Goal: Transaction & Acquisition: Purchase product/service

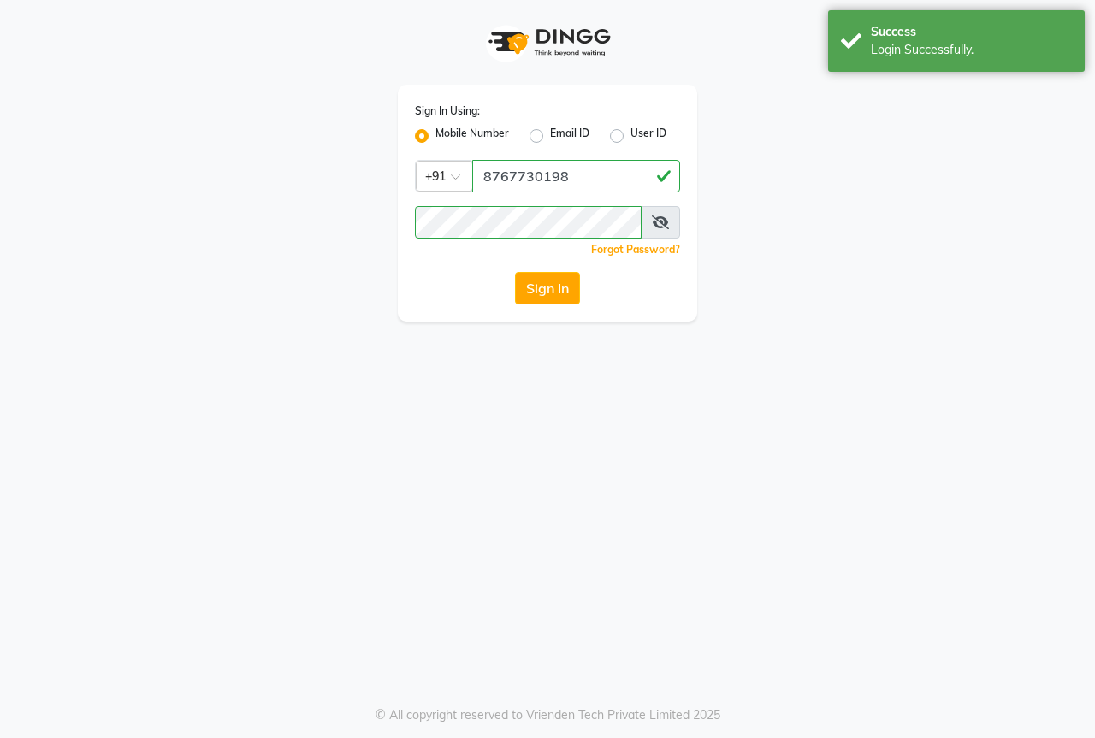
click at [547, 289] on button "Sign In" at bounding box center [547, 288] width 65 height 33
drag, startPoint x: 0, startPoint y: 0, endPoint x: 549, endPoint y: 291, distance: 621.4
click at [549, 291] on div "Sign In" at bounding box center [547, 288] width 265 height 33
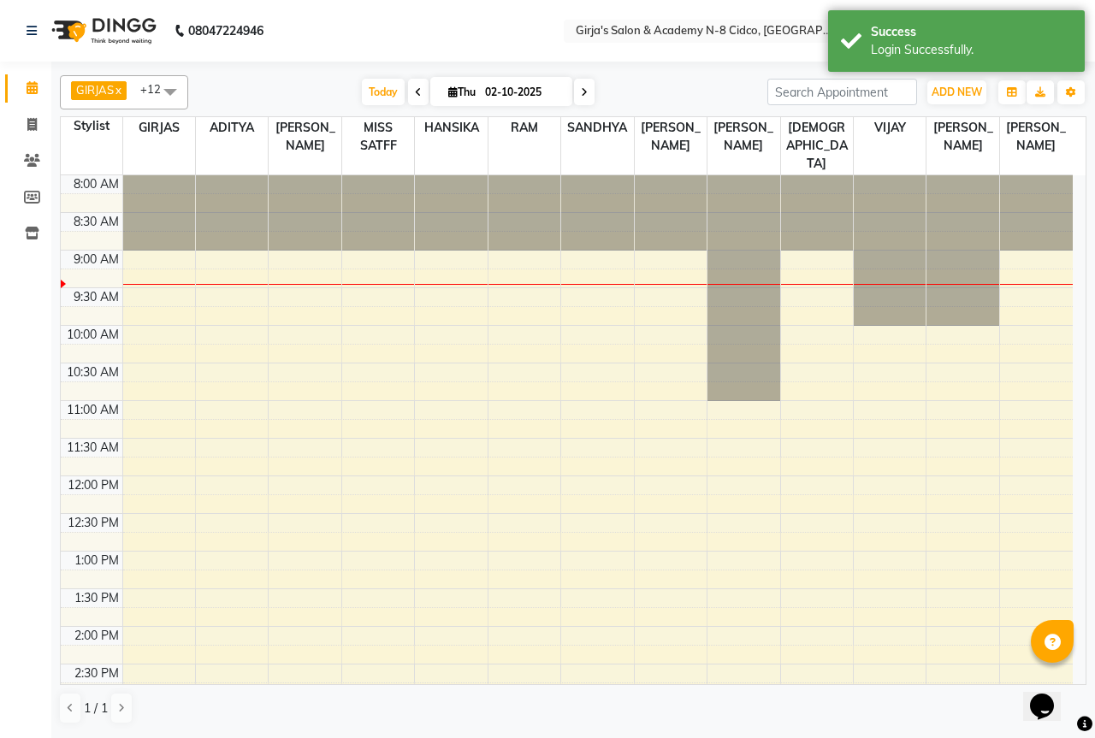
click at [415, 92] on icon at bounding box center [418, 92] width 7 height 10
type input "01-10-2025"
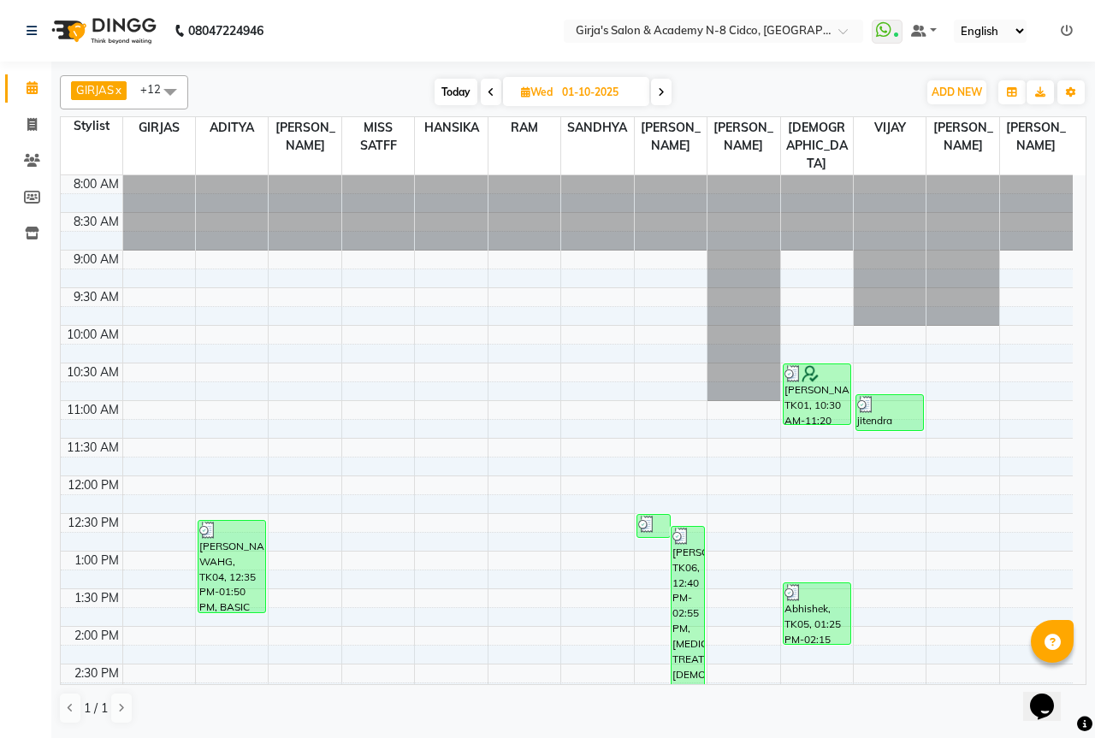
scroll to position [461, 0]
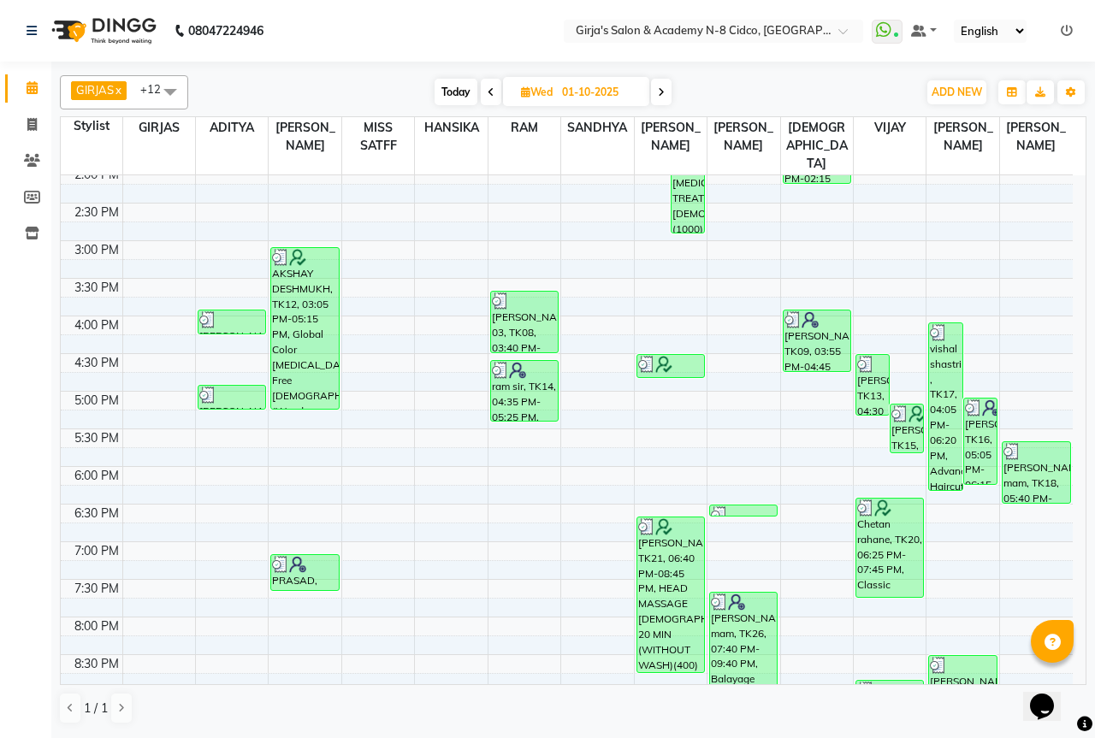
drag, startPoint x: 1094, startPoint y: 631, endPoint x: 1079, endPoint y: 647, distance: 21.8
click at [1091, 642] on div "GIRJAS x ADITYA x ANIKET x MISS SATFF x VAIBHAV x VIJAY x VINAYAK x SANDHYA x S…" at bounding box center [573, 399] width 1044 height 674
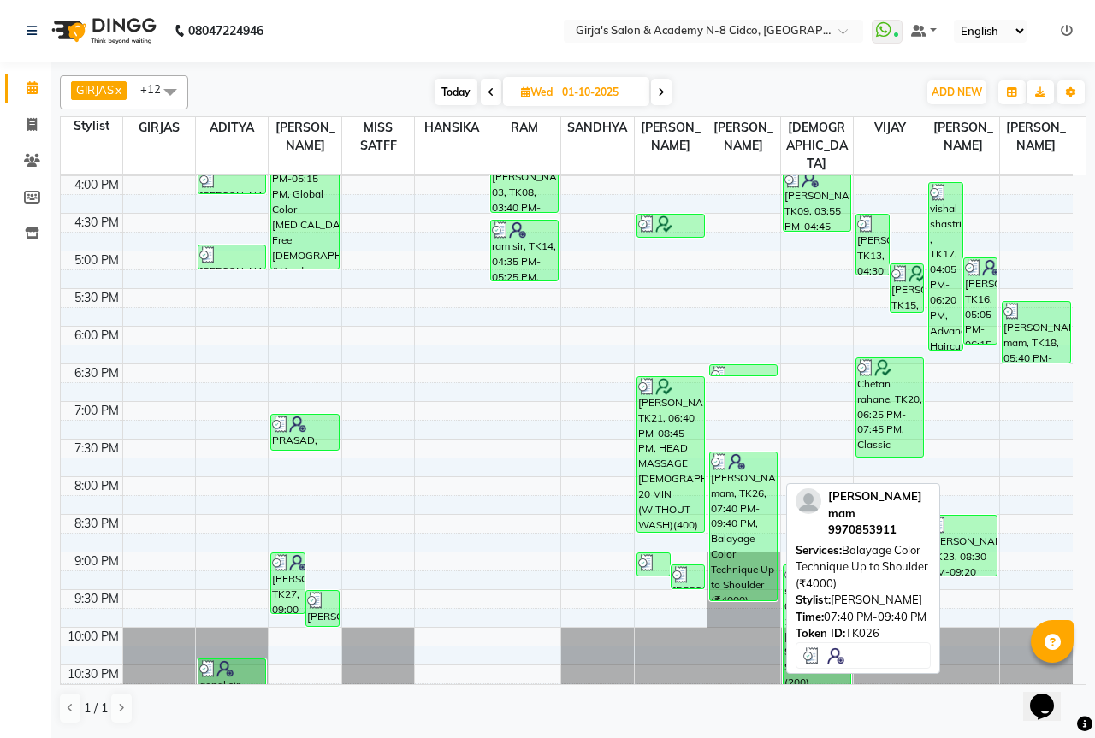
click at [754, 528] on div "ishwari mam, TK26, 07:40 PM-09:40 PM, Balayage Color Technique Up to Shoulder (…" at bounding box center [743, 526] width 67 height 148
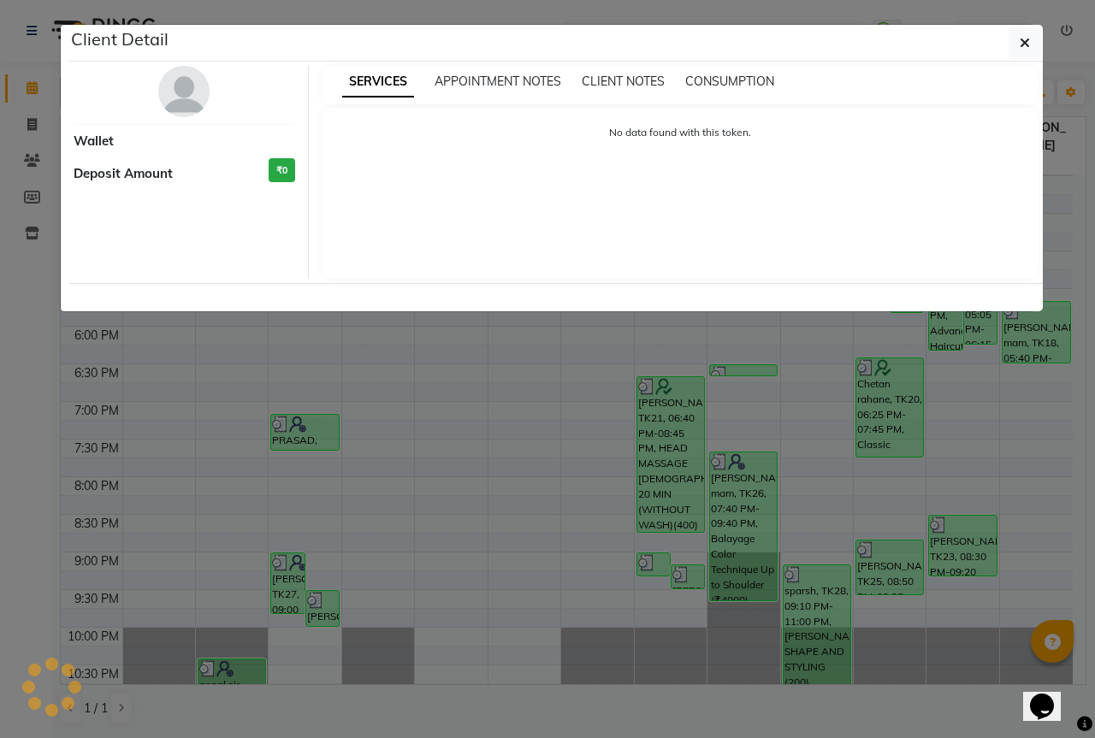
select select "3"
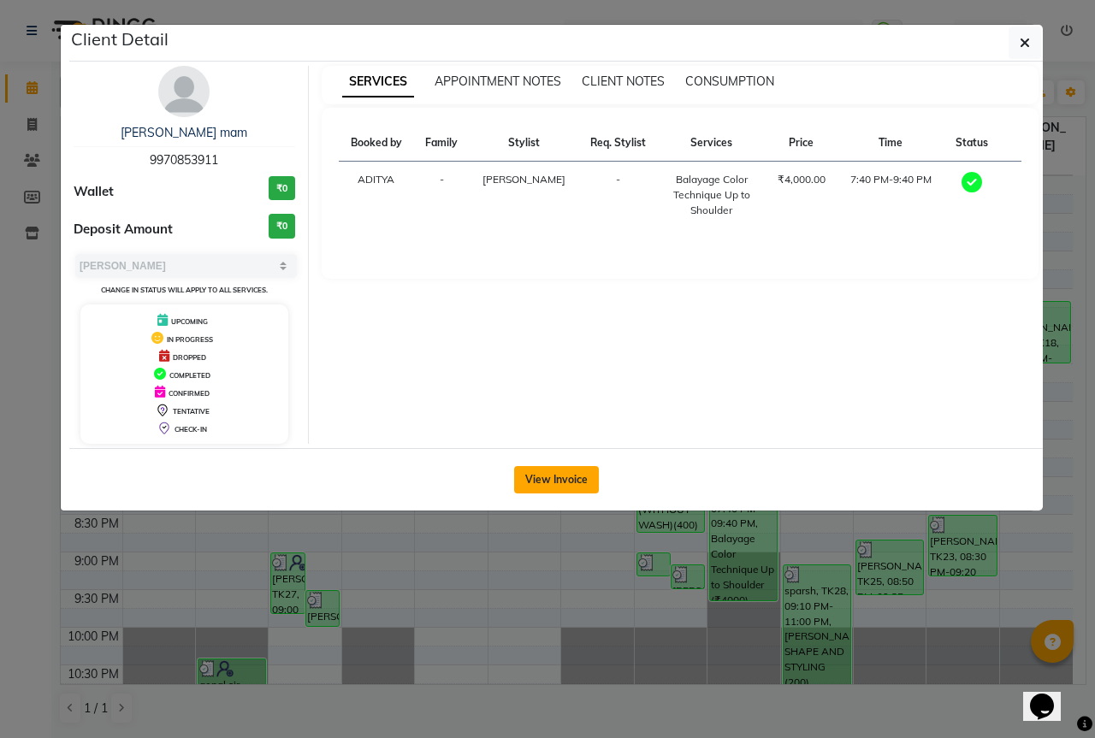
click at [577, 473] on button "View Invoice" at bounding box center [556, 479] width 85 height 27
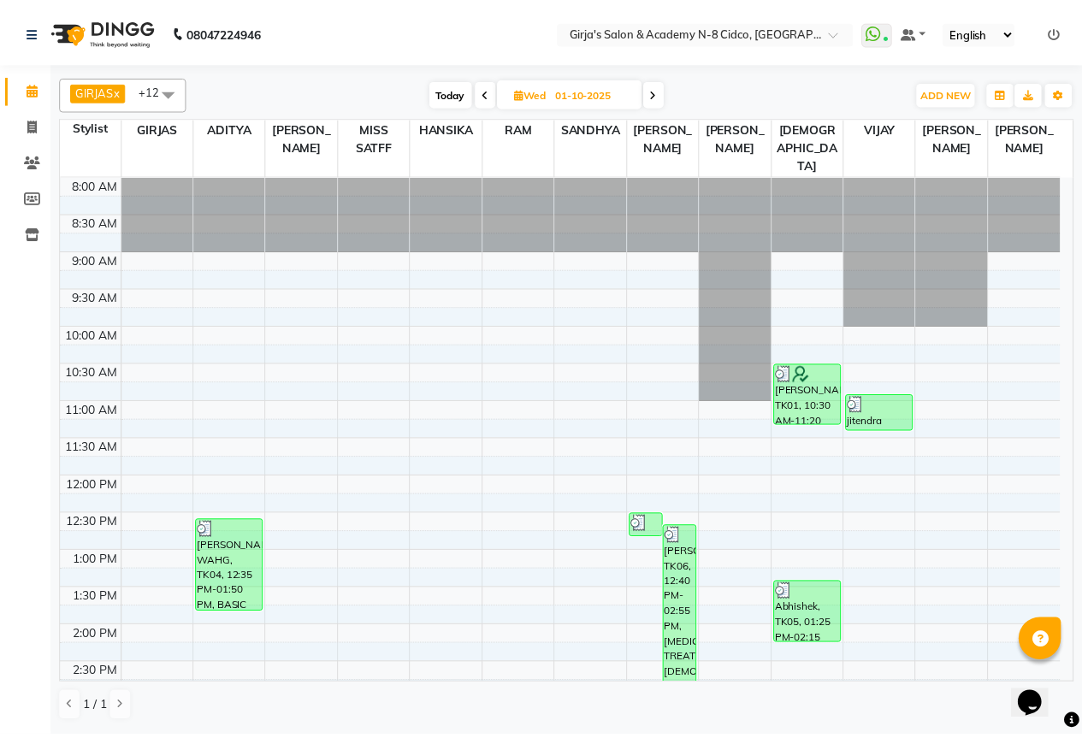
scroll to position [461, 0]
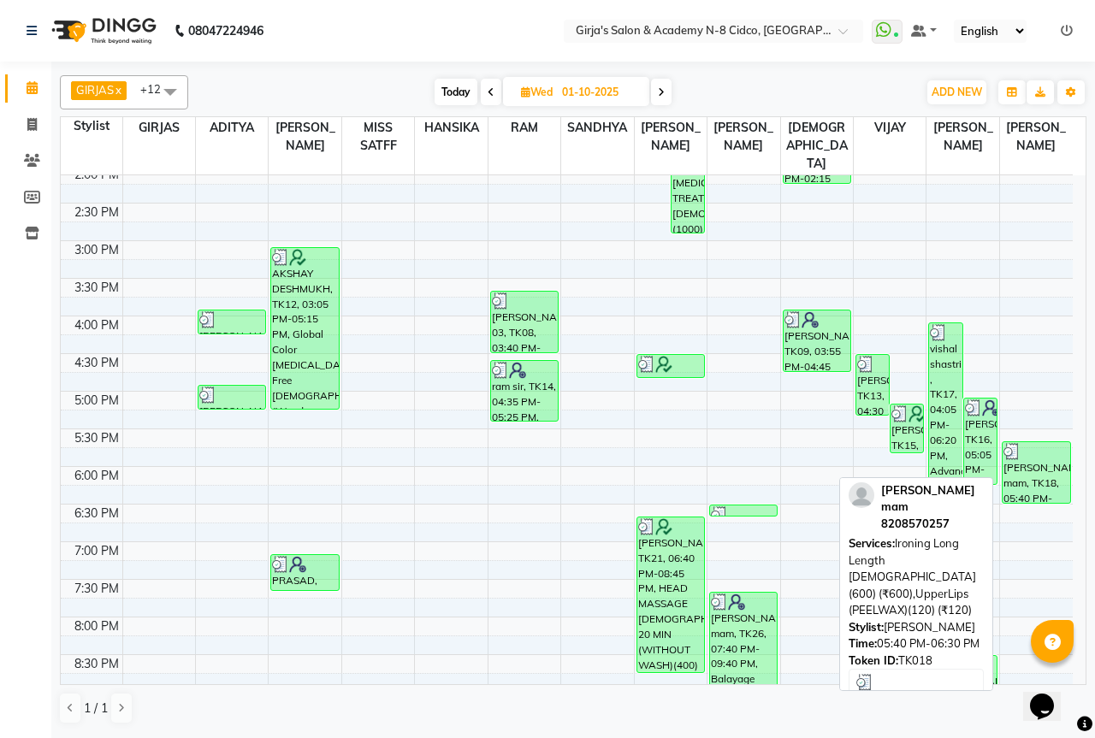
click at [1035, 454] on div "khandagale mam, TK18, 05:40 PM-06:30 PM, Ironing Long Length FEMALE (600) (₹600…" at bounding box center [1036, 472] width 68 height 61
select select "3"
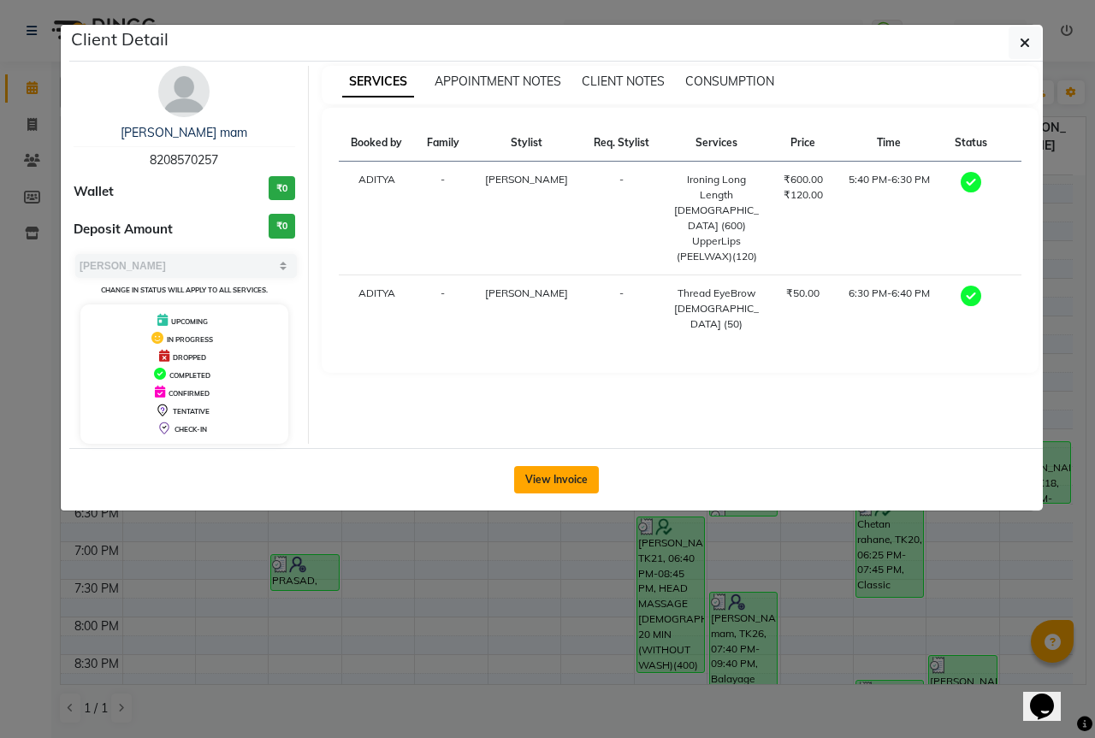
click at [566, 473] on button "View Invoice" at bounding box center [556, 479] width 85 height 27
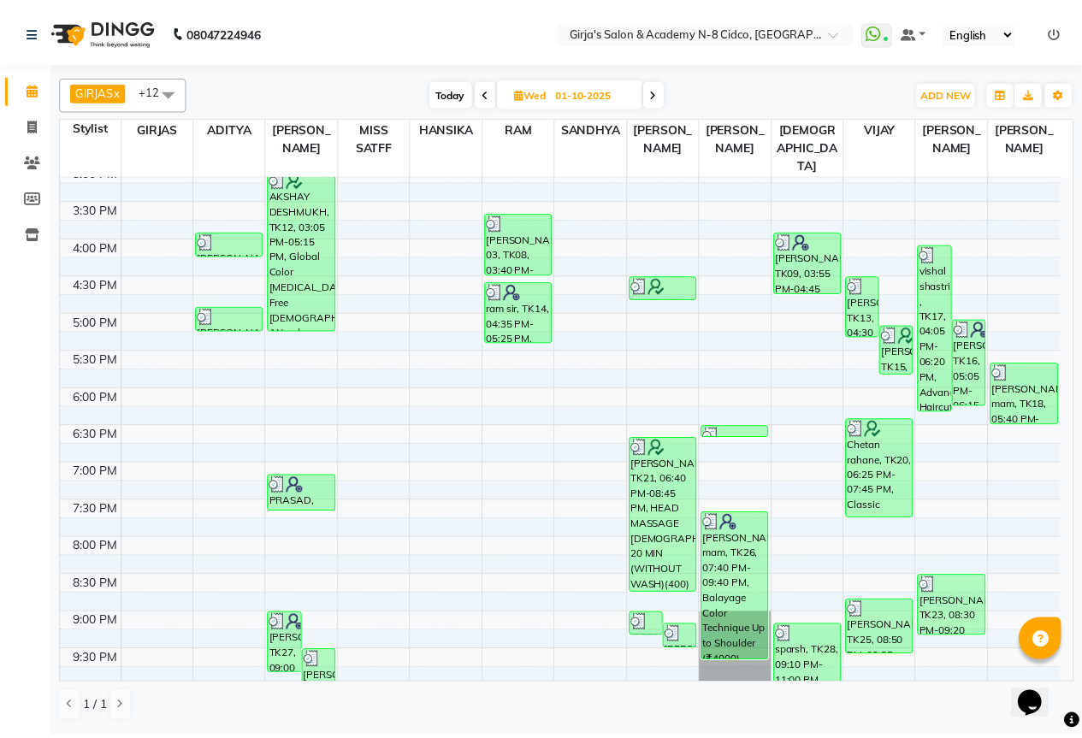
scroll to position [601, 0]
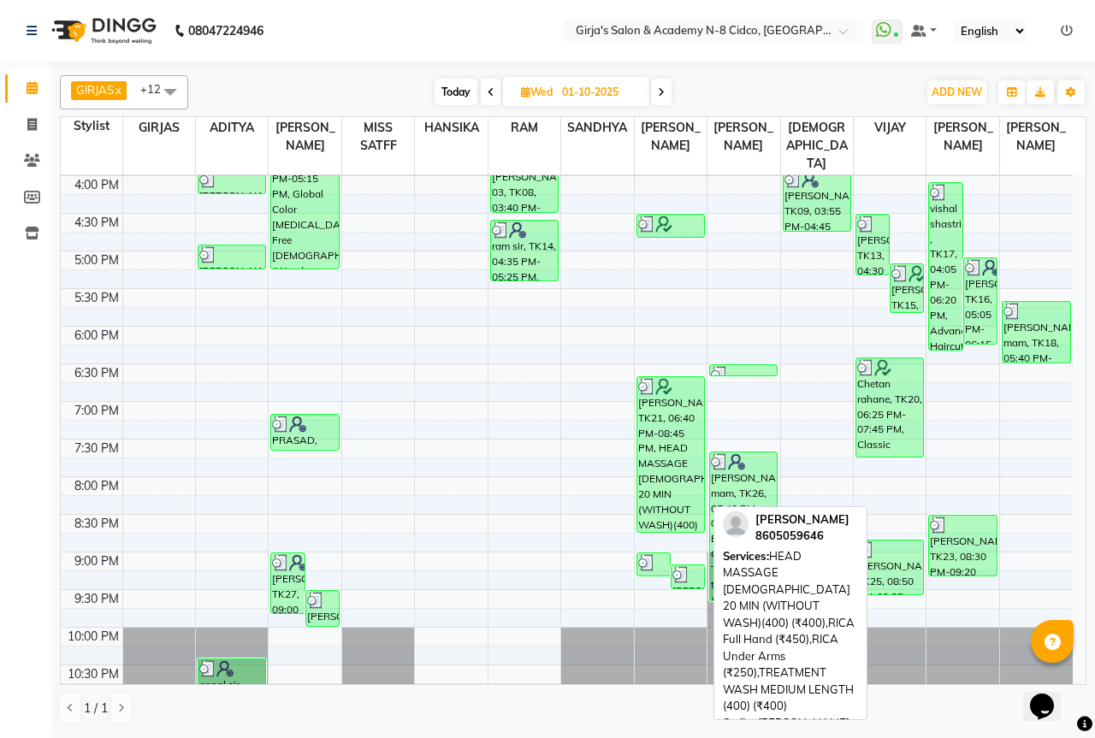
click at [665, 478] on div "dr.kriti pathrikar, TK21, 06:40 PM-08:45 PM, HEAD MASSAGE FEMALE 20 MIN (WITHOU…" at bounding box center [670, 454] width 67 height 155
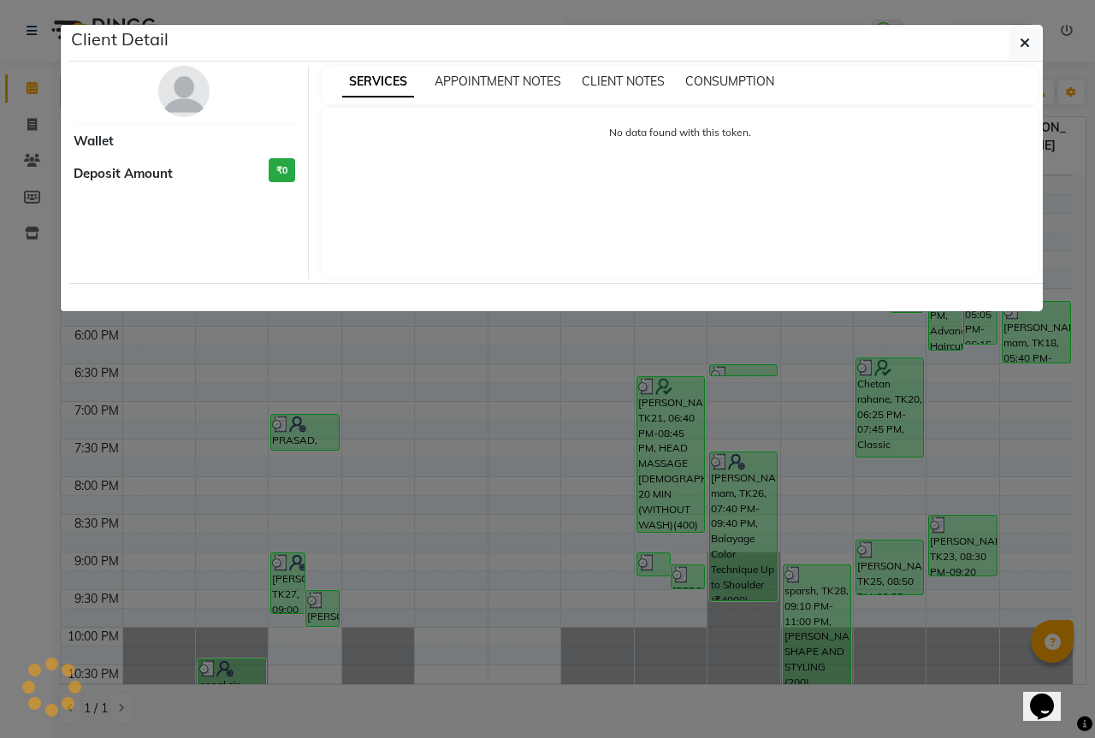
select select "3"
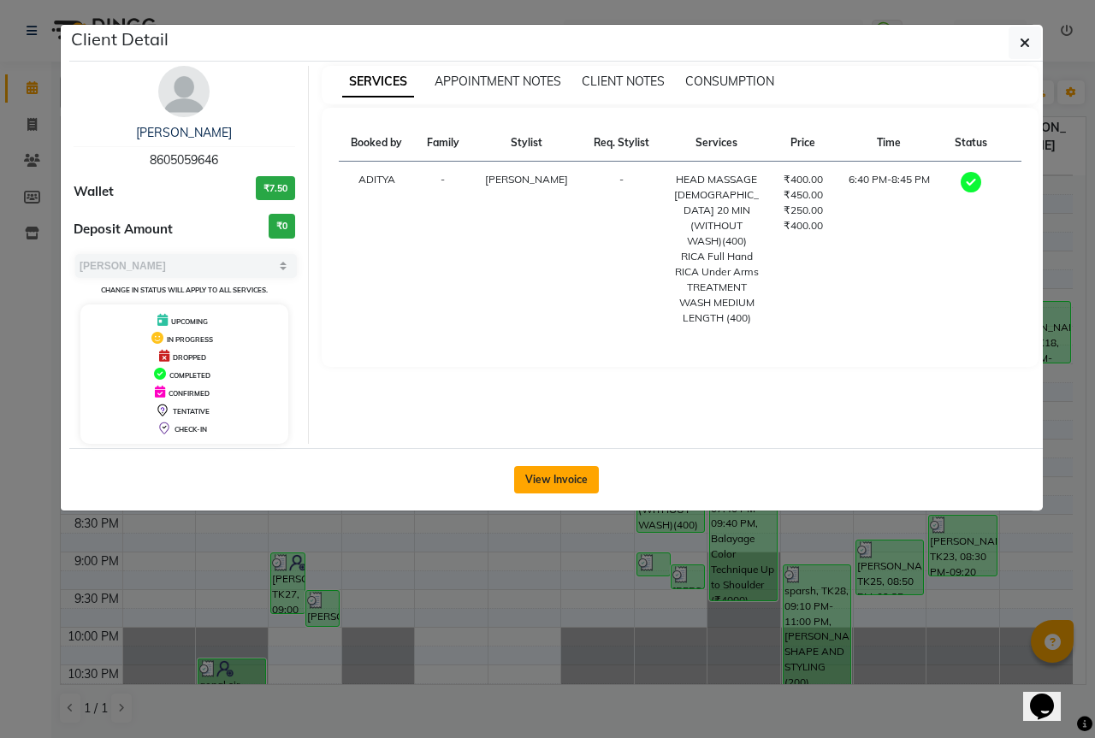
click at [573, 484] on button "View Invoice" at bounding box center [556, 479] width 85 height 27
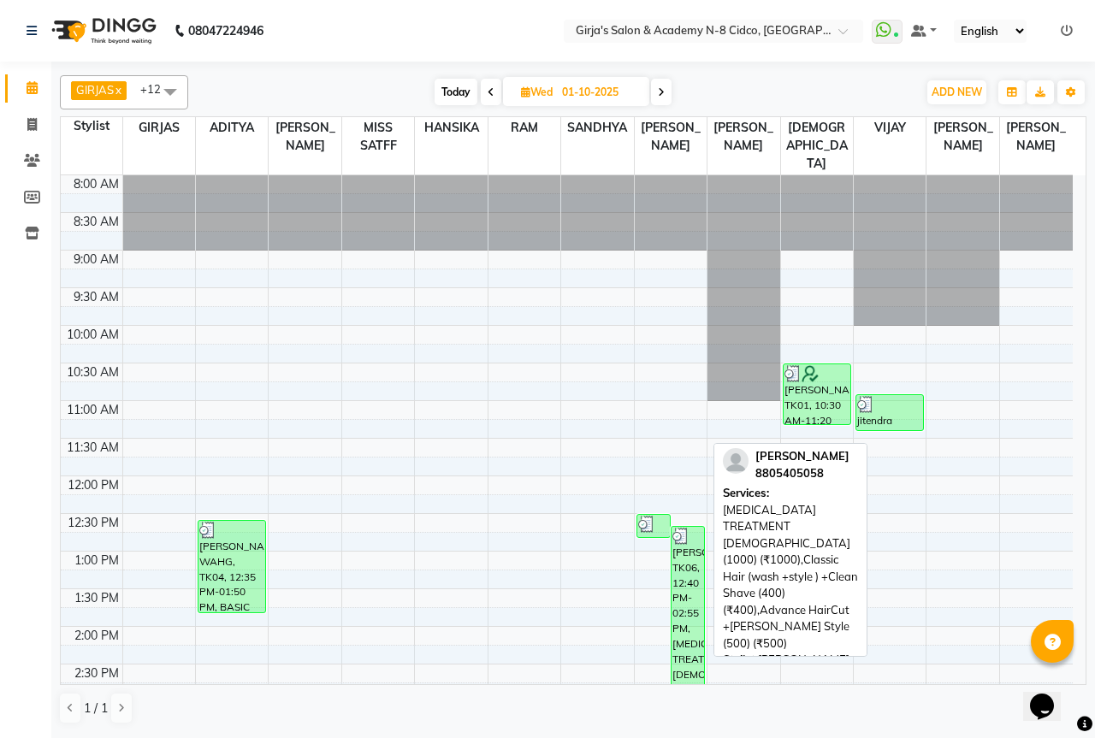
click at [680, 558] on div "rameshwar vetal, TK06, 12:40 PM-02:55 PM, DANDRUFF TREATMENT FEMALE (1000) (₹10…" at bounding box center [687, 610] width 33 height 167
select select "3"
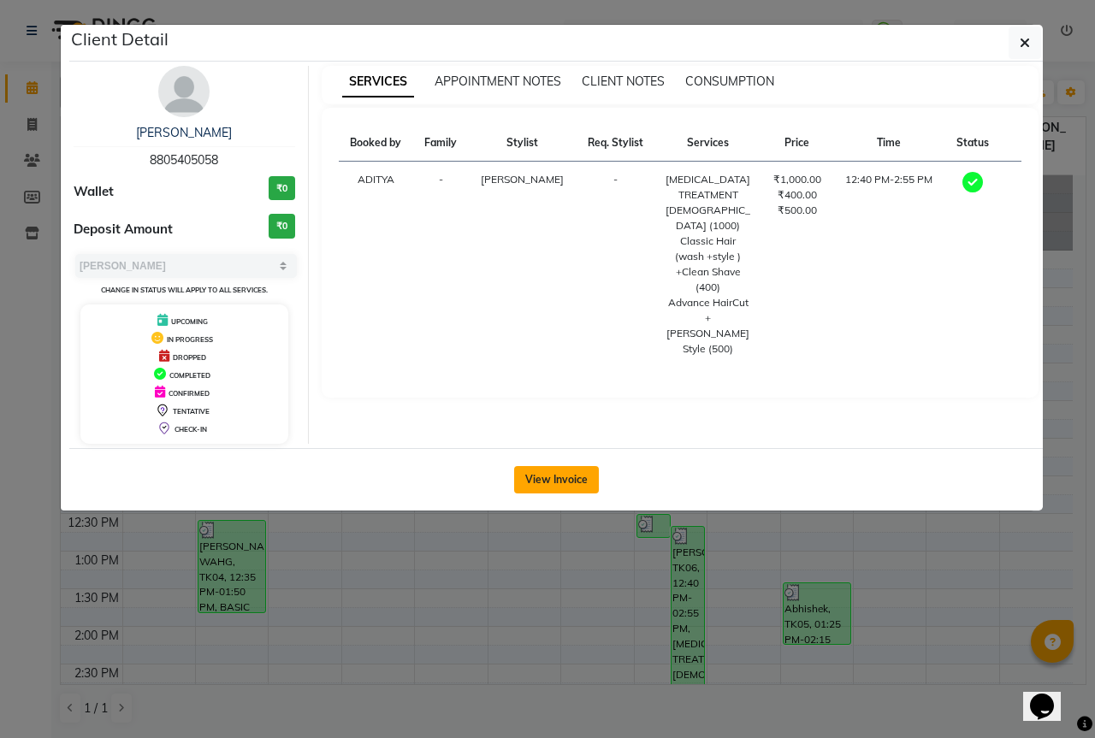
click at [548, 476] on button "View Invoice" at bounding box center [556, 479] width 85 height 27
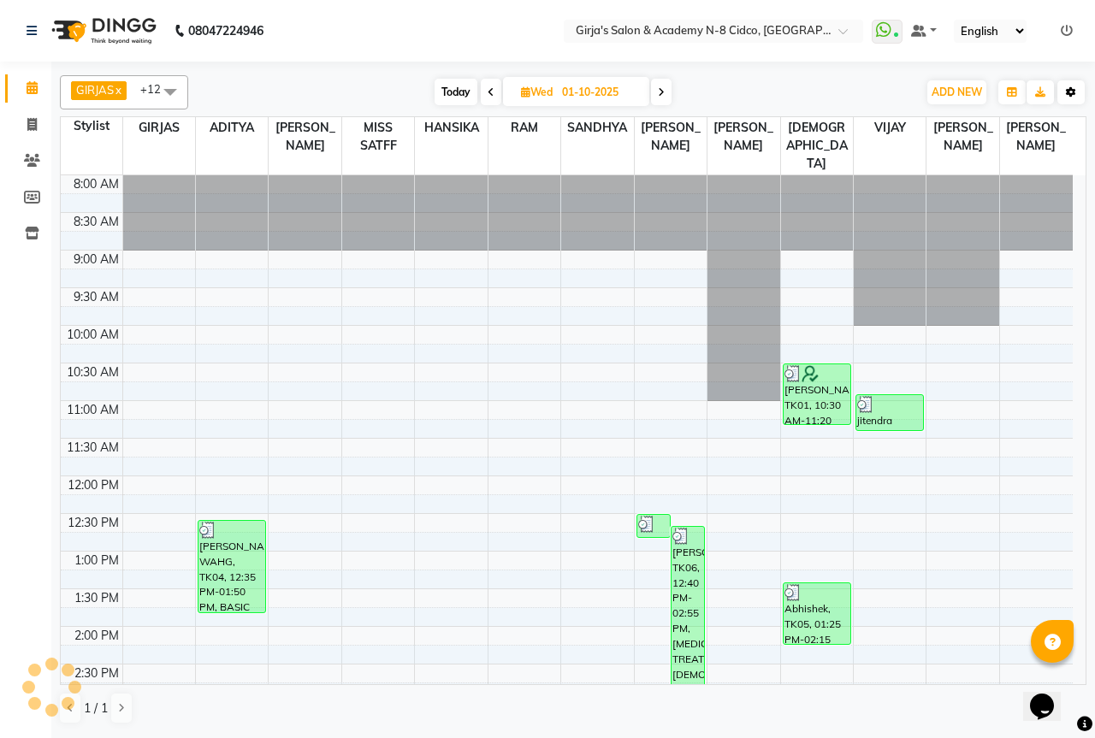
scroll to position [76, 0]
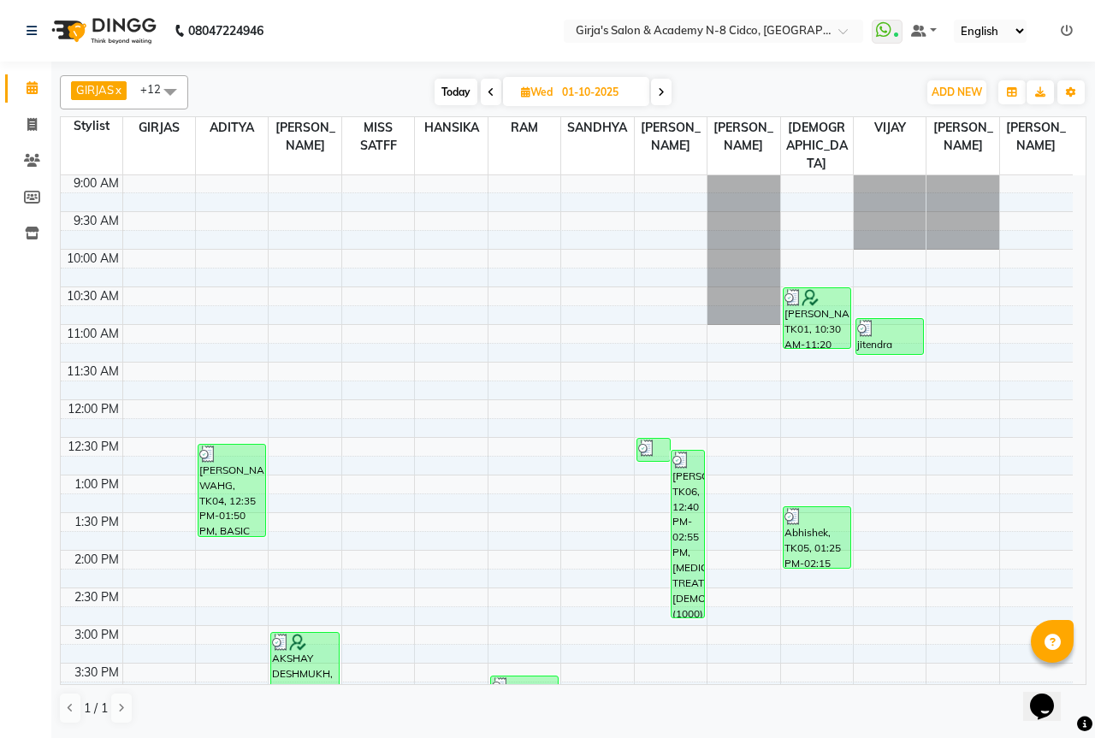
click at [1090, 189] on div "GIRJAS x ADITYA x ANIKET x MISS SATFF x VAIBHAV x VIJAY x VINAYAK x SANDHYA x S…" at bounding box center [573, 399] width 1044 height 674
drag, startPoint x: 1086, startPoint y: 459, endPoint x: 1077, endPoint y: 462, distance: 9.8
click at [1079, 462] on div "GIRJAS x ADITYA x ANIKET x MISS SATFF x VAIBHAV x VIJAY x VINAYAK x SANDHYA x S…" at bounding box center [573, 399] width 1044 height 674
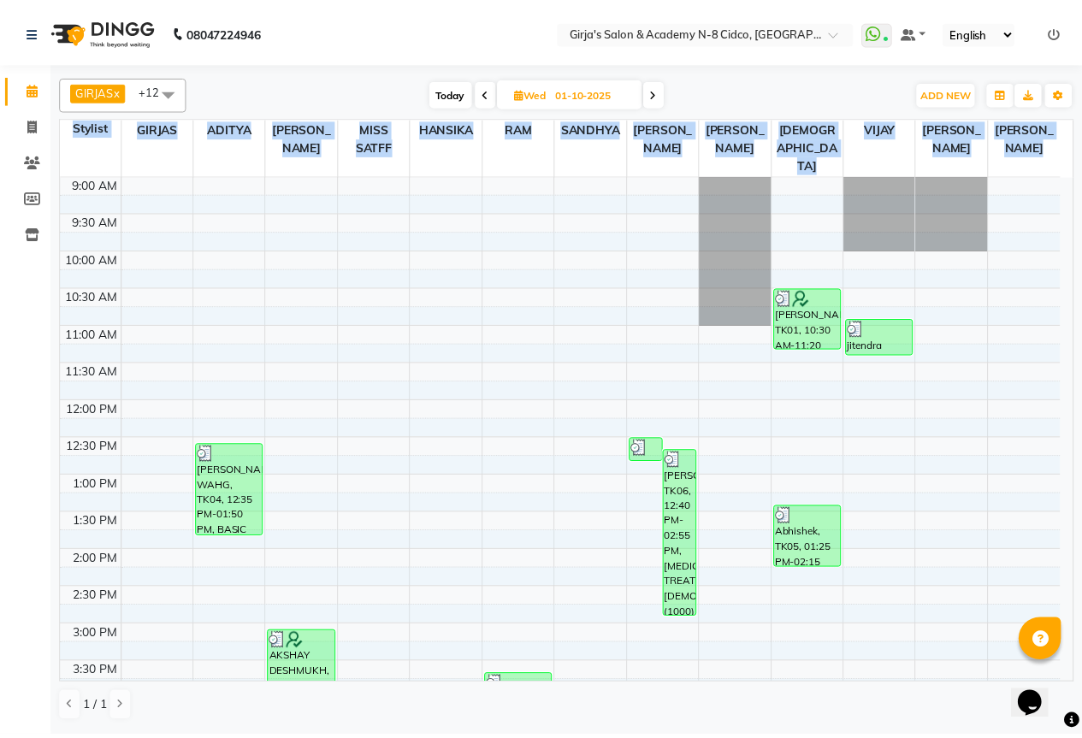
scroll to position [537, 0]
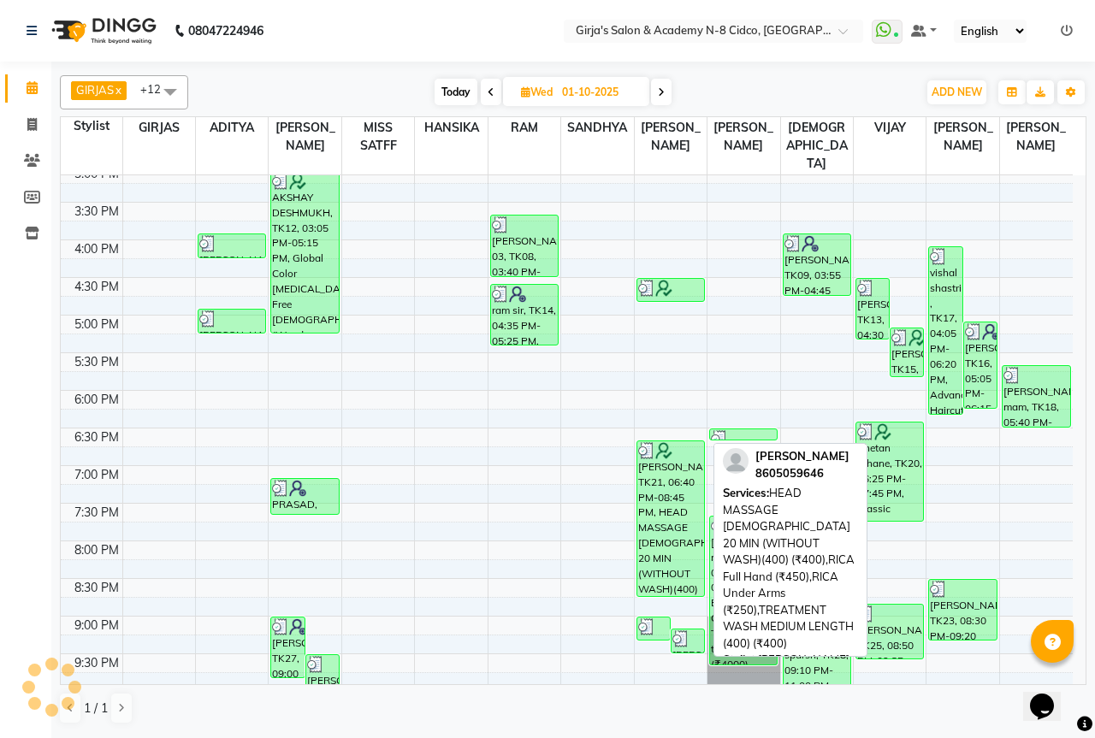
click at [648, 494] on div "dr.kriti pathrikar, TK21, 06:40 PM-08:45 PM, HEAD MASSAGE FEMALE 20 MIN (WITHOU…" at bounding box center [670, 518] width 67 height 155
select select "3"
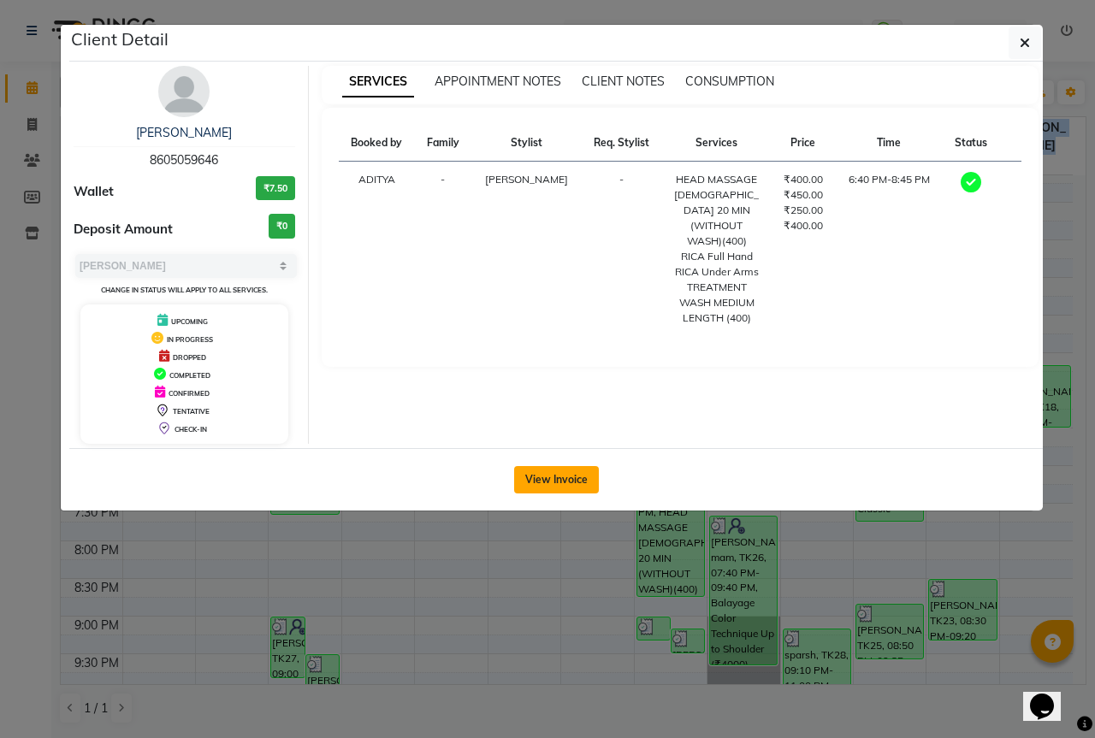
click at [564, 471] on button "View Invoice" at bounding box center [556, 479] width 85 height 27
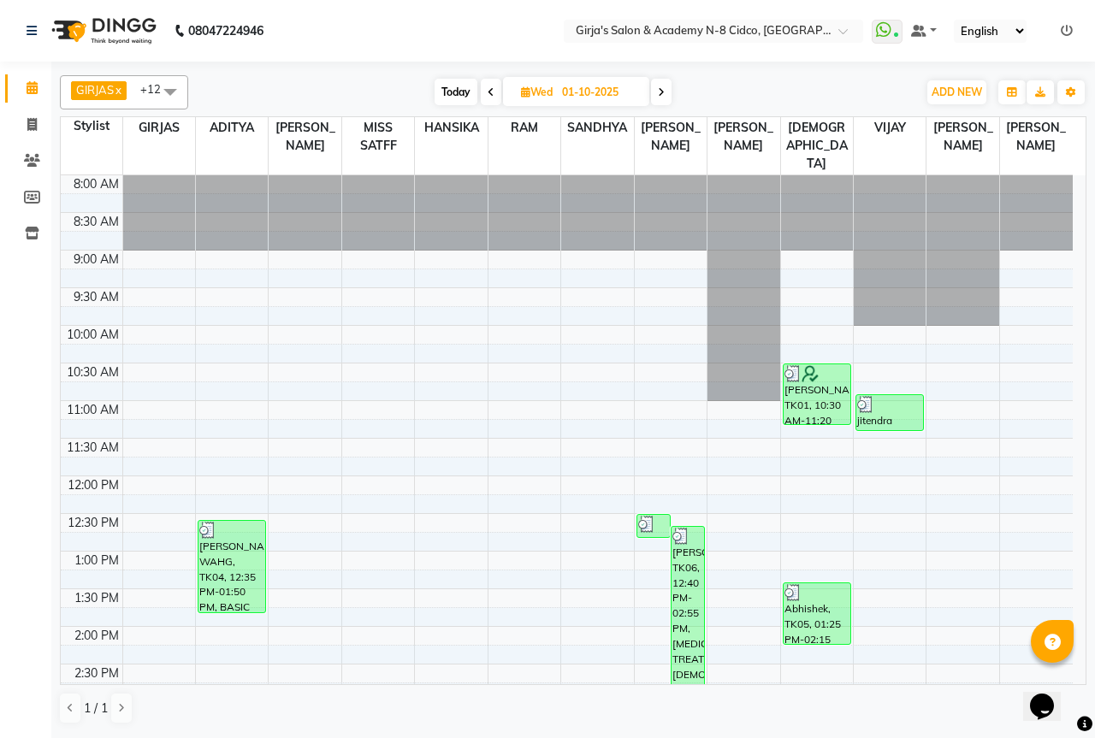
drag, startPoint x: 1087, startPoint y: 444, endPoint x: 1066, endPoint y: 446, distance: 21.5
click at [1069, 445] on div "GIRJAS x ADITYA x ANIKET x MISS SATFF x VAIBHAV x VIJAY x VINAYAK x SANDHYA x S…" at bounding box center [573, 399] width 1044 height 674
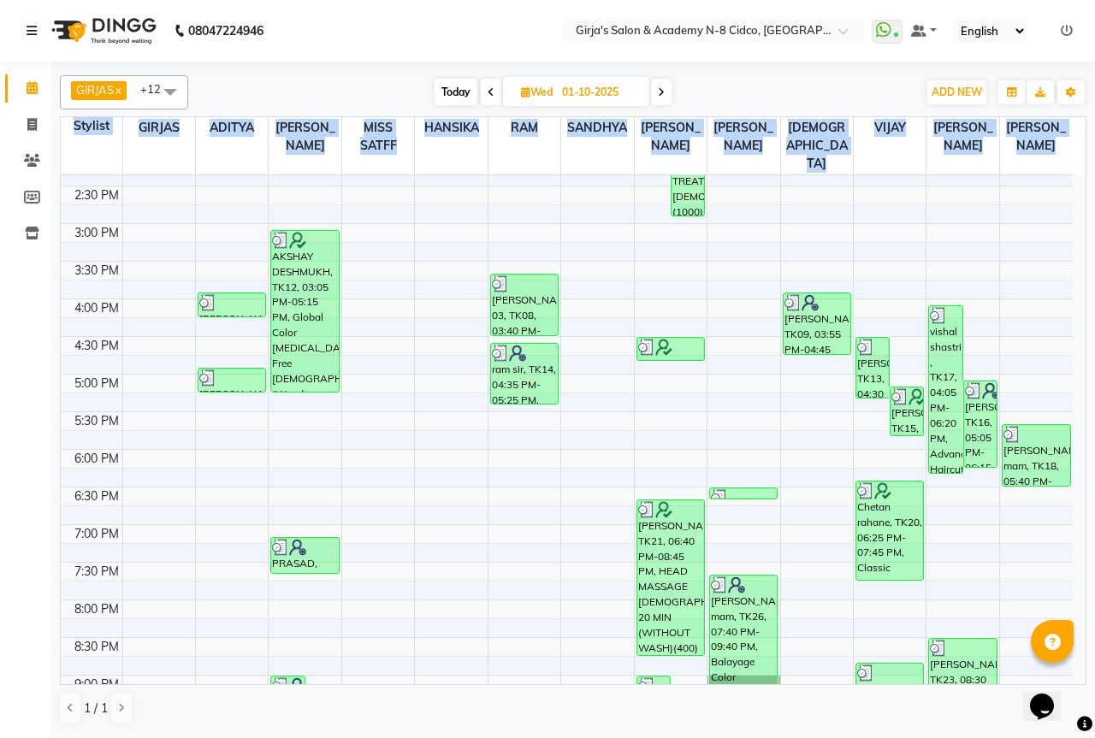
scroll to position [533, 0]
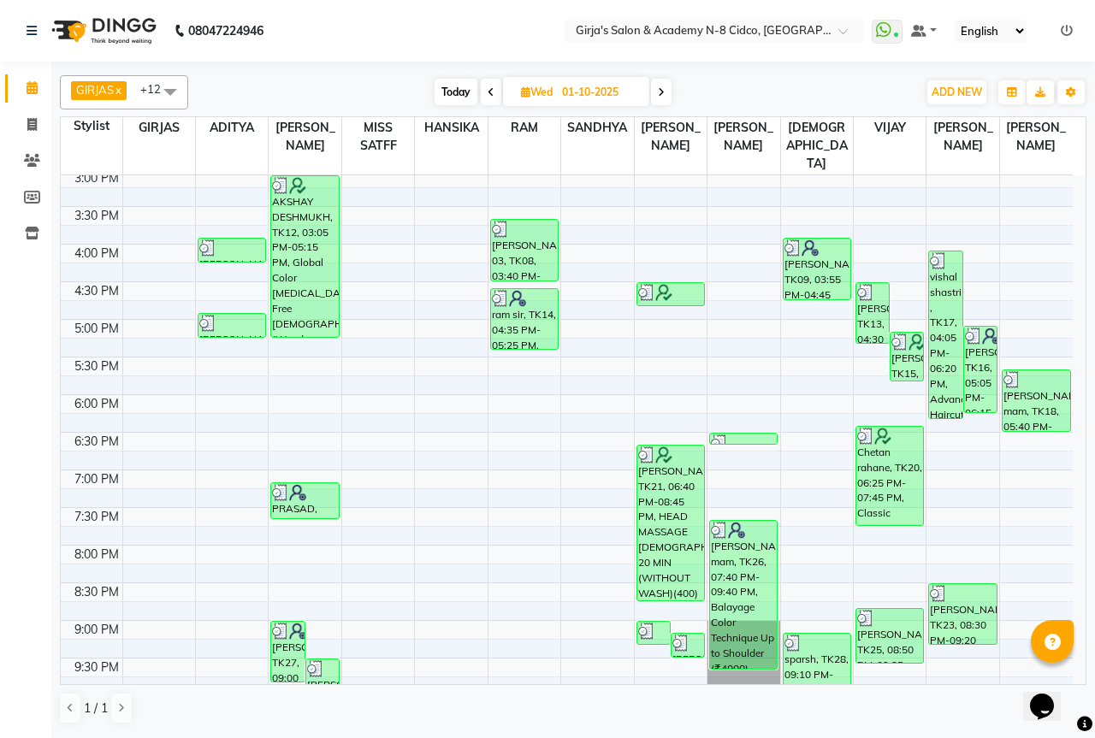
click at [1089, 381] on div "GIRJAS x ADITYA x ANIKET x MISS SATFF x VAIBHAV x VIJAY x VINAYAK x SANDHYA x S…" at bounding box center [573, 399] width 1044 height 674
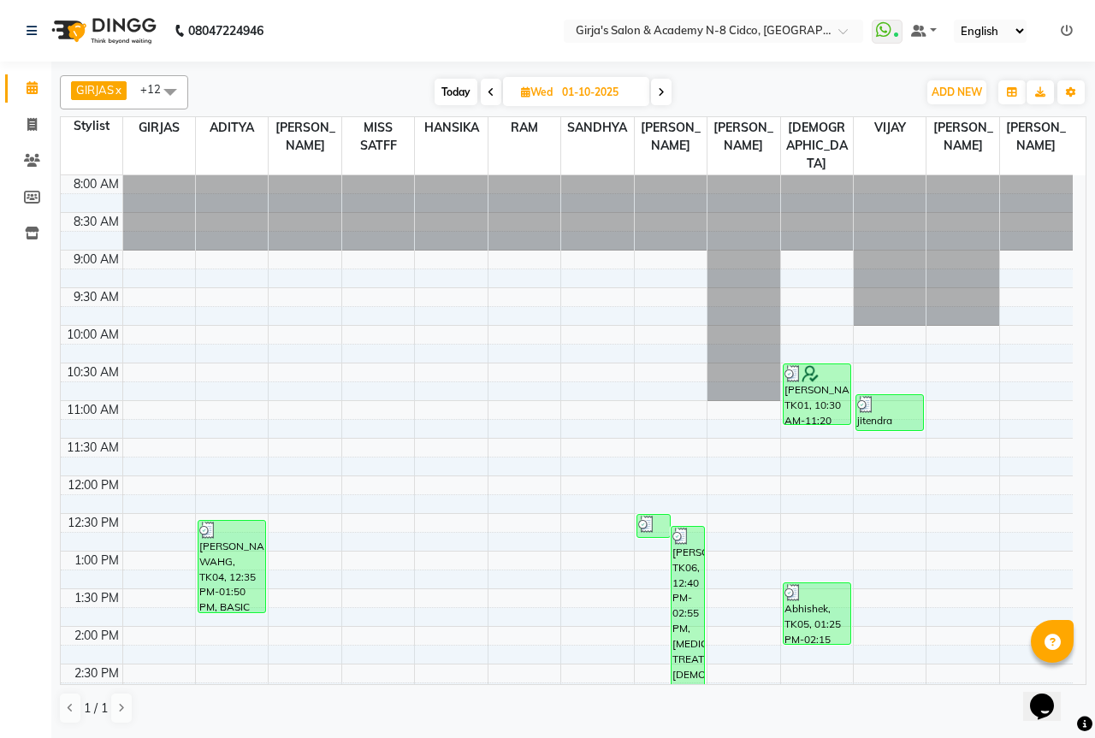
click at [658, 92] on span at bounding box center [661, 92] width 21 height 27
type input "02-10-2025"
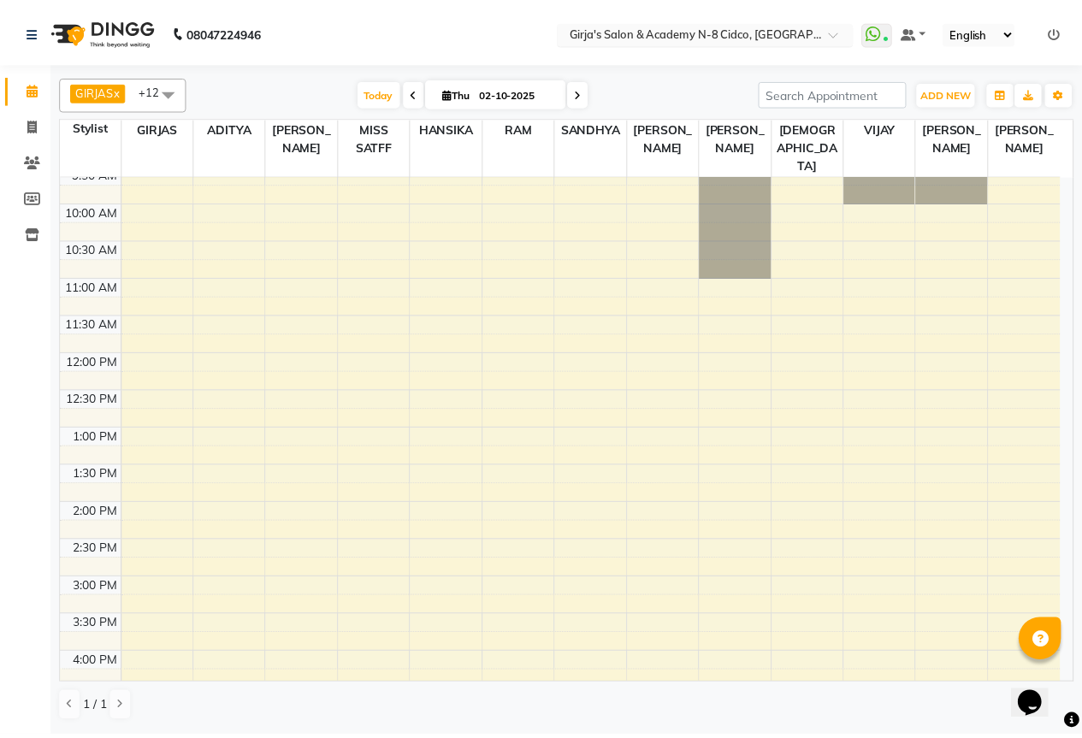
scroll to position [162, 0]
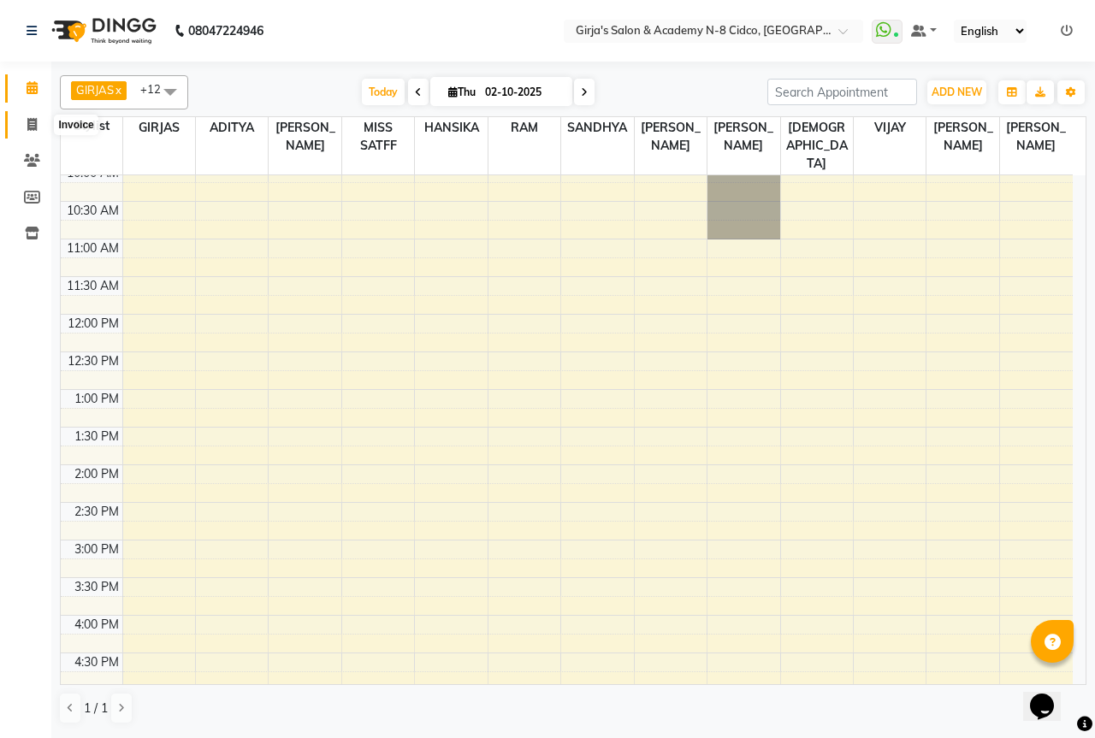
click at [33, 122] on icon at bounding box center [31, 124] width 9 height 13
select select "66"
select select "service"
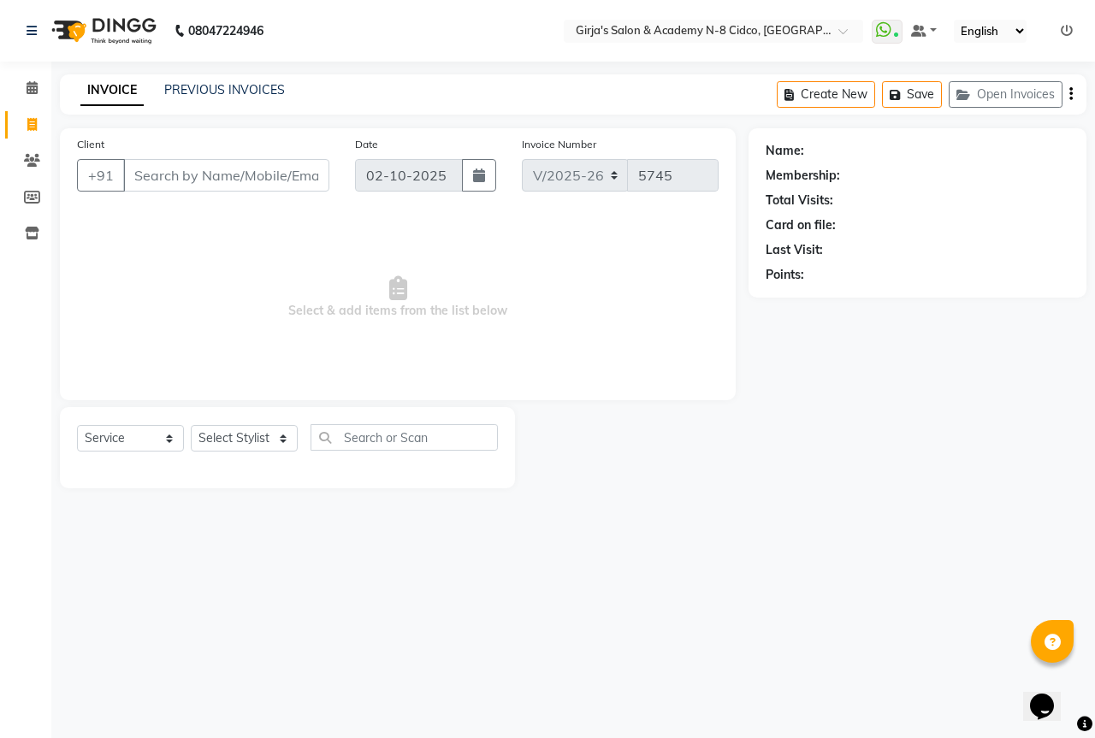
click at [196, 180] on input "Client" at bounding box center [226, 175] width 206 height 33
select select "66554"
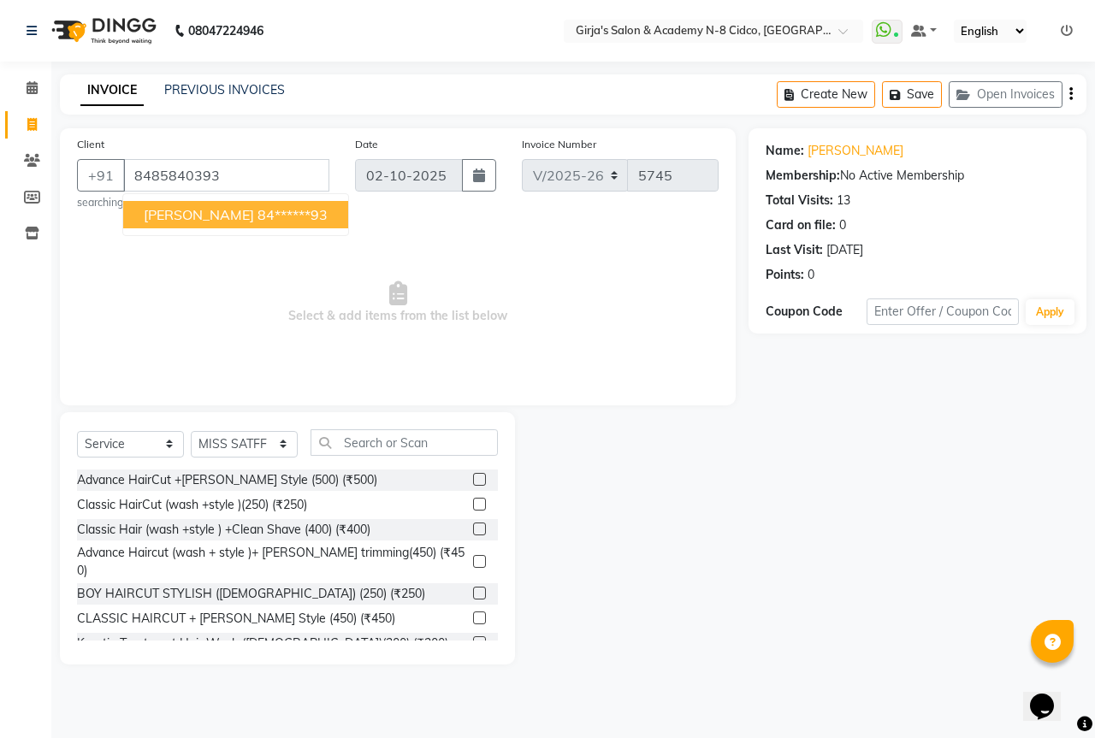
click at [190, 200] on ngb-typeahead-window "prasad kulkarni 84******93" at bounding box center [235, 214] width 227 height 43
click at [192, 218] on span "[PERSON_NAME]" at bounding box center [199, 214] width 110 height 17
type input "84******93"
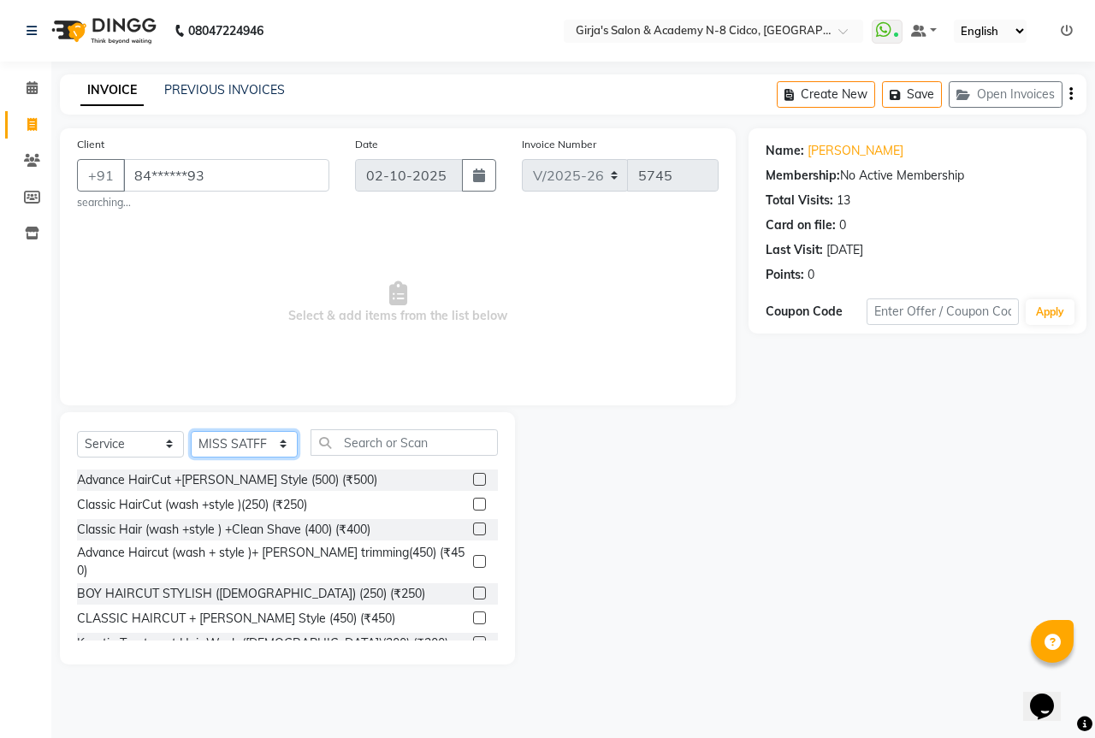
drag, startPoint x: 239, startPoint y: 448, endPoint x: 239, endPoint y: 437, distance: 11.1
click at [239, 447] on select "Select Stylist ADITYA [PERSON_NAME] BEAUTY M GIRJAS [PERSON_NAME] MISS [PERSON_…" at bounding box center [244, 444] width 107 height 27
select select "66195"
click at [191, 431] on select "Select Stylist ADITYA [PERSON_NAME] BEAUTY M GIRJAS [PERSON_NAME] MISS [PERSON_…" at bounding box center [244, 444] width 107 height 27
click at [362, 439] on input "text" at bounding box center [403, 442] width 187 height 27
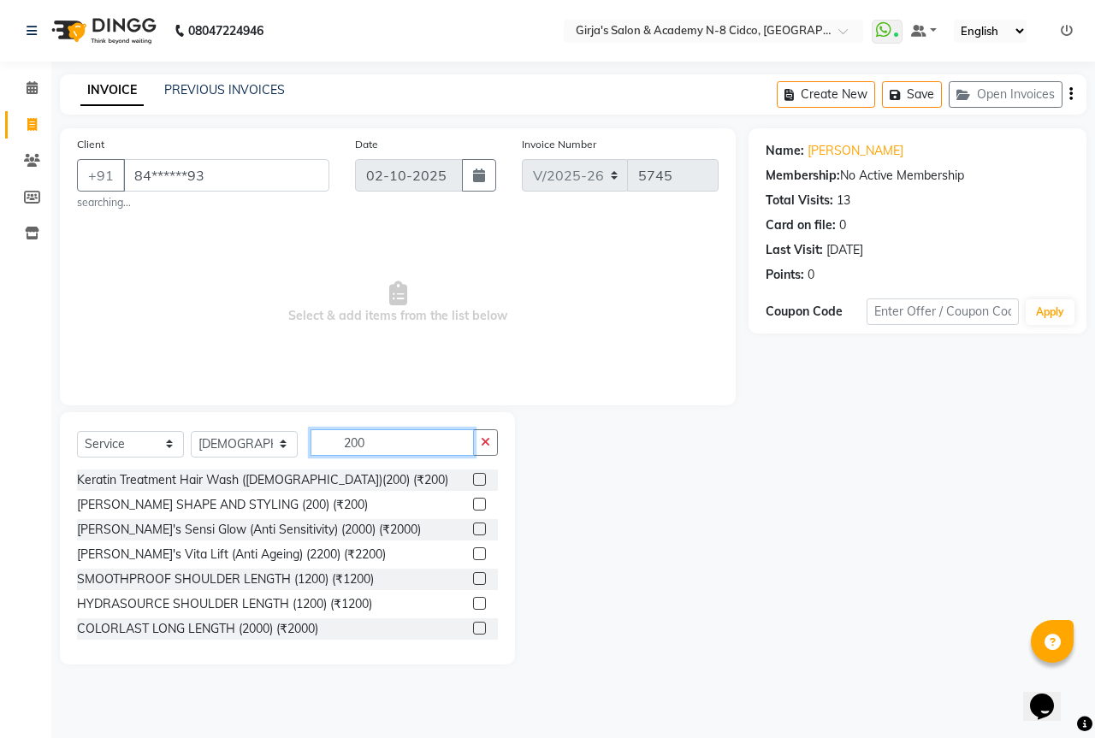
type input "200"
click at [473, 511] on label at bounding box center [479, 504] width 13 height 13
click at [473, 511] on input "checkbox" at bounding box center [478, 505] width 11 height 11
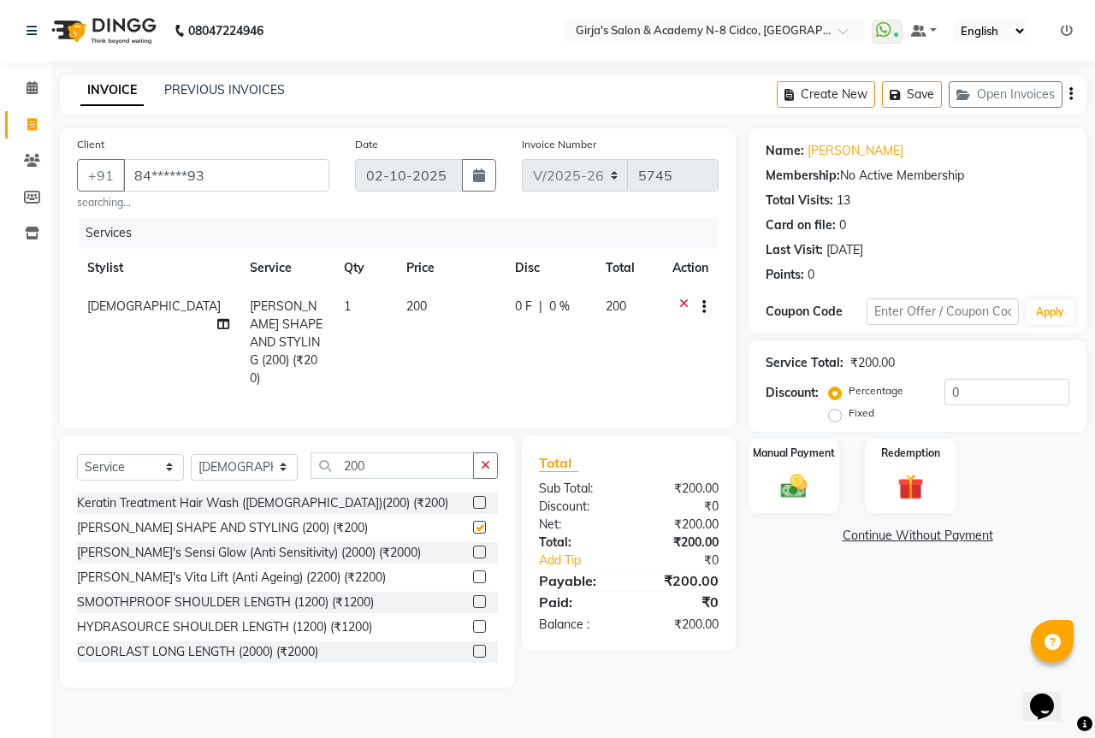
checkbox input "false"
click at [762, 500] on div "Manual Payment" at bounding box center [794, 476] width 95 height 79
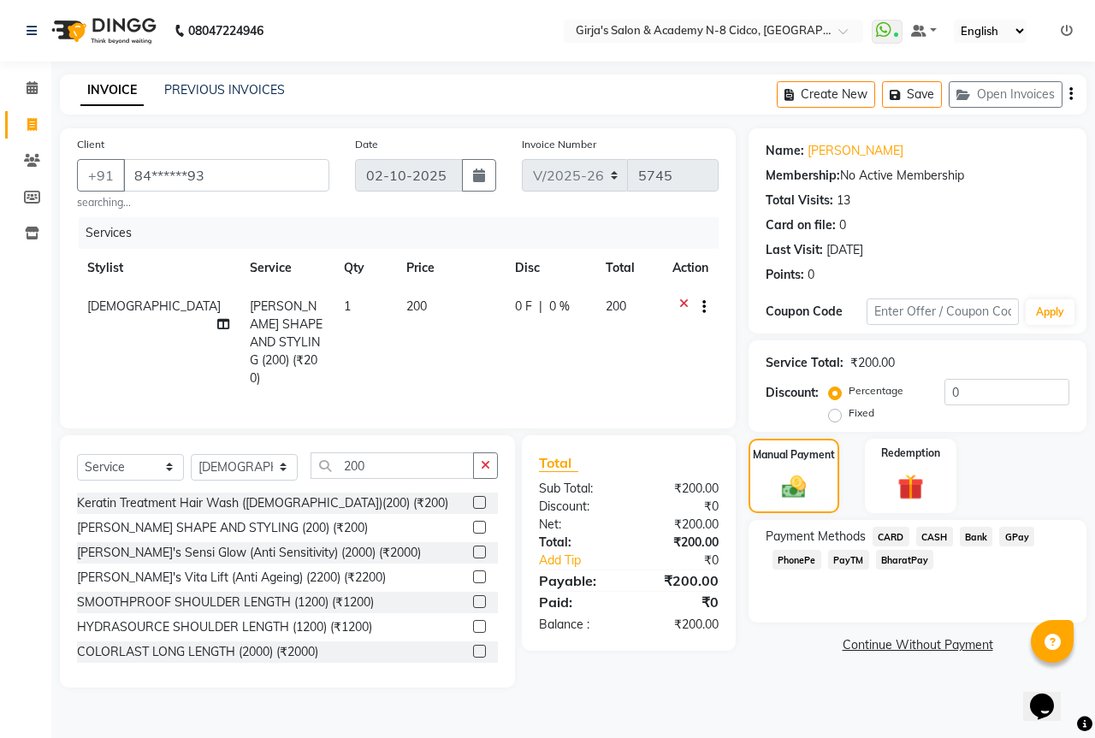
click at [1013, 545] on span "GPay" at bounding box center [1016, 537] width 35 height 20
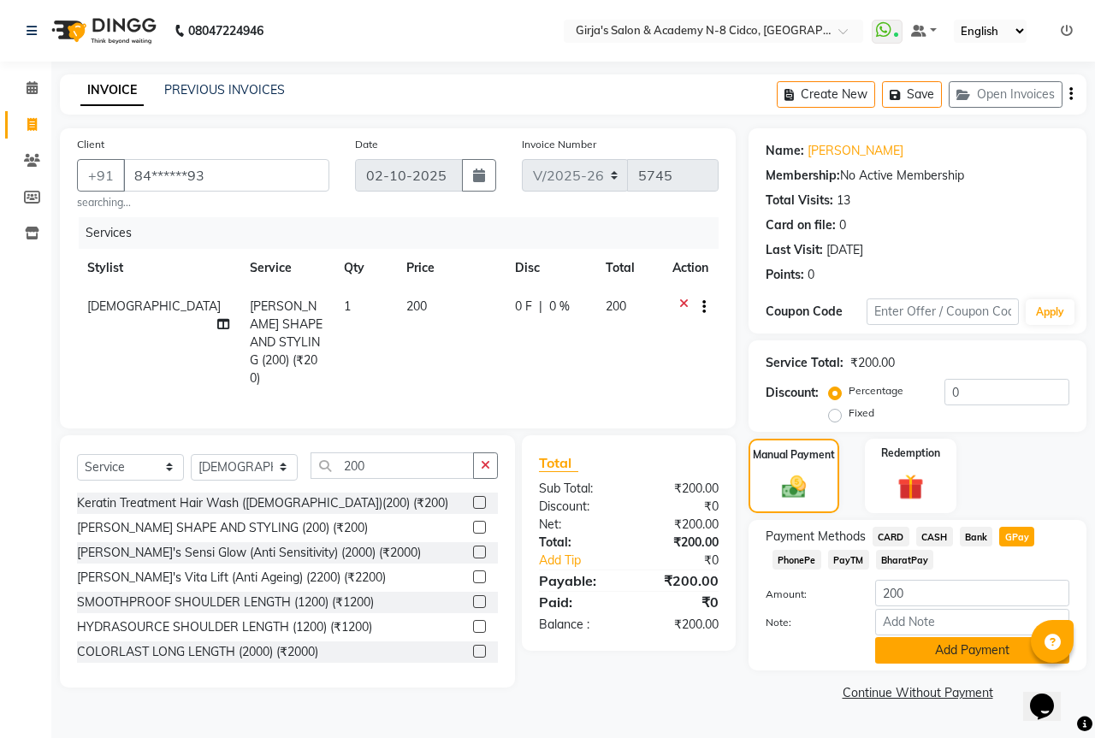
click at [953, 643] on button "Add Payment" at bounding box center [972, 650] width 194 height 27
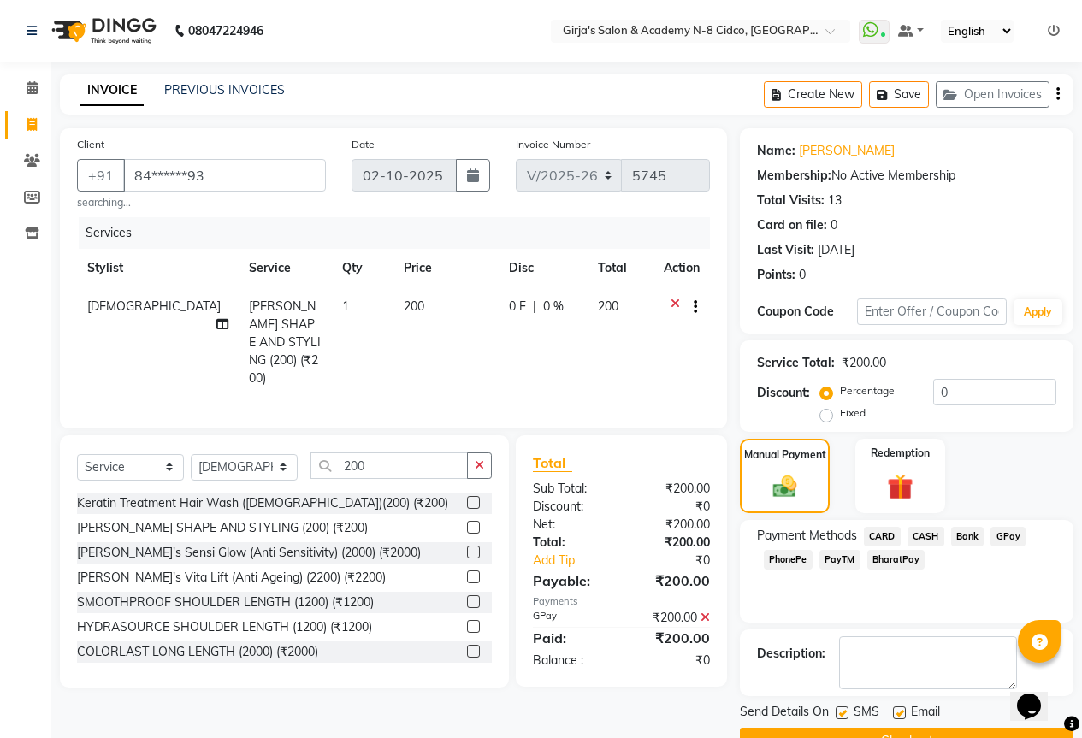
scroll to position [42, 0]
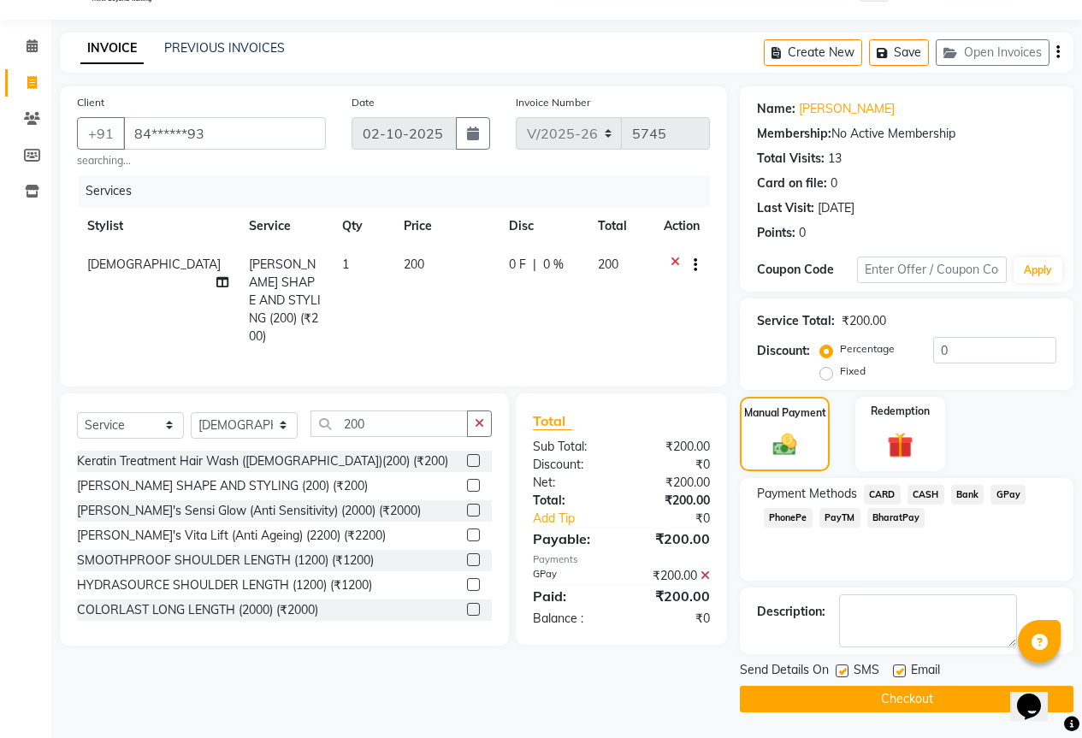
click at [846, 686] on button "Checkout" at bounding box center [907, 699] width 334 height 27
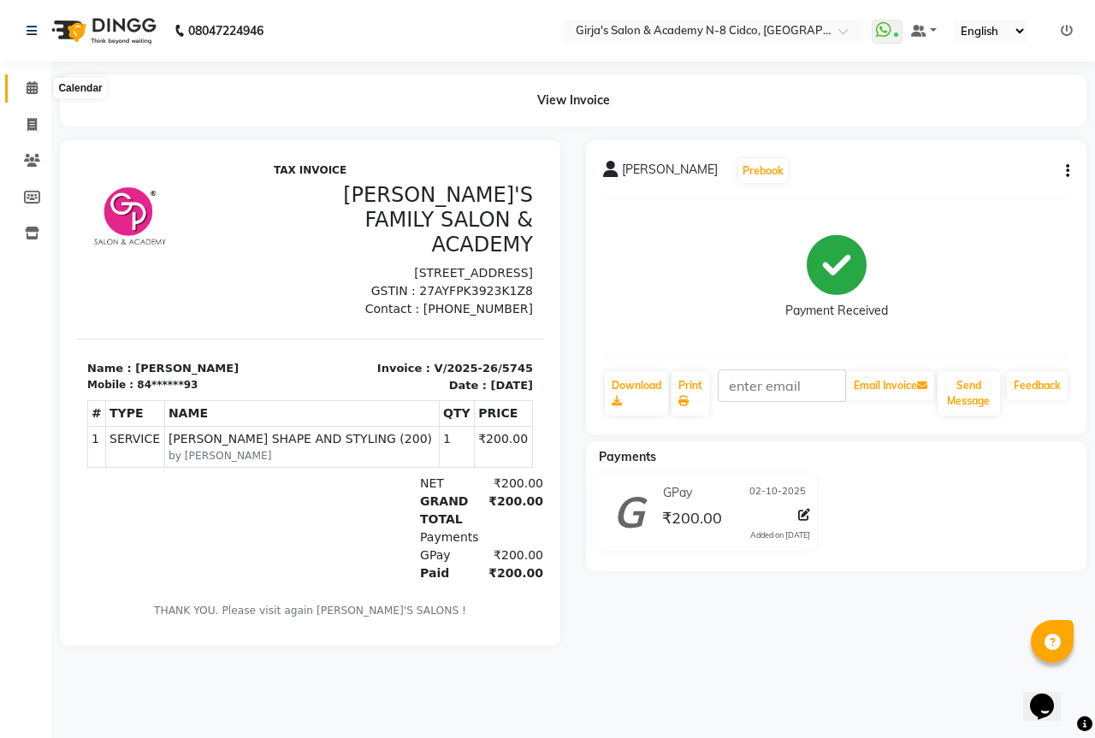
click at [33, 84] on icon at bounding box center [32, 87] width 11 height 13
click at [24, 121] on span at bounding box center [32, 125] width 30 height 20
select select "service"
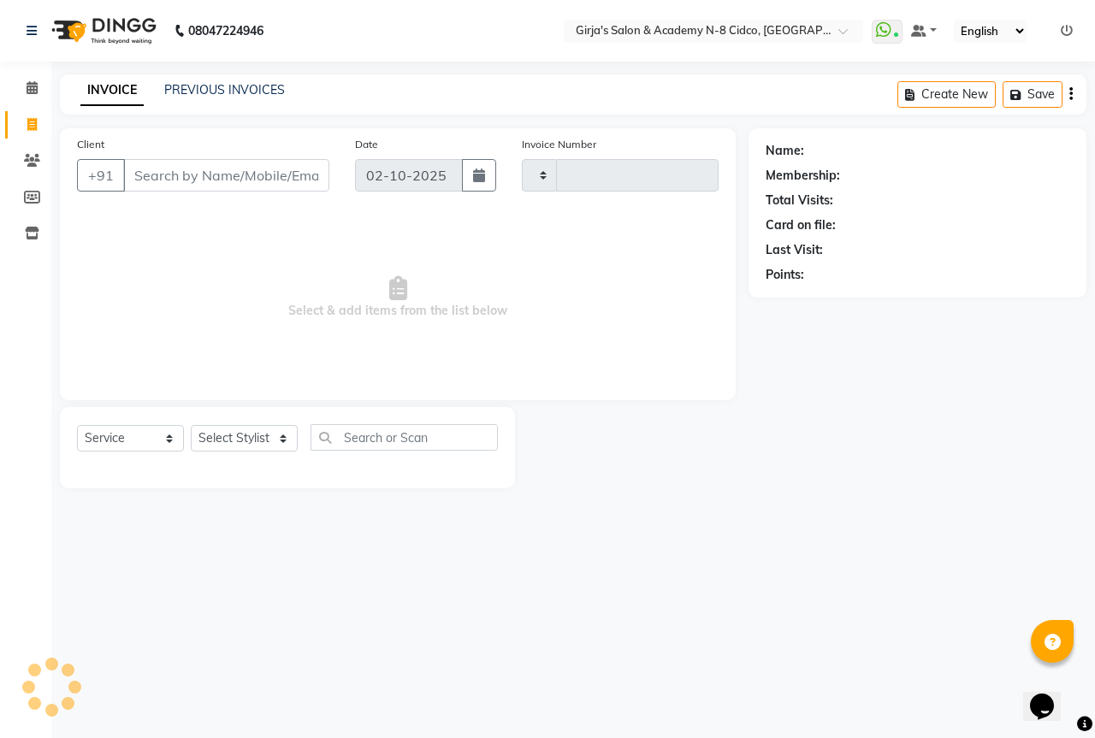
type input "5746"
select select "66"
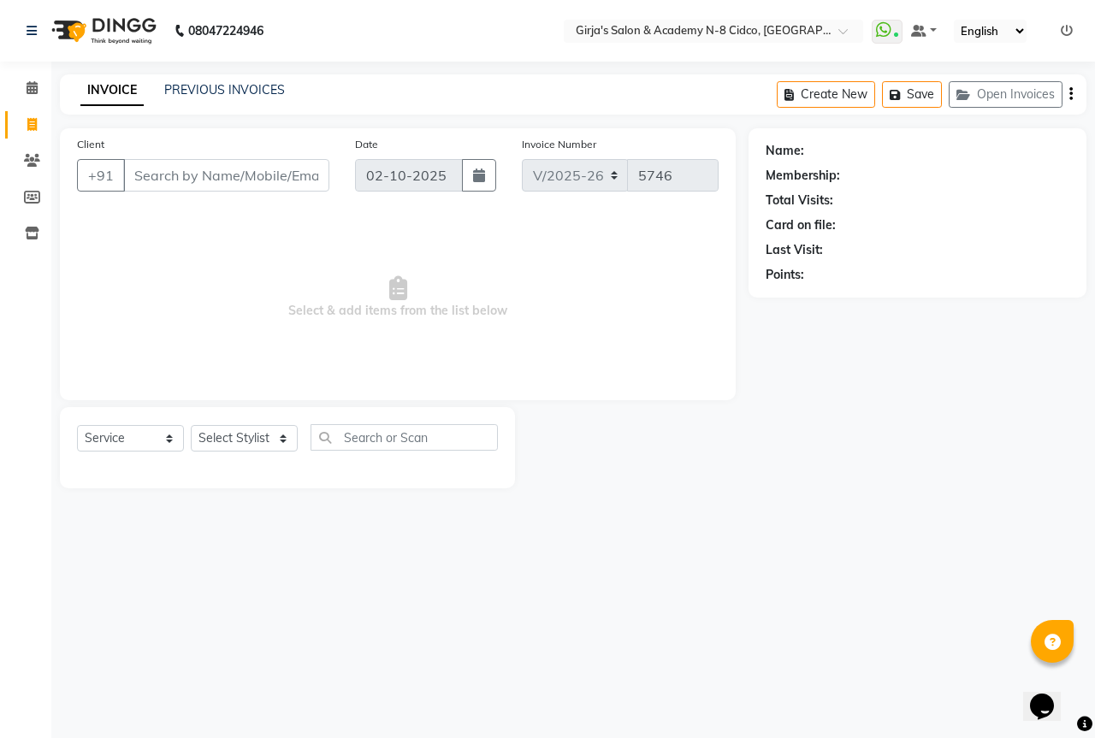
click at [178, 161] on input "Client" at bounding box center [226, 175] width 206 height 33
select select "66554"
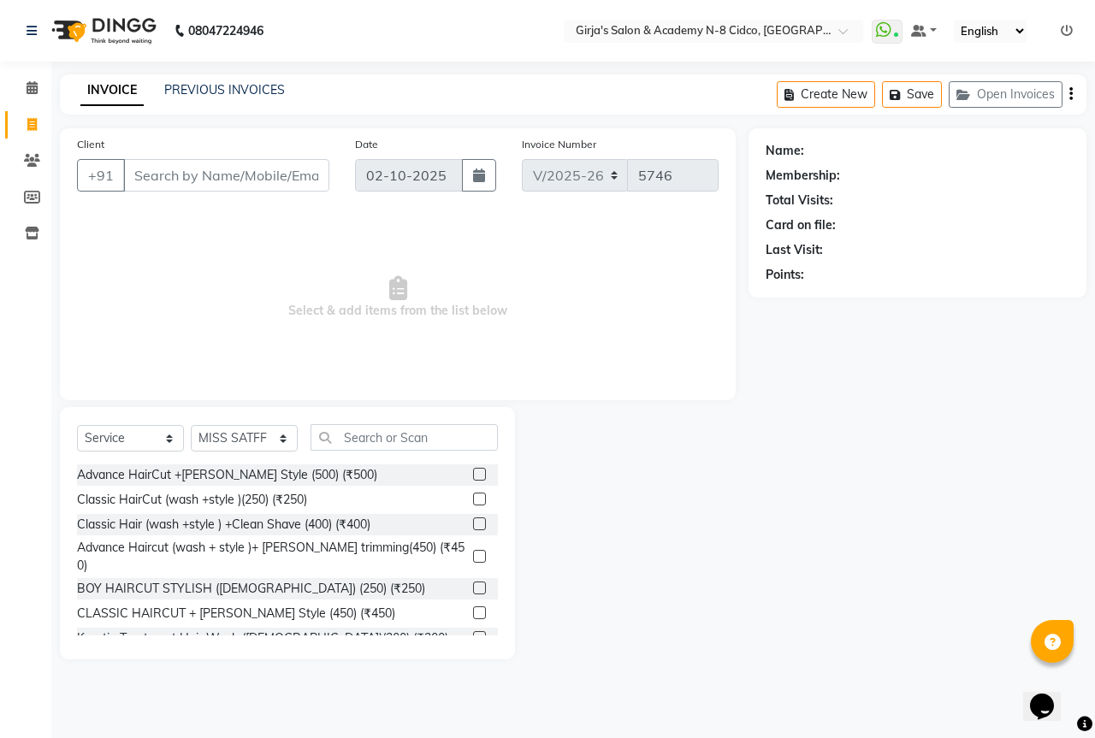
drag, startPoint x: 179, startPoint y: 170, endPoint x: 157, endPoint y: 171, distance: 22.3
click at [157, 171] on input "Client" at bounding box center [226, 175] width 206 height 33
click at [254, 174] on input "Client" at bounding box center [226, 175] width 206 height 33
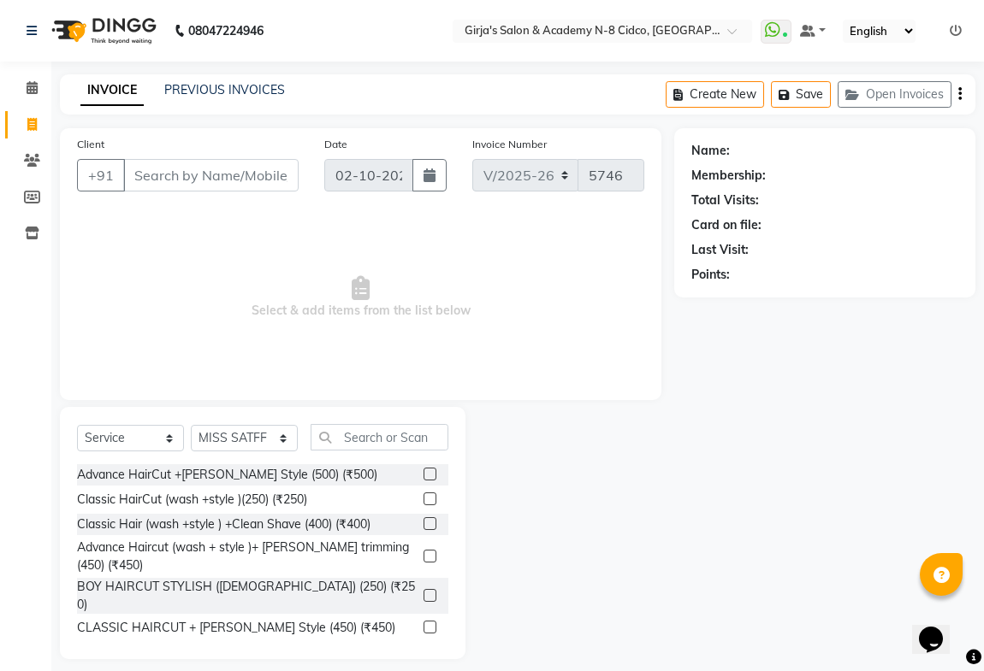
drag, startPoint x: 171, startPoint y: 171, endPoint x: 182, endPoint y: 171, distance: 11.1
click at [183, 170] on input "Client" at bounding box center [210, 175] width 175 height 33
click at [31, 126] on icon at bounding box center [31, 124] width 9 height 13
select select "service"
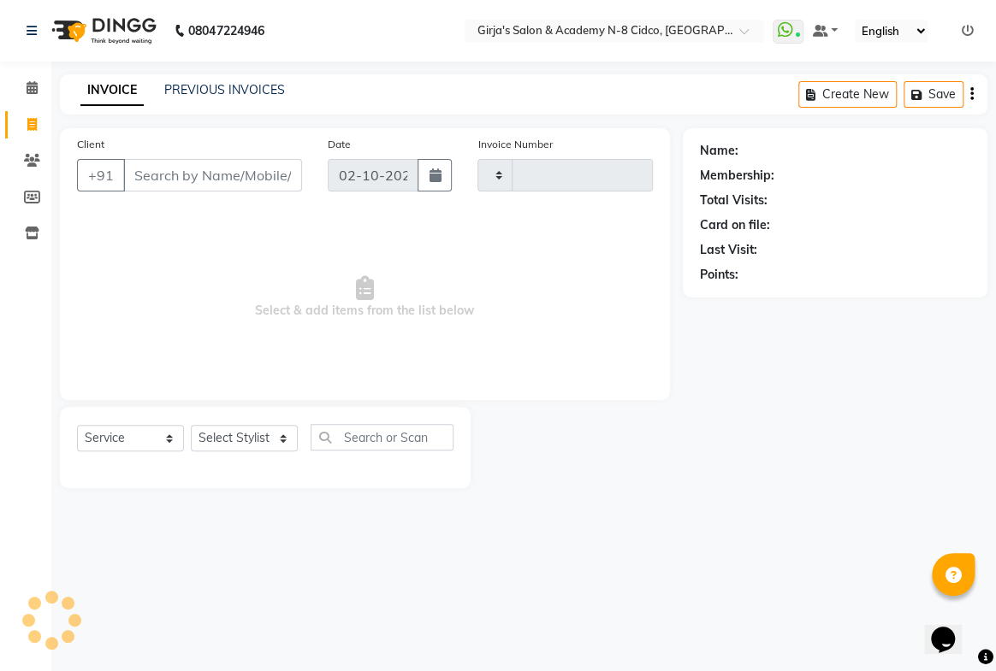
type input "5746"
select select "66"
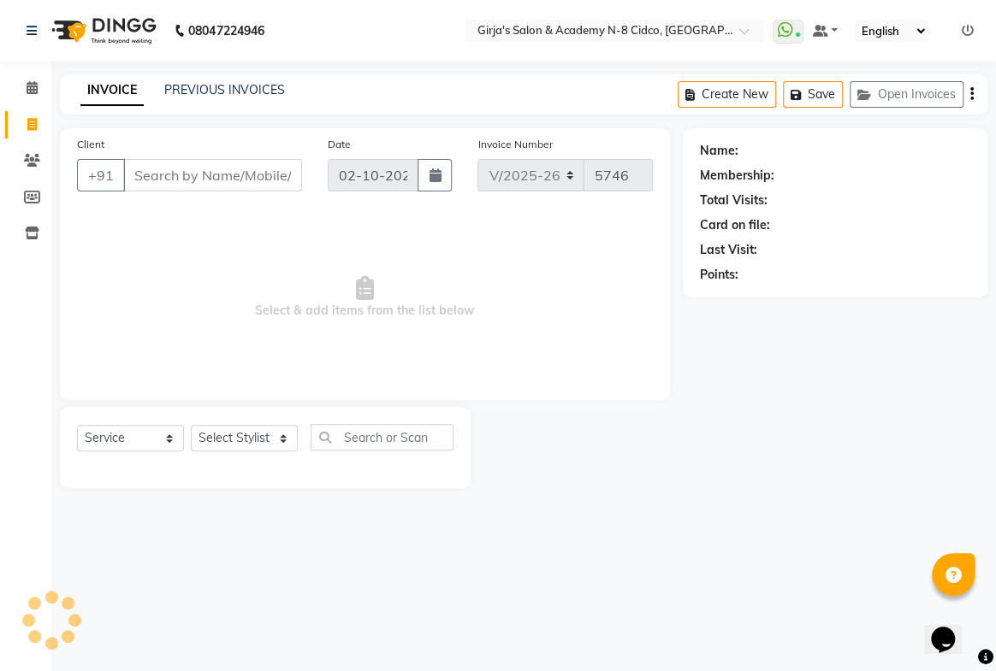
select select "66554"
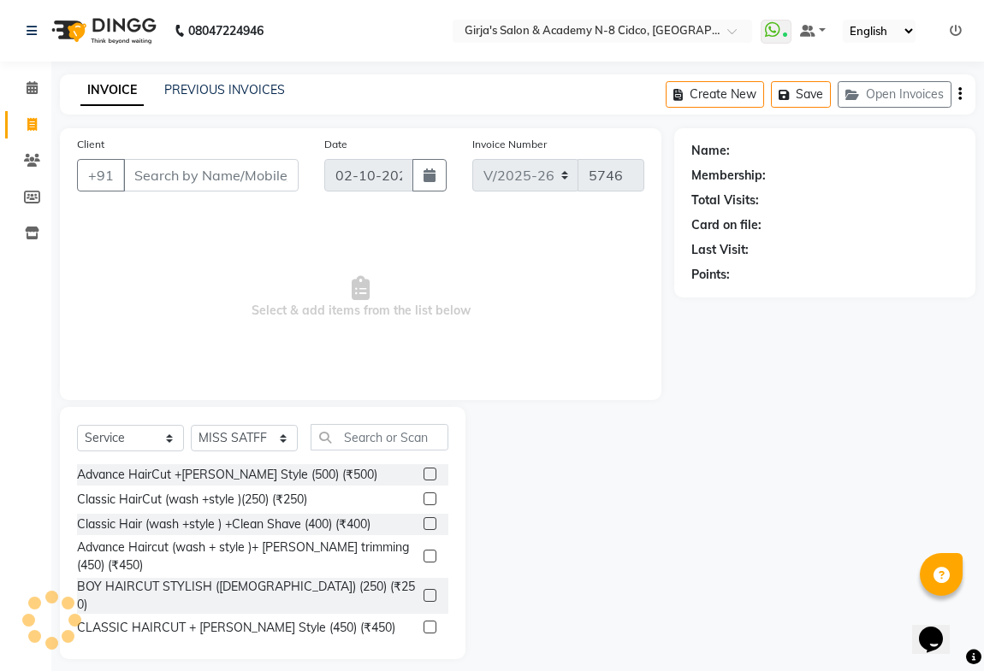
click at [168, 184] on input "Client" at bounding box center [210, 175] width 175 height 33
click at [185, 186] on input "Client" at bounding box center [210, 175] width 175 height 33
drag, startPoint x: 184, startPoint y: 186, endPoint x: 180, endPoint y: 204, distance: 19.1
click at [180, 204] on div "Client +91" at bounding box center [187, 170] width 247 height 70
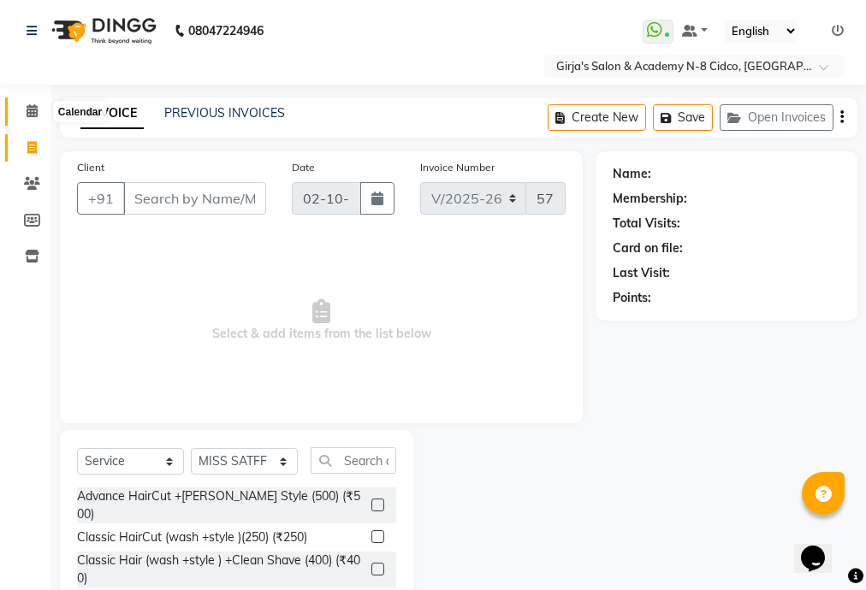
click at [23, 110] on span at bounding box center [32, 112] width 30 height 20
click at [33, 108] on icon at bounding box center [32, 110] width 11 height 13
click at [31, 107] on icon at bounding box center [32, 110] width 11 height 13
click at [31, 108] on icon at bounding box center [32, 110] width 11 height 13
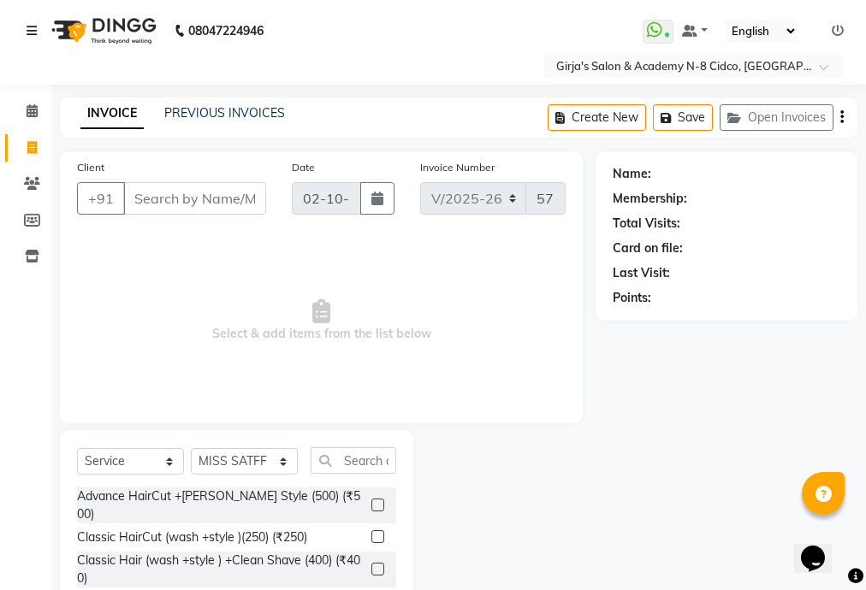
click at [332, 44] on nav "08047224946 Select Location × Girja's Salon & Academy N-8 Cidco, Aurangabad Wha…" at bounding box center [433, 42] width 866 height 85
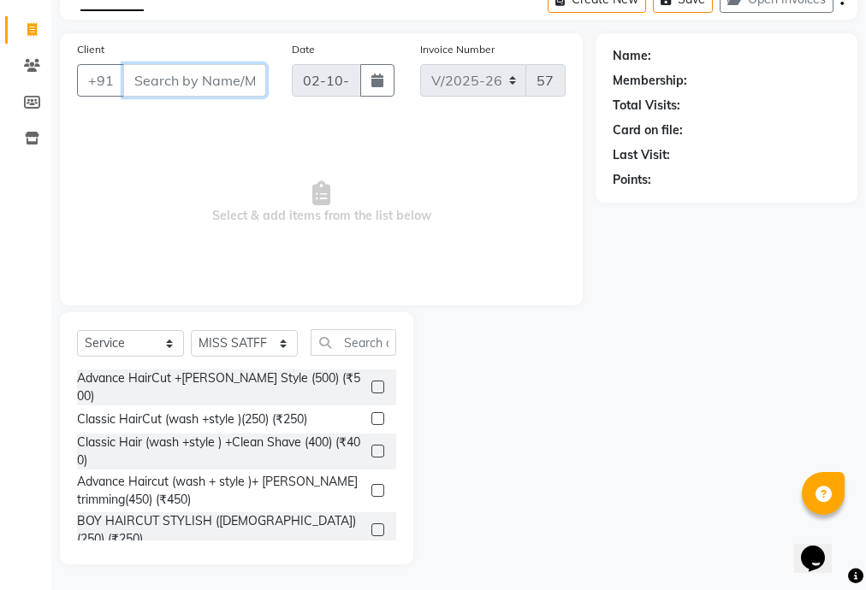
click at [240, 68] on input "Client" at bounding box center [194, 80] width 143 height 33
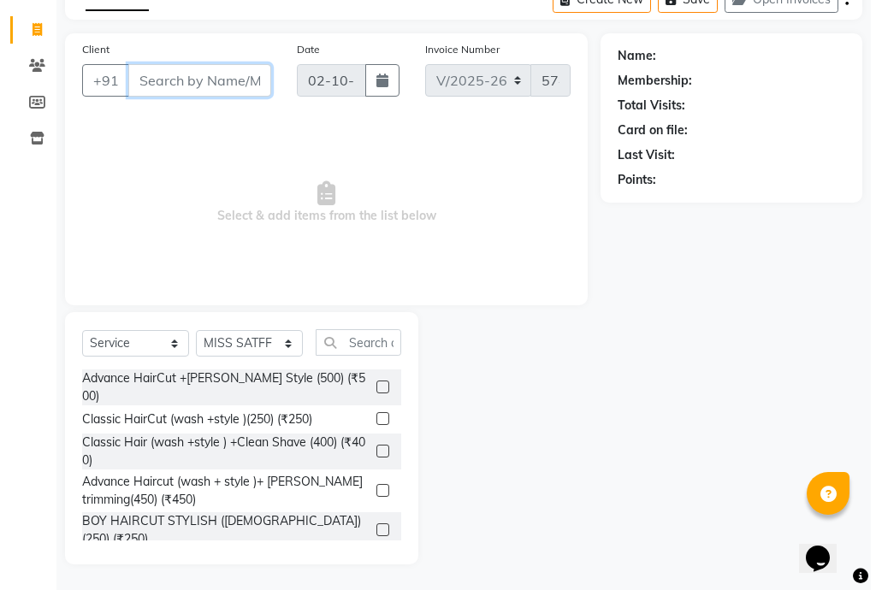
scroll to position [0, 0]
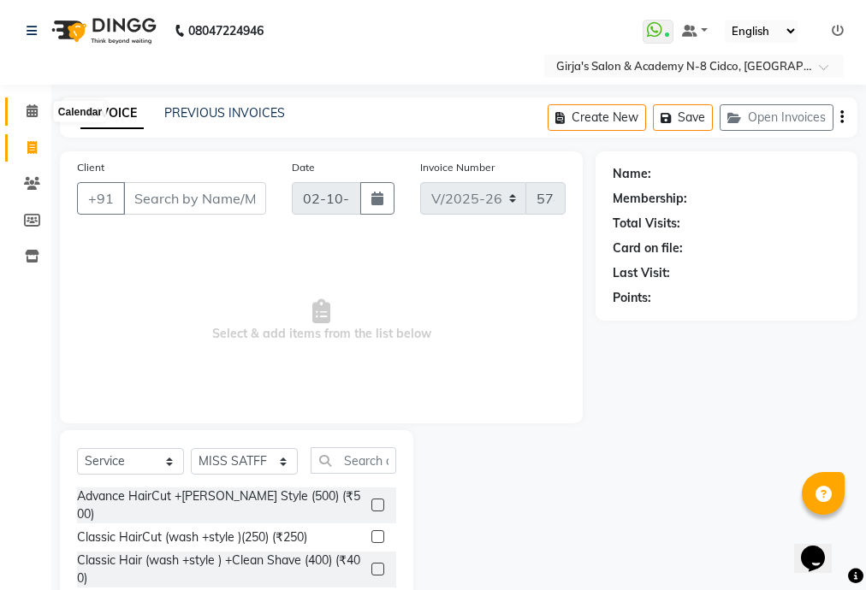
click at [24, 103] on span at bounding box center [32, 112] width 30 height 20
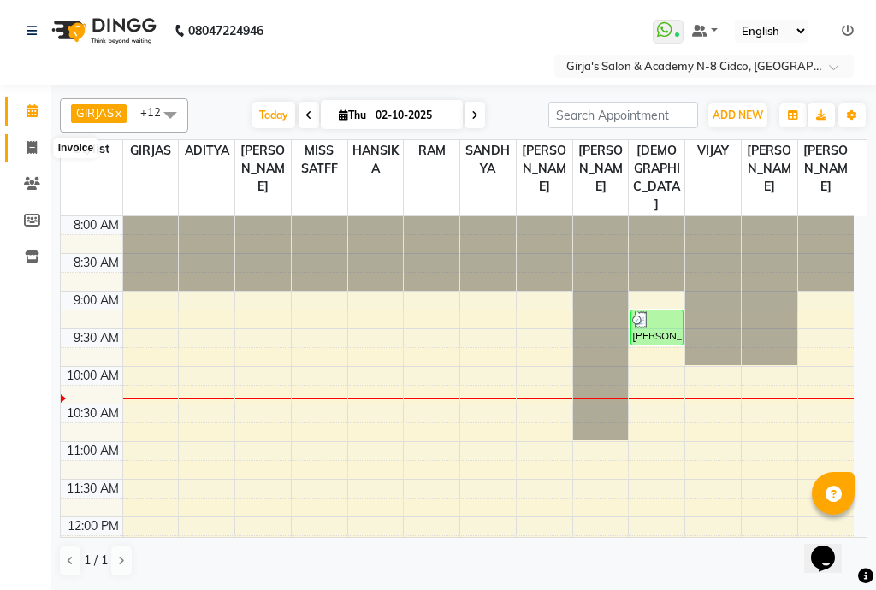
click at [30, 153] on icon at bounding box center [31, 147] width 9 height 13
select select "66"
select select "service"
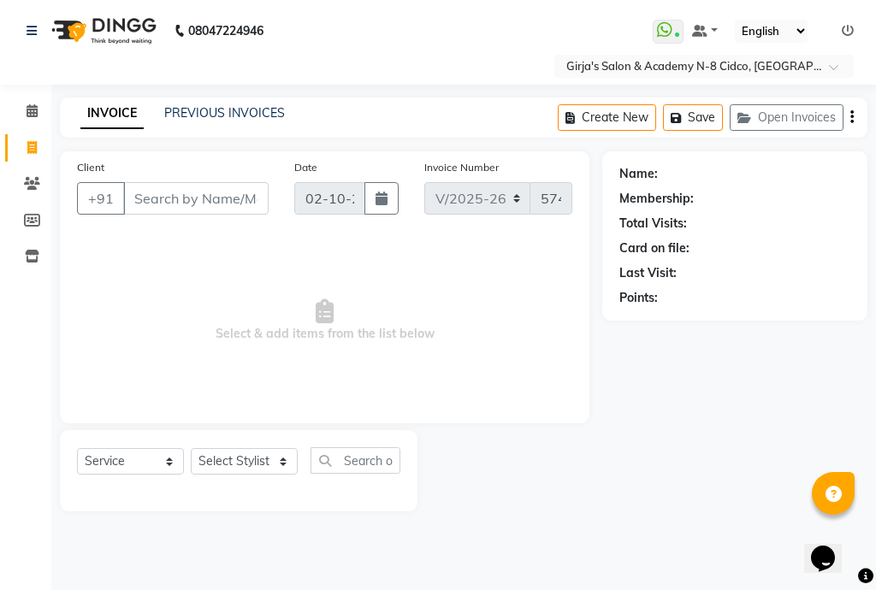
click at [182, 206] on input "Client" at bounding box center [195, 198] width 145 height 33
select select "66554"
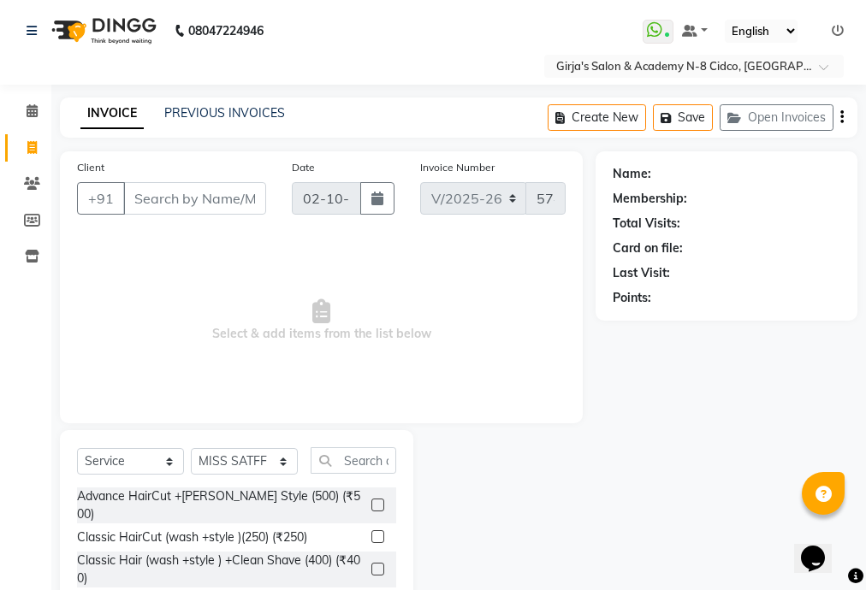
click at [180, 202] on input "Client" at bounding box center [194, 198] width 143 height 33
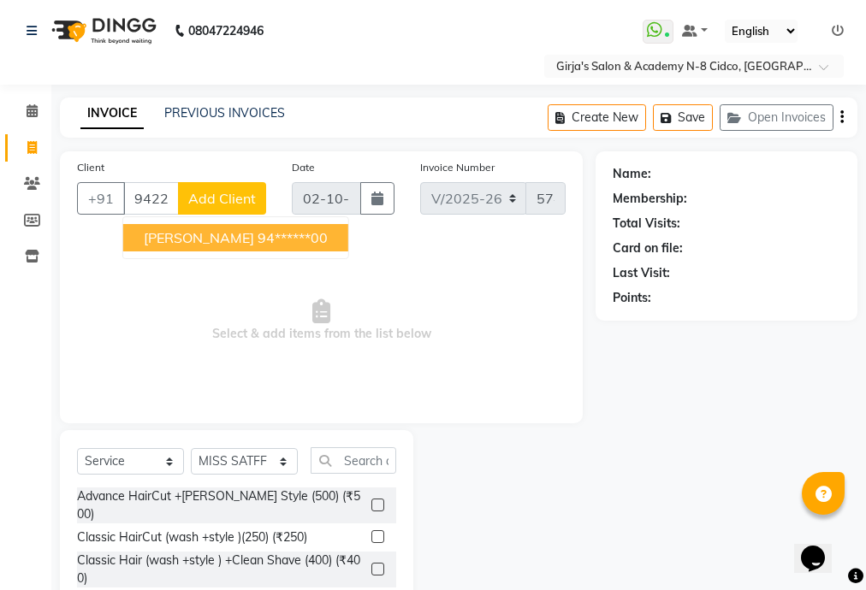
click at [154, 241] on span "Dnyaneswar badhe" at bounding box center [199, 237] width 110 height 17
type input "94******00"
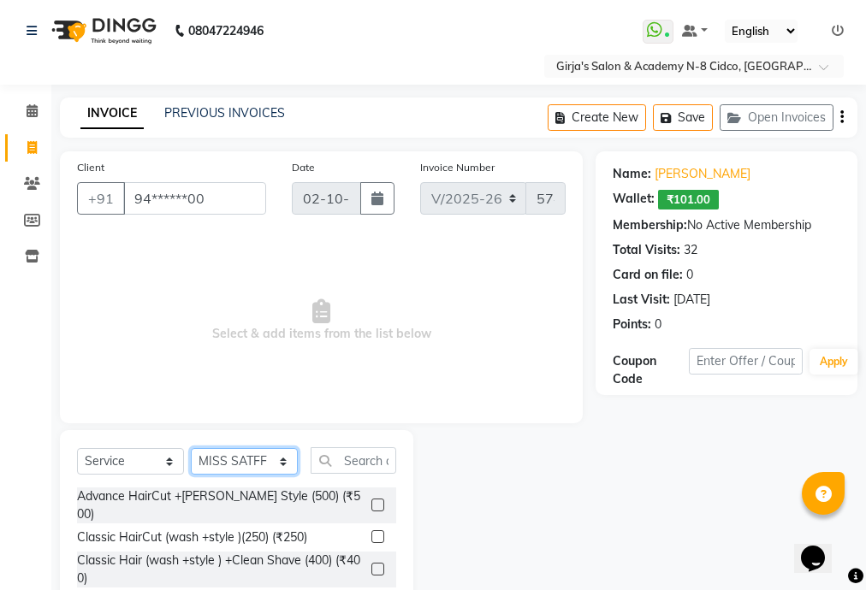
click at [273, 458] on select "Select Stylist ADITYA [PERSON_NAME] BEAUTY M GIRJAS [PERSON_NAME] MISS [PERSON_…" at bounding box center [244, 461] width 107 height 27
select select "66195"
click at [191, 449] on select "Select Stylist ADITYA [PERSON_NAME] BEAUTY M GIRJAS [PERSON_NAME] MISS [PERSON_…" at bounding box center [244, 461] width 107 height 27
click at [347, 458] on input "text" at bounding box center [353, 460] width 86 height 27
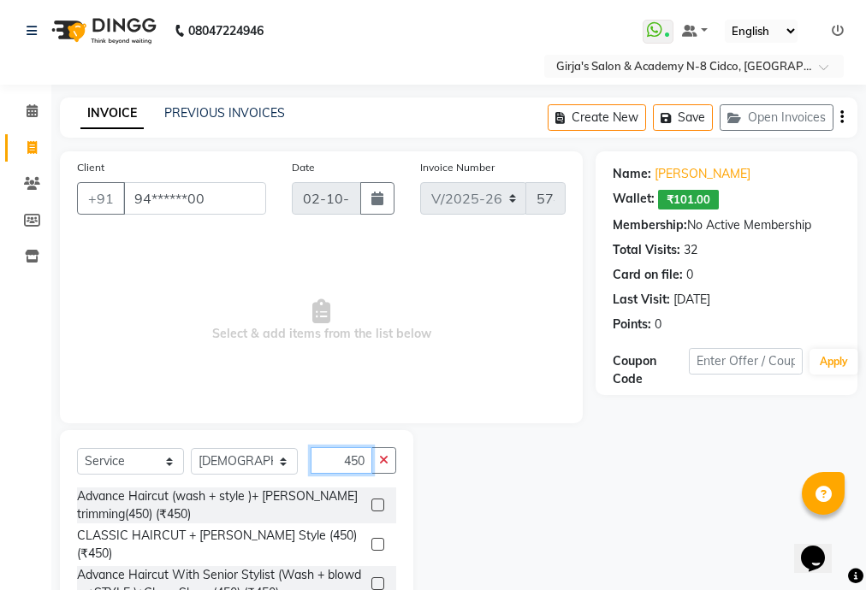
type input "450"
click at [371, 506] on label at bounding box center [377, 505] width 13 height 13
click at [371, 506] on input "checkbox" at bounding box center [376, 505] width 11 height 11
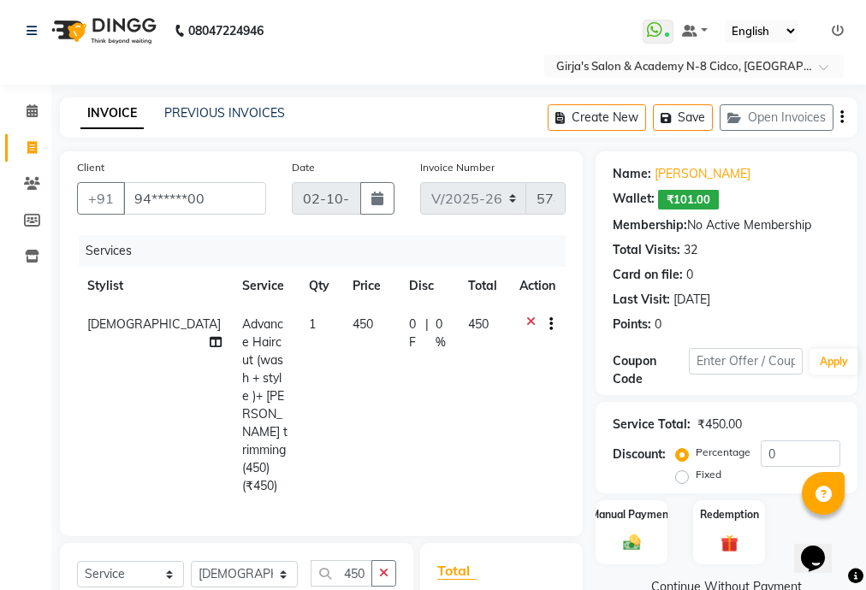
checkbox input "false"
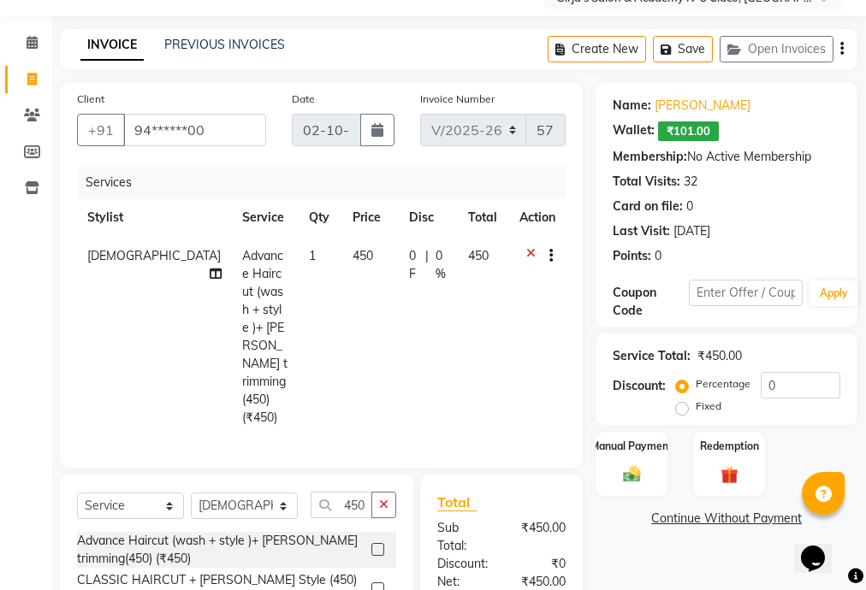
scroll to position [137, 0]
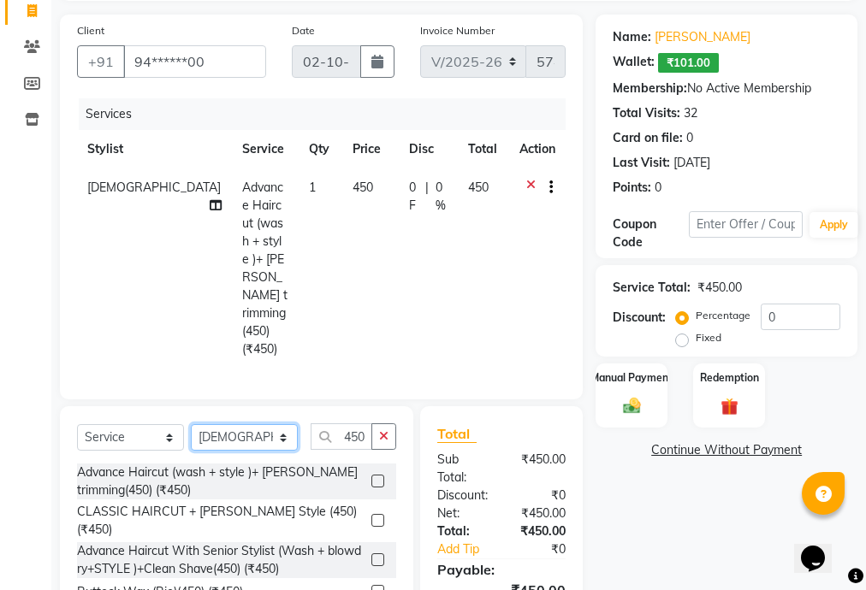
click at [281, 424] on select "Select Stylist ADITYA [PERSON_NAME] BEAUTY M GIRJAS [PERSON_NAME] MISS [PERSON_…" at bounding box center [244, 437] width 107 height 27
select select "40690"
click at [191, 424] on select "Select Stylist ADITYA [PERSON_NAME] BEAUTY M GIRJAS [PERSON_NAME] MISS [PERSON_…" at bounding box center [244, 437] width 107 height 27
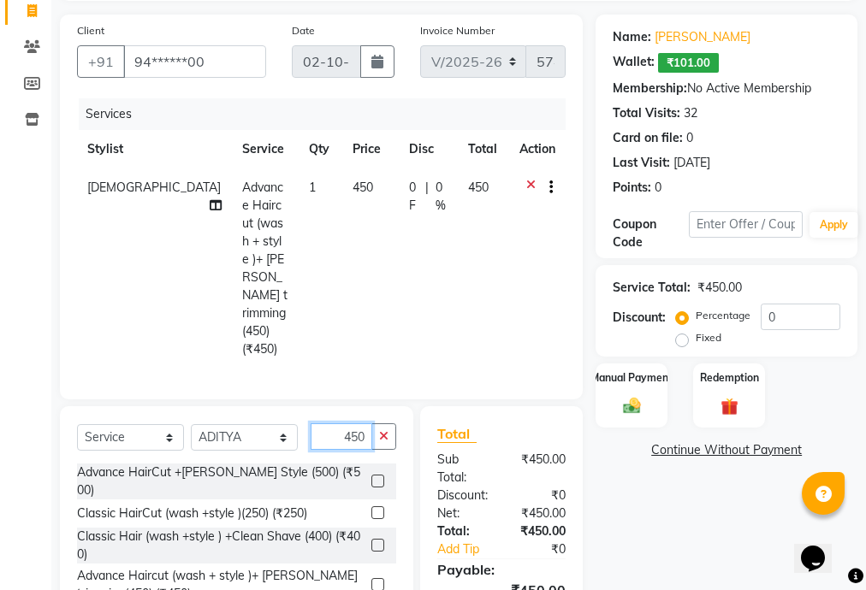
click at [341, 423] on input "450" at bounding box center [341, 436] width 62 height 27
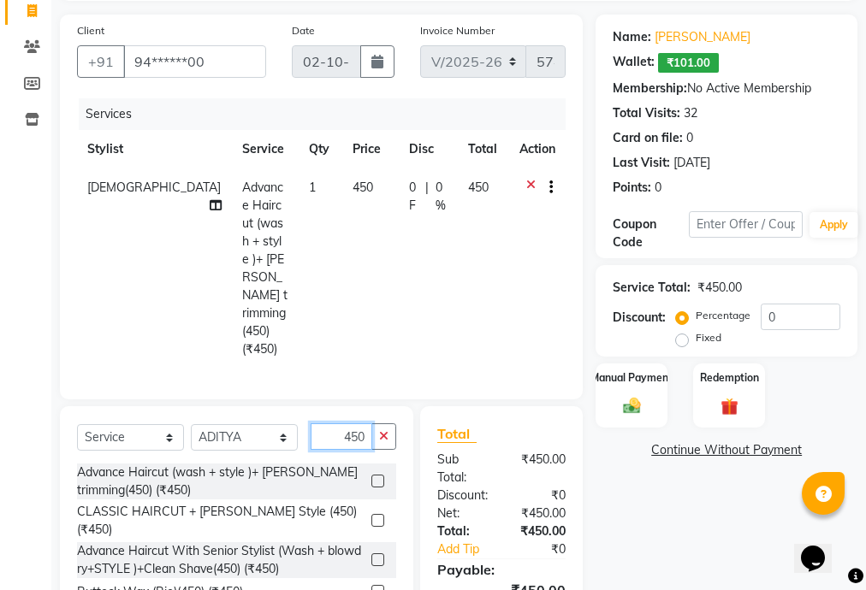
click at [360, 423] on input "450" at bounding box center [341, 436] width 62 height 27
click at [366, 423] on input "450" at bounding box center [341, 436] width 62 height 27
type input "4"
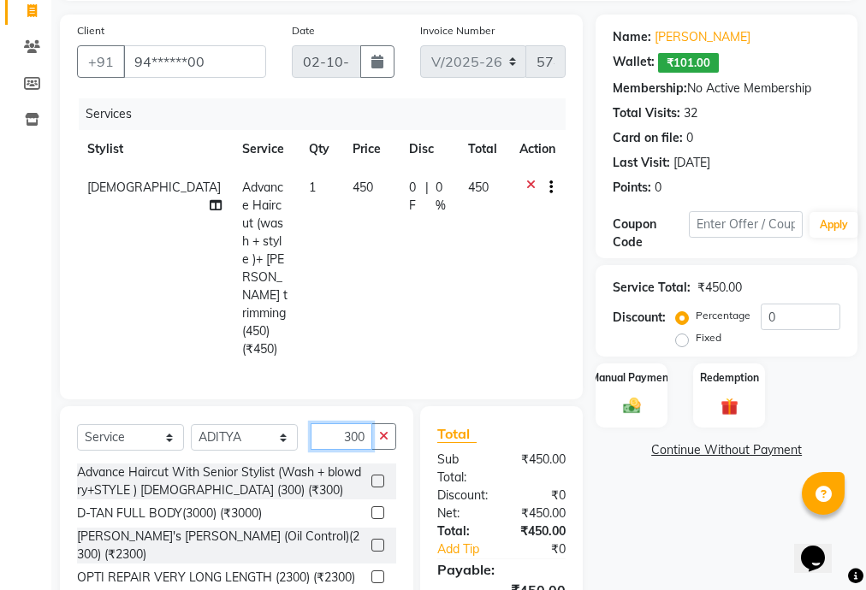
scroll to position [0, 0]
type input "300"
click at [371, 475] on label at bounding box center [377, 481] width 13 height 13
click at [371, 476] on input "checkbox" at bounding box center [376, 481] width 11 height 11
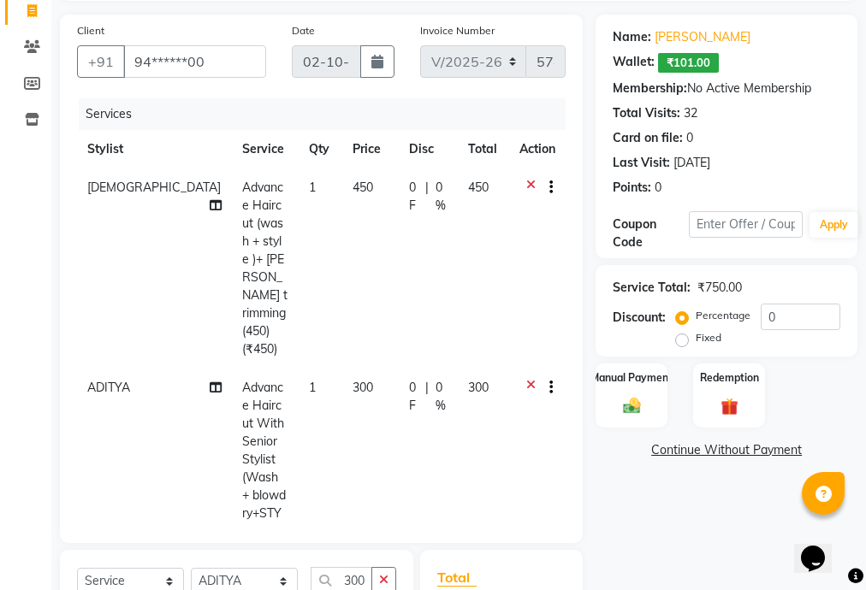
checkbox input "false"
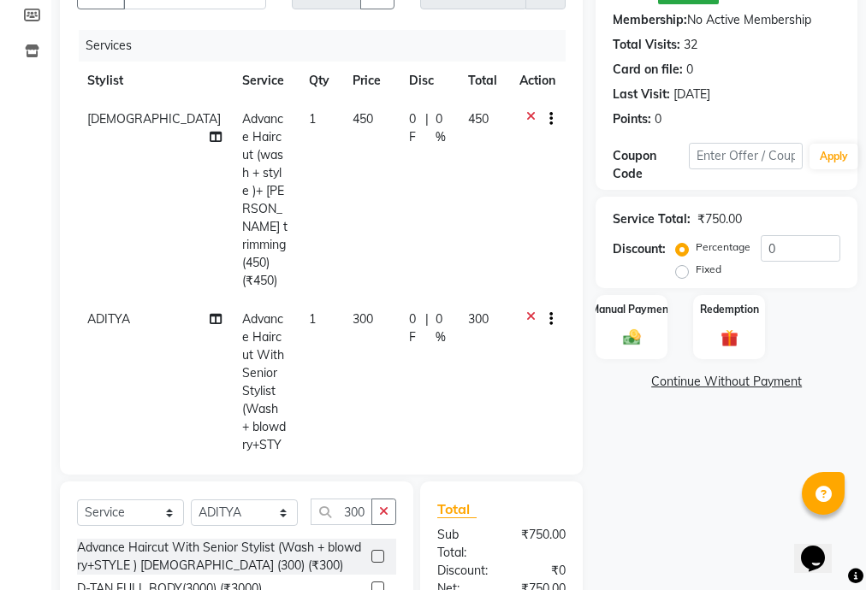
scroll to position [274, 0]
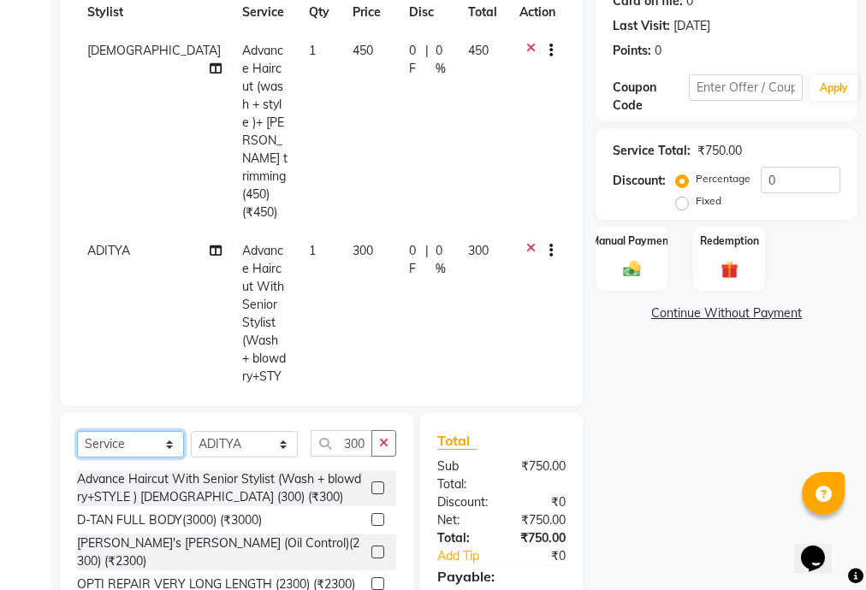
click at [122, 435] on select "Select Service Product Membership Package Voucher Prepaid Gift Card" at bounding box center [130, 444] width 107 height 27
click at [77, 431] on select "Select Service Product Membership Package Voucher Prepaid Gift Card" at bounding box center [130, 444] width 107 height 27
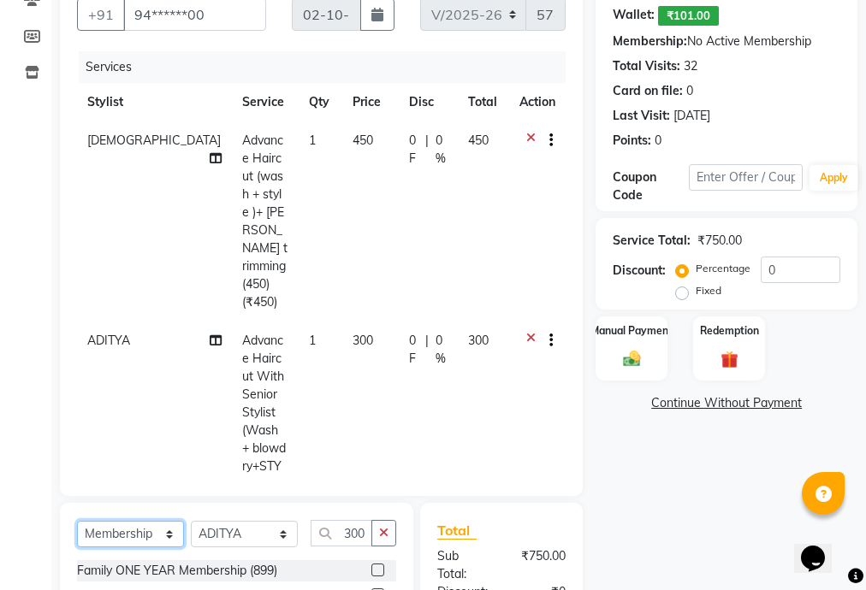
scroll to position [389, 0]
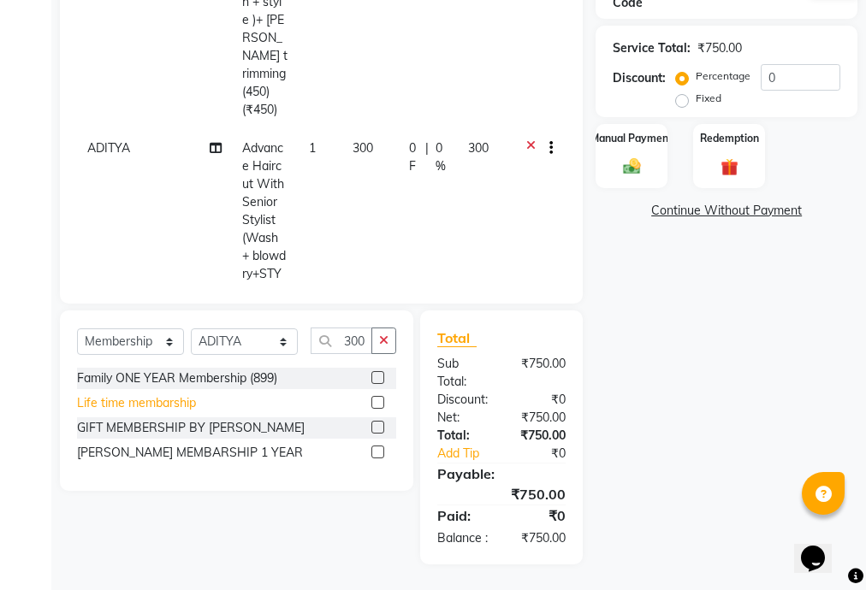
click at [162, 394] on div "Life time membarship" at bounding box center [136, 403] width 119 height 18
select select "select"
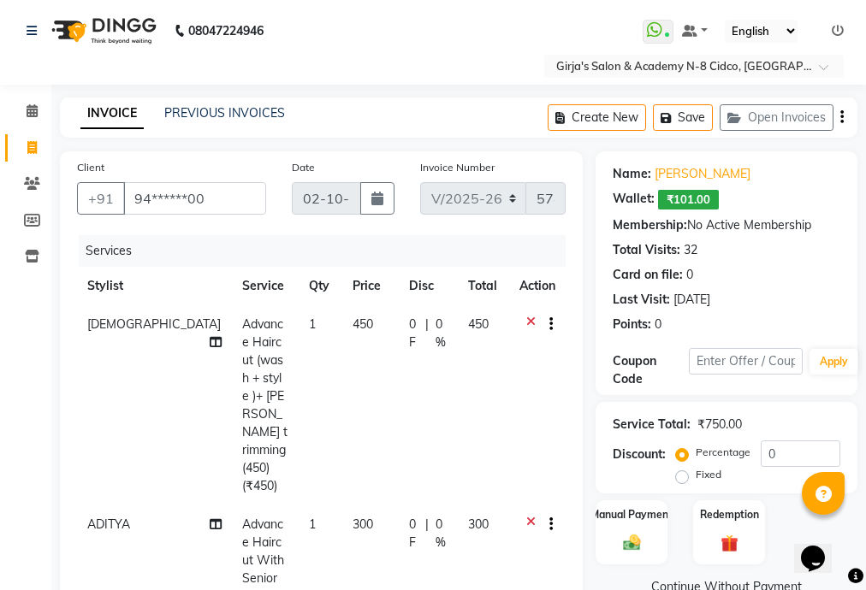
scroll to position [137, 0]
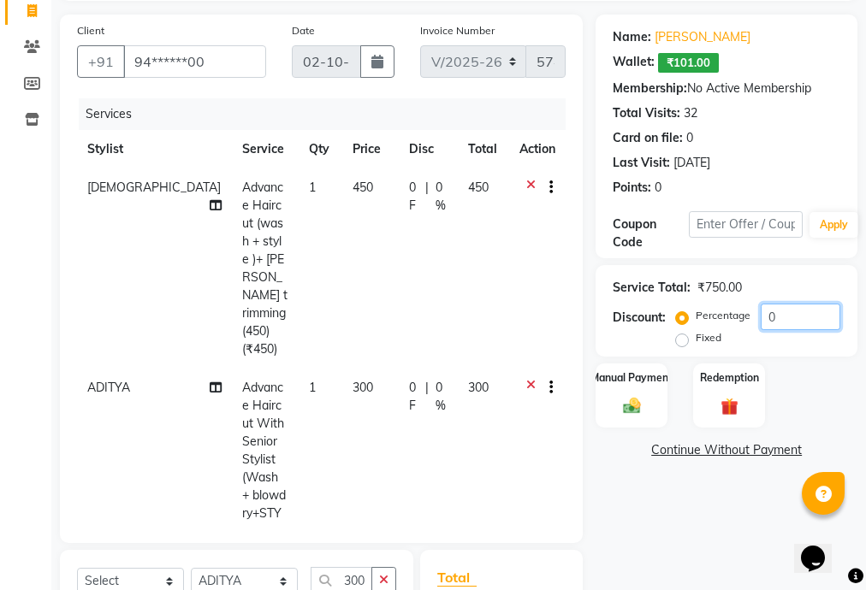
click at [786, 316] on input "0" at bounding box center [800, 317] width 80 height 27
click at [786, 317] on input "0" at bounding box center [800, 317] width 80 height 27
drag, startPoint x: 805, startPoint y: 376, endPoint x: 765, endPoint y: 376, distance: 40.2
click at [804, 376] on div "Manual Payment Redemption" at bounding box center [726, 396] width 287 height 64
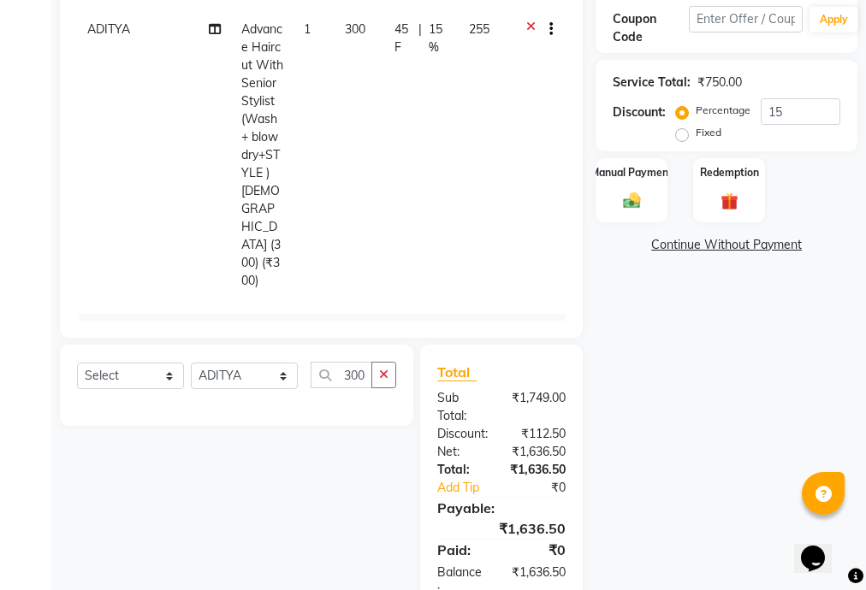
scroll to position [393, 0]
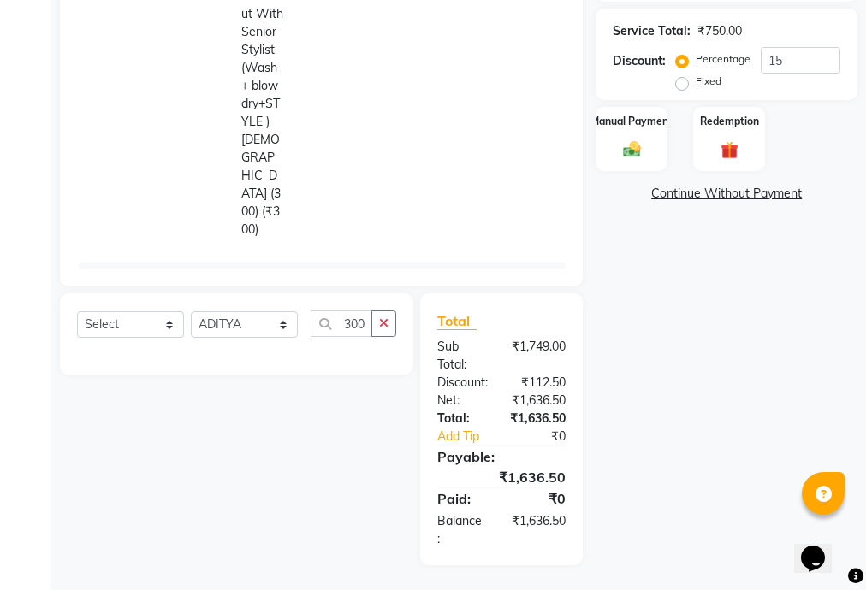
click at [698, 379] on div "Name: Dnyaneswar Badhe Wallet: ₹101.00 Membership: No Active Membership Total V…" at bounding box center [732, 161] width 275 height 807
click at [742, 351] on div "Name: Dnyaneswar Badhe Wallet: ₹101.00 Membership: No Active Membership Total V…" at bounding box center [732, 161] width 275 height 807
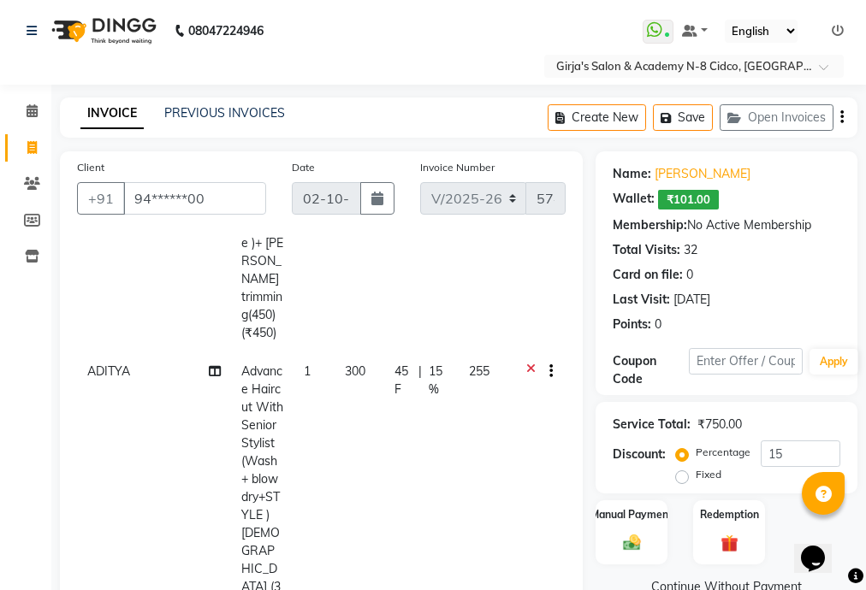
scroll to position [274, 0]
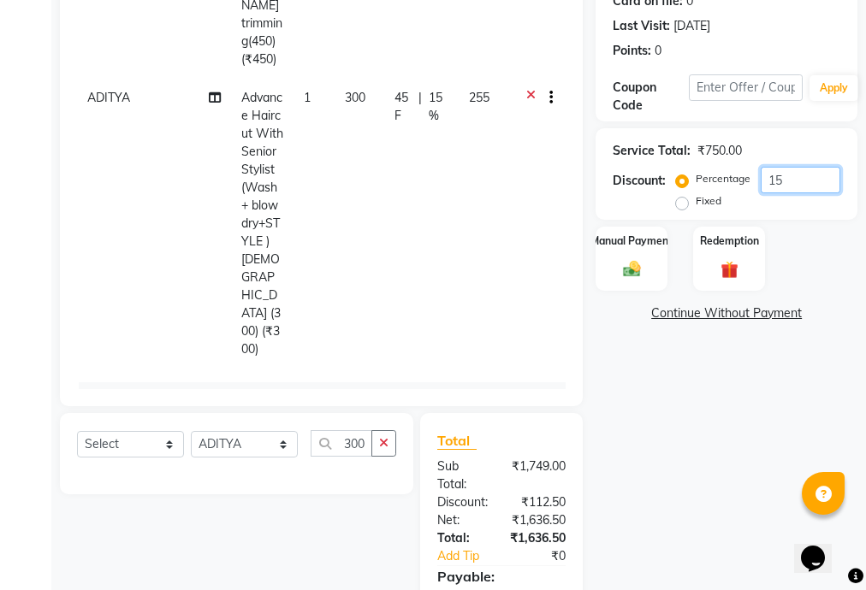
click at [794, 186] on input "15" at bounding box center [800, 180] width 80 height 27
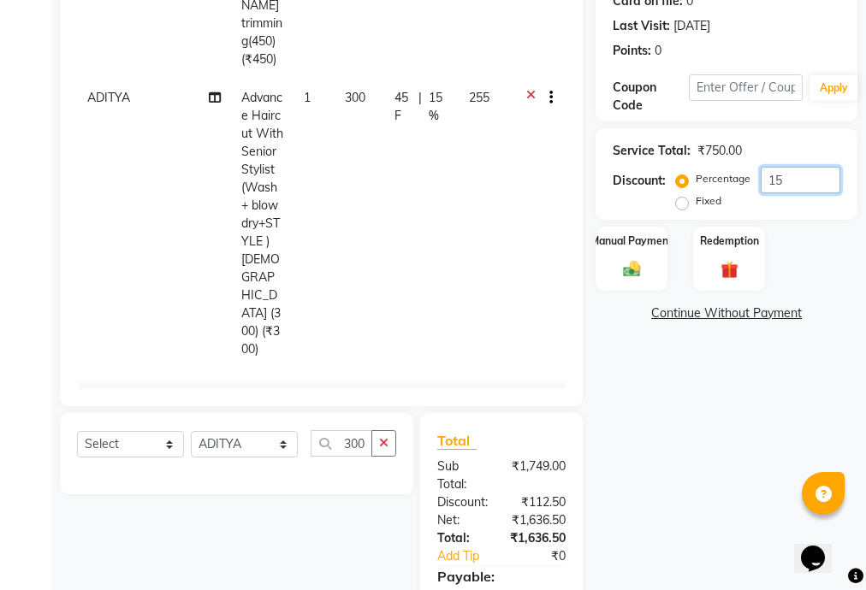
click at [794, 186] on input "15" at bounding box center [800, 180] width 80 height 27
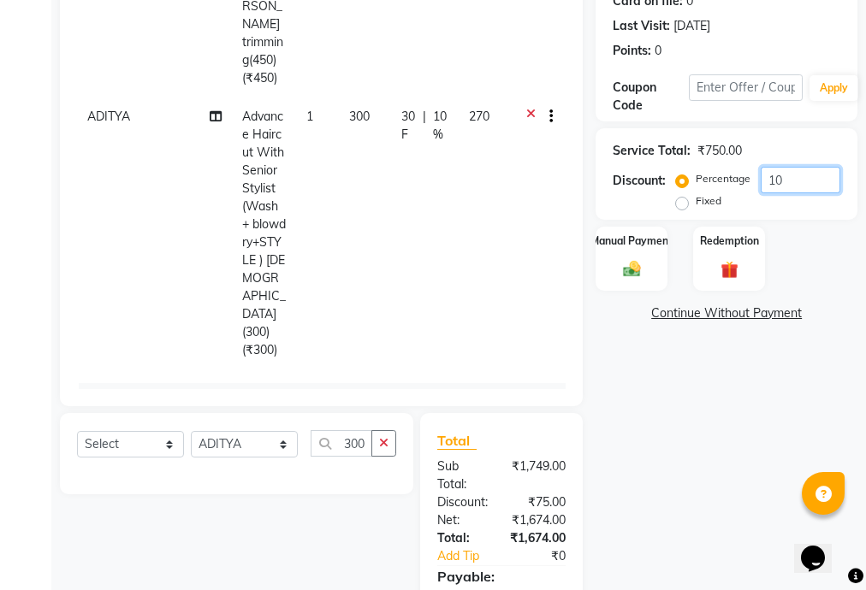
type input "10"
click at [695, 201] on label "Fixed" at bounding box center [708, 200] width 26 height 15
click at [679, 201] on input "Fixed" at bounding box center [685, 201] width 12 height 12
radio input "true"
click at [772, 181] on input "10" at bounding box center [800, 180] width 80 height 27
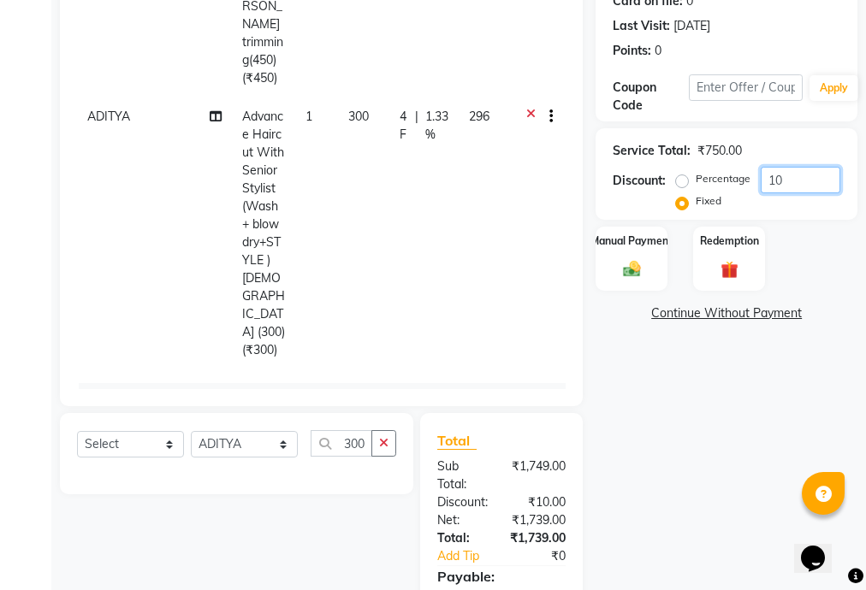
click at [772, 181] on input "10" at bounding box center [800, 180] width 80 height 27
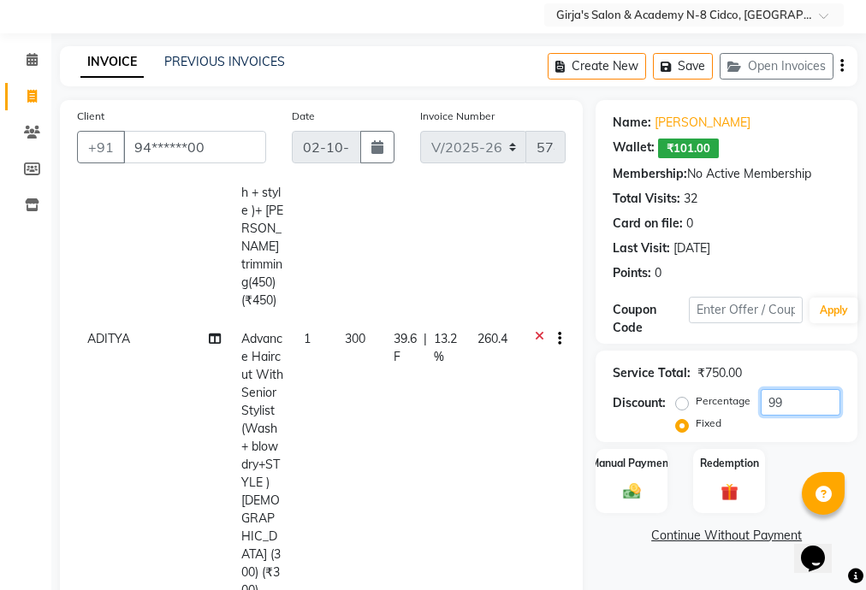
scroll to position [393, 0]
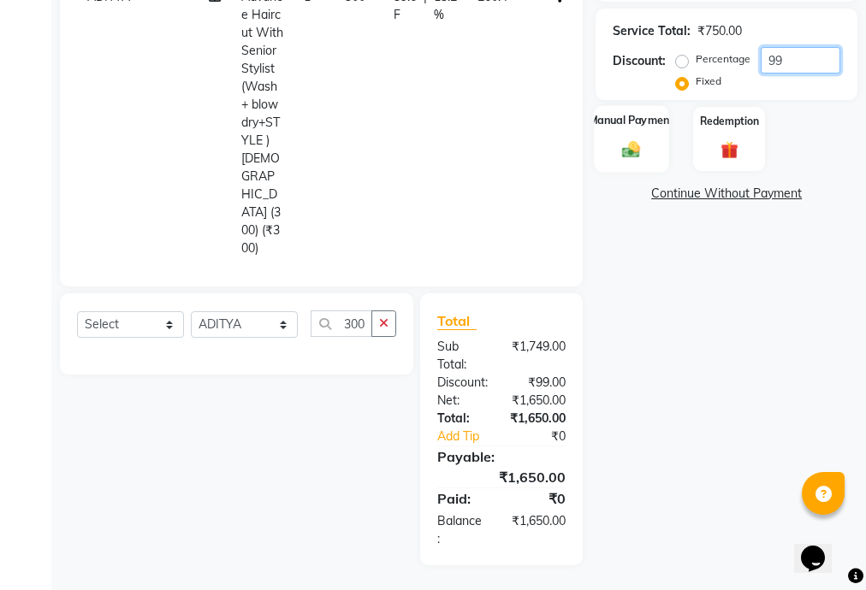
type input "99"
click at [619, 147] on img at bounding box center [631, 149] width 29 height 21
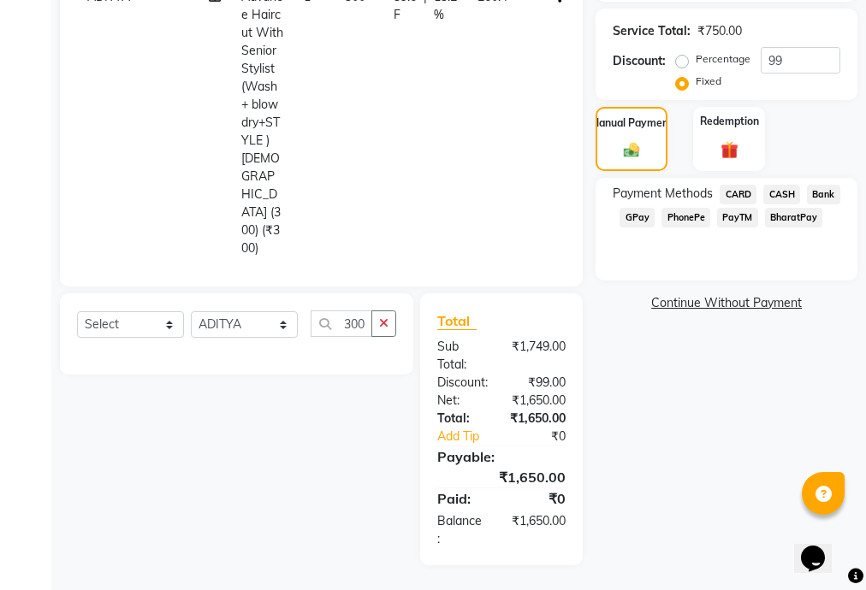
click at [797, 195] on span "CASH" at bounding box center [781, 195] width 37 height 20
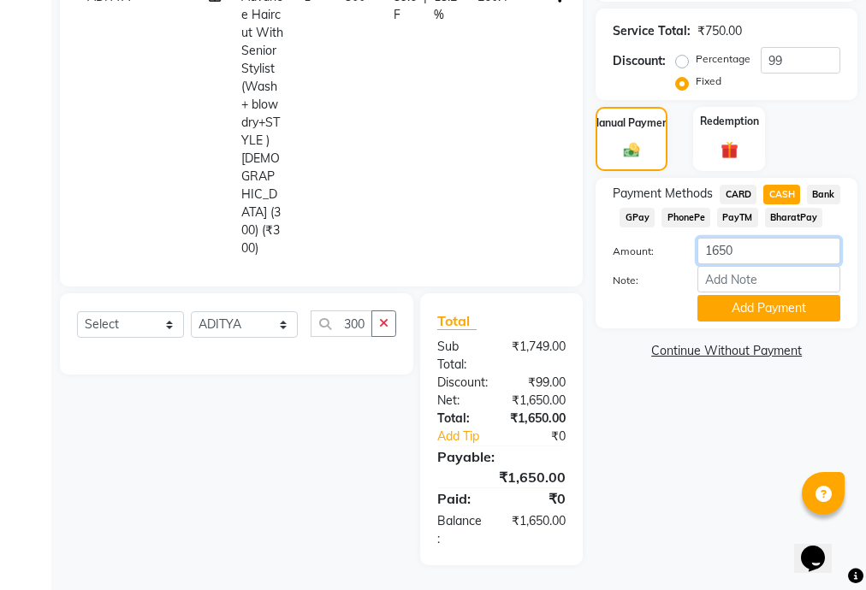
drag, startPoint x: 739, startPoint y: 247, endPoint x: 698, endPoint y: 247, distance: 41.1
click at [698, 247] on input "1650" at bounding box center [768, 251] width 143 height 27
type input "1500"
click at [726, 301] on button "Add Payment" at bounding box center [768, 308] width 143 height 27
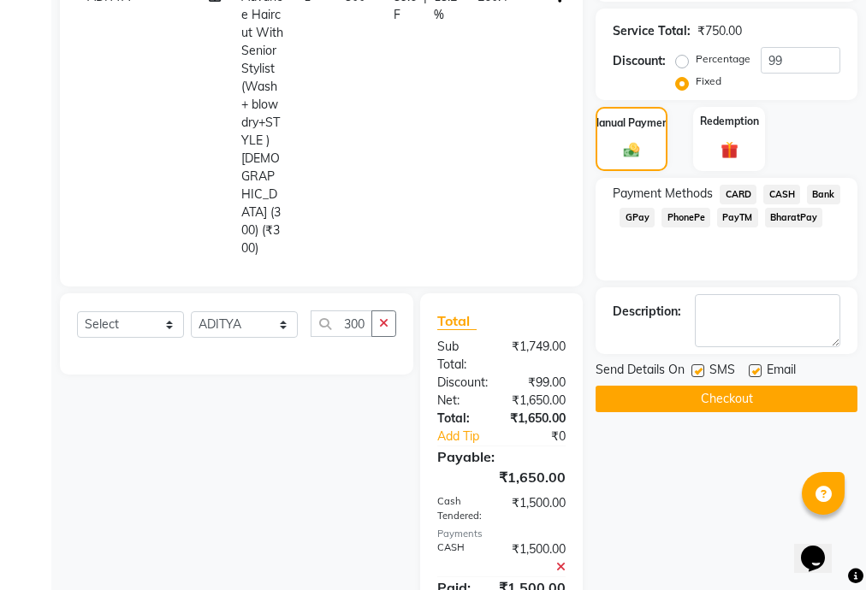
click at [633, 214] on span "GPay" at bounding box center [636, 218] width 35 height 20
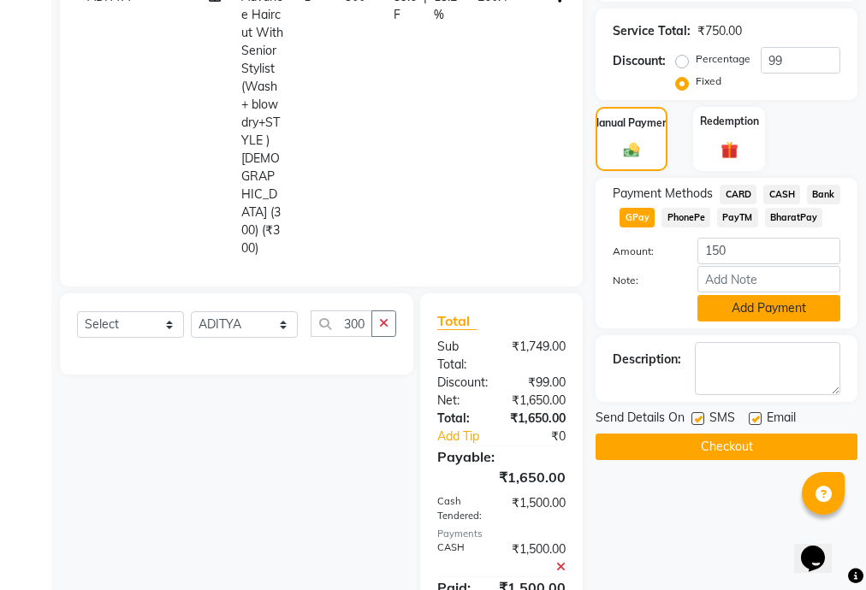
scroll to position [483, 0]
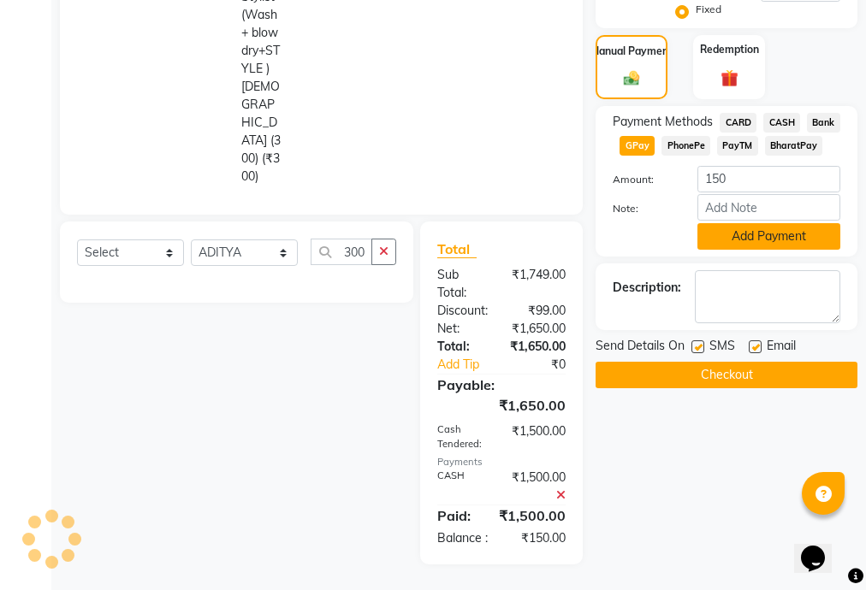
click at [743, 223] on button "Add Payment" at bounding box center [768, 236] width 143 height 27
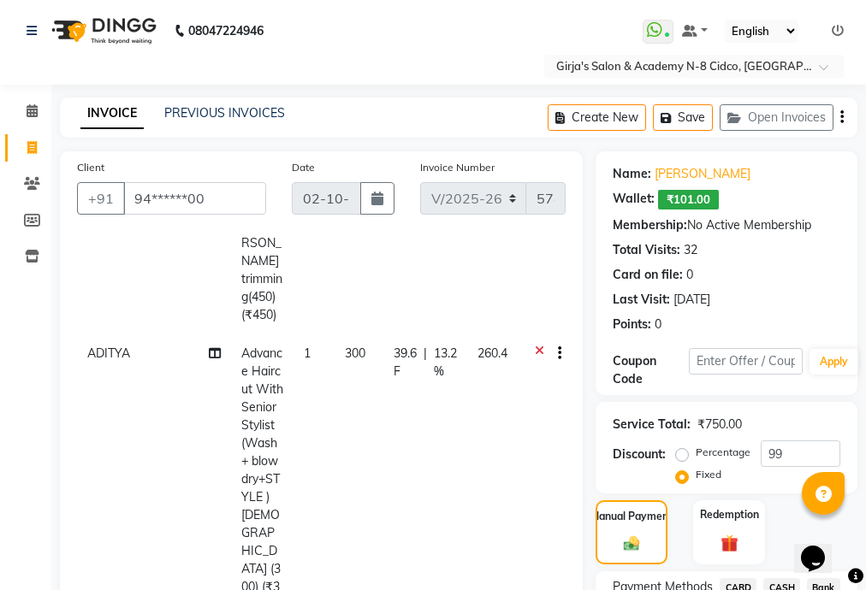
scroll to position [411, 0]
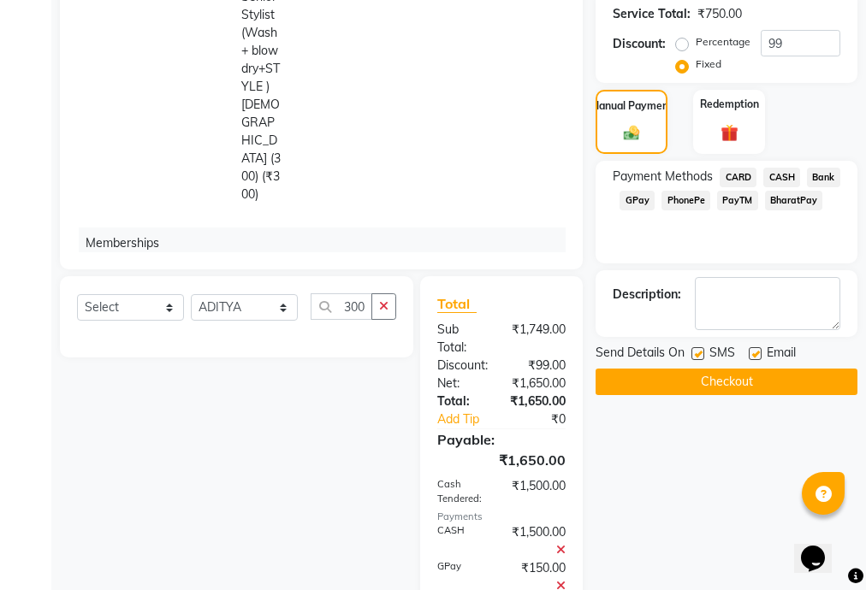
click at [725, 381] on button "Checkout" at bounding box center [726, 382] width 262 height 27
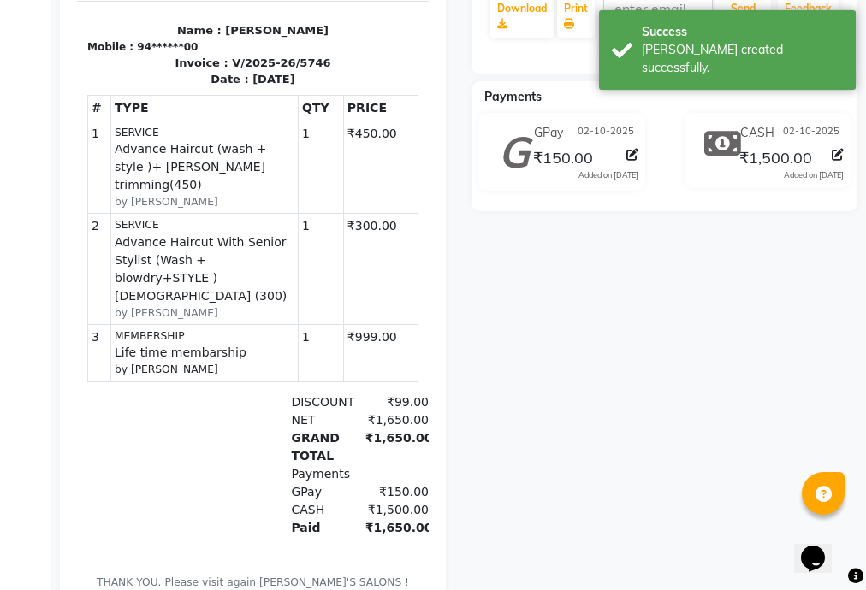
scroll to position [399, 0]
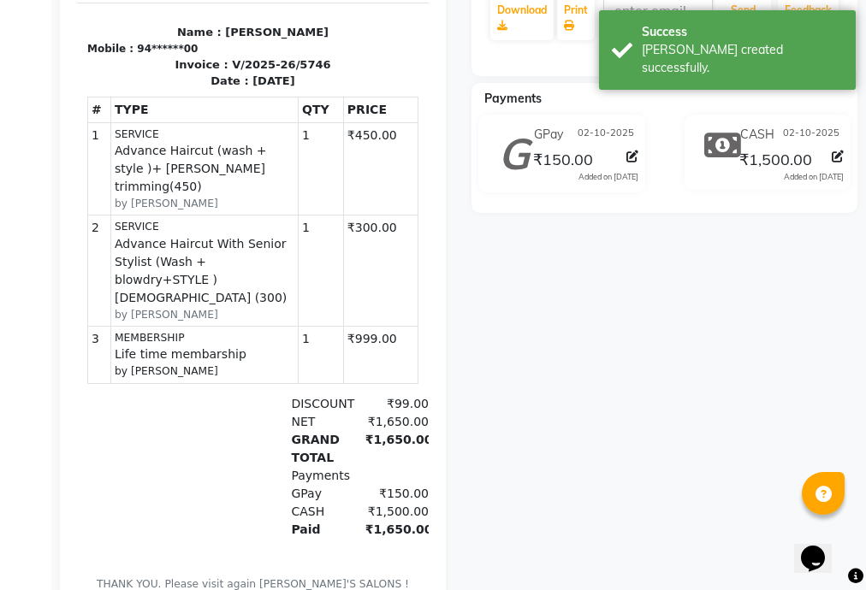
click at [673, 386] on div "Dnyaneswar badhe Prebook Payment Received Download Print Email Invoice Send Mes…" at bounding box center [663, 195] width 411 height 860
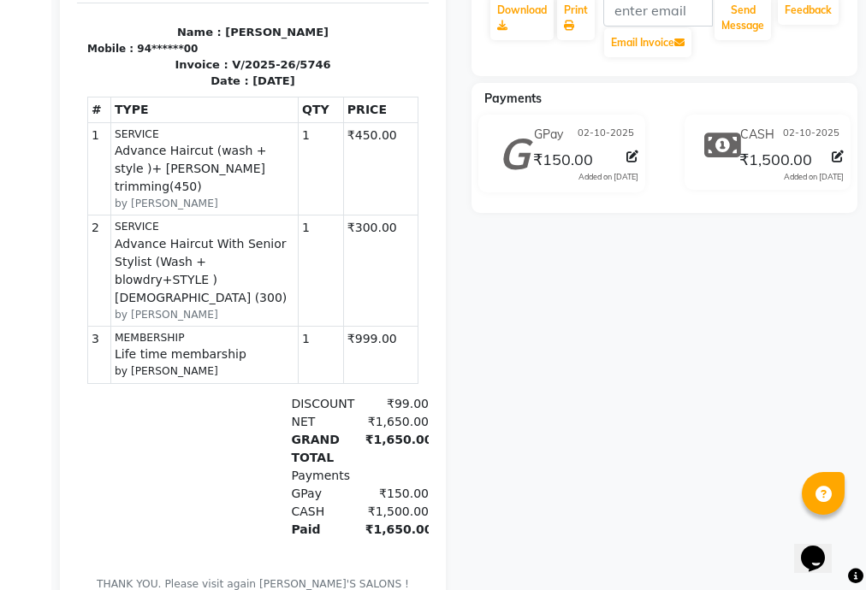
click at [670, 383] on div "Dnyaneswar badhe Prebook Payment Received Download Print Email Invoice Send Mes…" at bounding box center [663, 195] width 411 height 860
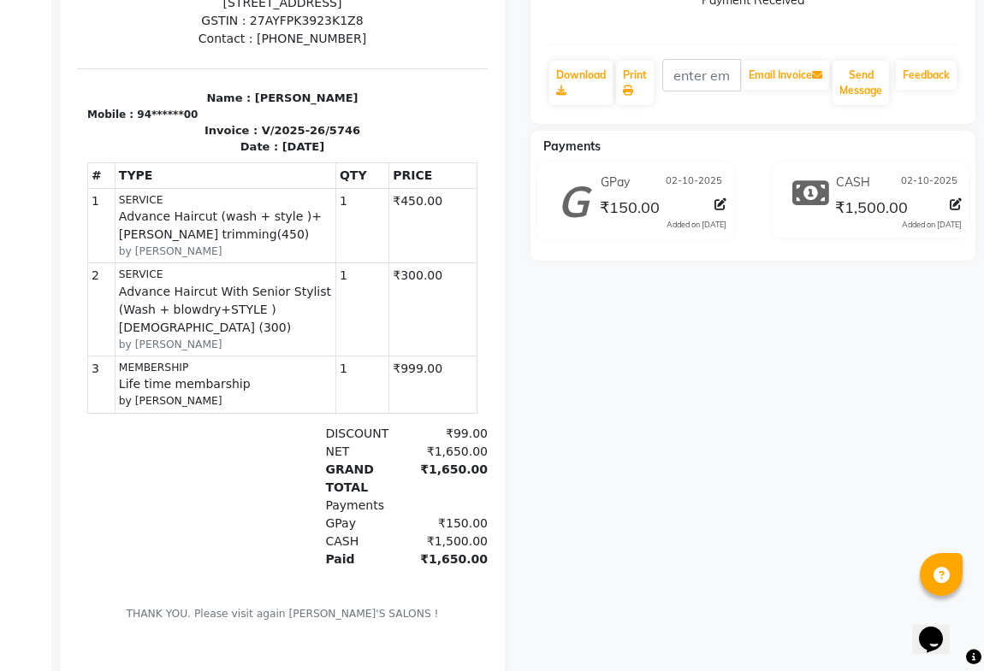
scroll to position [0, 0]
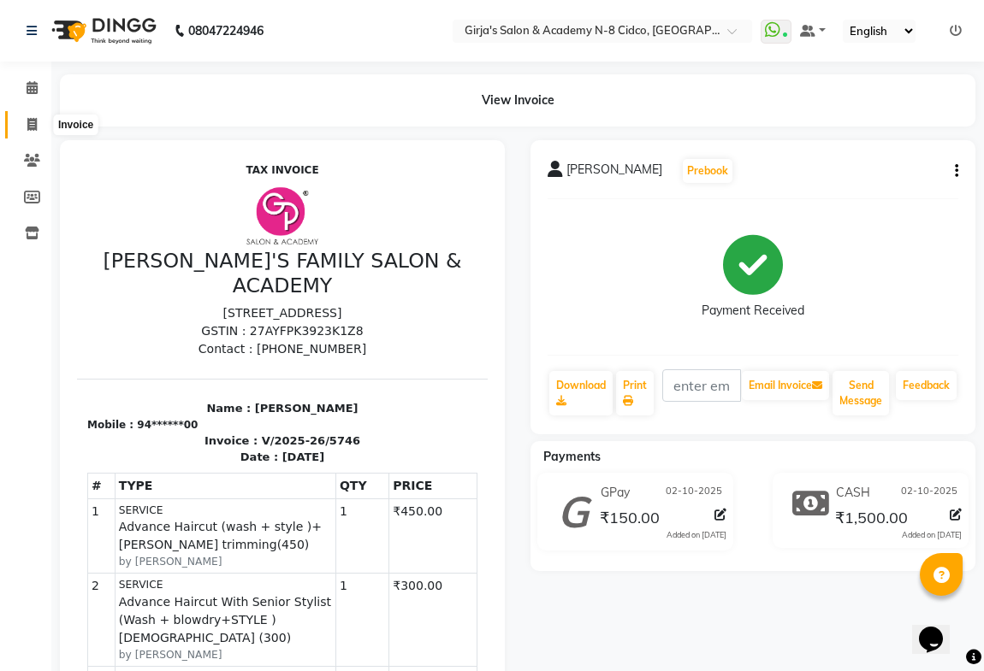
click at [20, 125] on span at bounding box center [32, 125] width 30 height 20
select select "service"
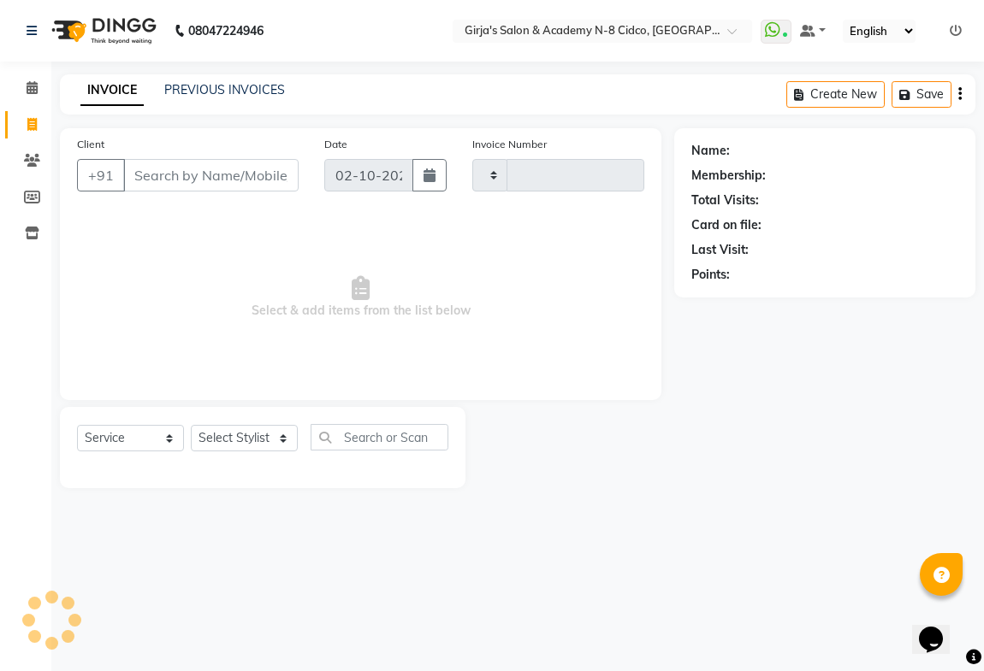
type input "5749"
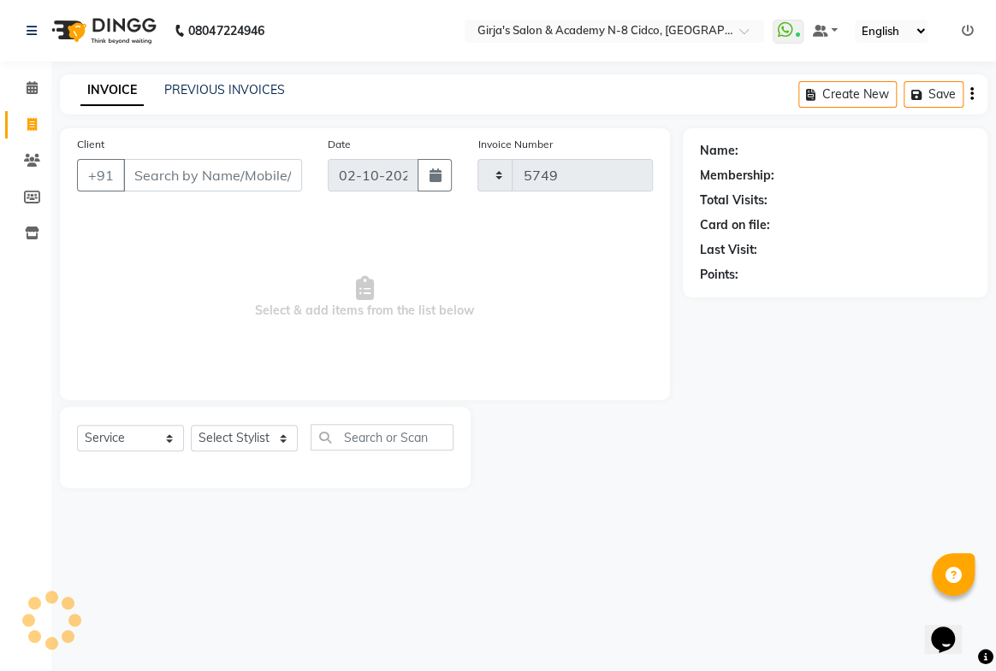
select select "66"
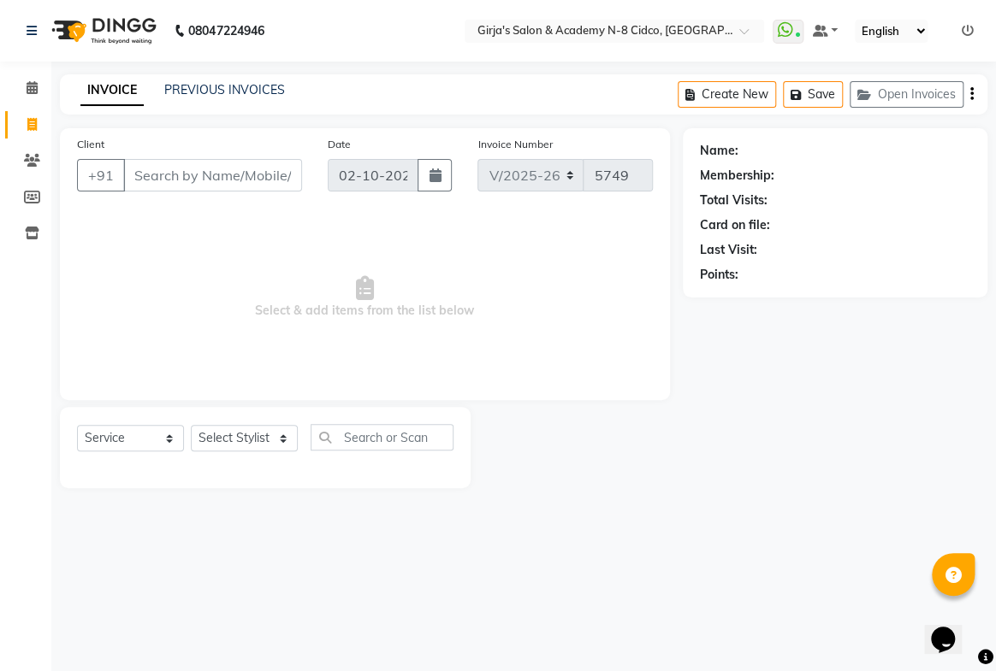
select select "66554"
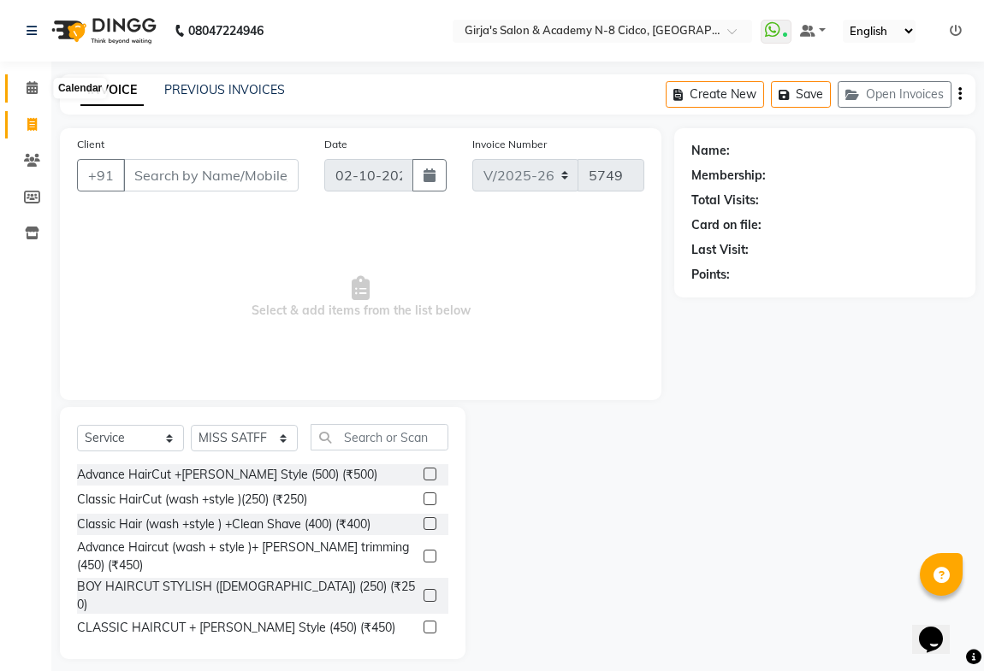
click at [27, 92] on icon at bounding box center [32, 87] width 11 height 13
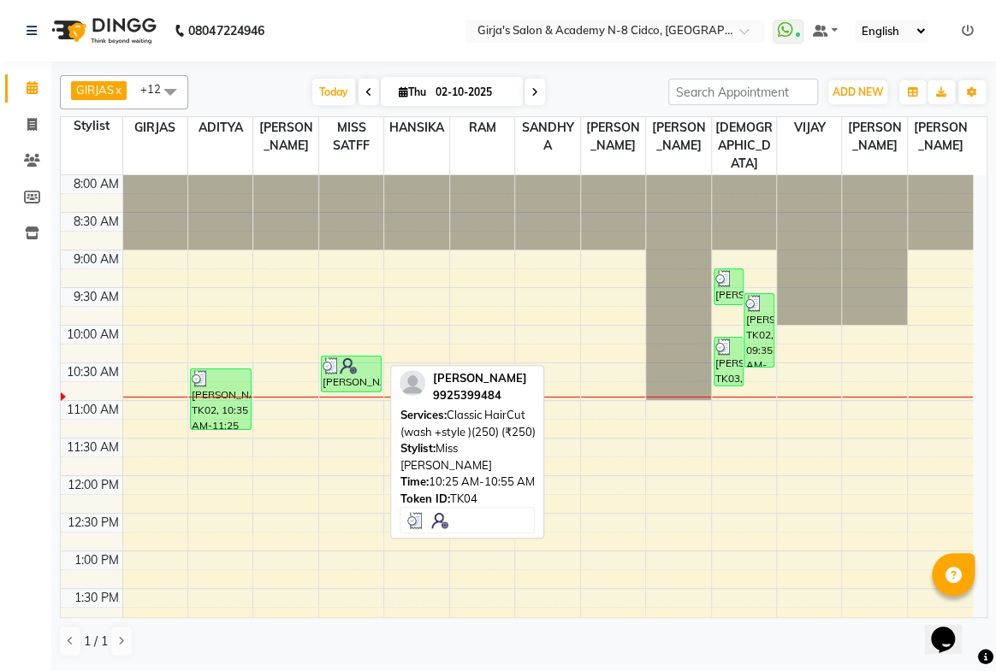
click at [342, 358] on img at bounding box center [348, 366] width 17 height 17
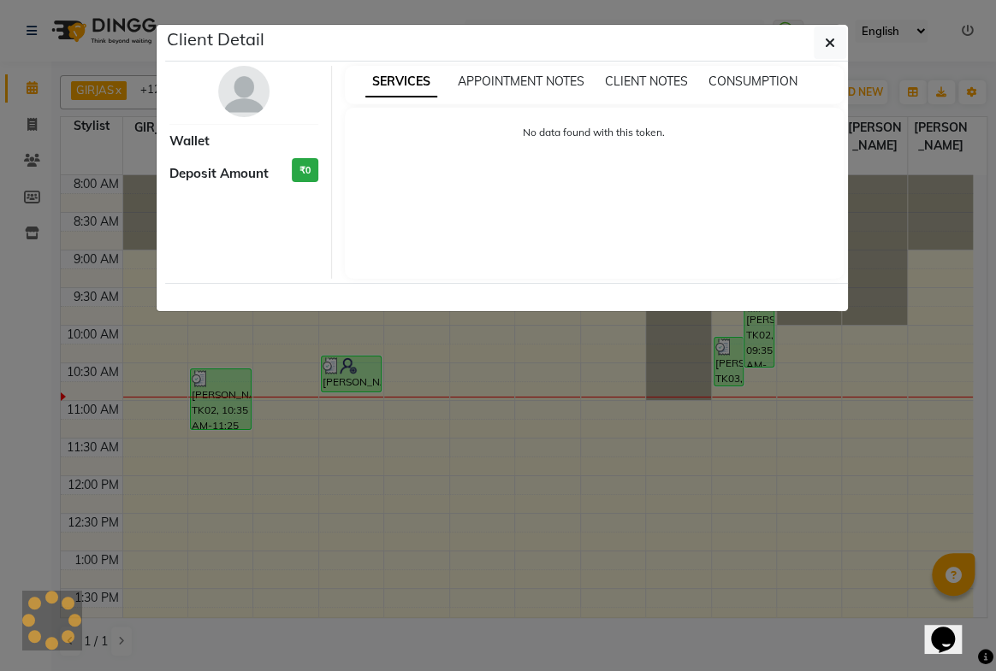
select select "3"
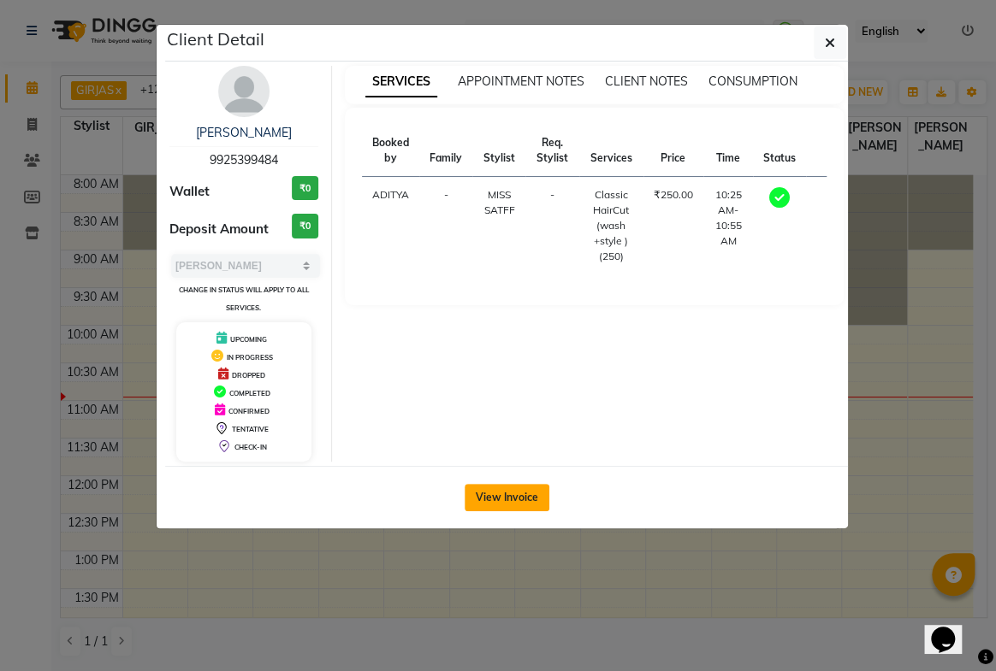
click at [546, 493] on button "View Invoice" at bounding box center [506, 497] width 85 height 27
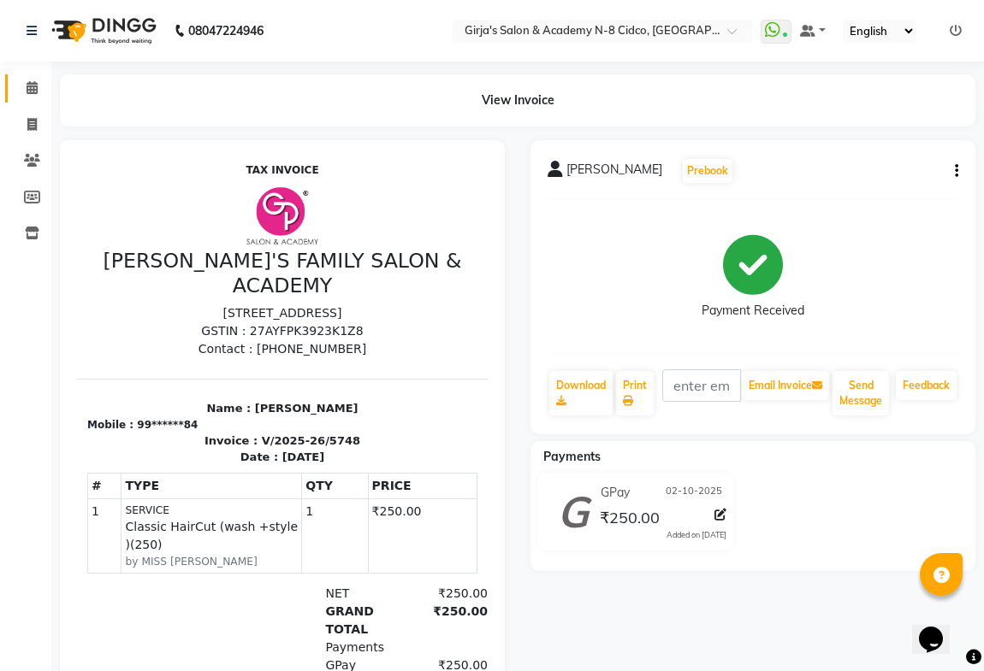
scroll to position [77, 0]
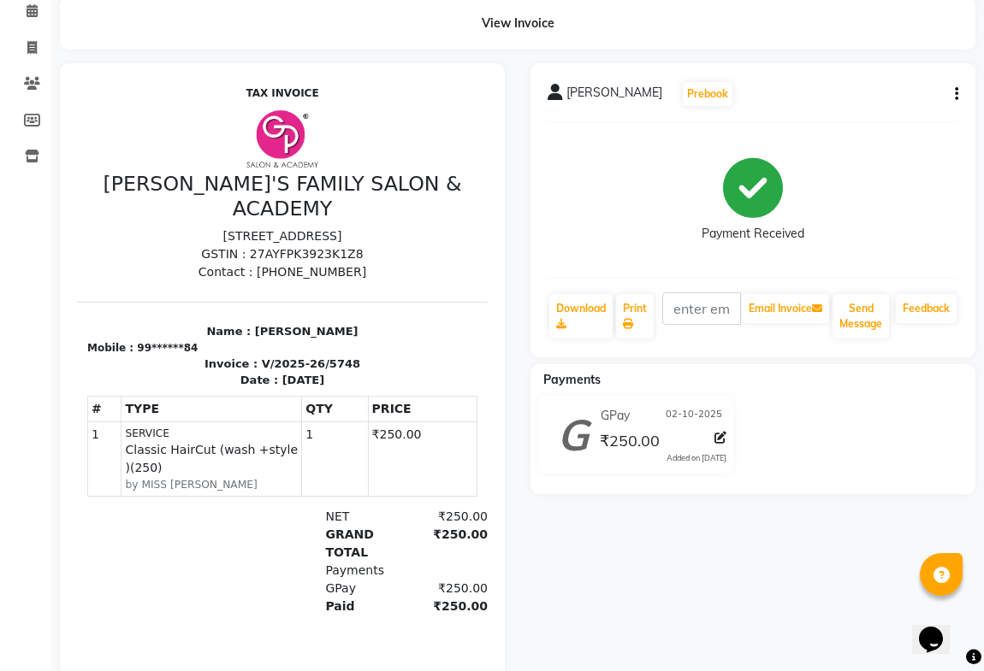
click at [573, 95] on span "ADIT DALAL" at bounding box center [614, 96] width 96 height 24
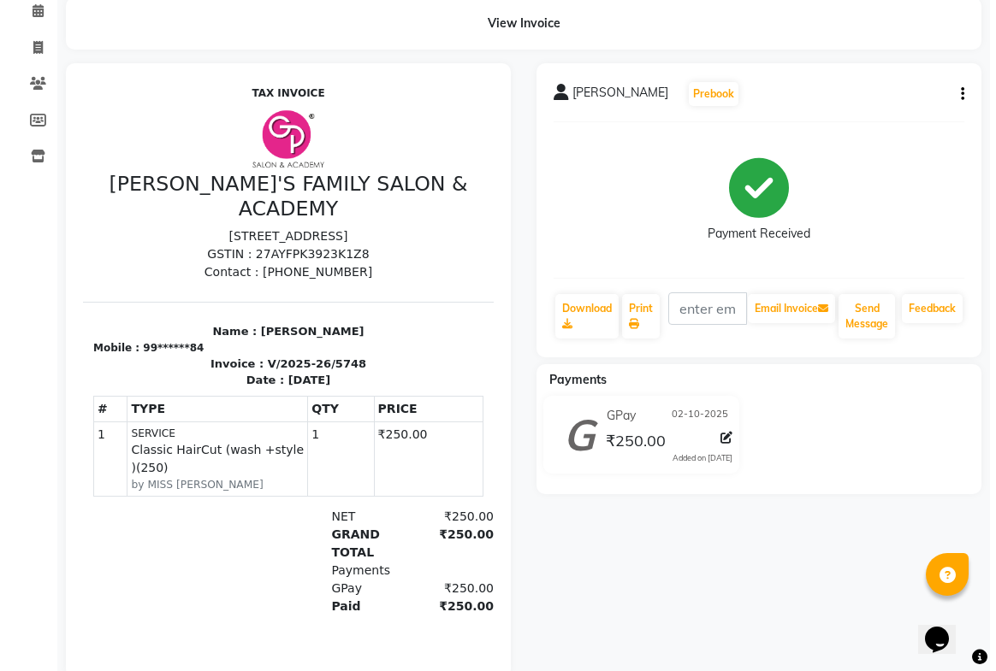
scroll to position [0, 0]
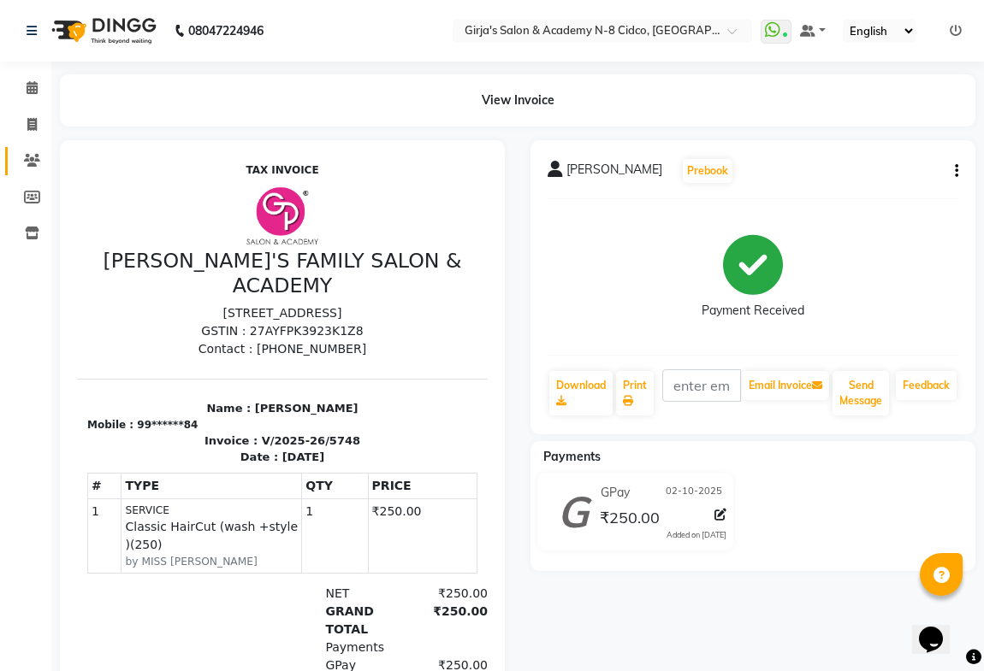
click at [33, 151] on span at bounding box center [32, 161] width 30 height 20
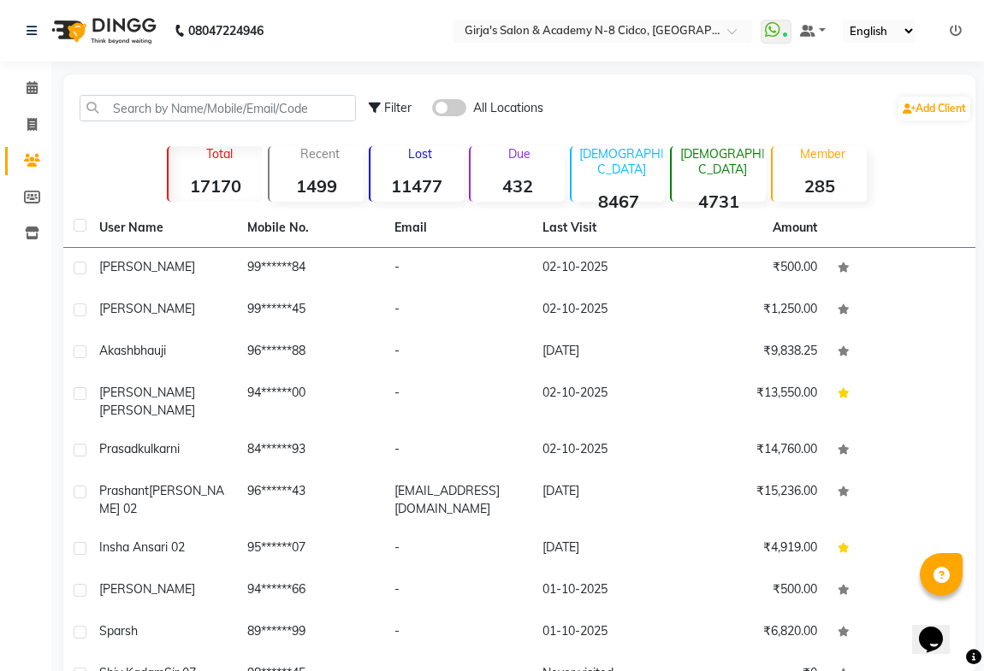
drag, startPoint x: 241, startPoint y: 267, endPoint x: 305, endPoint y: 241, distance: 68.3
click at [244, 266] on td "99******84" at bounding box center [311, 269] width 148 height 42
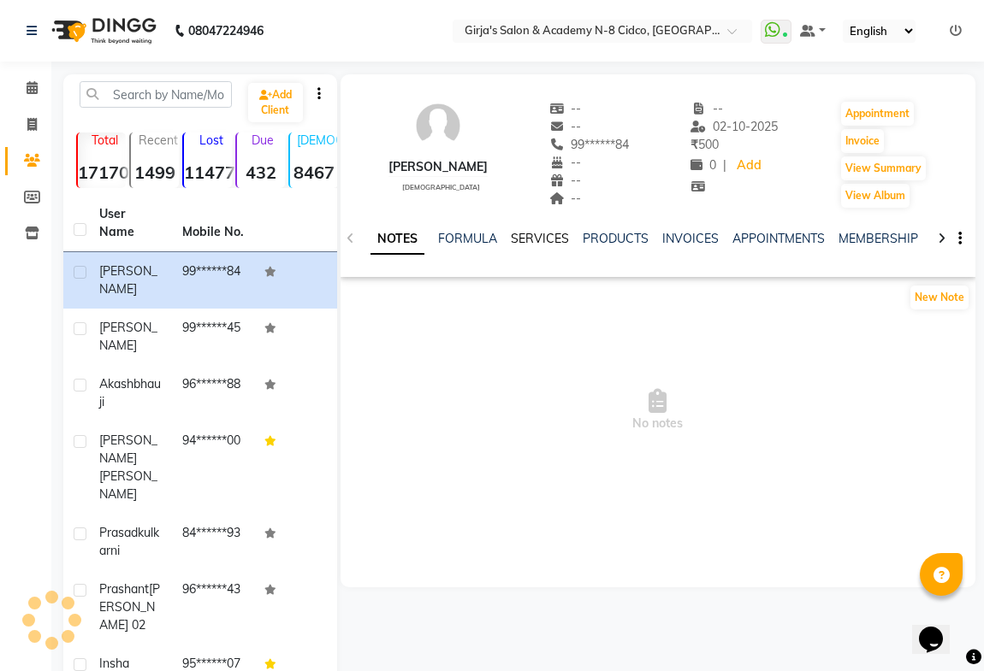
click at [537, 235] on link "SERVICES" at bounding box center [540, 238] width 58 height 15
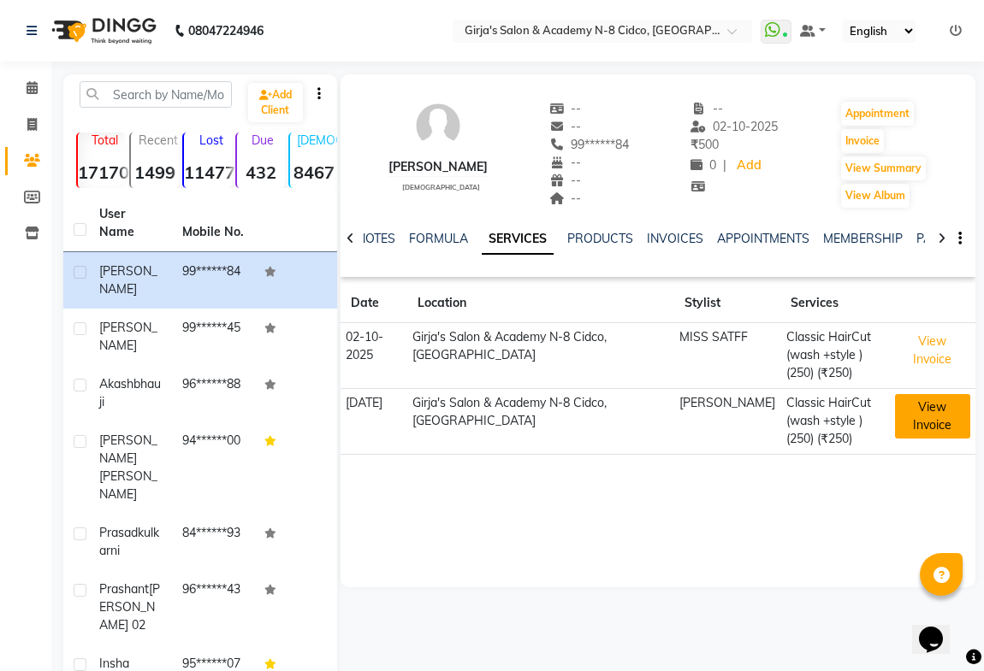
click at [920, 425] on button "View Invoice" at bounding box center [932, 416] width 75 height 44
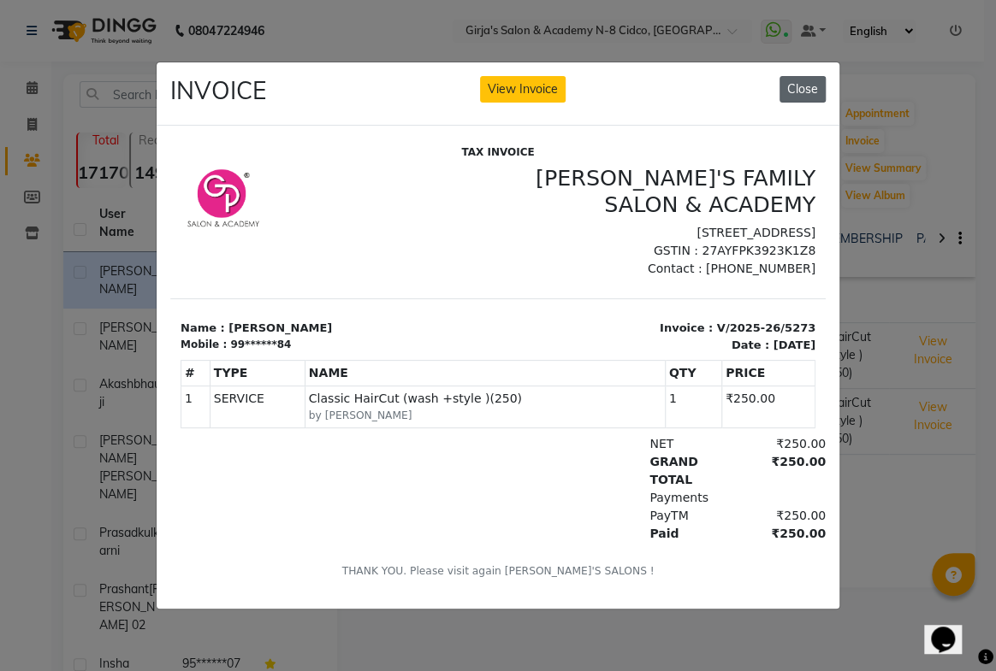
click at [793, 96] on button "Close" at bounding box center [802, 89] width 46 height 27
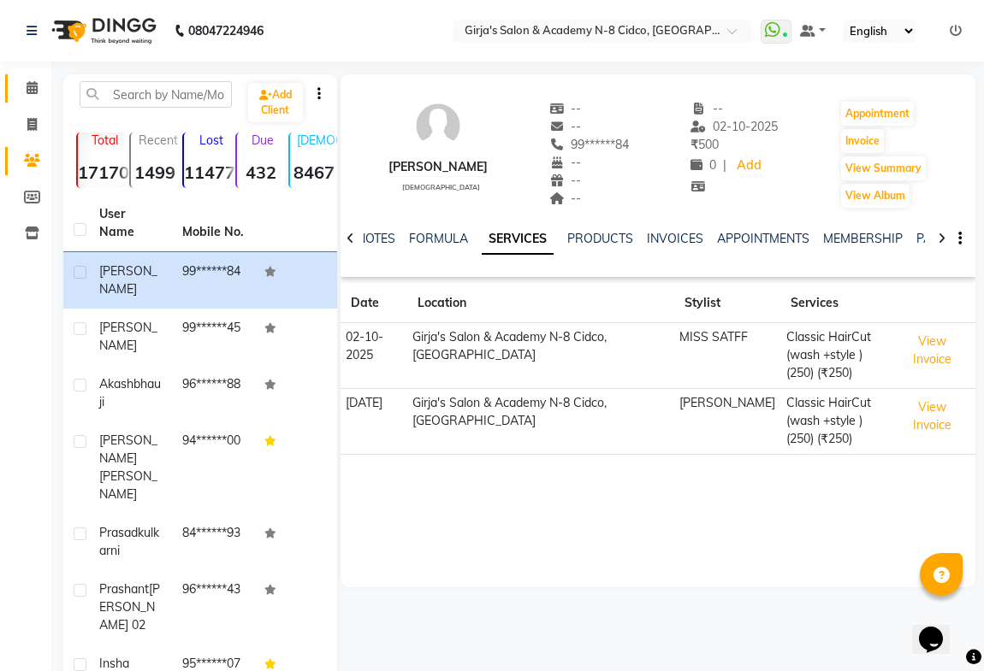
click at [30, 101] on link "Calendar" at bounding box center [25, 88] width 41 height 28
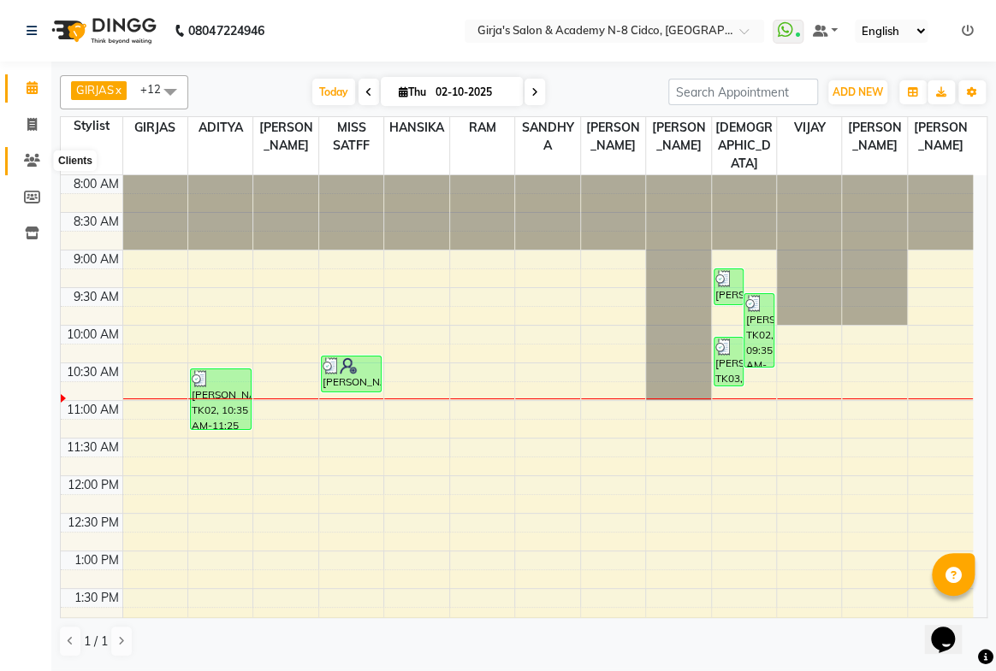
click at [32, 161] on icon at bounding box center [32, 160] width 16 height 13
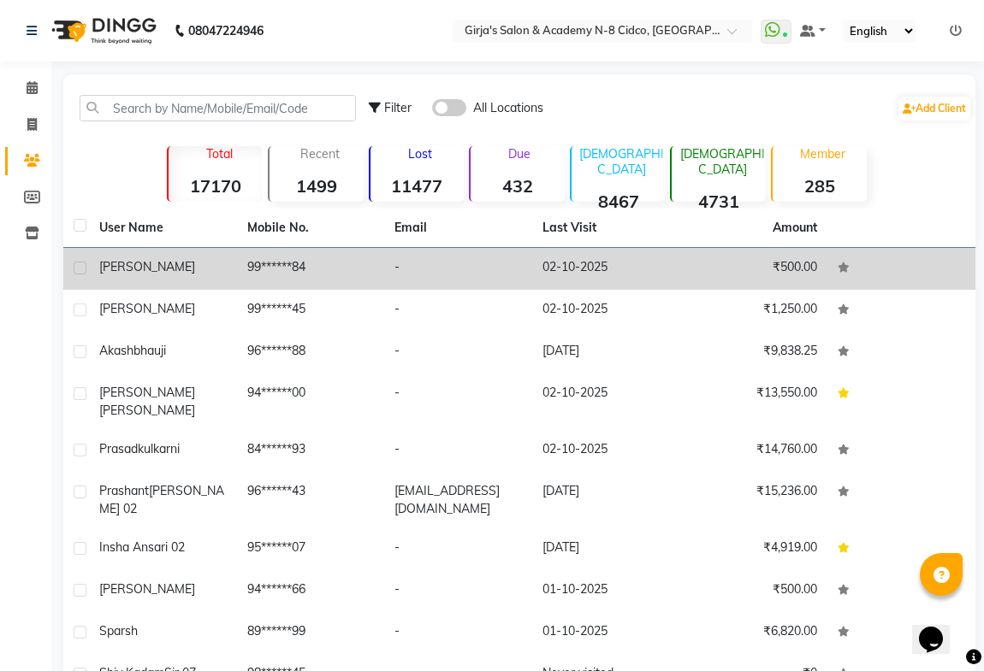
click at [243, 258] on td "99******84" at bounding box center [311, 269] width 148 height 42
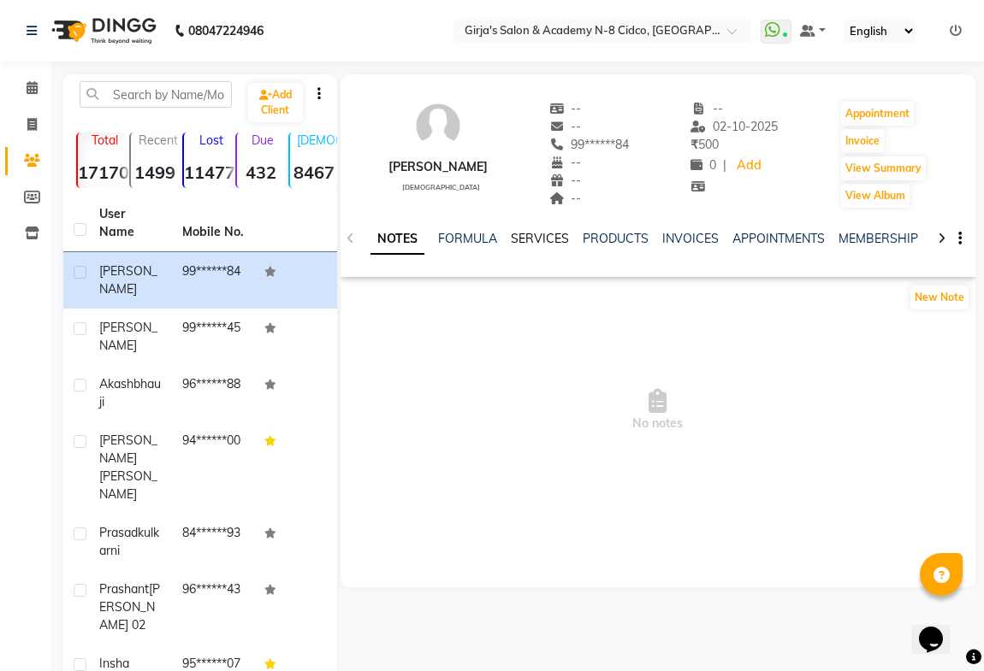
click at [543, 240] on link "SERVICES" at bounding box center [540, 238] width 58 height 15
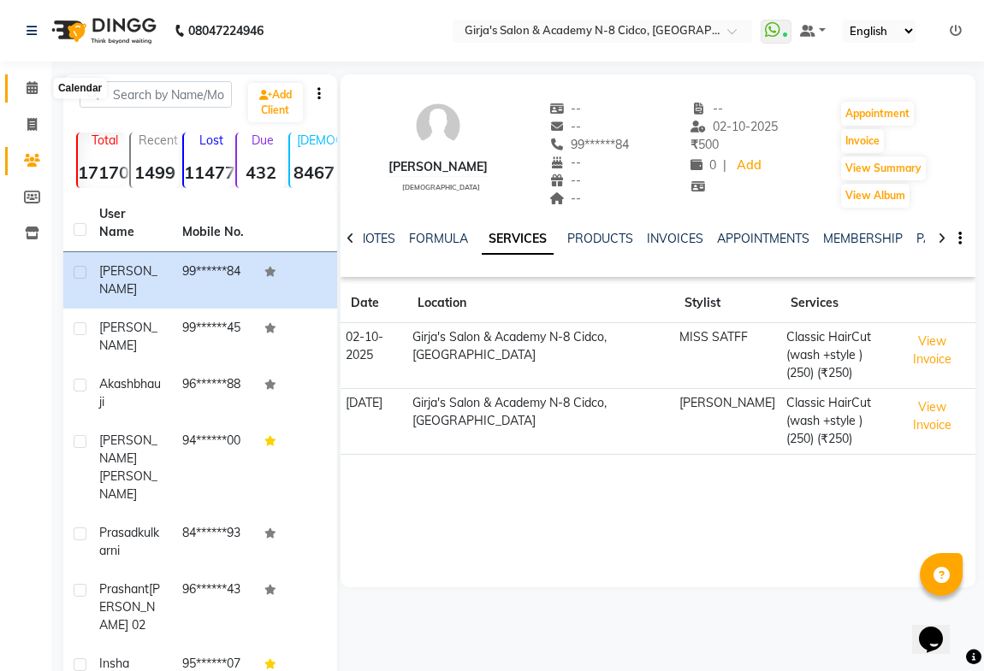
click at [29, 93] on icon at bounding box center [32, 87] width 11 height 13
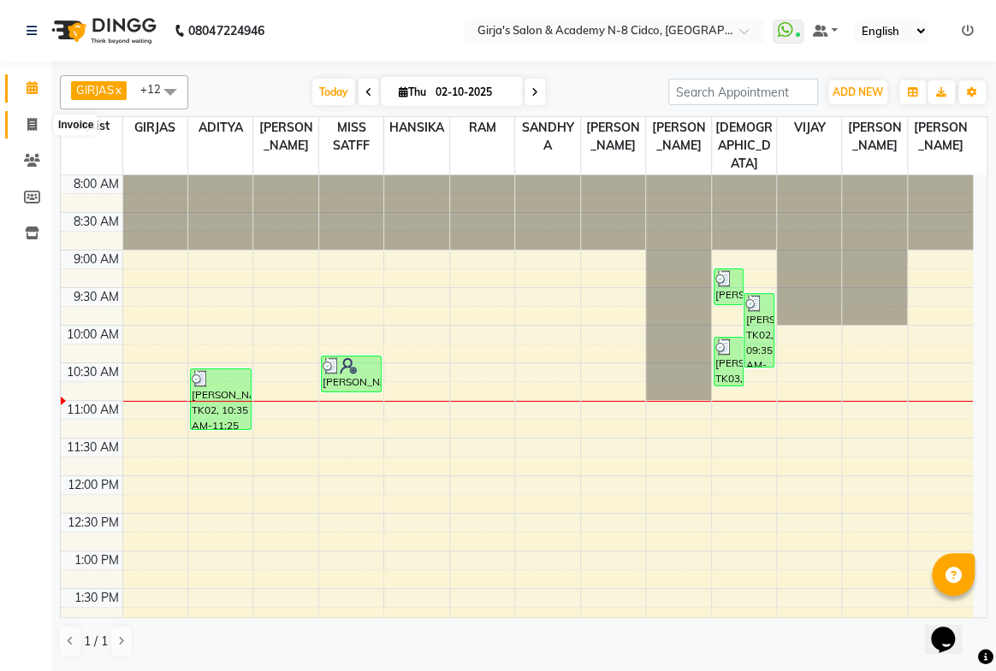
click at [26, 133] on span at bounding box center [32, 125] width 30 height 20
select select "66"
select select "service"
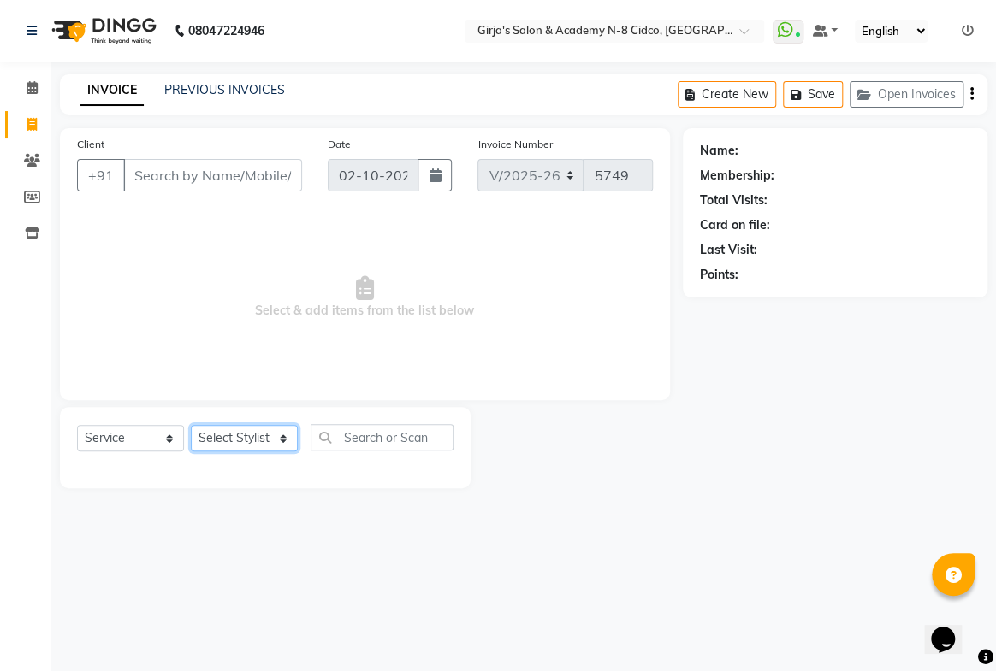
click at [272, 435] on select "Select Stylist" at bounding box center [244, 438] width 107 height 27
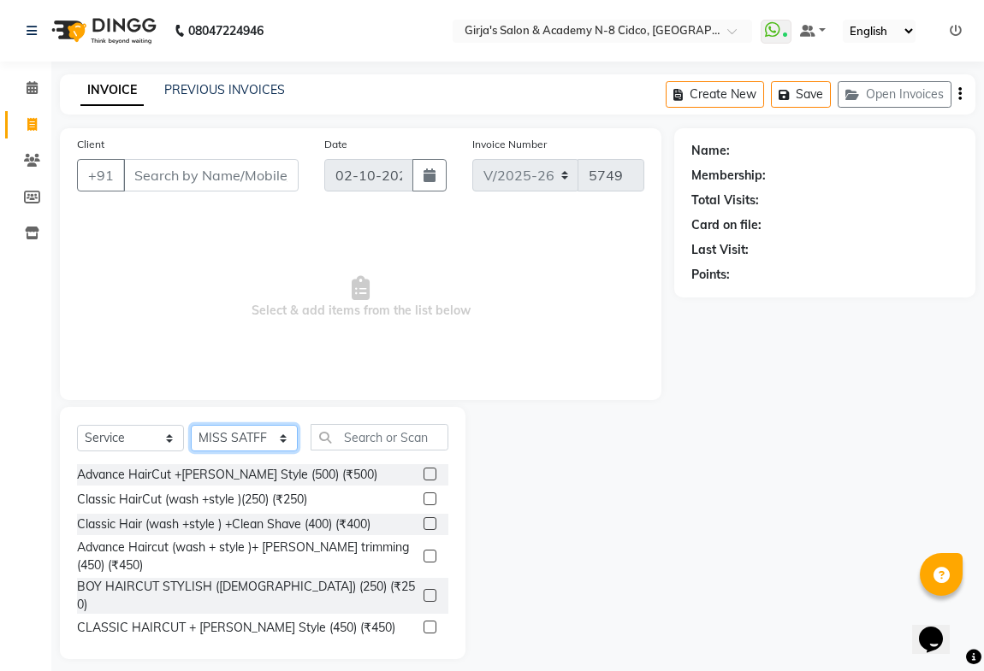
select select "34069"
click at [191, 425] on select "Select Stylist ADITYA ANIKET BEAUTY M GIRJAS HANSIKA KOMAL MISS SATFF MONA PATY…" at bounding box center [244, 438] width 107 height 27
click at [351, 429] on input "text" at bounding box center [379, 437] width 138 height 27
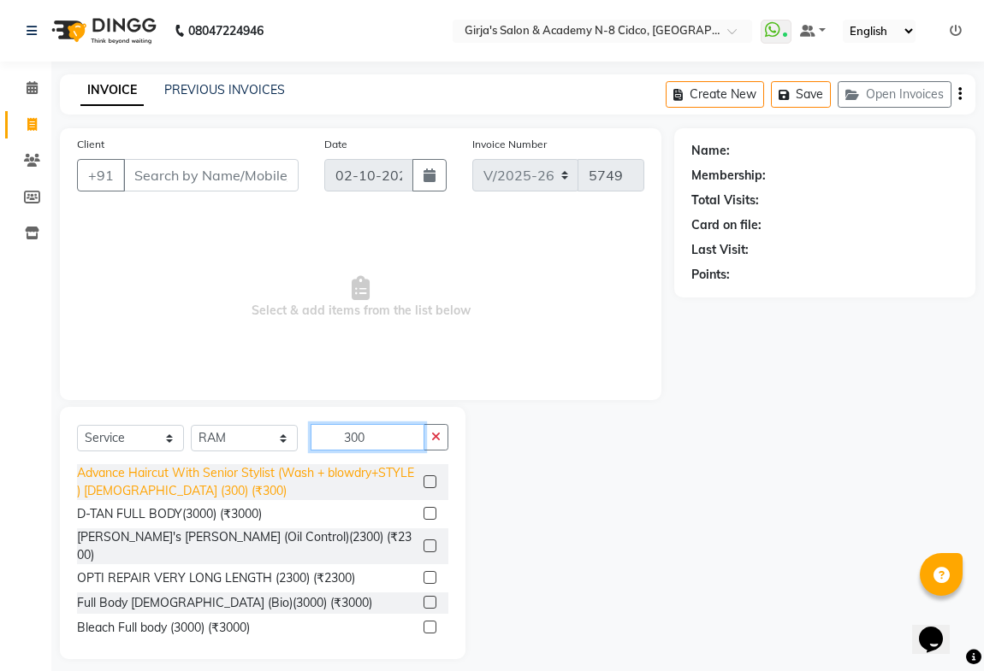
type input "300"
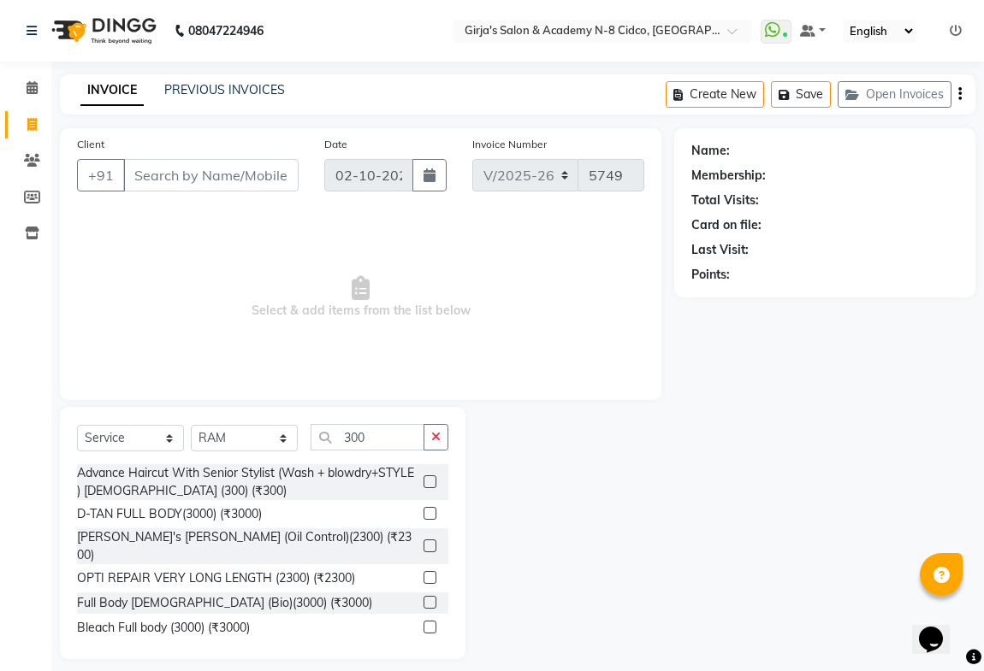
drag, startPoint x: 372, startPoint y: 482, endPoint x: 361, endPoint y: 430, distance: 52.5
click at [373, 478] on div "Advance Haircut With Senior Stylist (Wash + blowdry+STYLE ) MALE (300) (₹300)" at bounding box center [247, 482] width 340 height 36
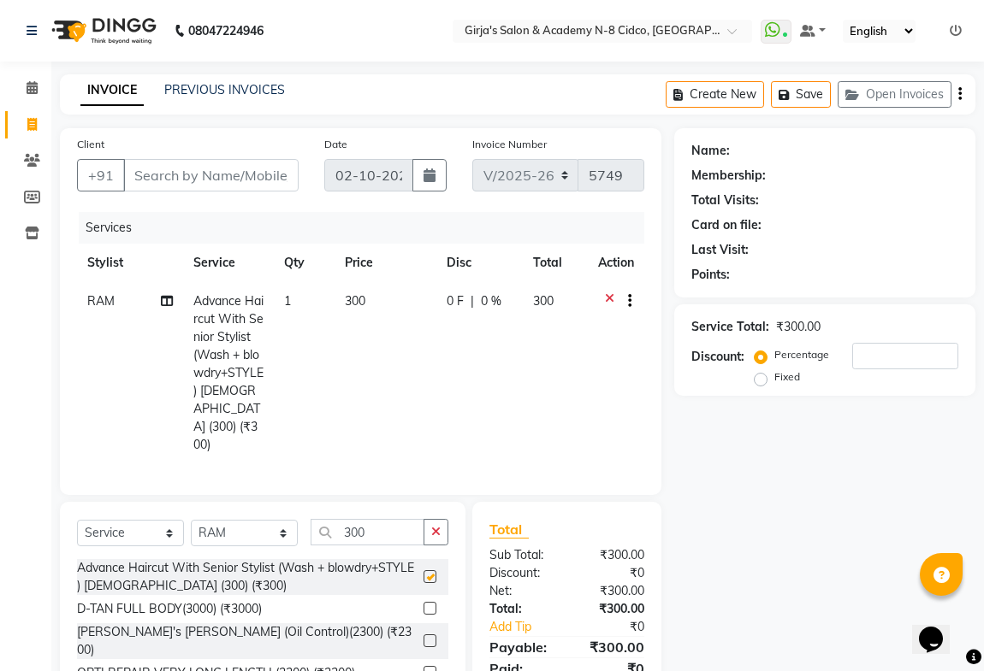
checkbox input "false"
click at [255, 191] on div "Client +91" at bounding box center [187, 170] width 247 height 70
click at [254, 186] on input "Client" at bounding box center [210, 175] width 175 height 33
click at [253, 186] on input "Client" at bounding box center [210, 175] width 175 height 33
type input "j"
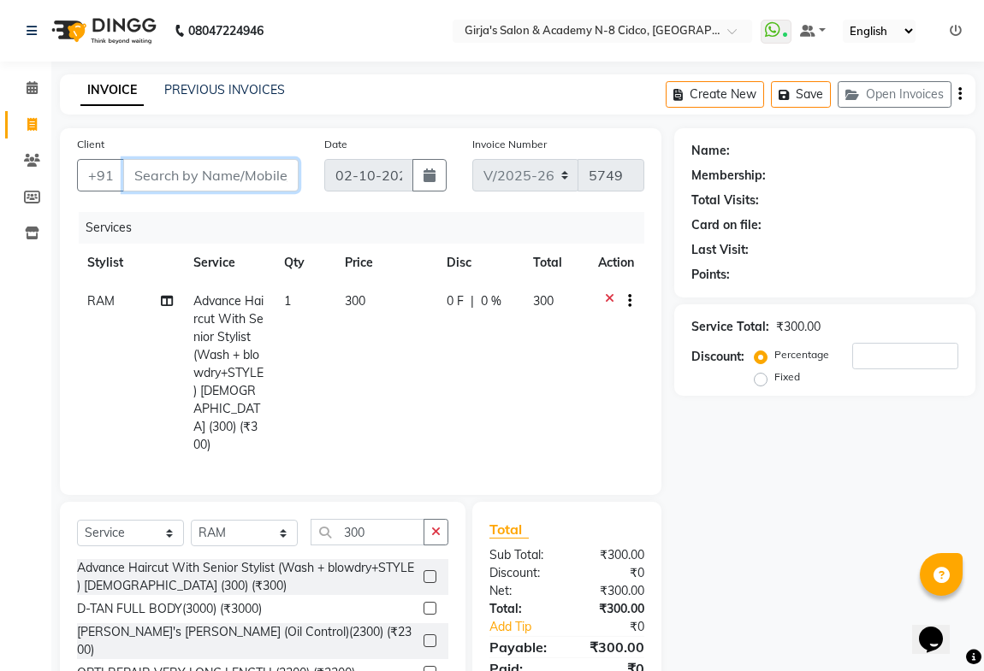
type input "0"
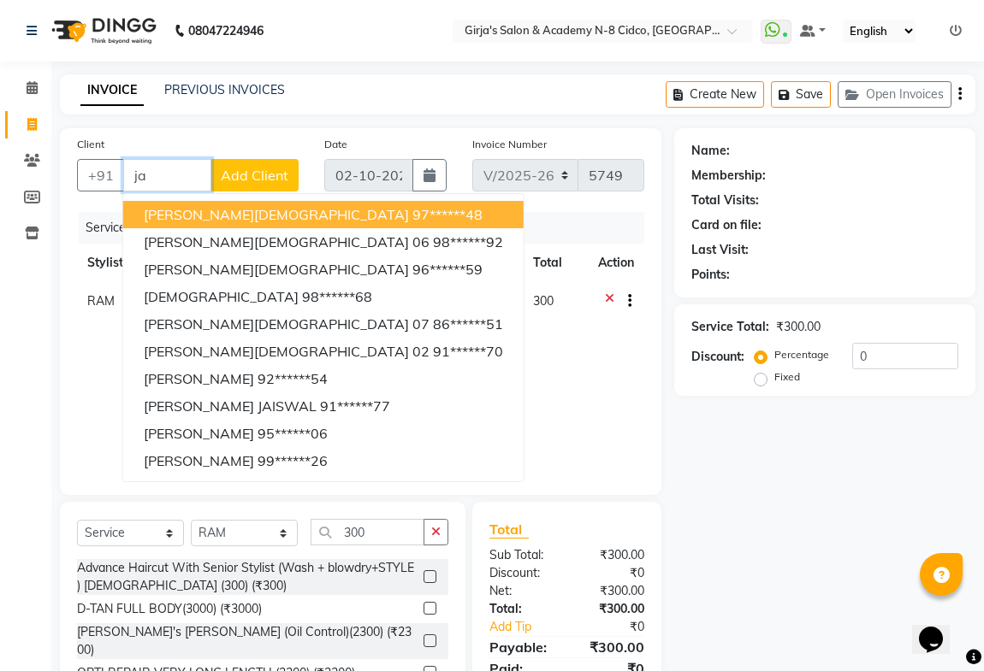
type input "j"
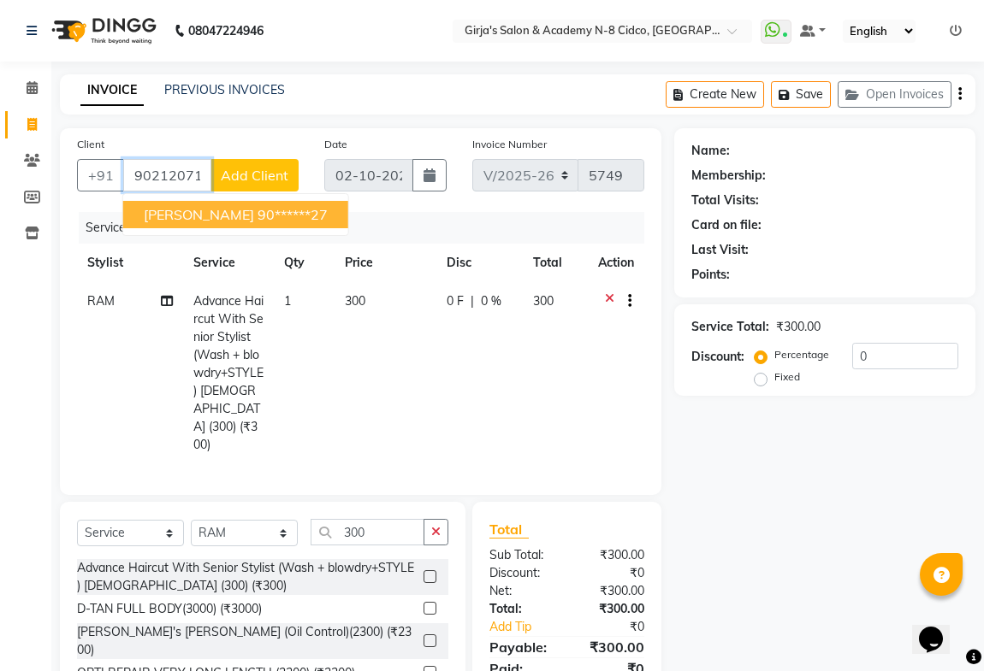
type input "9021207127"
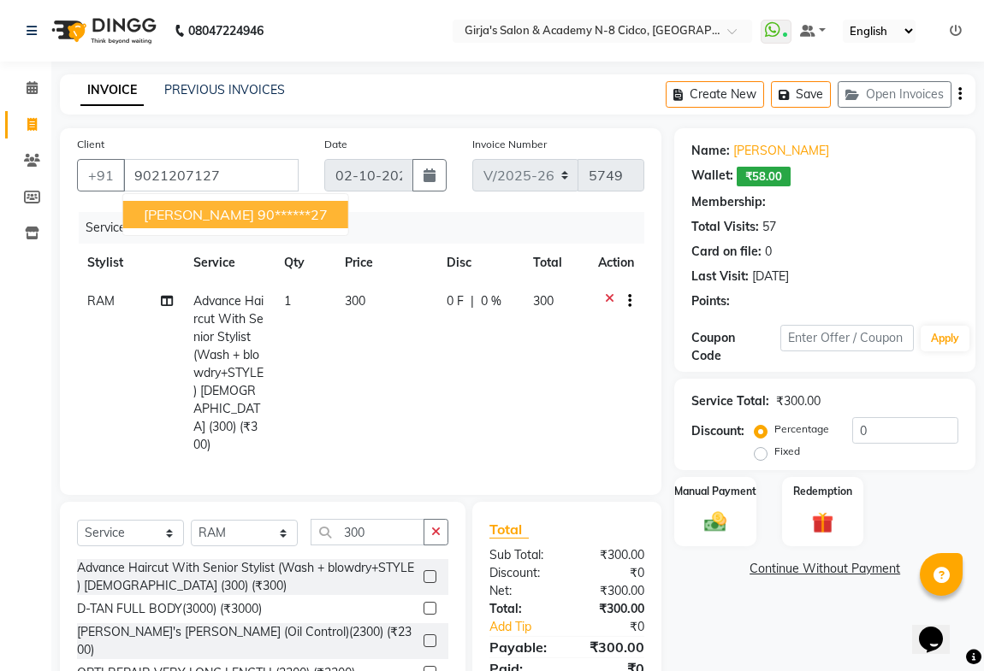
select select "1: Object"
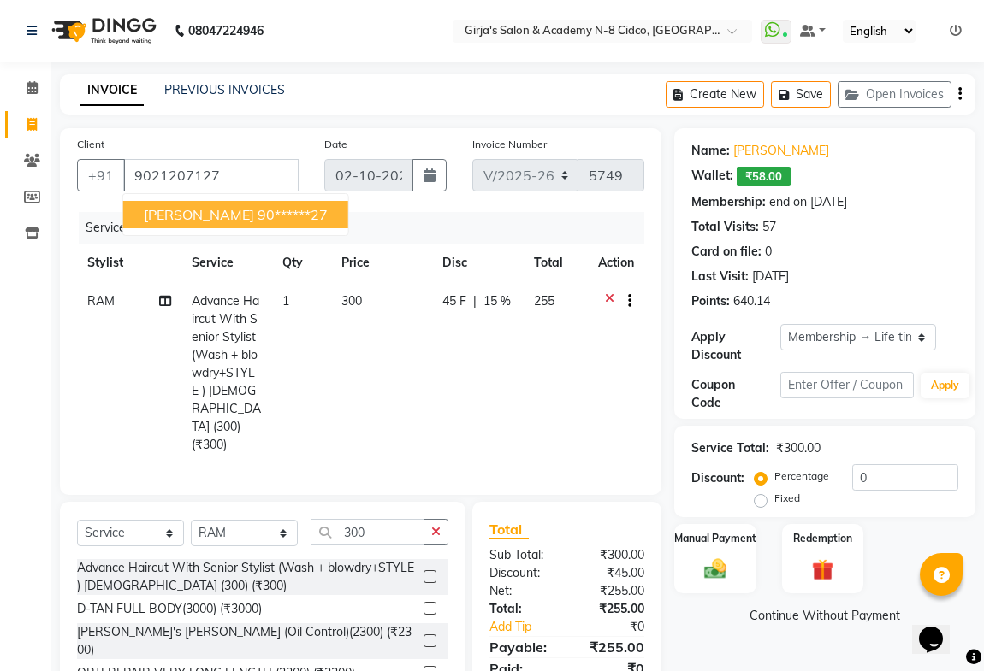
type input "15"
click at [717, 612] on link "Continue Without Payment" at bounding box center [824, 616] width 294 height 18
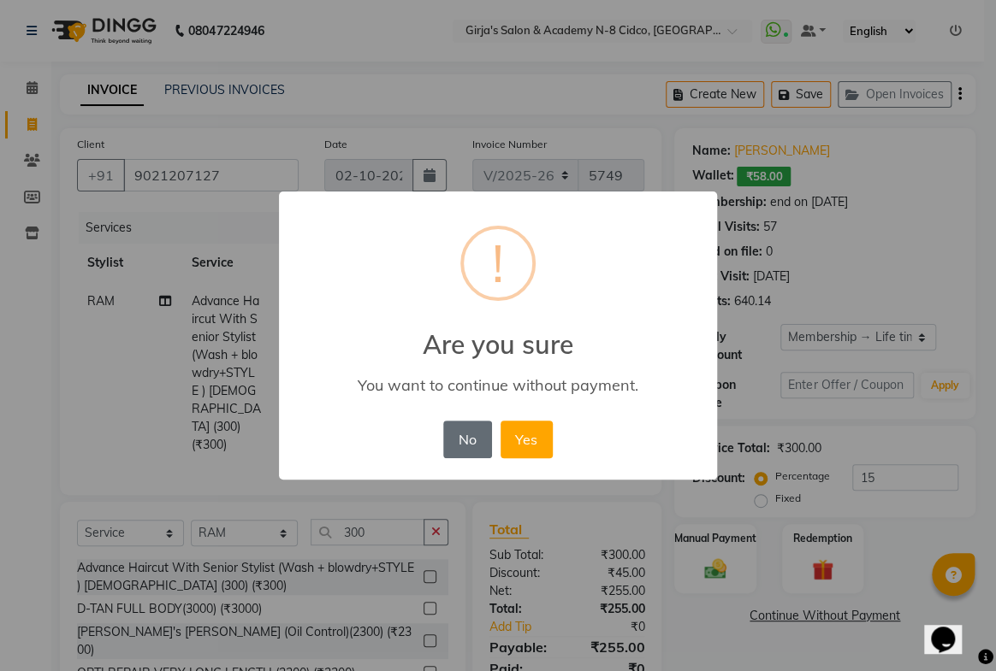
click at [462, 442] on button "No" at bounding box center [467, 440] width 48 height 38
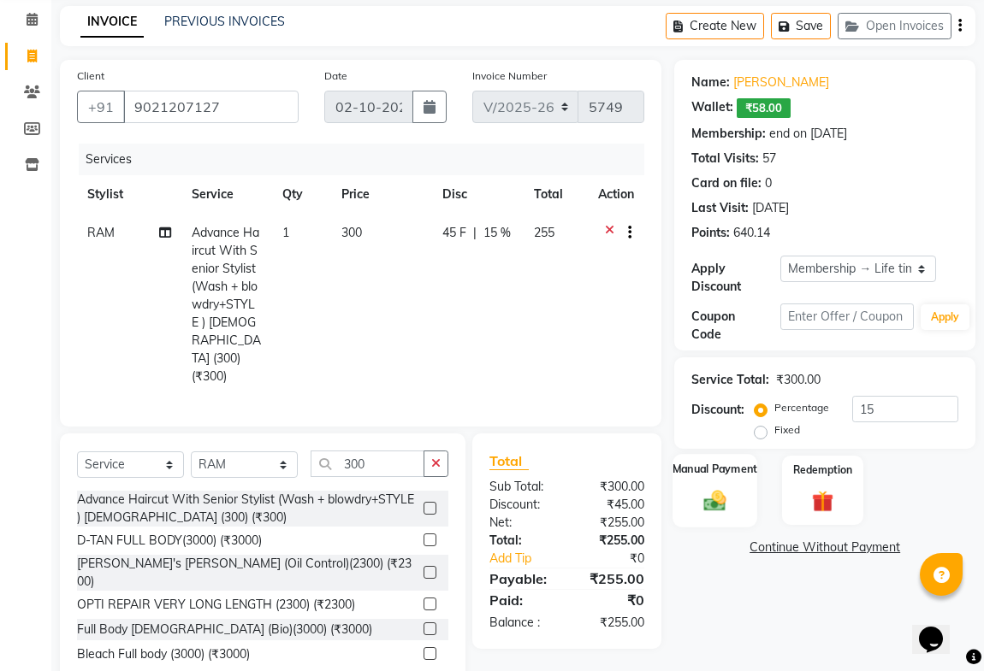
scroll to position [86, 0]
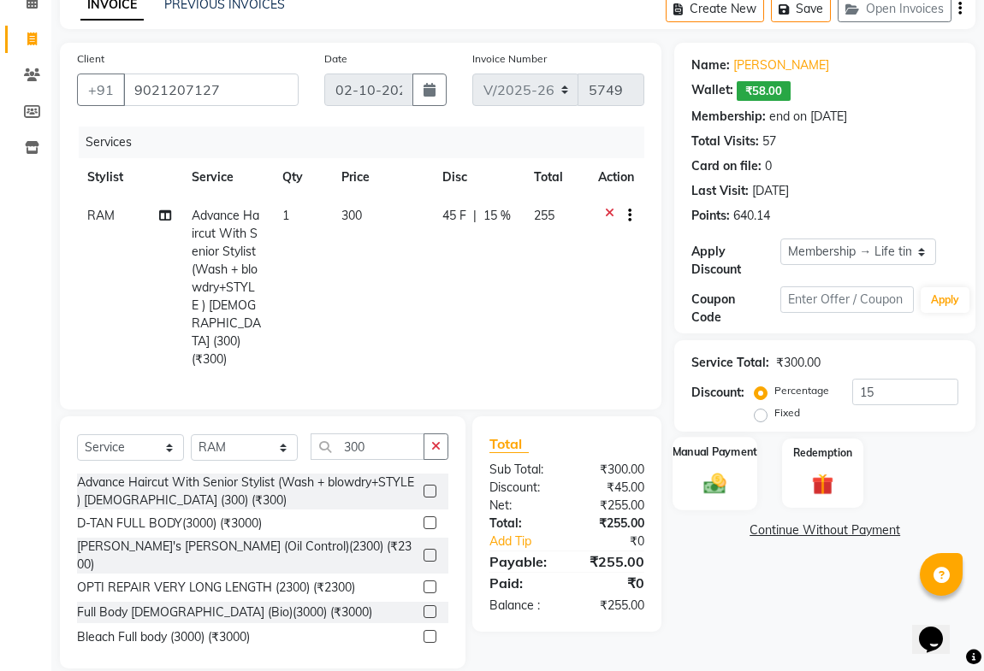
click at [743, 450] on label "Manual Payment" at bounding box center [715, 452] width 86 height 16
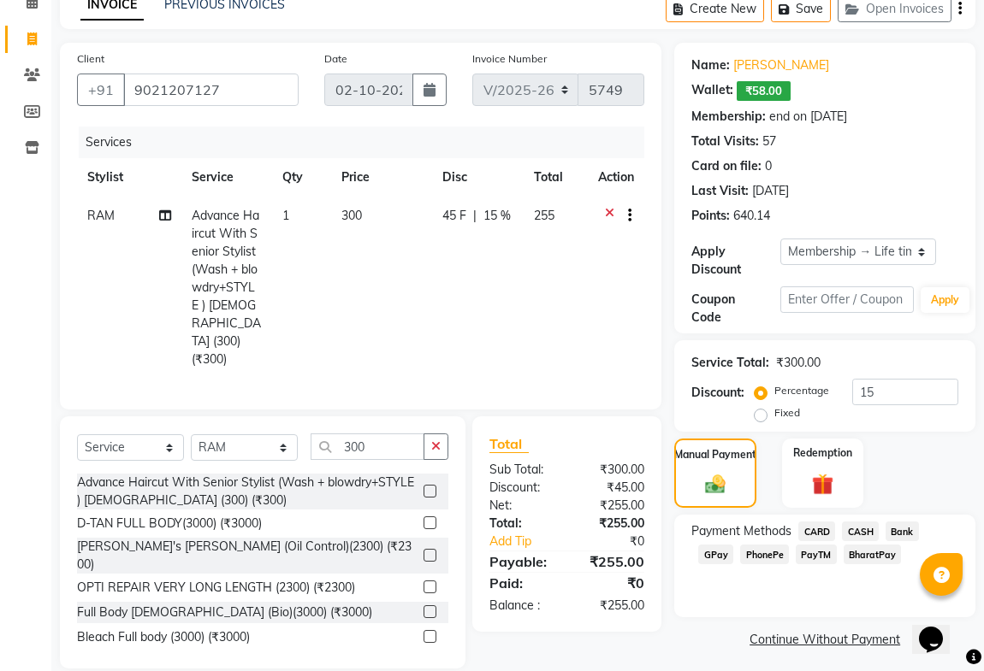
click at [853, 533] on span "CASH" at bounding box center [860, 532] width 37 height 20
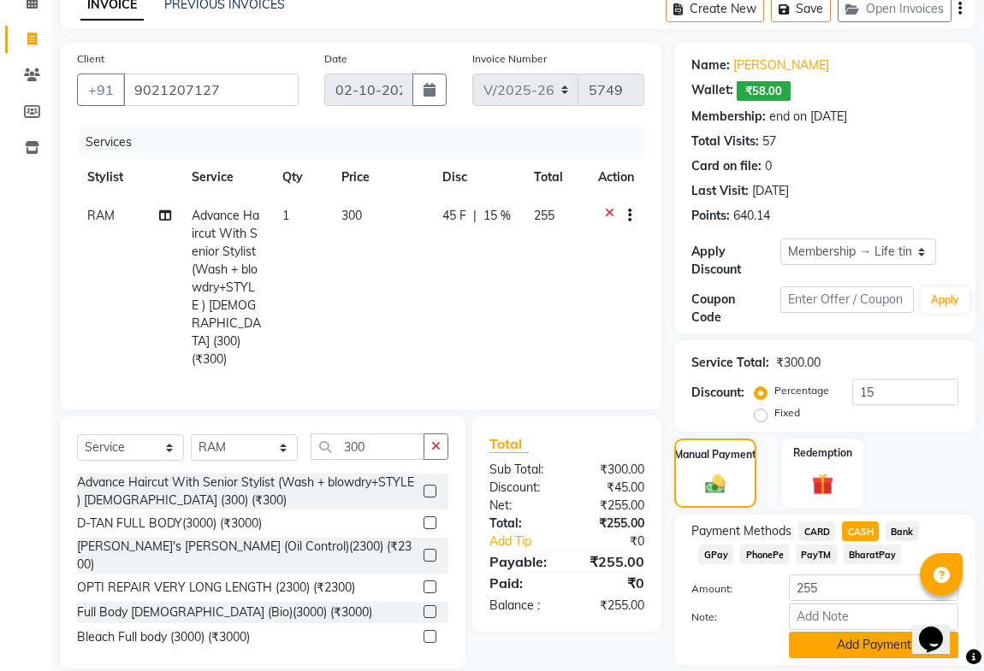
click at [856, 642] on button "Add Payment" at bounding box center [873, 645] width 169 height 27
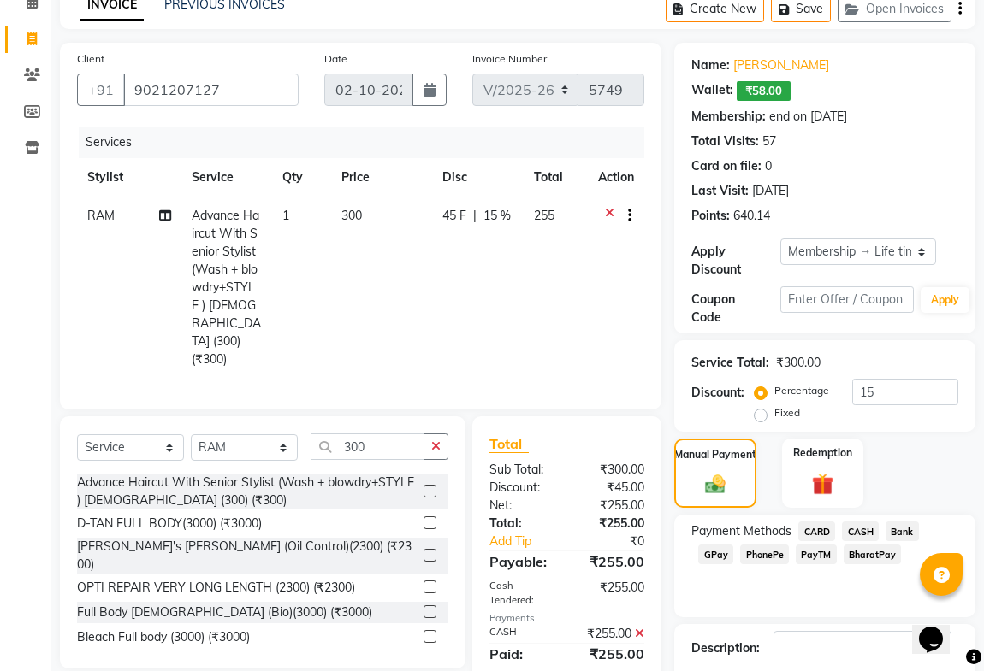
scroll to position [257, 0]
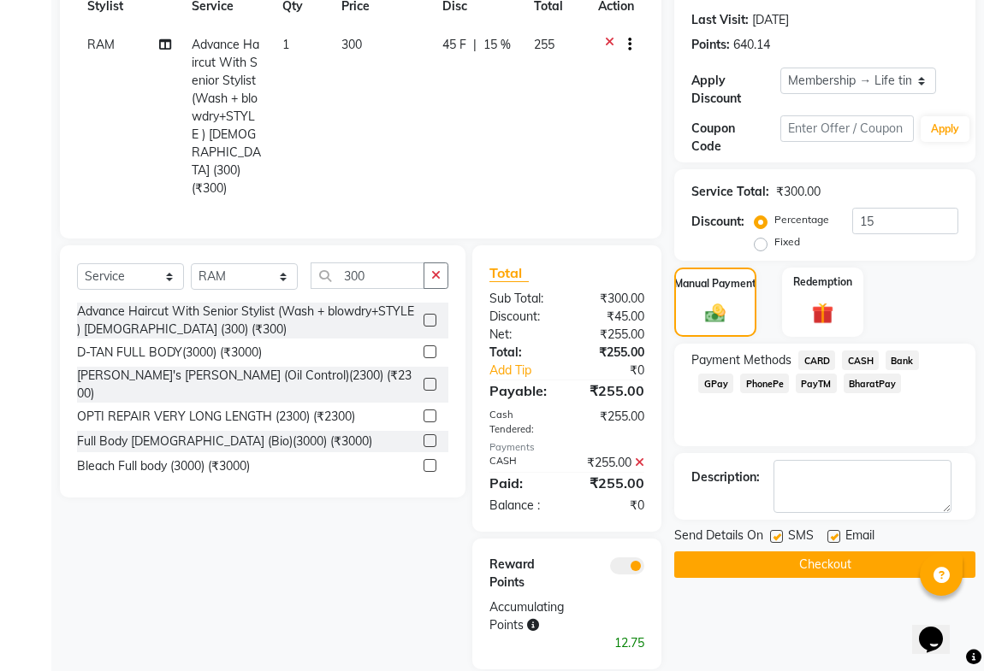
click at [813, 577] on div "Name: Anand Jain Wallet: ₹58.00 Membership: end on 03-11-2123 Total Visits: 57 …" at bounding box center [831, 271] width 314 height 798
click at [814, 575] on button "Checkout" at bounding box center [824, 565] width 301 height 27
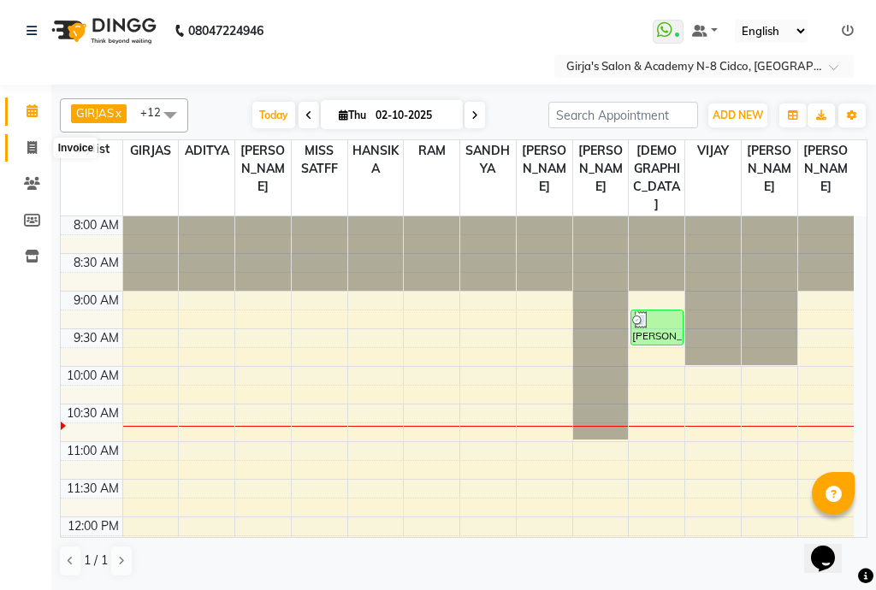
click at [23, 145] on span at bounding box center [32, 149] width 30 height 20
select select "service"
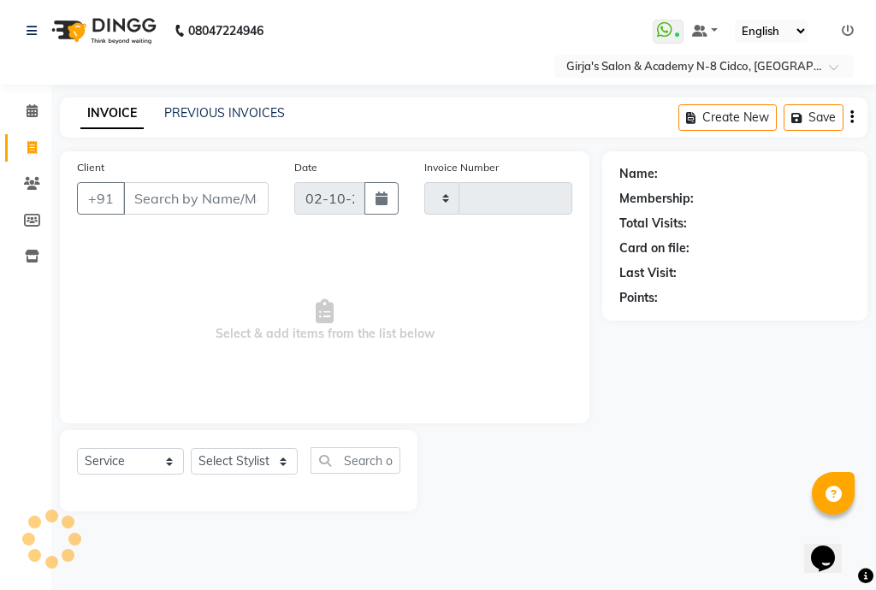
type input "5747"
select select "66"
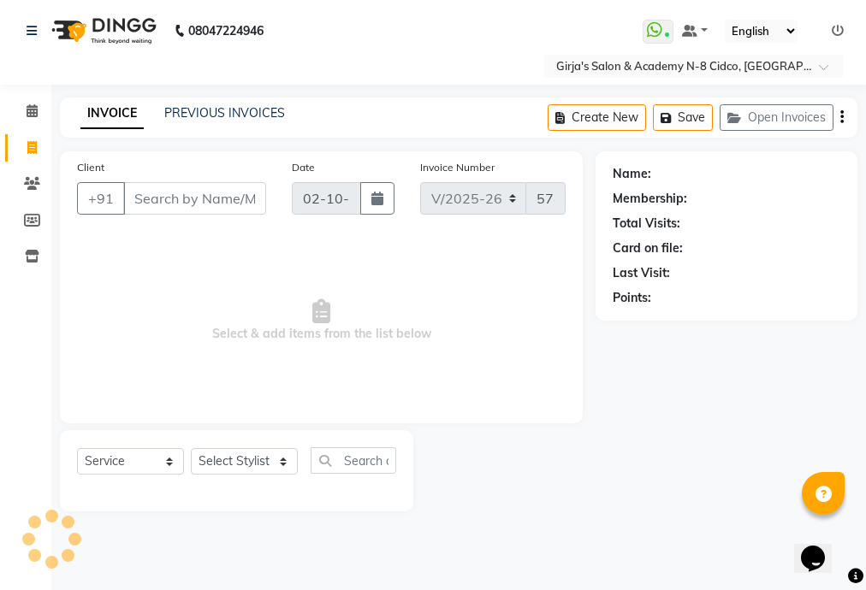
select select "66554"
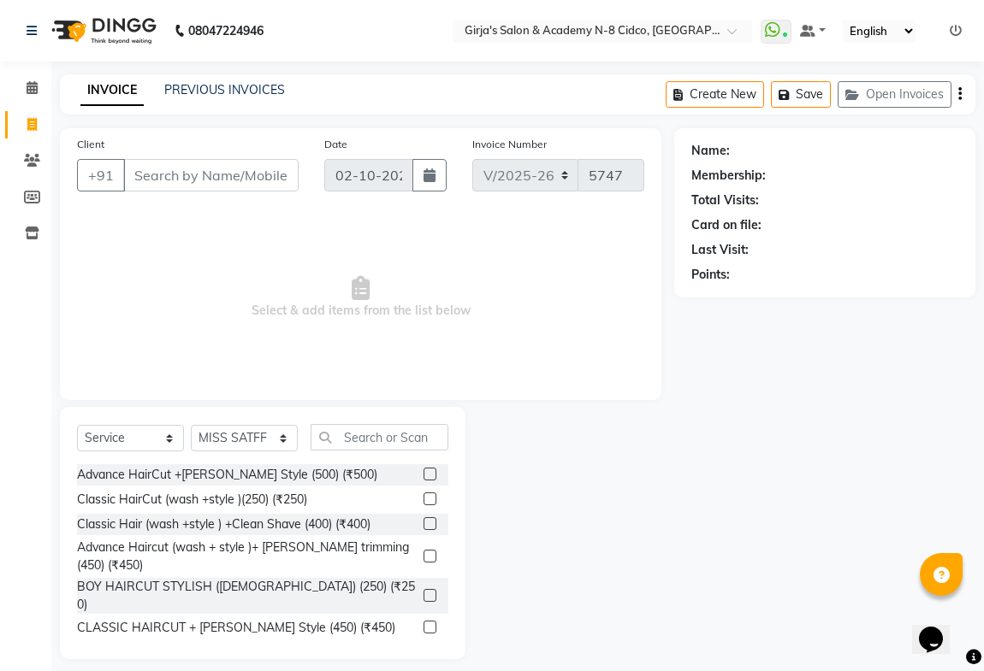
click at [624, 356] on span "Select & add items from the list below" at bounding box center [360, 297] width 567 height 171
click at [136, 177] on input "Client" at bounding box center [210, 175] width 175 height 33
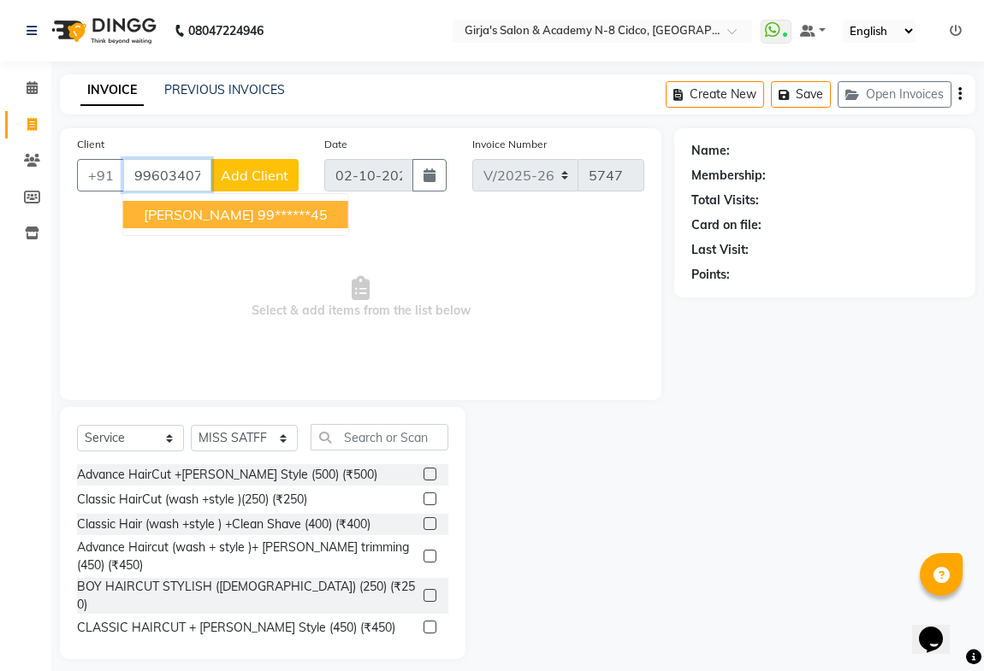
click at [173, 208] on span "[PERSON_NAME]" at bounding box center [199, 214] width 110 height 17
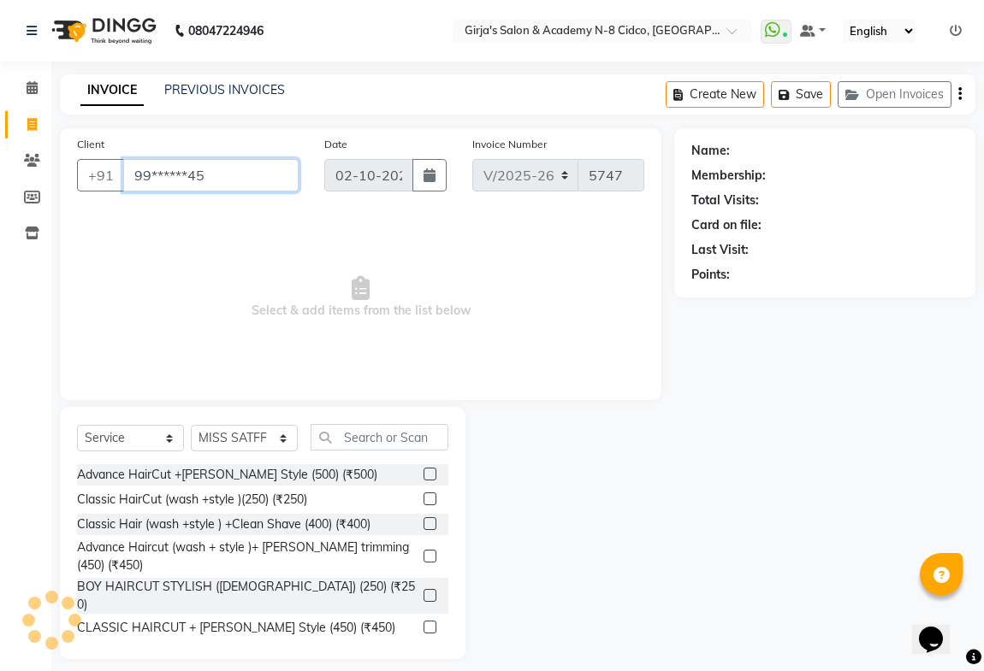
type input "99******45"
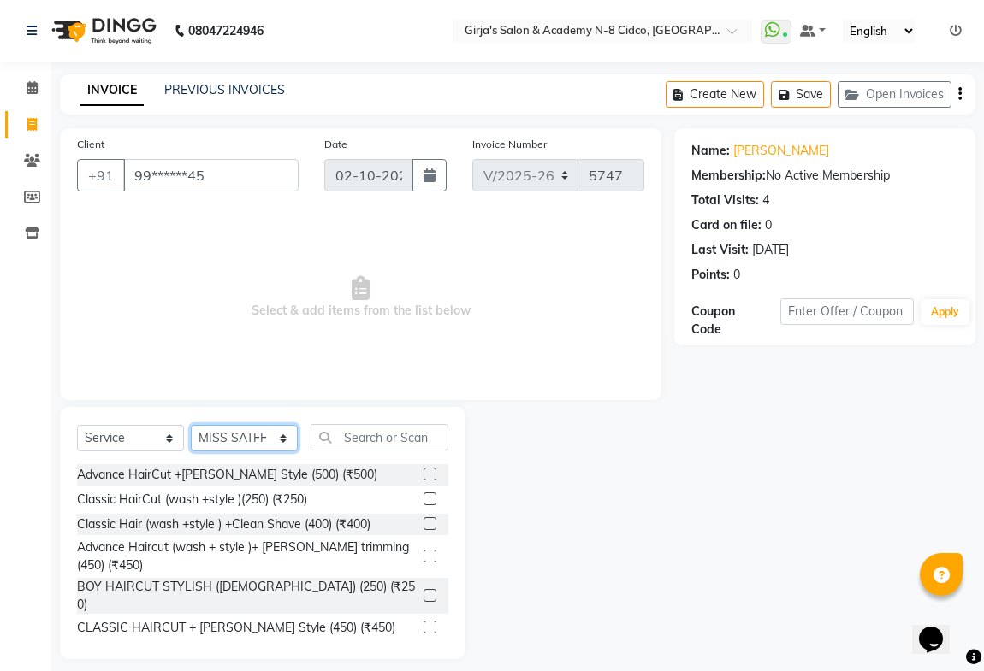
click at [272, 435] on select "Select Stylist ADITYA [PERSON_NAME] BEAUTY M GIRJAS [PERSON_NAME] MISS [PERSON_…" at bounding box center [244, 438] width 107 height 27
select select "66195"
click at [191, 425] on select "Select Stylist ADITYA [PERSON_NAME] BEAUTY M GIRJAS [PERSON_NAME] MISS [PERSON_…" at bounding box center [244, 438] width 107 height 27
click at [346, 440] on input "text" at bounding box center [379, 437] width 138 height 27
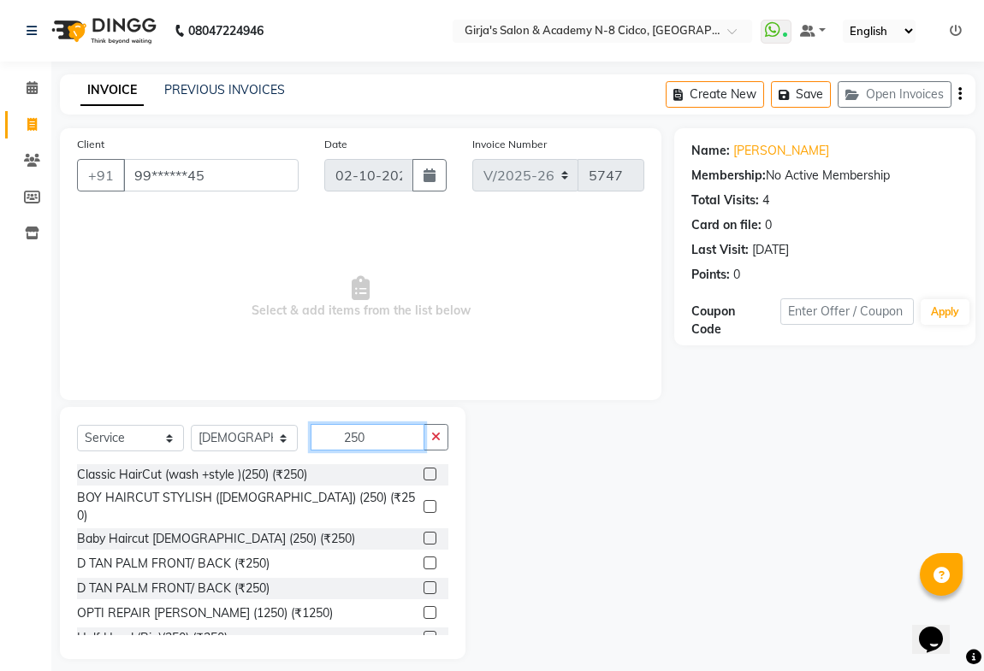
type input "250"
click at [423, 501] on label at bounding box center [429, 506] width 13 height 13
click at [423, 502] on input "checkbox" at bounding box center [428, 507] width 11 height 11
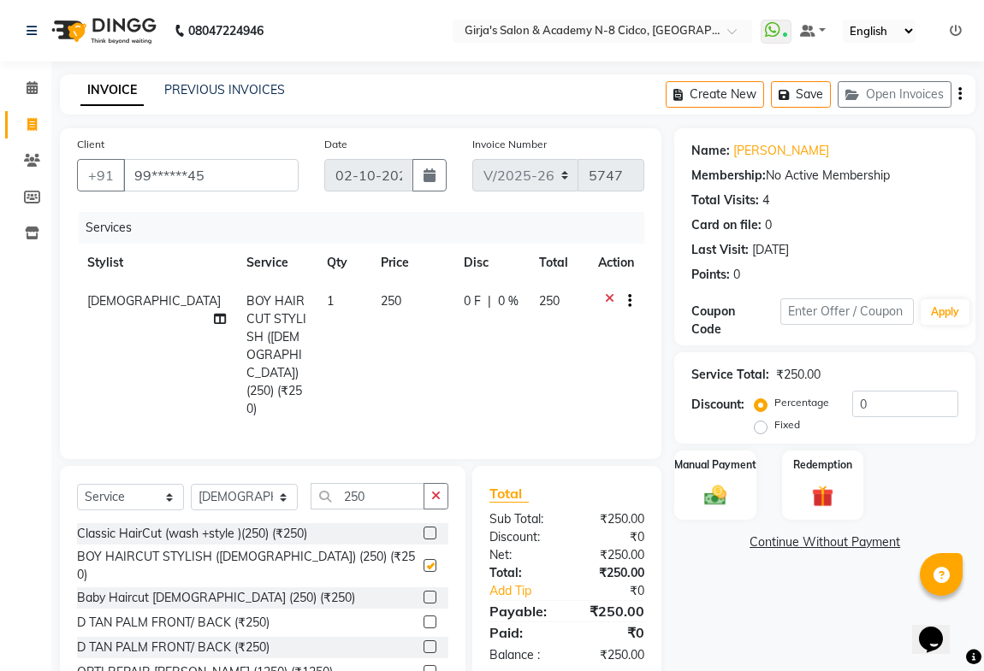
checkbox input "false"
click at [720, 482] on img at bounding box center [714, 495] width 37 height 27
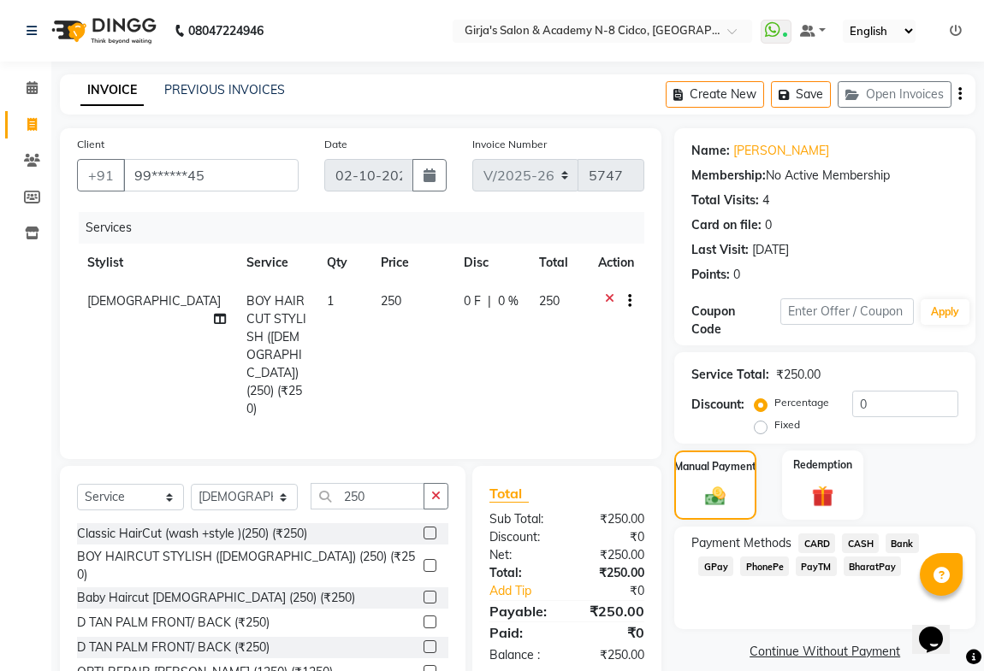
click at [714, 568] on span "GPay" at bounding box center [715, 567] width 35 height 20
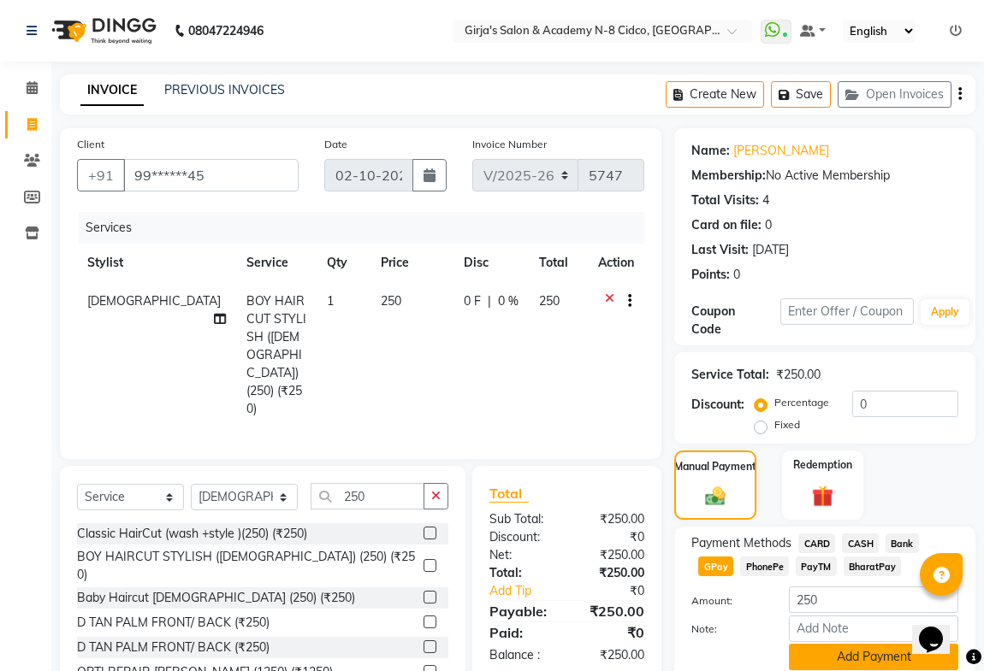
click at [832, 589] on button "Add Payment" at bounding box center [873, 657] width 169 height 27
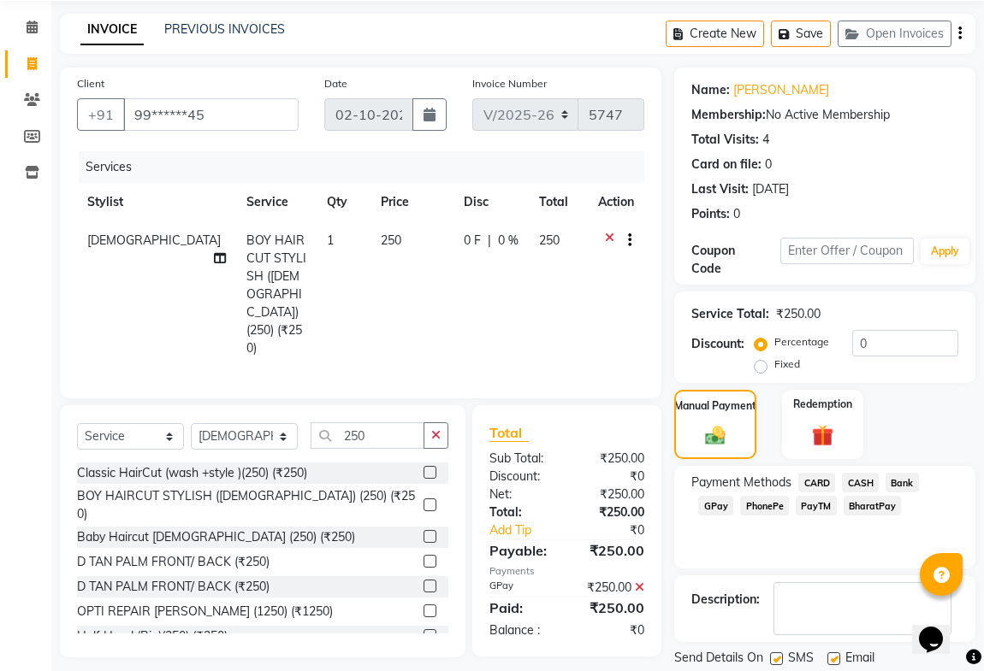
scroll to position [115, 0]
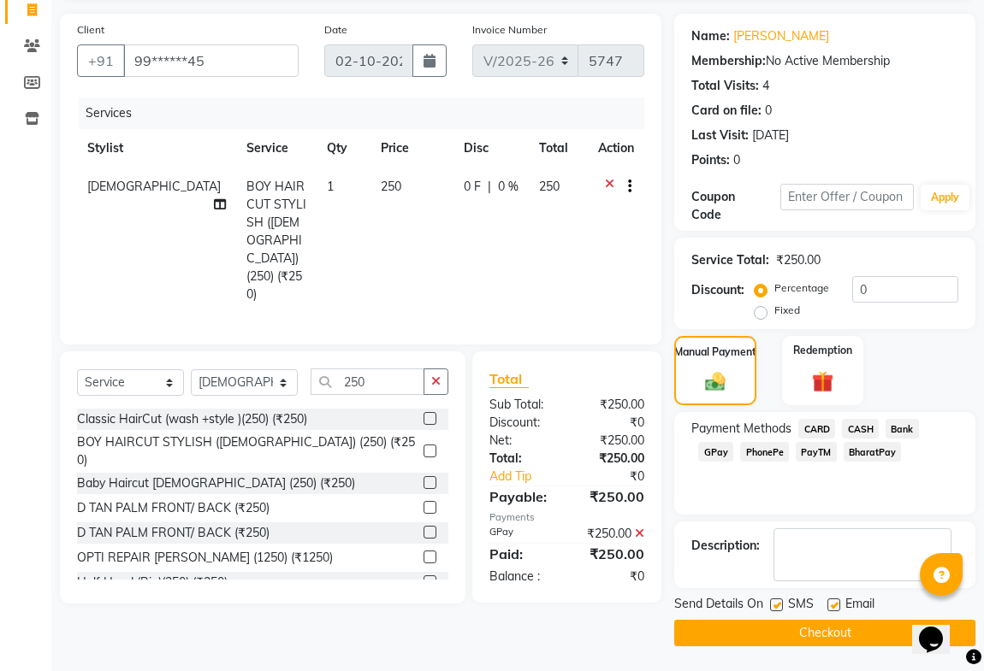
click at [811, 589] on button "Checkout" at bounding box center [824, 633] width 301 height 27
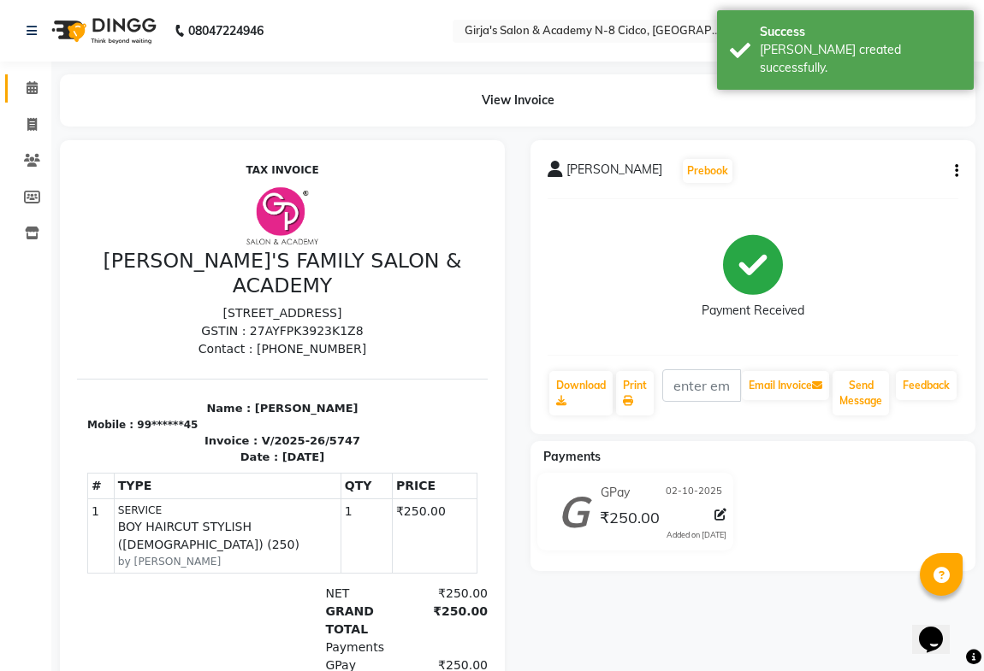
click at [29, 77] on link "Calendar" at bounding box center [25, 88] width 41 height 28
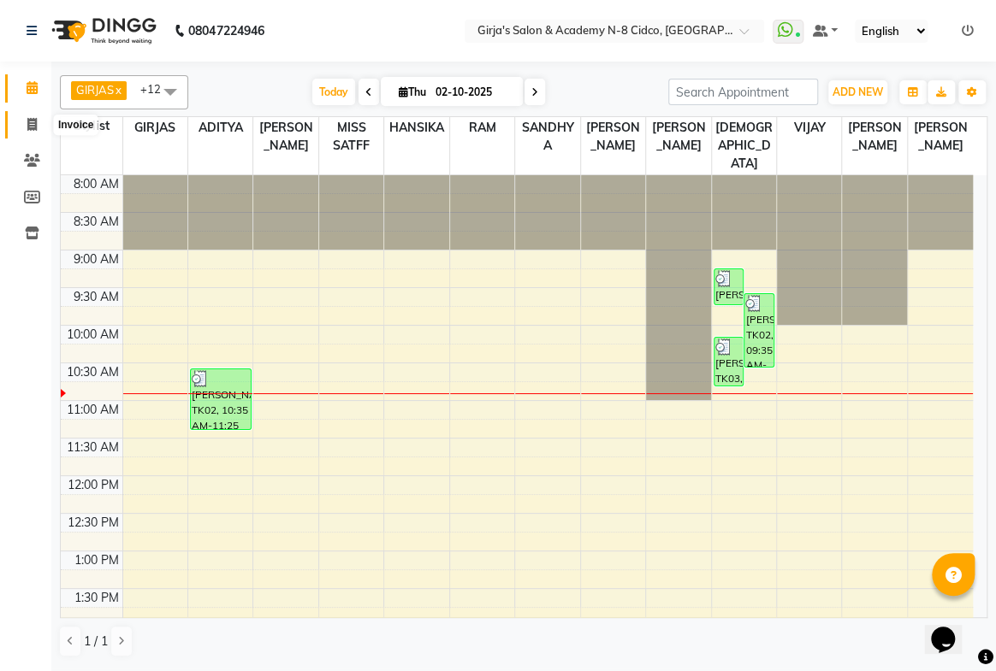
click at [32, 115] on span at bounding box center [32, 125] width 30 height 20
select select "66"
select select "service"
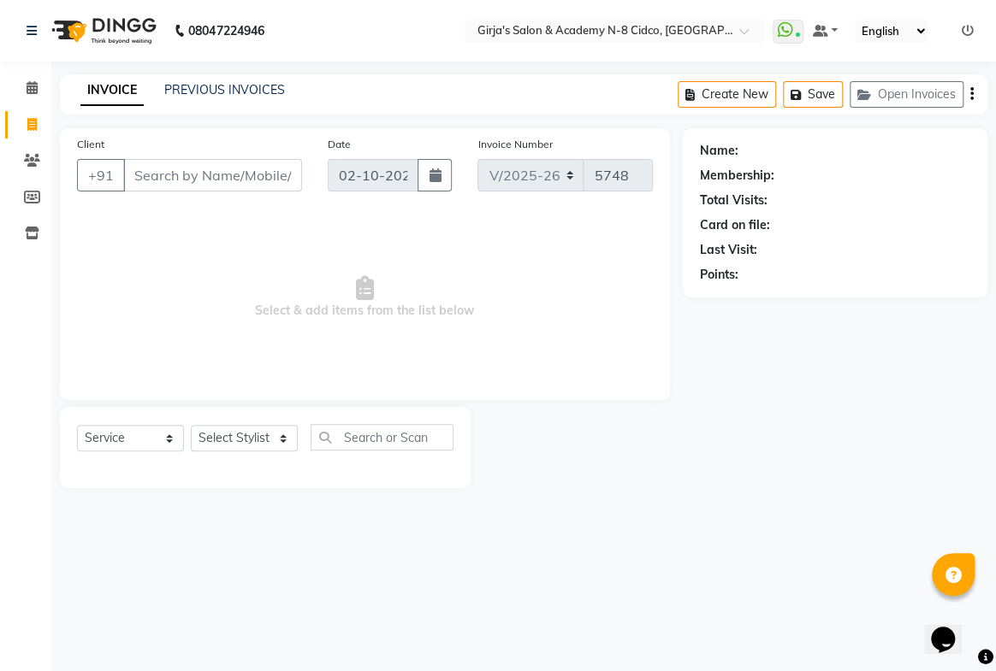
select select "66554"
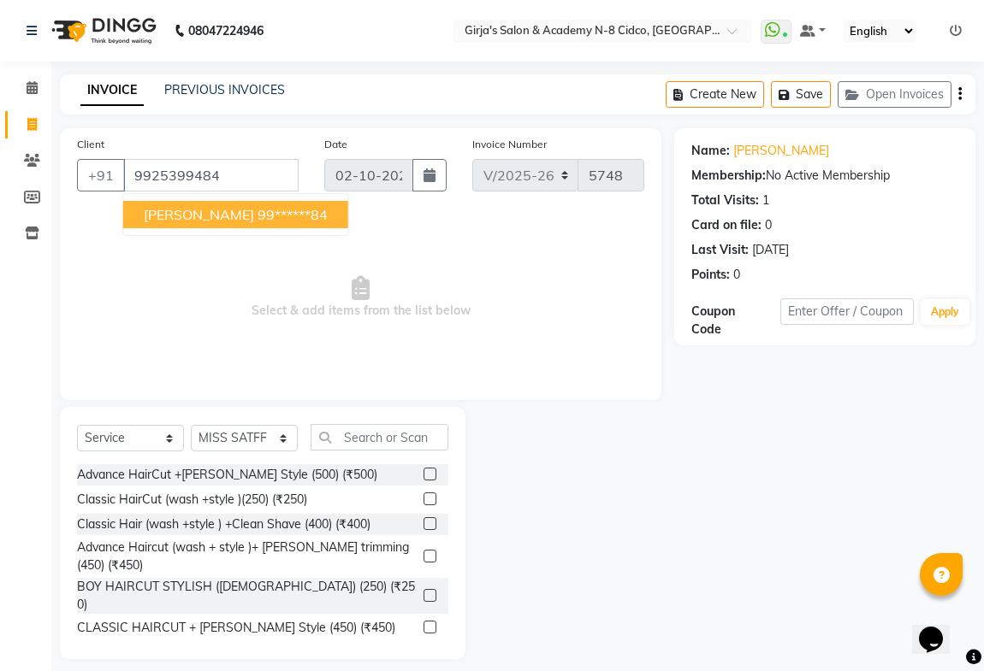
click at [208, 214] on span "[PERSON_NAME]" at bounding box center [199, 214] width 110 height 17
type input "99******84"
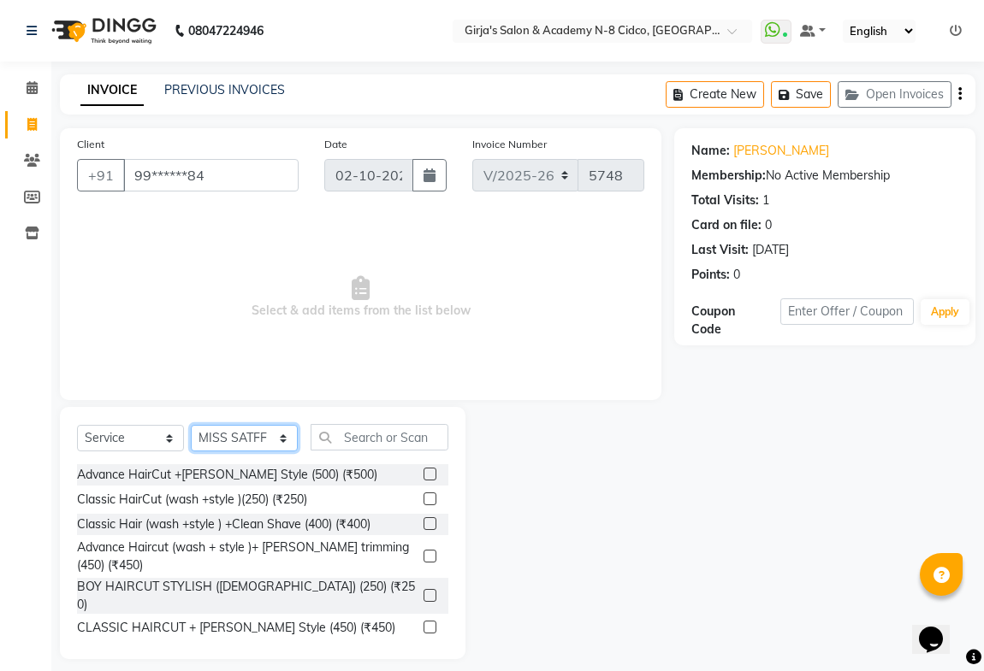
click at [222, 437] on select "Select Stylist ADITYA [PERSON_NAME] BEAUTY M GIRJAS [PERSON_NAME] MISS [PERSON_…" at bounding box center [244, 438] width 107 height 27
click at [221, 435] on select "Select Stylist ADITYA [PERSON_NAME] BEAUTY M GIRJAS [PERSON_NAME] MISS [PERSON_…" at bounding box center [244, 438] width 107 height 27
click at [400, 435] on input "text" at bounding box center [379, 437] width 138 height 27
click at [364, 443] on input "text" at bounding box center [379, 437] width 138 height 27
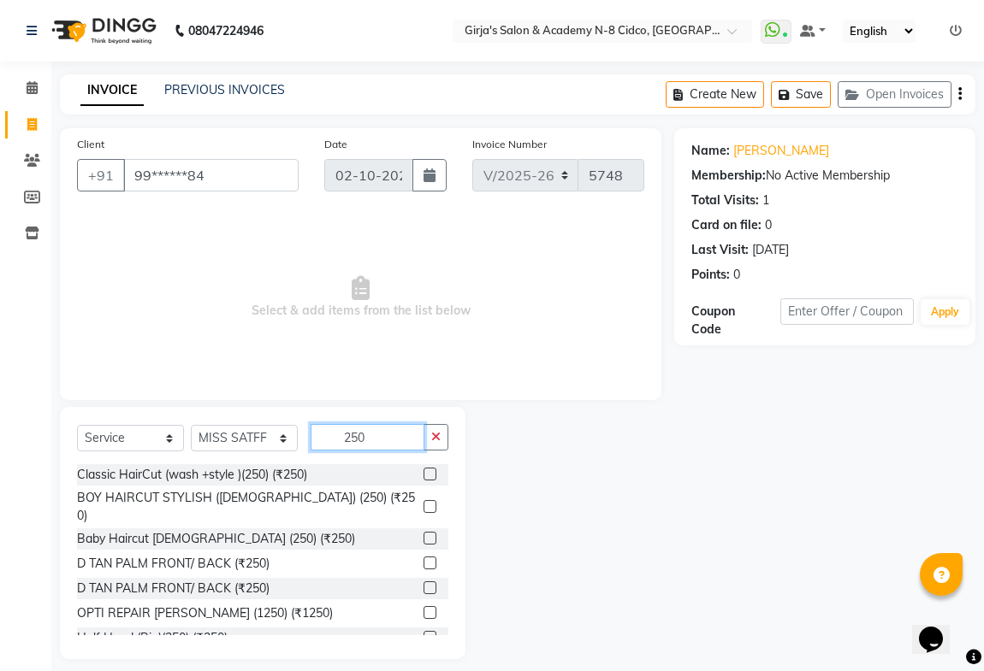
type input "250"
click at [423, 471] on label at bounding box center [429, 474] width 13 height 13
click at [423, 471] on input "checkbox" at bounding box center [428, 475] width 11 height 11
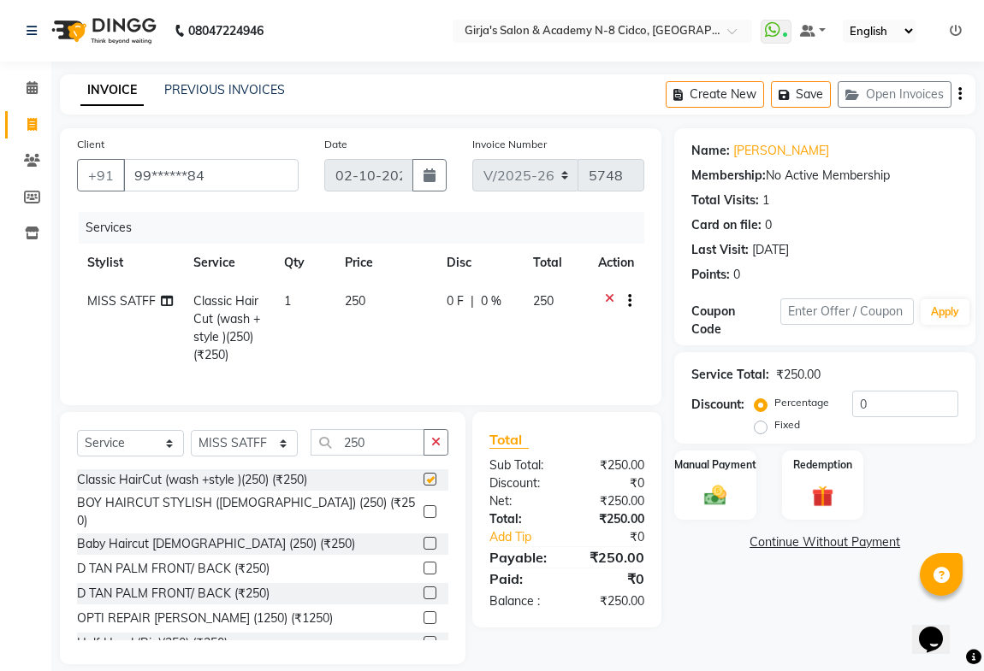
checkbox input "false"
click at [727, 491] on img at bounding box center [714, 495] width 37 height 27
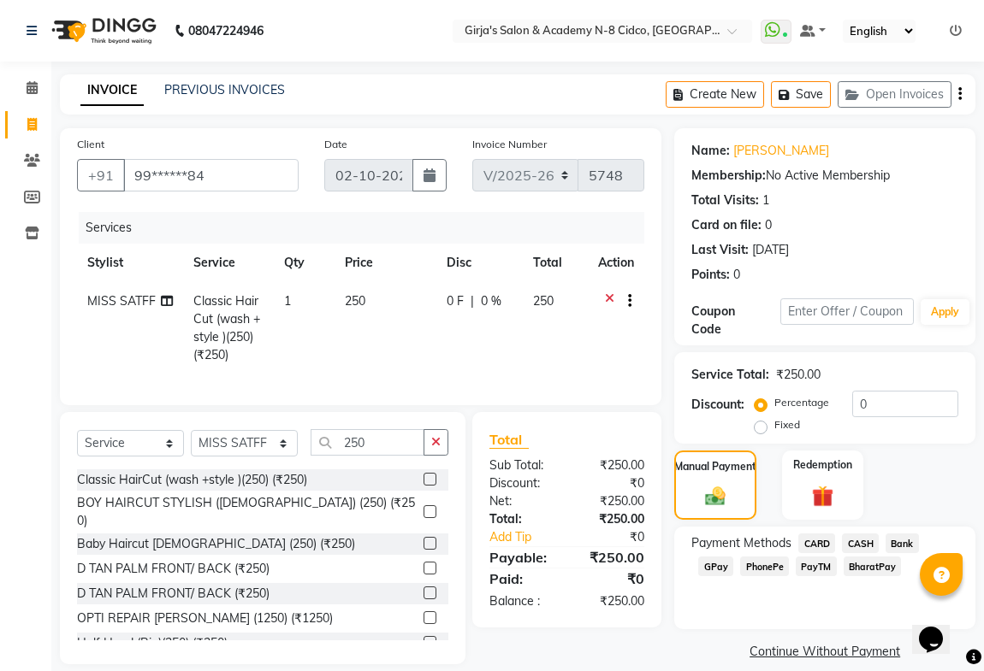
click at [714, 567] on span "GPay" at bounding box center [715, 567] width 35 height 20
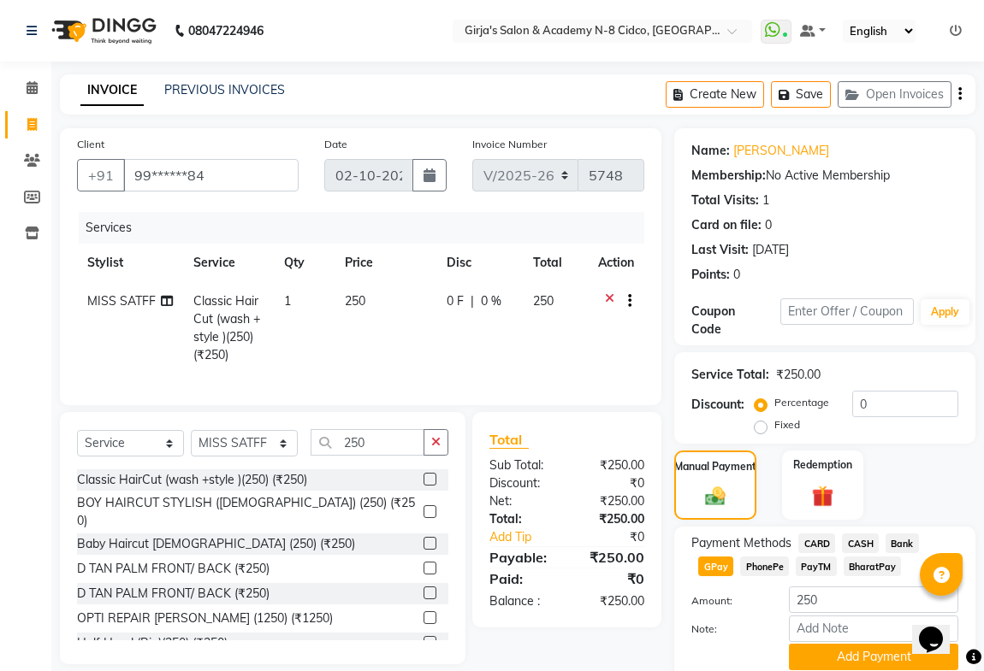
scroll to position [67, 0]
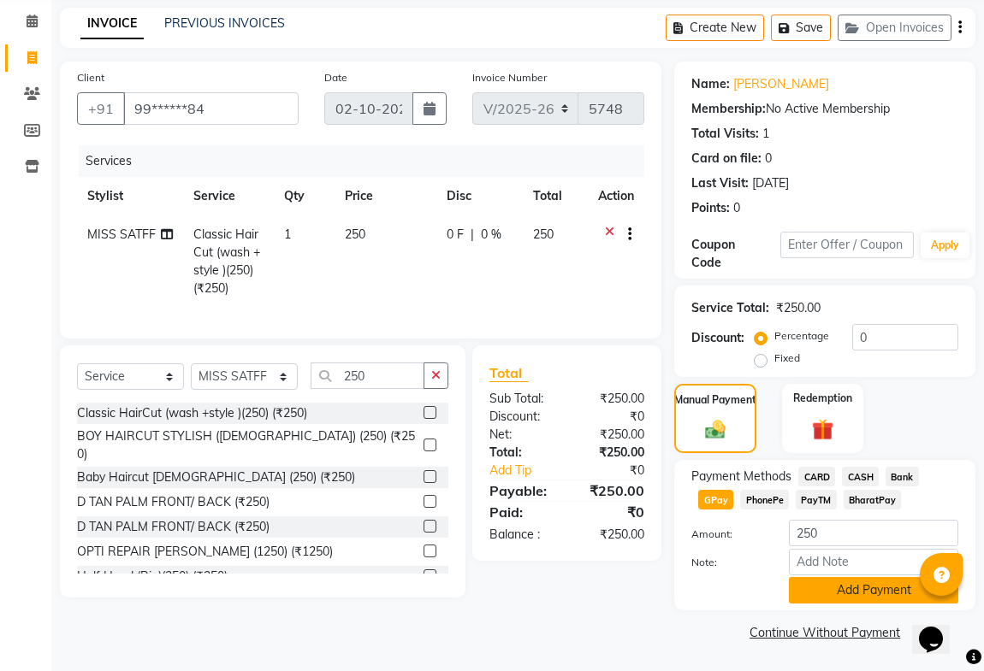
click at [829, 588] on button "Add Payment" at bounding box center [873, 590] width 169 height 27
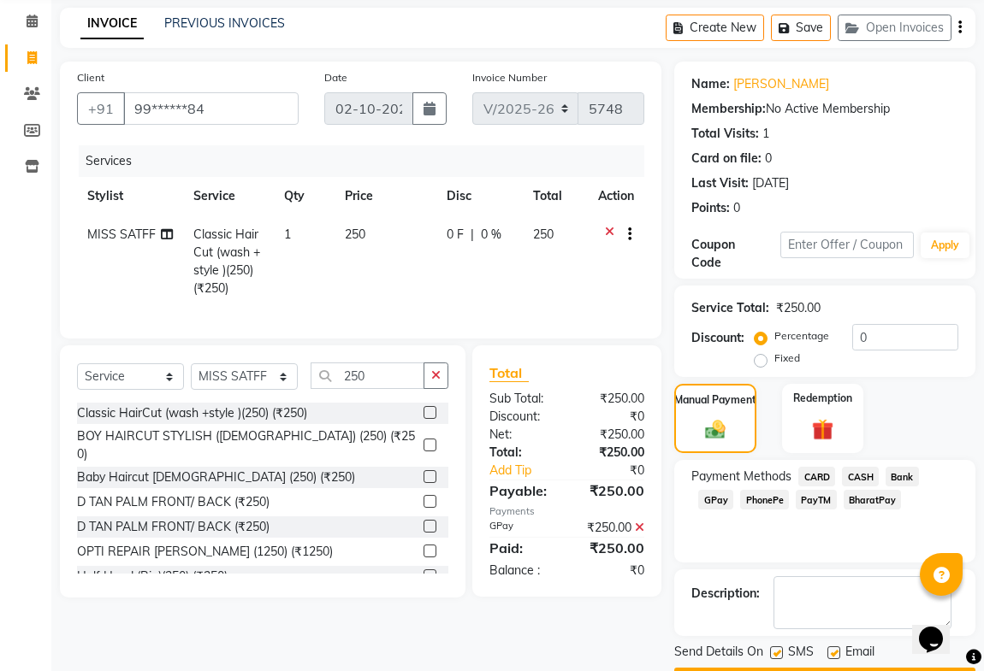
scroll to position [115, 0]
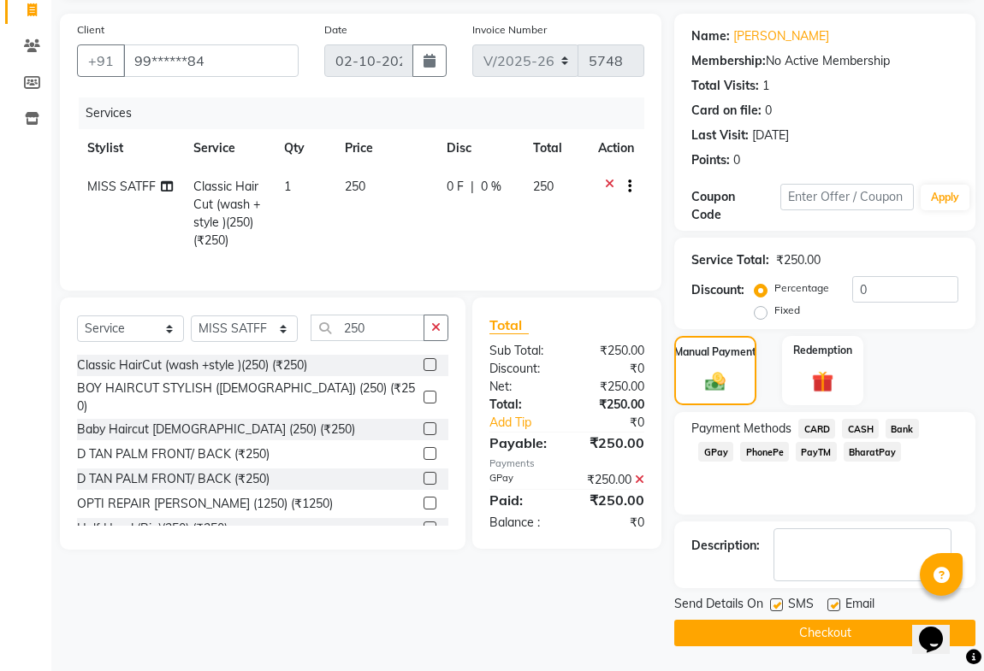
click at [760, 589] on button "Checkout" at bounding box center [824, 633] width 301 height 27
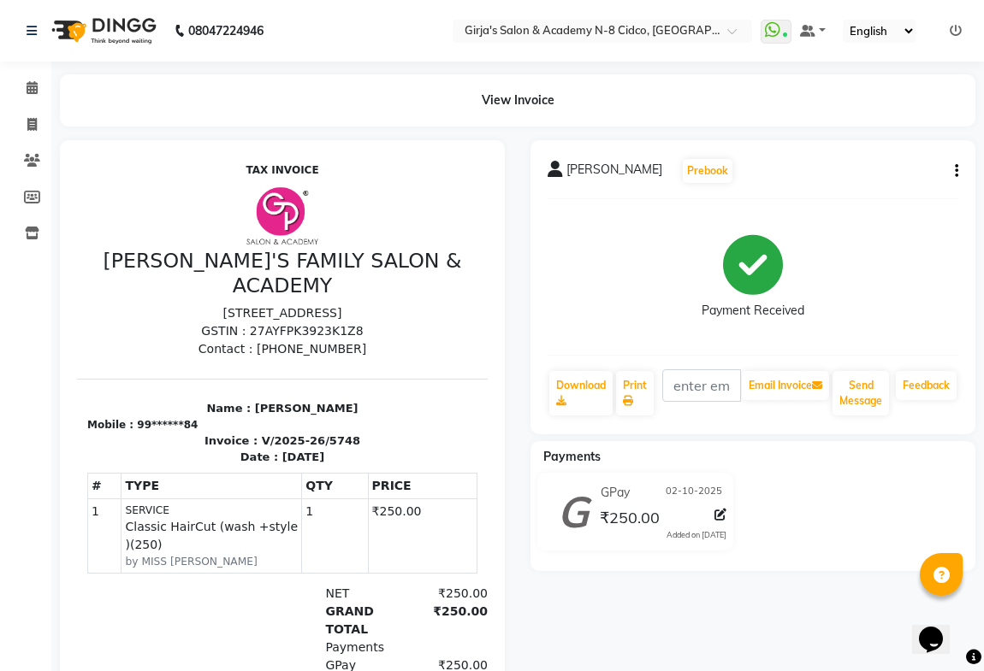
click at [274, 68] on div "08047224946 Select Location × Girja's Salon & Academy N-8 Cidco, Aurangabad Wha…" at bounding box center [492, 390] width 984 height 781
click at [27, 125] on icon at bounding box center [31, 124] width 9 height 13
select select "service"
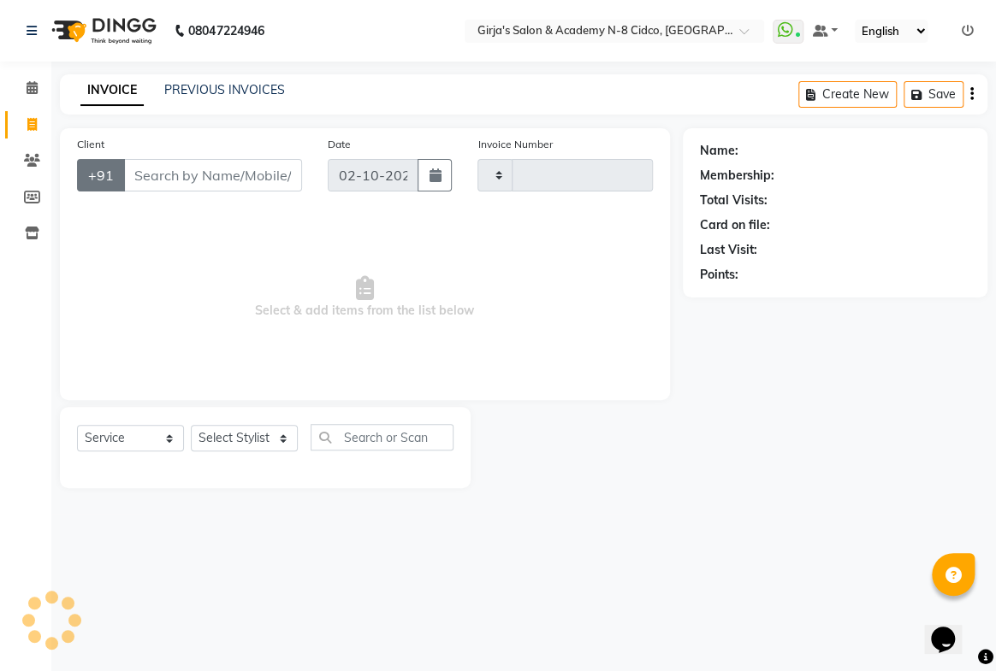
type input "5750"
select select "66"
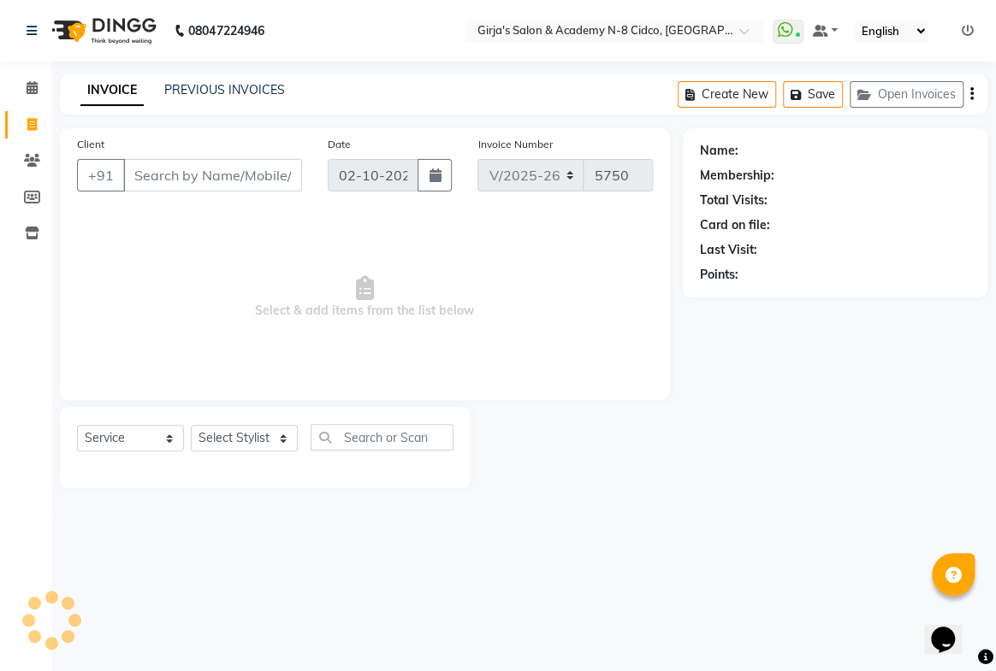
click at [246, 171] on input "Client" at bounding box center [212, 175] width 179 height 33
select select "66554"
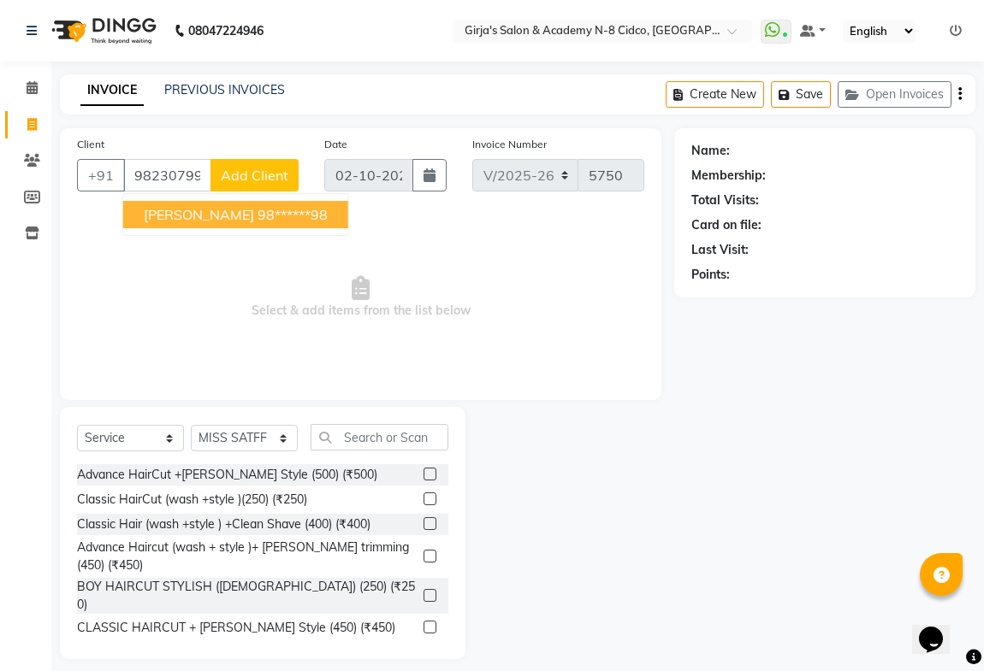
click at [318, 222] on ngb-highlight "98******98" at bounding box center [292, 214] width 70 height 17
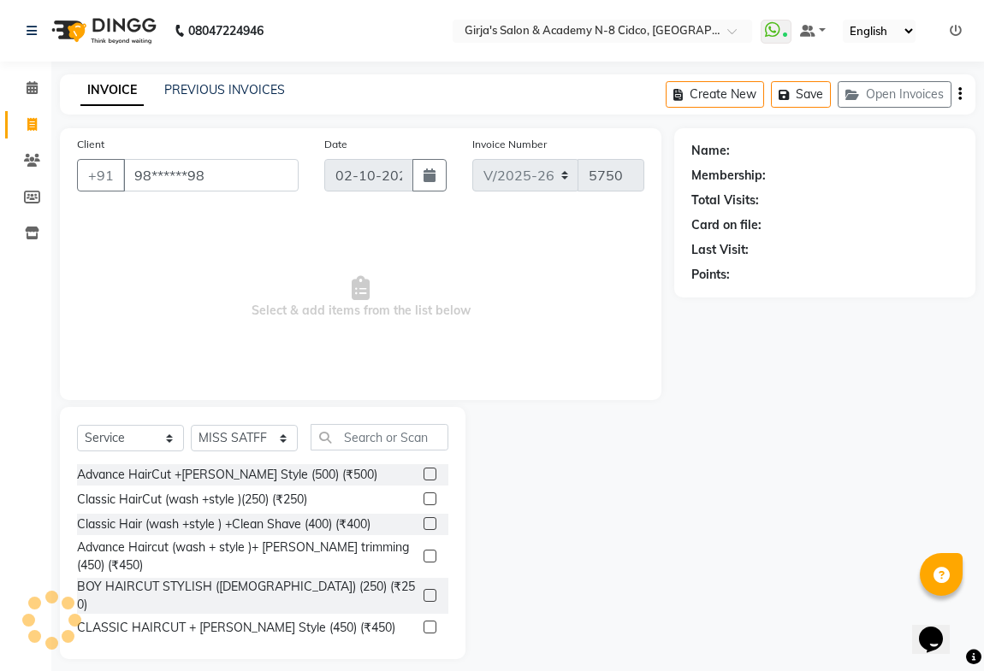
type input "98******98"
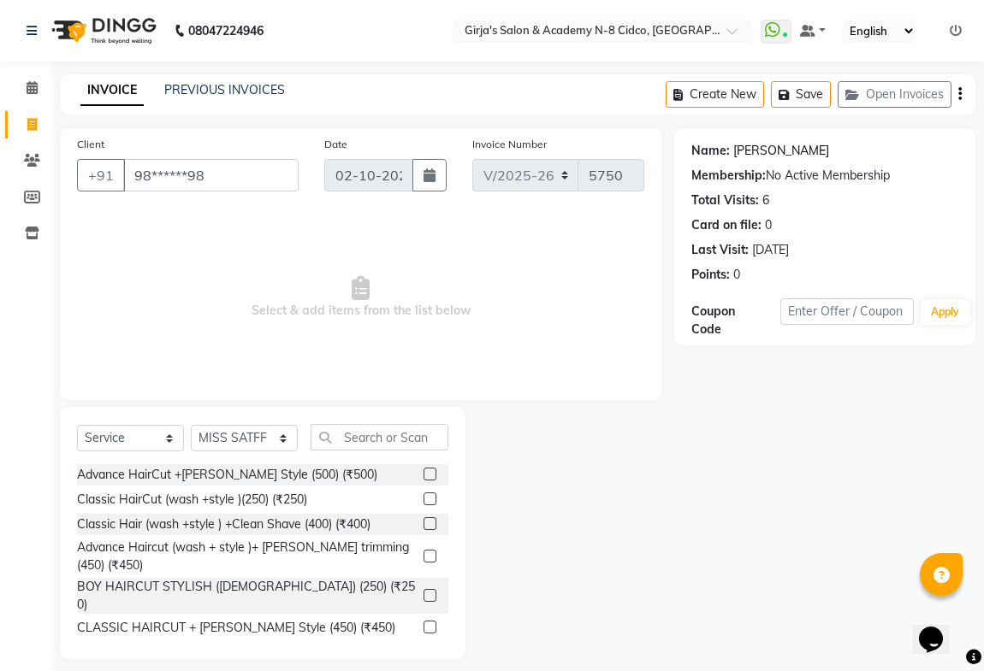
click at [769, 151] on link "Shivraj Vidhate" at bounding box center [781, 151] width 96 height 18
click at [149, 431] on select "Select Service Product Membership Package Voucher Prepaid Gift Card" at bounding box center [130, 438] width 107 height 27
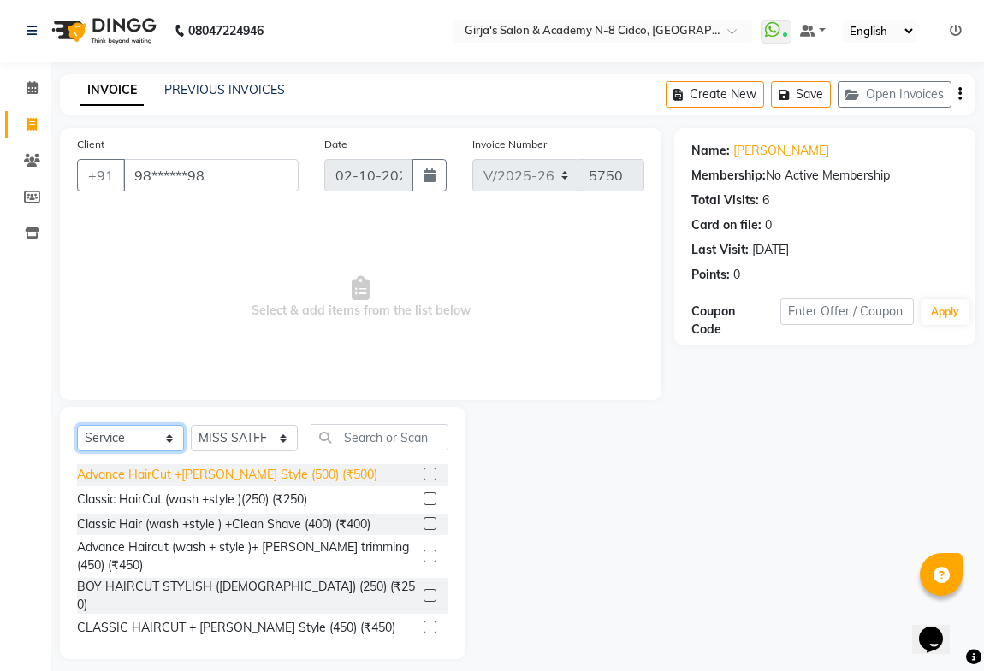
select select "product"
click at [77, 425] on select "Select Service Product Membership Package Voucher Prepaid Gift Card" at bounding box center [130, 438] width 107 height 27
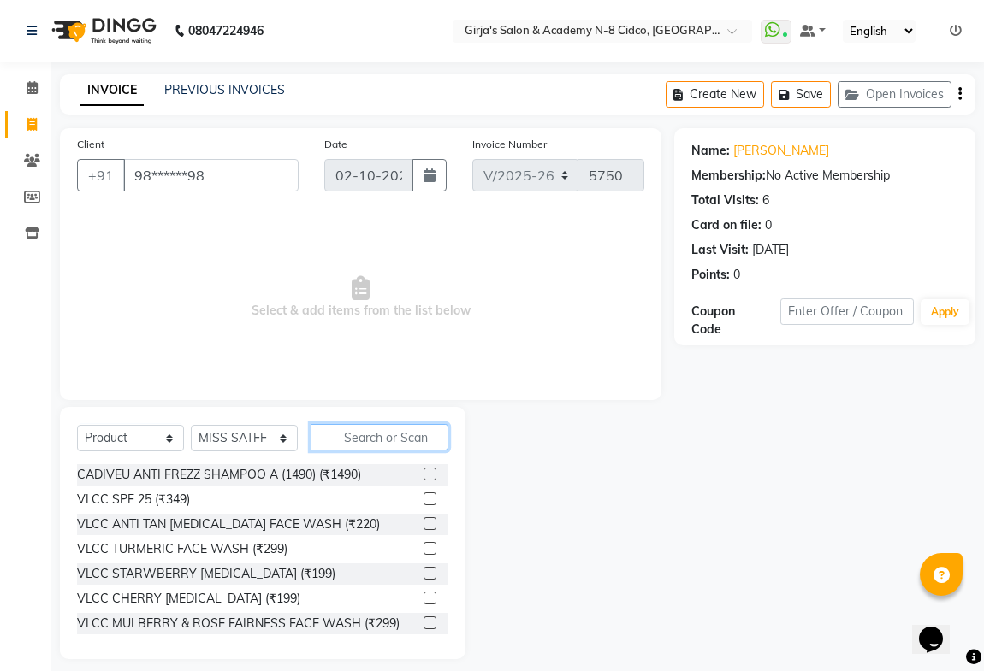
click at [397, 432] on input "text" at bounding box center [379, 437] width 138 height 27
click at [399, 435] on input "text" at bounding box center [379, 437] width 138 height 27
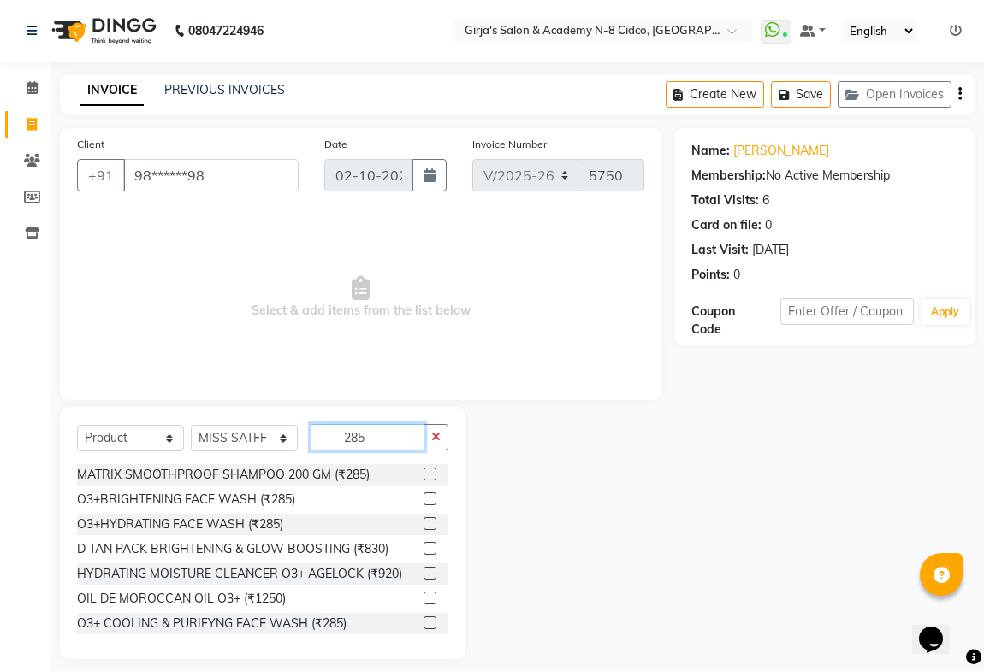
type input "285"
click at [423, 496] on label at bounding box center [429, 499] width 13 height 13
click at [423, 496] on input "checkbox" at bounding box center [428, 499] width 11 height 11
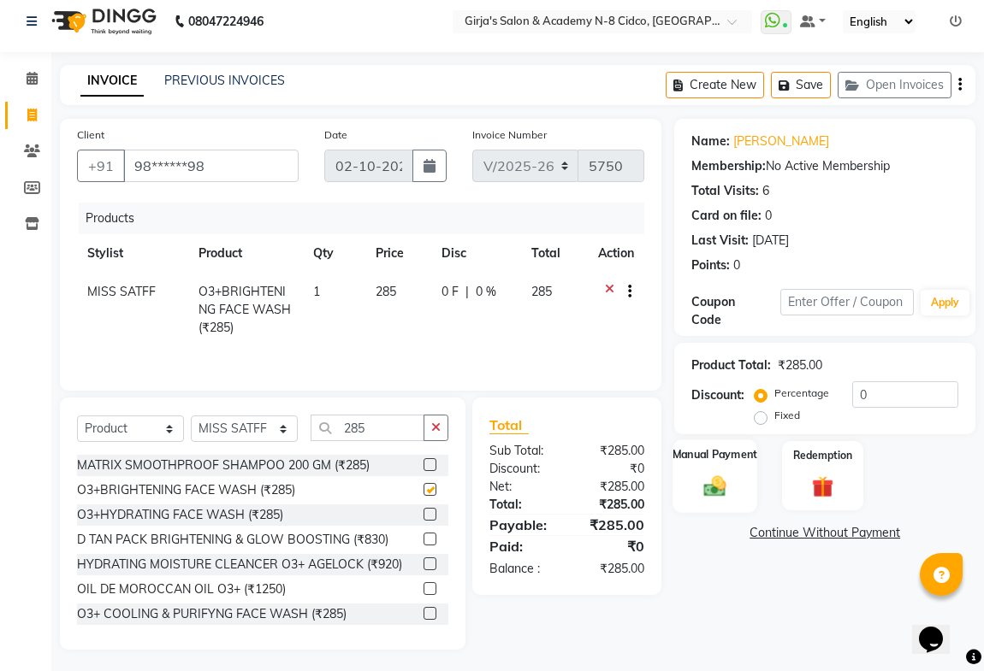
scroll to position [15, 0]
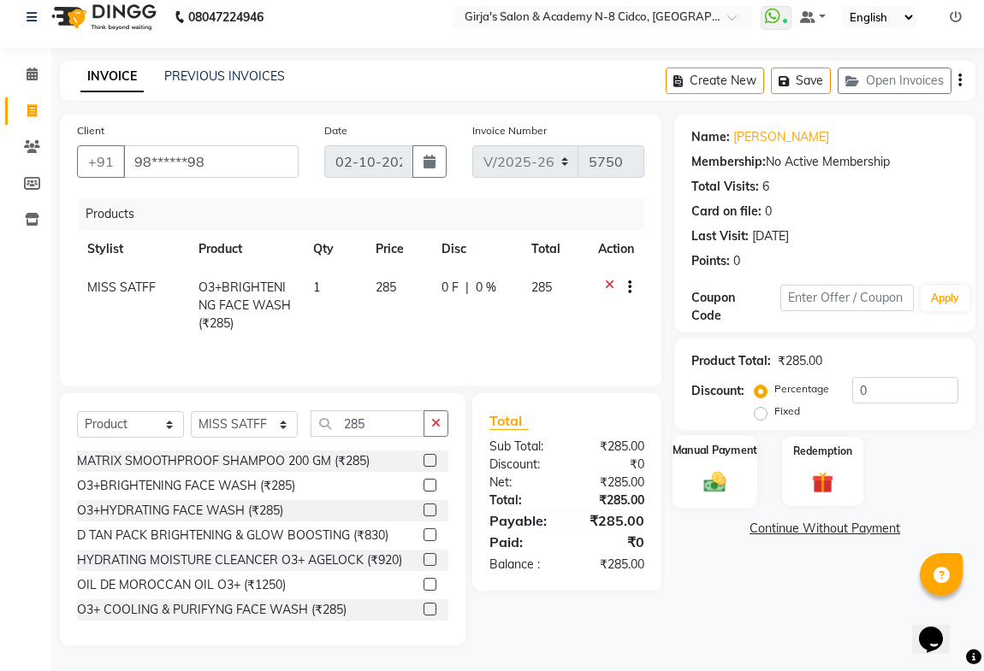
checkbox input "false"
click at [730, 490] on img at bounding box center [714, 482] width 37 height 27
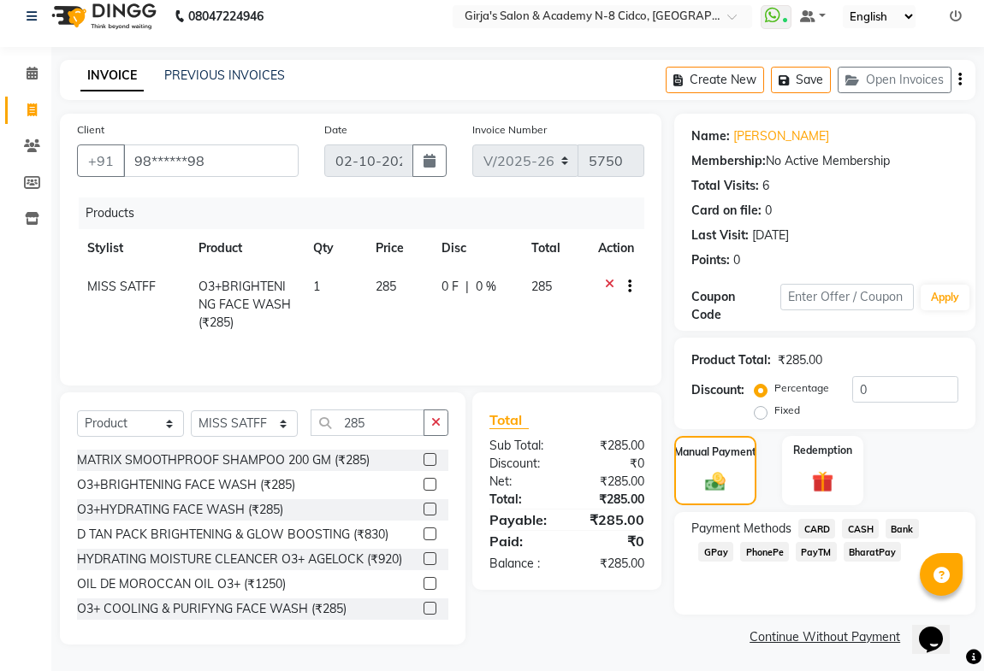
click at [849, 525] on span "CASH" at bounding box center [860, 529] width 37 height 20
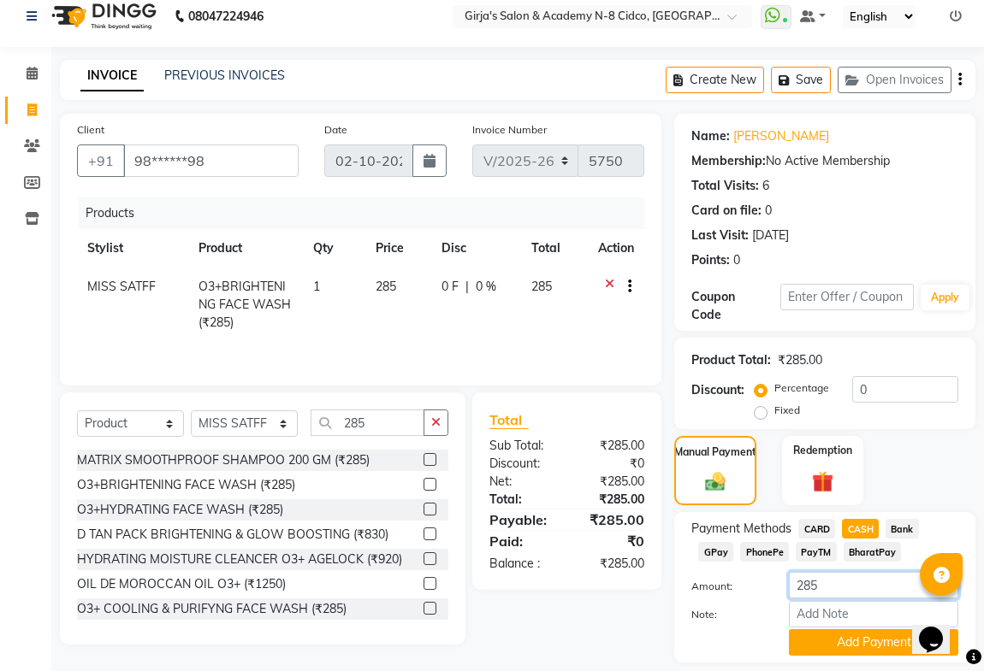
click at [829, 580] on input "285" at bounding box center [873, 585] width 169 height 27
type input "2"
type input "300"
click at [829, 659] on div "Payment Methods CARD CASH Bank GPay PhonePe PayTM BharatPay Amount: 300 Note: A…" at bounding box center [824, 587] width 301 height 151
click at [827, 654] on button "Add Payment" at bounding box center [873, 643] width 169 height 27
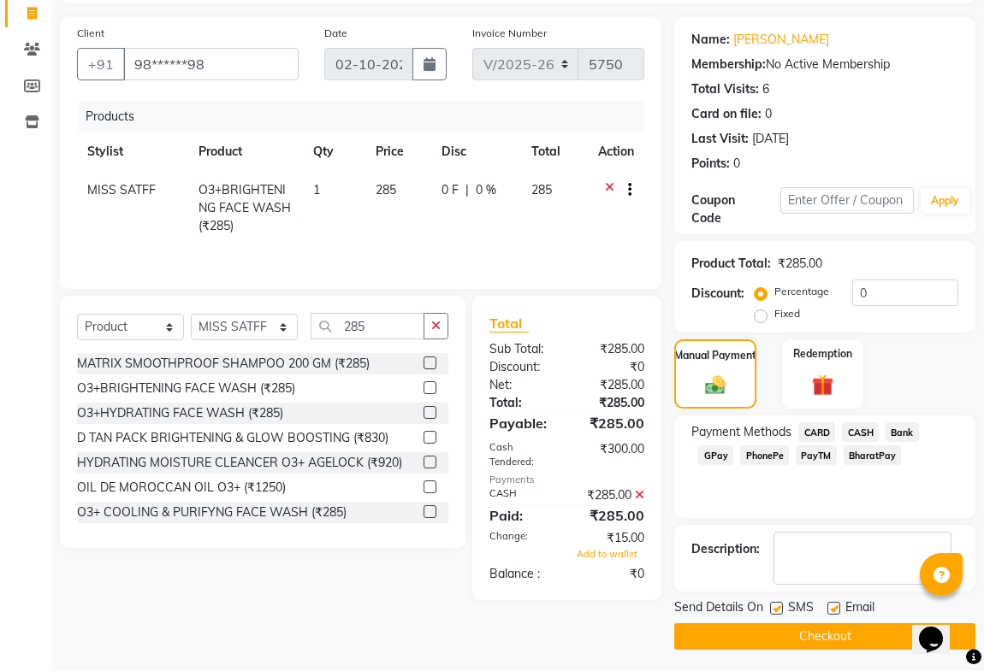
scroll to position [115, 0]
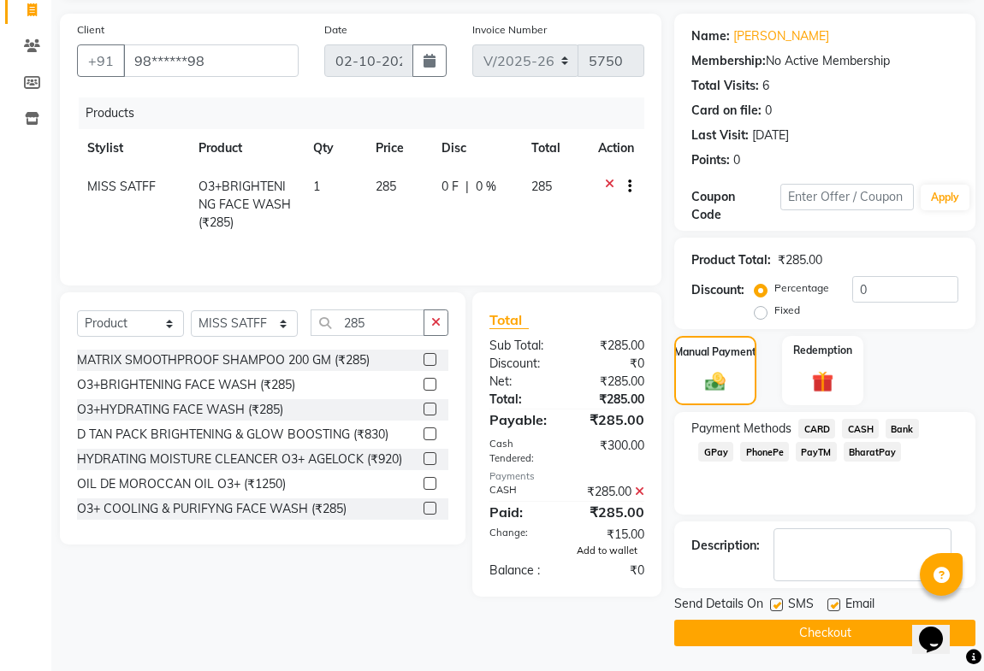
click at [596, 549] on span "Add to wallet" at bounding box center [607, 551] width 61 height 12
click at [730, 627] on button "Checkout" at bounding box center [824, 633] width 301 height 27
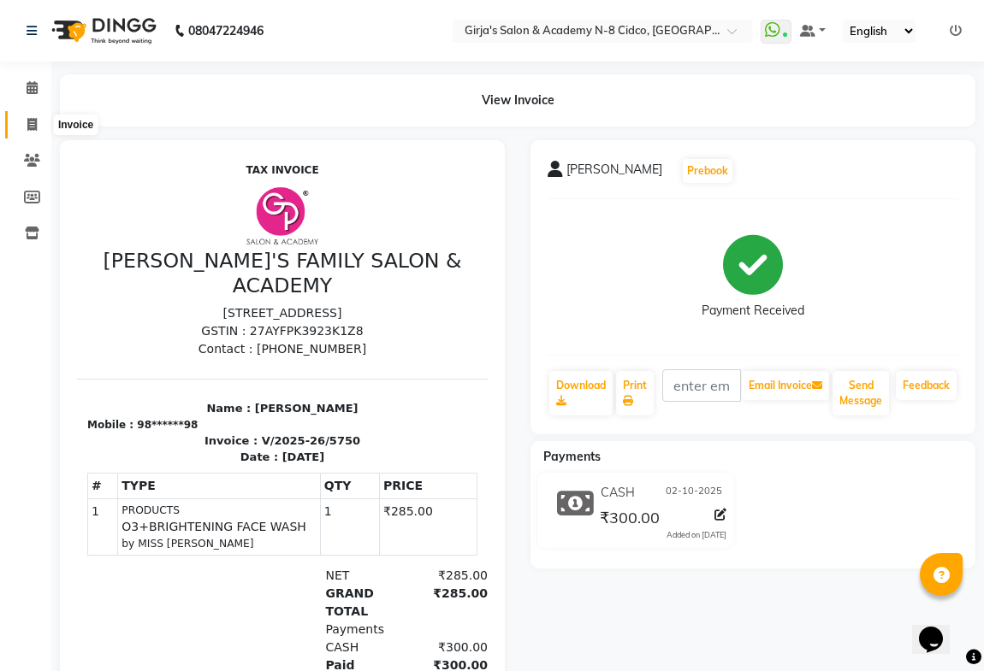
click at [31, 118] on icon at bounding box center [31, 124] width 9 height 13
select select "service"
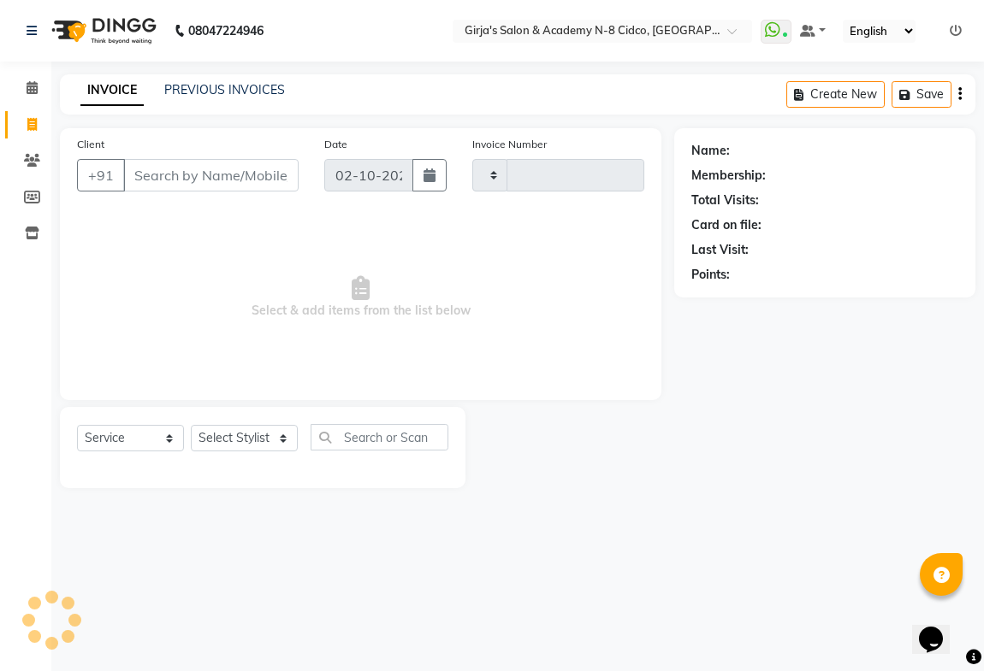
type input "5751"
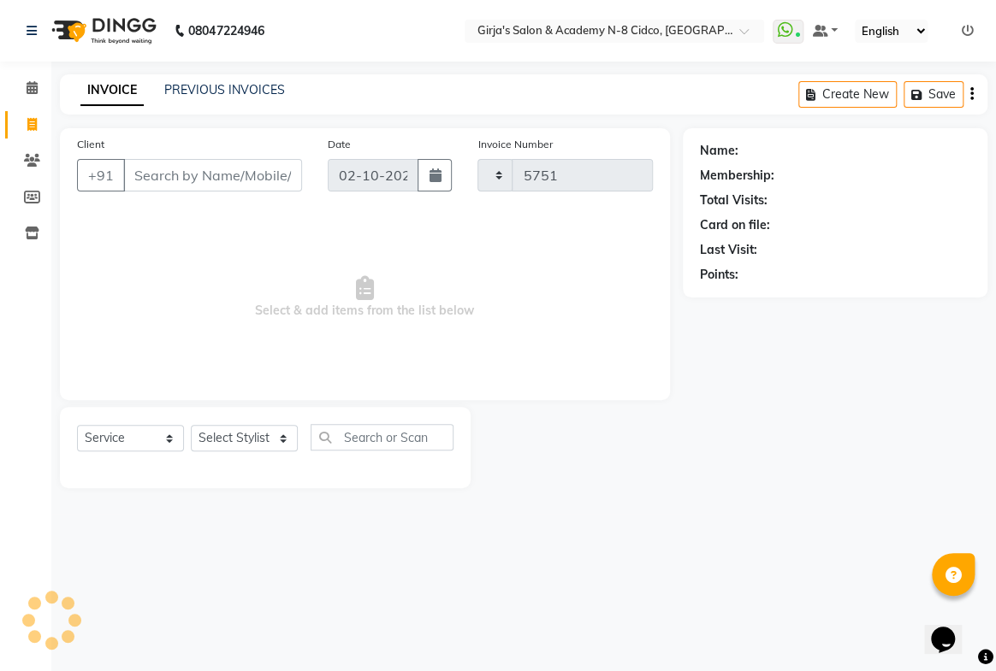
select select "66"
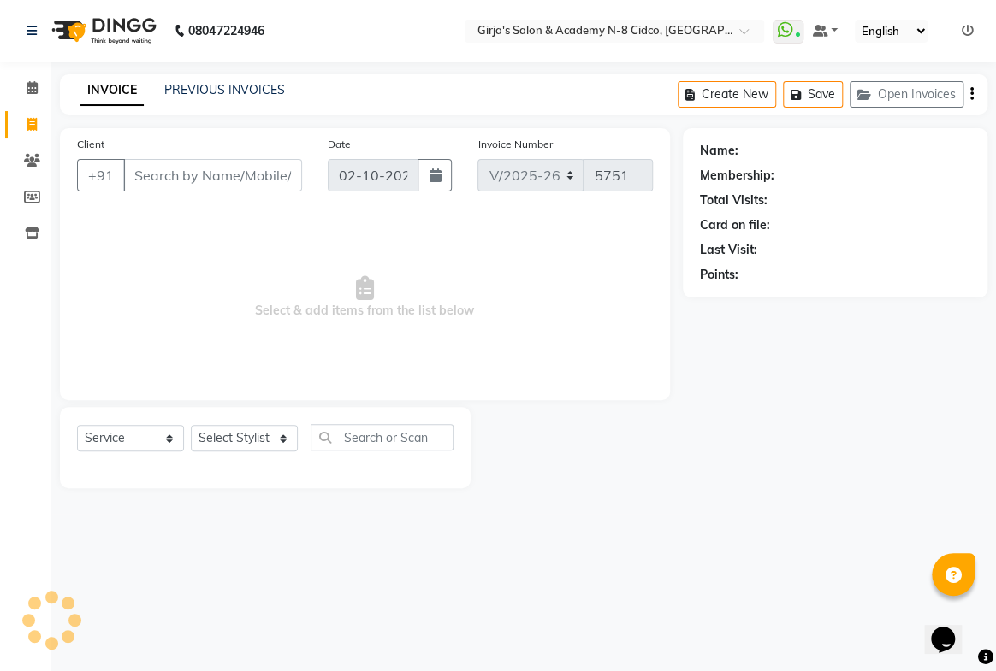
click at [207, 180] on input "Client" at bounding box center [212, 175] width 179 height 33
select select "66554"
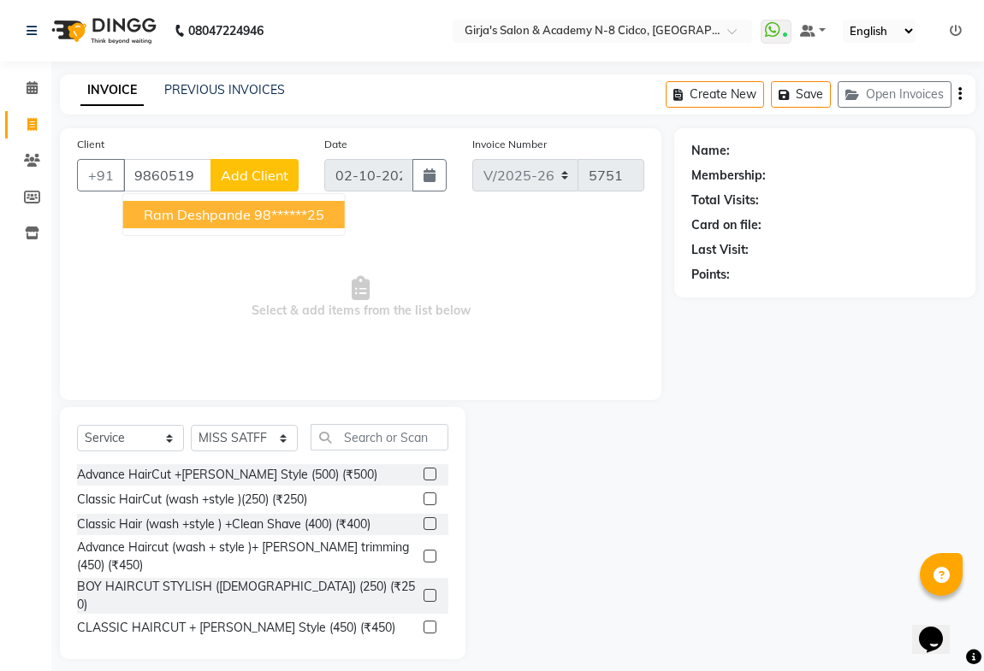
click at [212, 211] on span "Ram deshpande" at bounding box center [197, 214] width 107 height 17
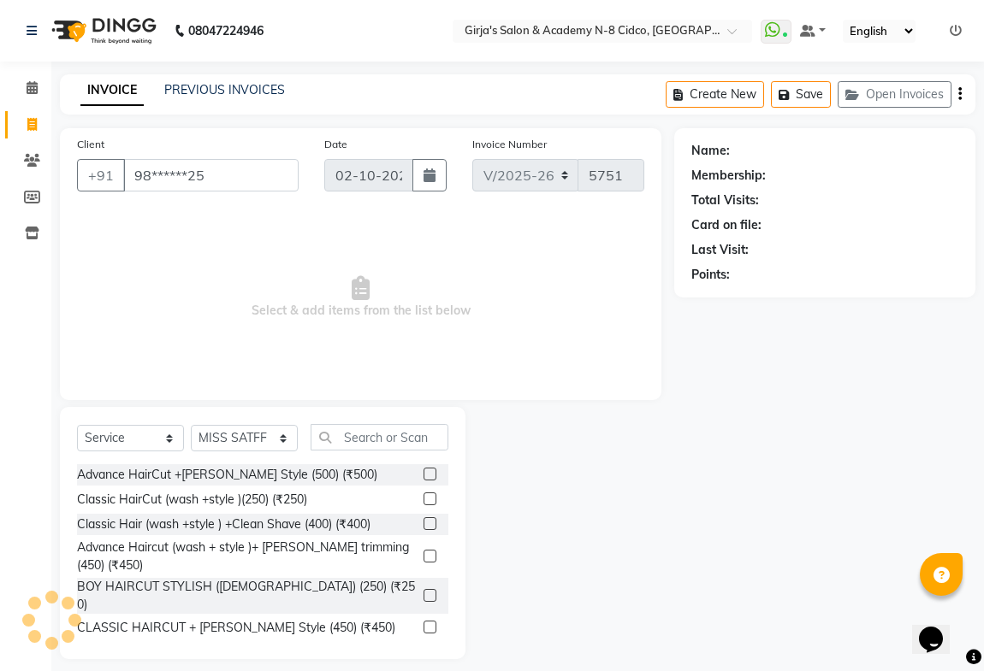
type input "98******25"
select select "1: Object"
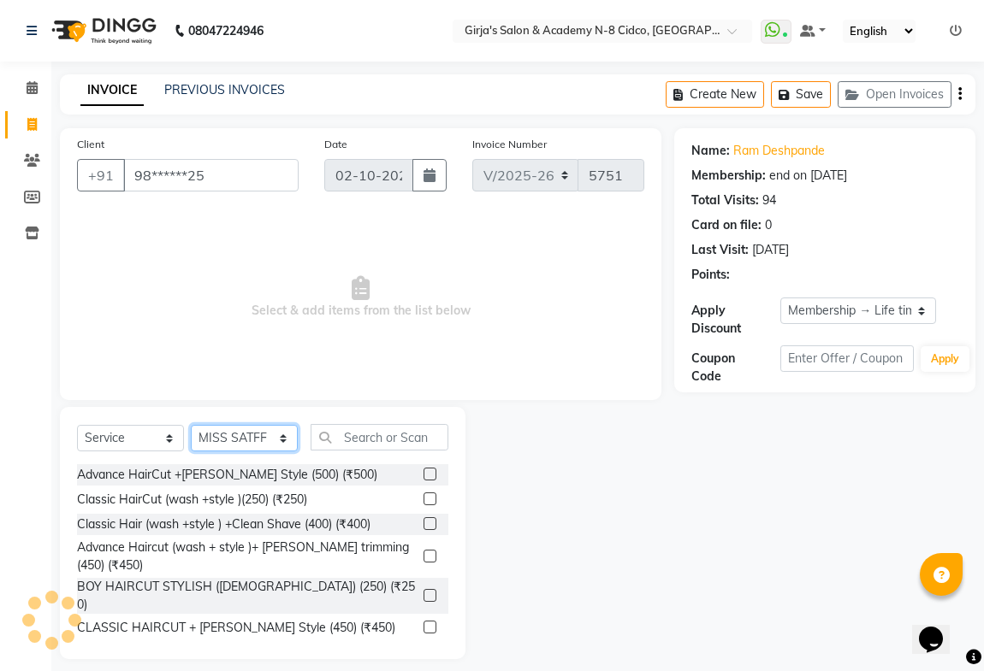
click at [234, 438] on select "Select Stylist ADITYA [PERSON_NAME] BEAUTY M GIRJAS [PERSON_NAME] MISS [PERSON_…" at bounding box center [244, 438] width 107 height 27
select select "27236"
click at [191, 425] on select "Select Stylist ADITYA [PERSON_NAME] BEAUTY M GIRJAS [PERSON_NAME] MISS [PERSON_…" at bounding box center [244, 438] width 107 height 27
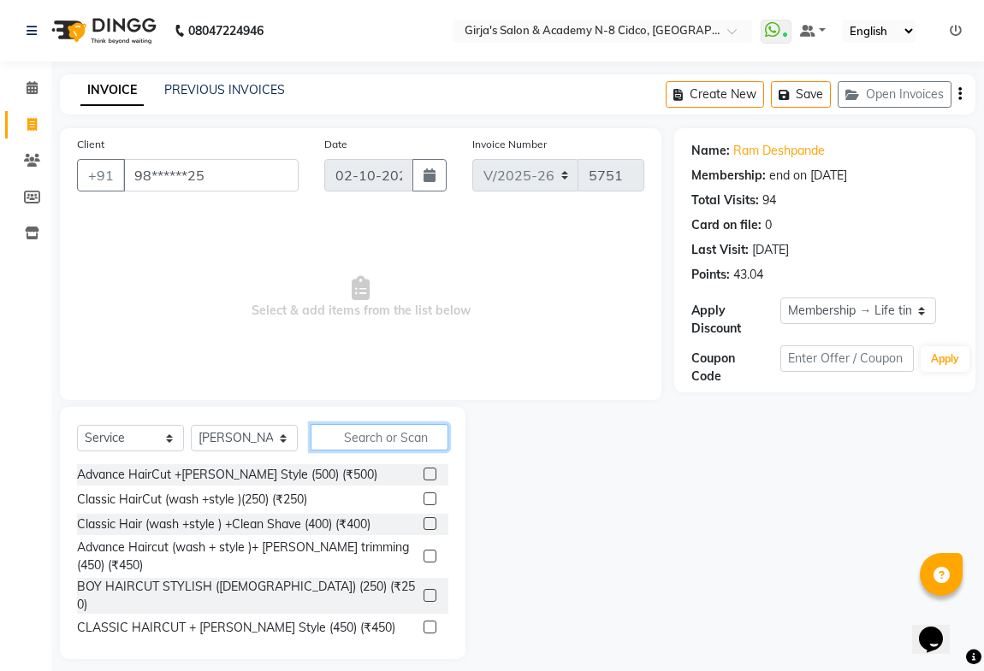
click at [367, 445] on input "text" at bounding box center [379, 437] width 138 height 27
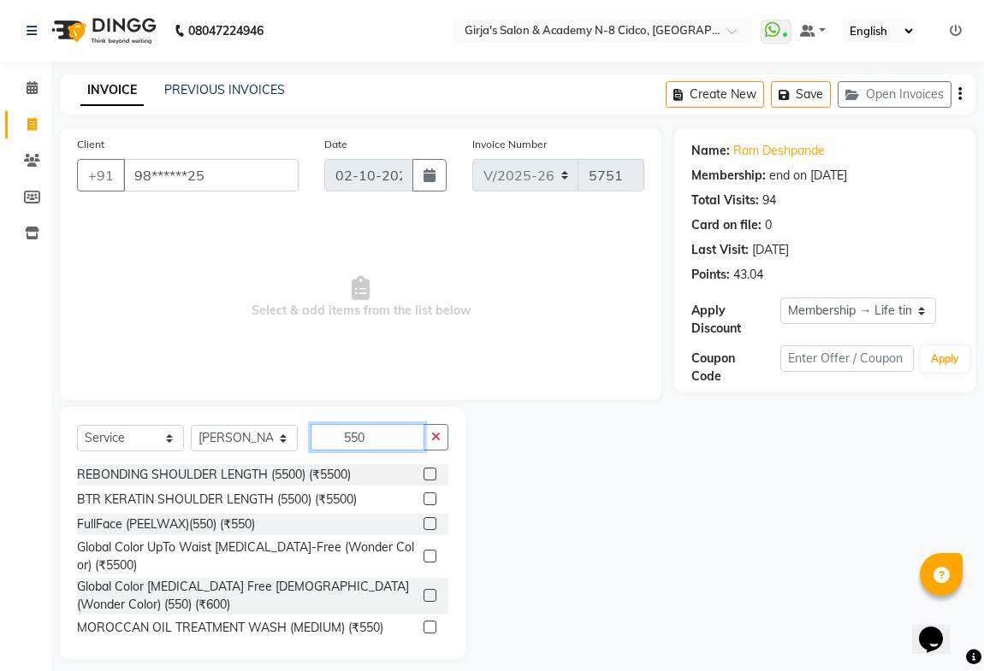
type input "550"
click at [423, 600] on label at bounding box center [429, 595] width 13 height 13
click at [423, 600] on input "checkbox" at bounding box center [428, 596] width 11 height 11
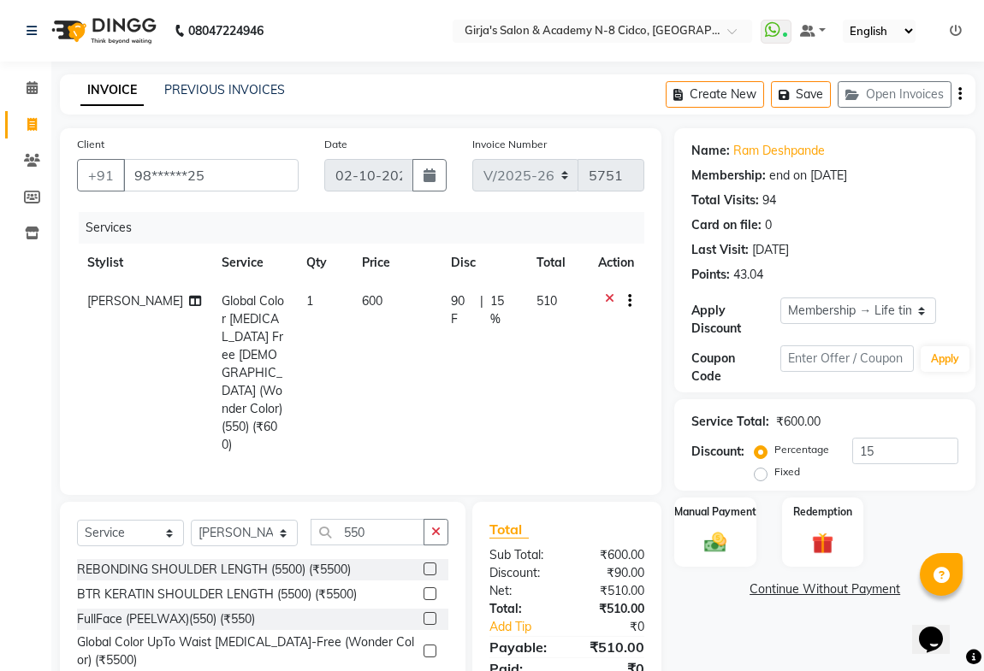
checkbox input "false"
click at [393, 519] on input "550" at bounding box center [367, 532] width 114 height 27
type input "5"
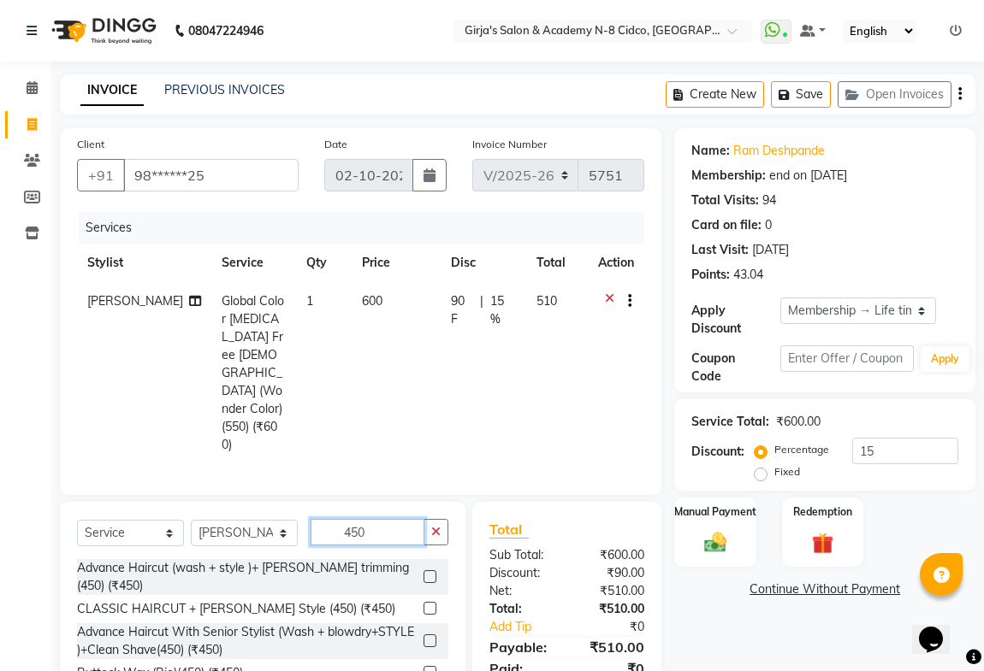
type input "450"
click at [423, 635] on label at bounding box center [429, 641] width 13 height 13
click at [423, 636] on input "checkbox" at bounding box center [428, 641] width 11 height 11
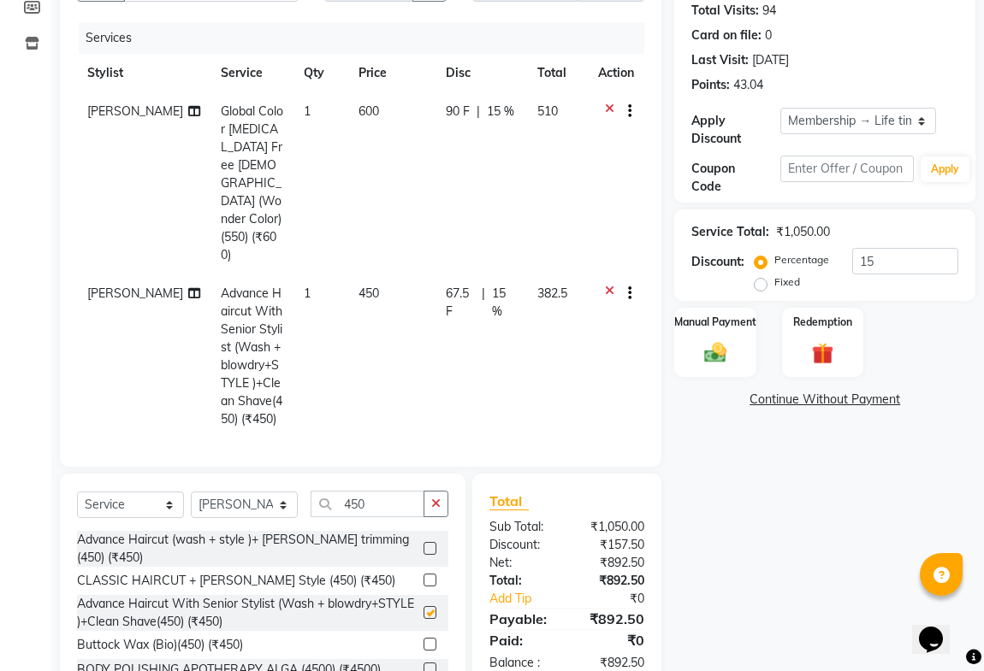
checkbox input "false"
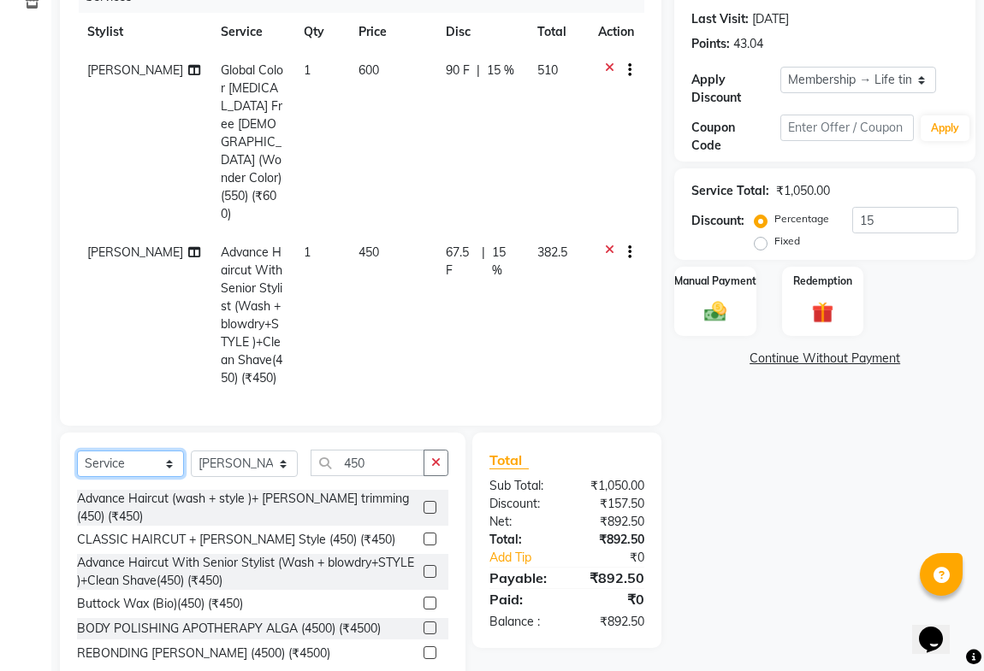
click at [158, 451] on select "Select Service Product Membership Package Voucher Prepaid Gift Card" at bounding box center [130, 464] width 107 height 27
select select "product"
click at [77, 451] on select "Select Service Product Membership Package Voucher Prepaid Gift Card" at bounding box center [130, 464] width 107 height 27
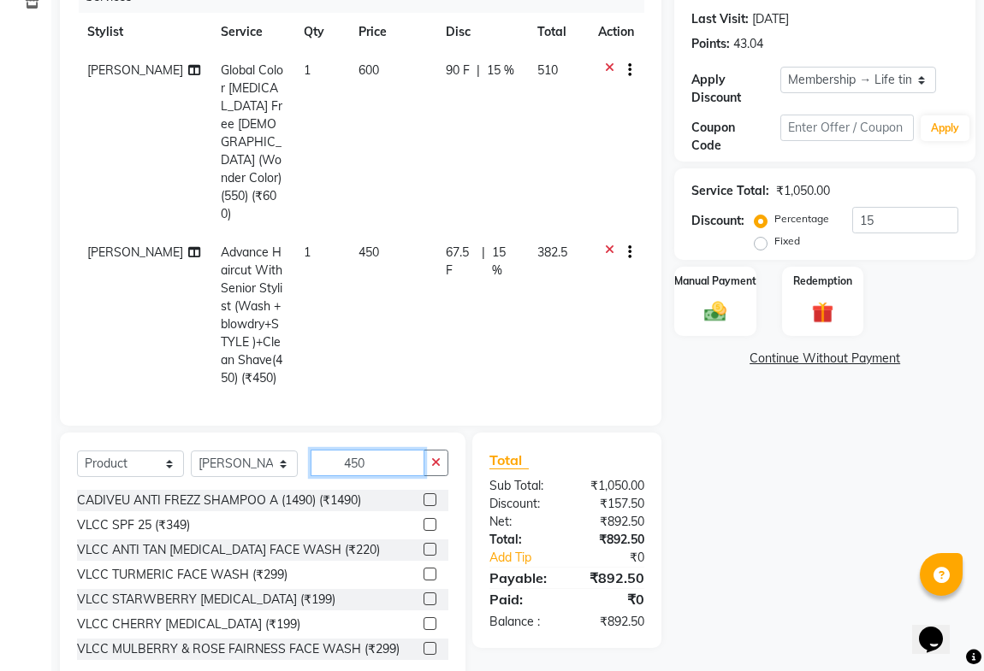
click at [379, 450] on input "450" at bounding box center [367, 463] width 114 height 27
type input "4"
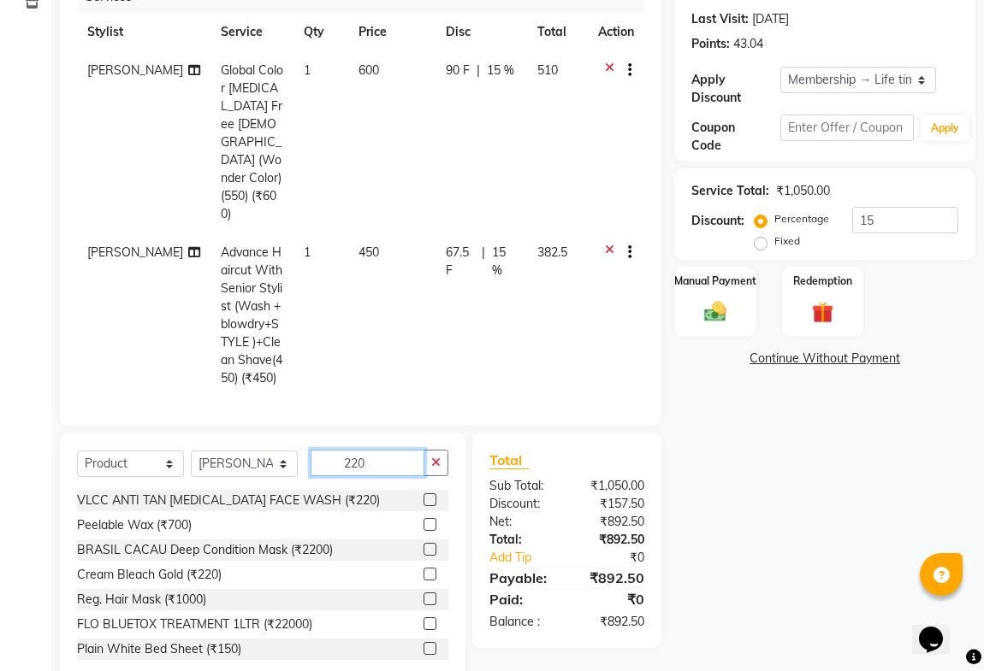
type input "220"
click at [423, 494] on label at bounding box center [429, 500] width 13 height 13
click at [423, 495] on input "checkbox" at bounding box center [428, 500] width 11 height 11
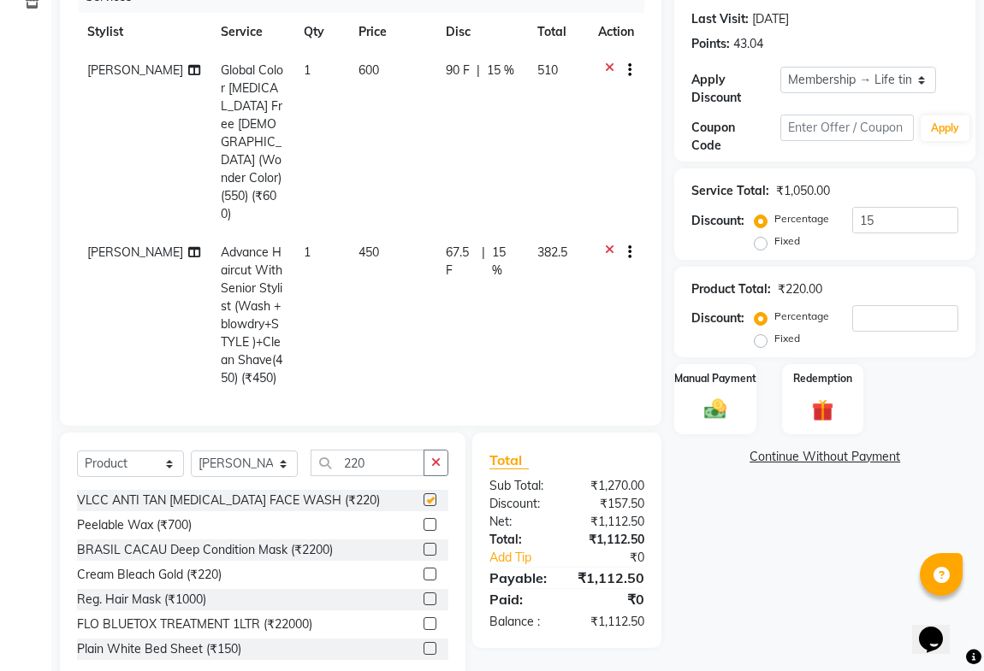
checkbox input "false"
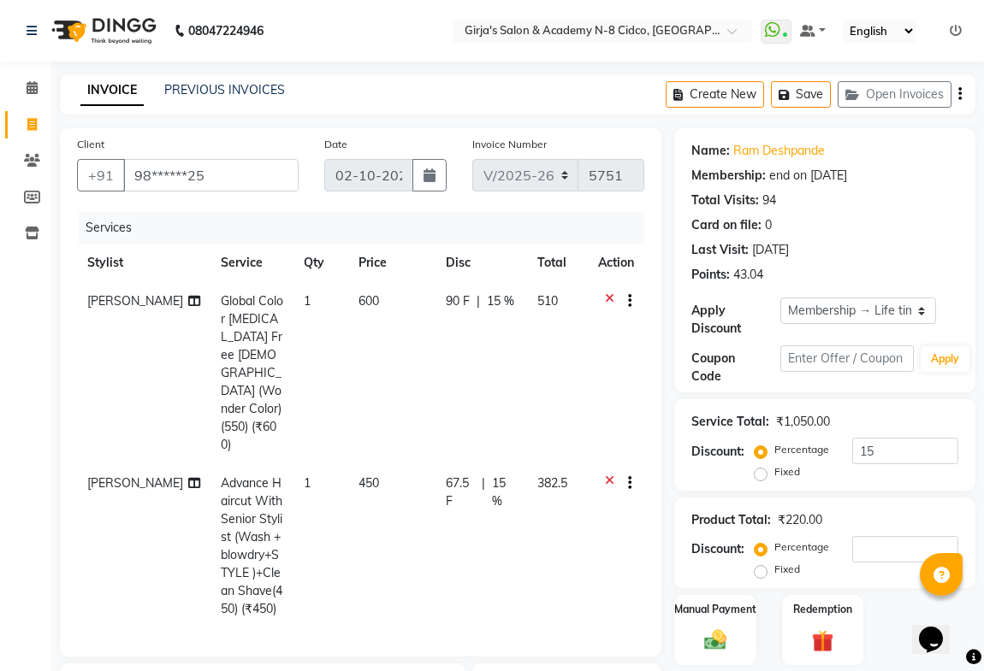
scroll to position [271, 0]
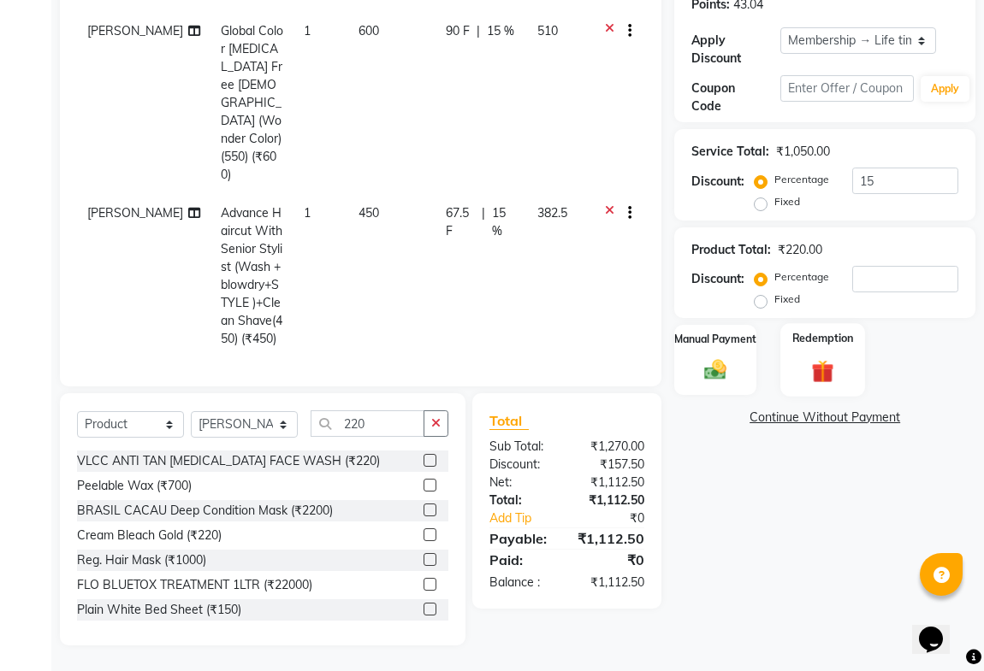
click at [833, 388] on div "Redemption" at bounding box center [822, 359] width 85 height 73
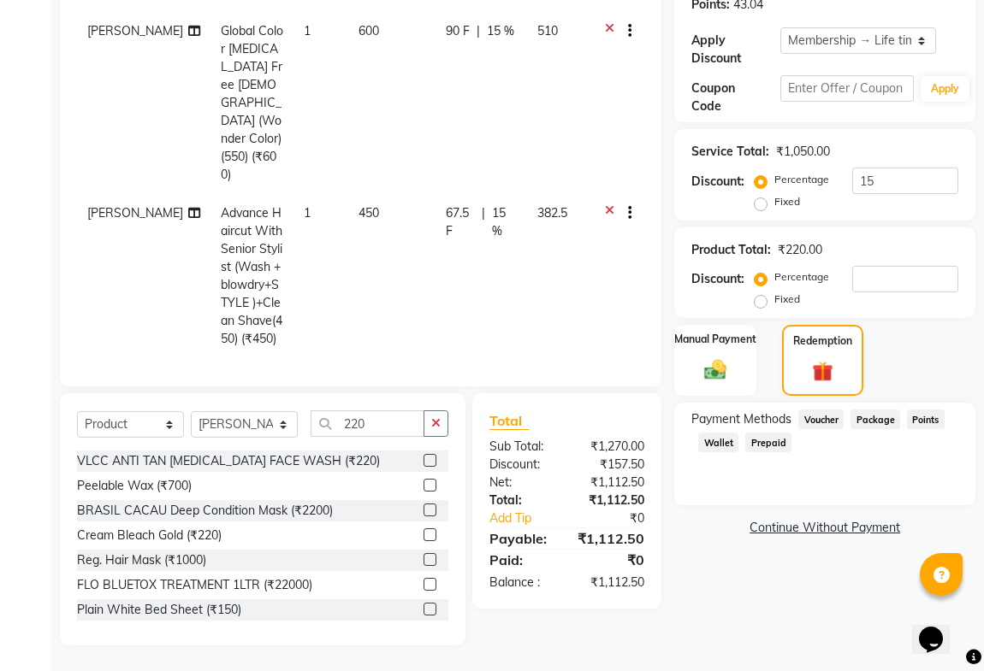
click at [925, 422] on span "Points" at bounding box center [926, 420] width 38 height 20
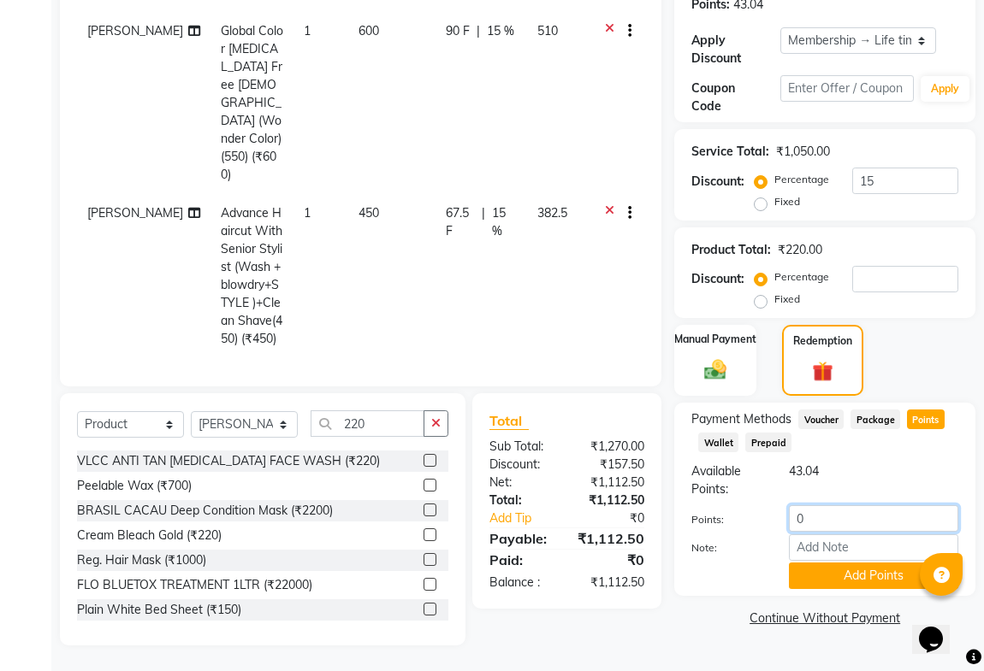
click at [878, 522] on input "0" at bounding box center [873, 519] width 169 height 27
type input "40"
click at [866, 578] on button "Add Points" at bounding box center [873, 576] width 169 height 27
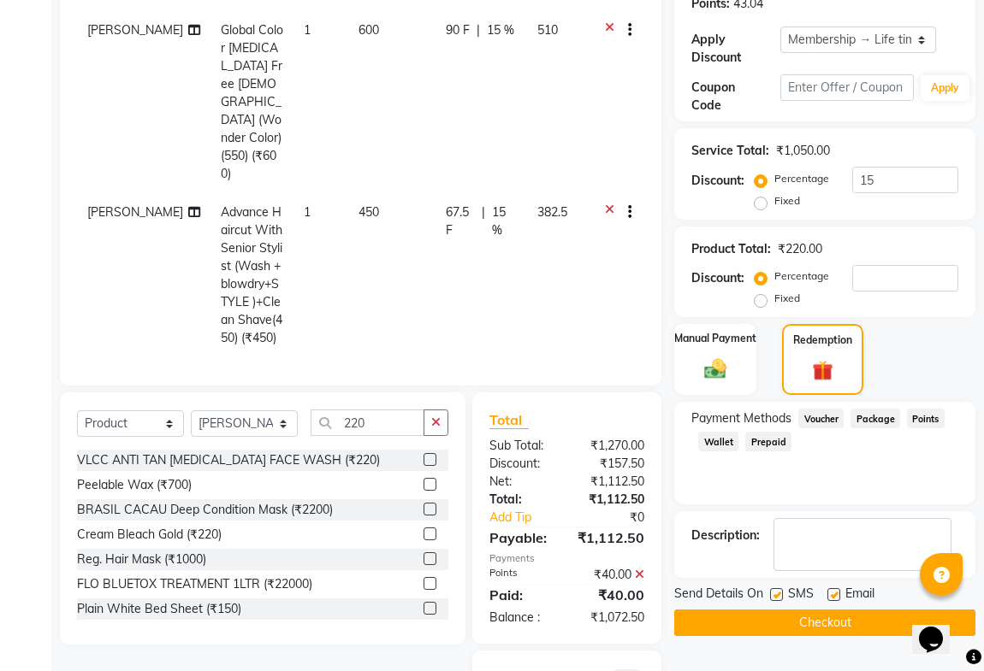
scroll to position [389, 0]
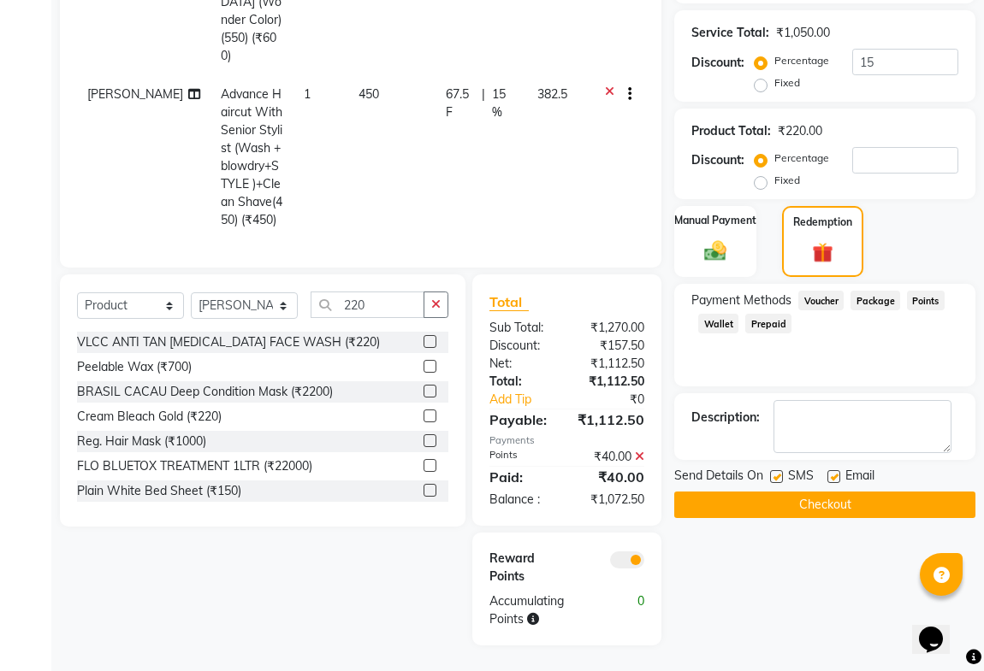
click at [729, 282] on div "Name: Ram Deshpande Membership: end on 30-06-2122 Total Visits: 94 Card on file…" at bounding box center [831, 192] width 314 height 907
click at [719, 263] on img at bounding box center [714, 252] width 37 height 27
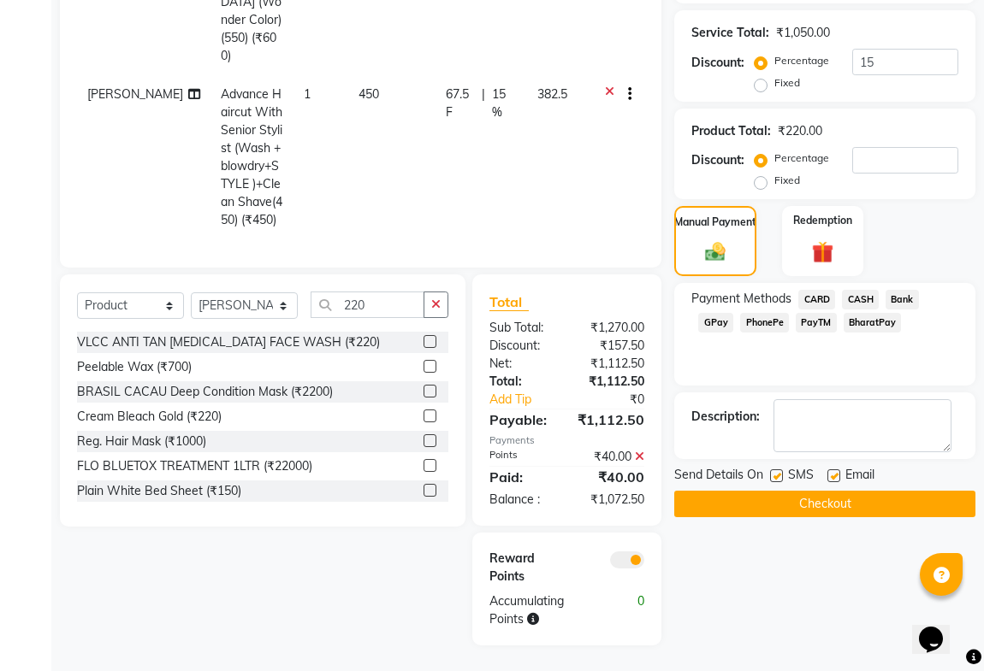
click at [726, 325] on span "GPay" at bounding box center [715, 323] width 35 height 20
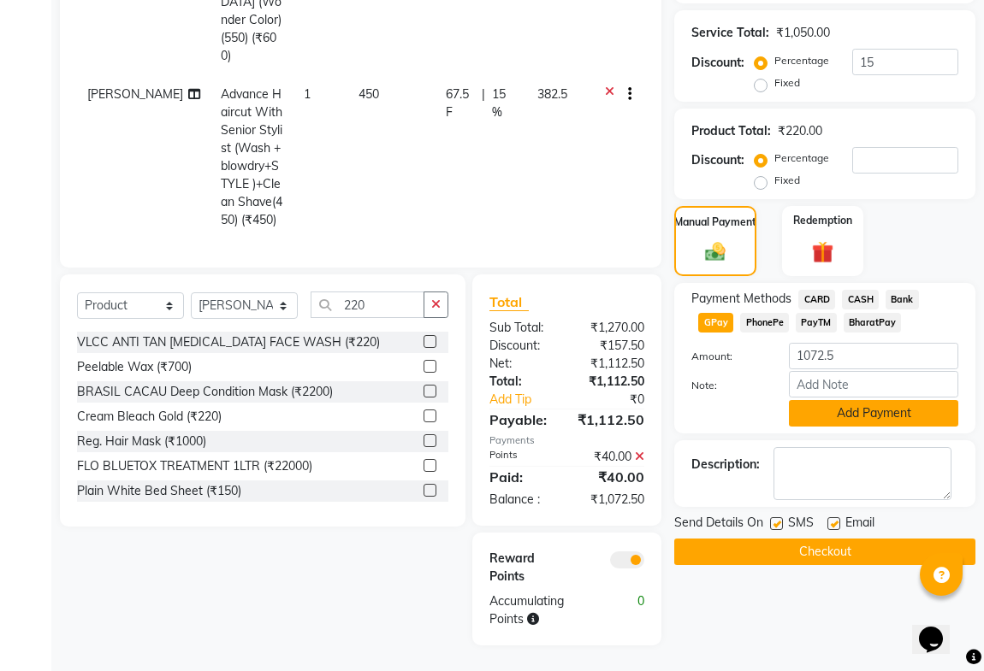
click at [821, 413] on button "Add Payment" at bounding box center [873, 413] width 169 height 27
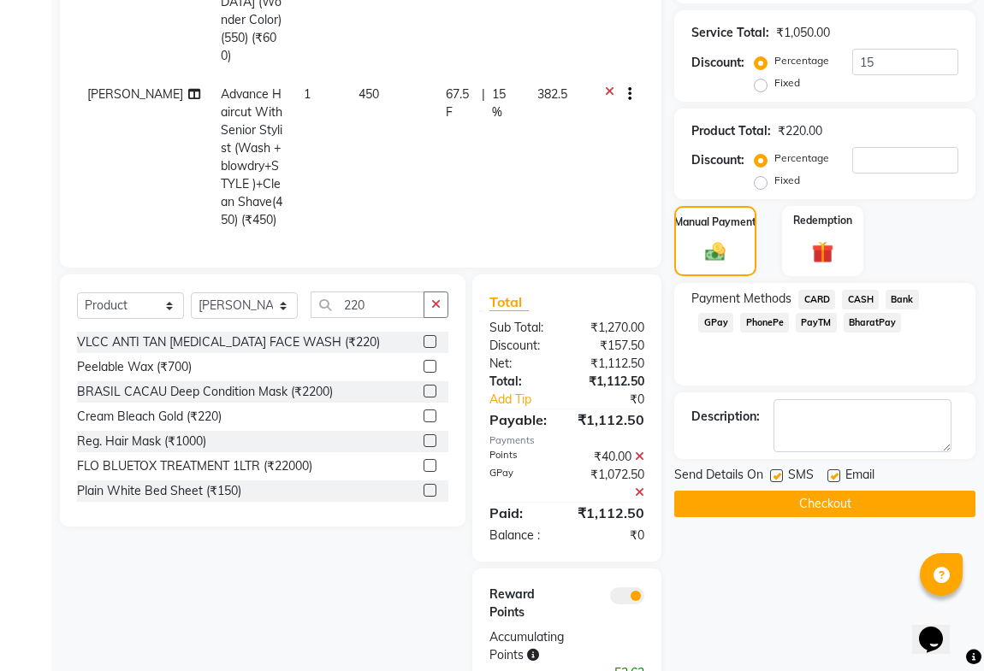
click at [766, 506] on button "Checkout" at bounding box center [824, 504] width 301 height 27
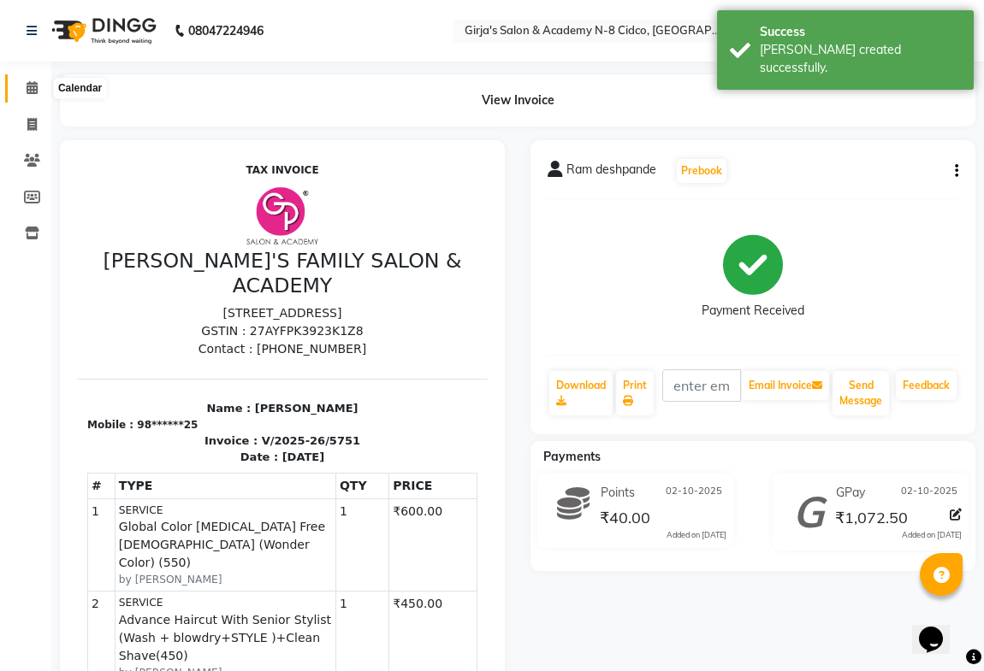
click at [31, 94] on span at bounding box center [32, 89] width 30 height 20
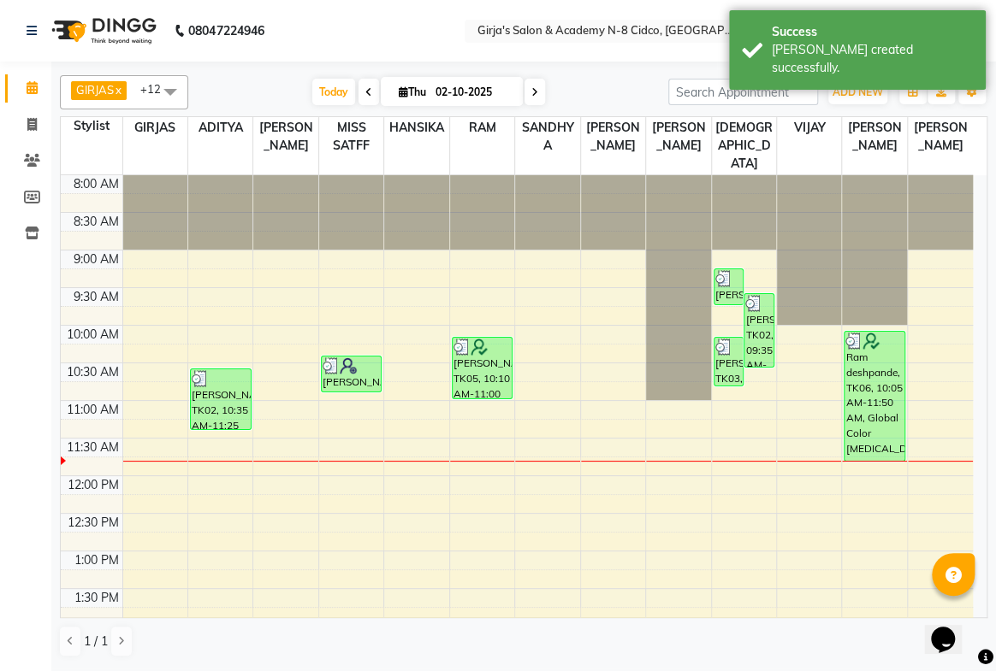
click at [365, 95] on icon at bounding box center [368, 92] width 7 height 10
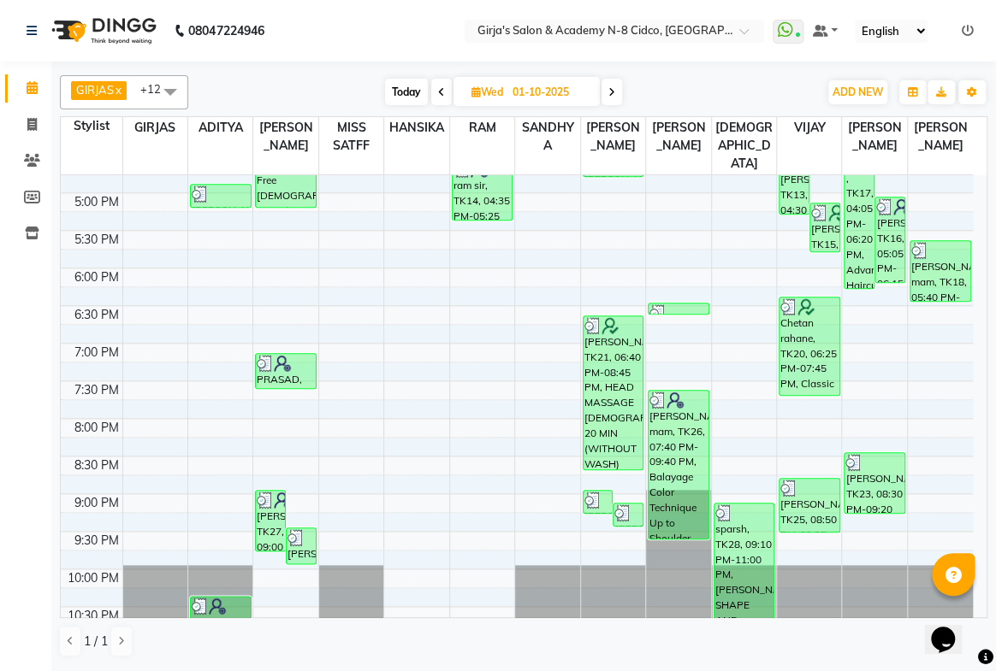
scroll to position [663, 0]
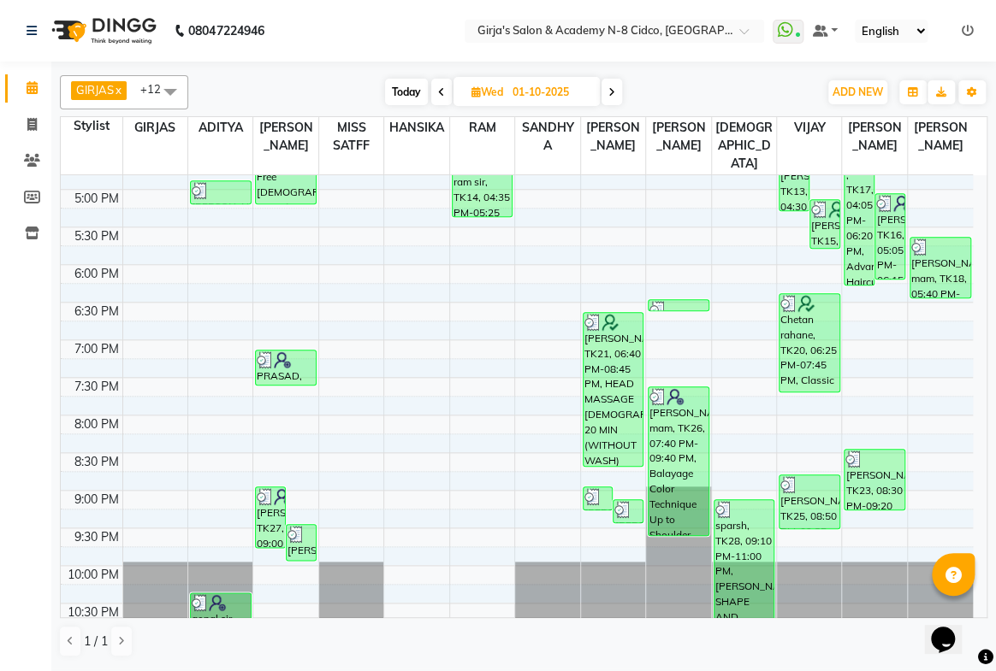
click at [441, 90] on icon at bounding box center [441, 92] width 7 height 10
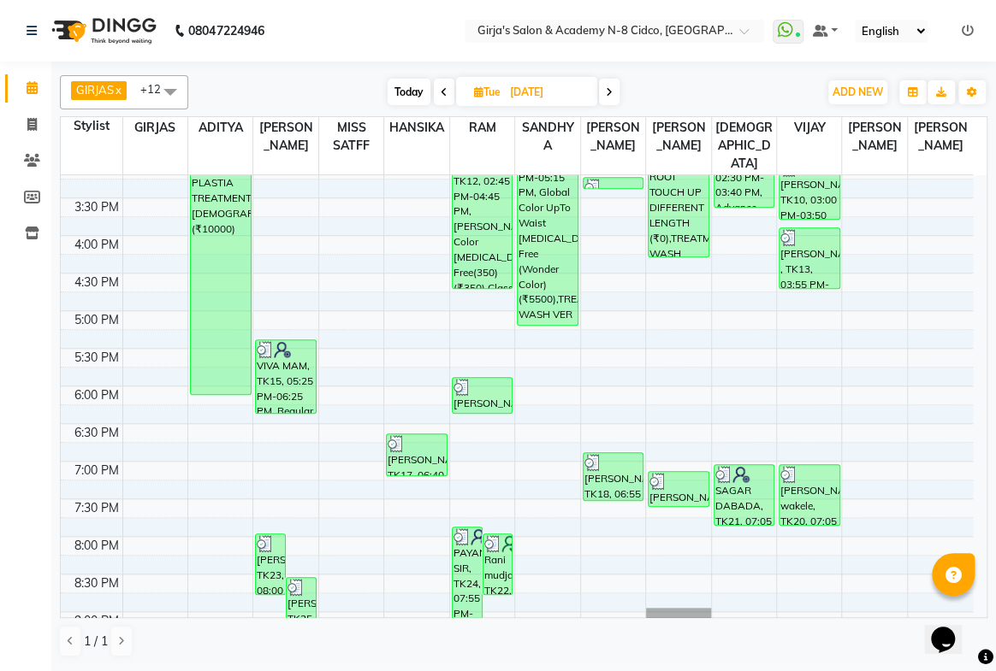
scroll to position [381, 0]
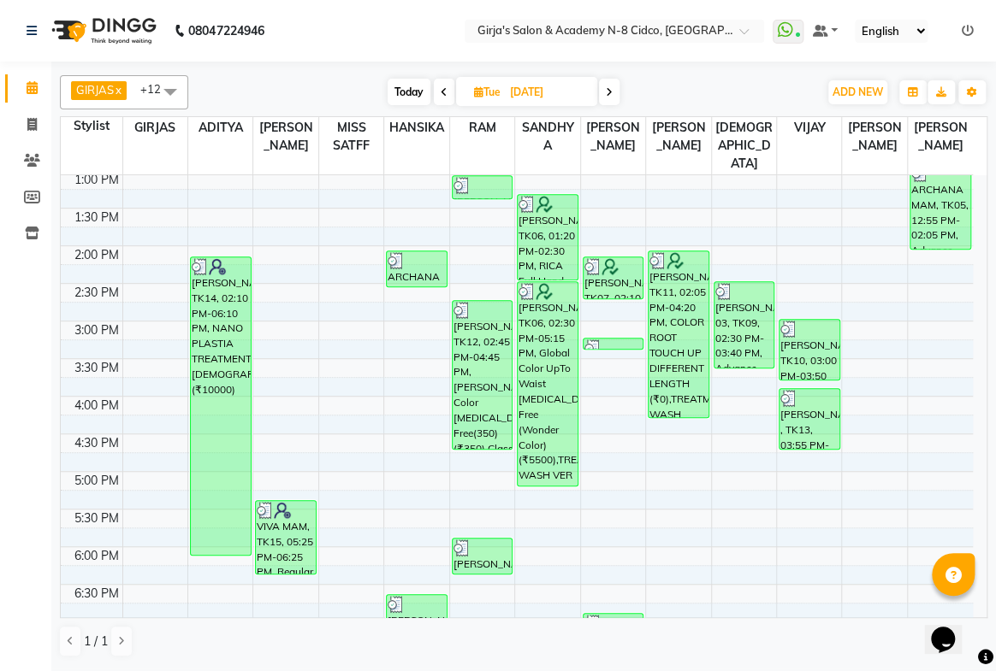
click at [446, 100] on span at bounding box center [444, 92] width 21 height 27
type input "29-09-2025"
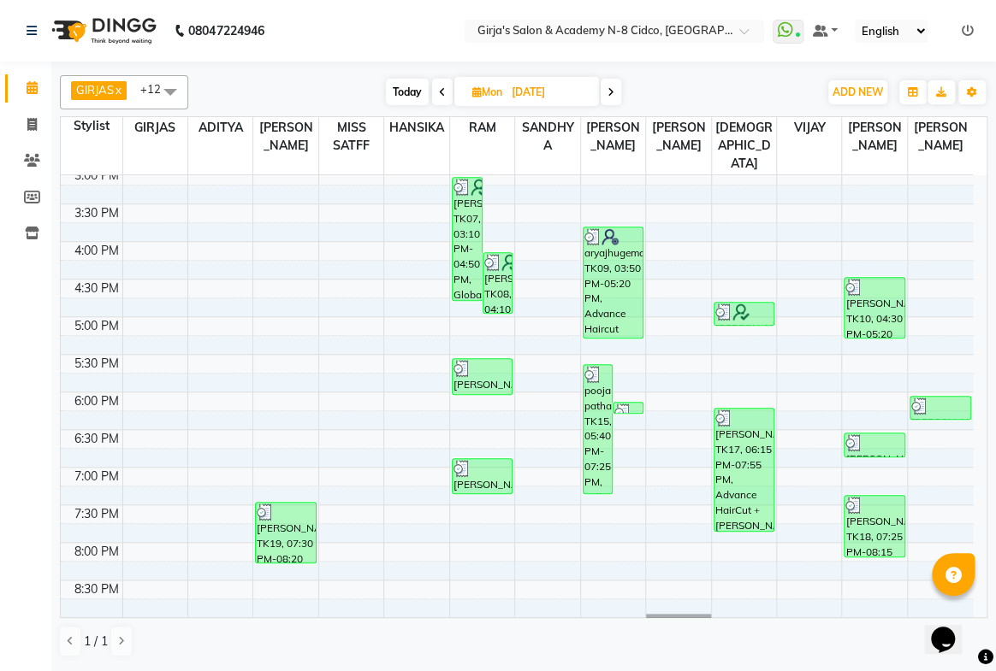
scroll to position [536, 0]
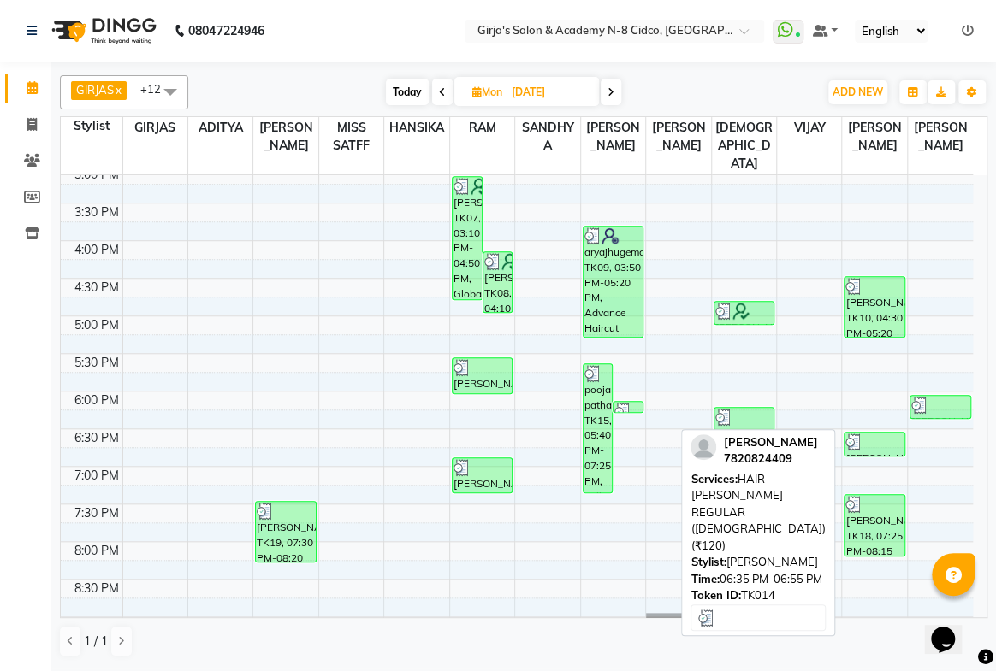
click at [863, 433] on div "PRITI KHANDELWAL, TK14, 06:35 PM-06:55 PM, HAIR WAGH REGULAR (MALE) (₹120)" at bounding box center [874, 444] width 60 height 23
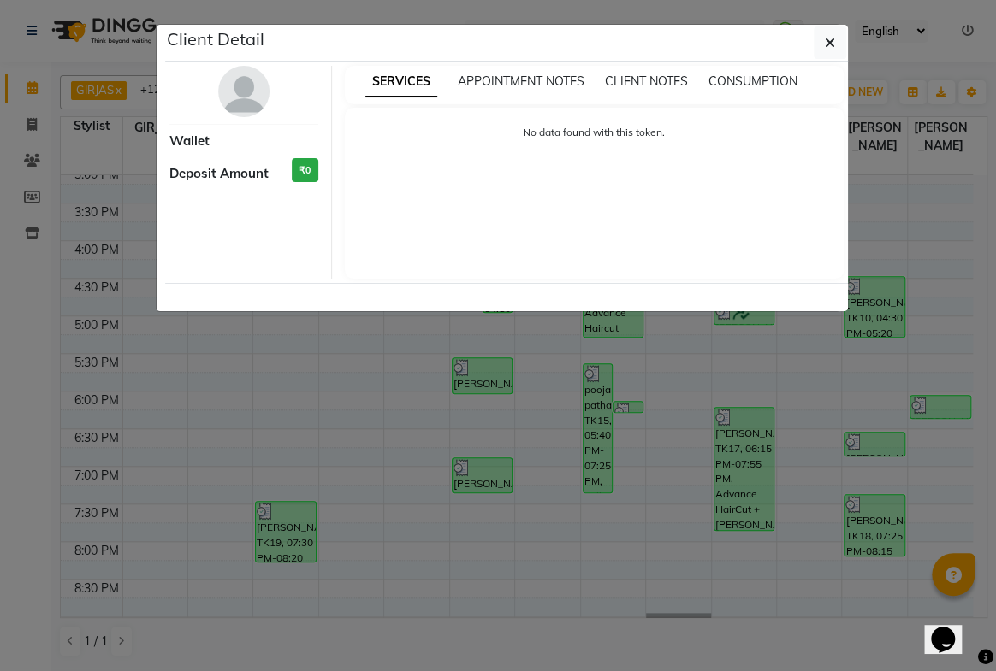
select select "3"
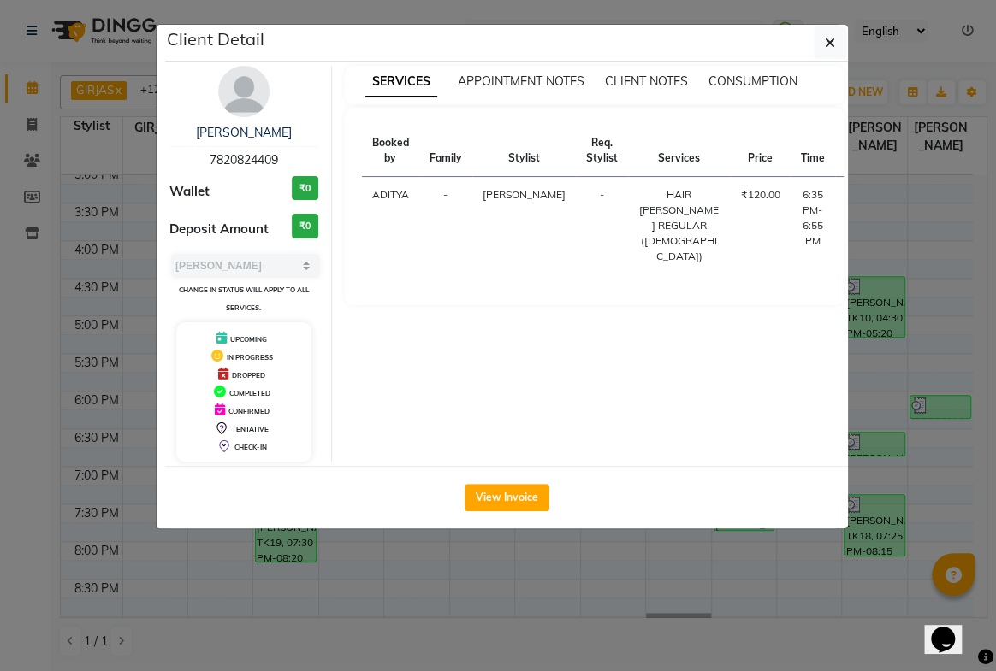
click at [20, 369] on ngb-modal-window "Client Detail PRITI KHANDELWAL 7820824409 Wallet ₹0 Deposit Amount ₹0 Select MA…" at bounding box center [498, 335] width 996 height 671
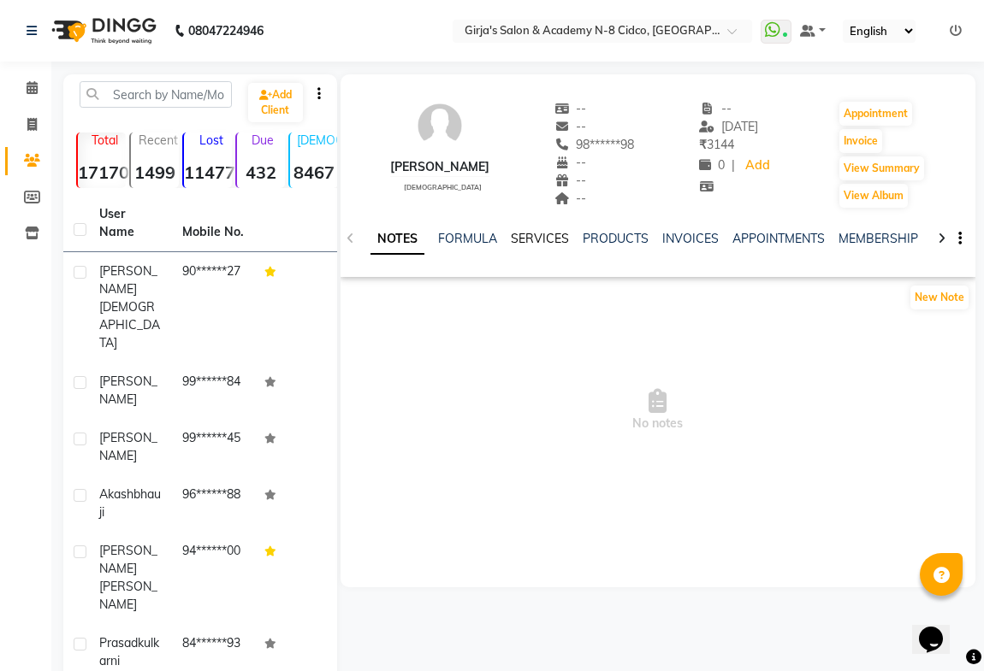
click at [532, 240] on link "SERVICES" at bounding box center [540, 238] width 58 height 15
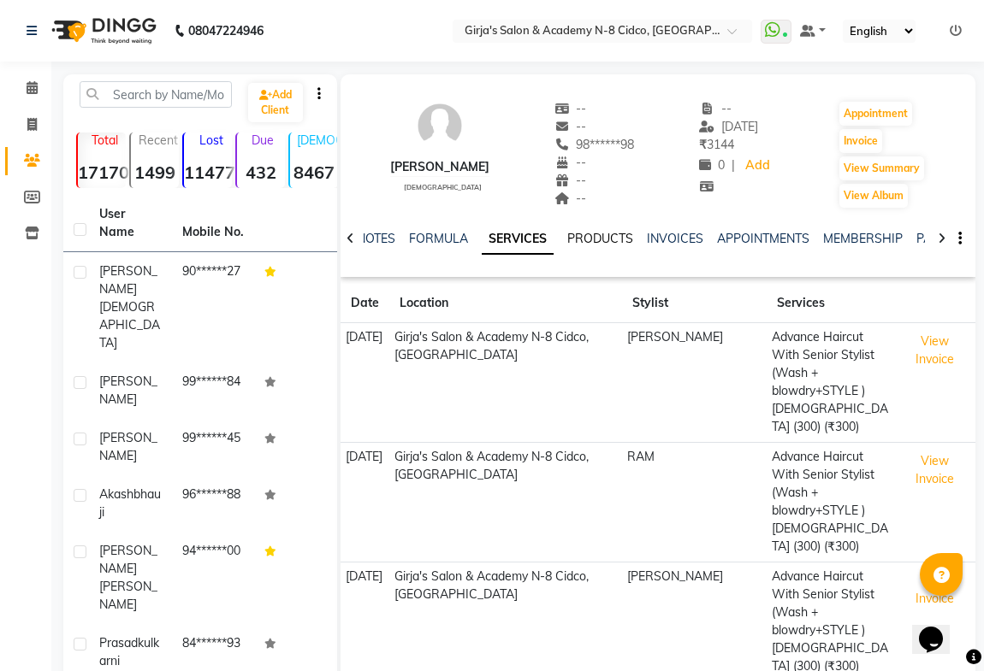
click at [600, 236] on link "PRODUCTS" at bounding box center [600, 238] width 66 height 15
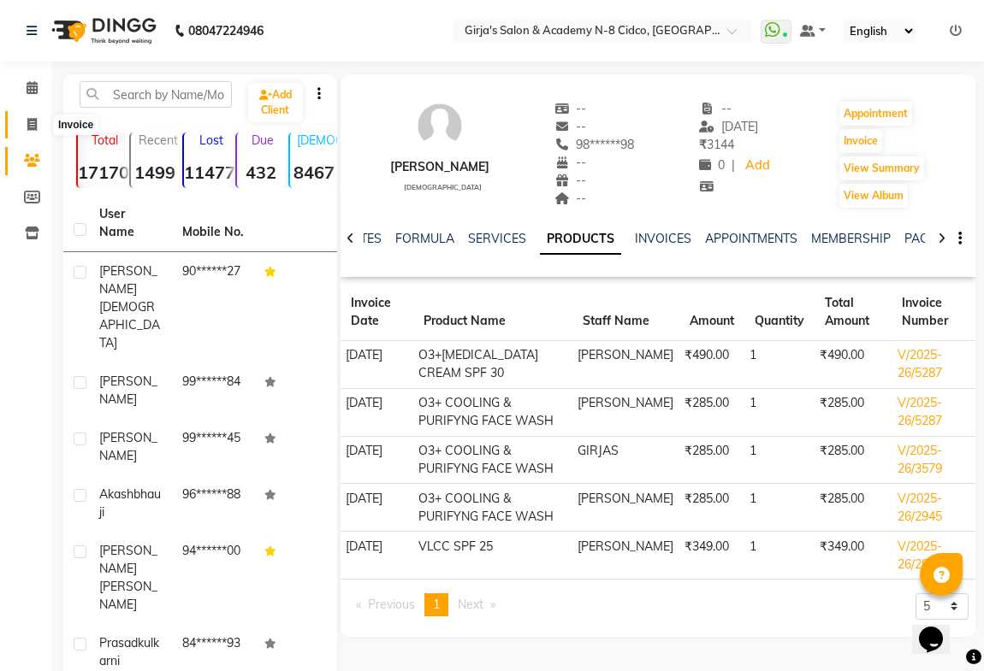
click at [36, 115] on span at bounding box center [32, 125] width 30 height 20
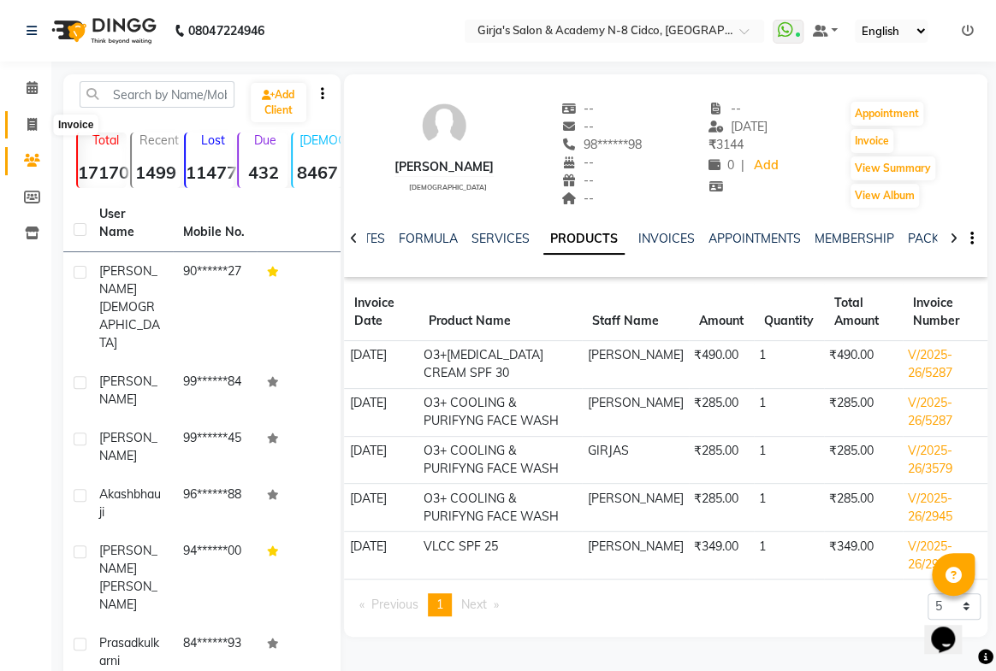
select select "66"
select select "service"
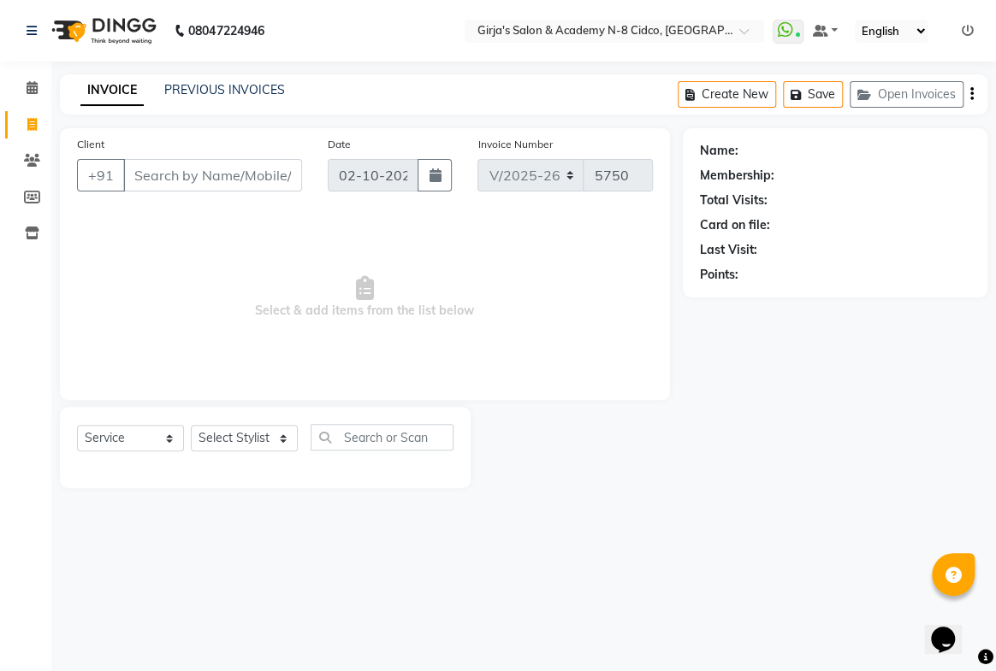
select select "66554"
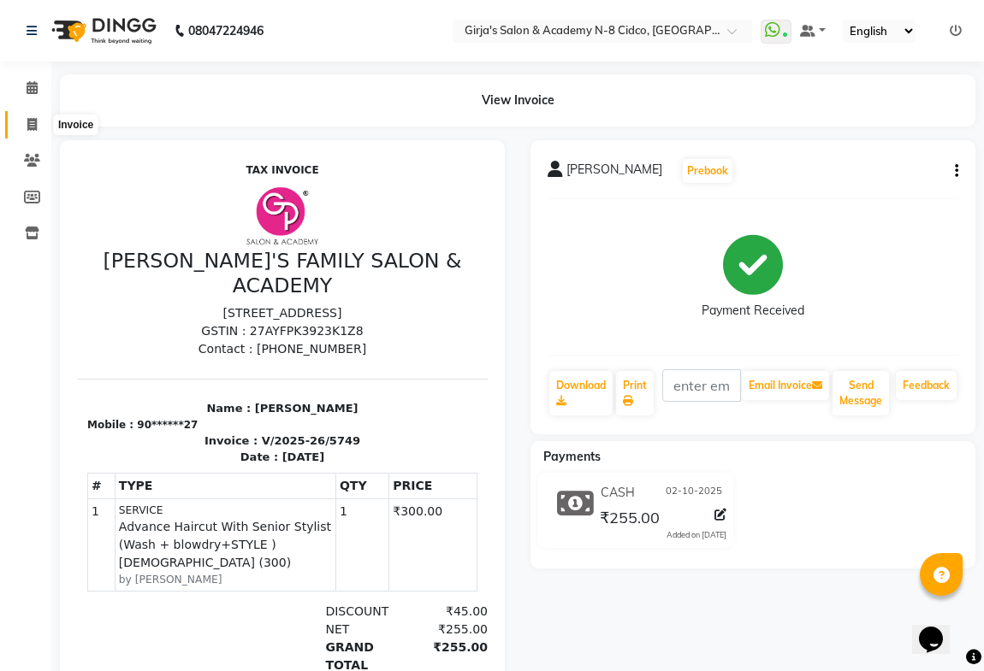
click at [33, 125] on icon at bounding box center [31, 124] width 9 height 13
select select "66"
select select "service"
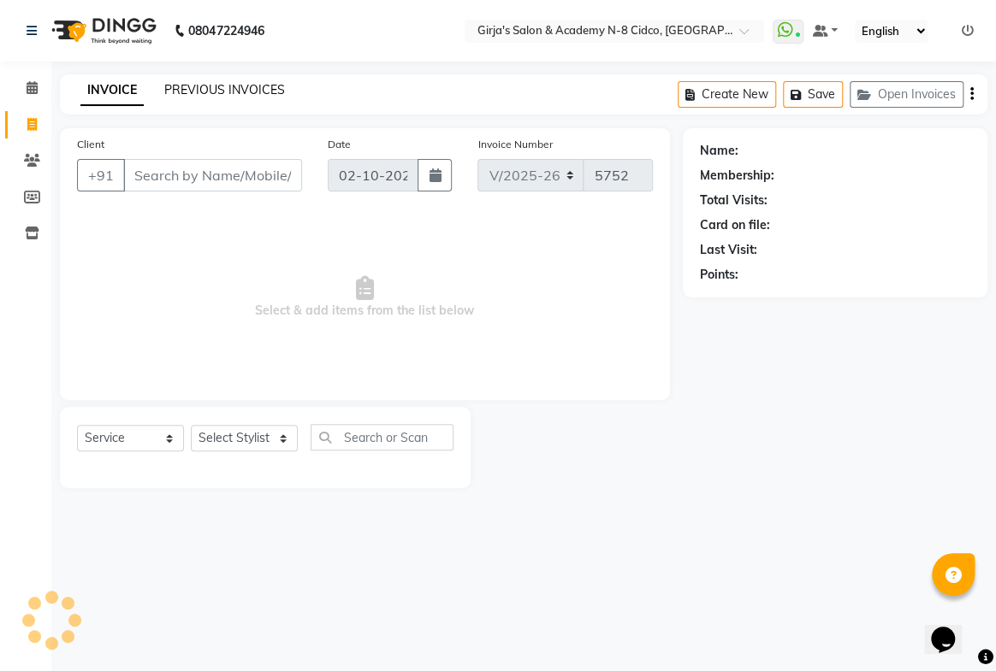
click at [168, 86] on link "PREVIOUS INVOICES" at bounding box center [224, 89] width 121 height 15
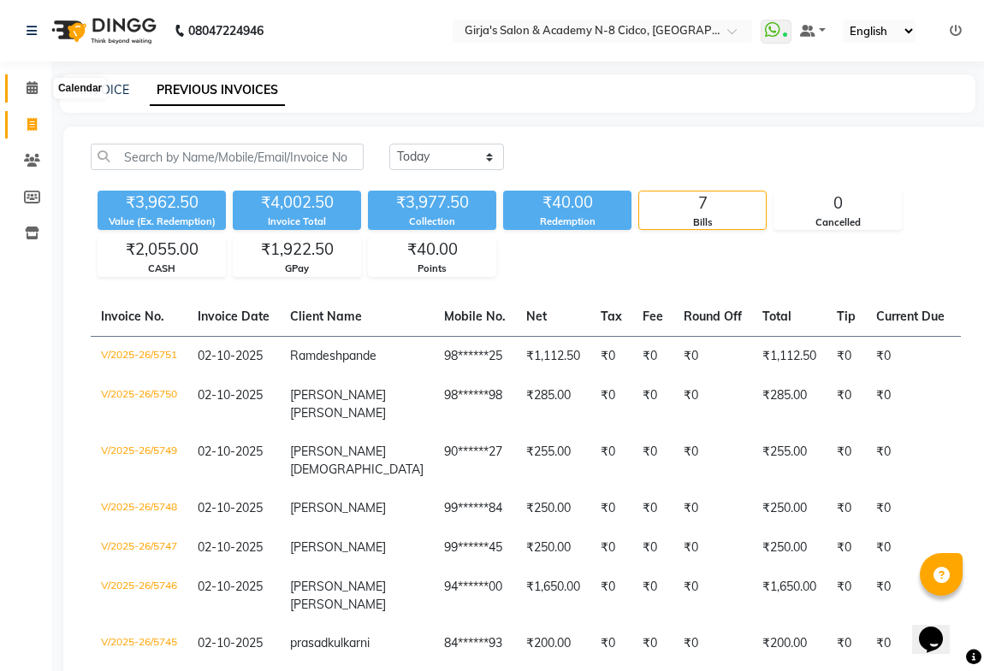
click at [29, 93] on icon at bounding box center [32, 87] width 11 height 13
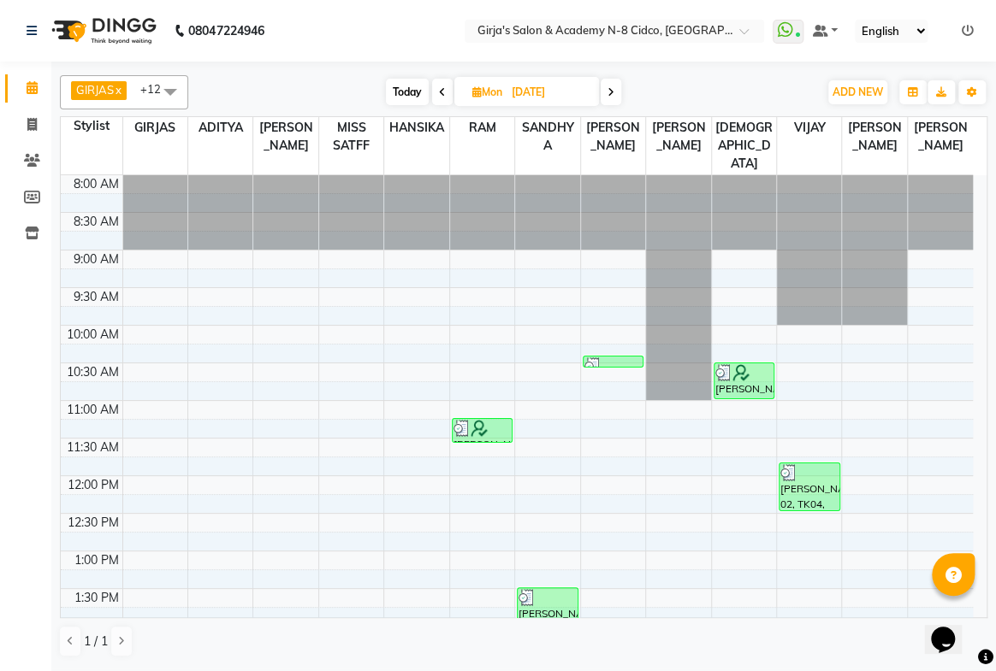
click at [393, 84] on span "Today" at bounding box center [407, 92] width 43 height 27
type input "02-10-2025"
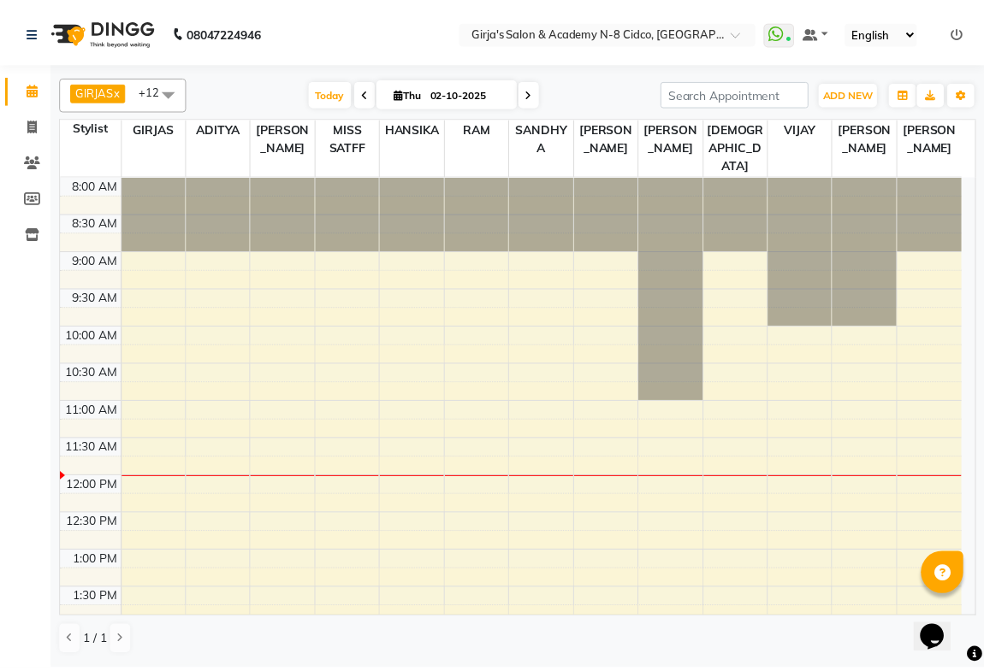
scroll to position [300, 0]
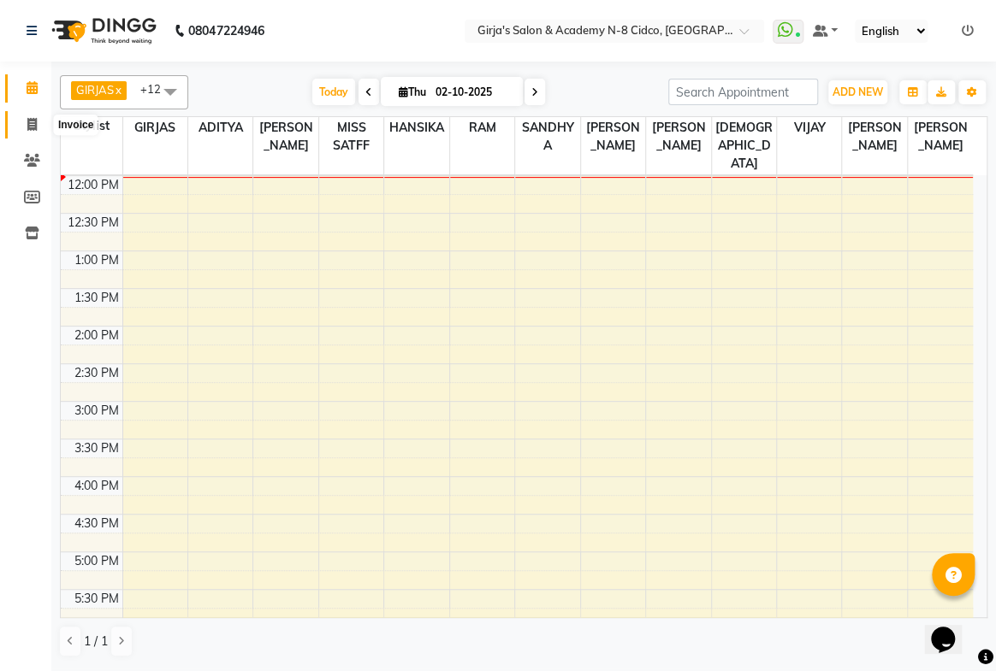
drag, startPoint x: 37, startPoint y: 125, endPoint x: 50, endPoint y: 139, distance: 18.8
click at [37, 127] on span at bounding box center [32, 125] width 30 height 20
select select "66"
select select "service"
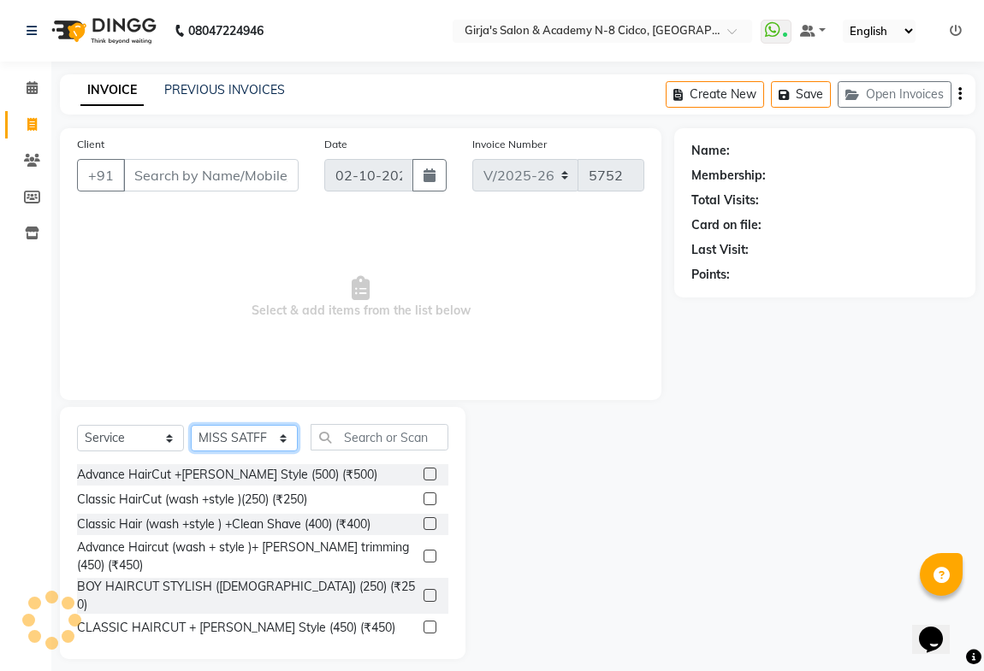
click at [240, 442] on select "Select Stylist ADITYA [PERSON_NAME] BEAUTY M GIRJAS [PERSON_NAME] MISS [PERSON_…" at bounding box center [244, 438] width 107 height 27
select select "40690"
click at [191, 425] on select "Select Stylist ADITYA [PERSON_NAME] BEAUTY M GIRJAS [PERSON_NAME] MISS [PERSON_…" at bounding box center [244, 438] width 107 height 27
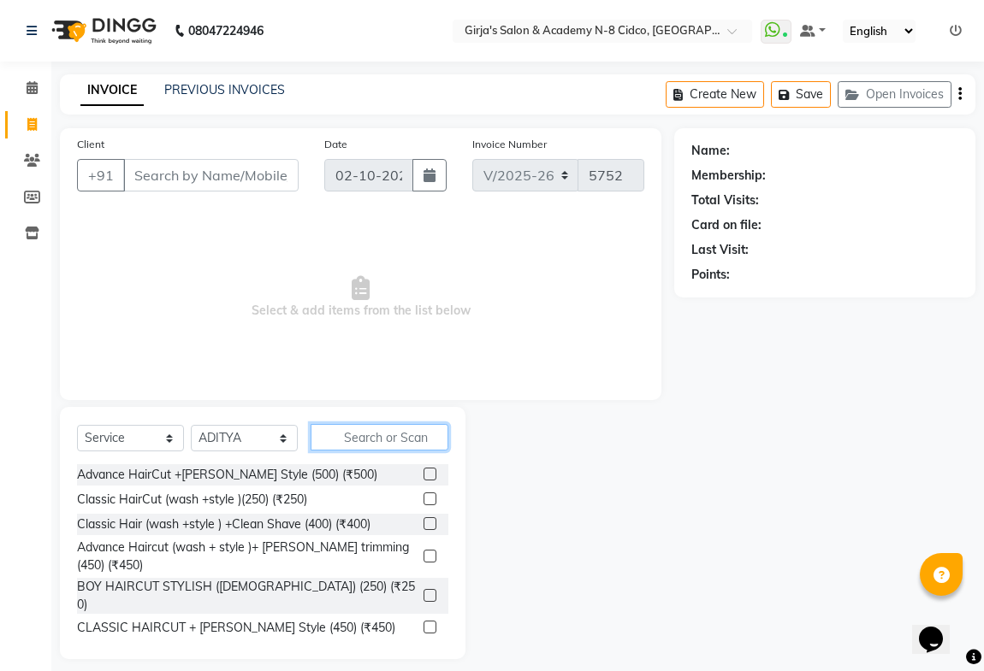
click at [381, 445] on input "text" at bounding box center [379, 437] width 138 height 27
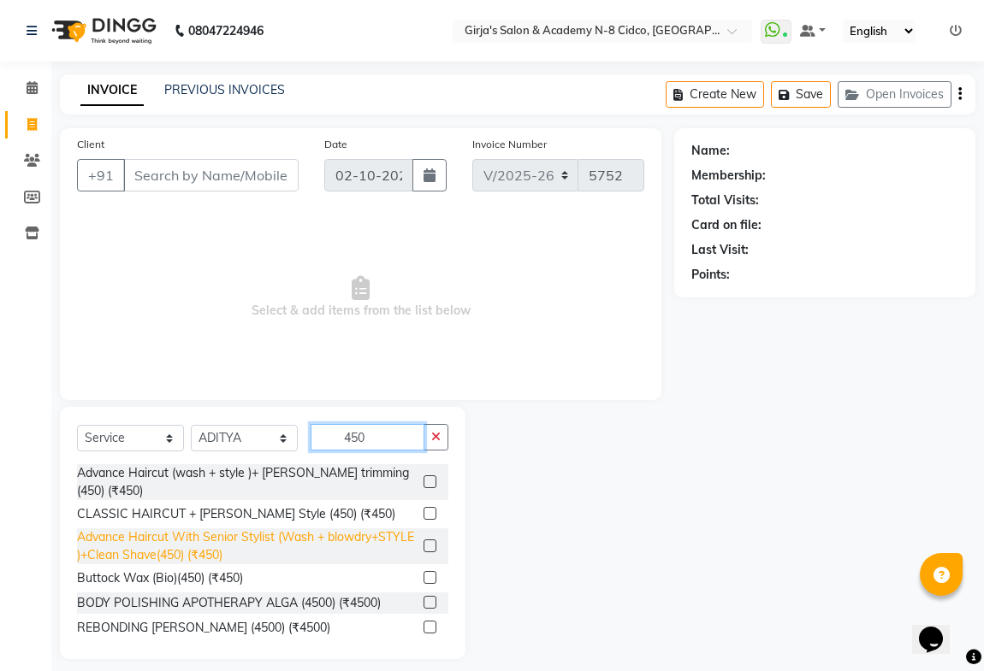
type input "450"
click at [281, 536] on div "Advance Haircut With Senior Stylist (Wash + blowdry+STYLE )+Clean Shave(450) (₹…" at bounding box center [247, 547] width 340 height 36
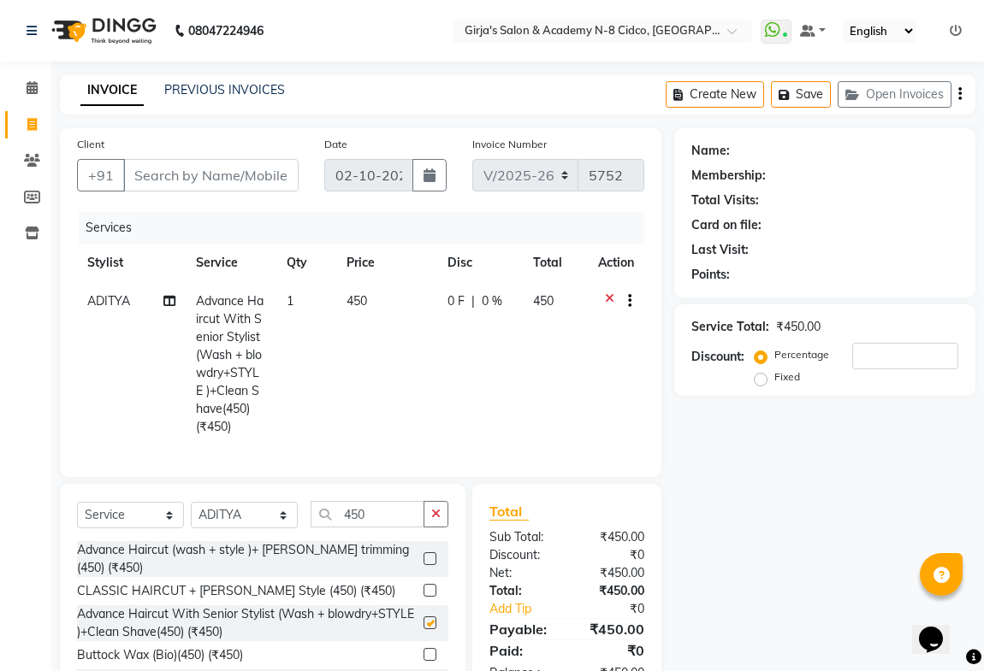
checkbox input "false"
click at [364, 528] on input "450" at bounding box center [367, 514] width 114 height 27
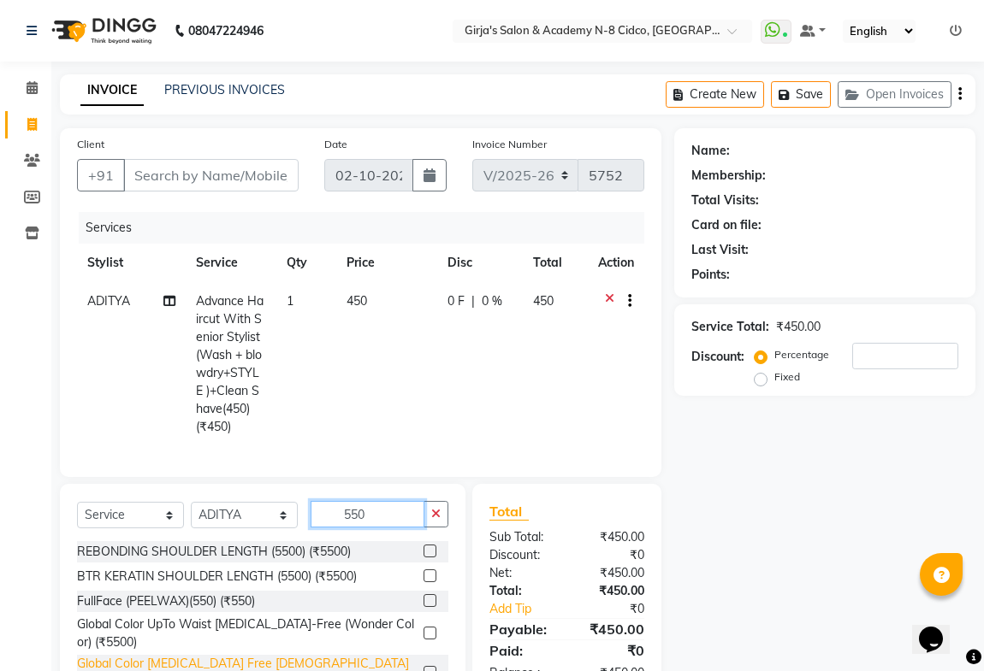
scroll to position [103, 0]
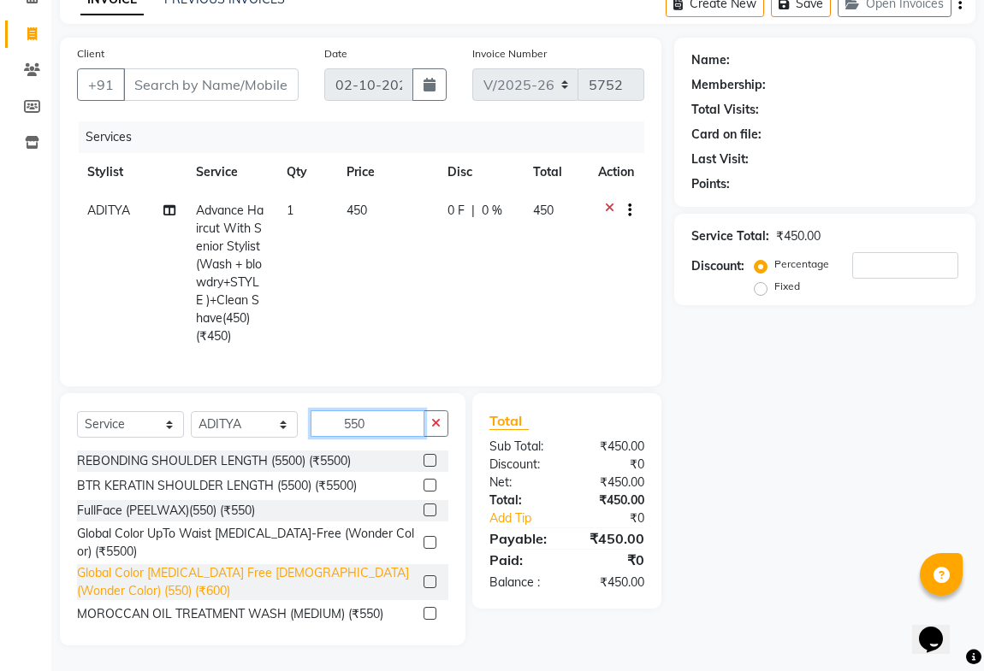
type input "550"
click at [375, 573] on div "Global Color [MEDICAL_DATA] Free [DEMOGRAPHIC_DATA] (Wonder Color) (550) (₹600)" at bounding box center [247, 583] width 340 height 36
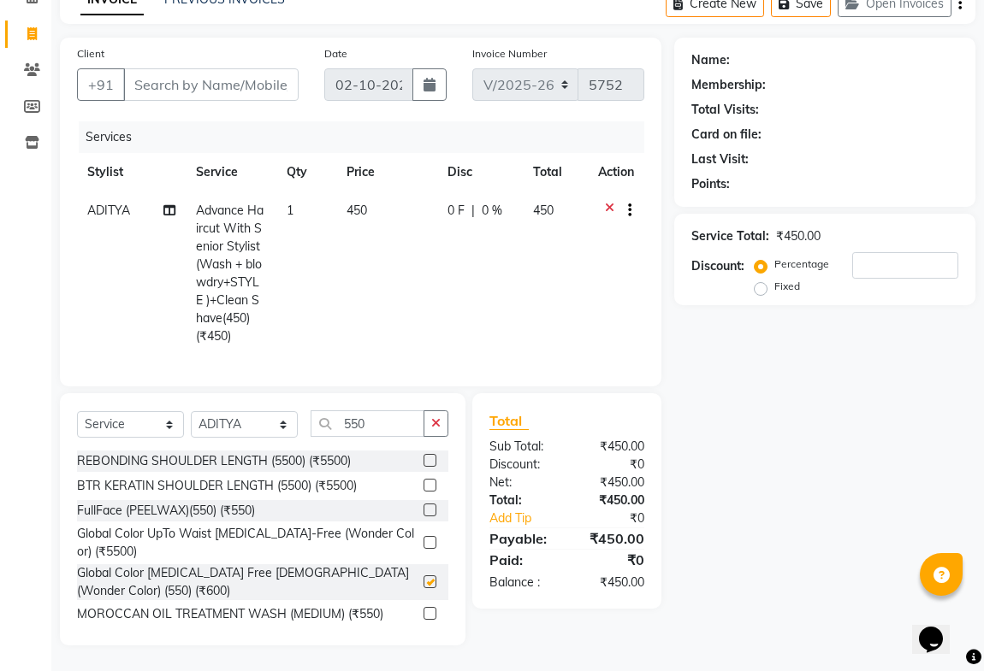
checkbox input "false"
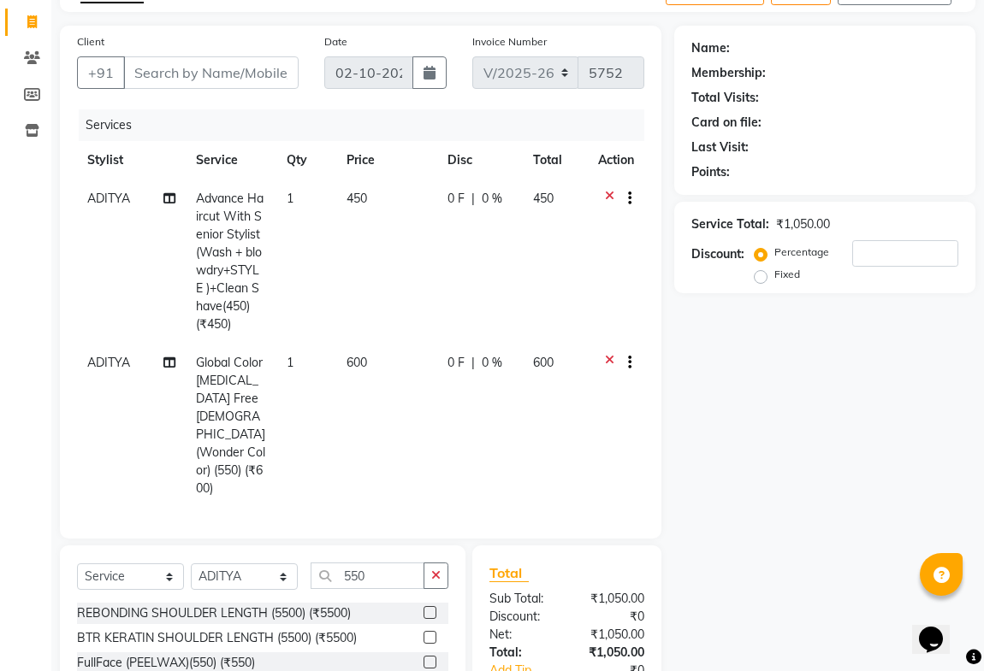
scroll to position [136, 0]
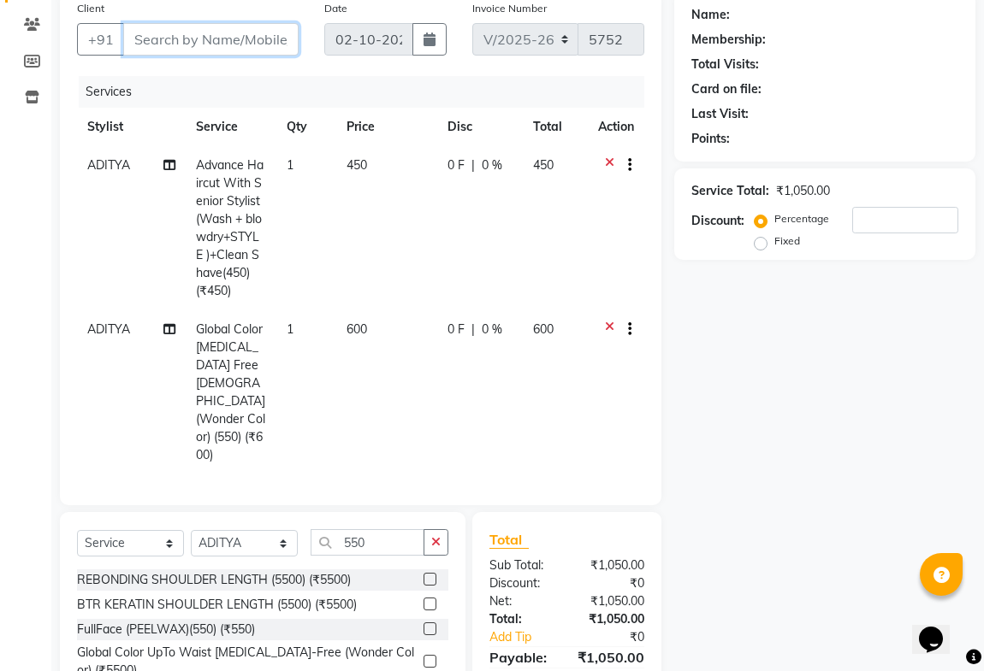
drag, startPoint x: 217, startPoint y: 51, endPoint x: 225, endPoint y: 62, distance: 13.5
click at [221, 58] on div "Client +91" at bounding box center [187, 34] width 247 height 70
type input "9"
type input "0"
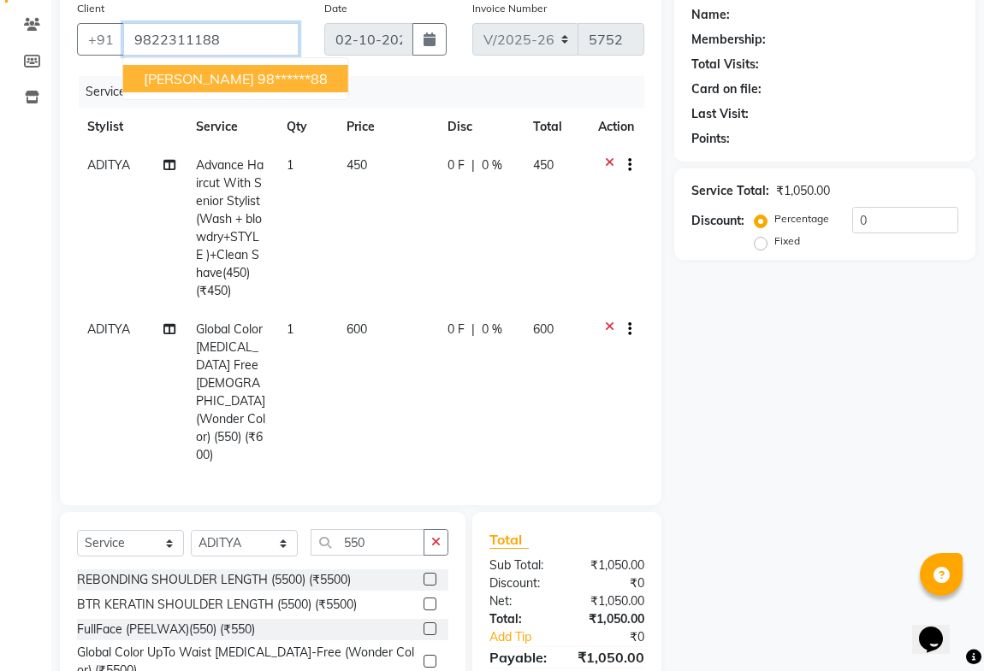
type input "9822311188"
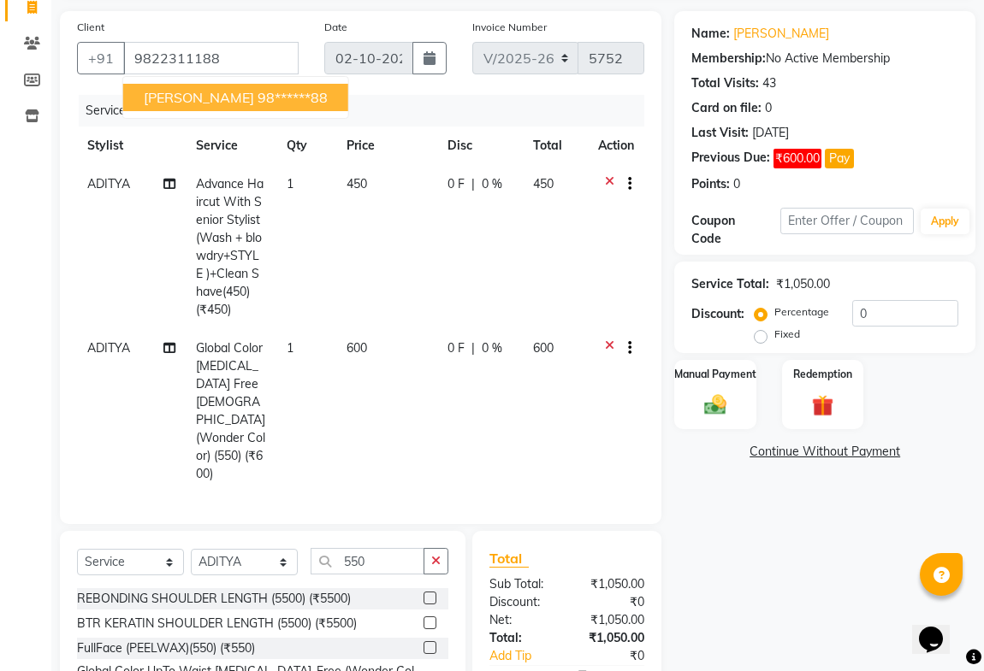
scroll to position [214, 0]
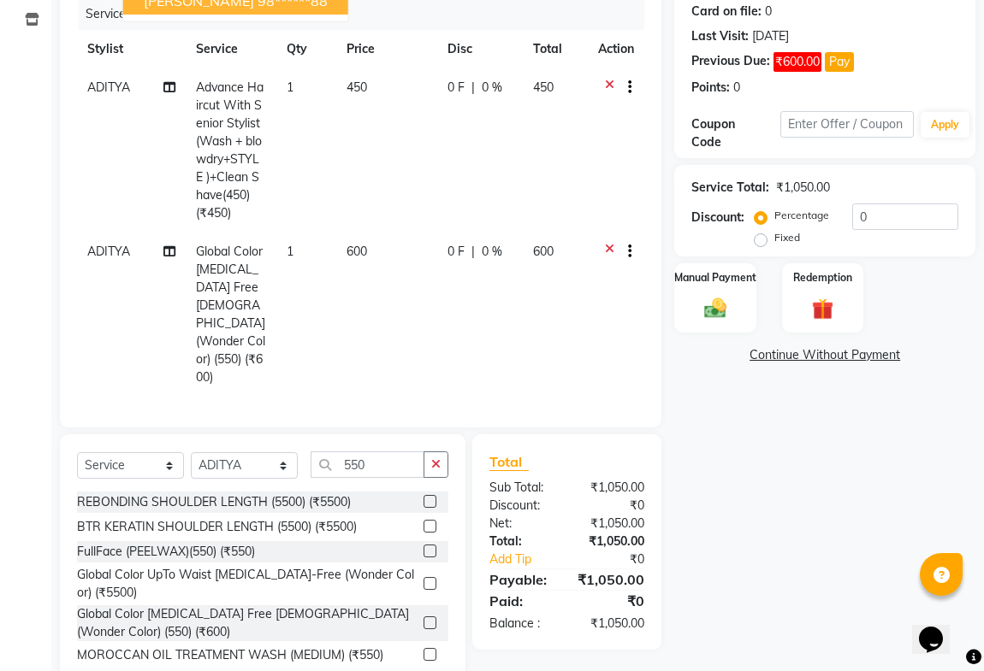
click at [557, 591] on div "Paid:" at bounding box center [521, 601] width 91 height 21
click at [714, 312] on img at bounding box center [714, 308] width 37 height 27
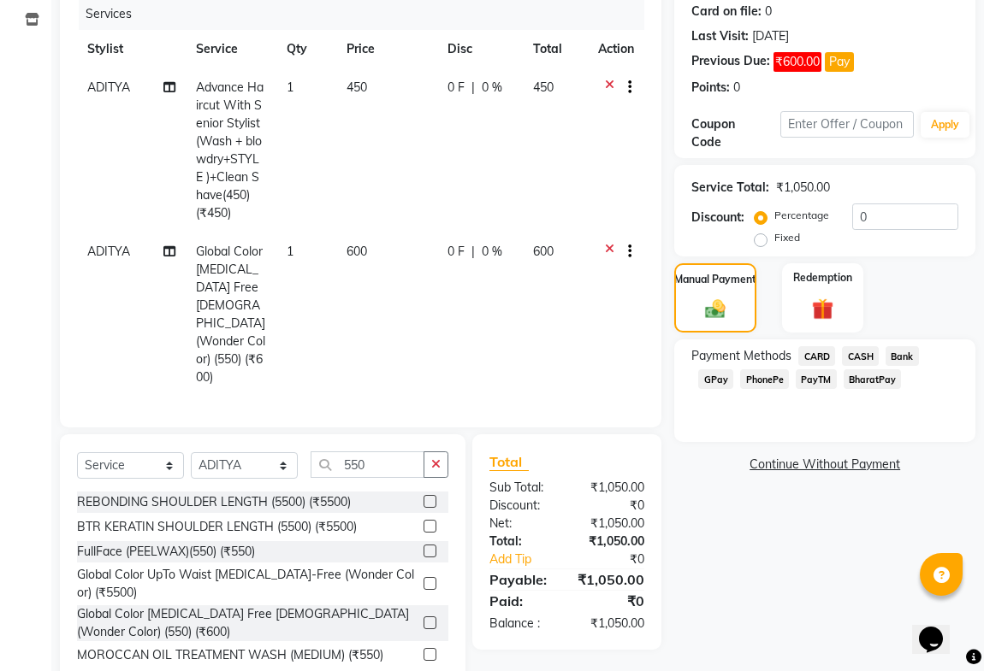
click at [707, 378] on span "GPay" at bounding box center [715, 380] width 35 height 20
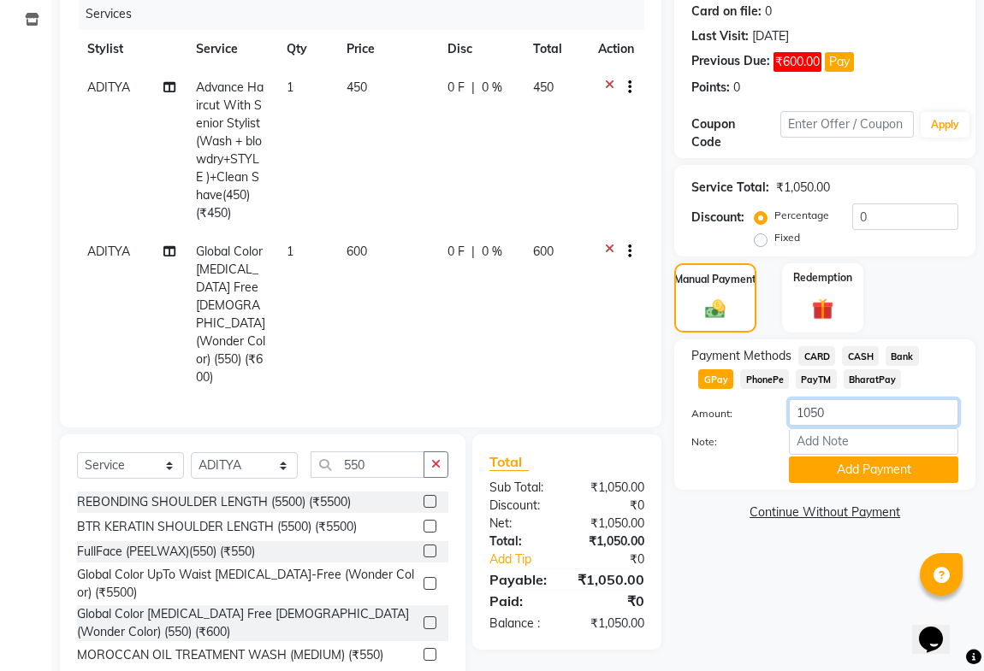
click at [827, 403] on input "1050" at bounding box center [873, 412] width 169 height 27
type input "1150"
click at [847, 473] on button "Add Payment" at bounding box center [873, 470] width 169 height 27
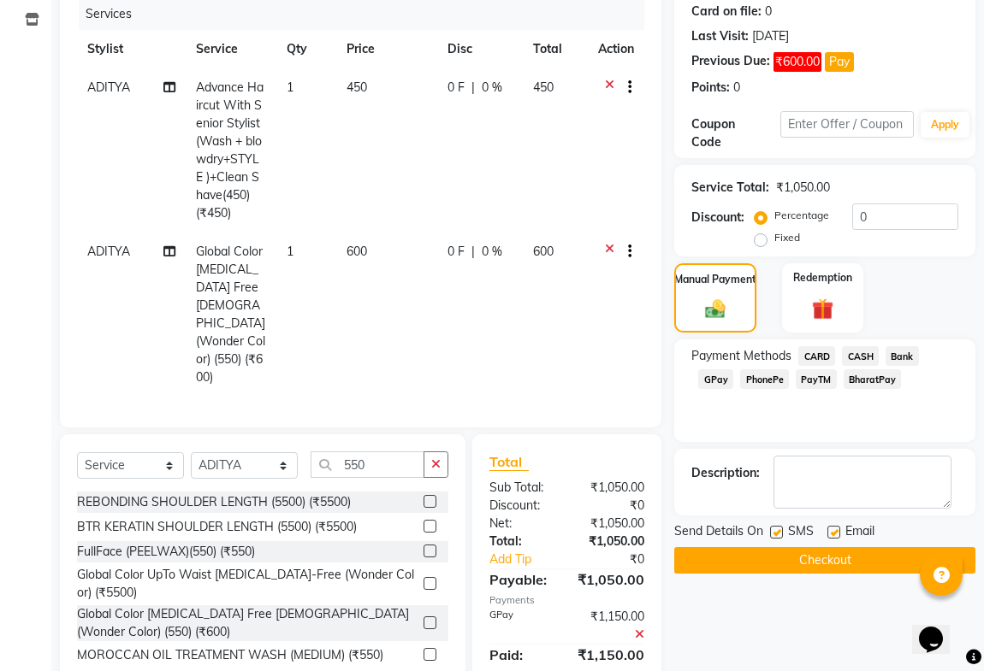
scroll to position [245, 0]
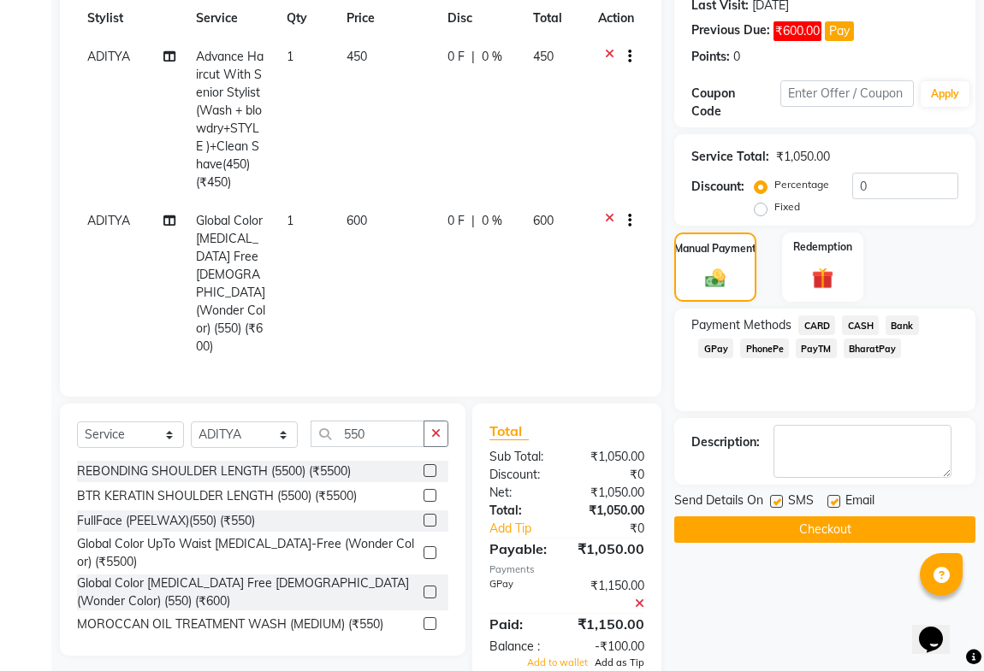
click at [621, 657] on span "Add as Tip" at bounding box center [619, 663] width 50 height 12
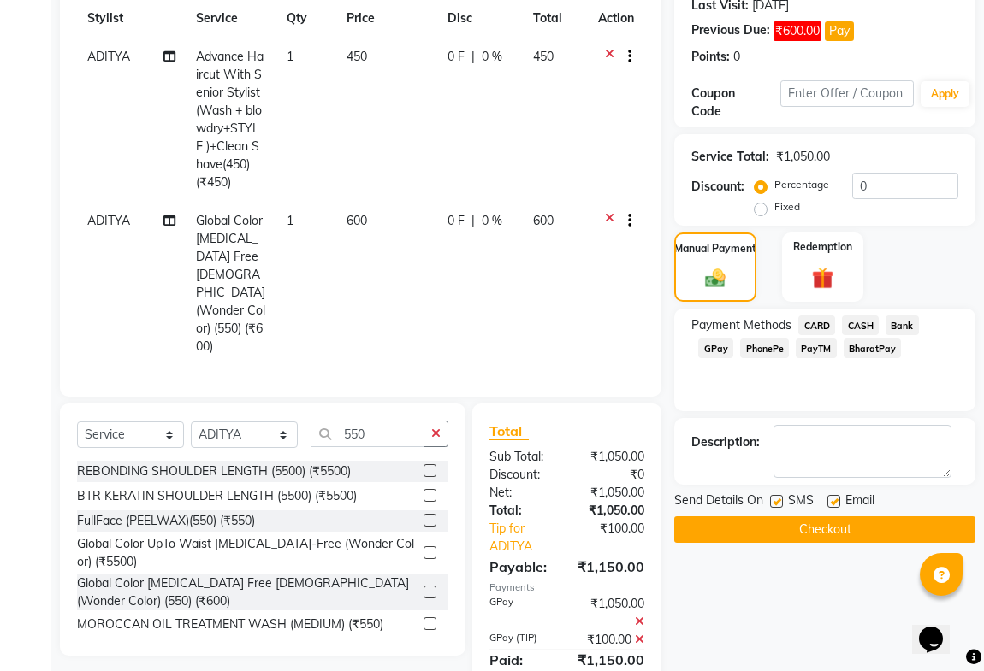
click at [824, 530] on button "Checkout" at bounding box center [824, 530] width 301 height 27
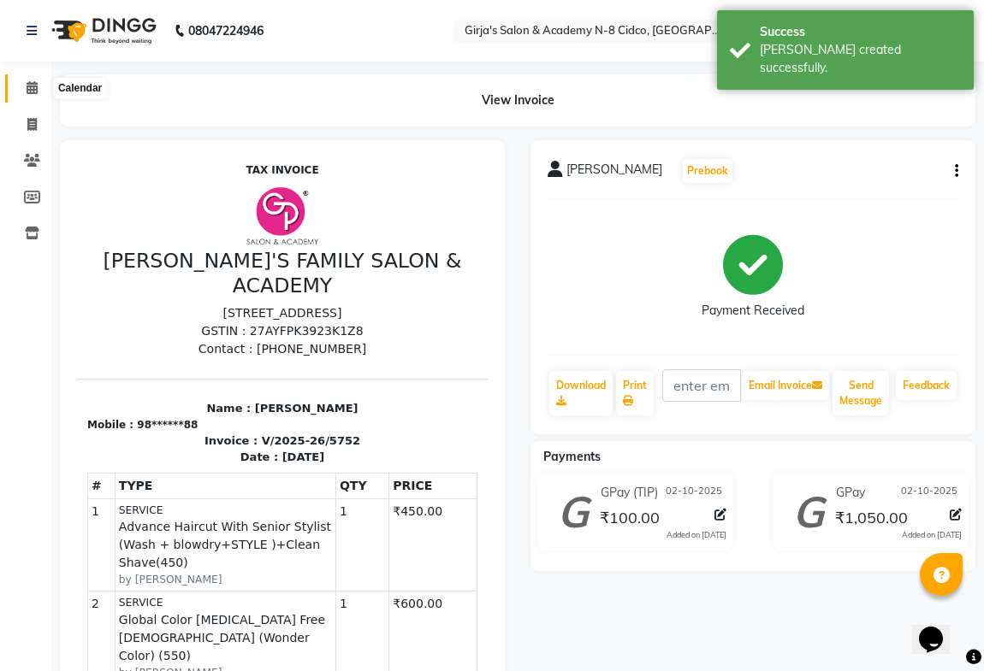
click at [37, 93] on icon at bounding box center [32, 87] width 11 height 13
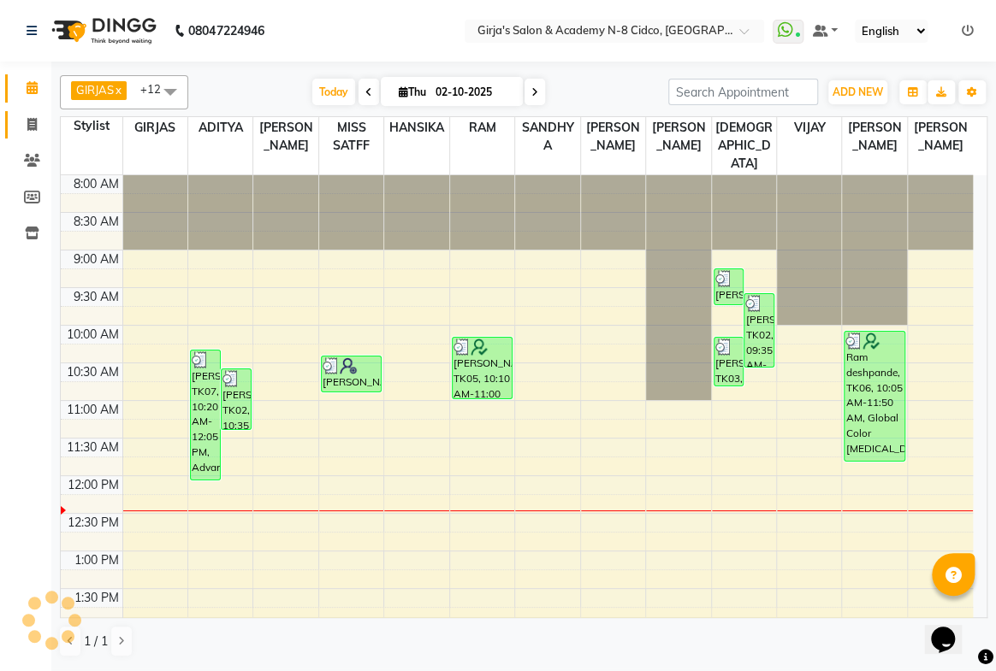
click at [15, 127] on link "Invoice" at bounding box center [25, 125] width 41 height 28
select select "66"
select select "service"
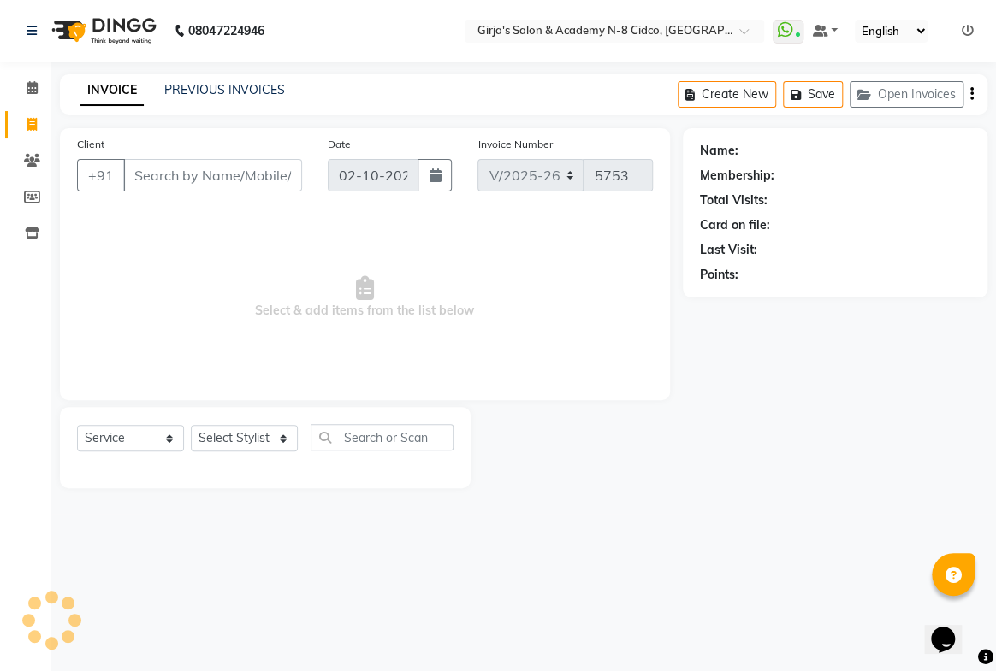
click at [236, 455] on div "Select Service Product Membership Package Voucher Prepaid Gift Card Select Styl…" at bounding box center [265, 444] width 376 height 40
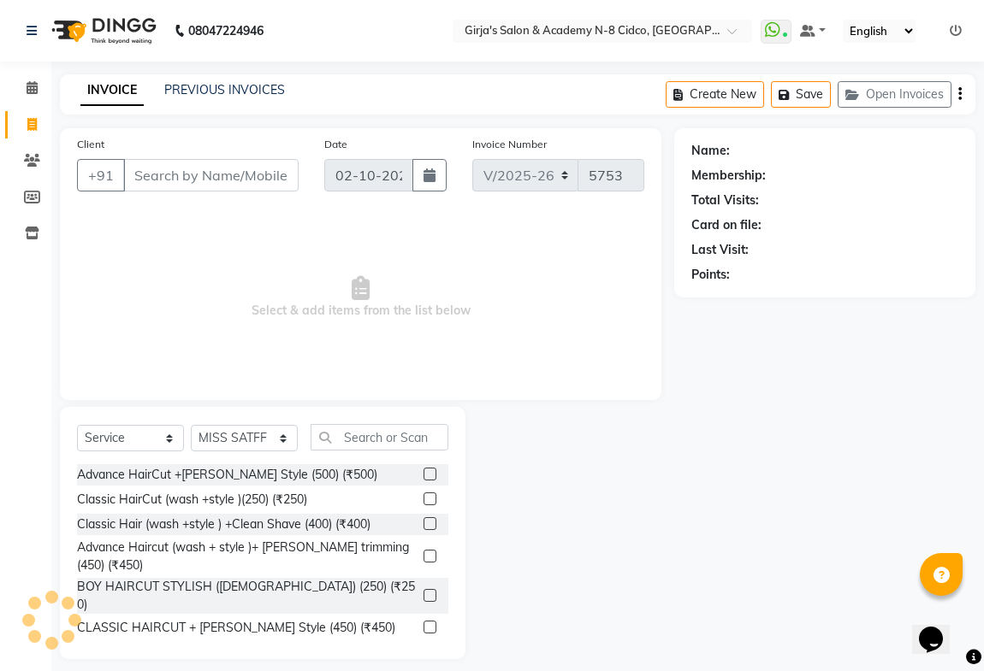
click at [242, 459] on div "Select Service Product Membership Package Voucher Prepaid Gift Card Select Styl…" at bounding box center [262, 444] width 371 height 40
drag, startPoint x: 245, startPoint y: 446, endPoint x: 244, endPoint y: 432, distance: 13.8
click at [245, 448] on select "Select Stylist ADITYA [PERSON_NAME] BEAUTY M GIRJAS [PERSON_NAME] MISS [PERSON_…" at bounding box center [244, 438] width 107 height 27
select select "28785"
click at [191, 425] on select "Select Stylist ADITYA [PERSON_NAME] BEAUTY M GIRJAS [PERSON_NAME] MISS [PERSON_…" at bounding box center [244, 438] width 107 height 27
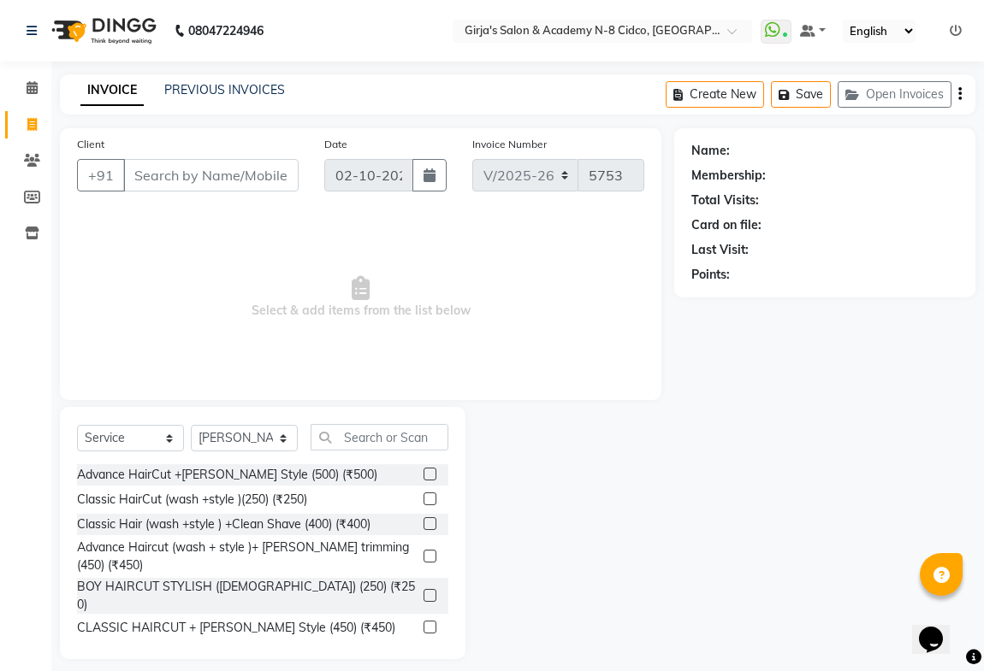
click at [352, 453] on div "Select Service Product Membership Package Voucher Prepaid Gift Card Select Styl…" at bounding box center [262, 444] width 371 height 40
click at [352, 436] on input "text" at bounding box center [379, 437] width 138 height 27
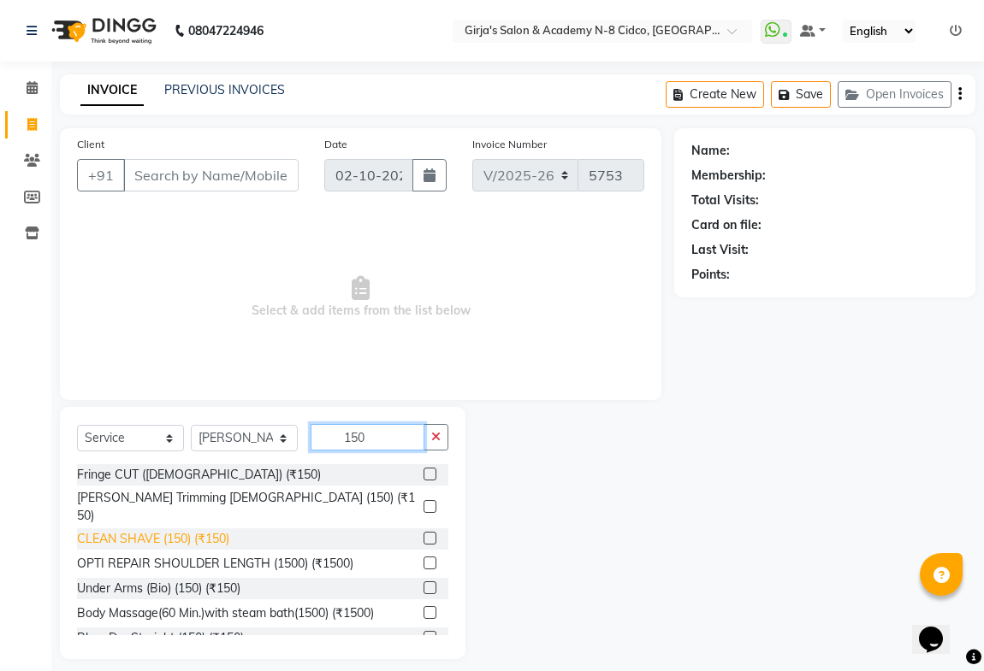
type input "150"
click at [227, 530] on div "CLEAN SHAVE (150) (₹150)" at bounding box center [153, 539] width 152 height 18
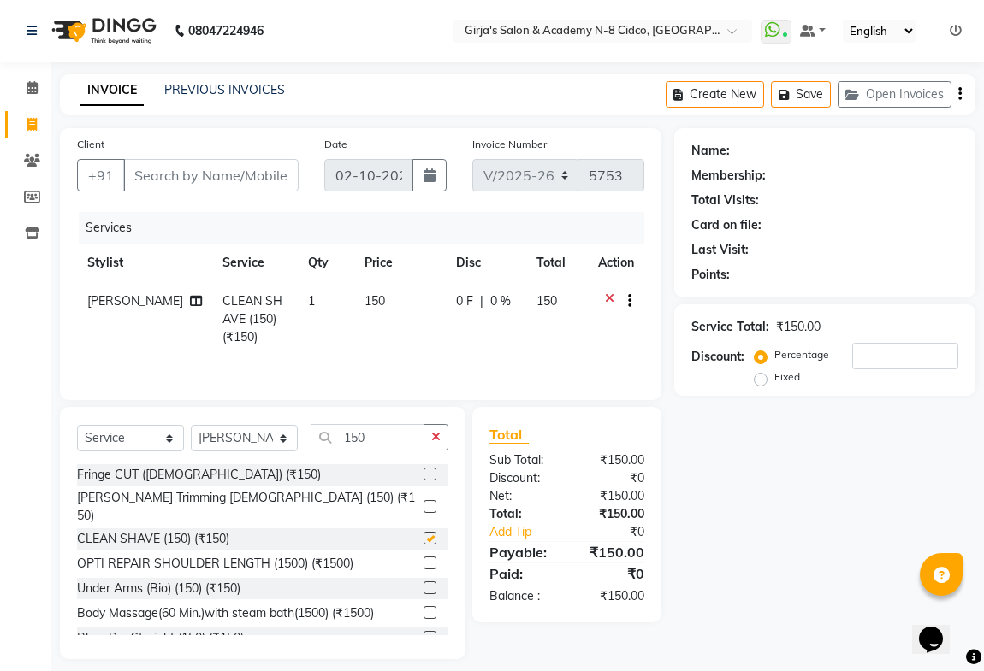
checkbox input "false"
click at [242, 159] on input "Client" at bounding box center [210, 175] width 175 height 33
click at [242, 192] on div "Client +91" at bounding box center [187, 170] width 247 height 70
click at [245, 184] on input "Client" at bounding box center [210, 175] width 175 height 33
type input "9"
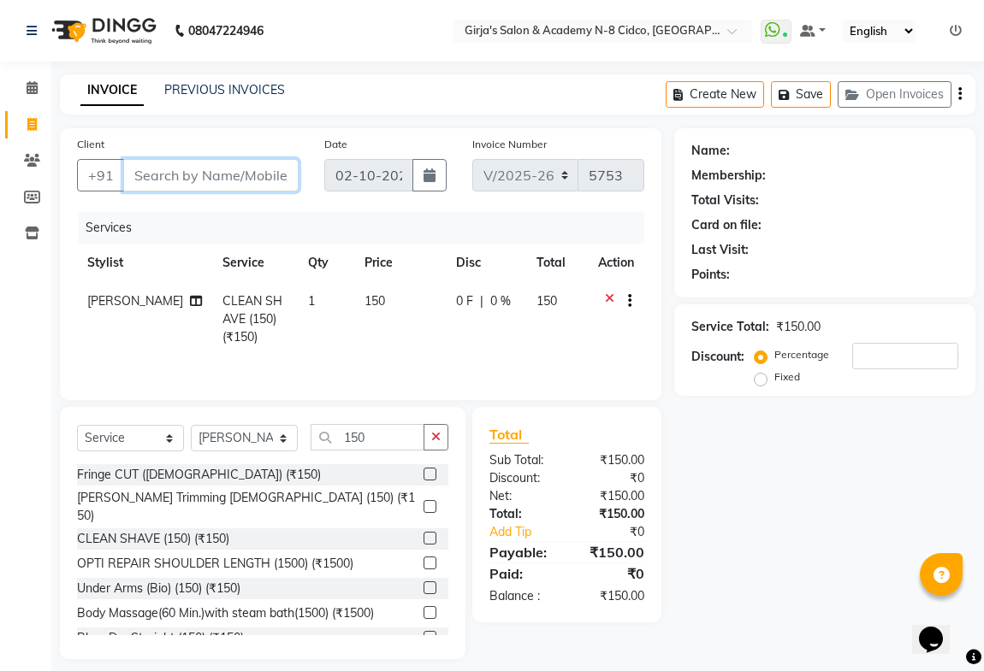
type input "0"
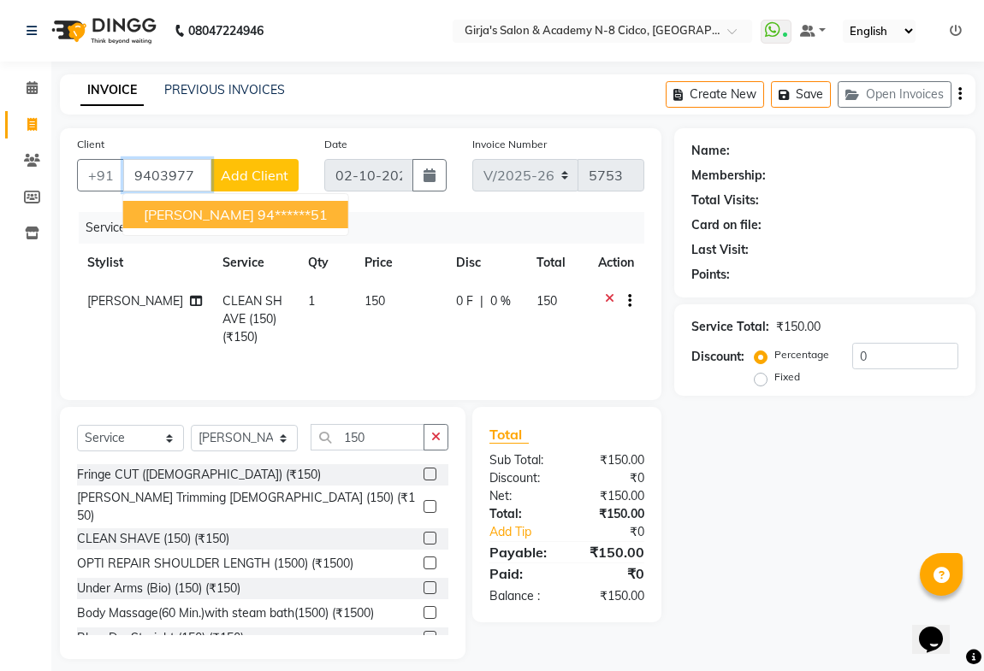
click at [257, 210] on ngb-highlight "94******51" at bounding box center [292, 214] width 70 height 17
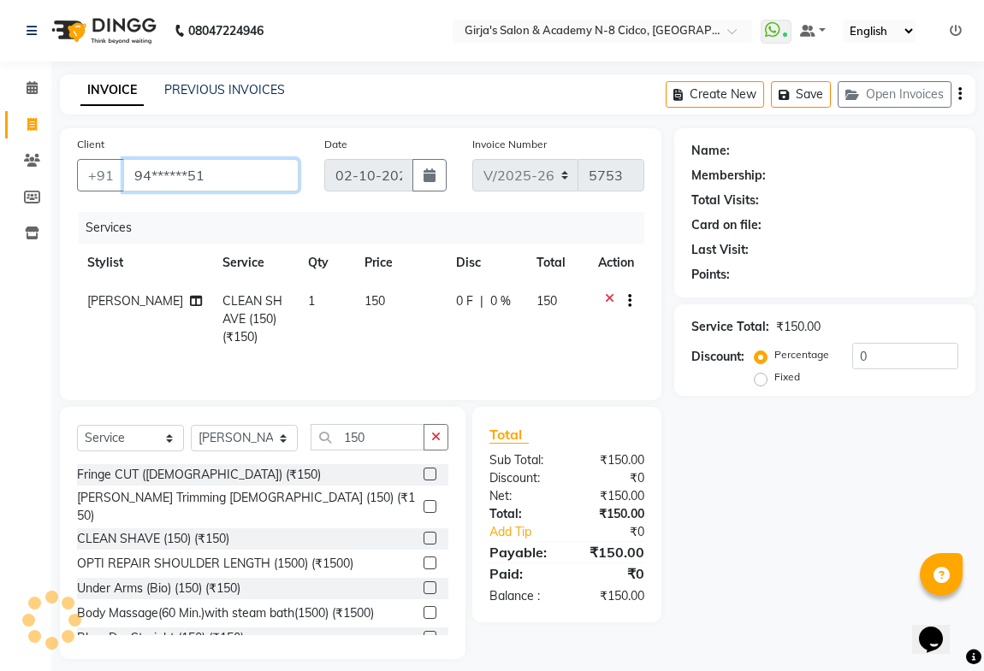
type input "94******51"
select select "1: Object"
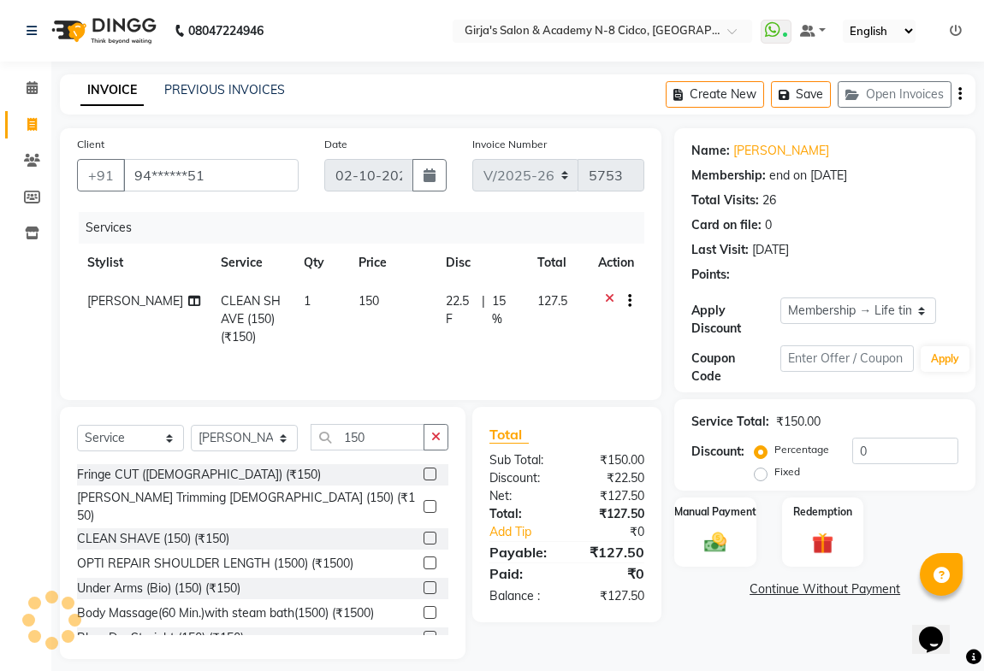
type input "15"
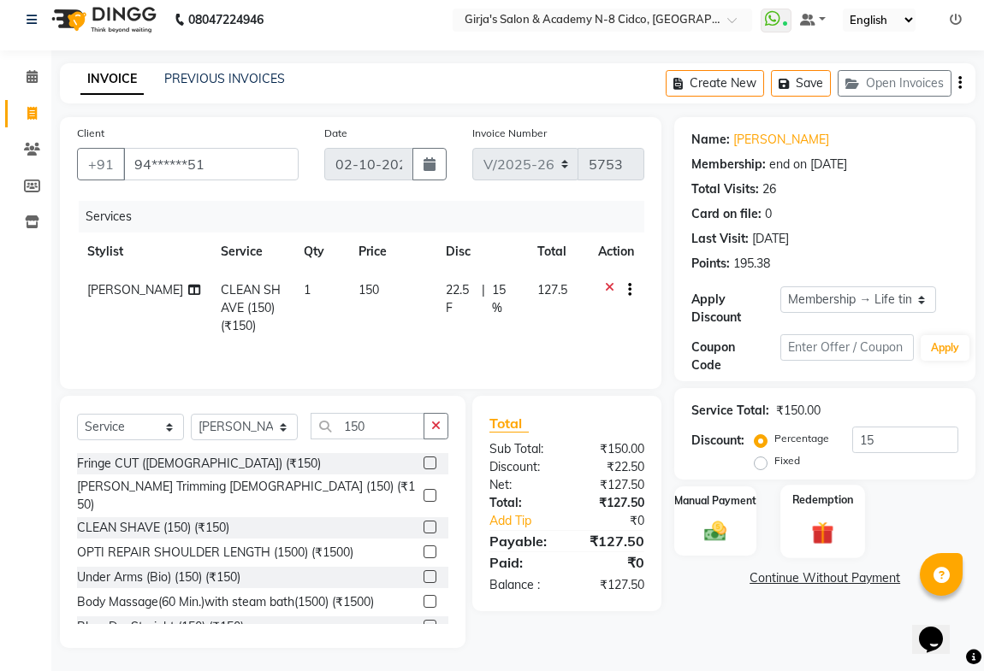
scroll to position [15, 0]
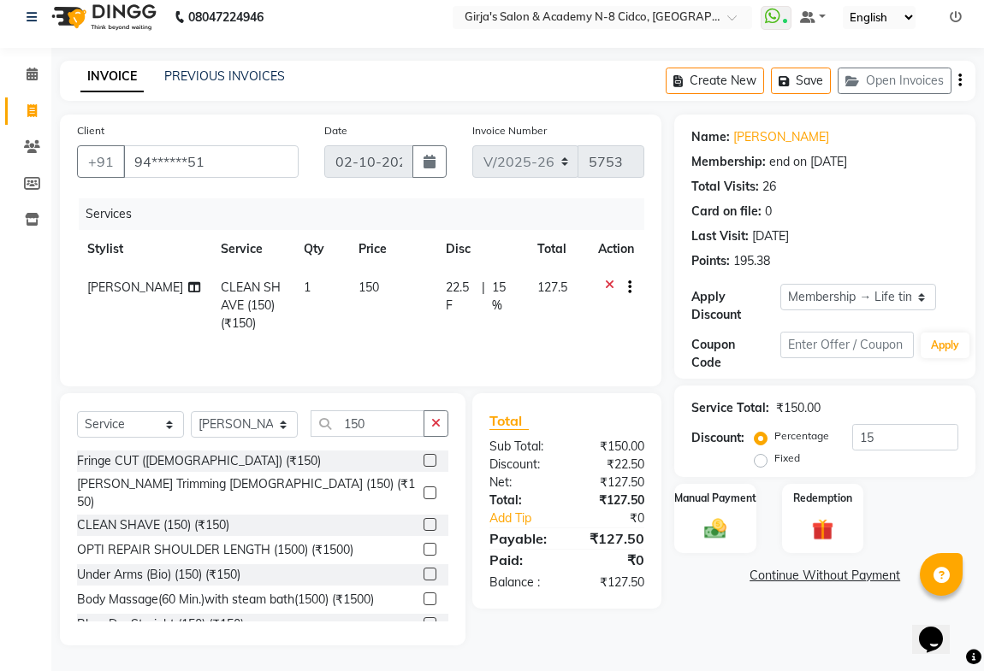
click at [949, 205] on div "Card on file: 0" at bounding box center [824, 212] width 267 height 18
click at [735, 517] on div "Manual Payment" at bounding box center [714, 518] width 85 height 73
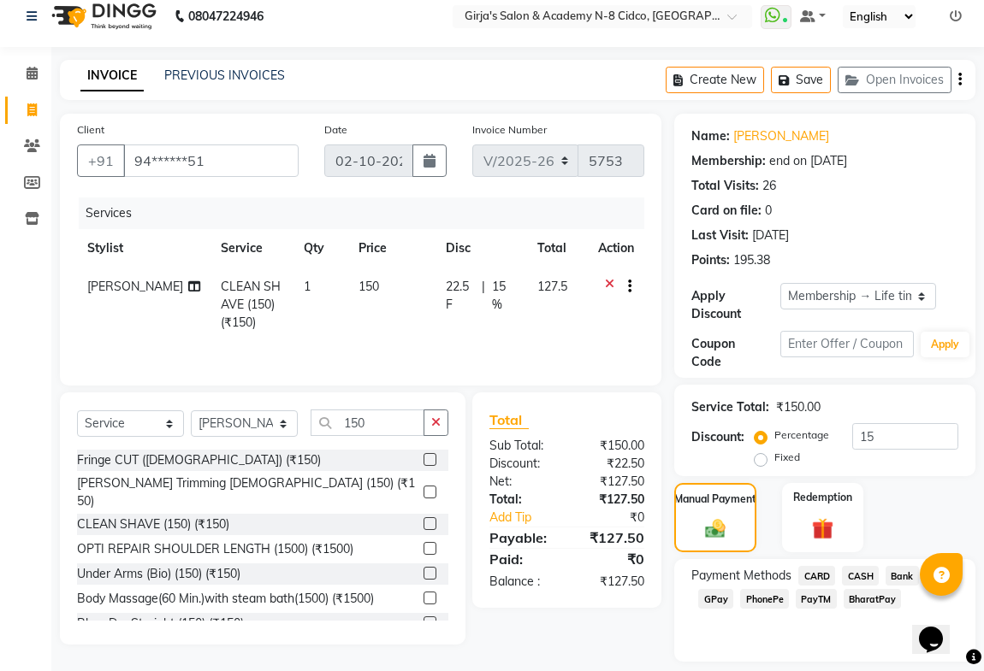
scroll to position [65, 0]
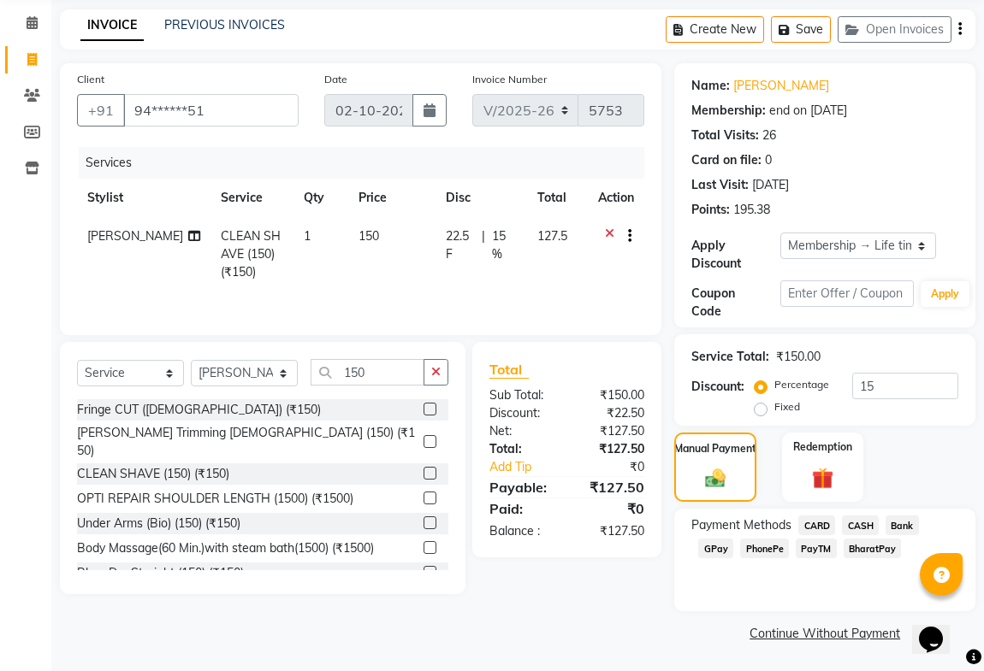
click at [840, 625] on link "Continue Without Payment" at bounding box center [824, 634] width 294 height 18
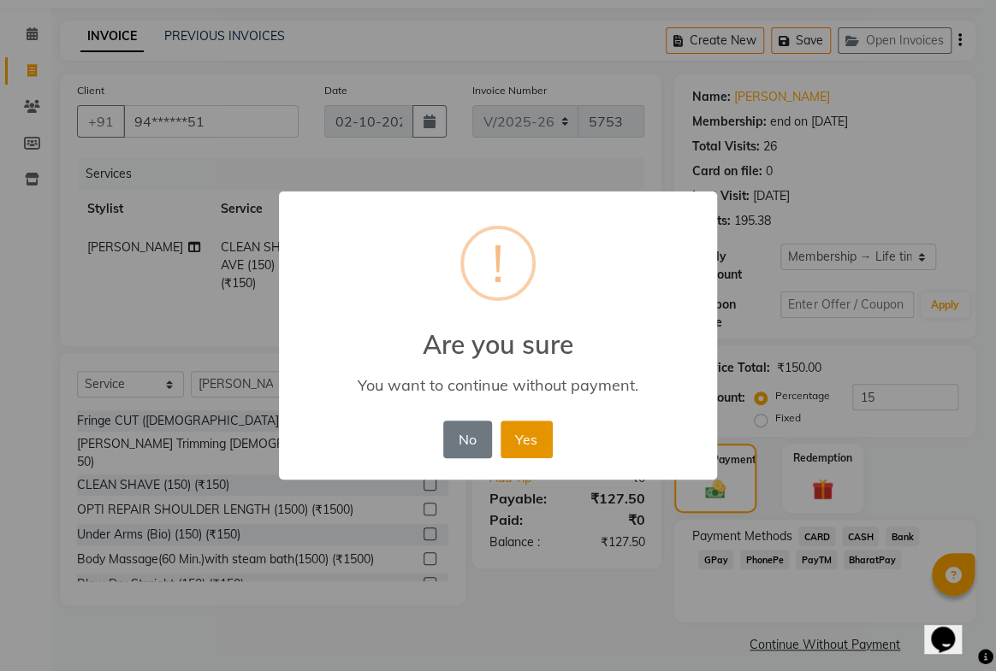
click at [531, 448] on button "Yes" at bounding box center [526, 440] width 52 height 38
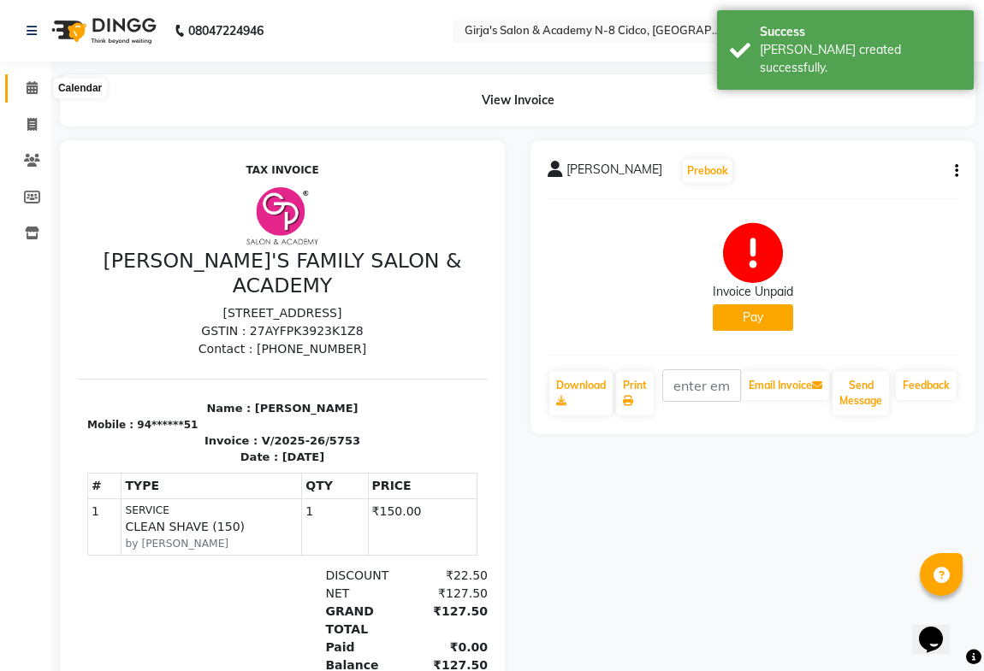
click at [29, 87] on icon at bounding box center [32, 87] width 11 height 13
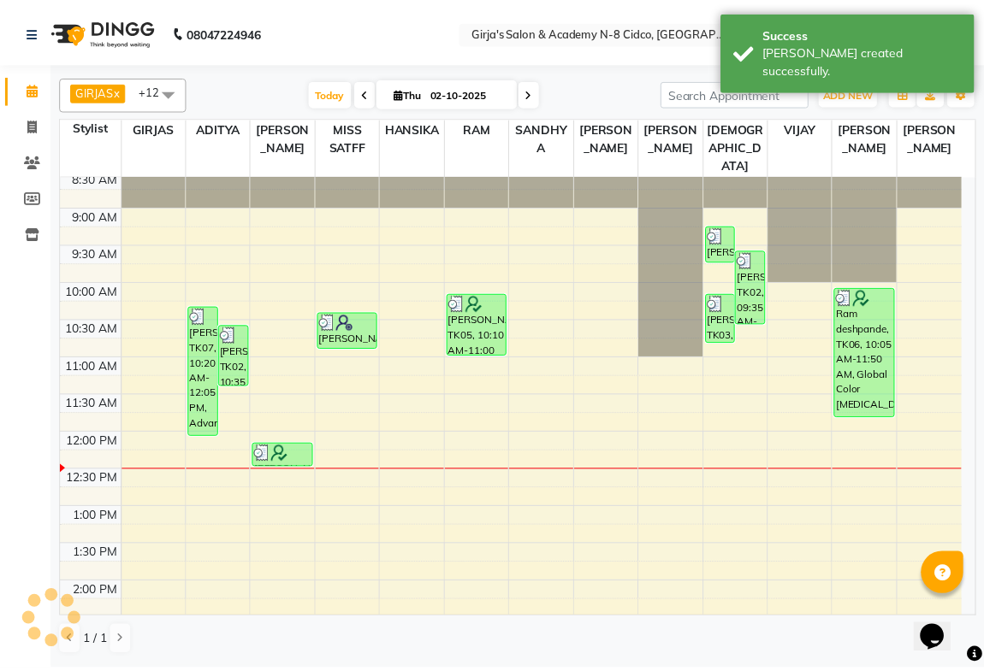
scroll to position [155, 0]
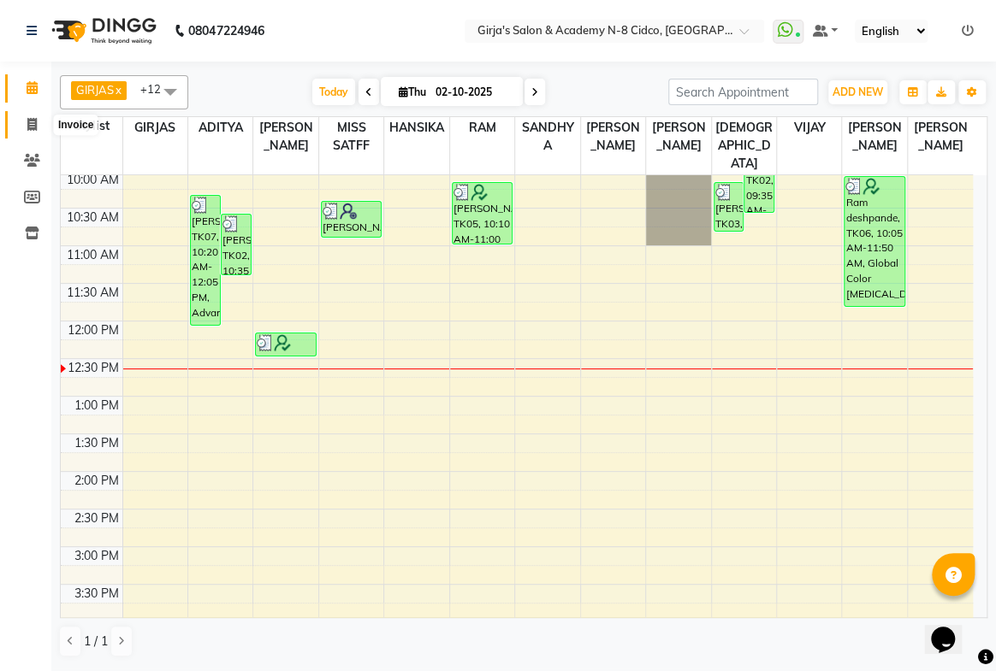
click at [30, 127] on icon at bounding box center [31, 124] width 9 height 13
select select "66"
select select "service"
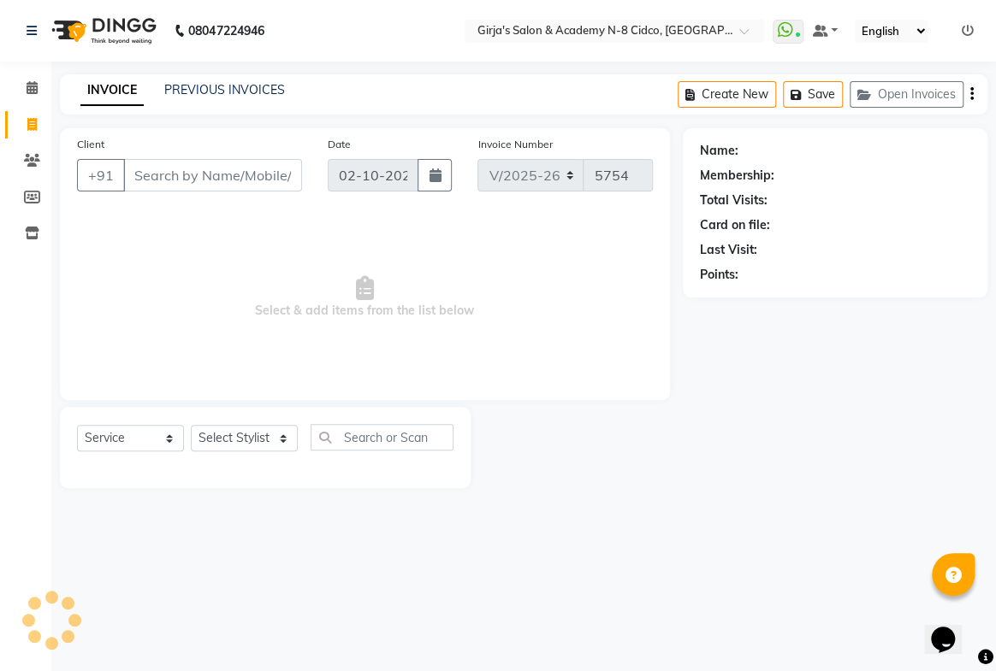
select select "66554"
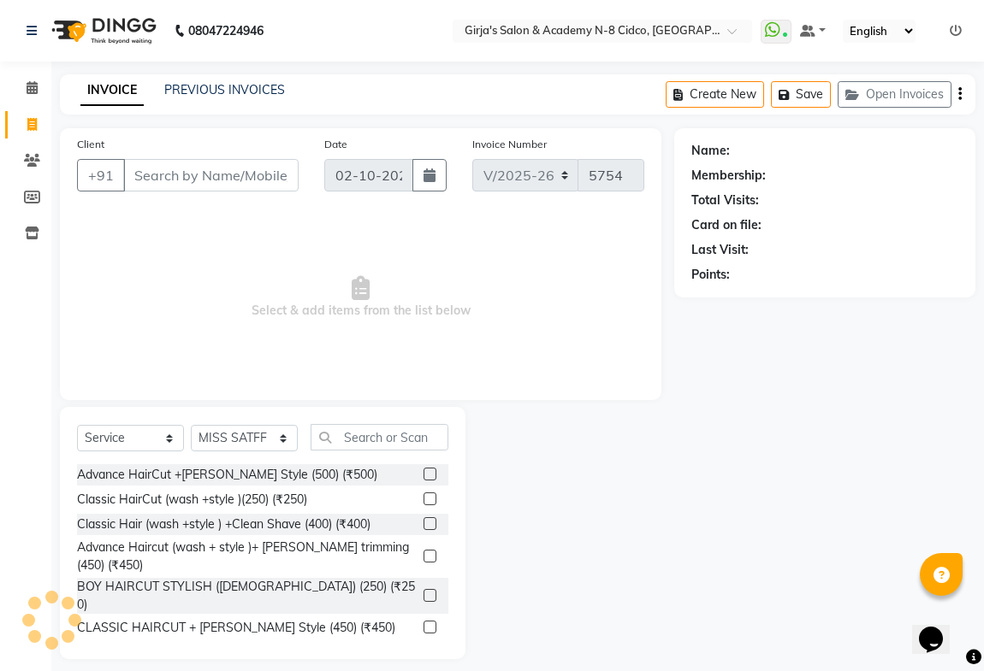
click at [172, 180] on input "Client" at bounding box center [210, 175] width 175 height 33
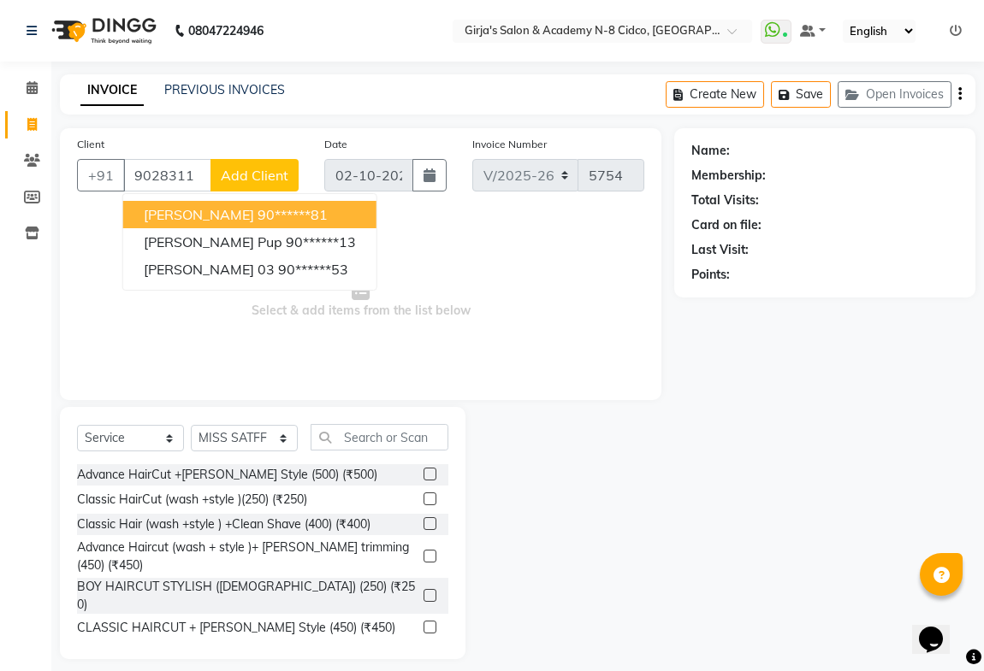
click at [257, 209] on ngb-highlight "90******81" at bounding box center [292, 214] width 70 height 17
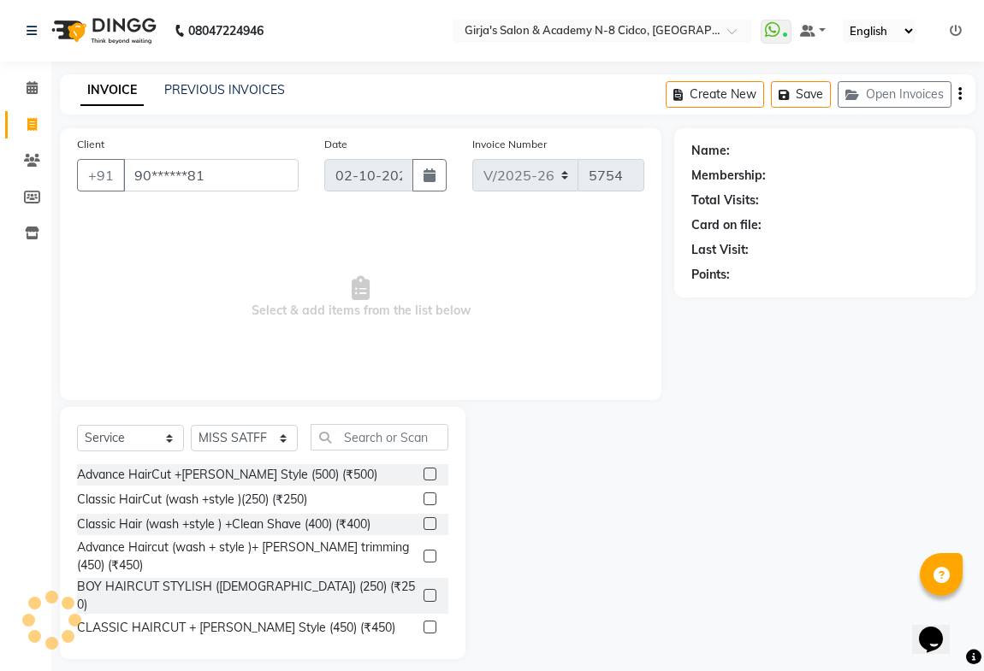
type input "90******81"
select select "1: Object"
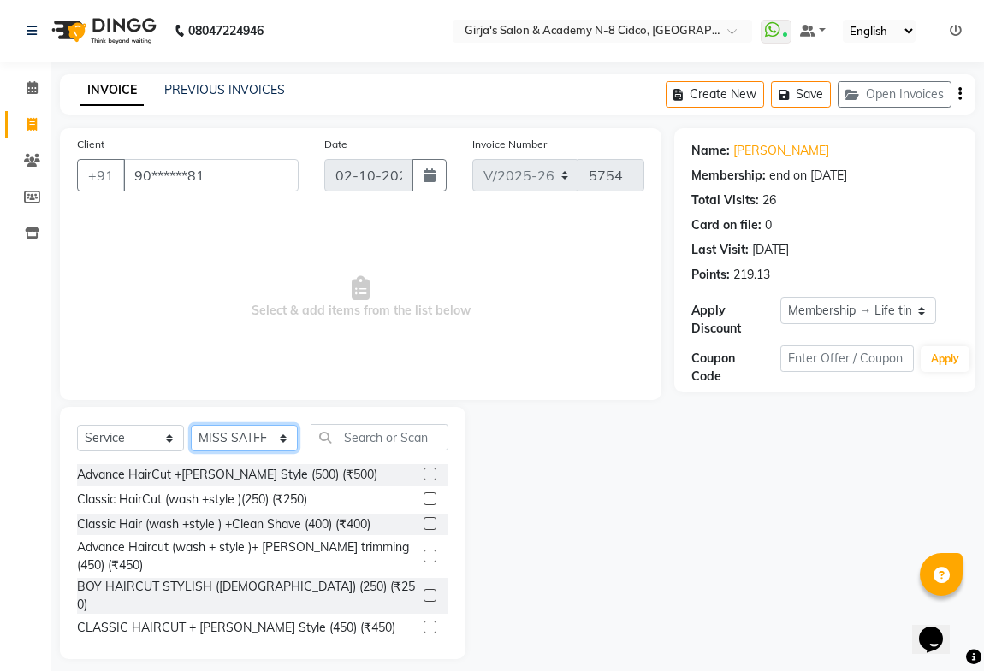
click at [243, 446] on select "Select Stylist ADITYA ANIKET BEAUTY M GIRJAS HANSIKA KOMAL MISS SATFF MONA PATY…" at bounding box center [244, 438] width 107 height 27
select select "27236"
click at [191, 425] on select "Select Stylist ADITYA ANIKET BEAUTY M GIRJAS HANSIKA KOMAL MISS SATFF MONA PATY…" at bounding box center [244, 438] width 107 height 27
click at [387, 436] on input "text" at bounding box center [379, 437] width 138 height 27
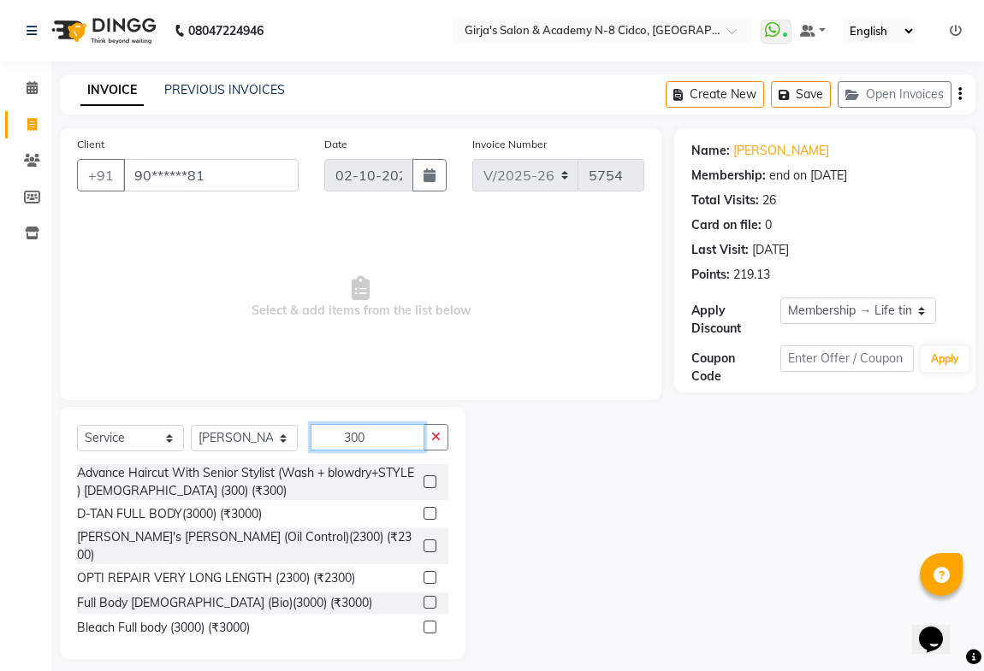
type input "300"
click at [423, 478] on label at bounding box center [429, 482] width 13 height 13
click at [423, 478] on input "checkbox" at bounding box center [428, 482] width 11 height 11
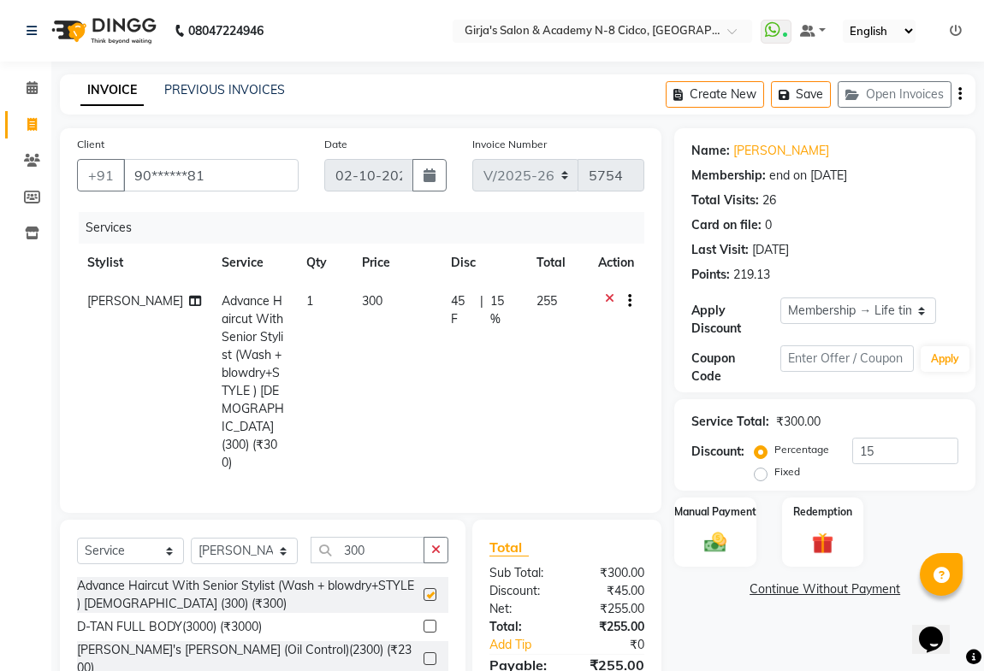
checkbox input "false"
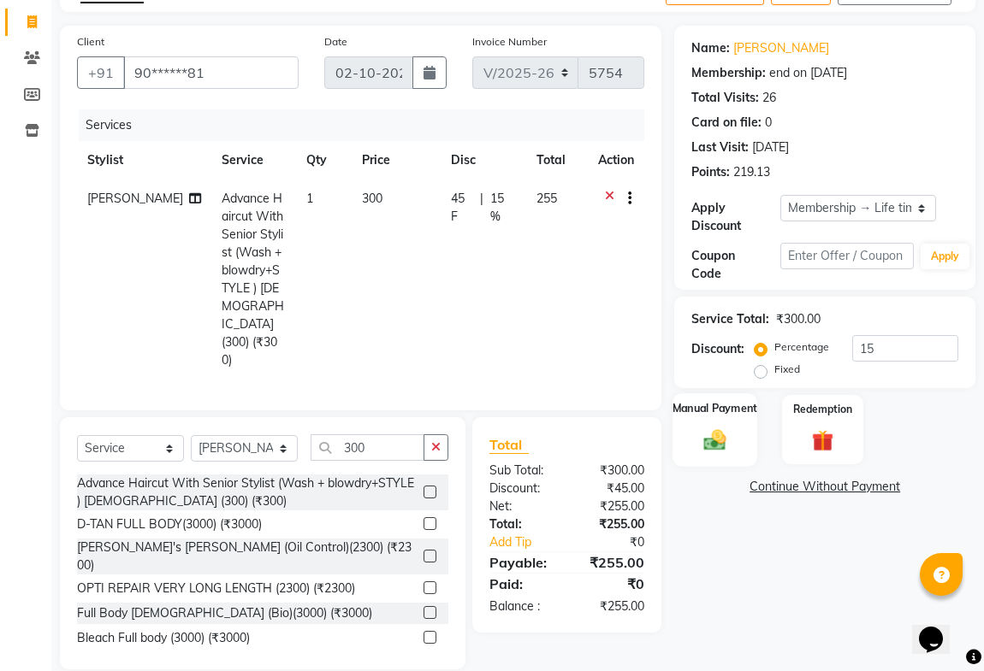
click at [725, 427] on img at bounding box center [714, 440] width 37 height 27
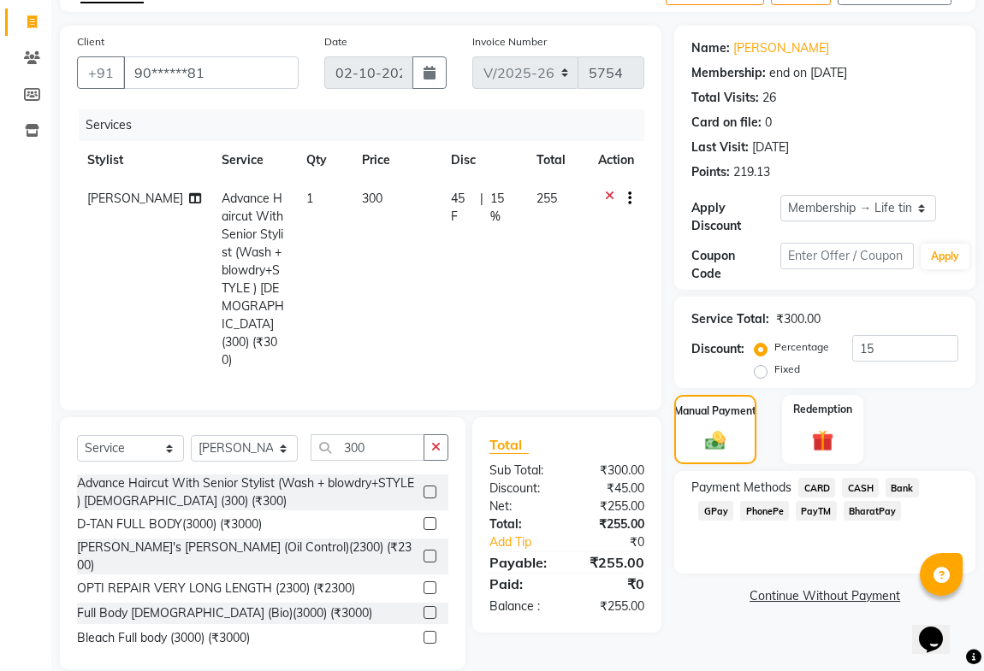
click at [712, 512] on span "GPay" at bounding box center [715, 511] width 35 height 20
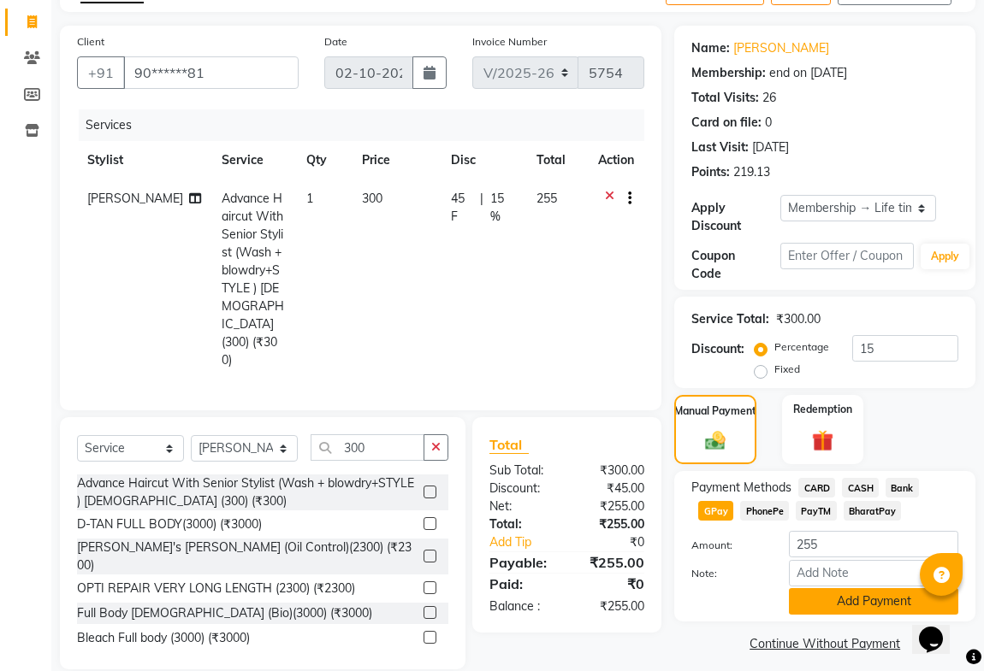
click at [855, 603] on button "Add Payment" at bounding box center [873, 601] width 169 height 27
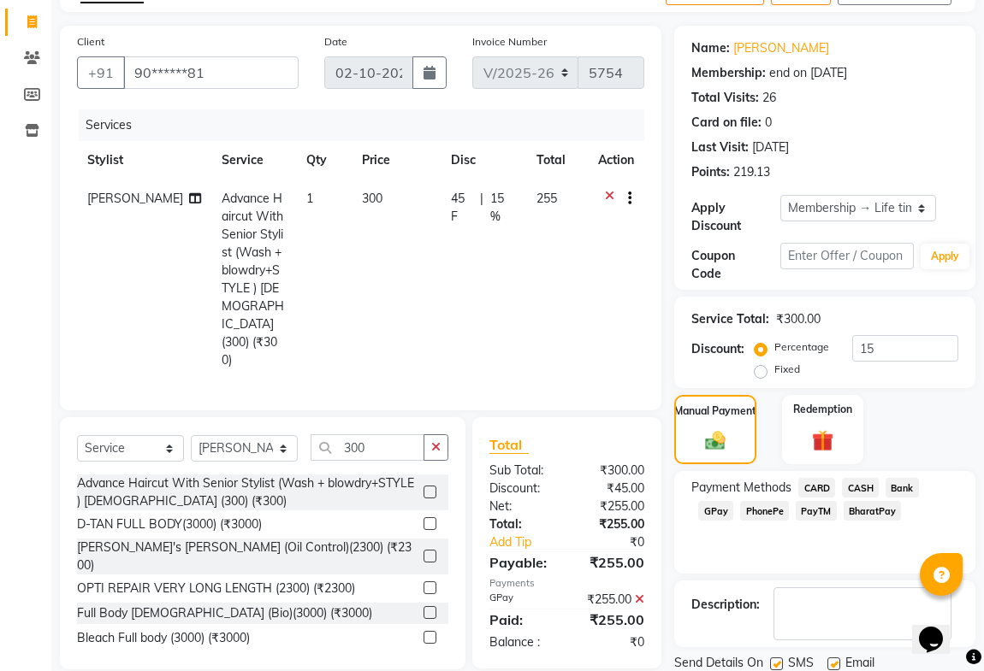
scroll to position [240, 0]
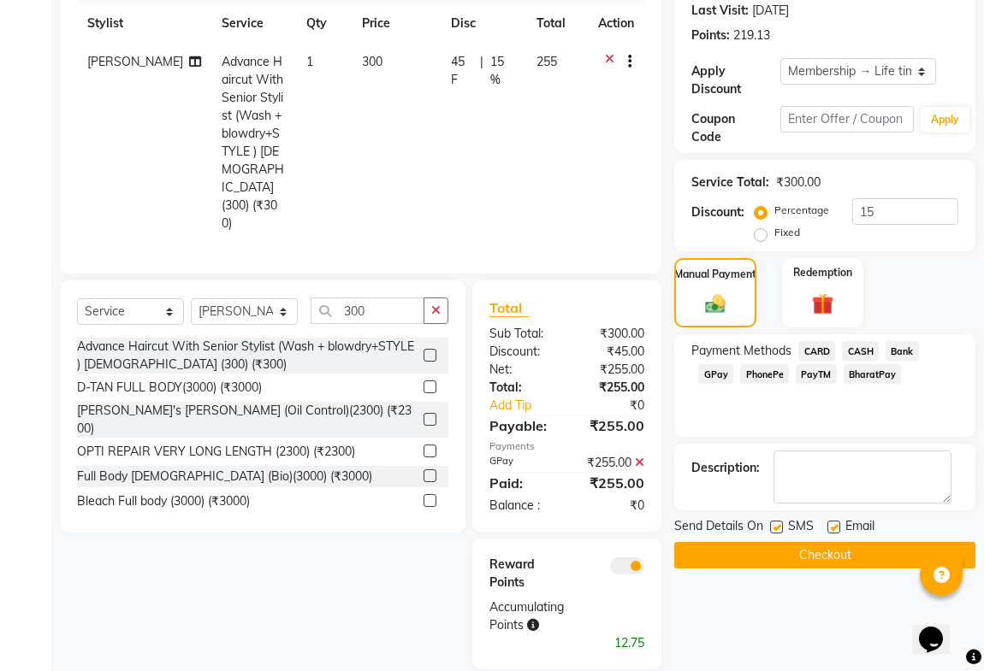
click at [880, 547] on button "Checkout" at bounding box center [824, 555] width 301 height 27
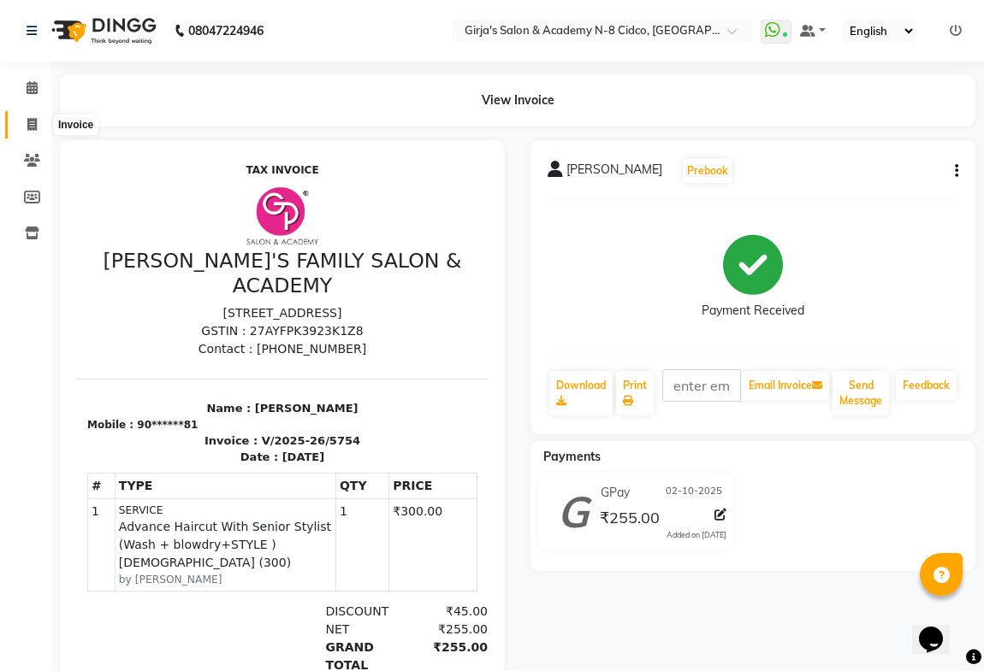
click at [27, 123] on icon at bounding box center [31, 124] width 9 height 13
select select "service"
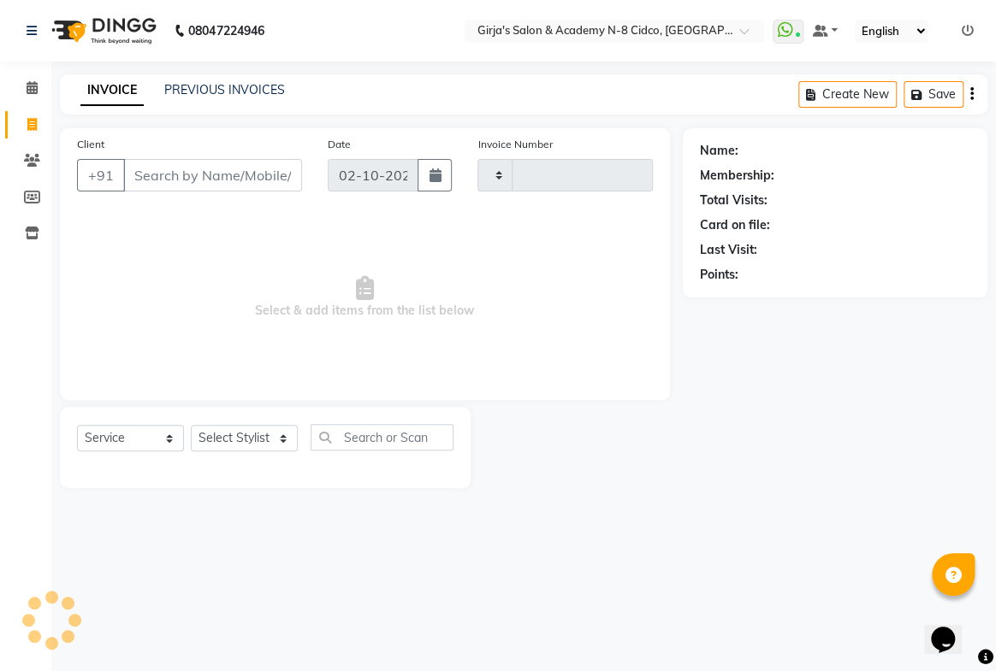
type input "5755"
select select "66"
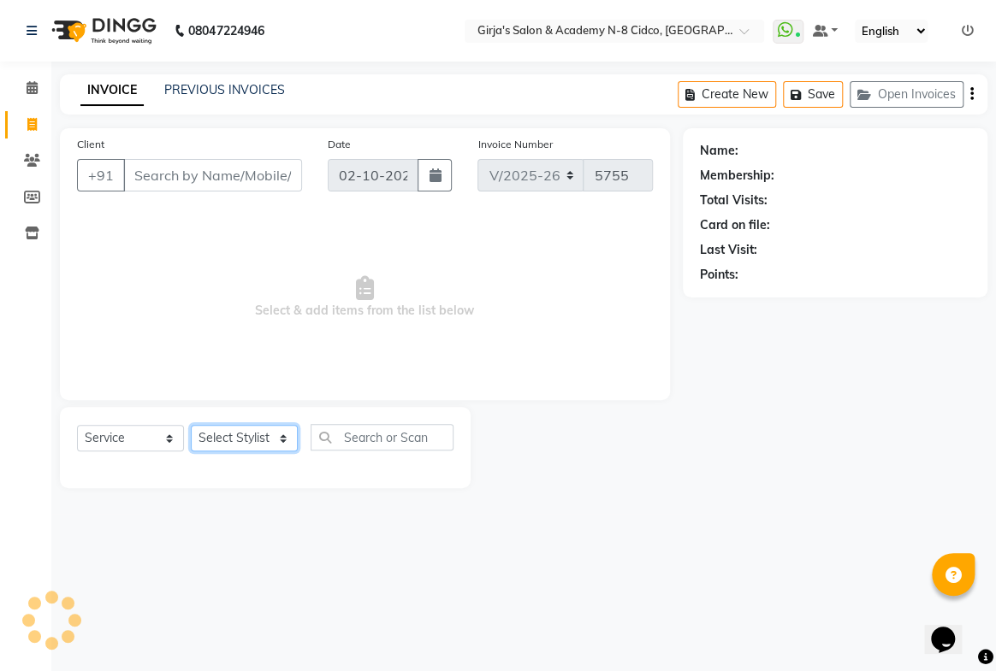
click at [222, 441] on select "Select Stylist" at bounding box center [244, 438] width 107 height 27
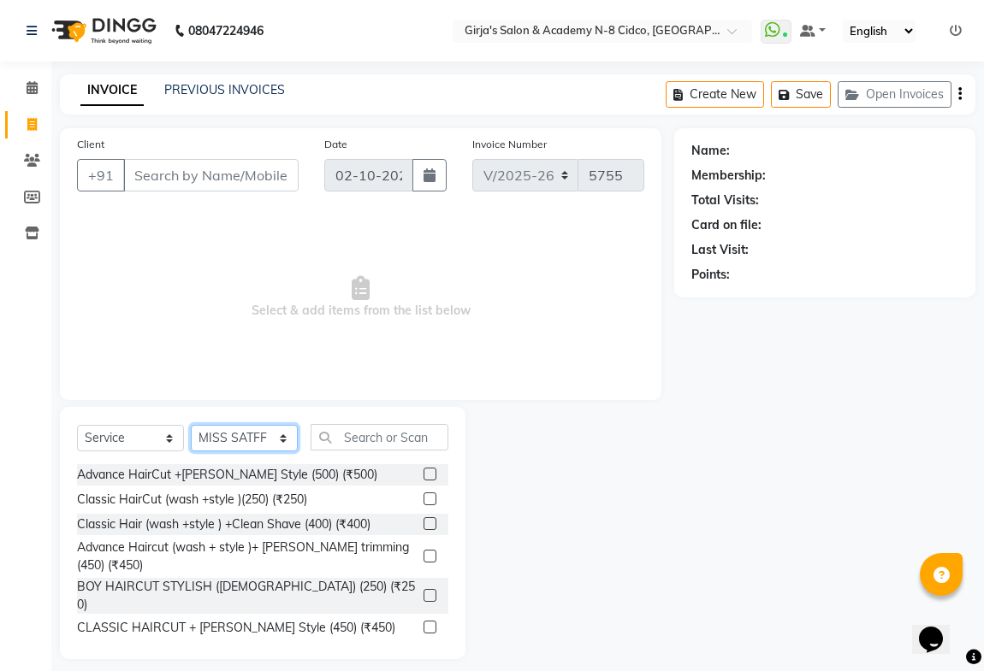
select select "34069"
click at [191, 425] on select "Select Stylist ADITYA ANIKET BEAUTY M GIRJAS HANSIKA KOMAL MISS SATFF MONA PATY…" at bounding box center [244, 438] width 107 height 27
click at [245, 182] on input "Client" at bounding box center [210, 175] width 175 height 33
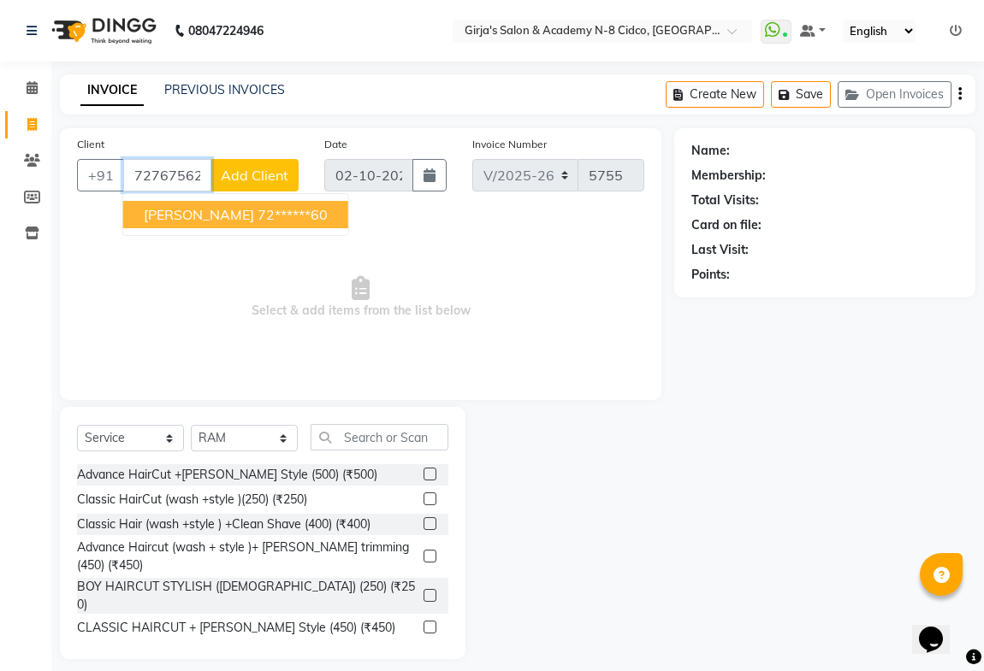
click at [287, 206] on ngb-highlight "72******60" at bounding box center [292, 214] width 70 height 17
type input "72******60"
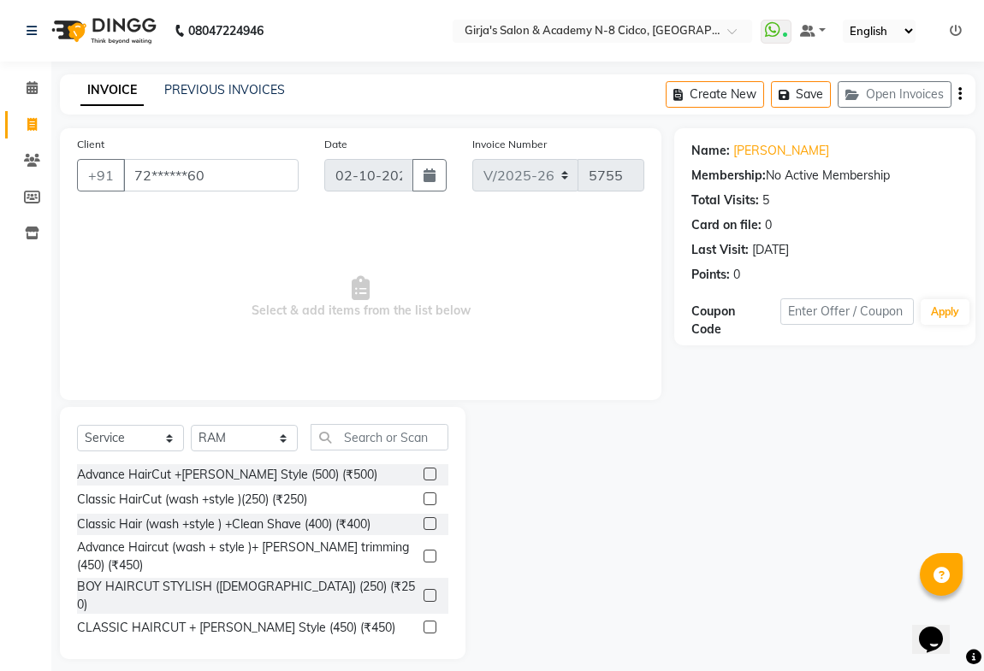
click at [751, 140] on div "Name: Mayur Gavai Membership: No Active Membership Total Visits: 5 Card on file…" at bounding box center [824, 209] width 267 height 149
click at [755, 145] on link "Mayur Gavai" at bounding box center [781, 151] width 96 height 18
click at [407, 435] on input "text" at bounding box center [379, 437] width 138 height 27
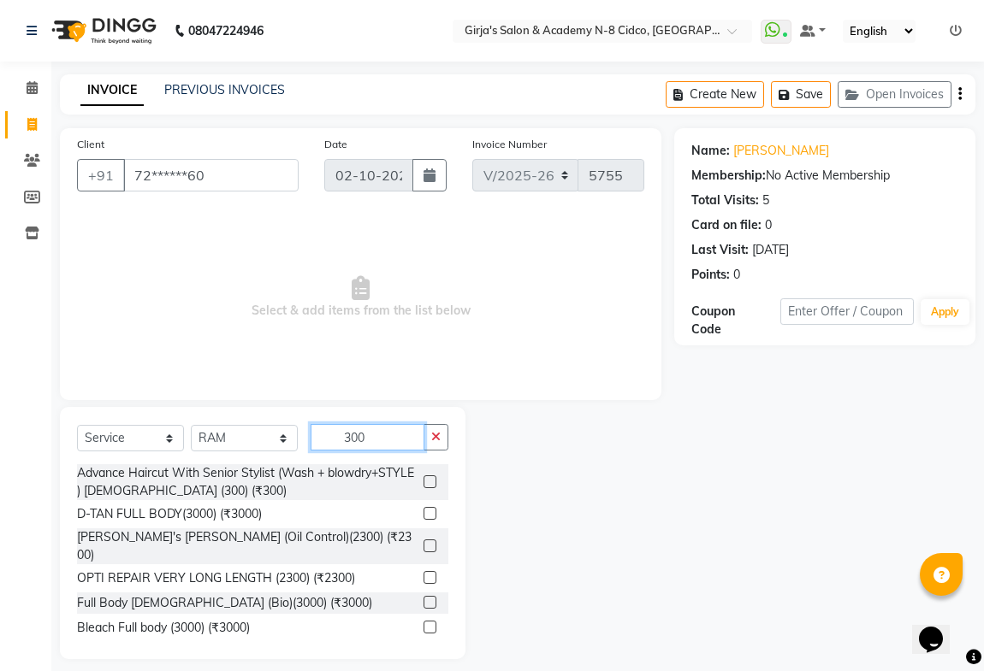
type input "300"
click at [423, 483] on label at bounding box center [429, 482] width 13 height 13
click at [423, 483] on input "checkbox" at bounding box center [428, 482] width 11 height 11
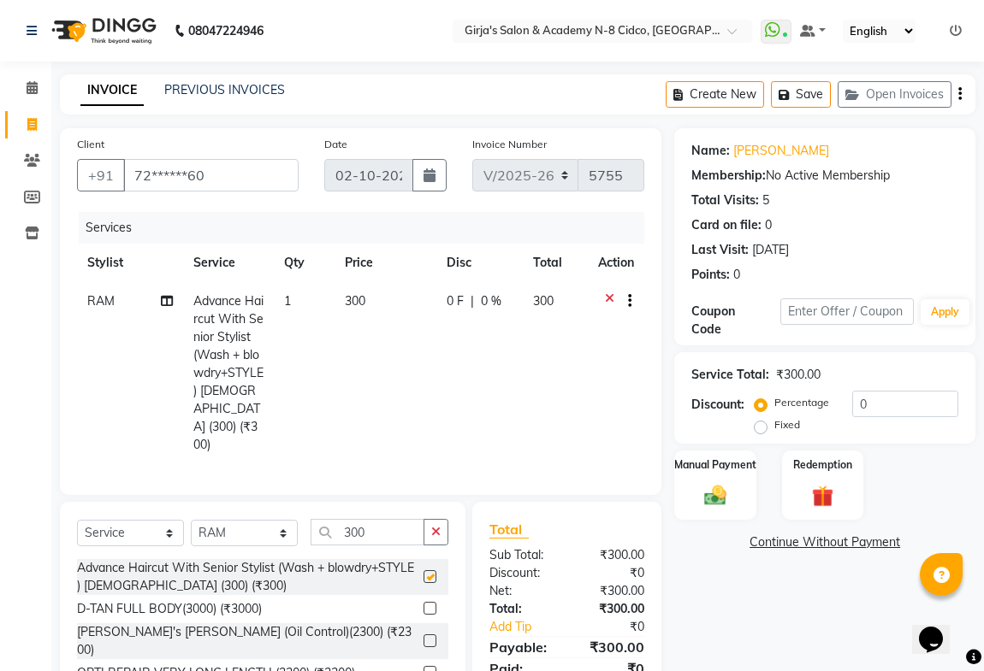
checkbox input "false"
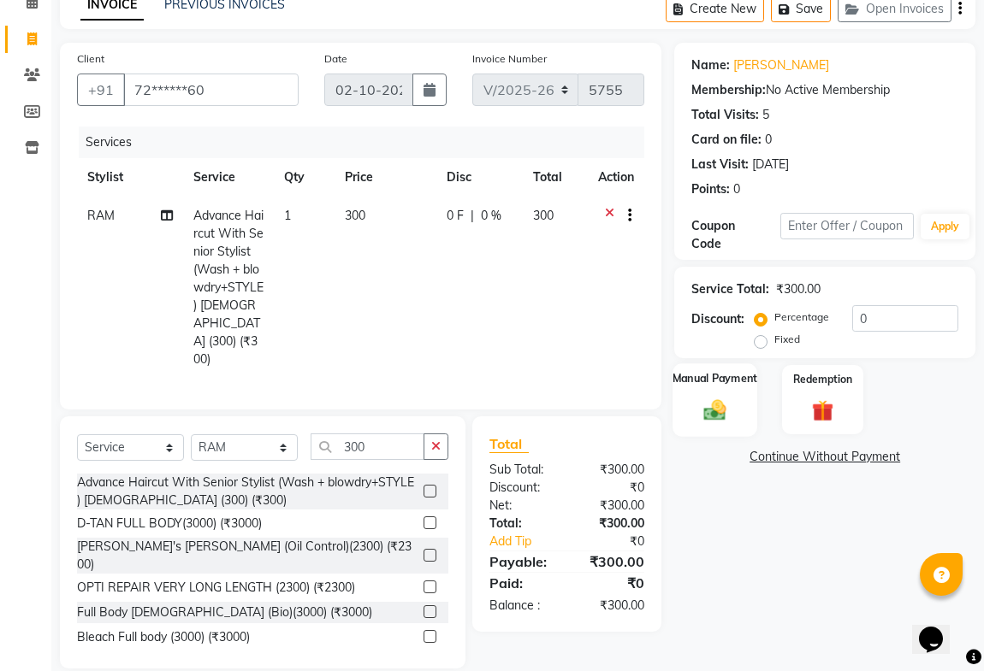
click at [707, 418] on img at bounding box center [714, 410] width 37 height 27
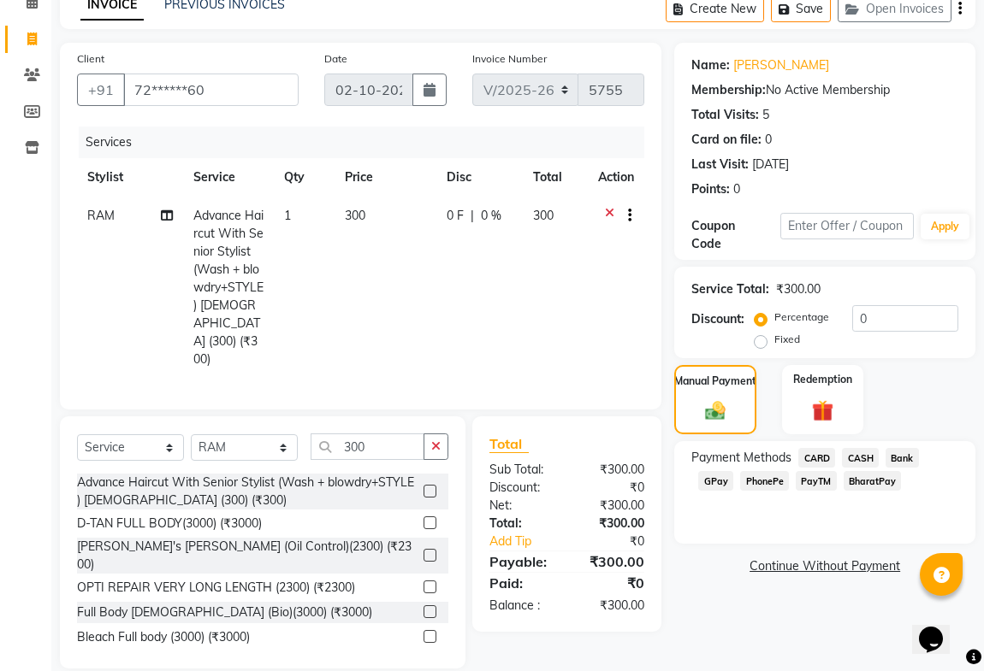
click at [702, 476] on span "GPay" at bounding box center [715, 481] width 35 height 20
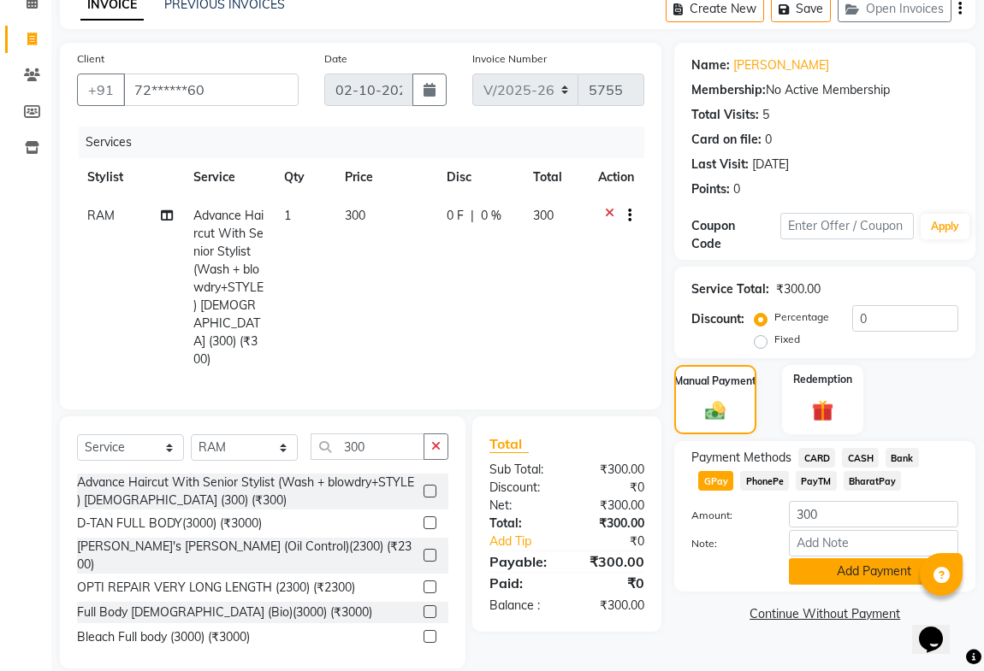
click at [886, 566] on button "Add Payment" at bounding box center [873, 572] width 169 height 27
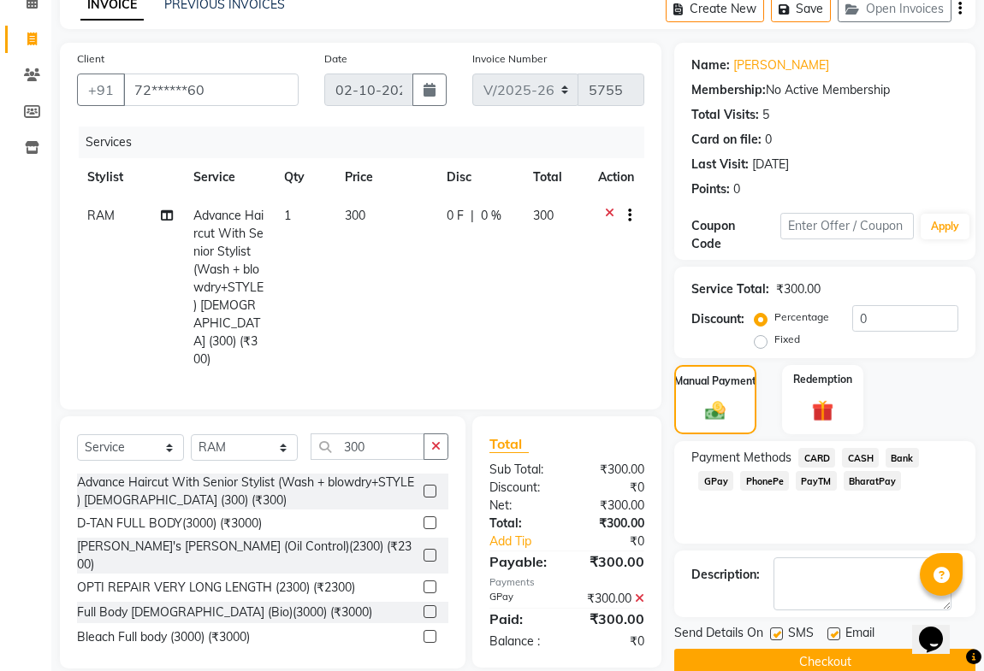
scroll to position [115, 0]
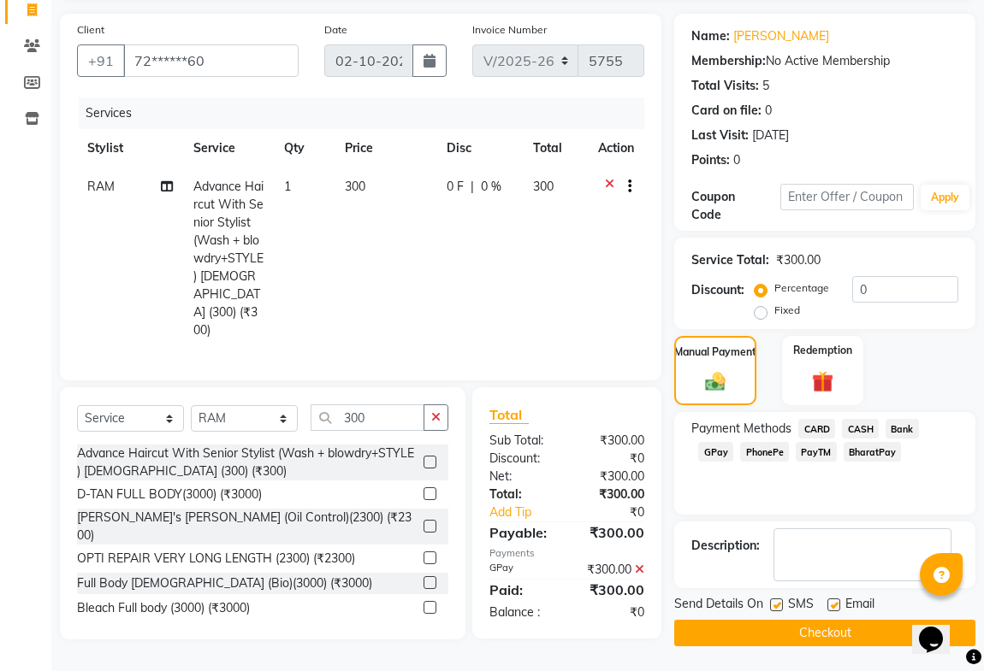
click at [868, 631] on button "Checkout" at bounding box center [824, 633] width 301 height 27
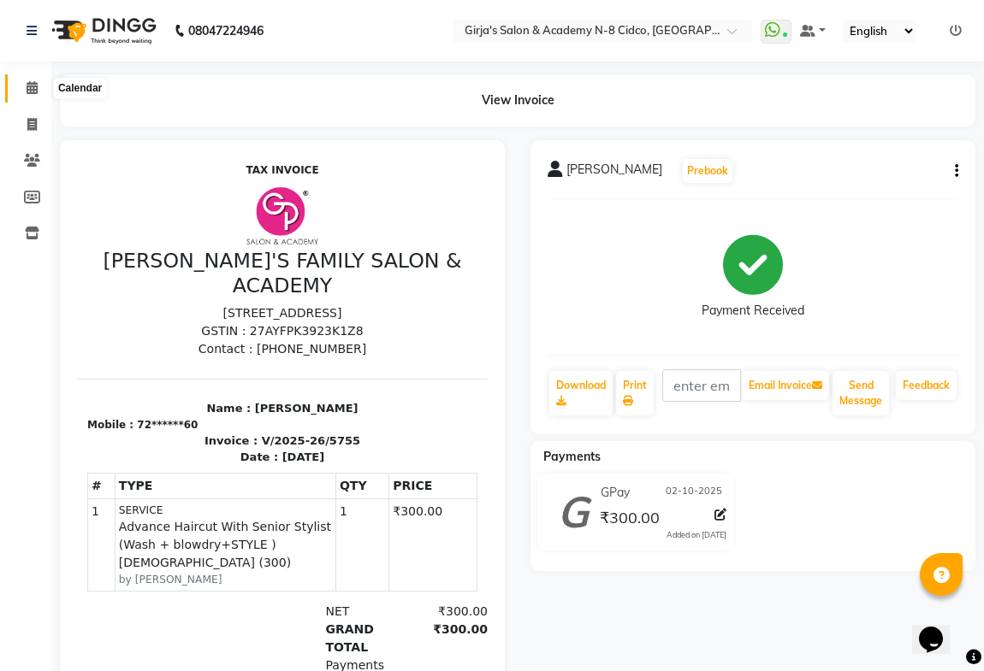
click at [27, 90] on icon at bounding box center [32, 87] width 11 height 13
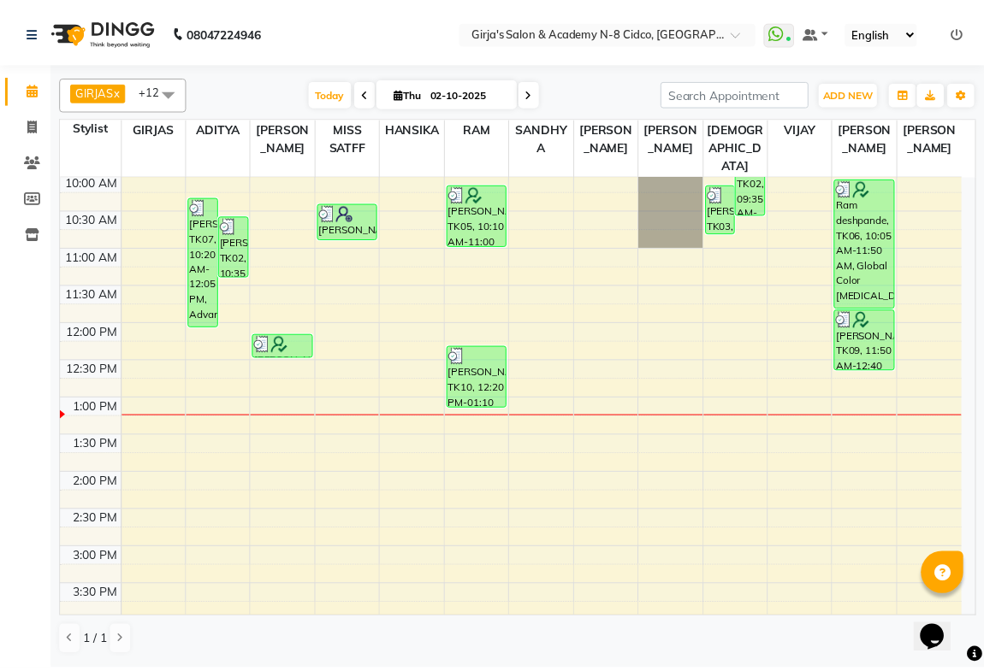
scroll to position [155, 0]
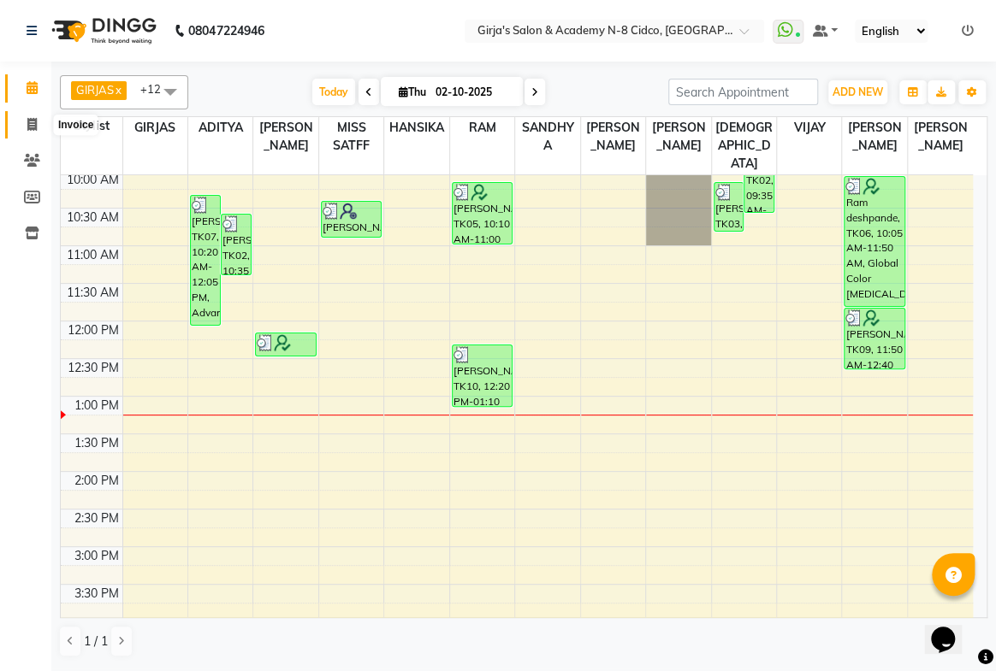
click at [33, 133] on span at bounding box center [32, 125] width 30 height 20
select select "service"
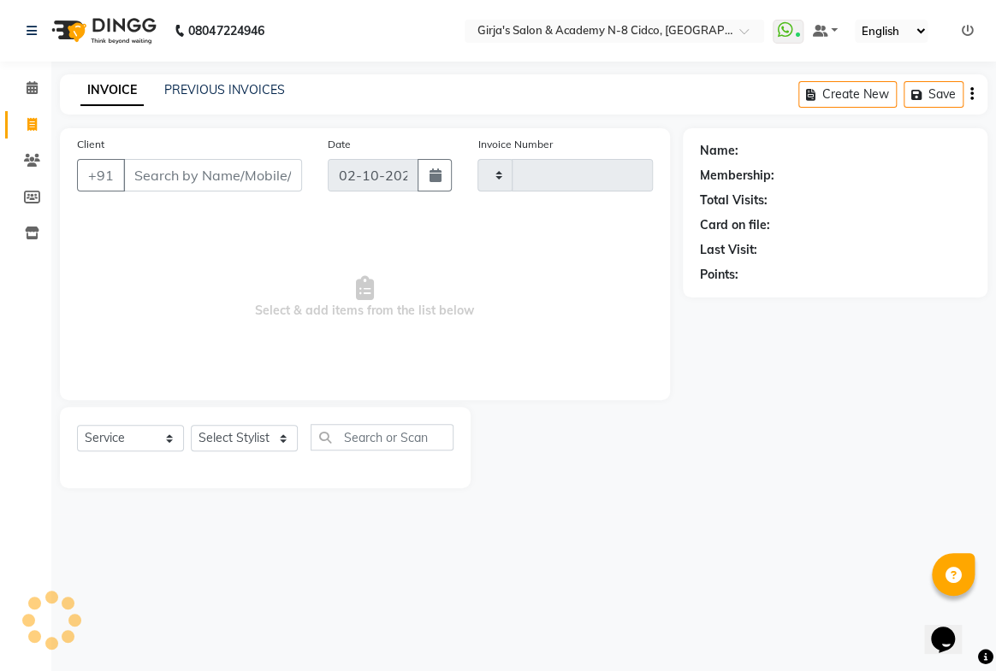
type input "5756"
select select "66"
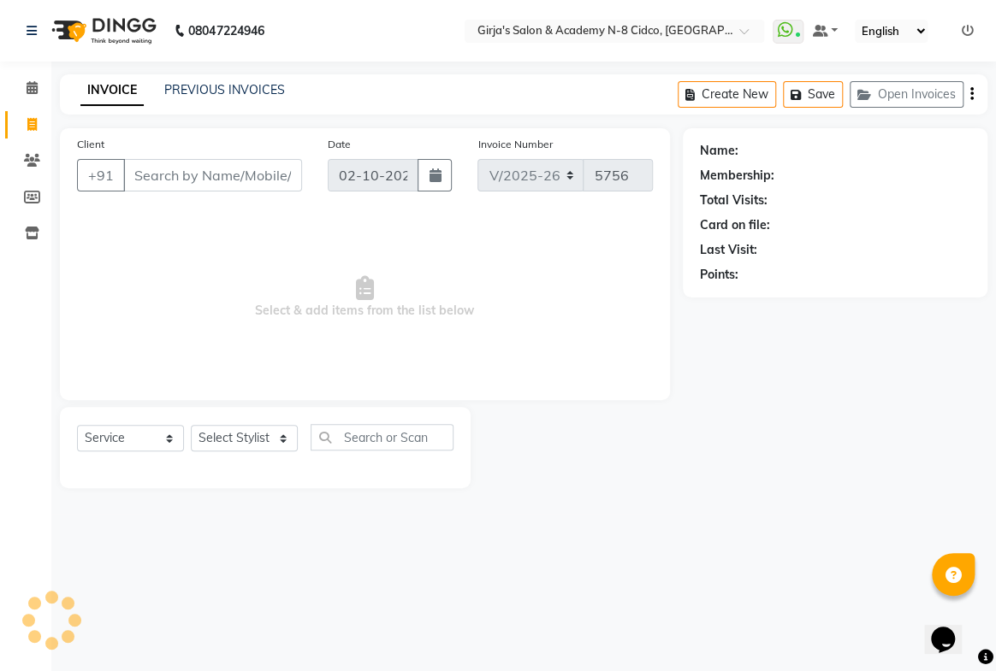
select select "66554"
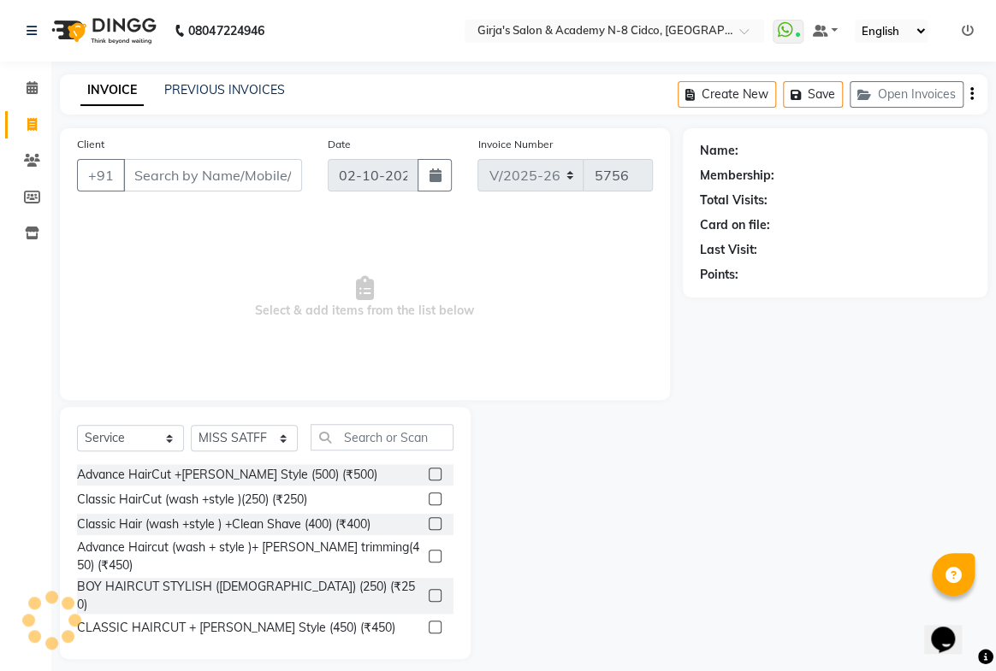
click at [242, 175] on input "Client" at bounding box center [212, 175] width 179 height 33
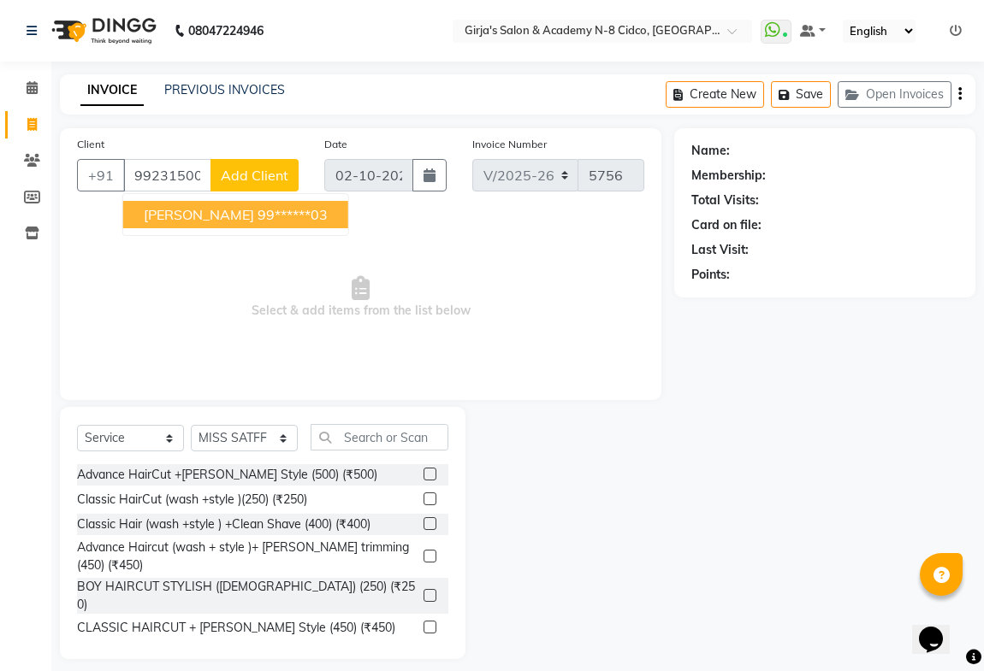
click at [205, 222] on span "Nilesh joshi" at bounding box center [199, 214] width 110 height 17
type input "99******03"
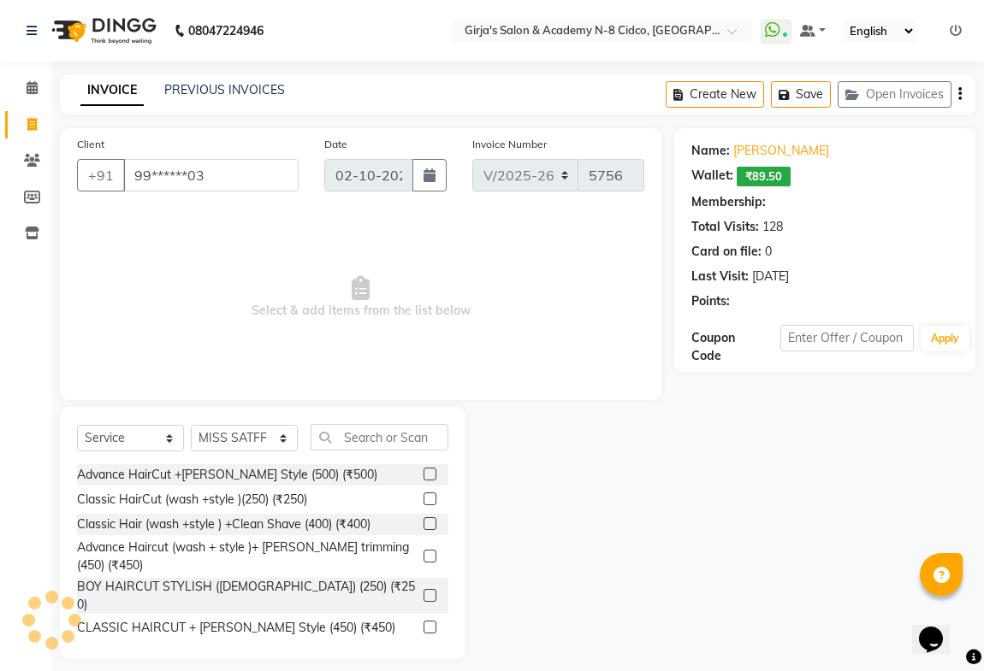
select select "1: Object"
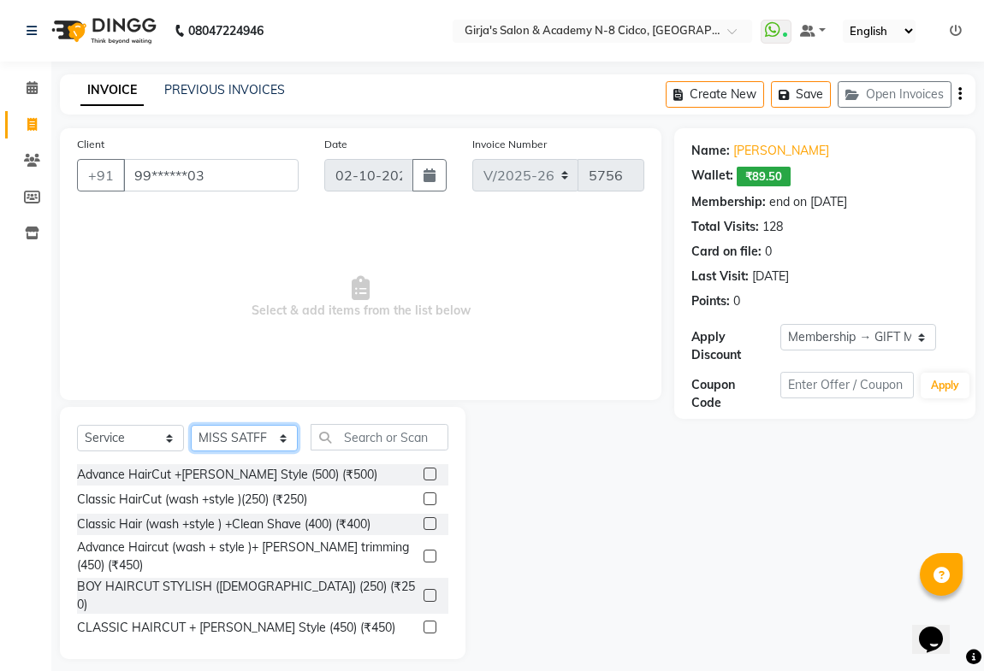
click at [223, 444] on select "Select Stylist ADITYA [PERSON_NAME] BEAUTY M GIRJAS [PERSON_NAME] MISS [PERSON_…" at bounding box center [244, 438] width 107 height 27
select select "2509"
click at [191, 425] on select "Select Stylist ADITYA [PERSON_NAME] BEAUTY M GIRJAS [PERSON_NAME] MISS [PERSON_…" at bounding box center [244, 438] width 107 height 27
click at [381, 424] on input "text" at bounding box center [379, 437] width 138 height 27
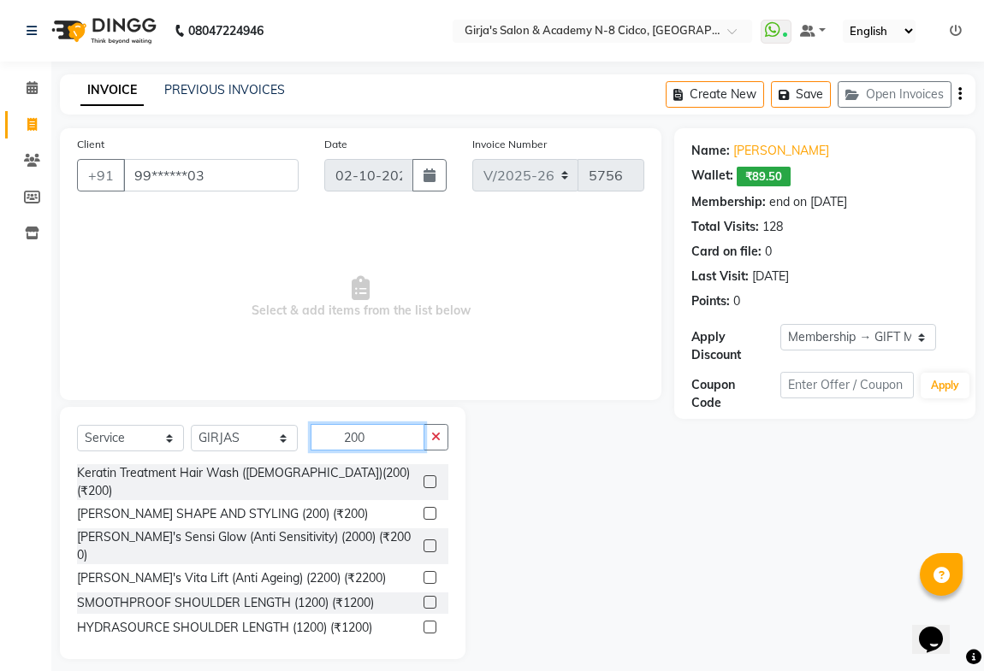
type input "200"
click at [423, 507] on label at bounding box center [429, 513] width 13 height 13
click at [423, 509] on input "checkbox" at bounding box center [428, 514] width 11 height 11
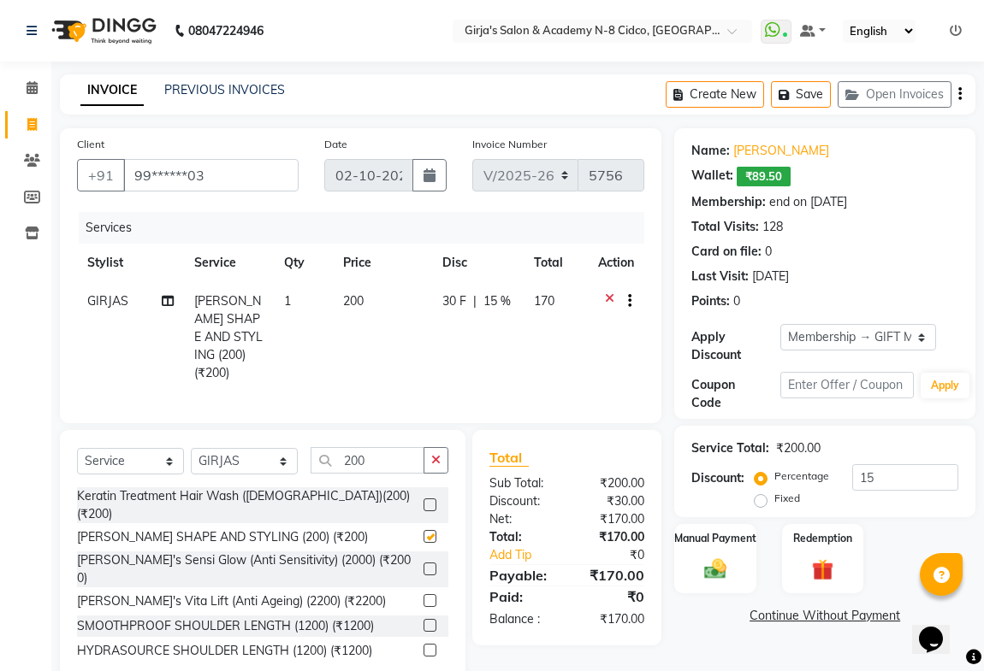
checkbox input "false"
click at [730, 571] on img at bounding box center [714, 569] width 37 height 27
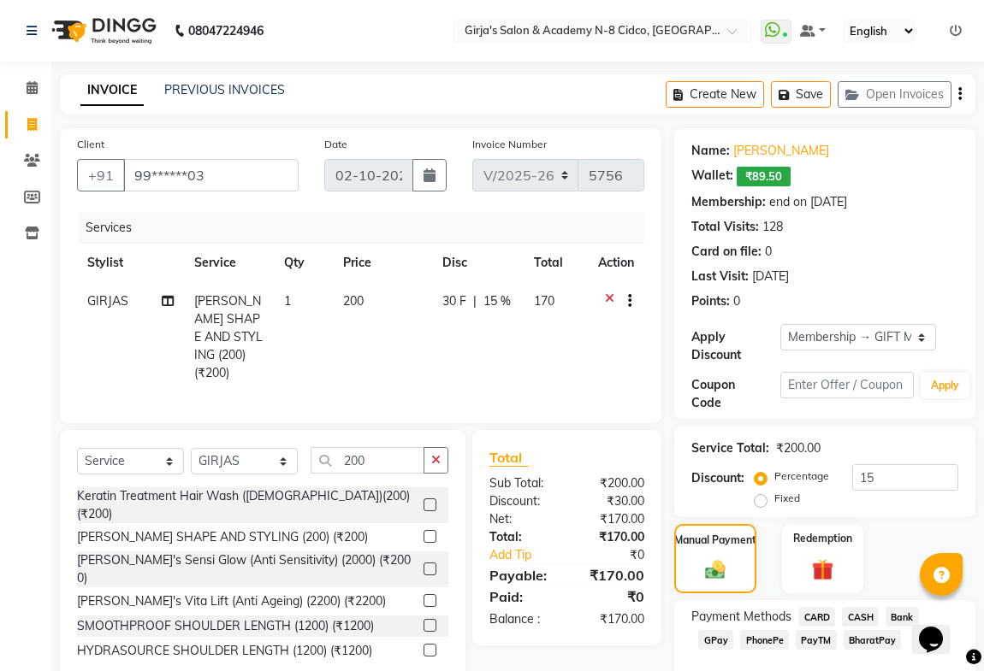
scroll to position [92, 0]
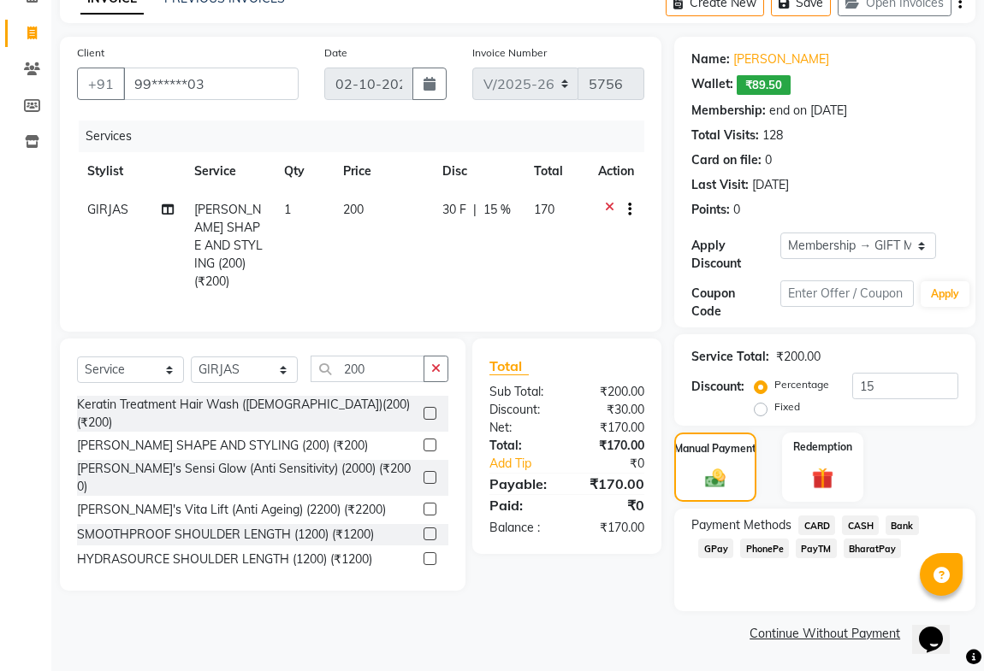
click at [896, 528] on span "Bank" at bounding box center [901, 526] width 33 height 20
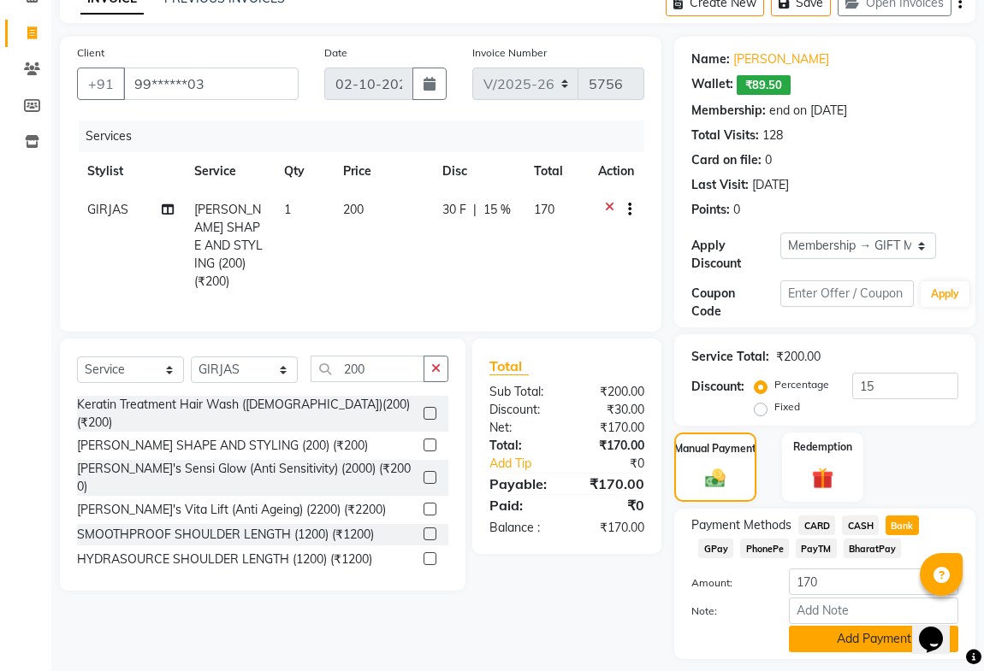
click at [813, 645] on button "Add Payment" at bounding box center [873, 639] width 169 height 27
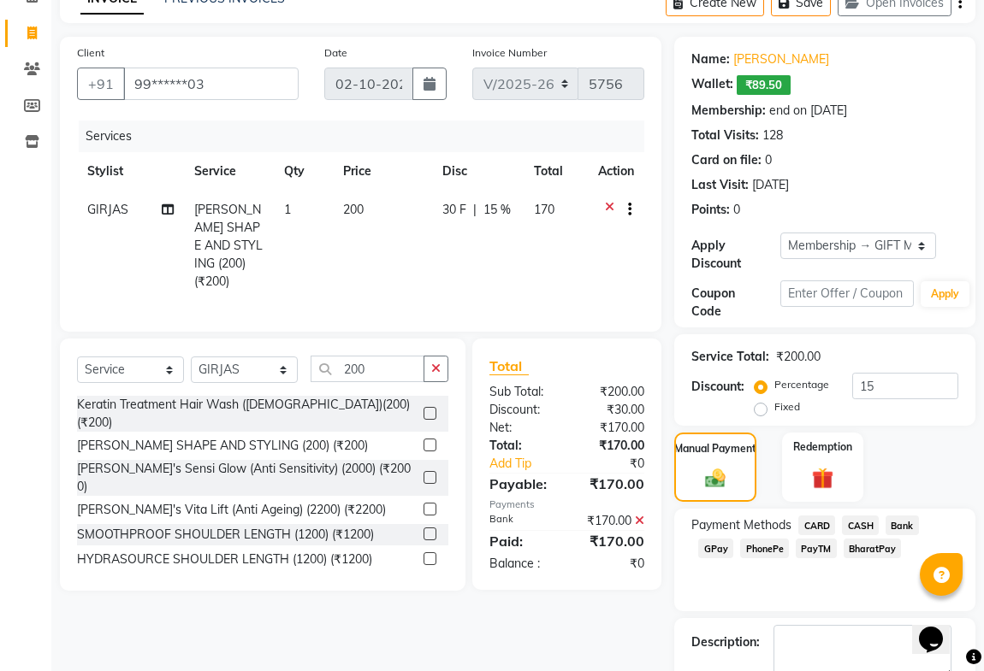
scroll to position [188, 0]
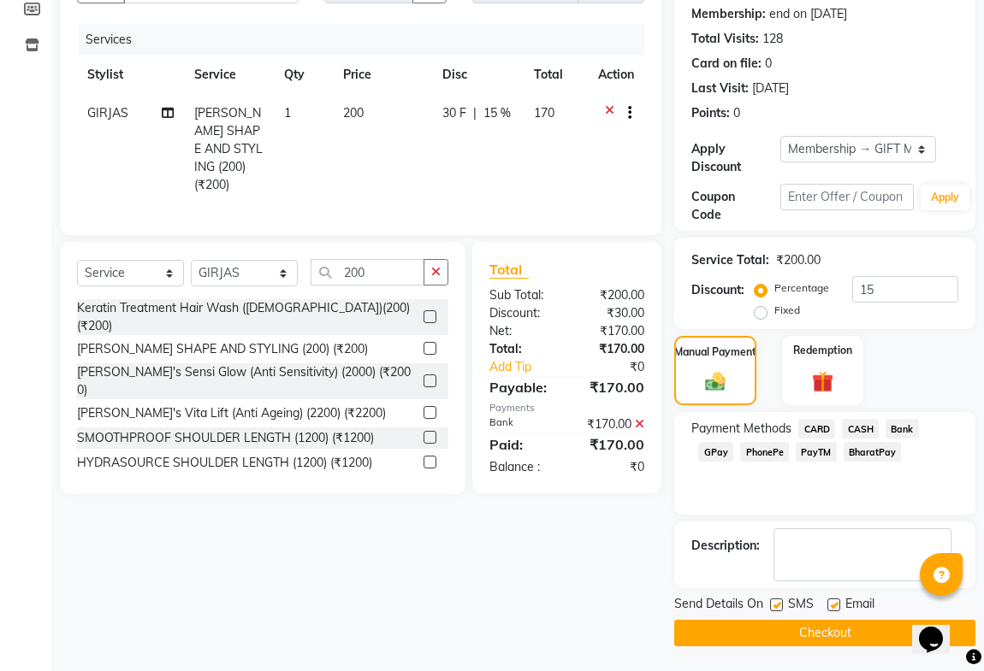
click at [767, 630] on button "Checkout" at bounding box center [824, 633] width 301 height 27
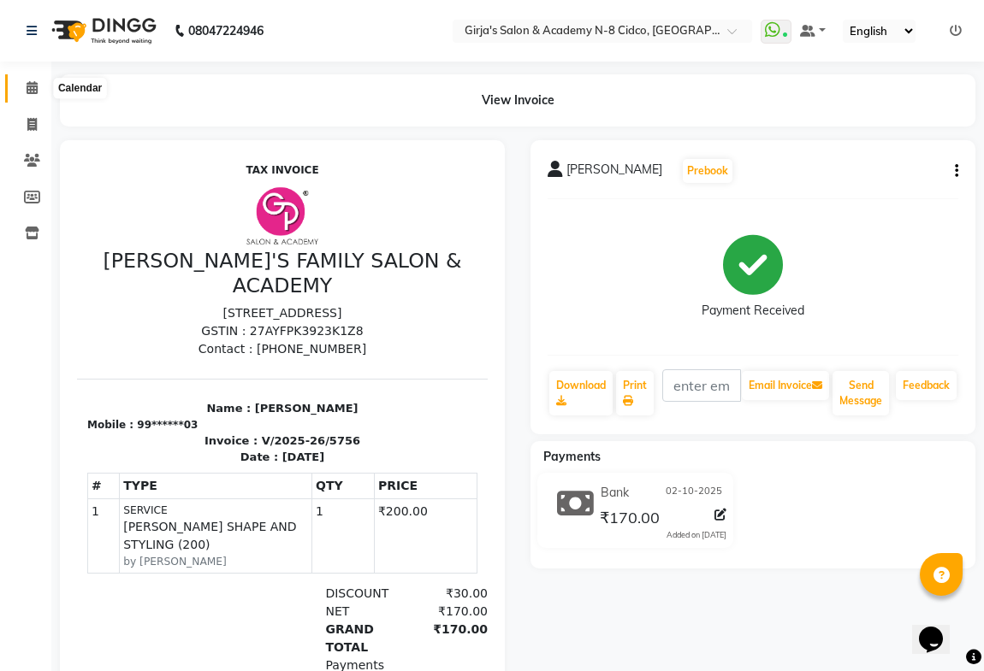
click at [36, 93] on icon at bounding box center [32, 87] width 11 height 13
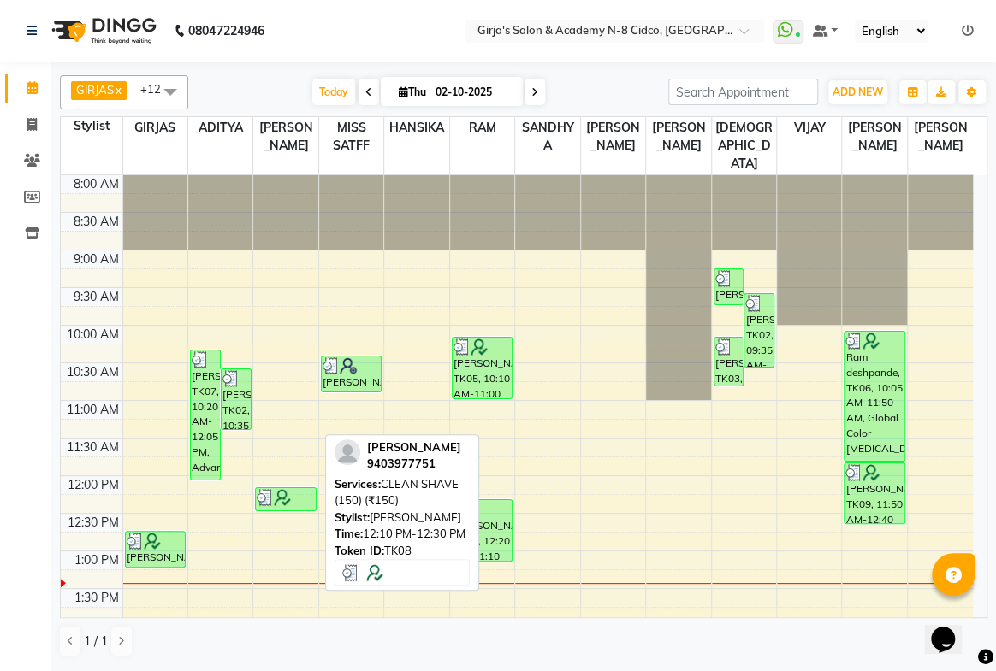
click at [292, 489] on div at bounding box center [286, 497] width 58 height 17
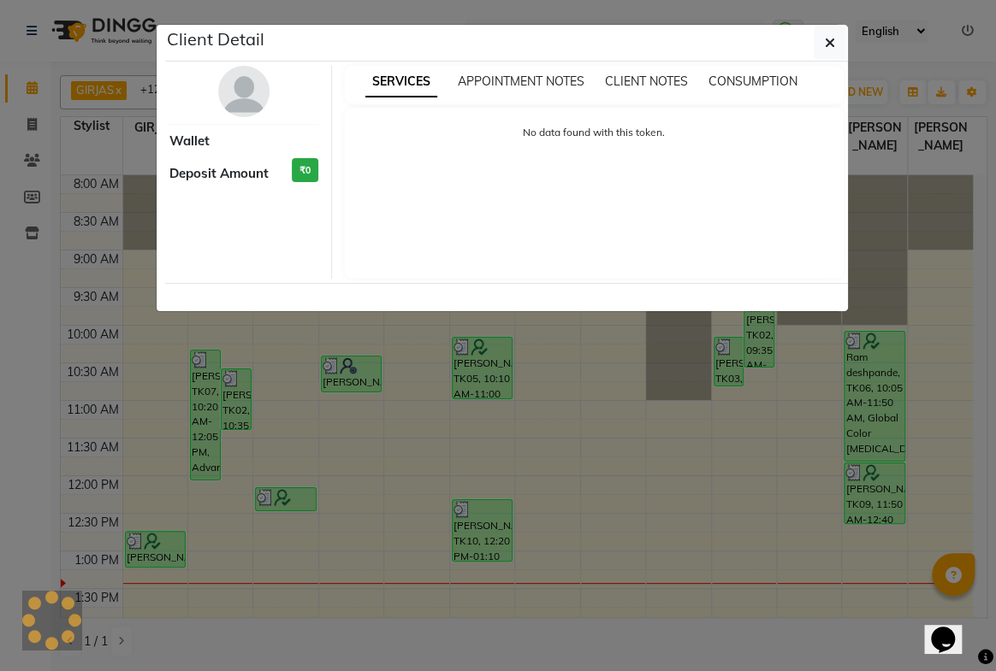
select select "3"
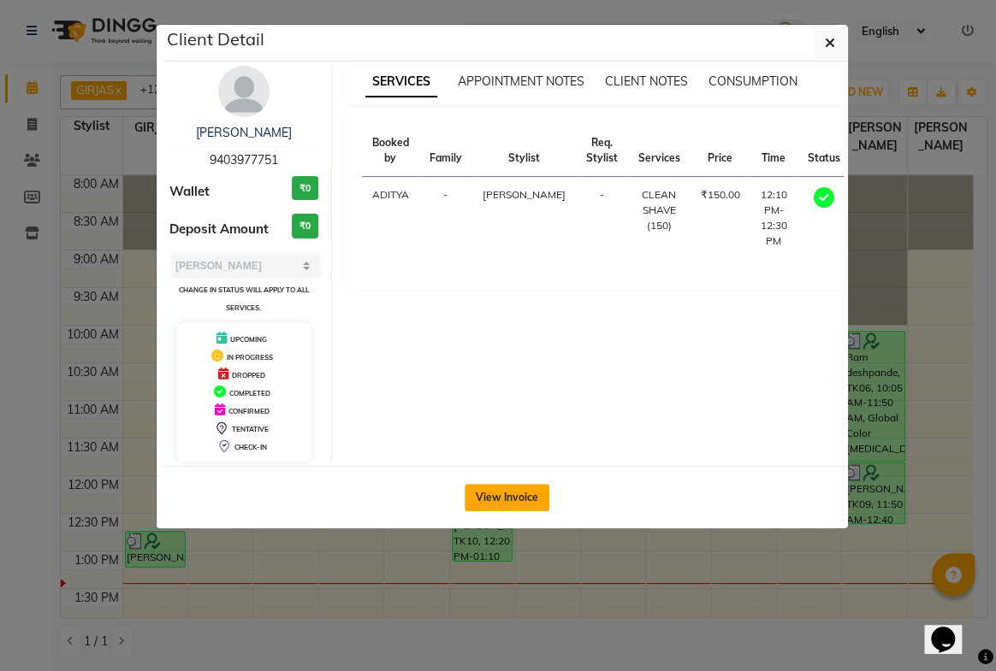
click at [522, 505] on button "View Invoice" at bounding box center [506, 497] width 85 height 27
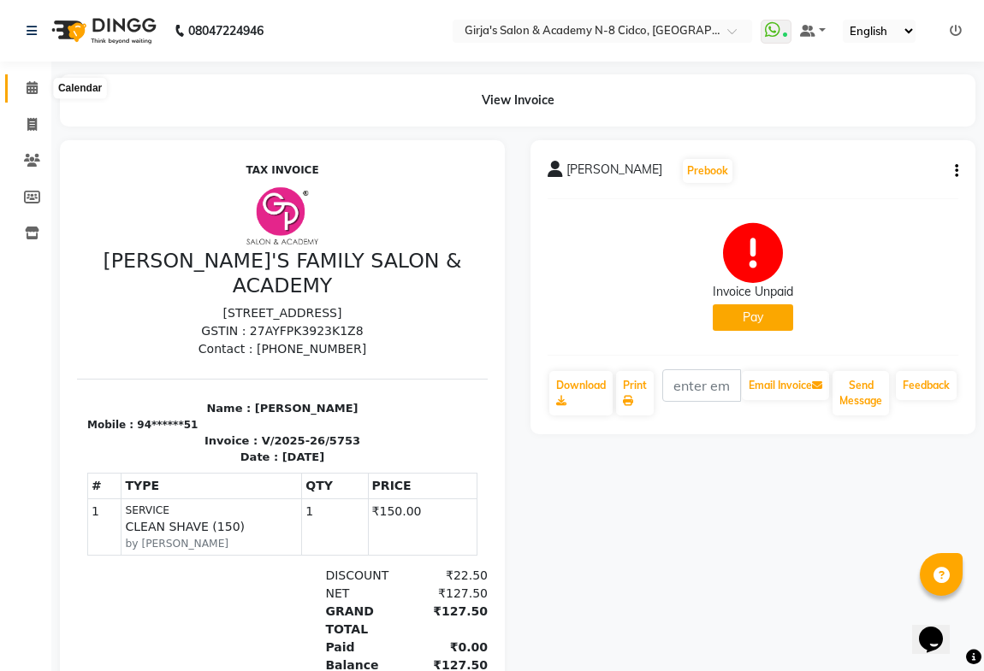
click at [35, 88] on icon at bounding box center [32, 87] width 11 height 13
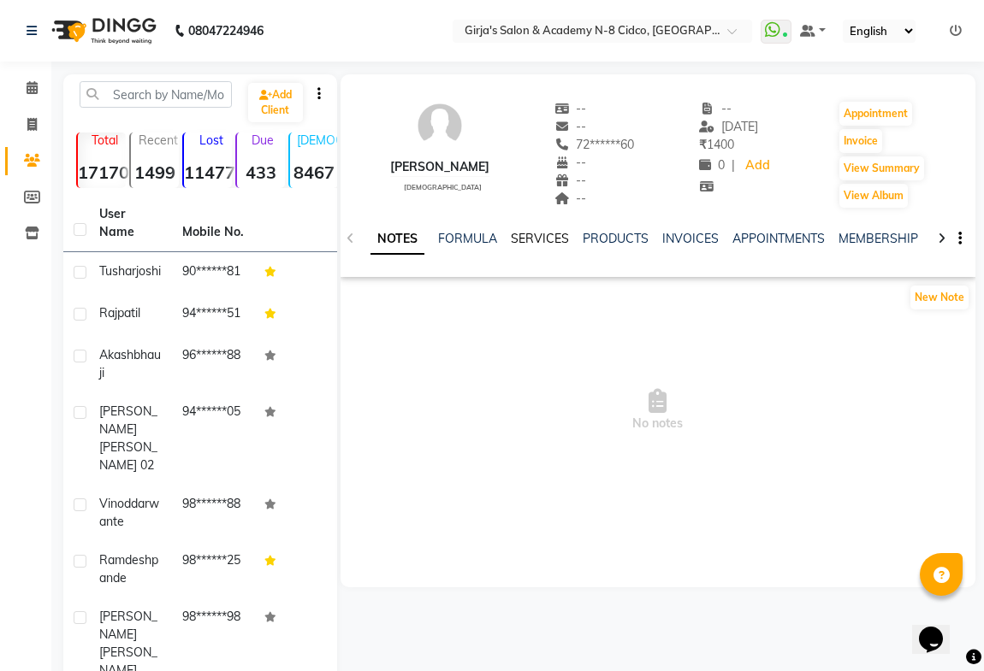
click at [526, 237] on link "SERVICES" at bounding box center [540, 238] width 58 height 15
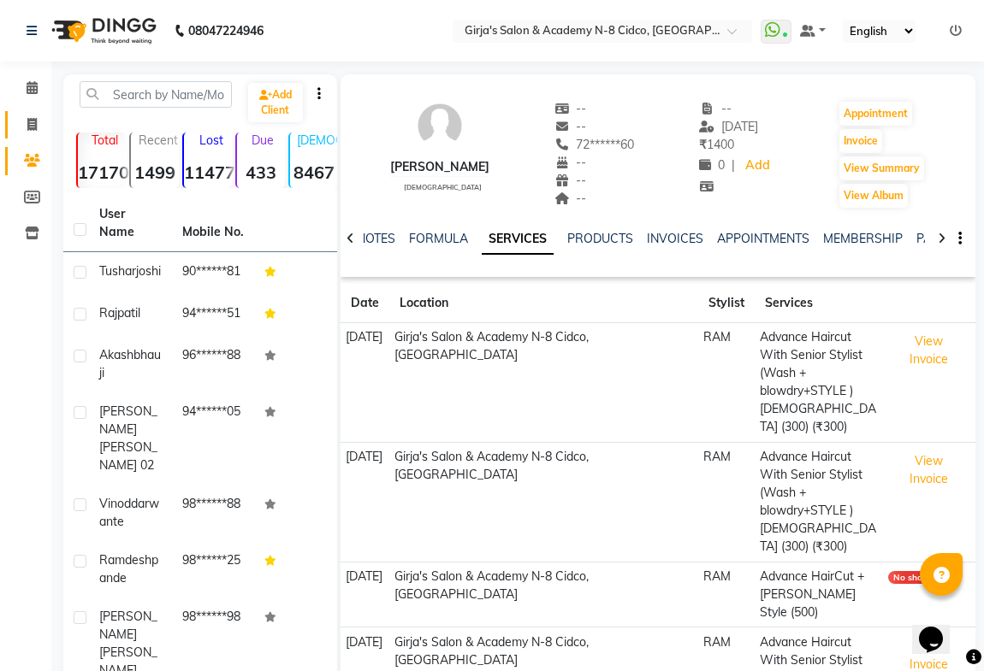
click at [35, 124] on icon at bounding box center [31, 124] width 9 height 13
select select "service"
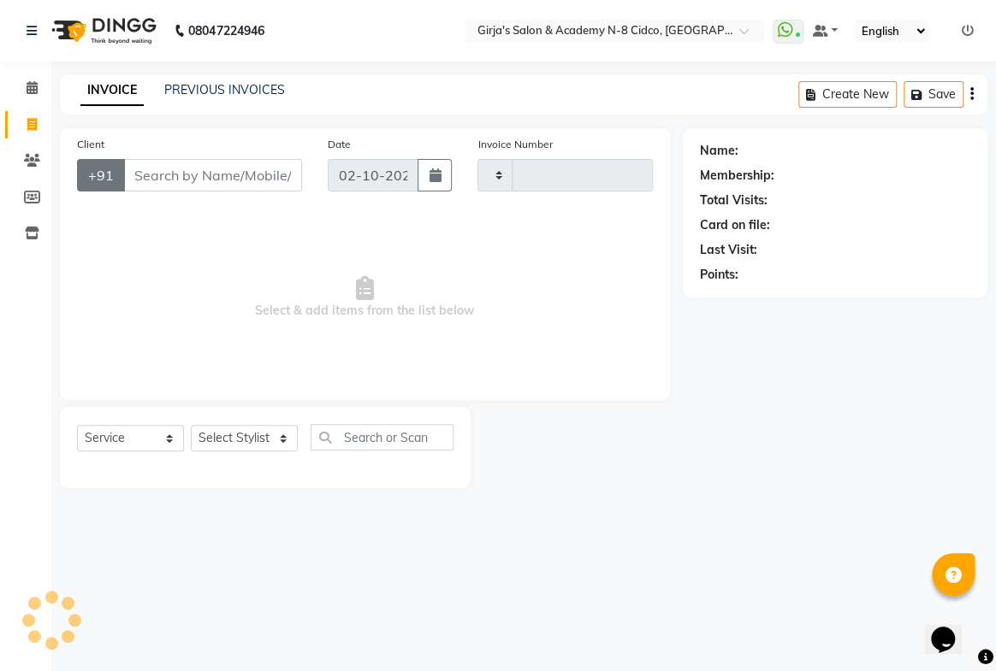
type input "5757"
select select "66"
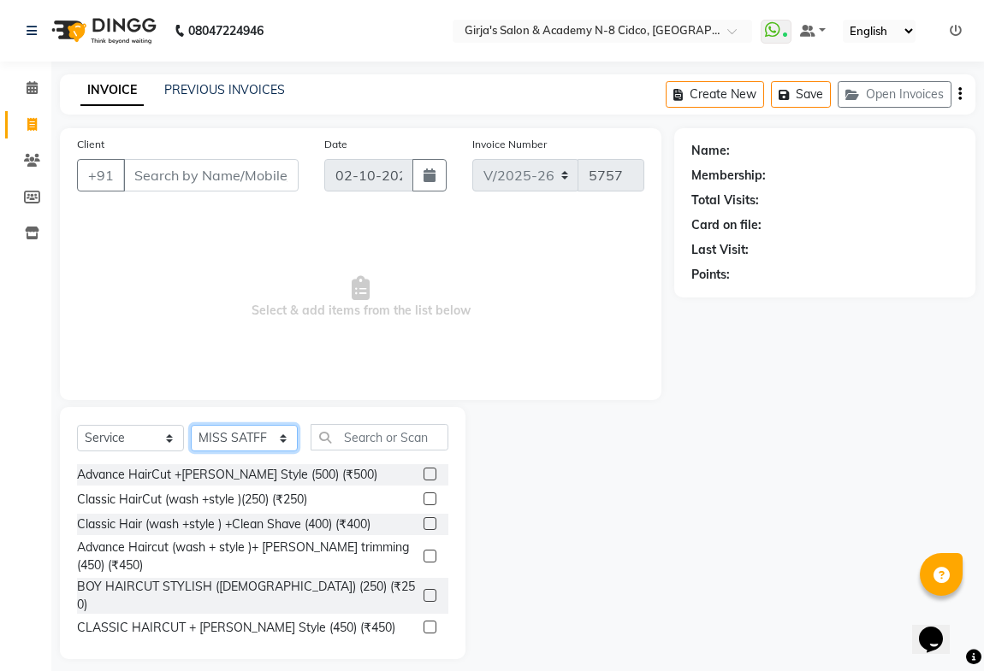
click at [232, 435] on select "Select Stylist ADITYA [PERSON_NAME] BEAUTY M GIRJAS [PERSON_NAME] MISS [PERSON_…" at bounding box center [244, 438] width 107 height 27
select select "28785"
click at [191, 425] on select "Select Stylist ADITYA [PERSON_NAME] BEAUTY M GIRJAS [PERSON_NAME] MISS [PERSON_…" at bounding box center [244, 438] width 107 height 27
click at [390, 440] on input "text" at bounding box center [379, 437] width 138 height 27
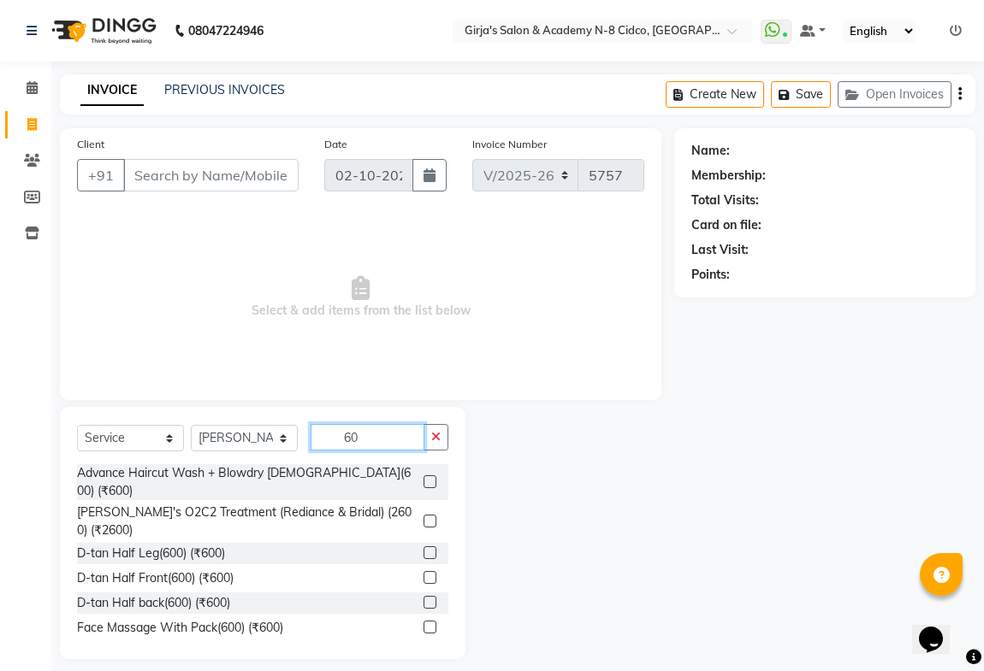
type input "6"
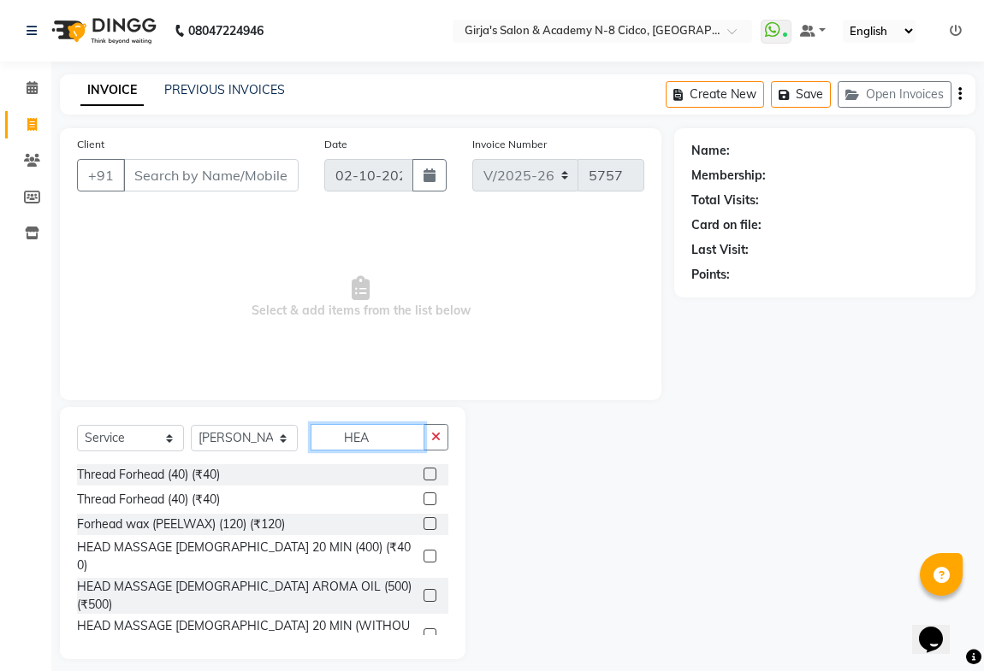
type input "HEA"
click at [423, 589] on label at bounding box center [429, 595] width 13 height 13
click at [423, 591] on input "checkbox" at bounding box center [428, 596] width 11 height 11
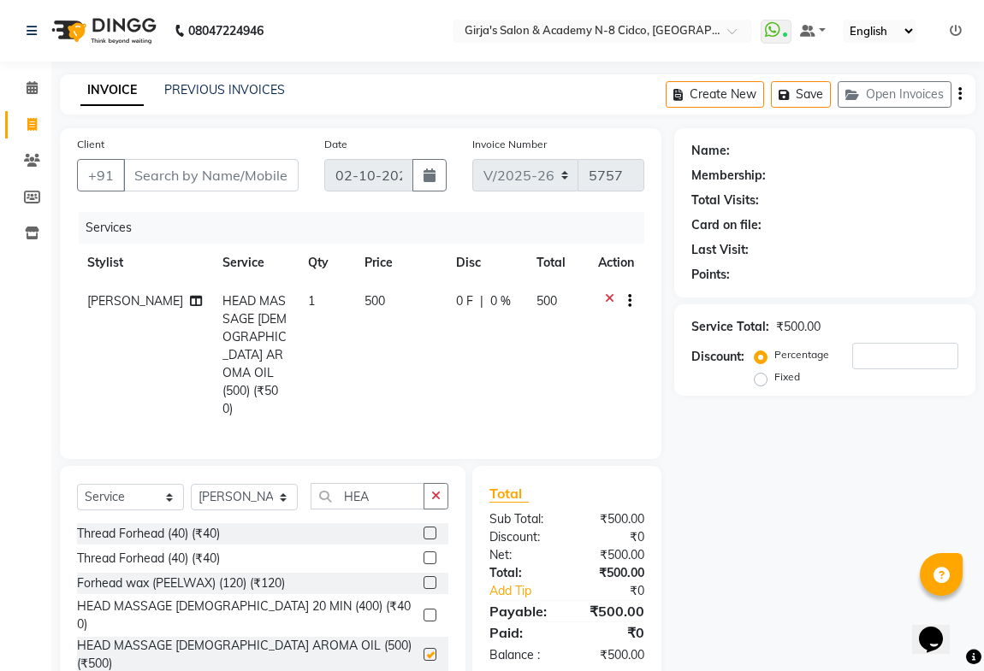
checkbox input "false"
click at [354, 323] on td "500" at bounding box center [400, 355] width 92 height 146
select select "28785"
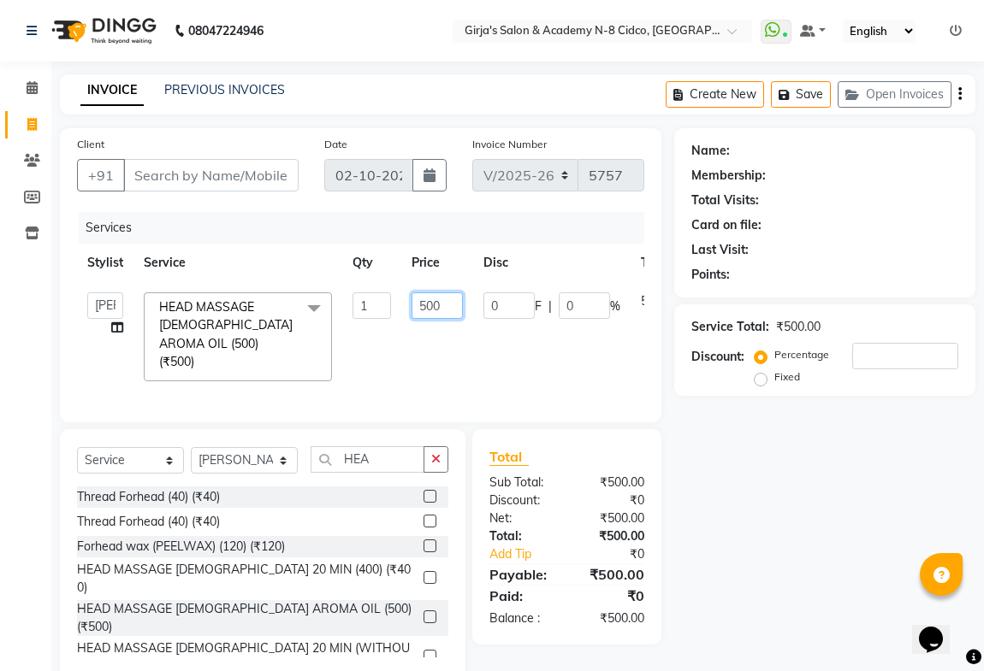
click at [427, 309] on input "500" at bounding box center [436, 306] width 51 height 27
type input "600"
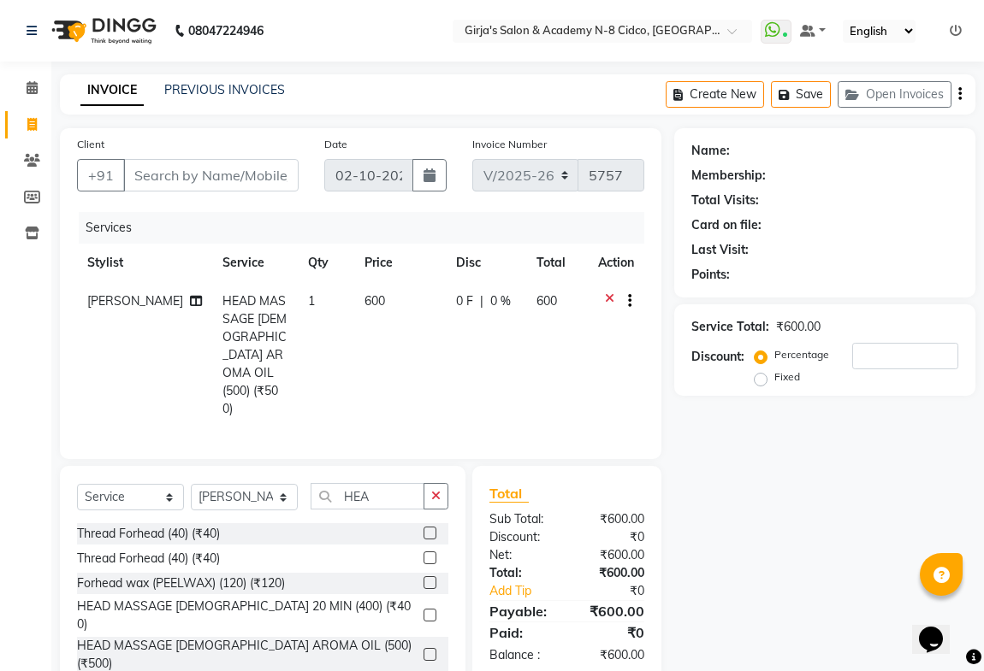
click at [373, 376] on div "Services Stylist Service Qty Price Disc Total Action [PERSON_NAME] HEAD MASSAGE…" at bounding box center [360, 327] width 567 height 230
click at [382, 483] on input "HEA" at bounding box center [367, 496] width 114 height 27
type input "H"
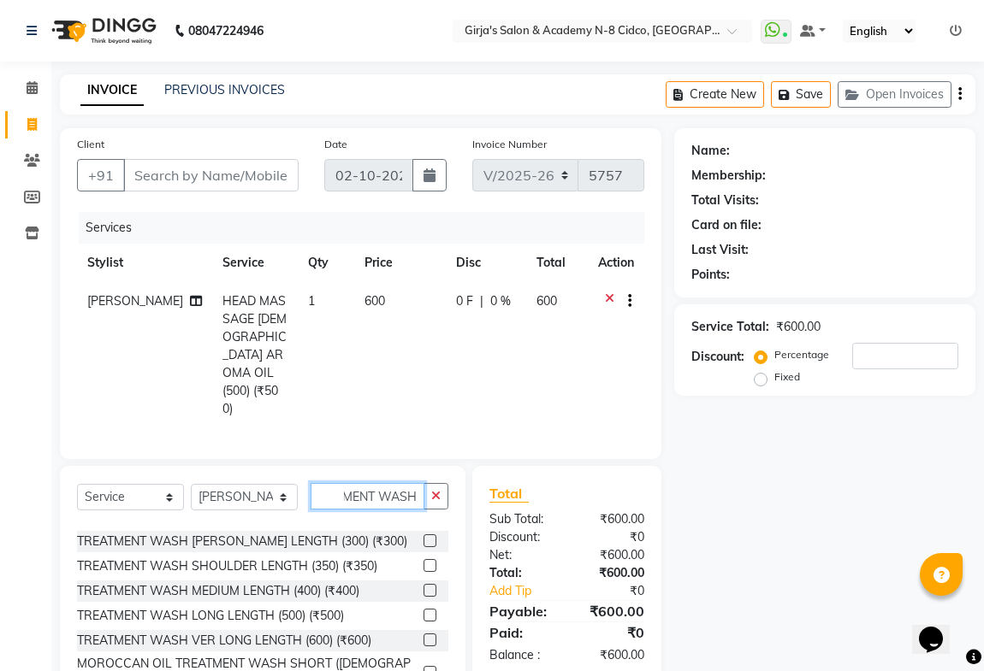
scroll to position [155, 0]
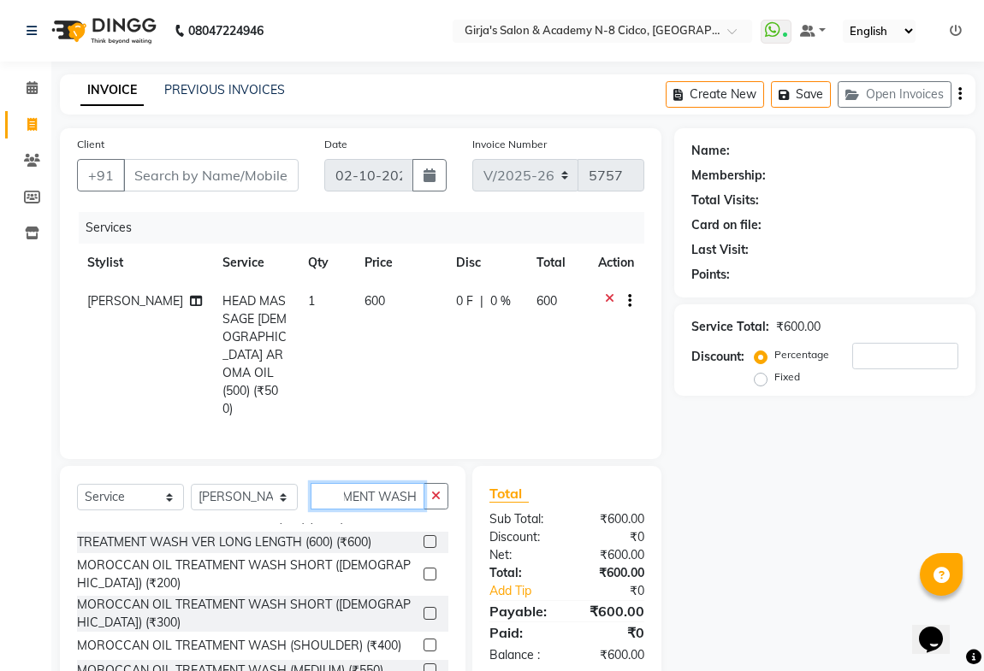
type input "TREATMENT WASH"
click at [423, 535] on label at bounding box center [429, 541] width 13 height 13
click at [423, 537] on input "checkbox" at bounding box center [428, 542] width 11 height 11
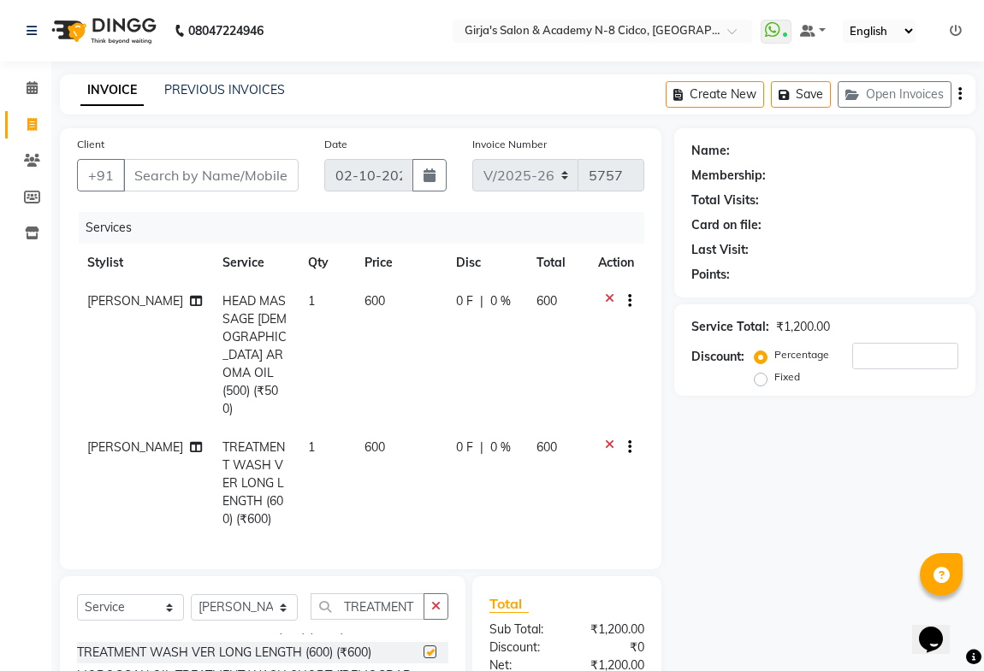
checkbox input "false"
click at [370, 429] on td "600" at bounding box center [400, 484] width 92 height 110
select select "28785"
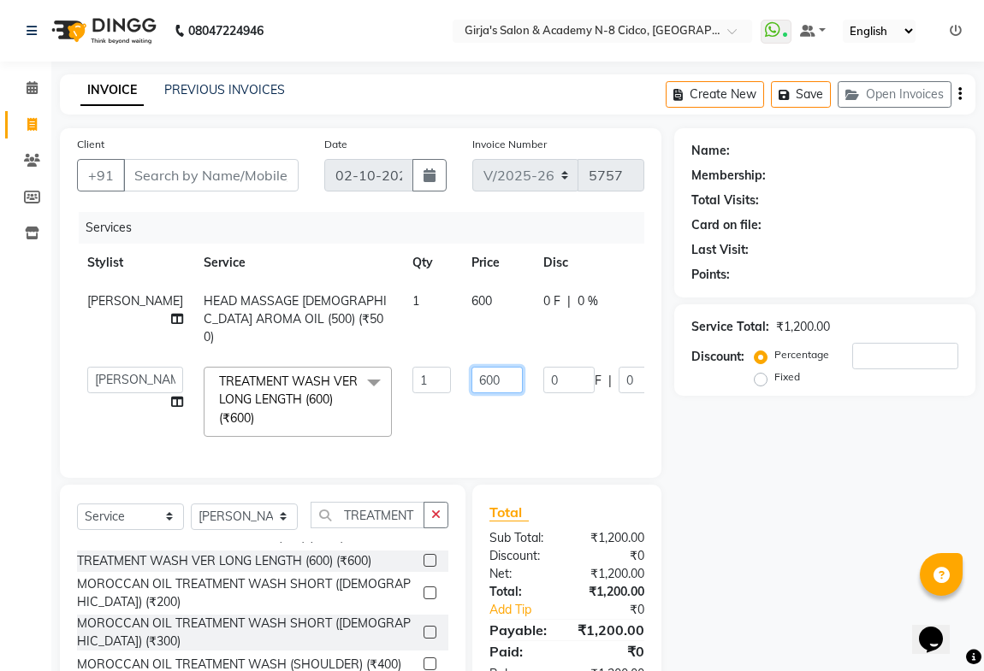
click at [471, 368] on input "600" at bounding box center [496, 380] width 51 height 27
type input "550"
click at [461, 401] on td "550" at bounding box center [497, 402] width 72 height 91
select select "28785"
click at [105, 367] on select "[PERSON_NAME] BEAUTY M GIRJAS [PERSON_NAME] MISS SATFF [PERSON_NAME] RAM [PERSO…" at bounding box center [135, 380] width 96 height 27
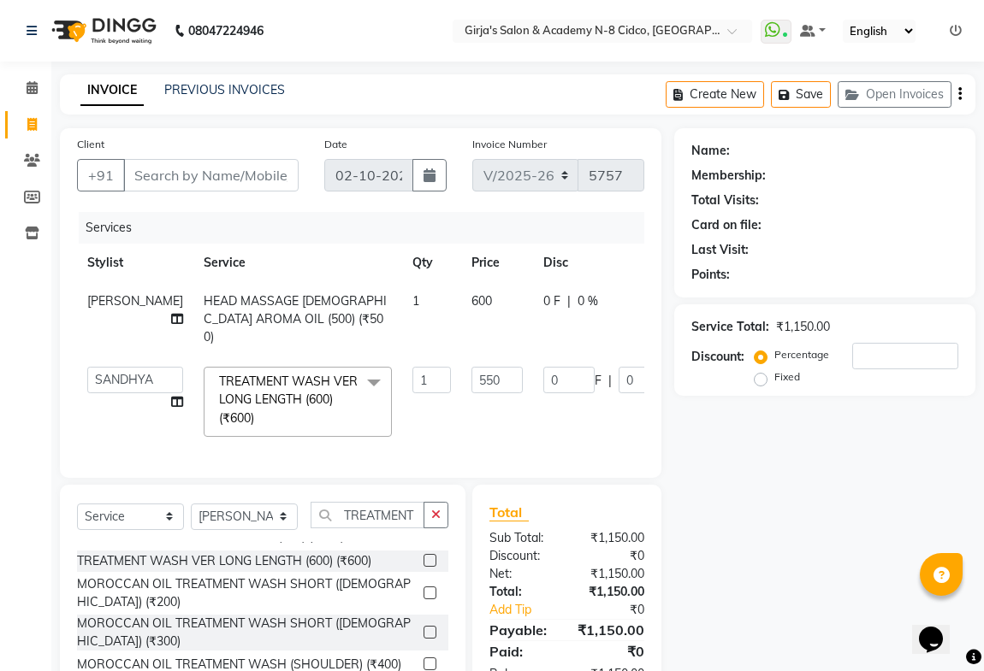
select select "65230"
click at [97, 308] on span "[PERSON_NAME]" at bounding box center [135, 300] width 96 height 15
select select "28785"
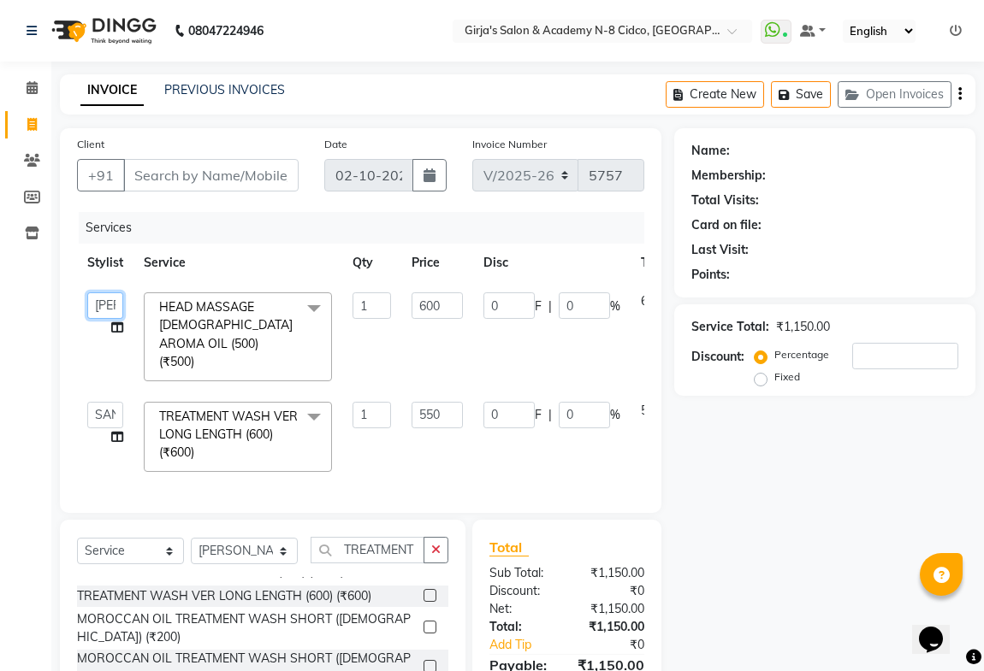
click at [97, 308] on select "[PERSON_NAME] BEAUTY M GIRJAS [PERSON_NAME] MISS SATFF [PERSON_NAME] RAM [PERSO…" at bounding box center [105, 306] width 36 height 27
select select "65230"
click at [418, 549] on input "TREATMENT WASH" at bounding box center [367, 550] width 114 height 27
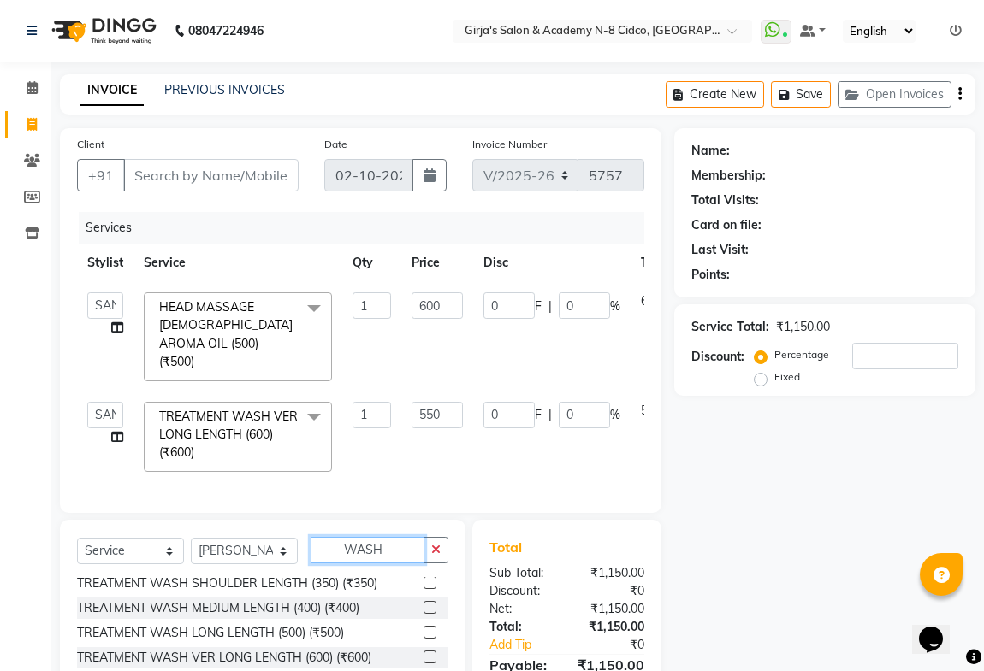
click at [399, 549] on input "WASH" at bounding box center [367, 550] width 114 height 27
type input "W"
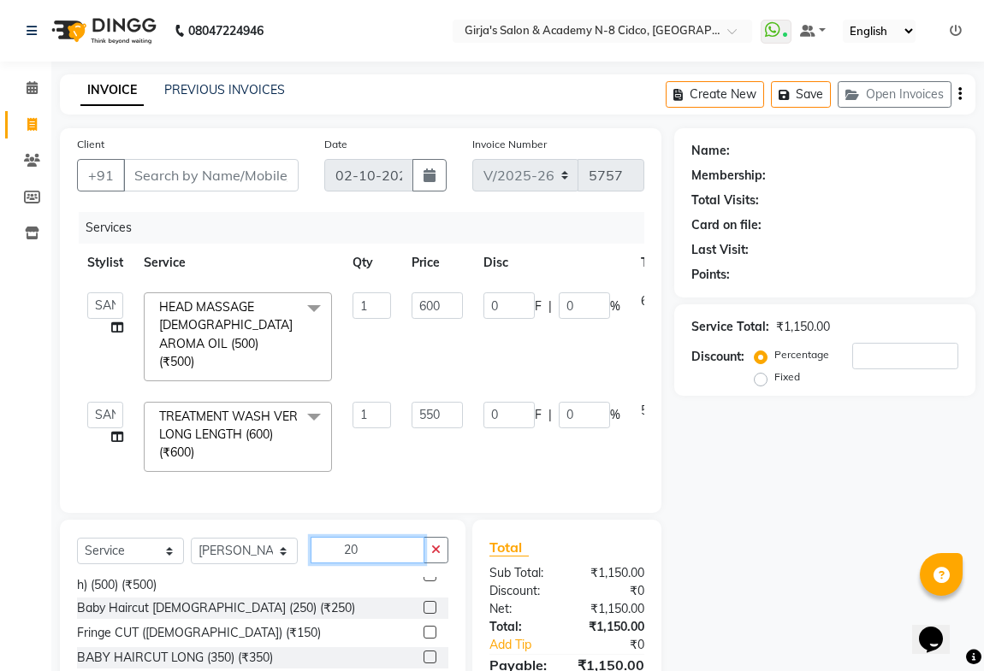
scroll to position [0, 0]
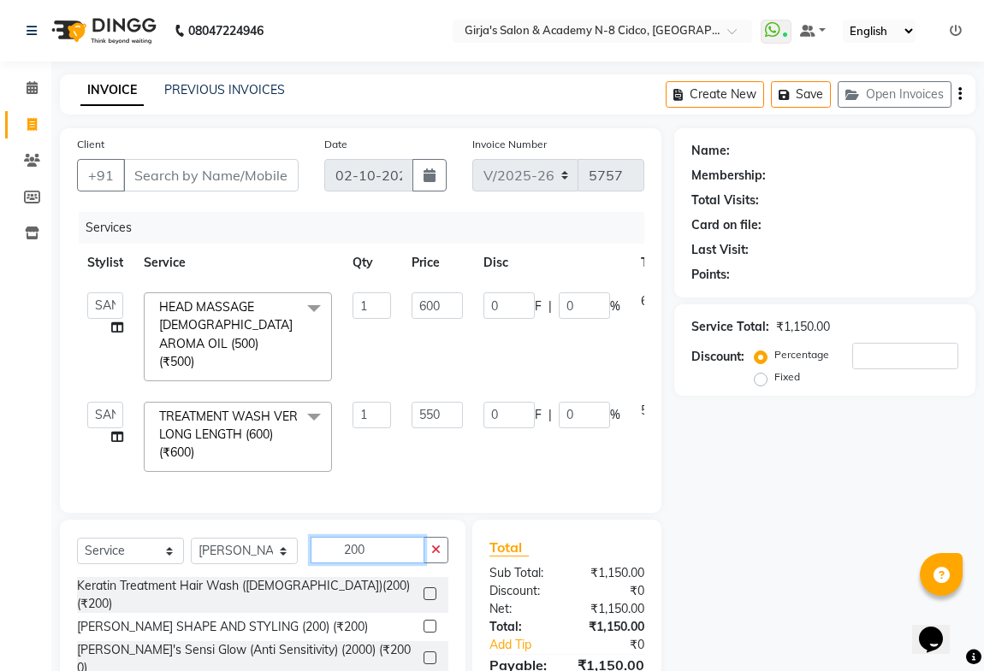
type input "200"
drag, startPoint x: 410, startPoint y: 607, endPoint x: 355, endPoint y: 575, distance: 63.7
click at [406, 617] on div "[PERSON_NAME] SHAPE AND STYLING (200) (₹200)" at bounding box center [262, 627] width 371 height 21
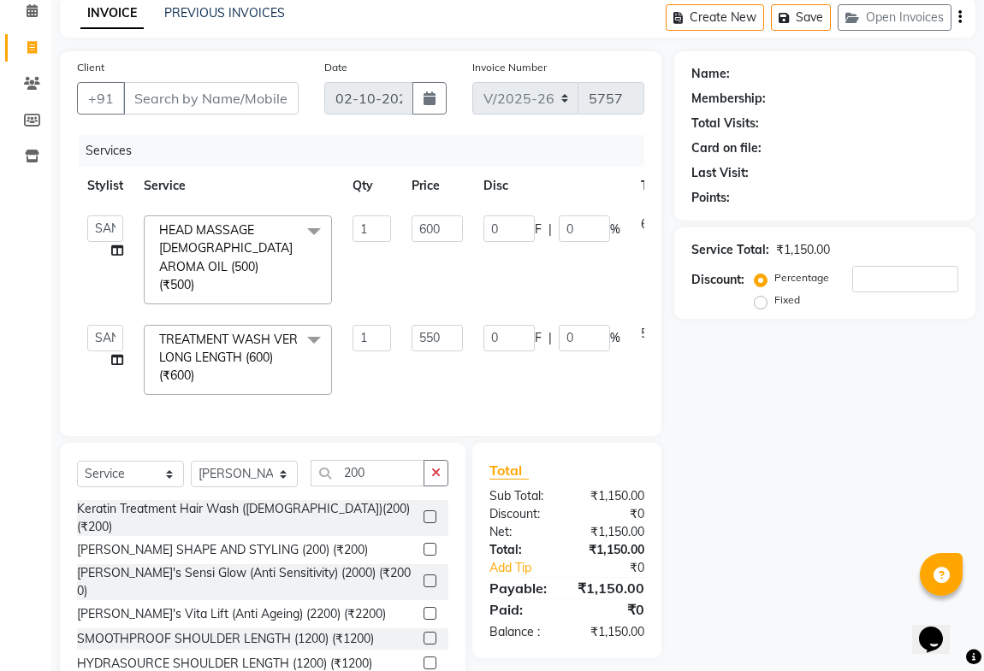
click at [423, 543] on label at bounding box center [429, 549] width 13 height 13
click at [423, 545] on input "checkbox" at bounding box center [428, 550] width 11 height 11
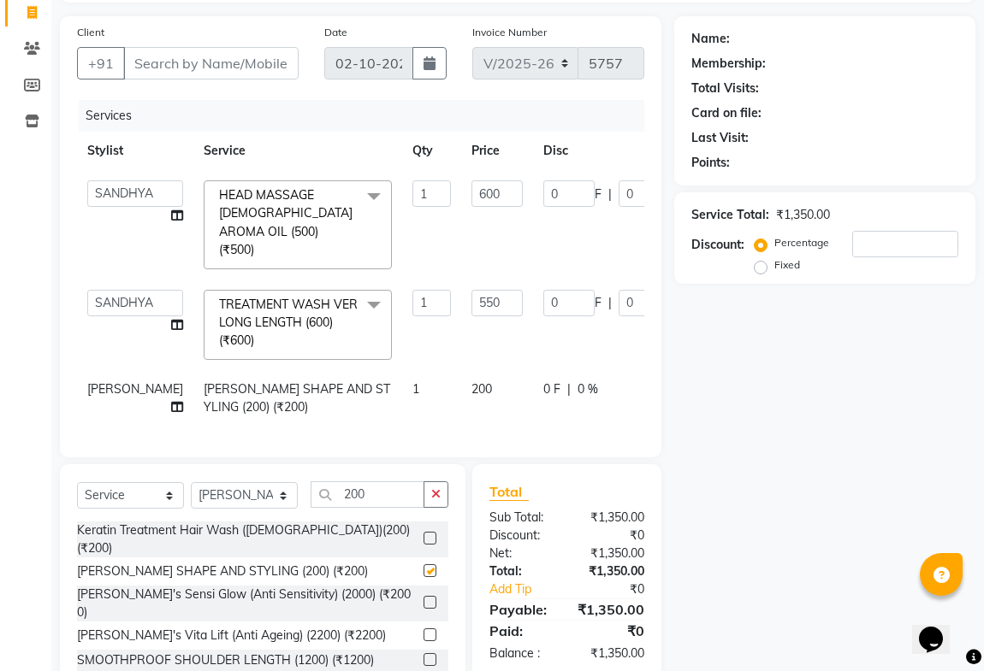
checkbox input "false"
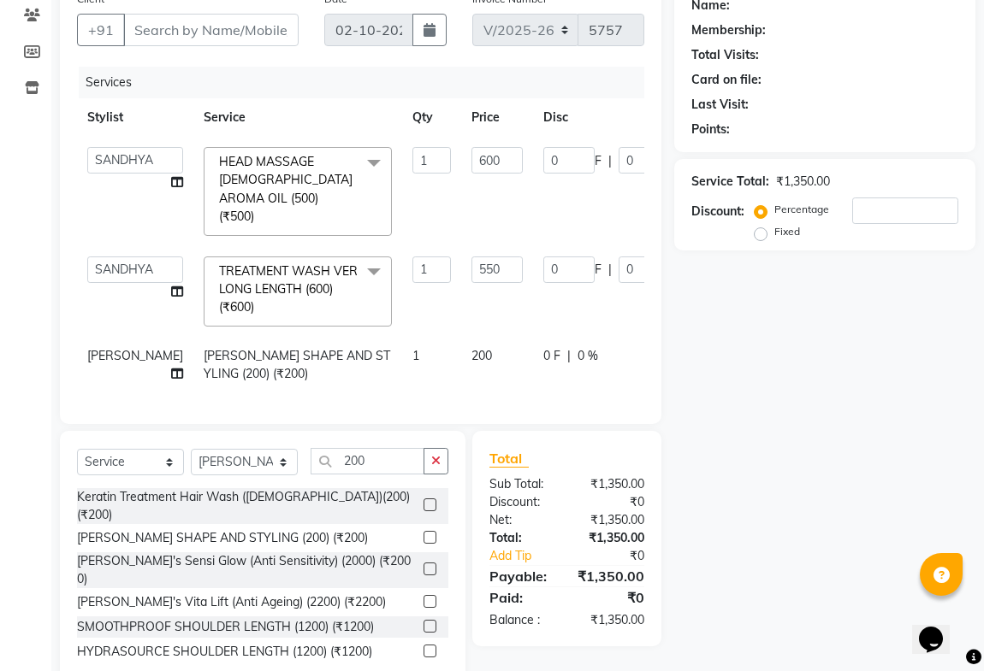
scroll to position [176, 0]
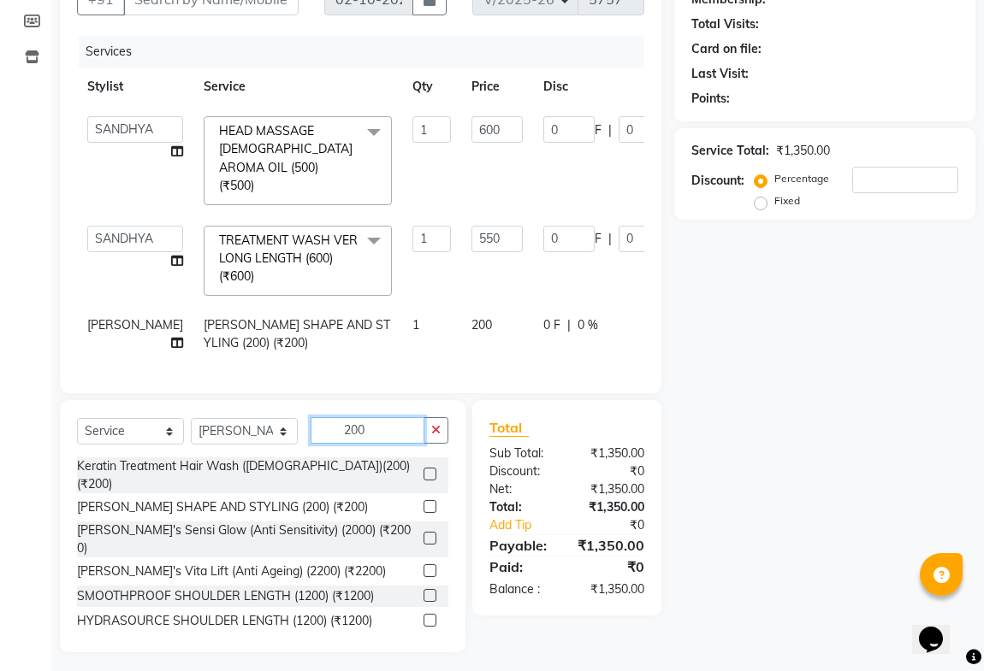
click at [369, 425] on input "200" at bounding box center [367, 430] width 114 height 27
type input "2"
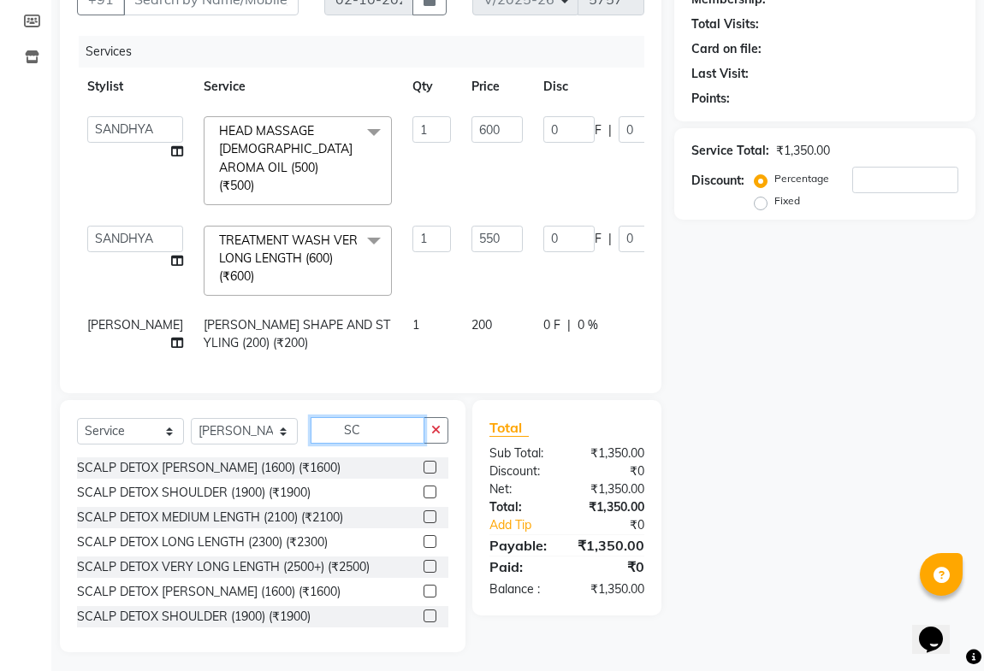
type input "S"
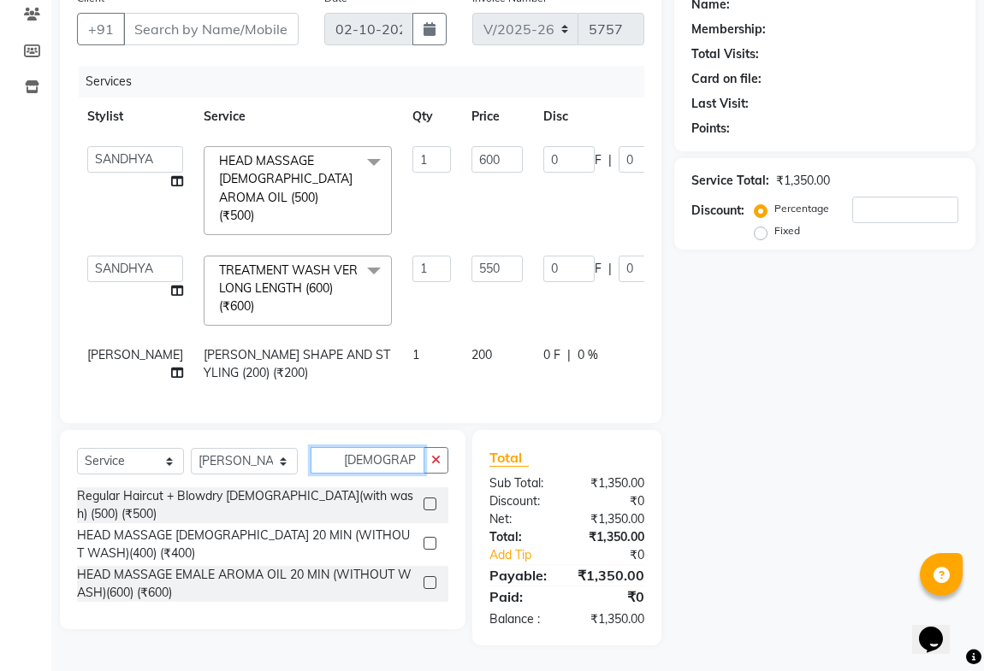
scroll to position [139, 0]
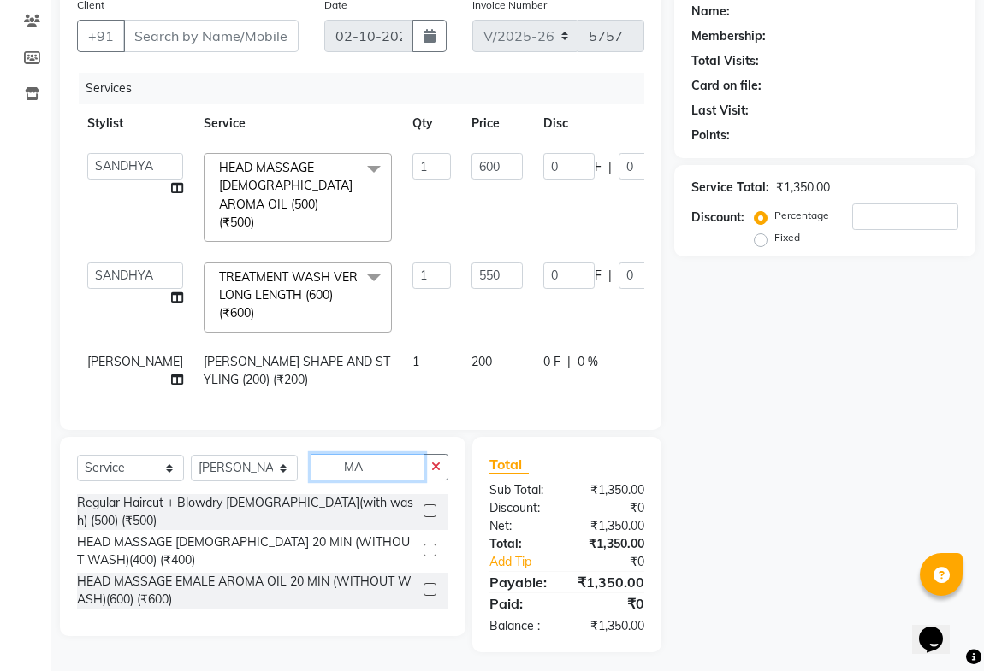
type input "M"
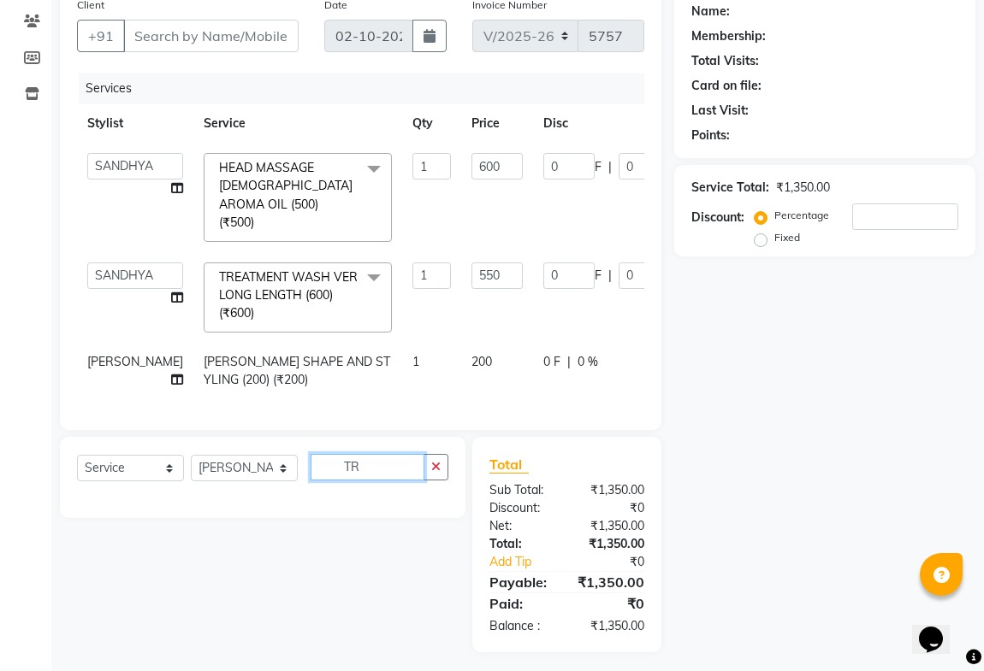
type input "T"
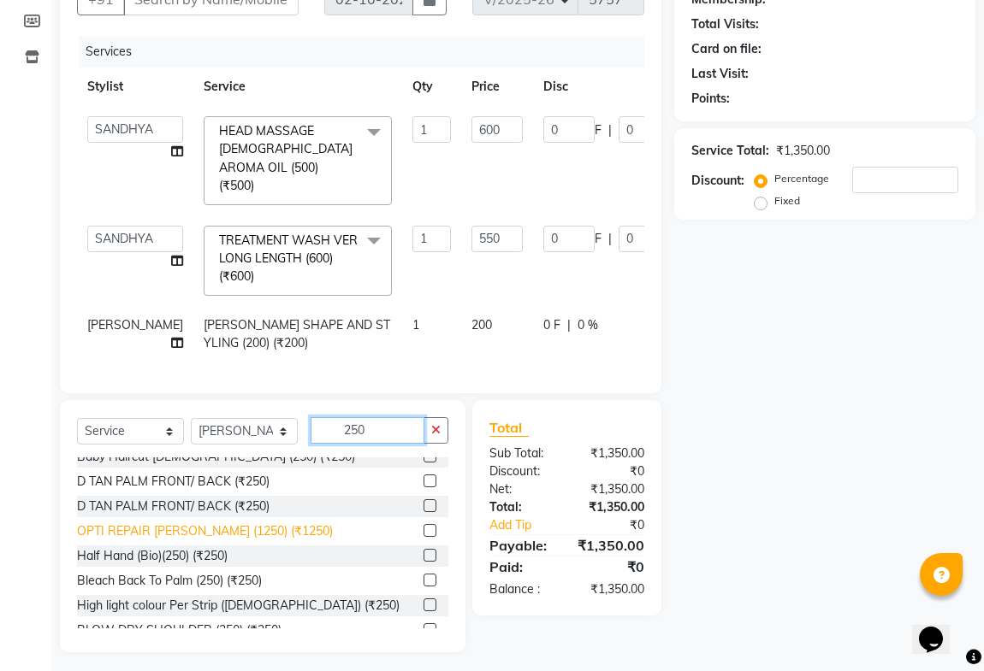
scroll to position [0, 0]
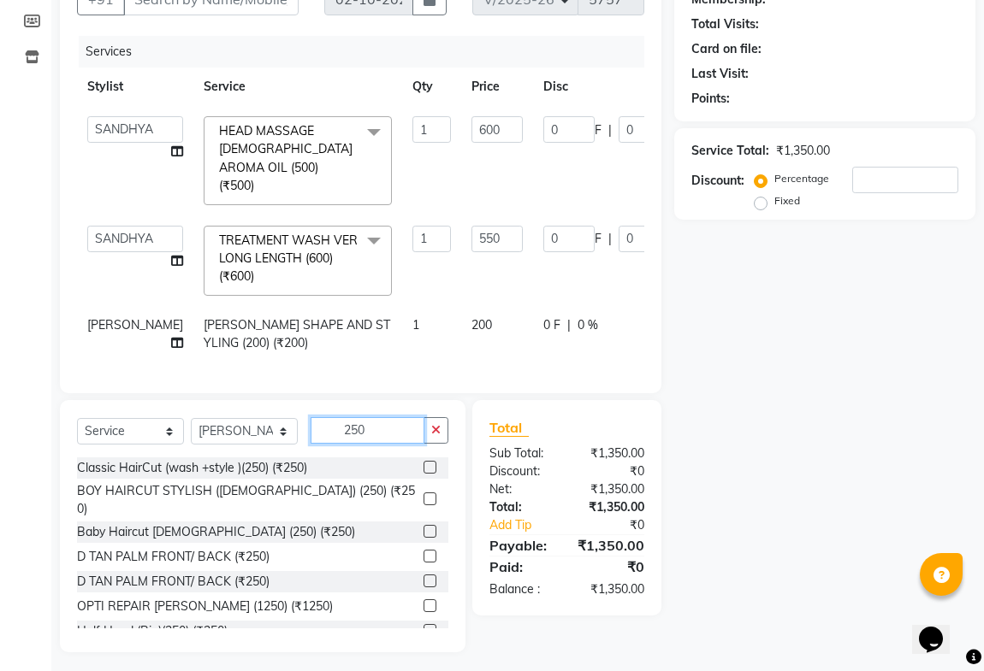
click at [370, 428] on input "250" at bounding box center [367, 430] width 114 height 27
type input "2"
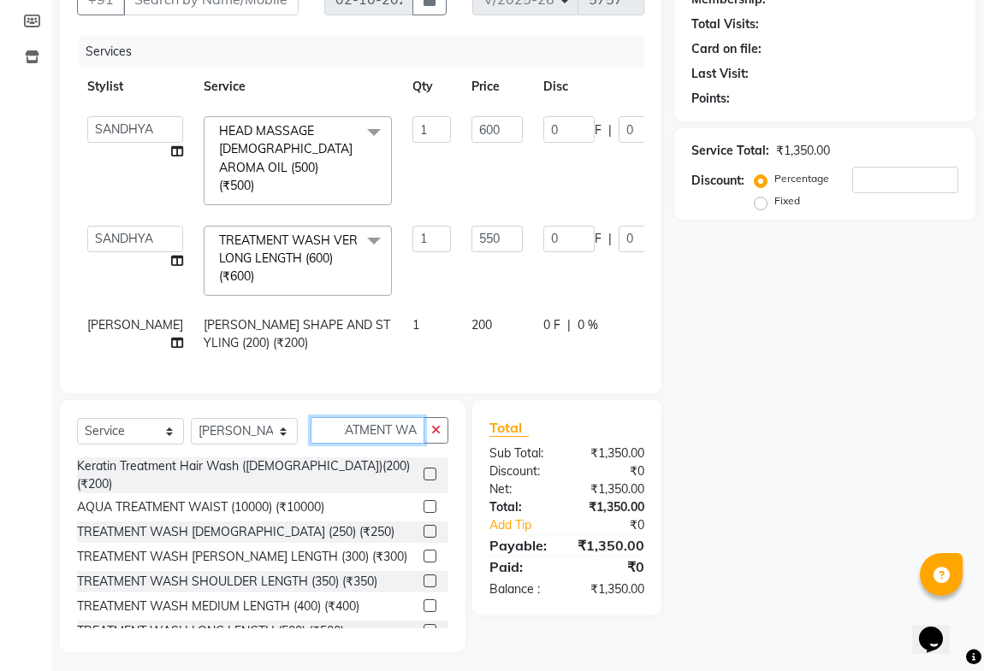
scroll to position [0, 29]
type input "TREATMENT WAS"
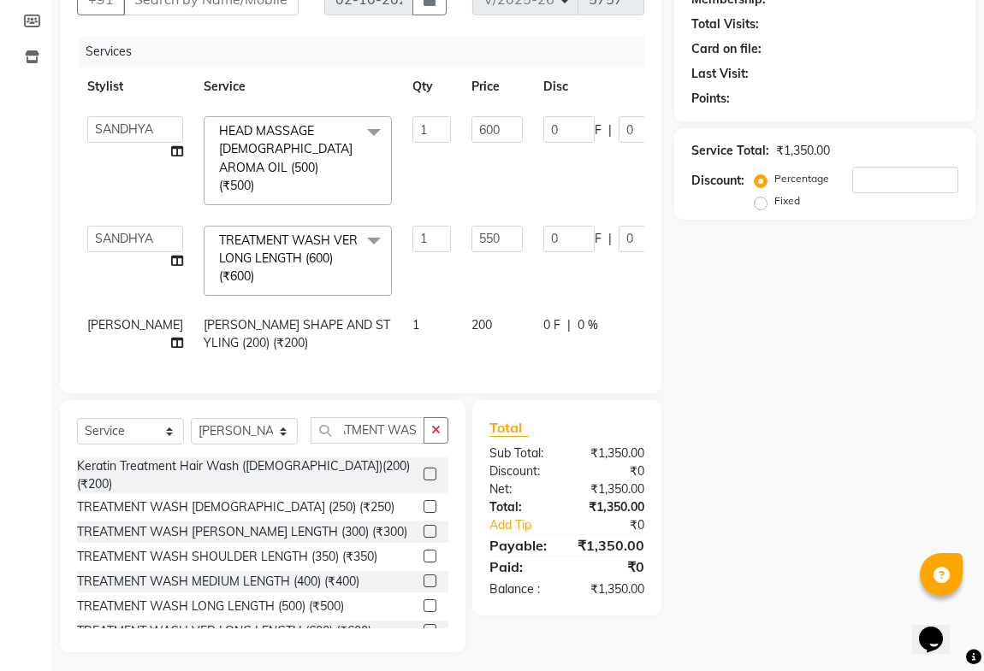
click at [423, 500] on label at bounding box center [429, 506] width 13 height 13
click at [423, 502] on input "checkbox" at bounding box center [428, 507] width 11 height 11
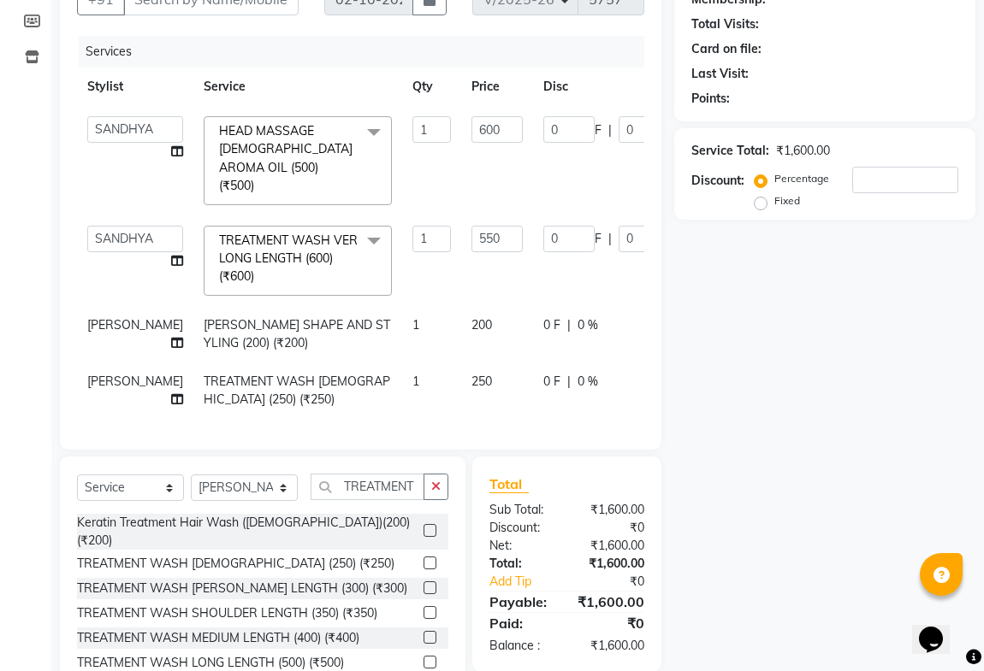
checkbox input "false"
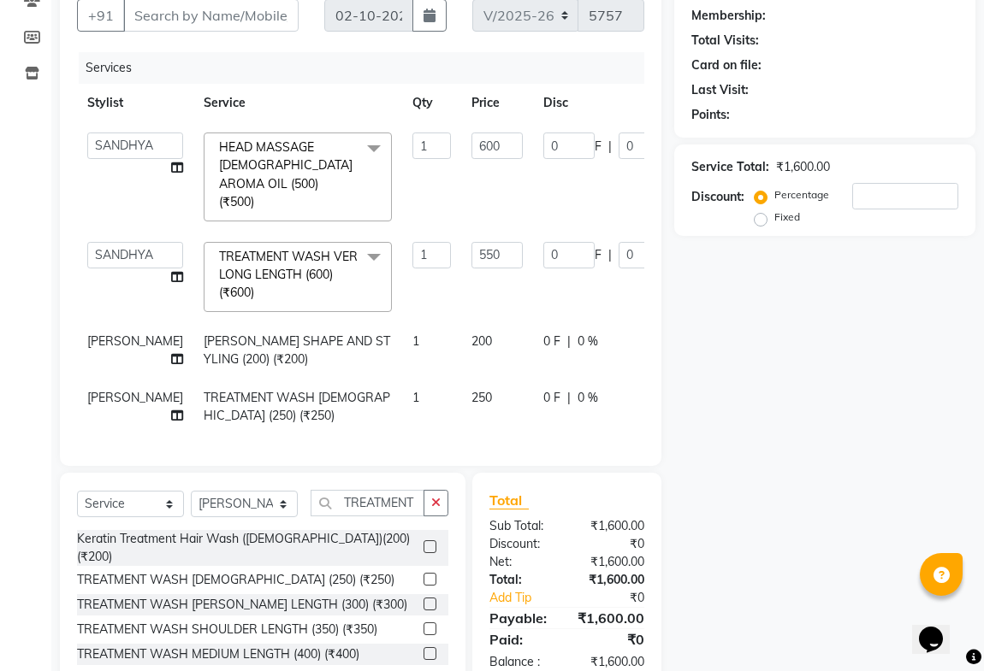
scroll to position [233, 0]
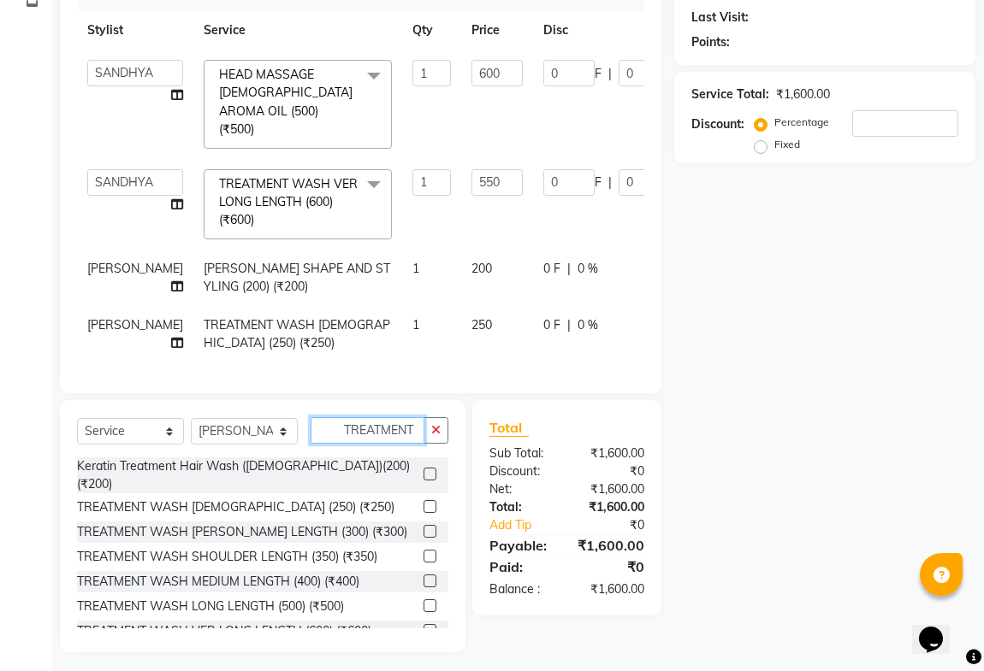
click at [412, 435] on input "TREATMENT WAS" at bounding box center [367, 430] width 114 height 27
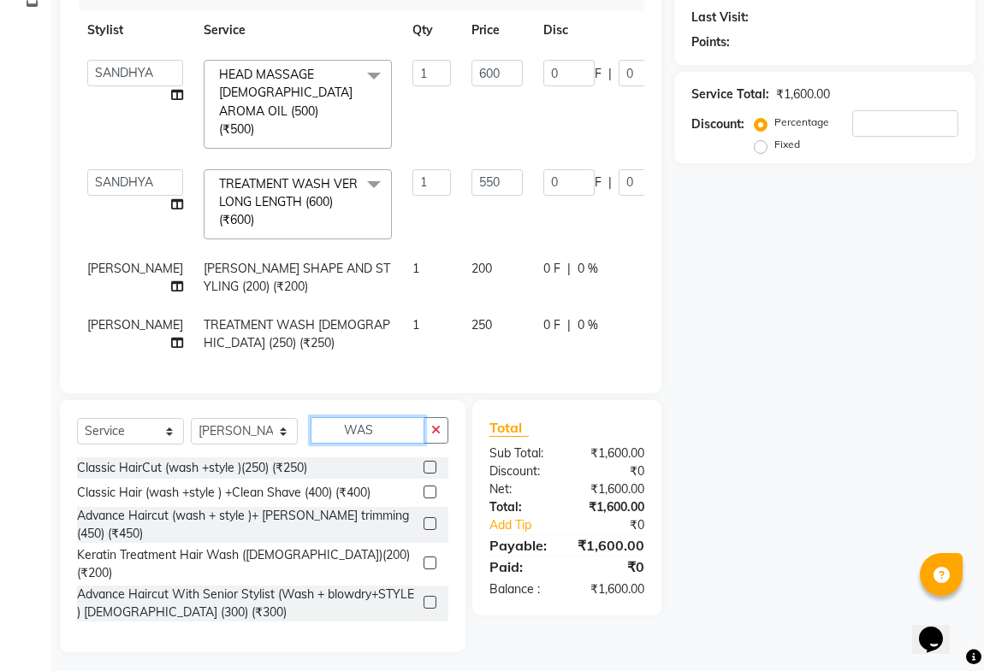
click at [377, 426] on input "WAS" at bounding box center [367, 430] width 114 height 27
type input "W"
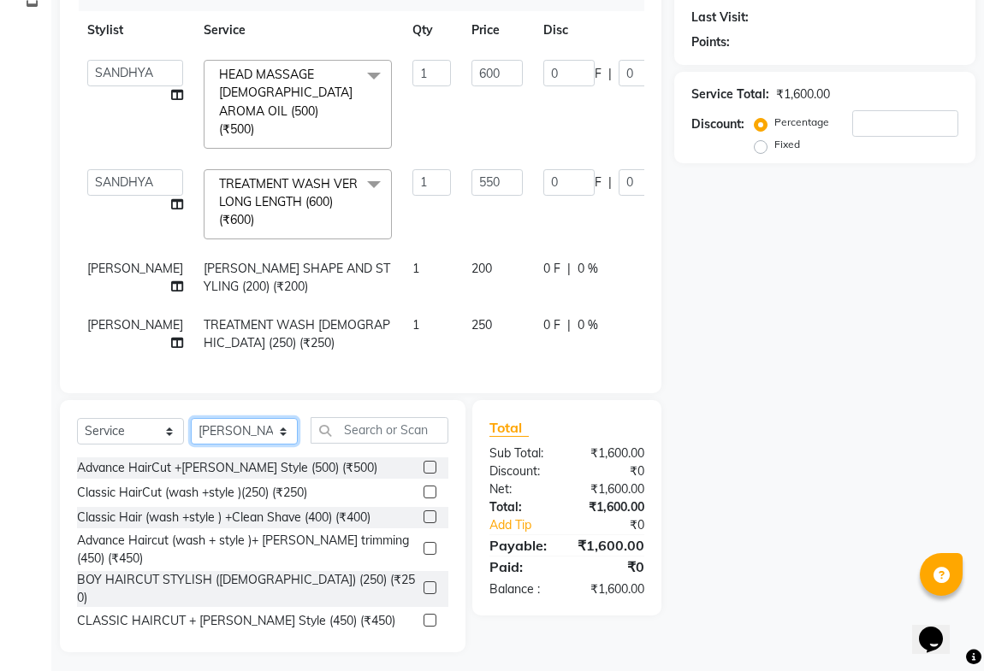
drag, startPoint x: 242, startPoint y: 434, endPoint x: 240, endPoint y: 411, distance: 23.2
click at [240, 423] on select "Select Stylist ADITYA [PERSON_NAME] BEAUTY M GIRJAS [PERSON_NAME] MISS [PERSON_…" at bounding box center [244, 431] width 107 height 27
select select "25488"
click at [191, 418] on select "Select Stylist ADITYA [PERSON_NAME] BEAUTY M GIRJAS [PERSON_NAME] MISS [PERSON_…" at bounding box center [244, 431] width 107 height 27
click at [397, 438] on div "Select Service Product Membership Package Voucher Prepaid Gift Card Select Styl…" at bounding box center [262, 437] width 371 height 40
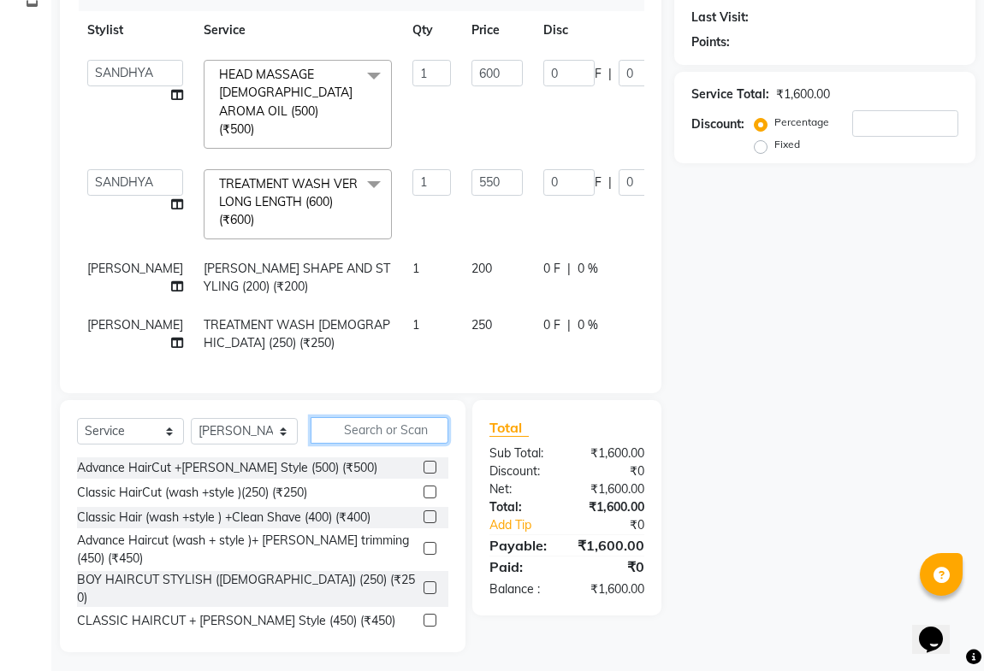
click at [393, 429] on input "text" at bounding box center [379, 430] width 138 height 27
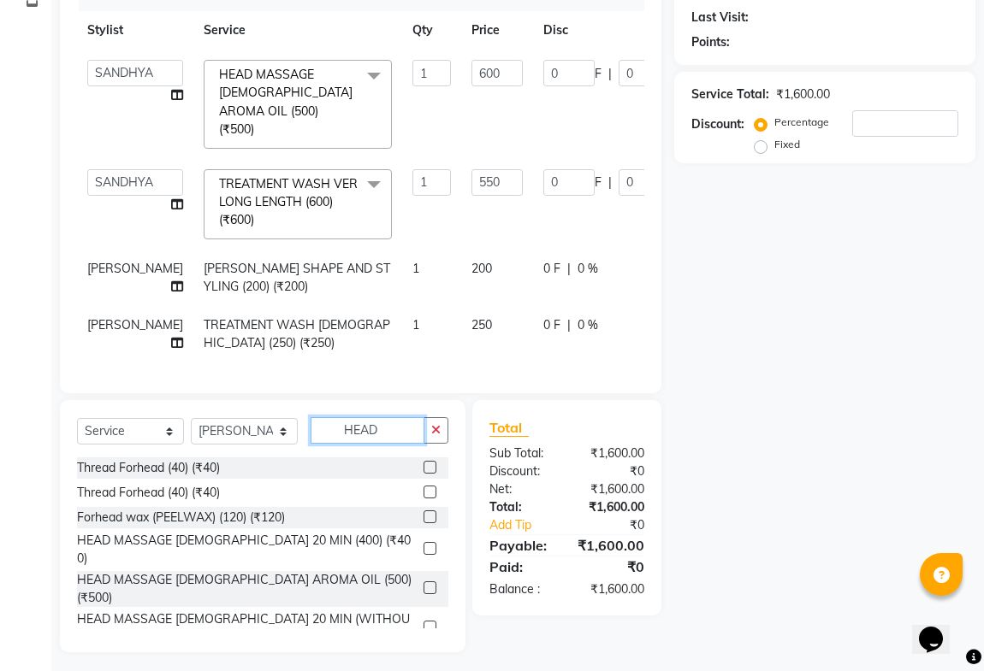
type input "HEAD"
click at [423, 582] on label at bounding box center [429, 588] width 13 height 13
click at [423, 583] on input "checkbox" at bounding box center [428, 588] width 11 height 11
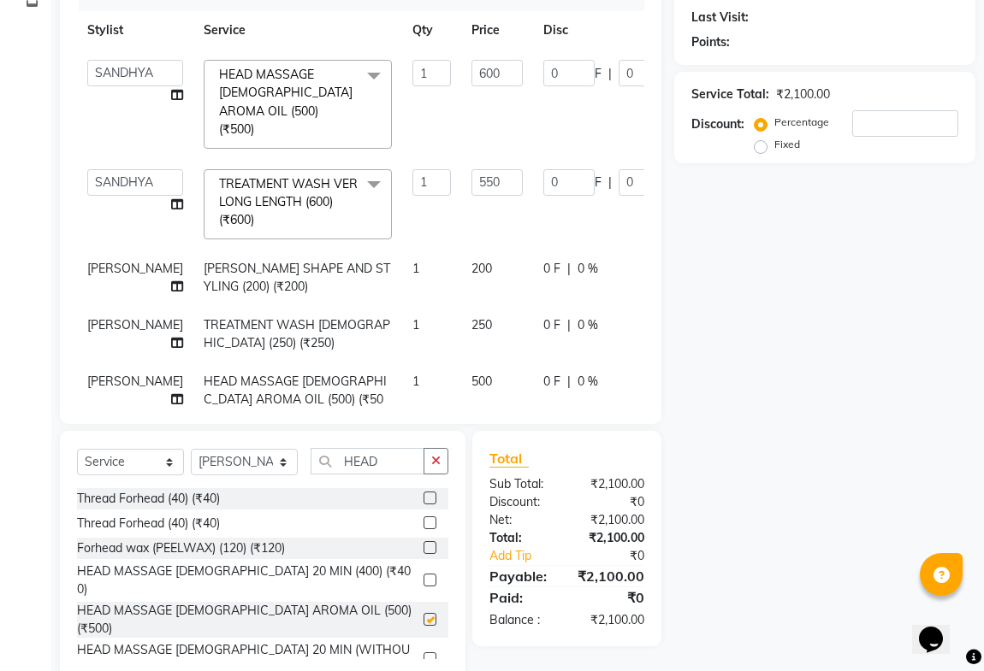
checkbox input "false"
click at [380, 458] on input "HEAD" at bounding box center [367, 461] width 114 height 27
type input "H"
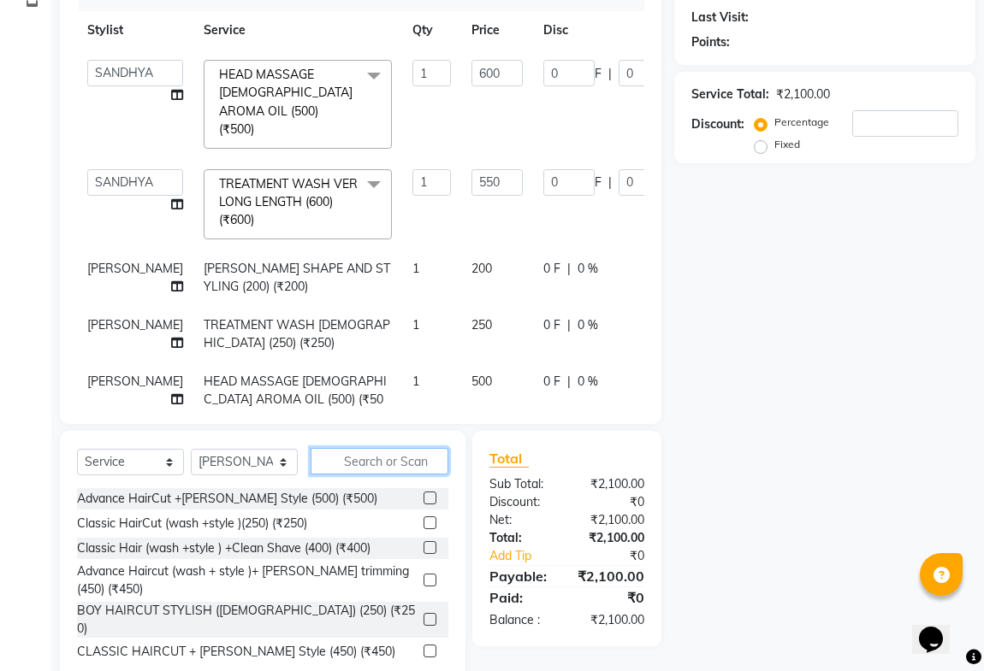
click at [399, 462] on input "text" at bounding box center [379, 461] width 138 height 27
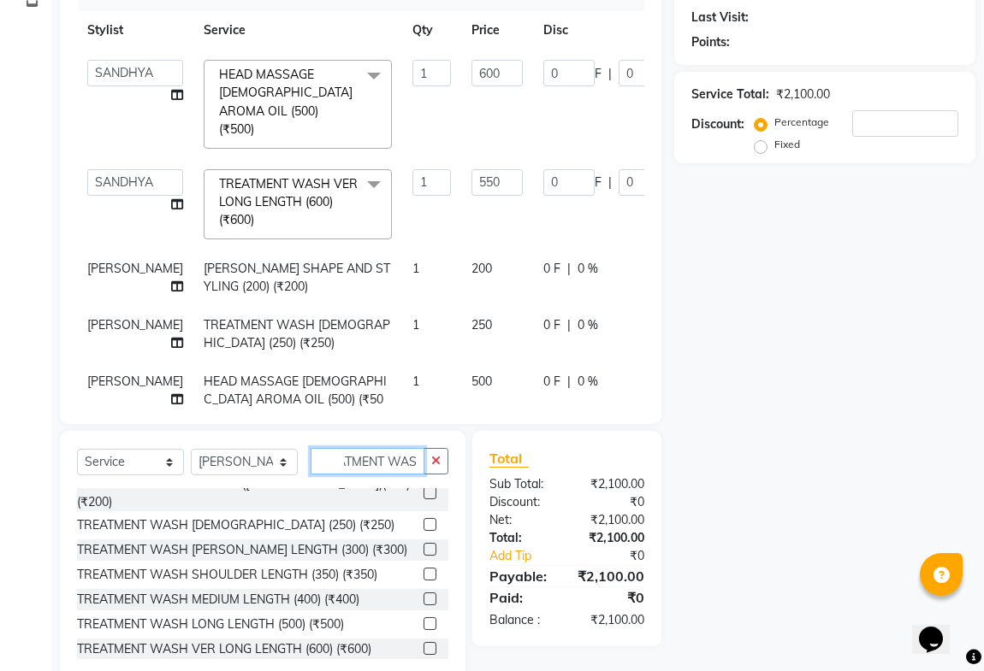
scroll to position [0, 0]
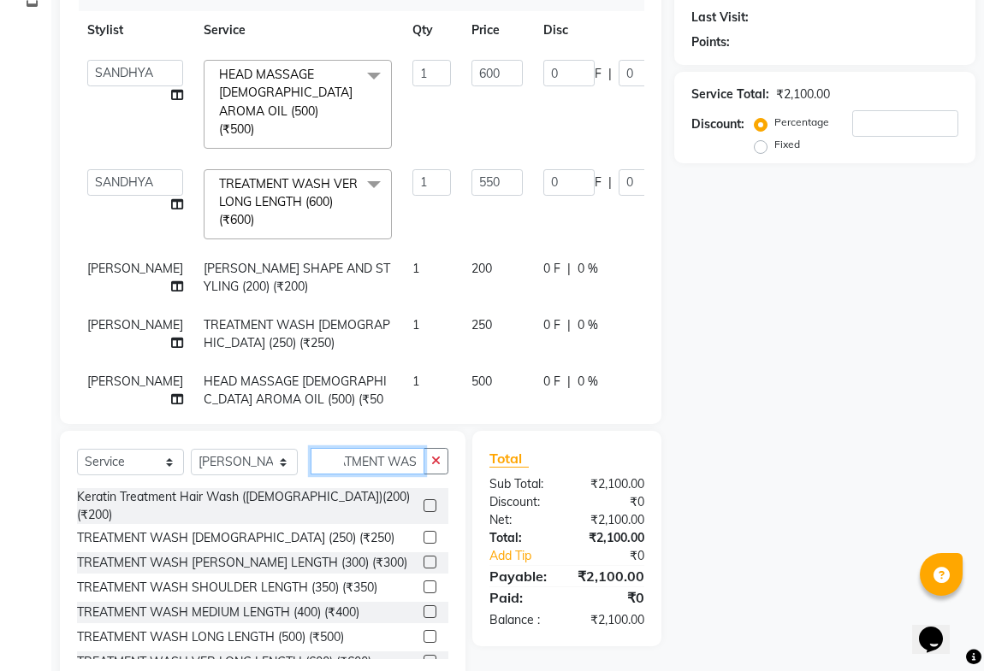
type input "TREATMENT WAS"
click at [423, 655] on label at bounding box center [429, 661] width 13 height 13
click at [423, 657] on input "checkbox" at bounding box center [428, 662] width 11 height 11
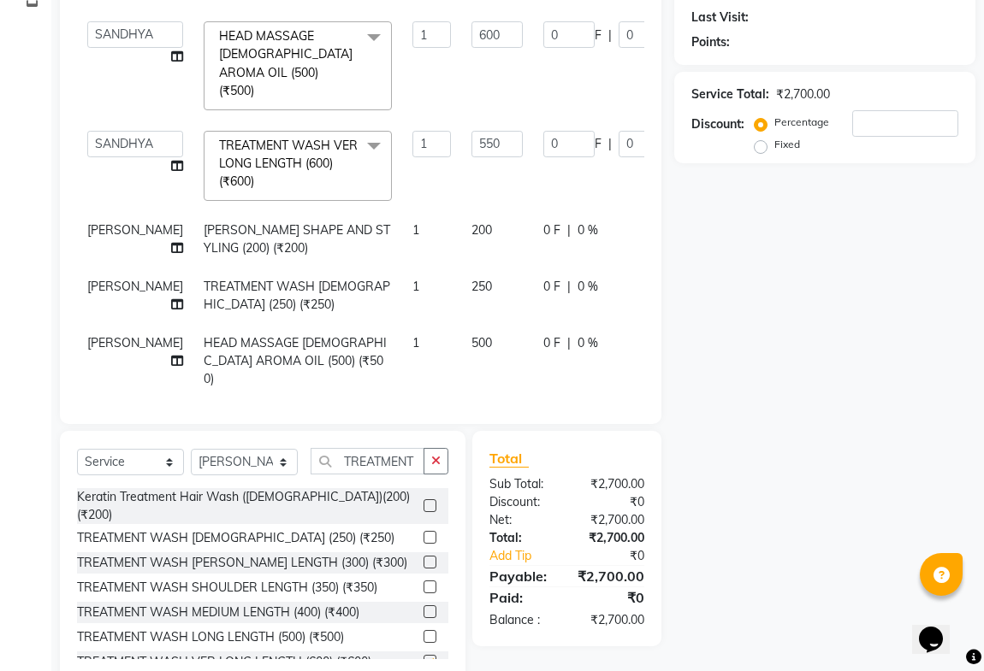
checkbox input "false"
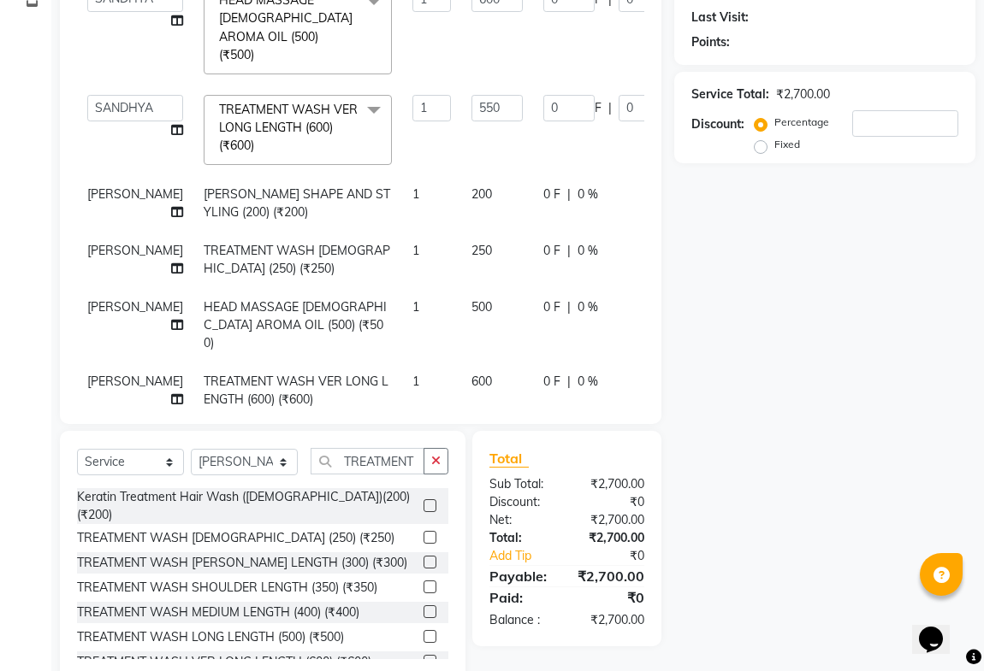
click at [471, 374] on span "600" at bounding box center [481, 381] width 21 height 15
select select "25488"
click at [471, 373] on input "600" at bounding box center [496, 386] width 51 height 27
type input "550"
click at [445, 385] on div "Services Stylist Service Qty Price Disc Total Action ADITYA ANIKET BEAUTY M GIR…" at bounding box center [360, 193] width 567 height 428
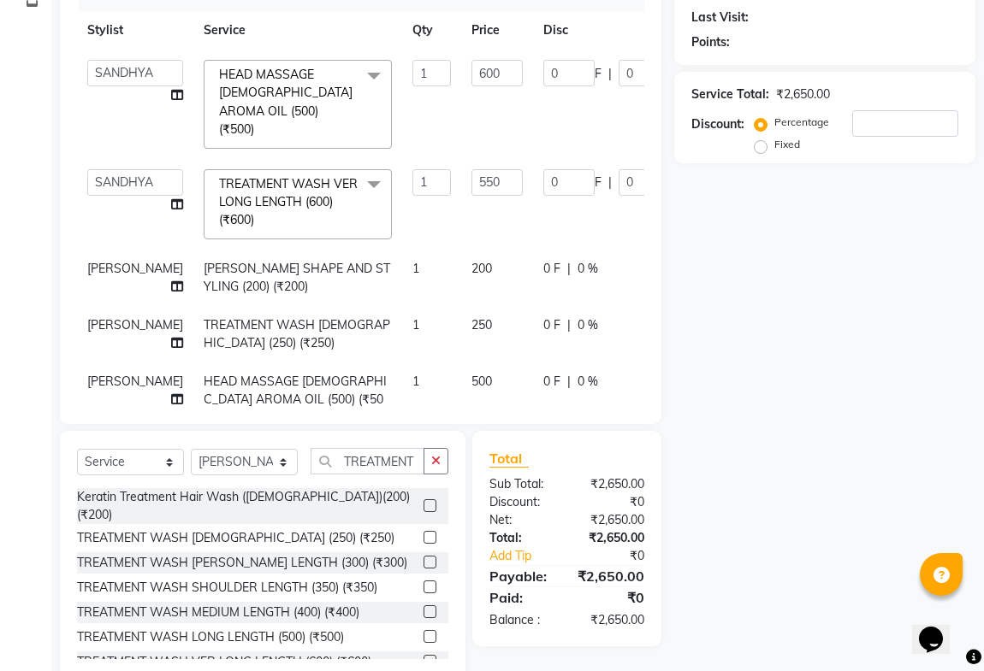
scroll to position [0, 0]
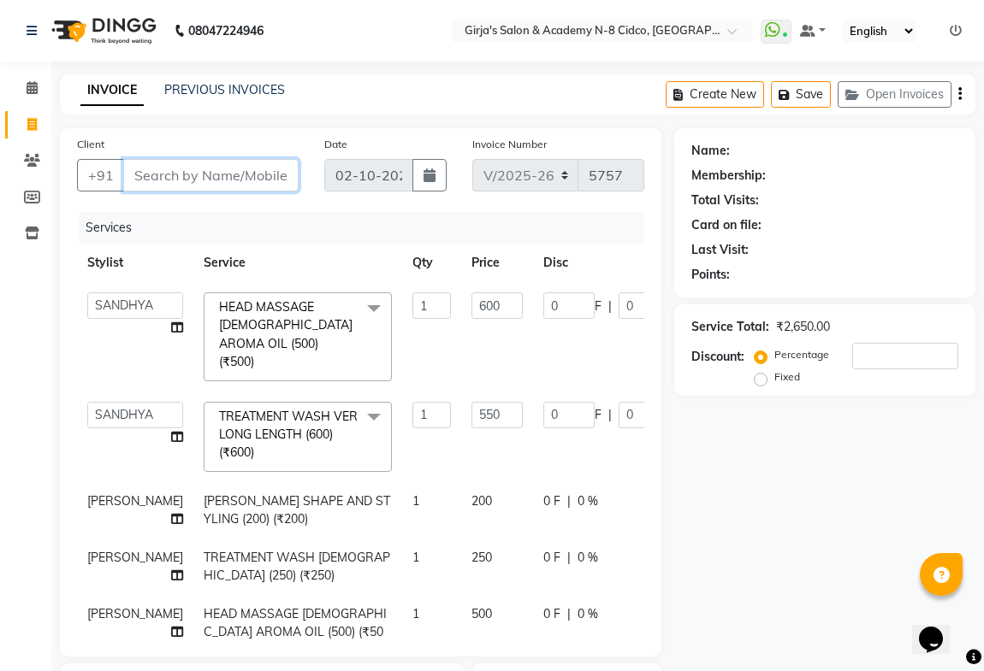
click at [205, 174] on input "Client" at bounding box center [210, 175] width 175 height 33
type input "9"
type input "0"
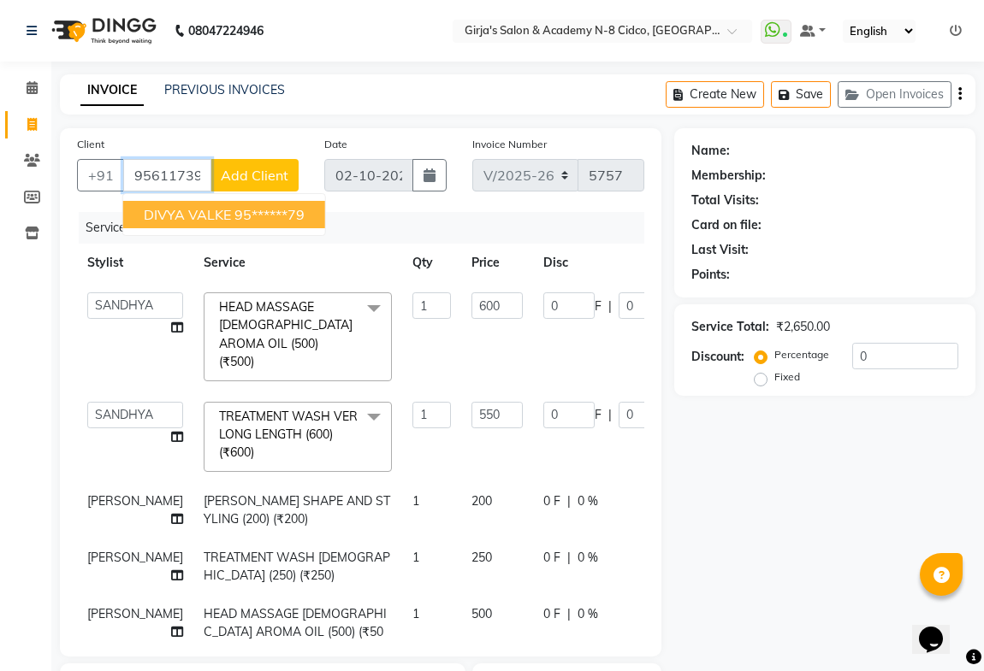
click at [222, 220] on span "DIVYA VALKE" at bounding box center [187, 214] width 87 height 17
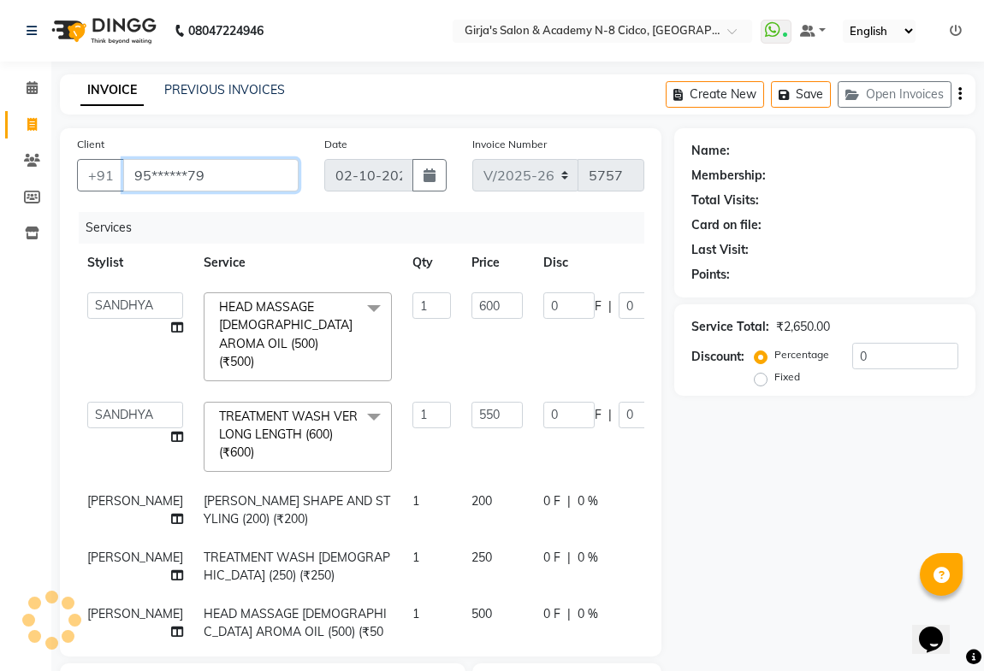
type input "95******79"
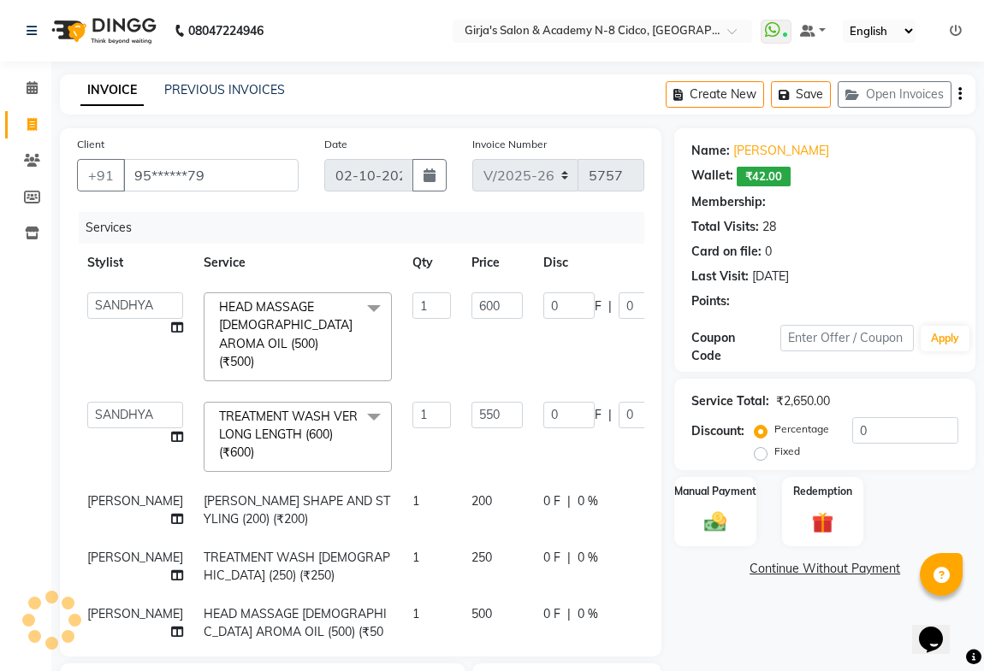
type input "82.5"
type input "15"
type input "90"
type input "15"
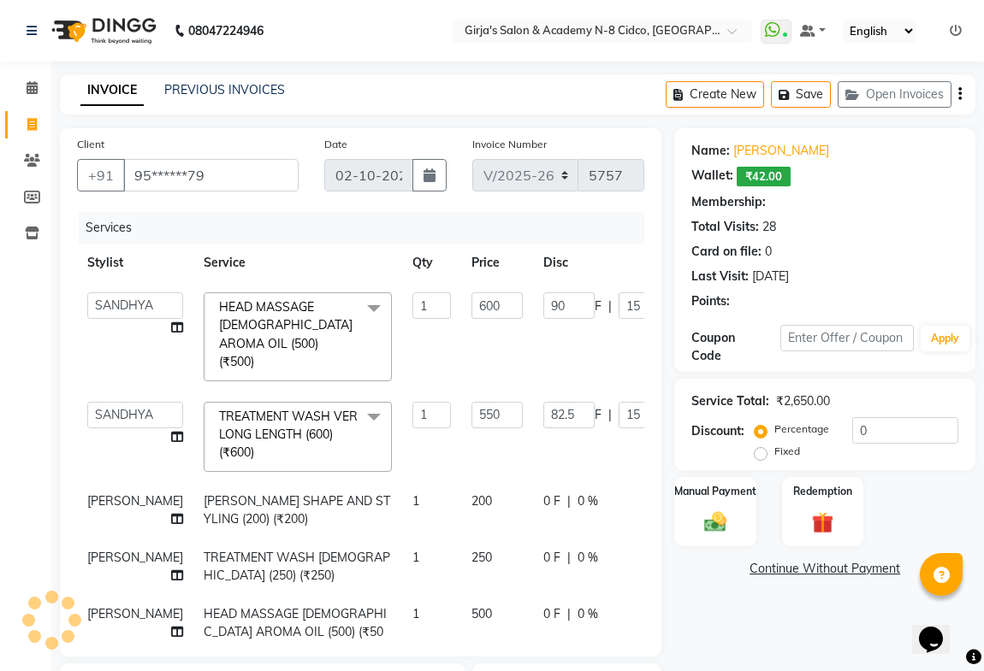
select select "1: Object"
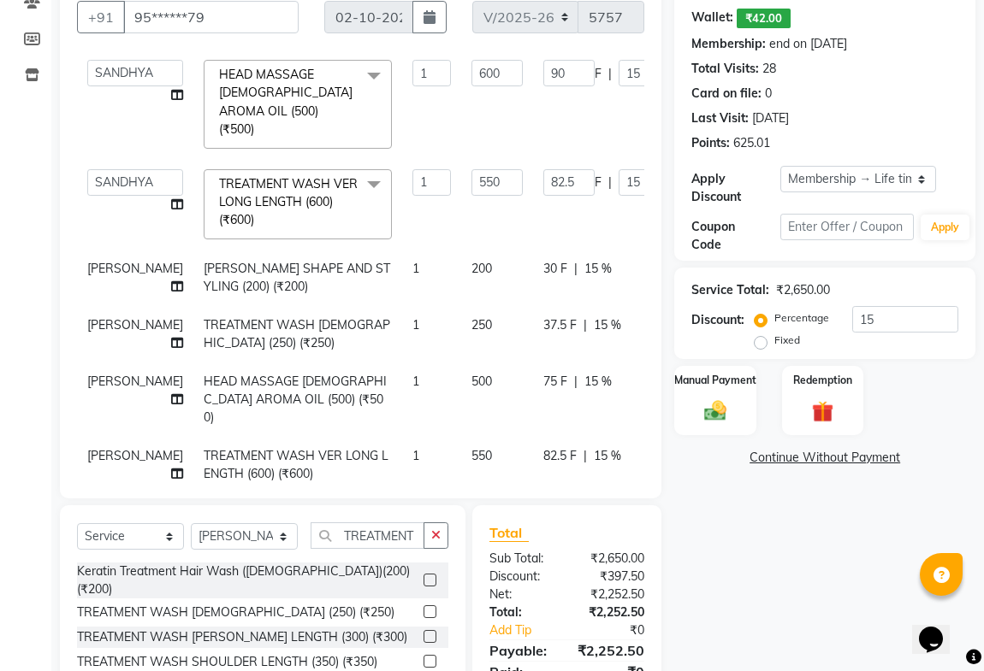
scroll to position [271, 0]
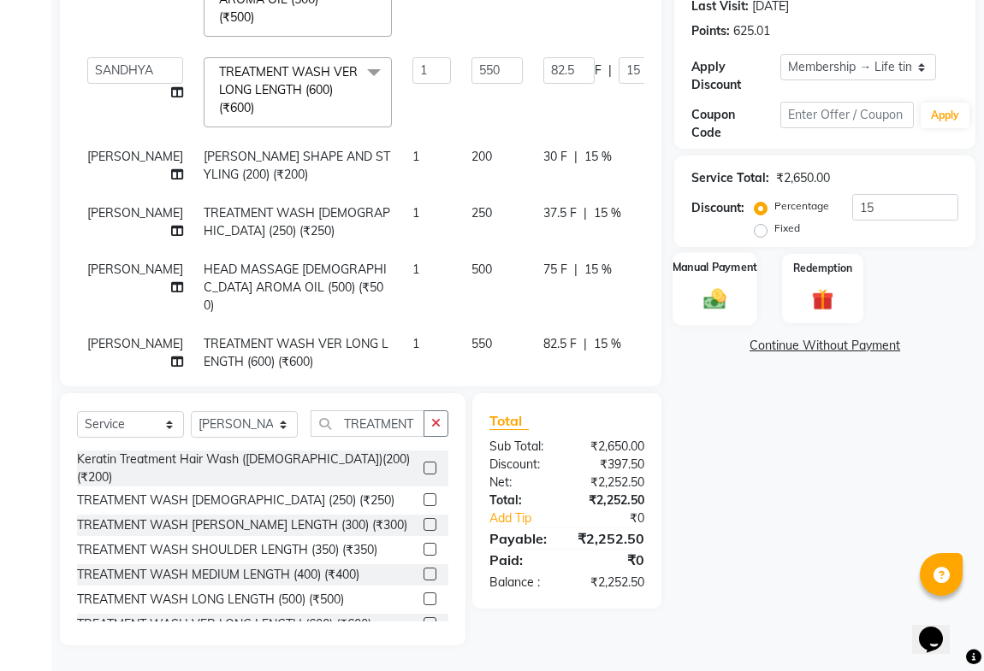
click at [697, 294] on img at bounding box center [714, 299] width 37 height 27
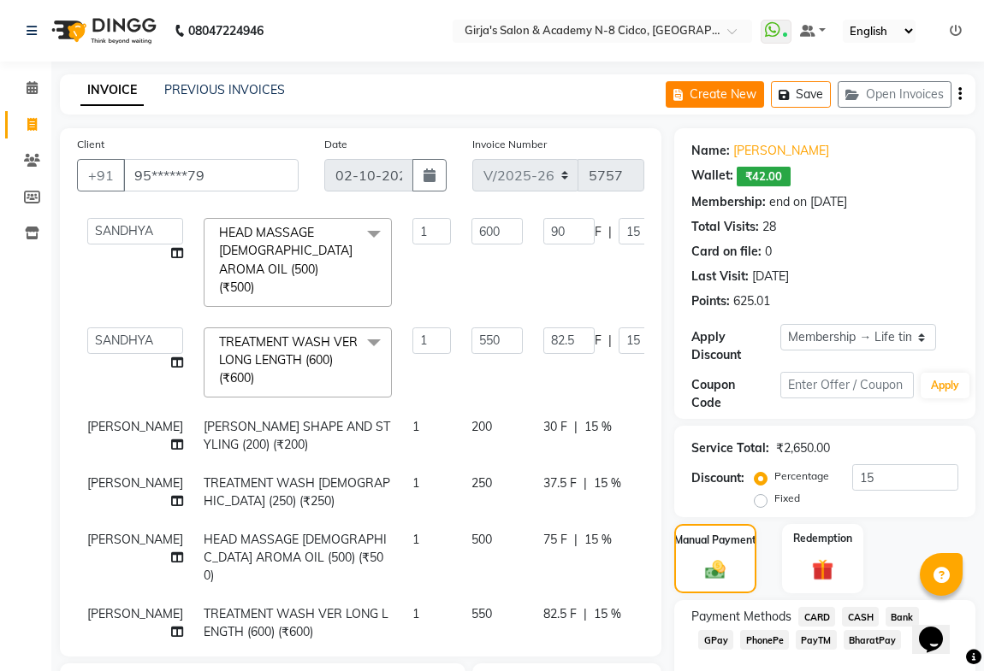
scroll to position [0, 0]
click at [812, 93] on button "Save" at bounding box center [801, 94] width 60 height 27
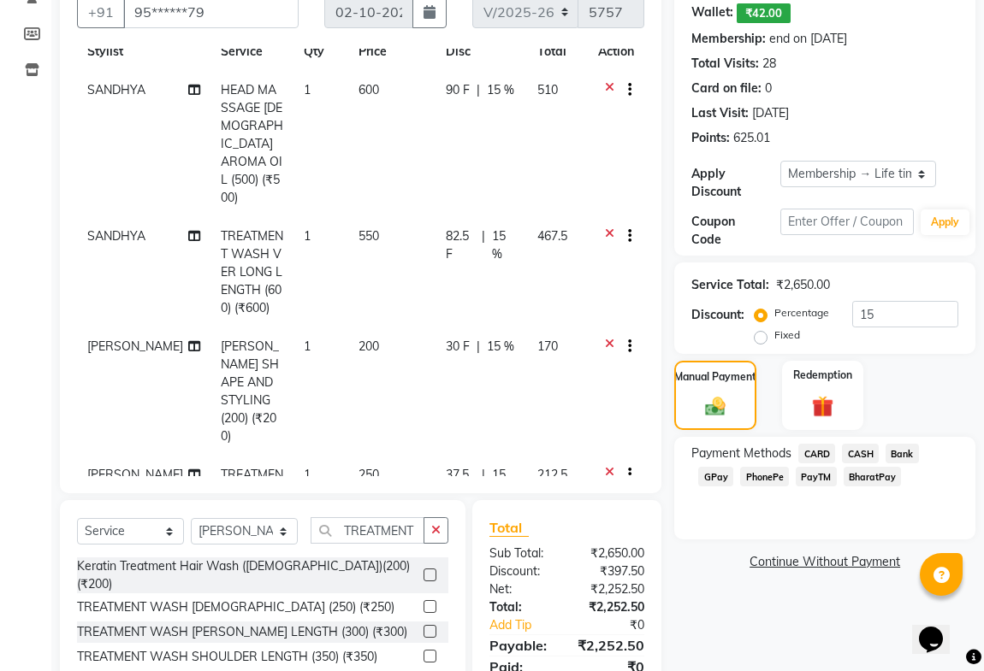
scroll to position [271, 0]
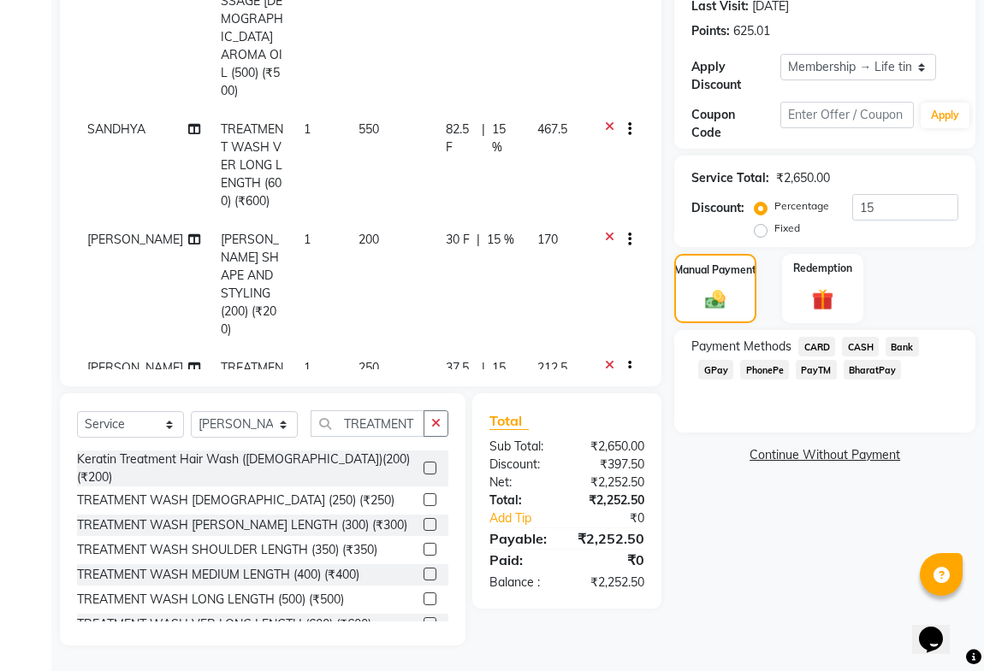
click at [719, 370] on span "GPay" at bounding box center [715, 370] width 35 height 20
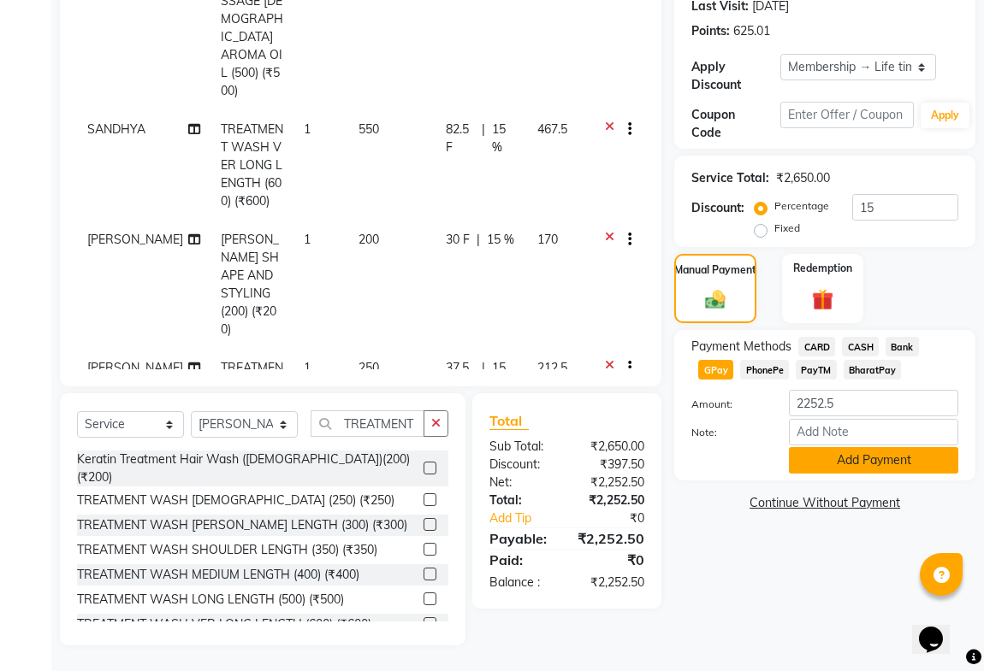
click at [829, 451] on button "Add Payment" at bounding box center [873, 460] width 169 height 27
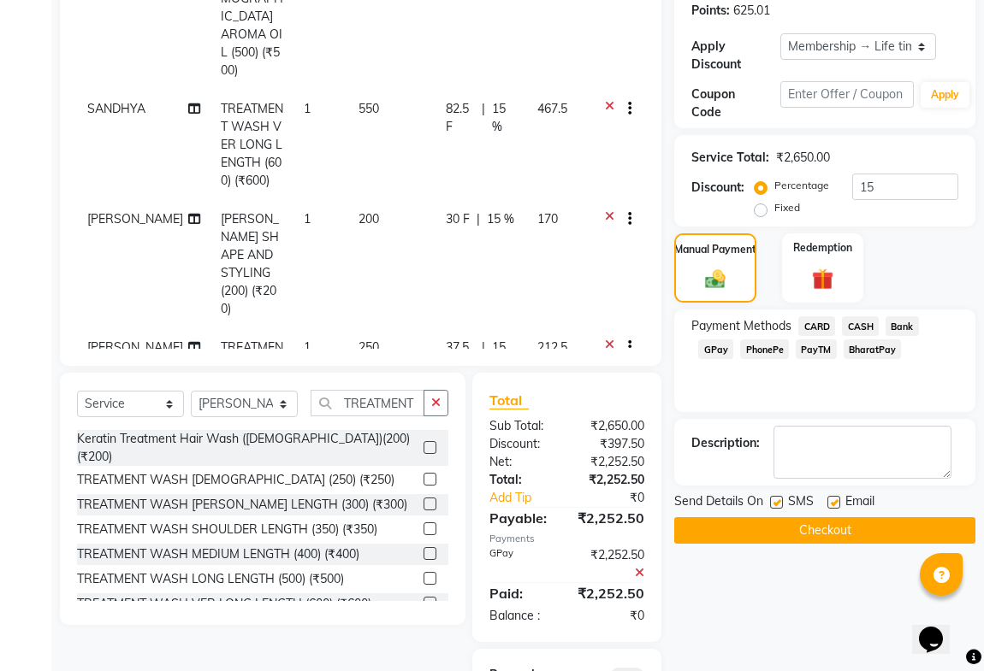
scroll to position [425, 0]
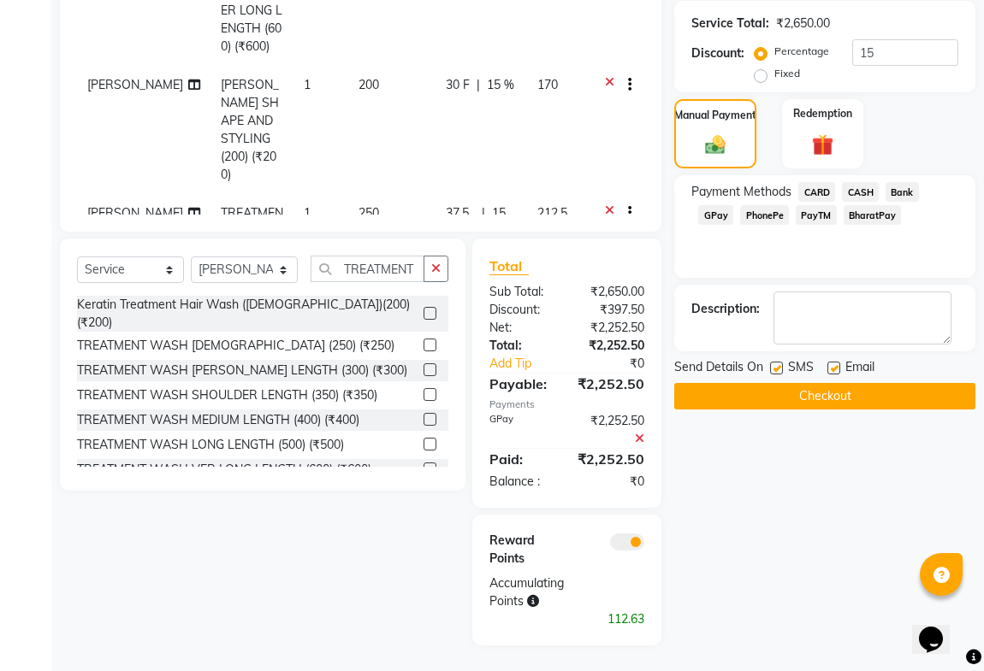
click at [735, 388] on button "Checkout" at bounding box center [824, 396] width 301 height 27
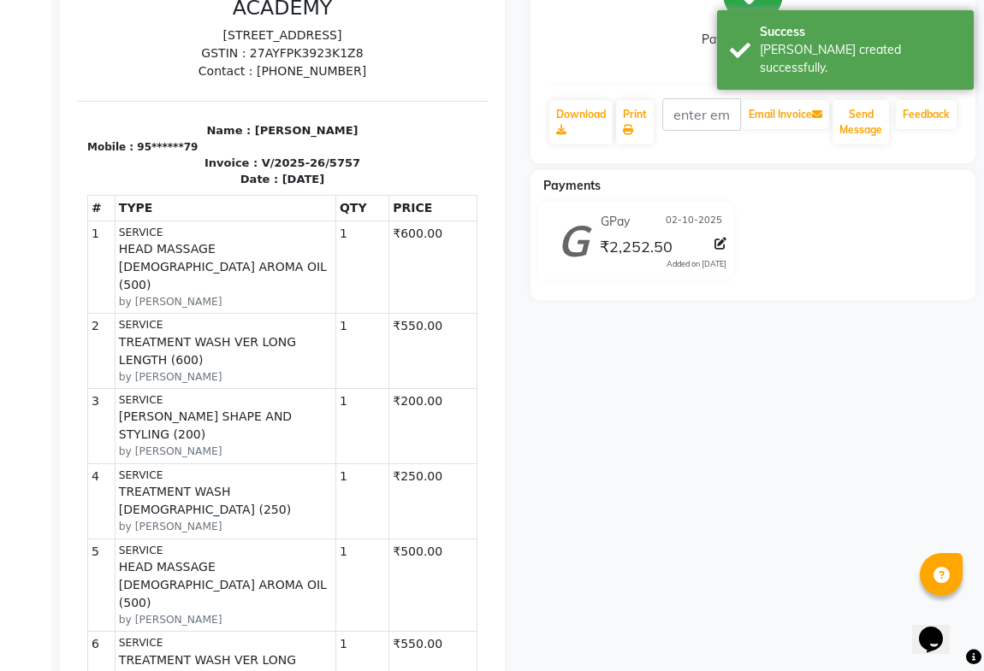
scroll to position [466, 0]
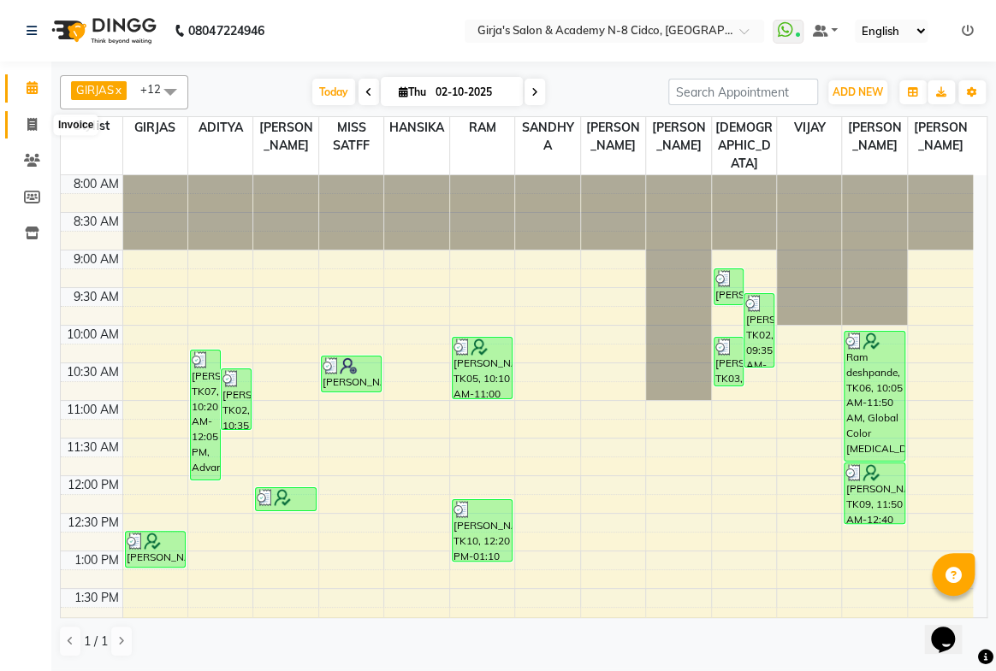
click at [35, 115] on span at bounding box center [32, 125] width 30 height 20
select select "service"
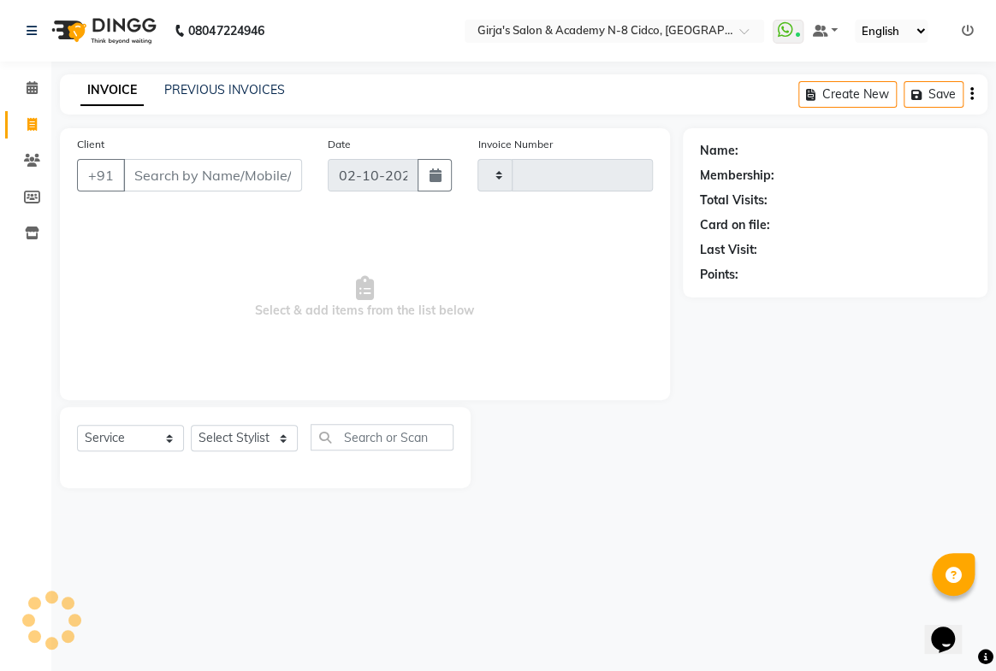
type input "5758"
select select "66"
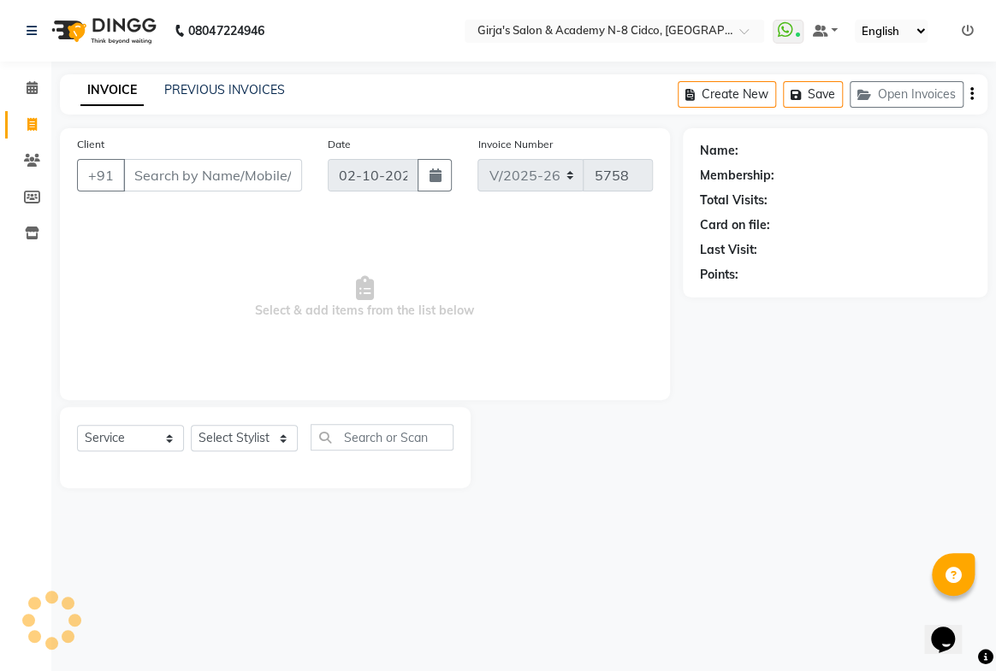
select select "66554"
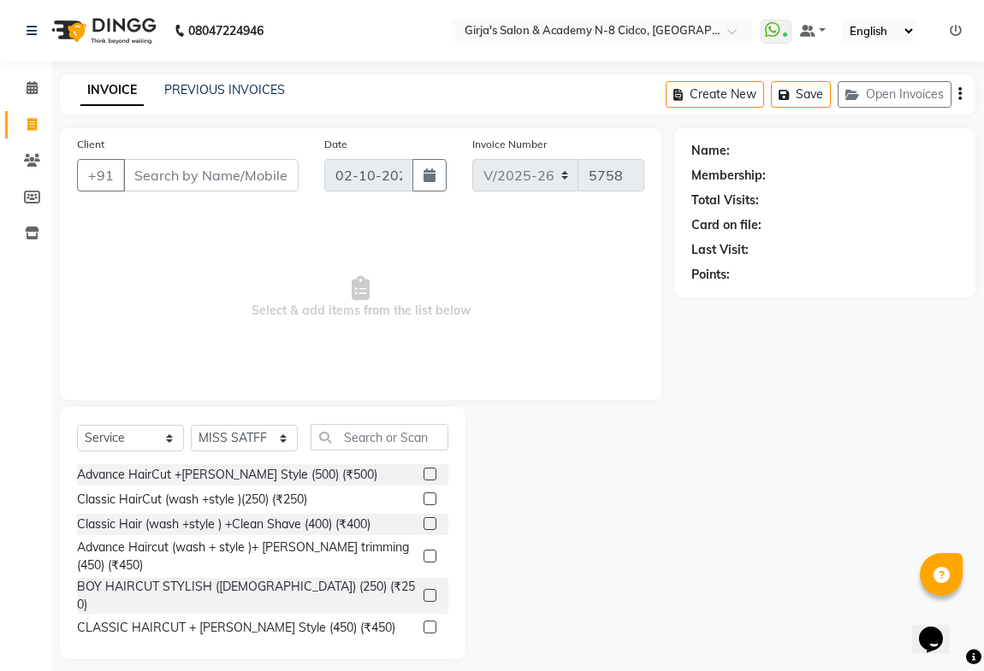
click at [210, 187] on input "Client" at bounding box center [210, 175] width 175 height 33
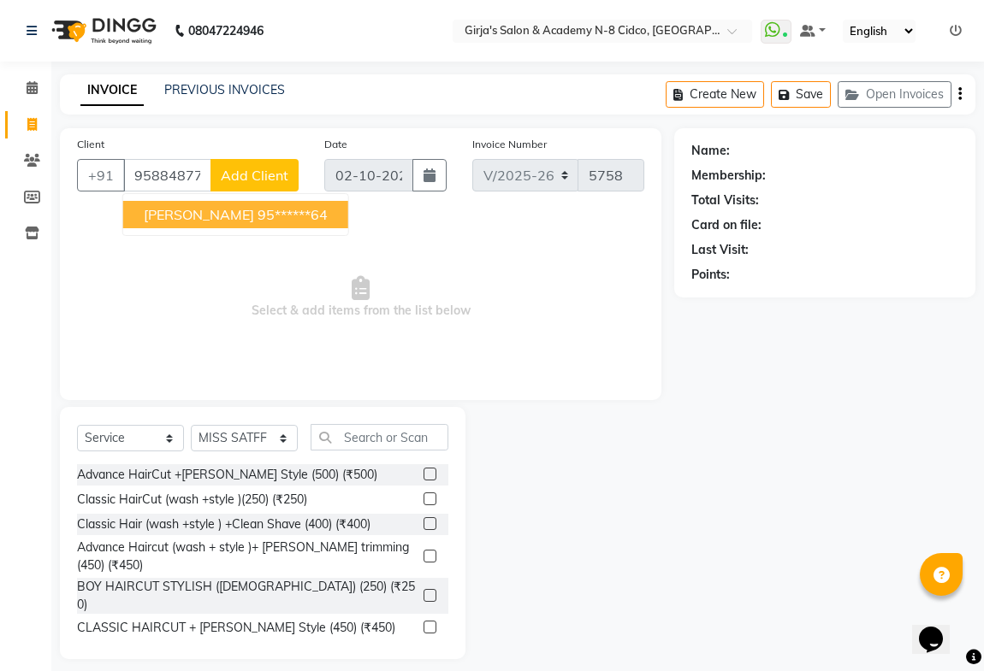
click at [208, 222] on span "[PERSON_NAME]" at bounding box center [199, 214] width 110 height 17
type input "95******64"
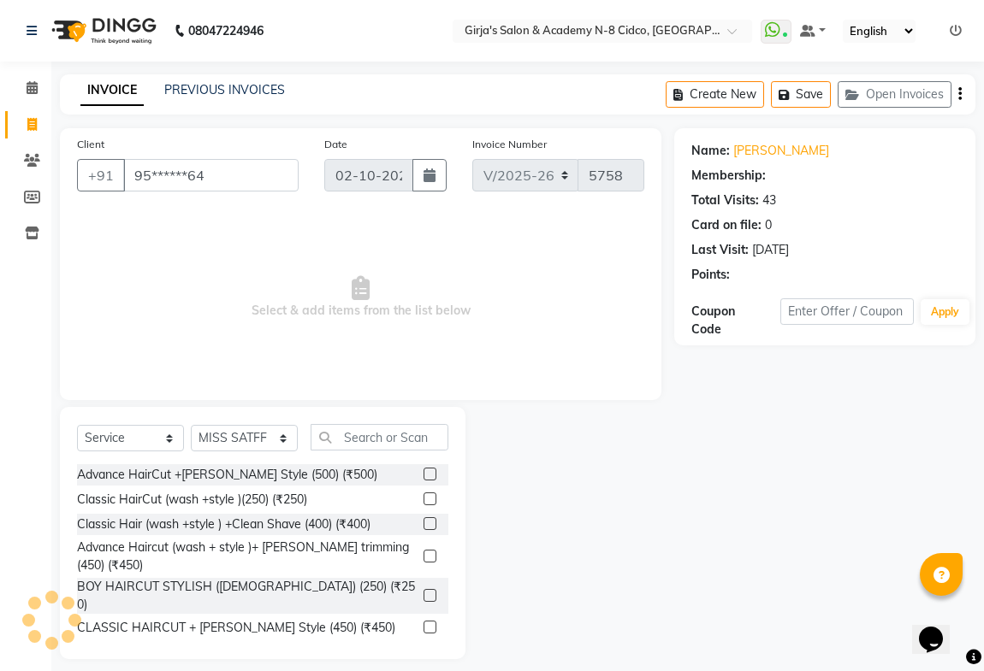
select select "1: Object"
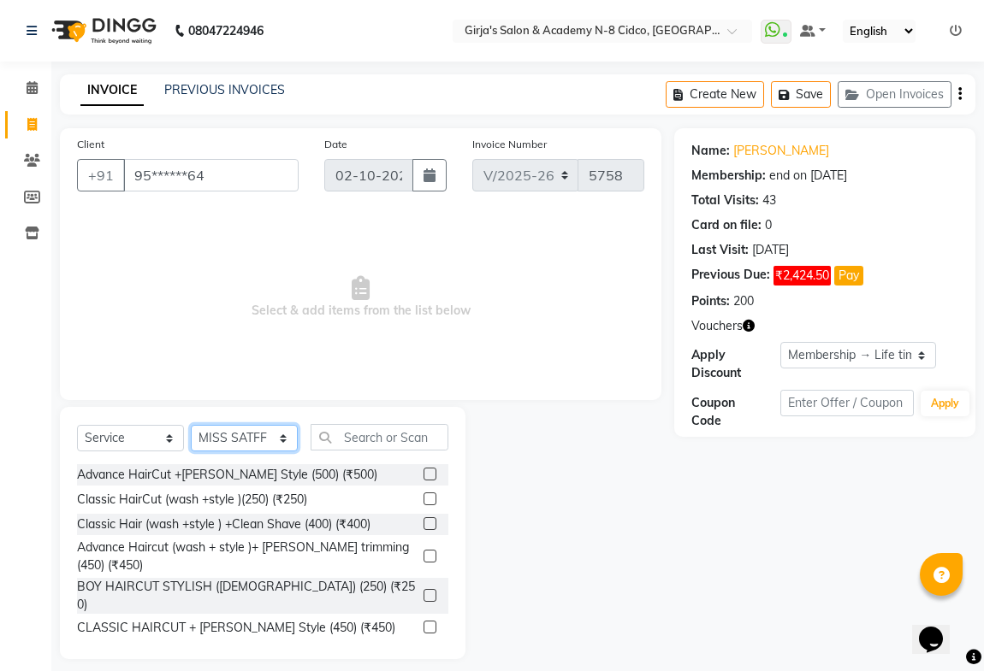
click at [236, 441] on select "Select Stylist ADITYA ANIKET BEAUTY M GIRJAS HANSIKA KOMAL MISS SATFF MONA PATY…" at bounding box center [244, 438] width 107 height 27
select select "42871"
click at [191, 425] on select "Select Stylist ADITYA ANIKET BEAUTY M GIRJAS HANSIKA KOMAL MISS SATFF MONA PATY…" at bounding box center [244, 438] width 107 height 27
click at [385, 435] on input "text" at bounding box center [379, 437] width 138 height 27
click at [765, 157] on link "Sunita Pawar" at bounding box center [781, 151] width 96 height 18
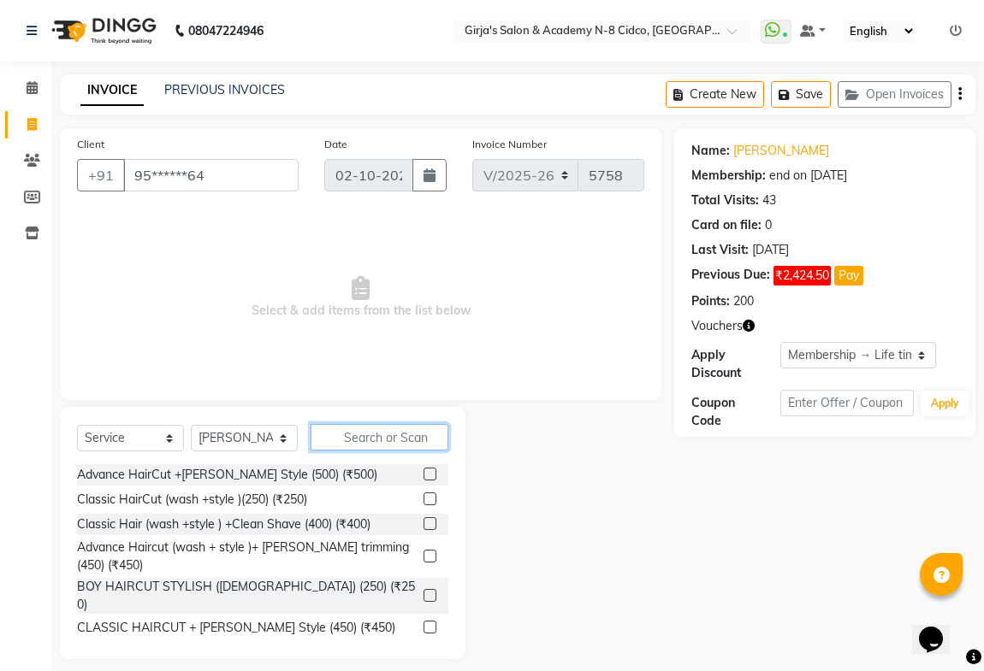
click at [406, 443] on input "text" at bounding box center [379, 437] width 138 height 27
type input "4"
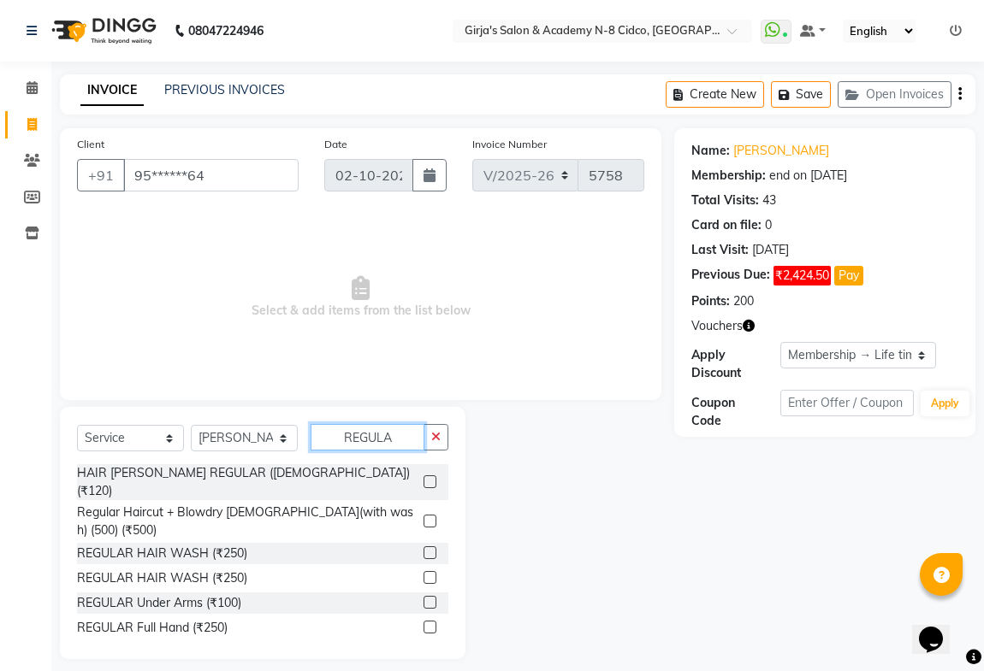
type input "REGULA"
click at [423, 571] on label at bounding box center [429, 577] width 13 height 13
click at [423, 573] on input "checkbox" at bounding box center [428, 578] width 11 height 11
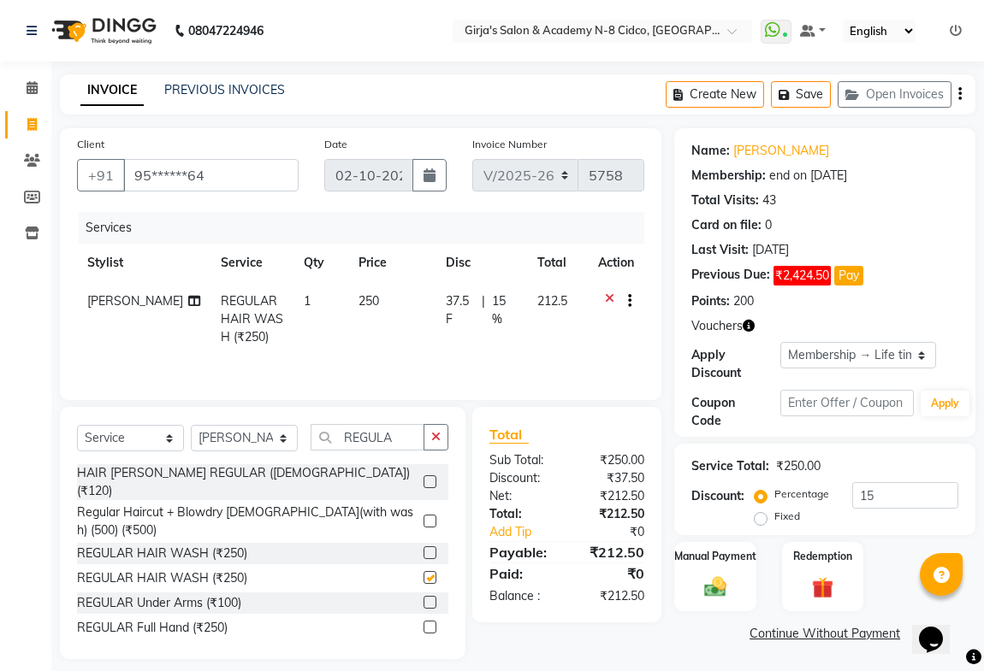
checkbox input "false"
click at [366, 308] on td "250" at bounding box center [391, 319] width 87 height 74
select select "42871"
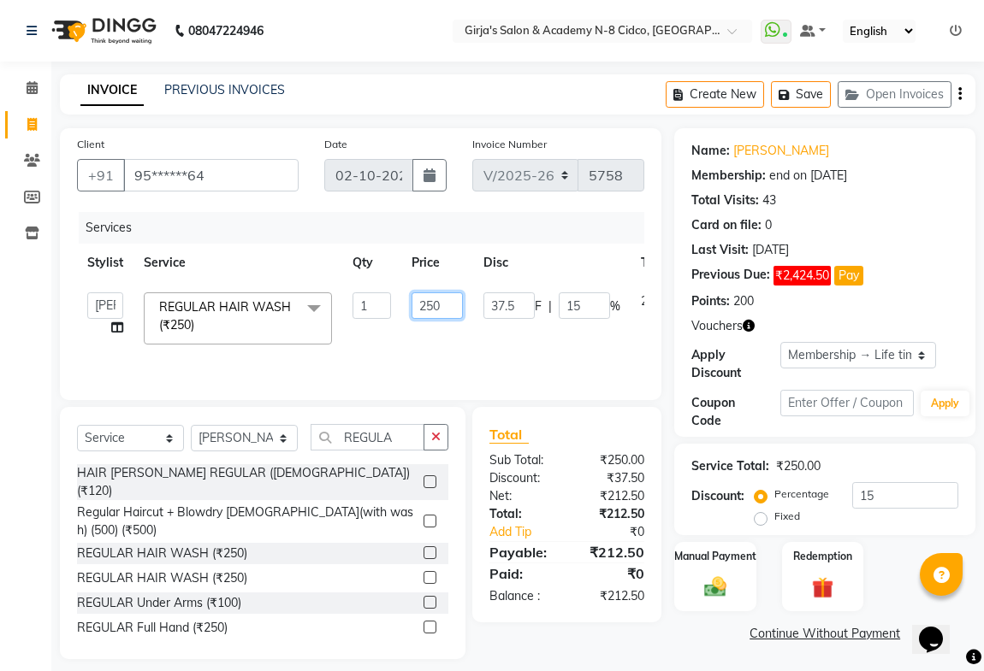
click at [430, 308] on input "250" at bounding box center [436, 306] width 51 height 27
type input "400"
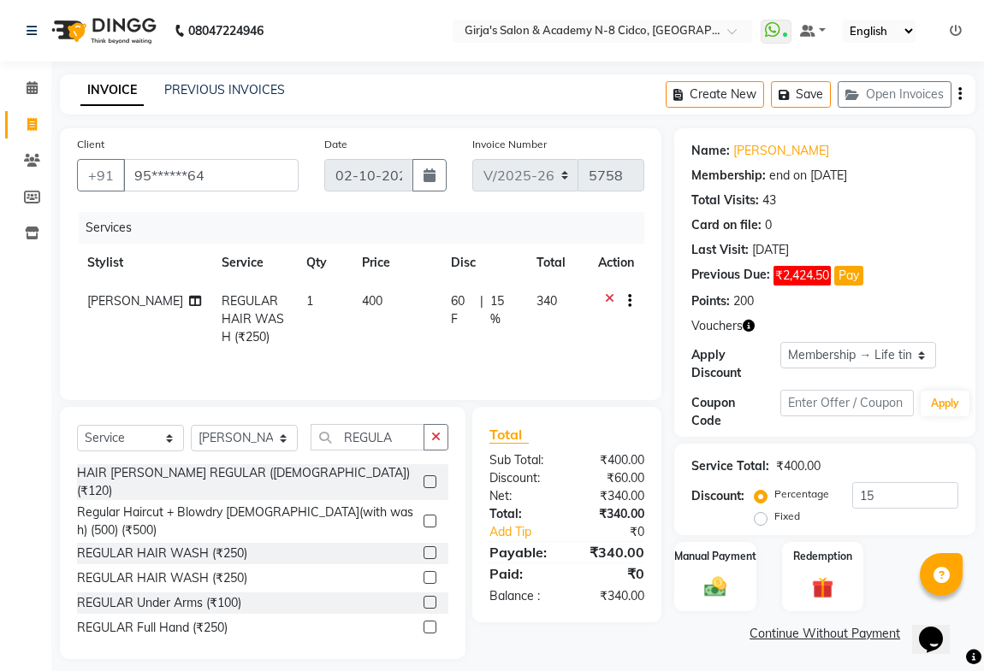
click at [432, 340] on tr "SAROJ REGULAR HAIR WASH (₹250) 1 400 60 F | 15 % 340" at bounding box center [360, 319] width 567 height 74
click at [226, 448] on select "Select Stylist ADITYA ANIKET BEAUTY M GIRJAS HANSIKA KOMAL MISS SATFF MONA PATY…" at bounding box center [244, 438] width 107 height 27
select select "85117"
click at [191, 425] on select "Select Stylist ADITYA ANIKET BEAUTY M GIRJAS HANSIKA KOMAL MISS SATFF MONA PATY…" at bounding box center [244, 438] width 107 height 27
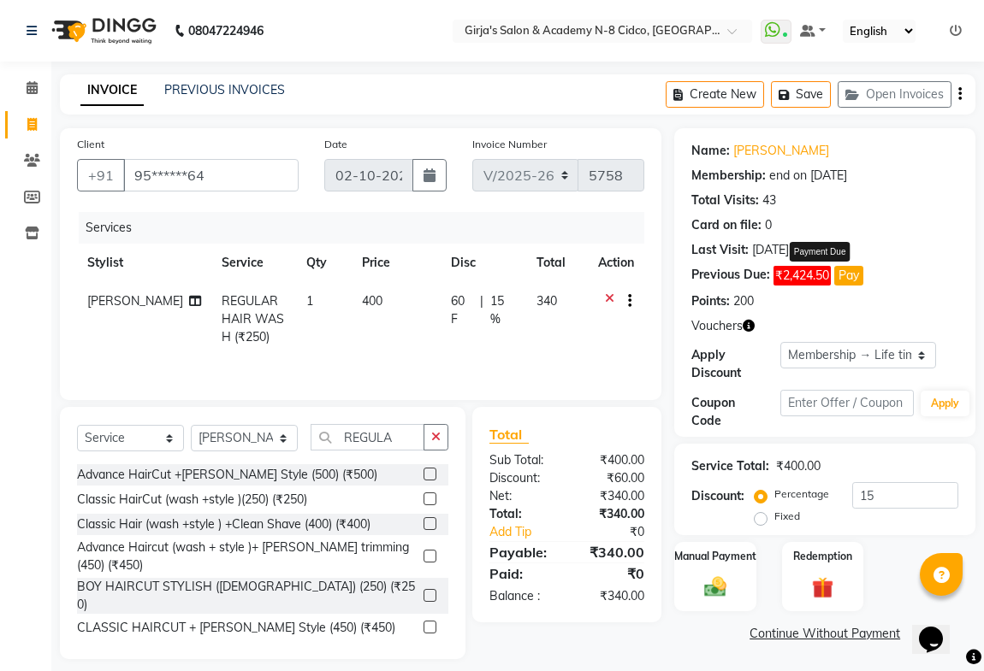
click at [855, 274] on button "Pay" at bounding box center [848, 276] width 29 height 20
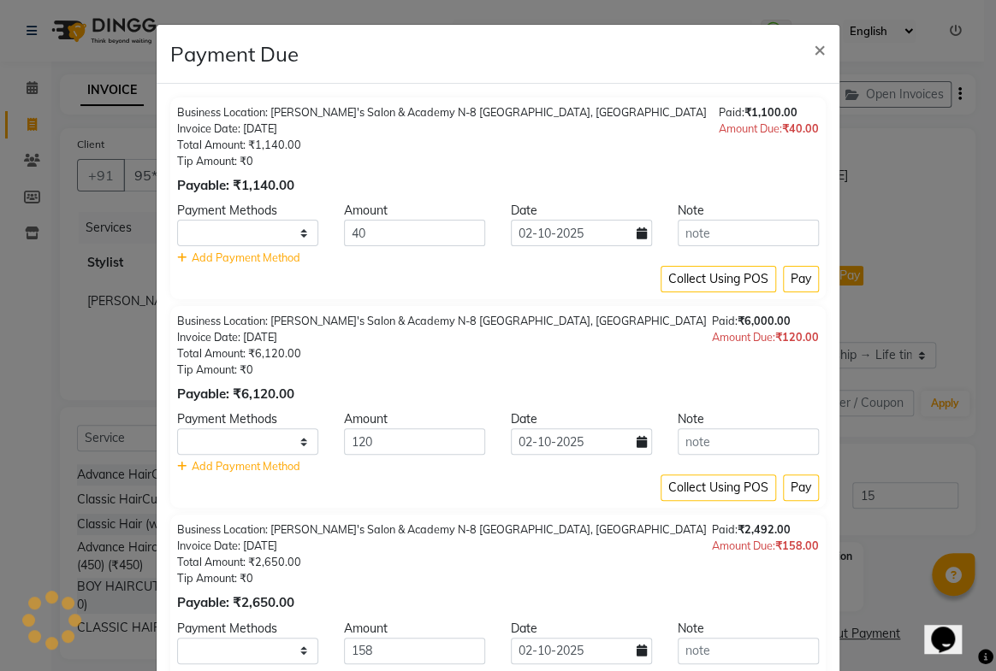
select select "1"
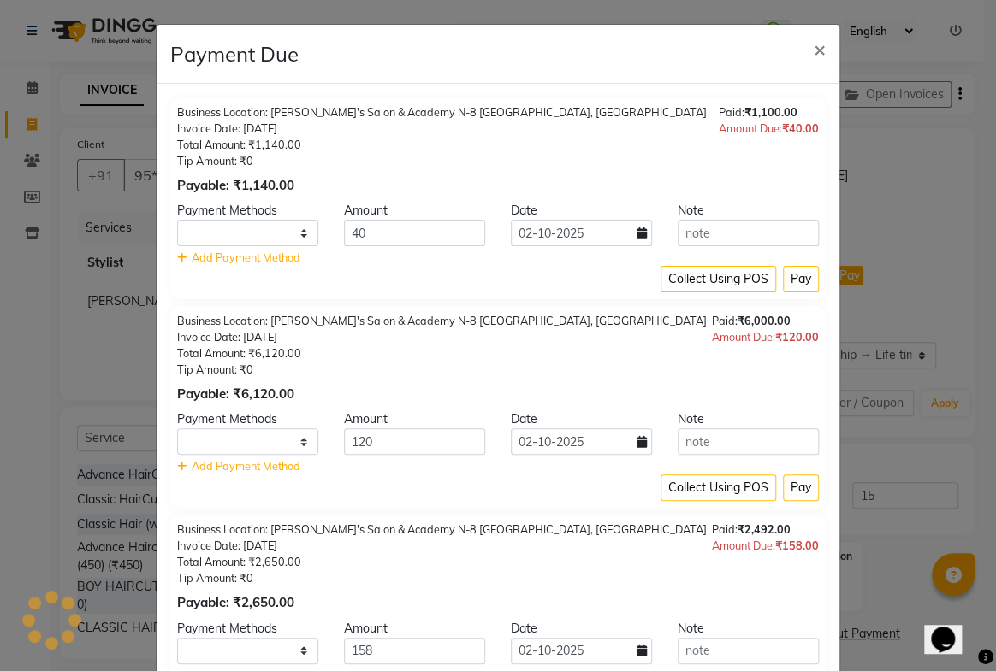
select select "1"
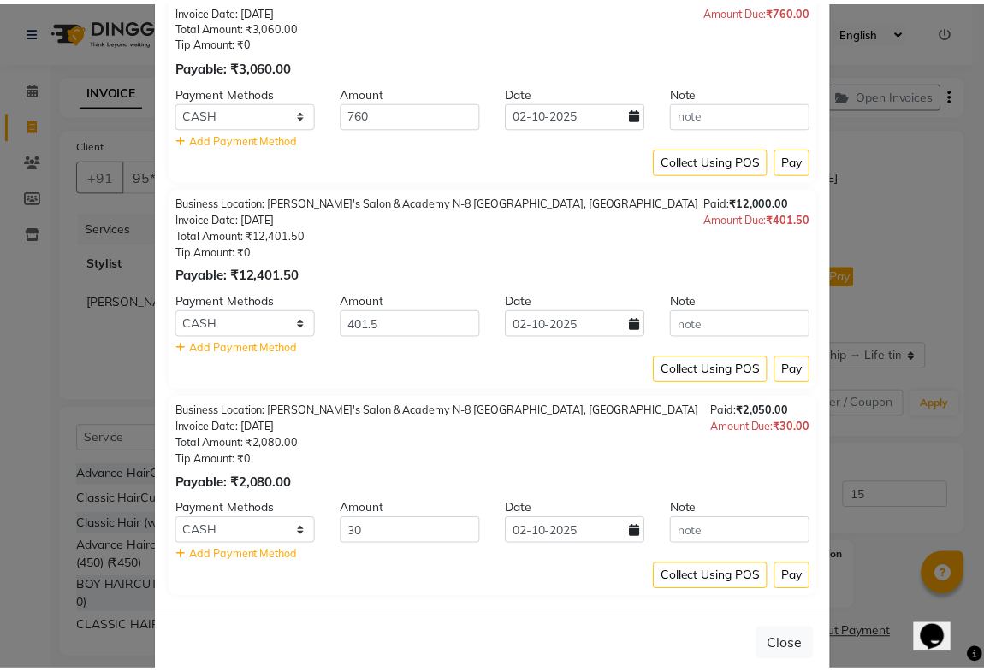
scroll to position [1194, 0]
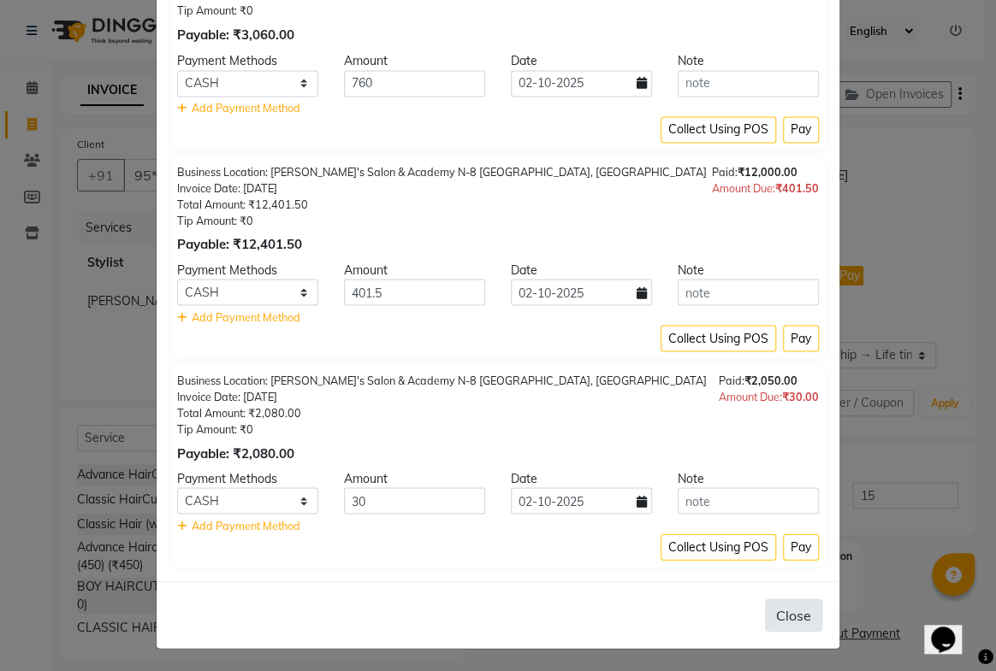
click at [783, 618] on button "Close" at bounding box center [793, 615] width 57 height 33
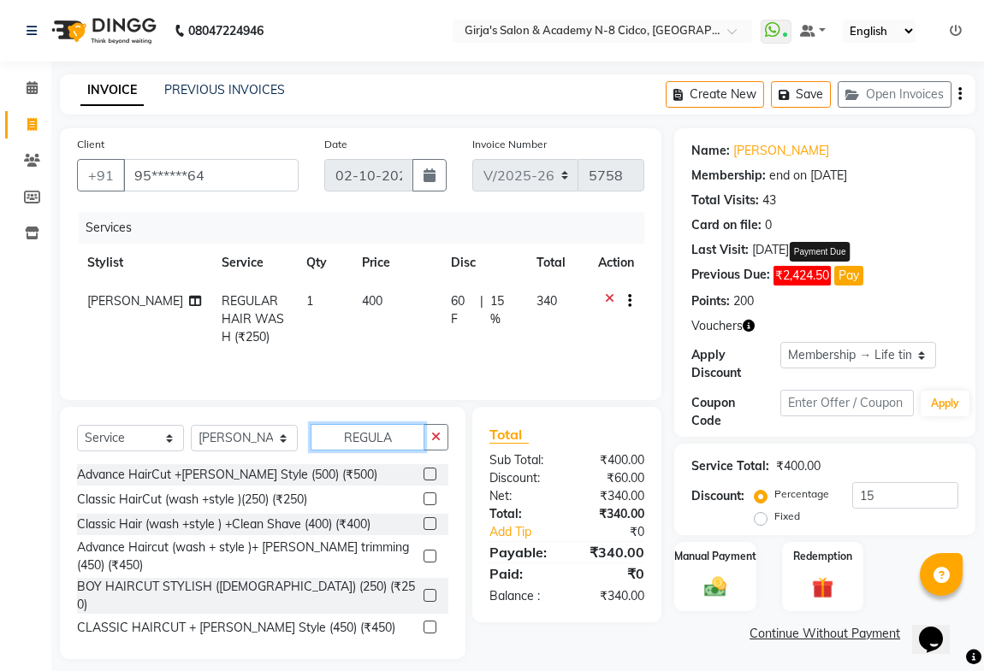
click at [396, 442] on input "REGULA" at bounding box center [367, 437] width 114 height 27
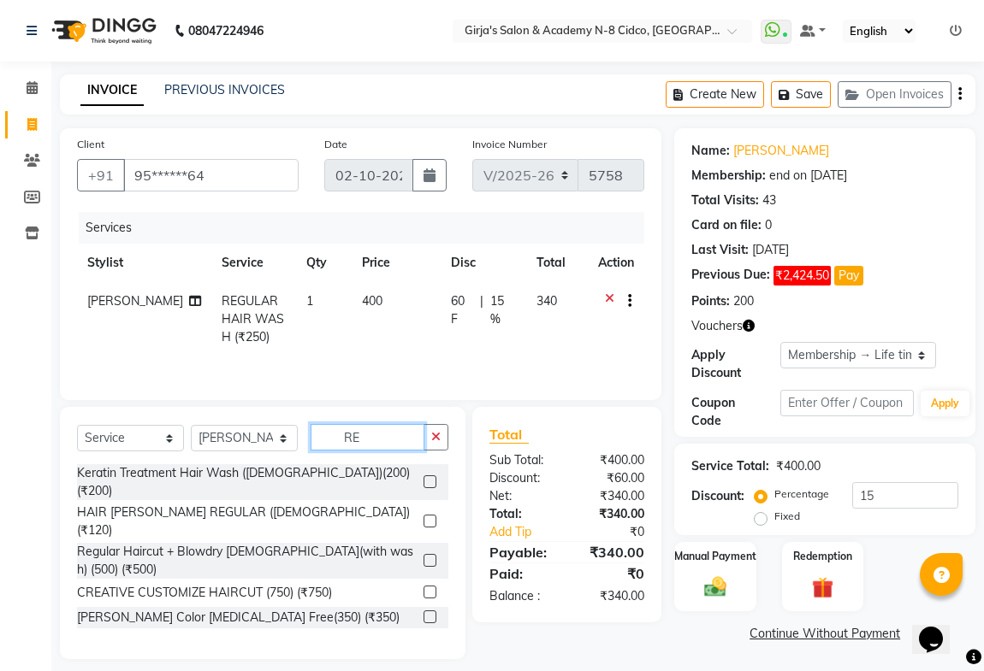
type input "R"
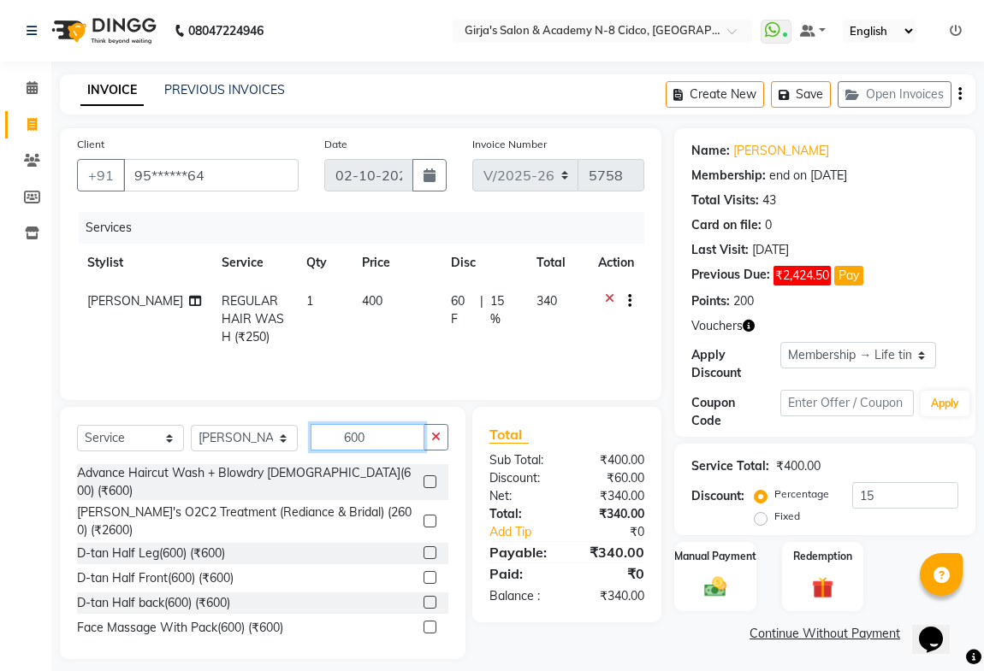
type input "600"
click at [423, 476] on label at bounding box center [429, 482] width 13 height 13
click at [423, 477] on input "checkbox" at bounding box center [428, 482] width 11 height 11
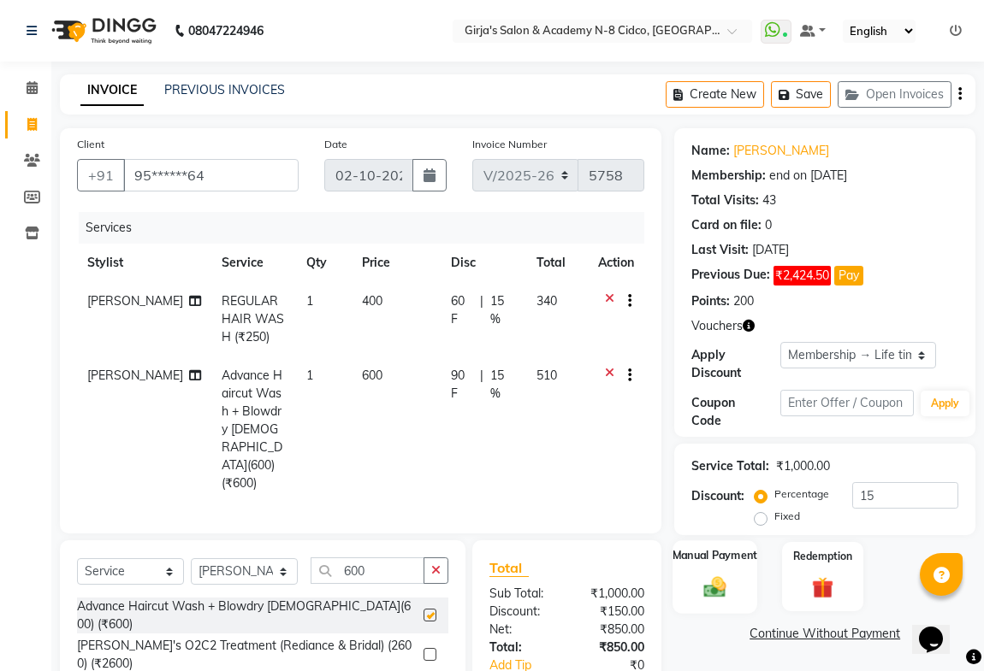
checkbox input "false"
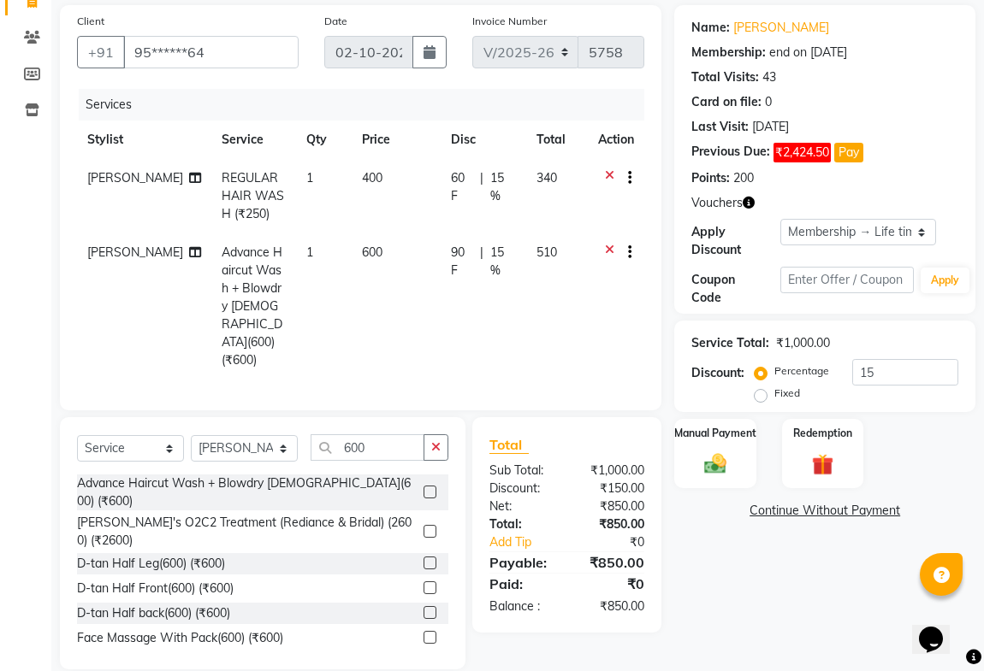
scroll to position [0, 0]
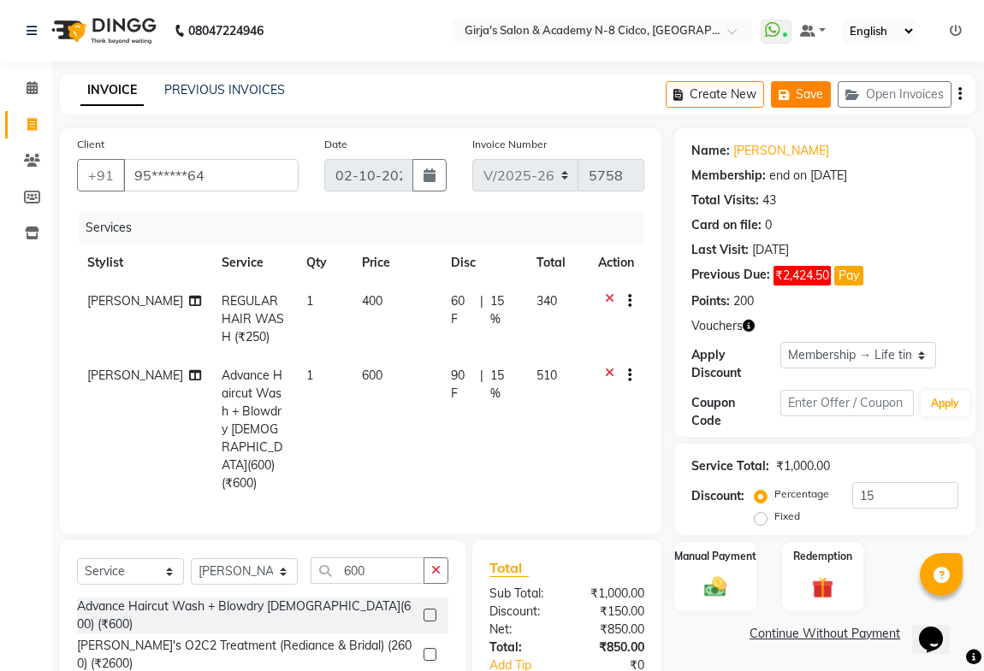
click at [789, 89] on icon "button" at bounding box center [786, 95] width 17 height 12
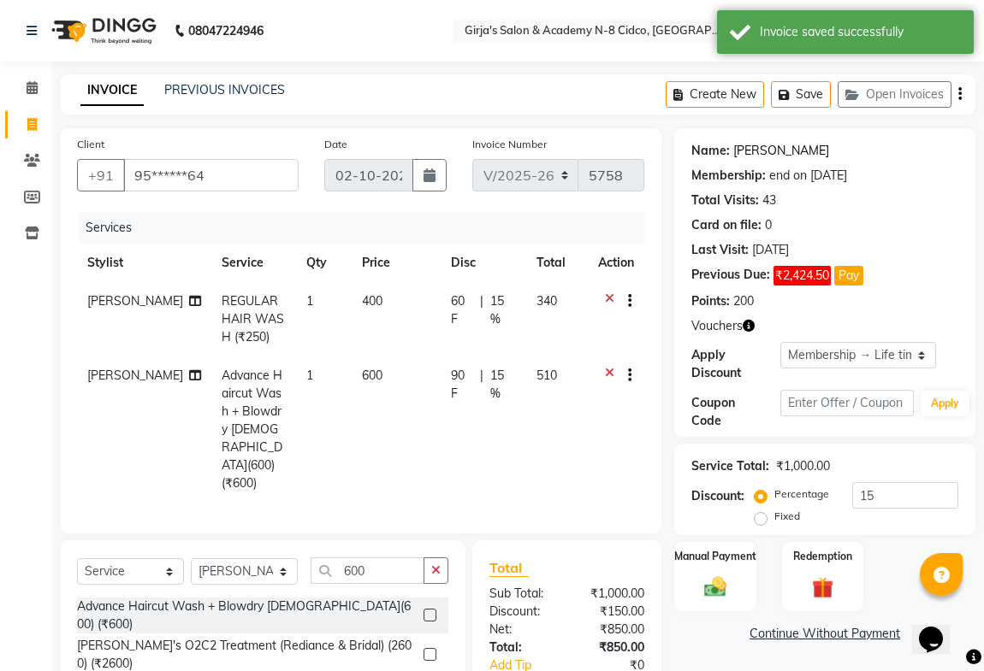
click at [763, 154] on link "Sunita Pawar" at bounding box center [781, 151] width 96 height 18
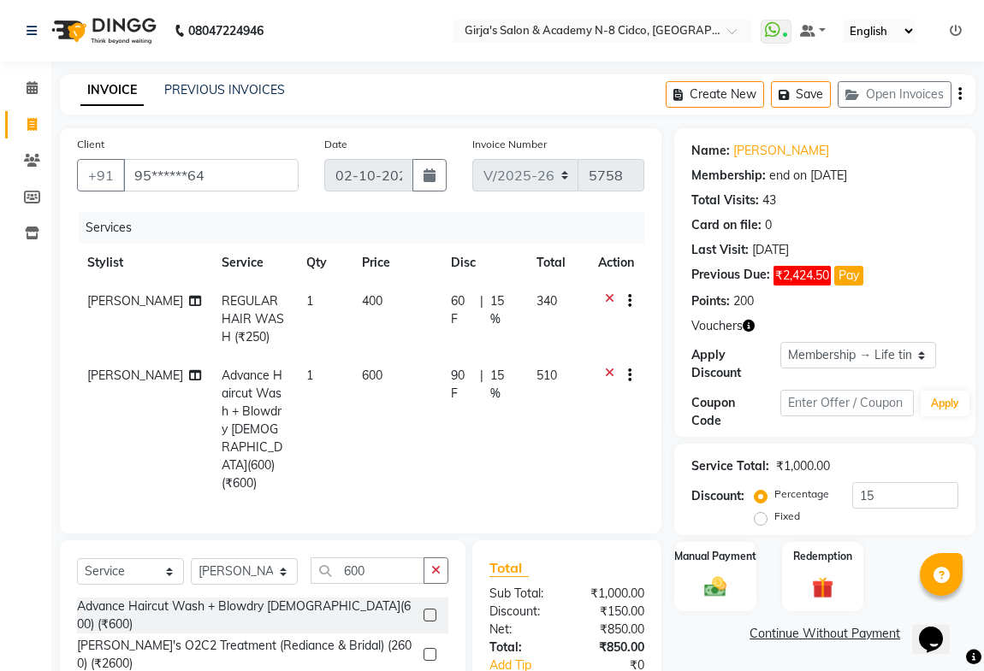
scroll to position [123, 0]
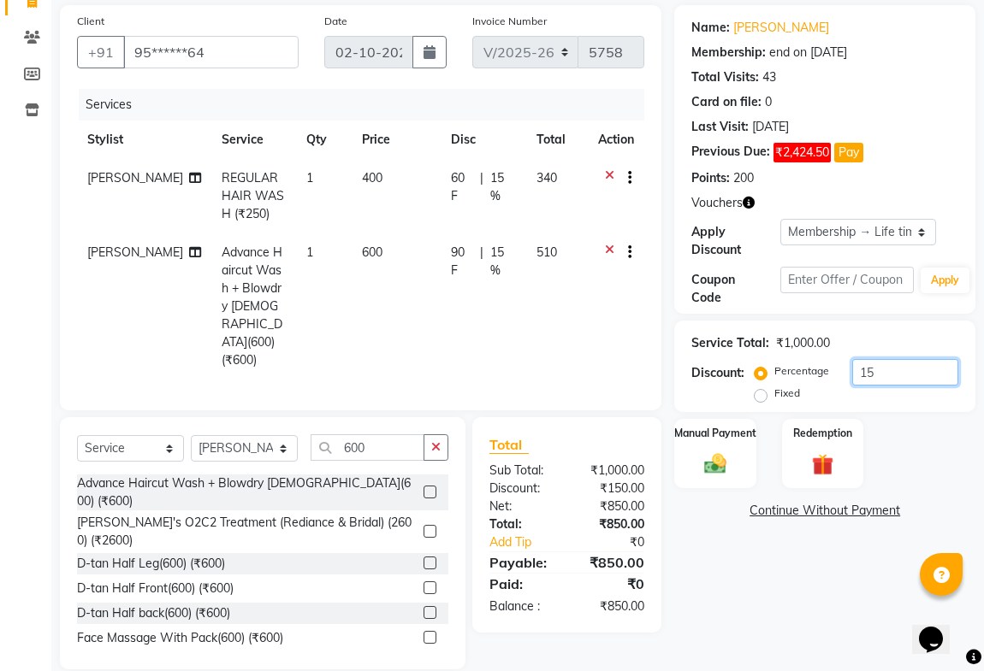
click at [893, 376] on input "15" at bounding box center [905, 372] width 106 height 27
type input "1"
click at [774, 396] on label "Fixed" at bounding box center [787, 393] width 26 height 15
click at [763, 396] on input "Fixed" at bounding box center [764, 393] width 12 height 12
radio input "true"
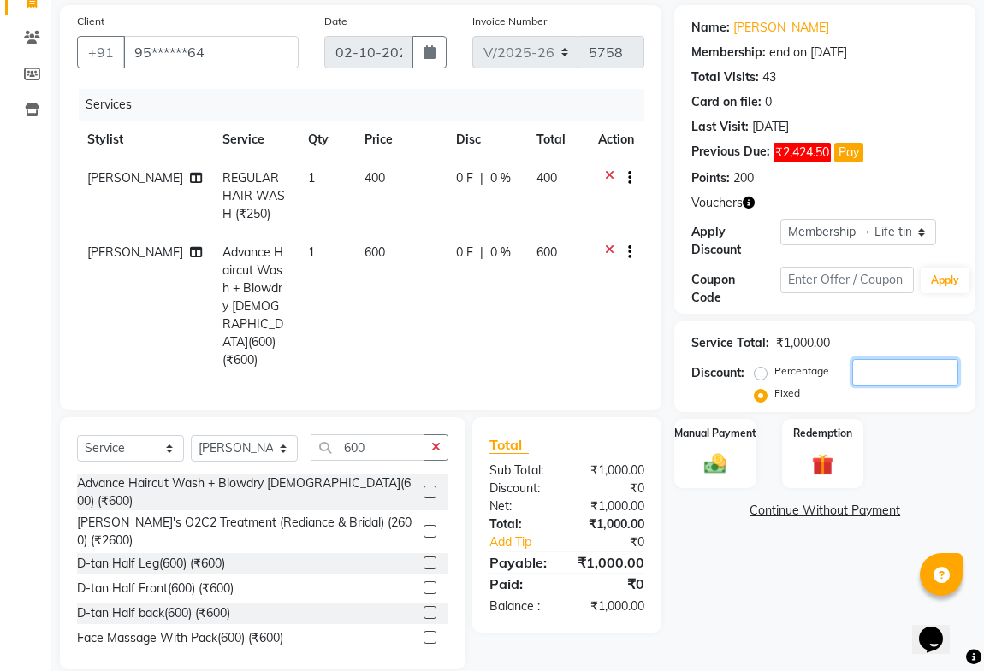
click at [894, 381] on input "number" at bounding box center [905, 372] width 106 height 27
type input "200"
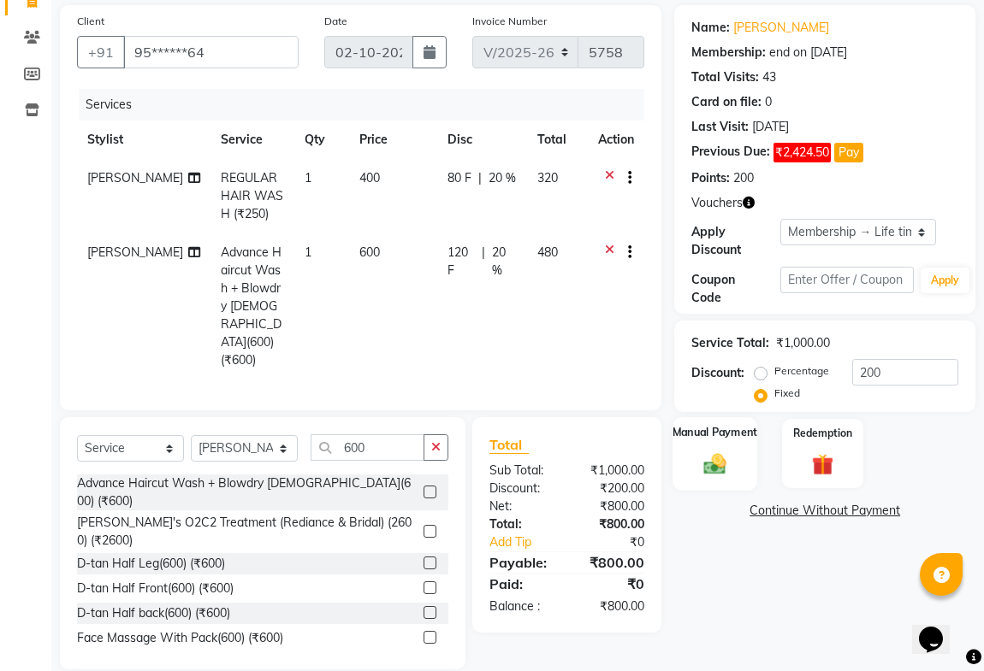
click at [713, 462] on img at bounding box center [714, 464] width 37 height 27
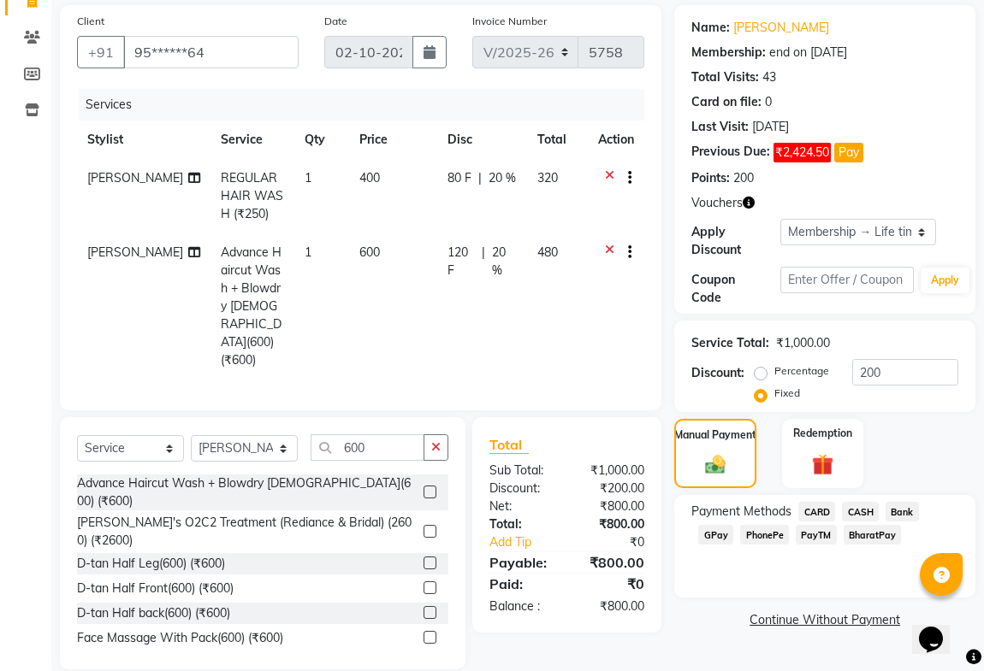
click at [719, 535] on span "GPay" at bounding box center [715, 535] width 35 height 20
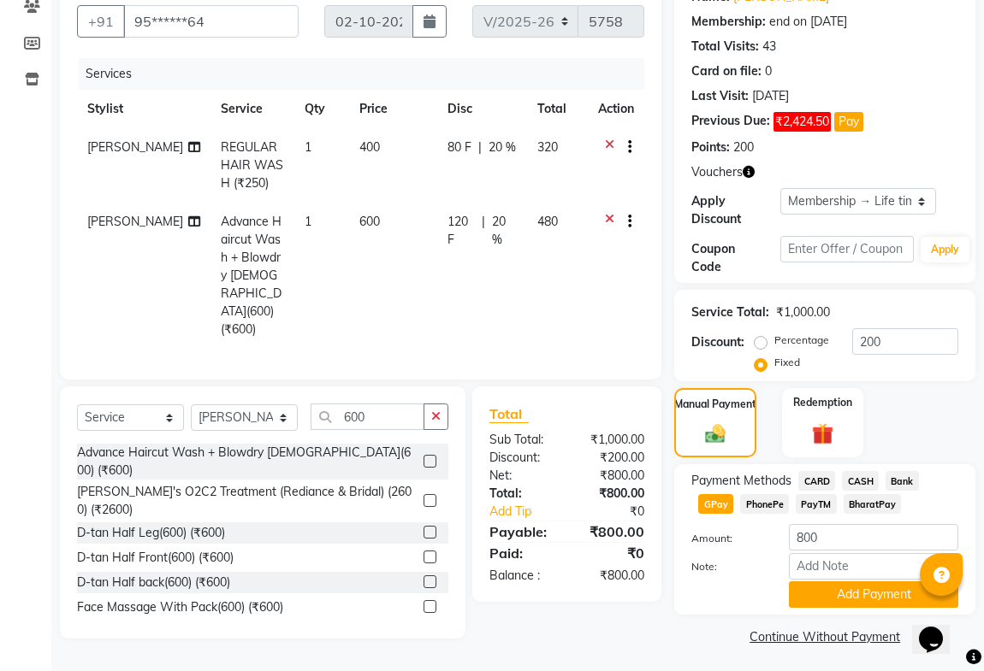
scroll to position [158, 0]
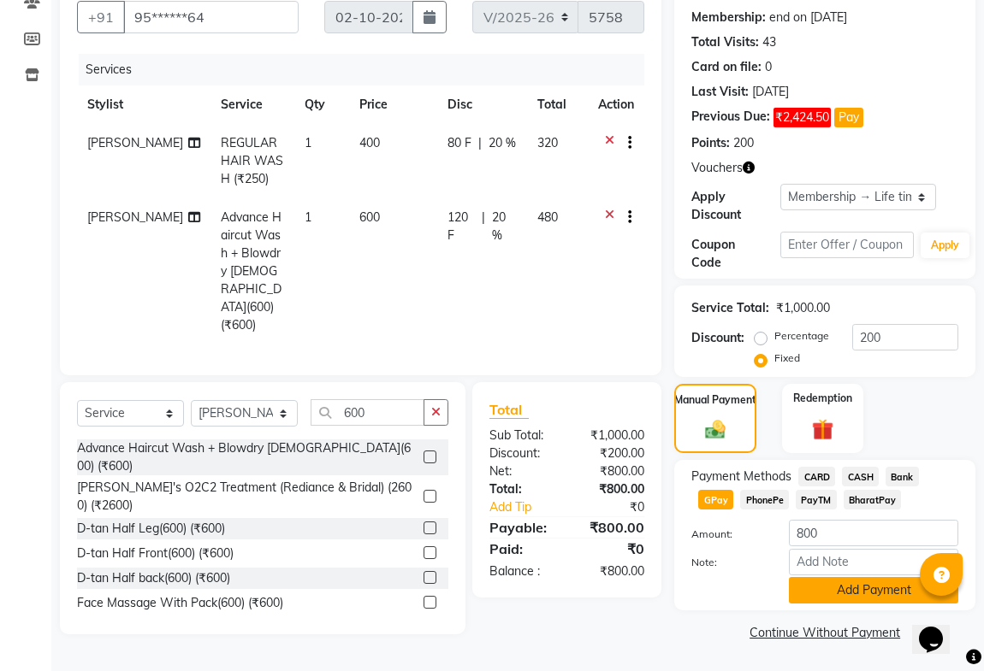
click at [822, 582] on button "Add Payment" at bounding box center [873, 590] width 169 height 27
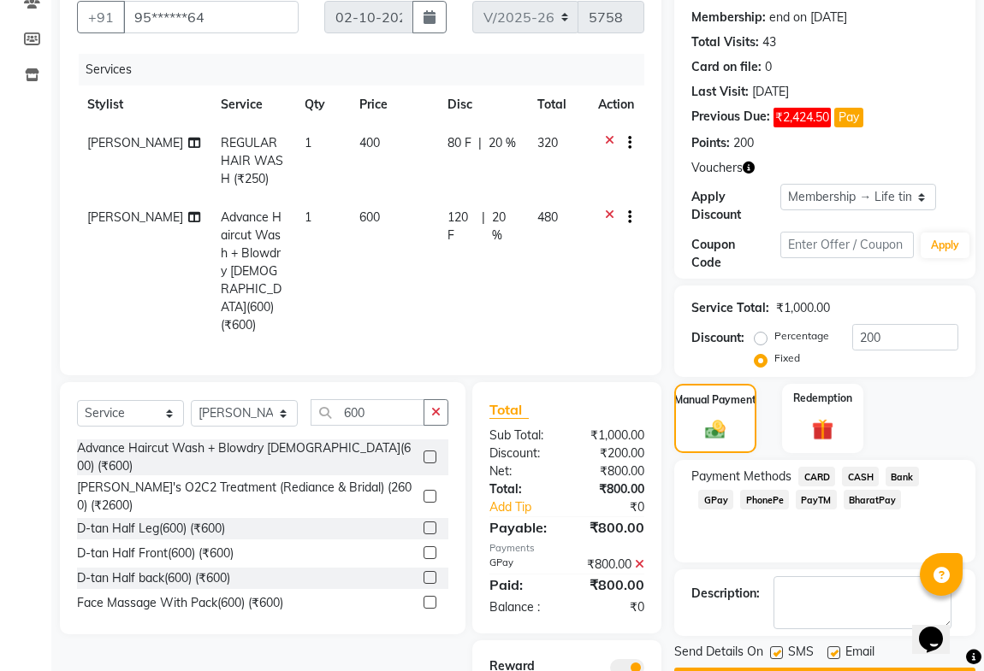
scroll to position [242, 0]
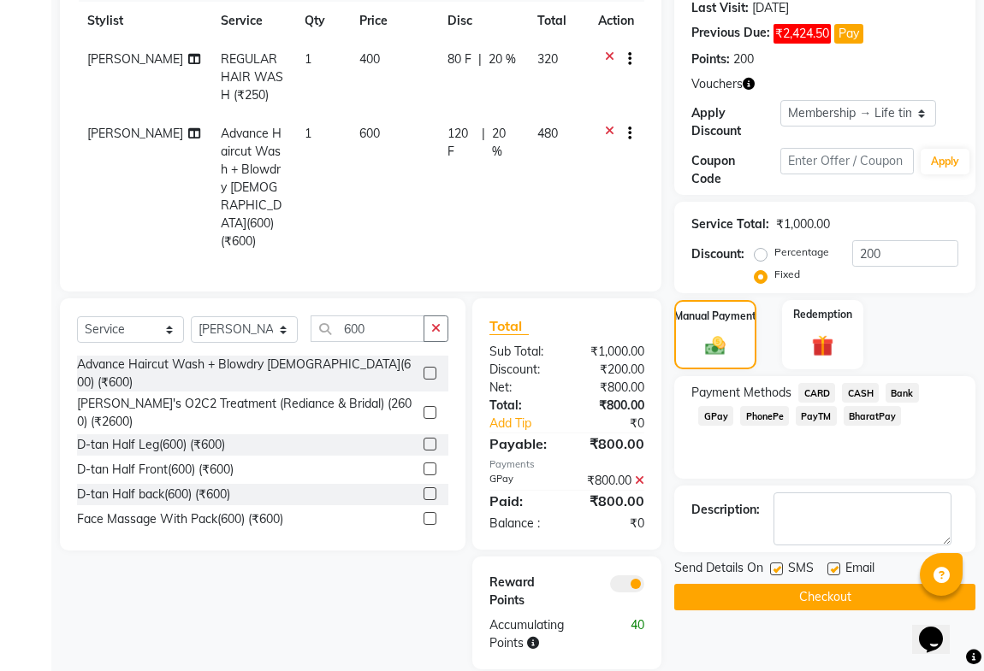
click at [729, 597] on button "Checkout" at bounding box center [824, 597] width 301 height 27
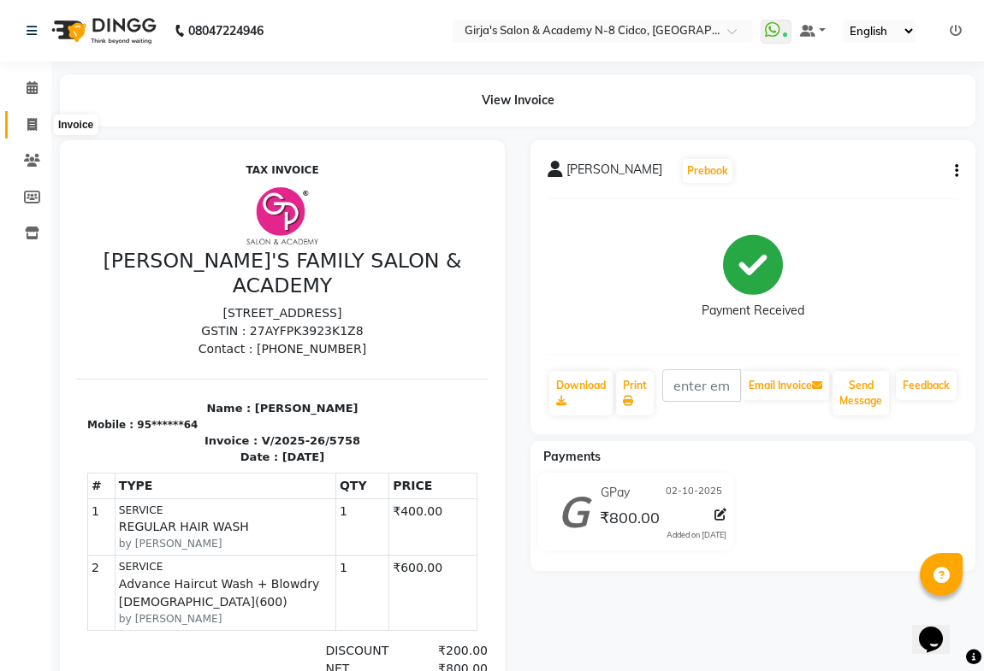
click at [33, 124] on icon at bounding box center [31, 124] width 9 height 13
select select "service"
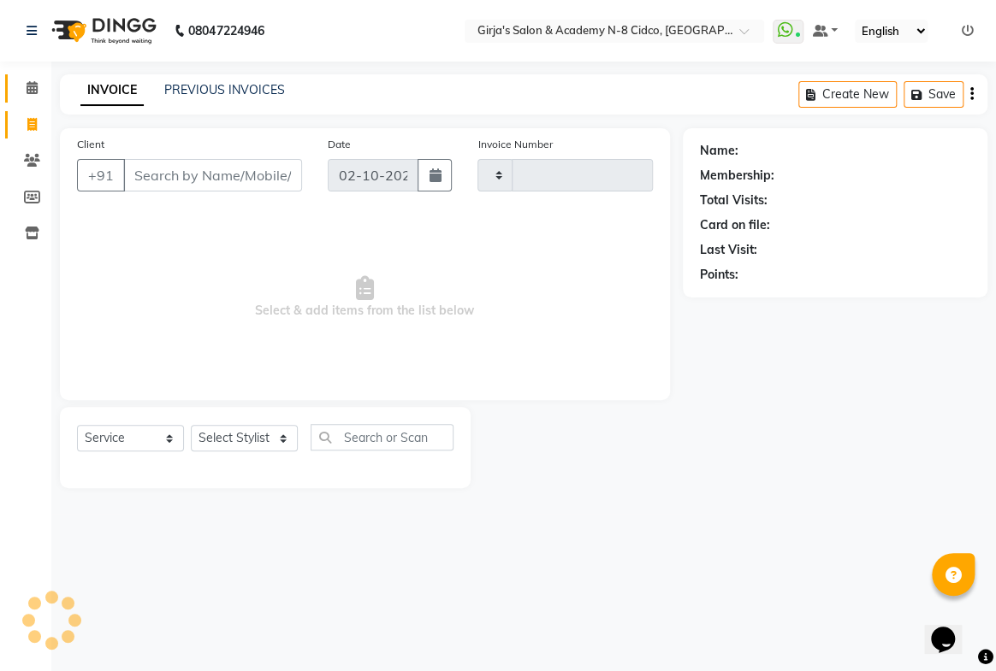
type input "5760"
select select "66"
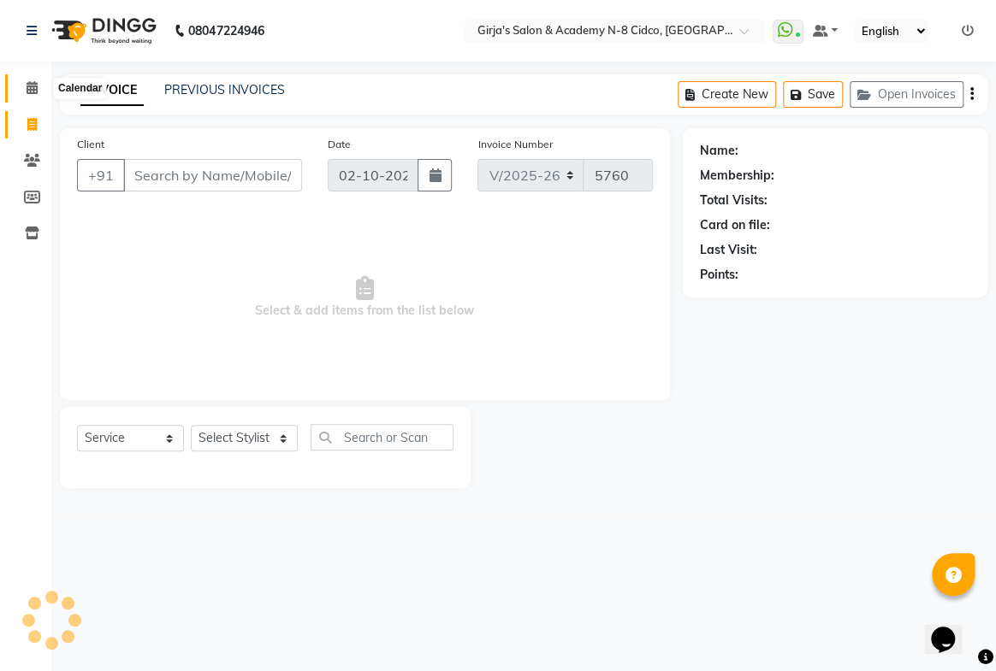
click at [35, 85] on icon at bounding box center [32, 87] width 11 height 13
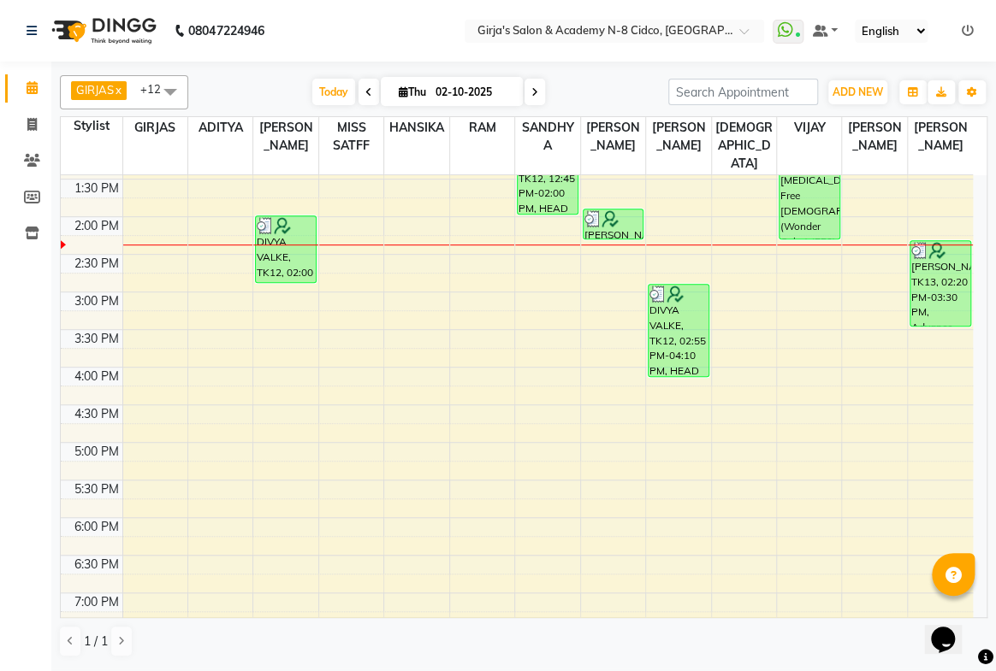
scroll to position [274, 0]
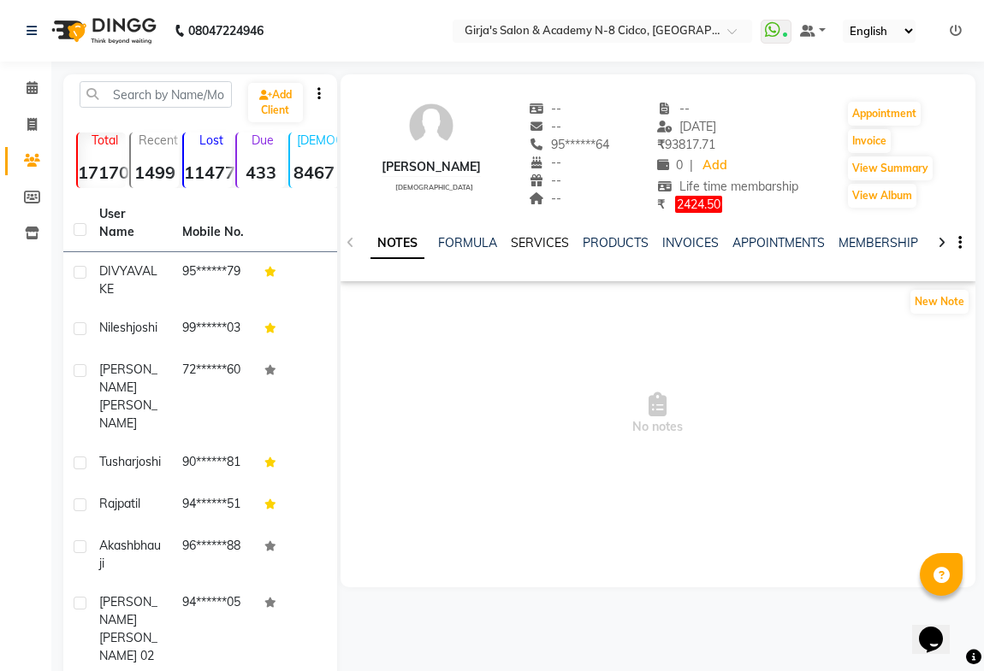
click at [535, 235] on link "SERVICES" at bounding box center [540, 242] width 58 height 15
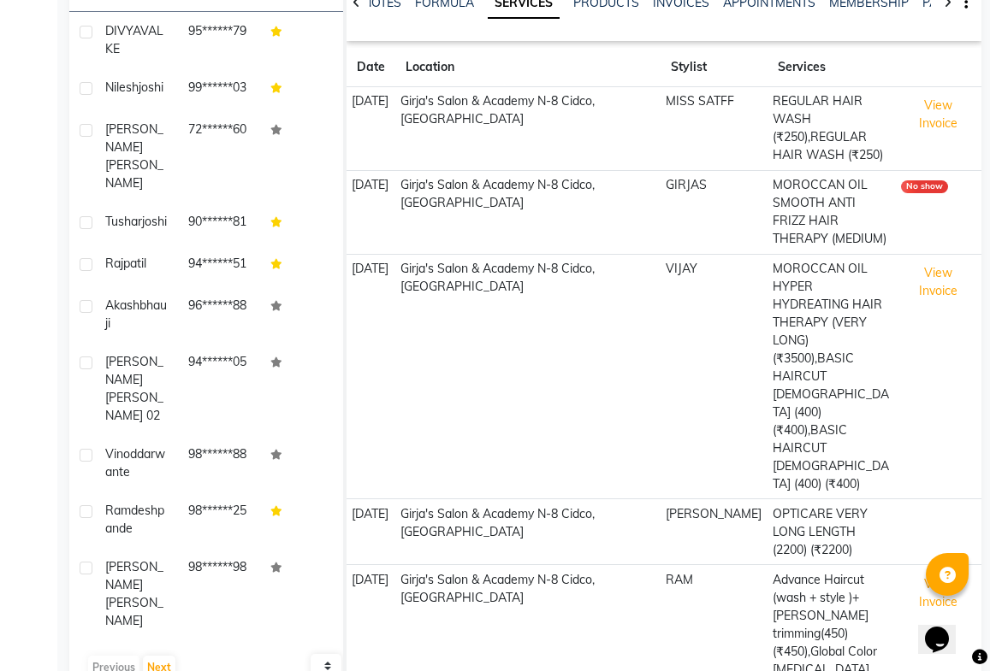
scroll to position [214, 0]
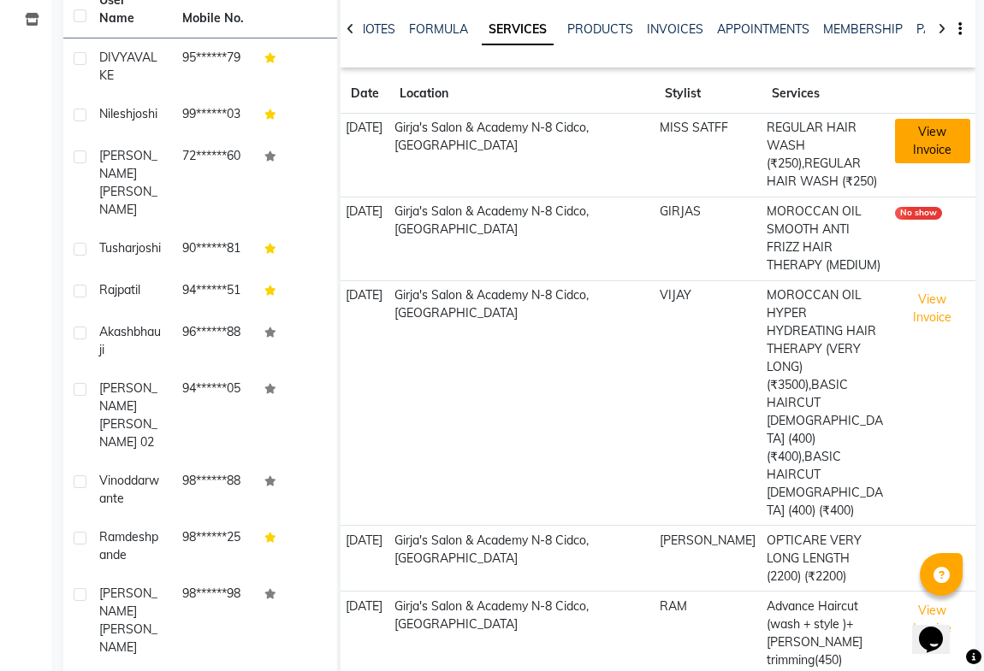
click at [913, 143] on button "View Invoice" at bounding box center [932, 141] width 75 height 44
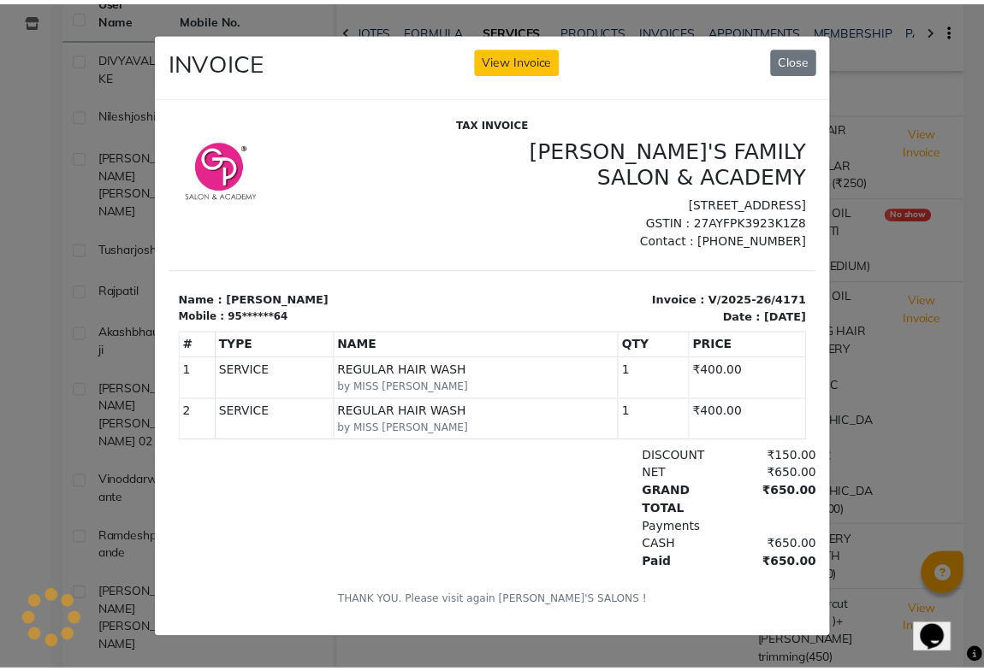
scroll to position [0, 0]
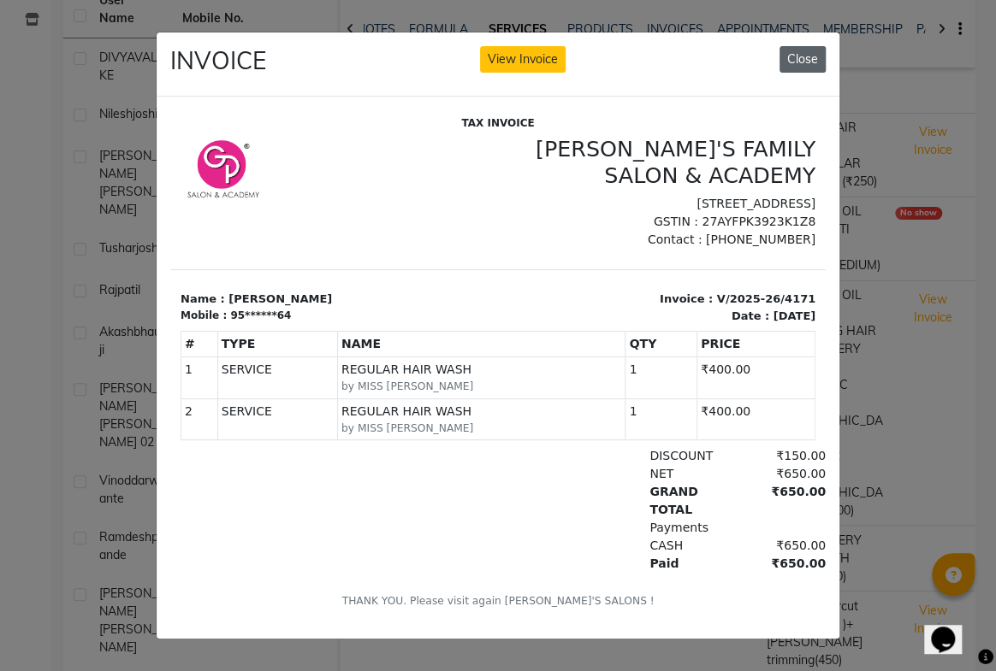
click at [807, 46] on button "Close" at bounding box center [802, 59] width 46 height 27
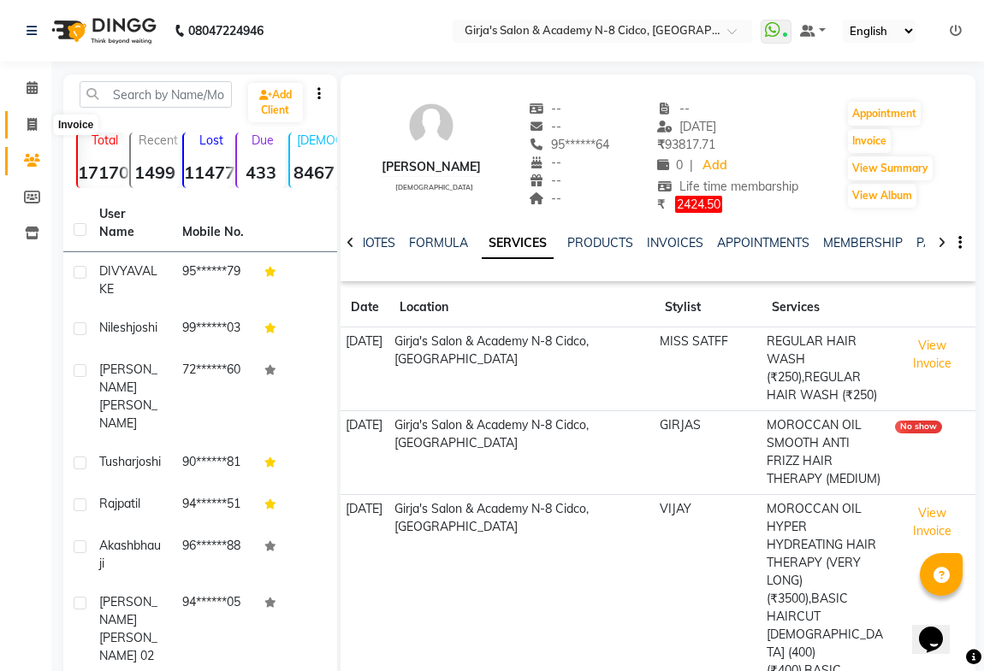
click at [34, 123] on icon at bounding box center [31, 124] width 9 height 13
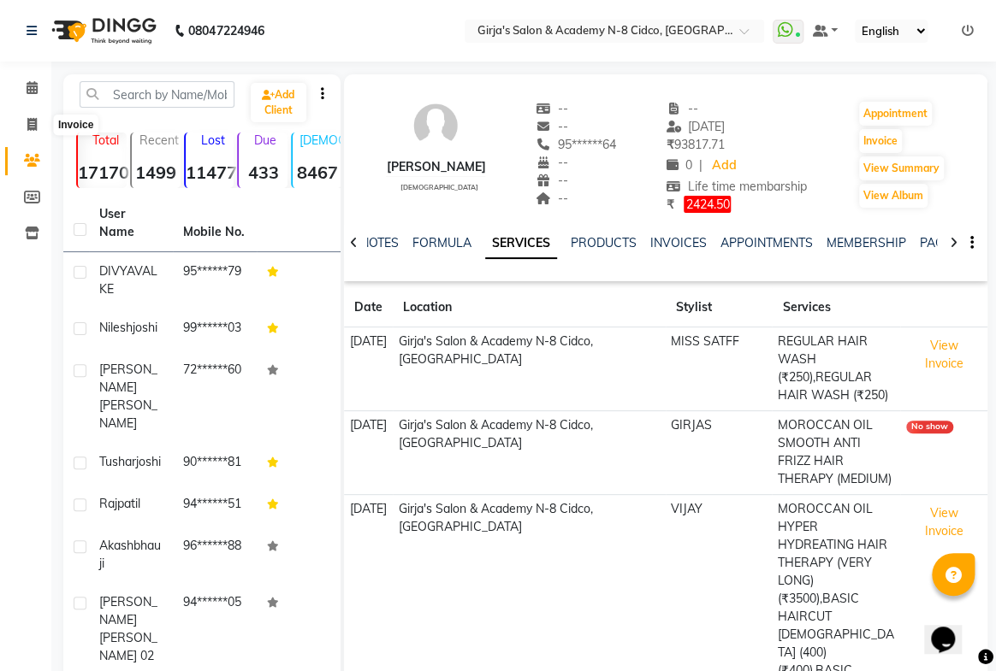
select select "66"
select select "service"
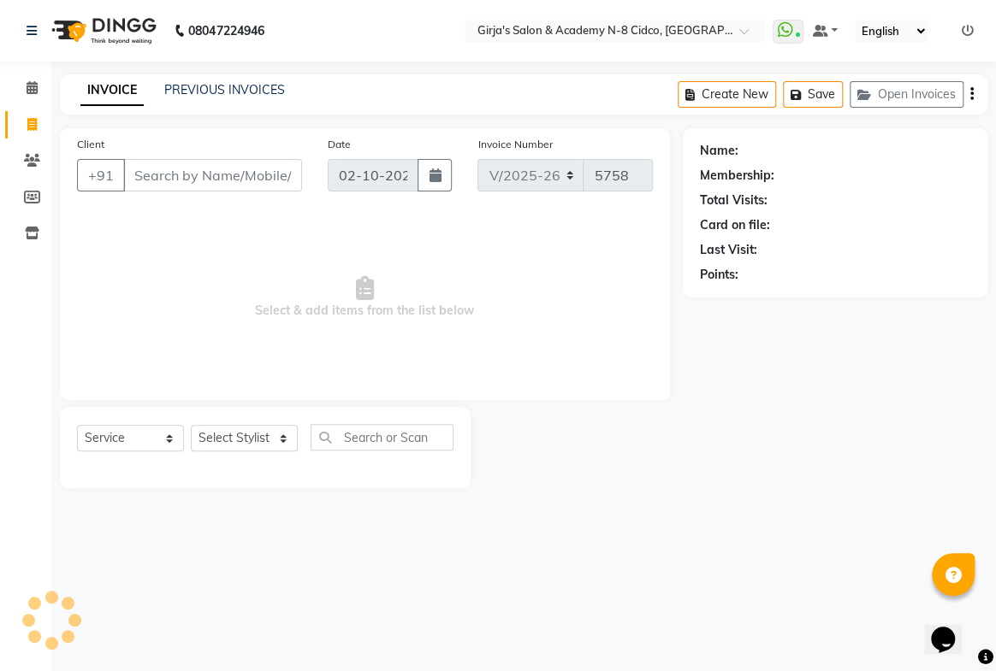
click at [218, 171] on input "Client" at bounding box center [212, 175] width 179 height 33
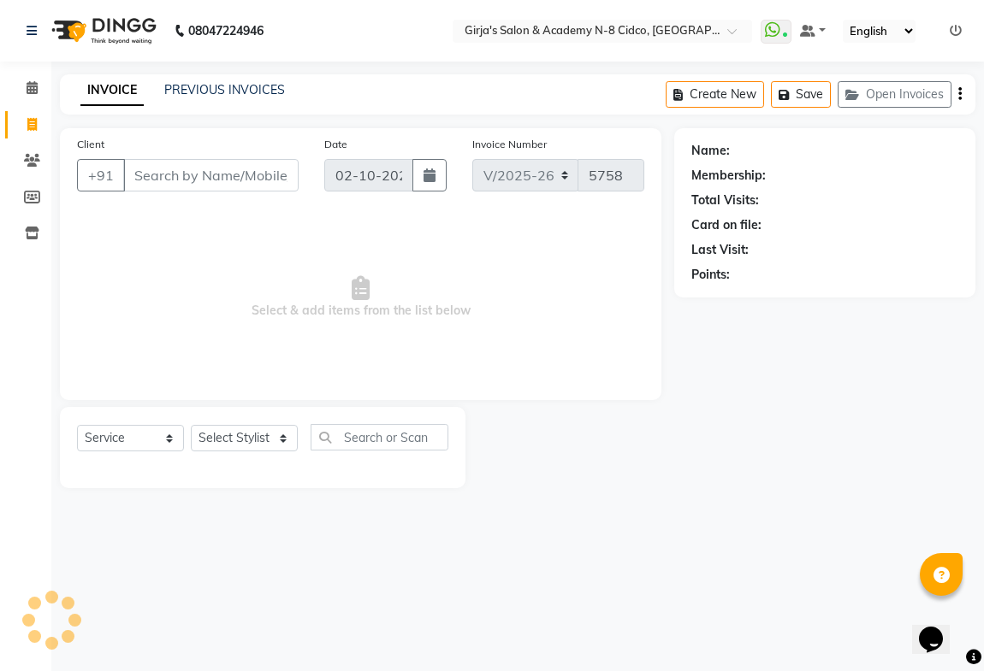
select select "66554"
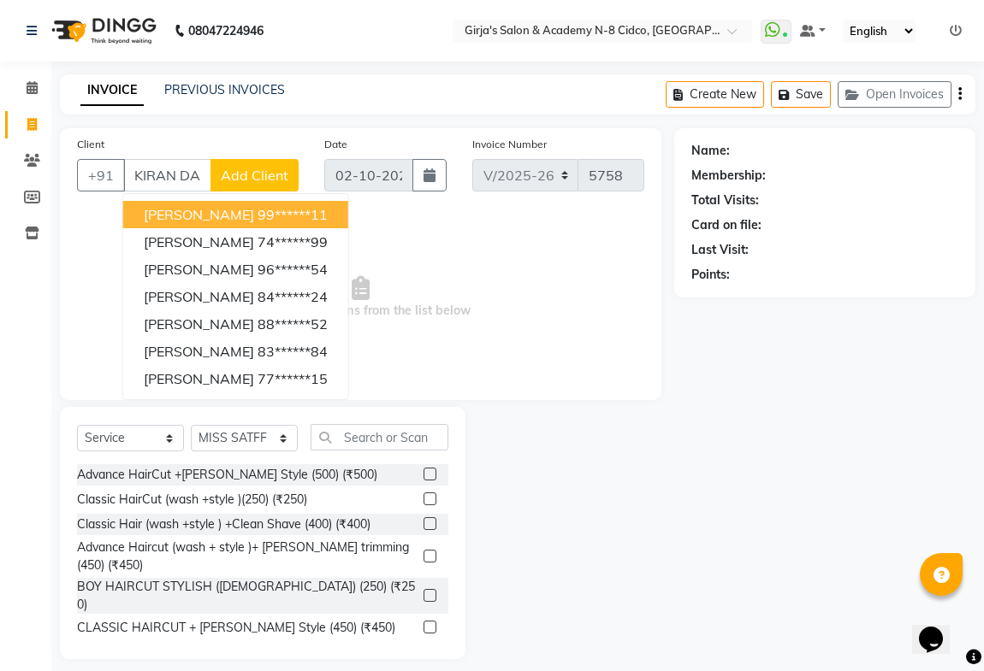
click at [295, 203] on ngb-typeahead-window "[PERSON_NAME] 99******11 [PERSON_NAME] 74******99 [PERSON_NAME] 96******54 [PER…" at bounding box center [235, 296] width 227 height 207
click at [287, 213] on ngb-highlight "99******11" at bounding box center [292, 214] width 70 height 17
type input "99******11"
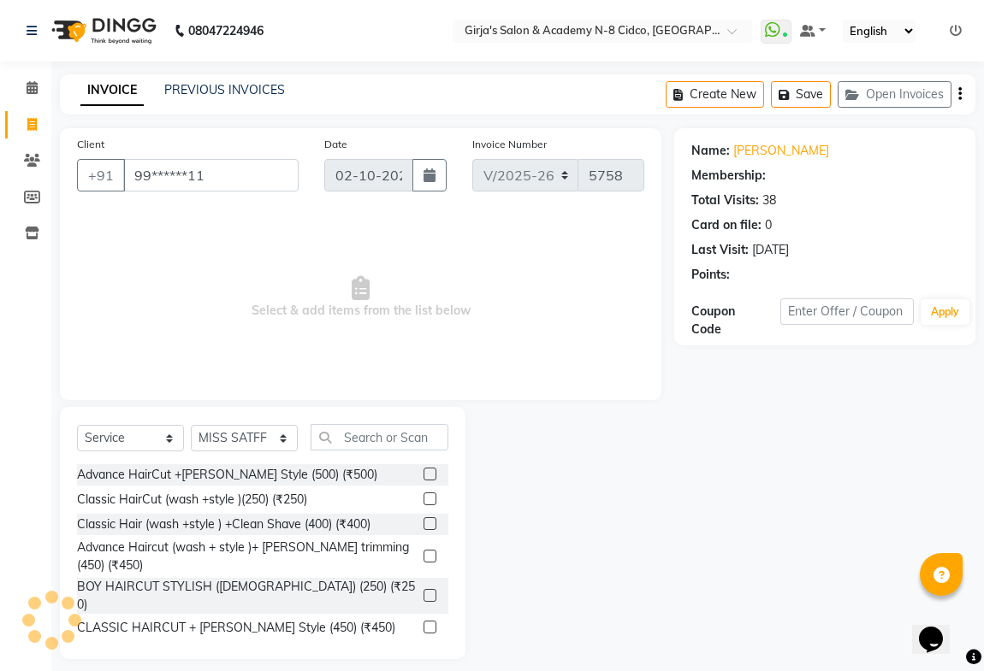
select select "1: Object"
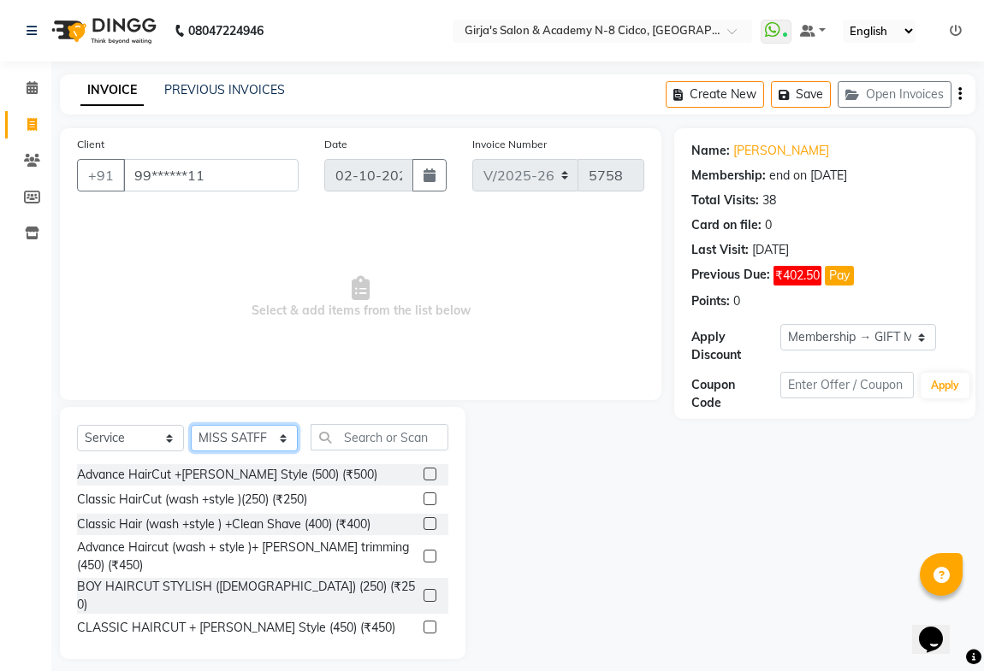
click at [240, 442] on select "Select Stylist ADITYA [PERSON_NAME] BEAUTY M GIRJAS [PERSON_NAME] MISS [PERSON_…" at bounding box center [244, 438] width 107 height 27
select select "6470"
click at [191, 425] on select "Select Stylist ADITYA [PERSON_NAME] BEAUTY M GIRJAS [PERSON_NAME] MISS [PERSON_…" at bounding box center [244, 438] width 107 height 27
click at [351, 434] on input "text" at bounding box center [379, 437] width 138 height 27
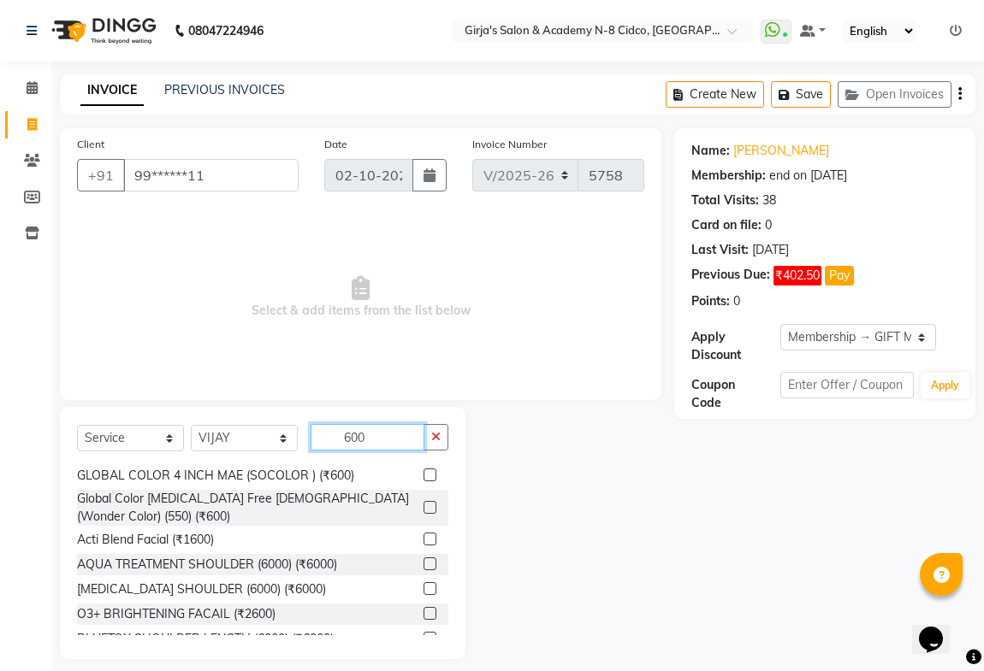
scroll to position [700, 0]
type input "600"
click at [423, 500] on label at bounding box center [429, 506] width 13 height 13
click at [423, 501] on input "checkbox" at bounding box center [428, 506] width 11 height 11
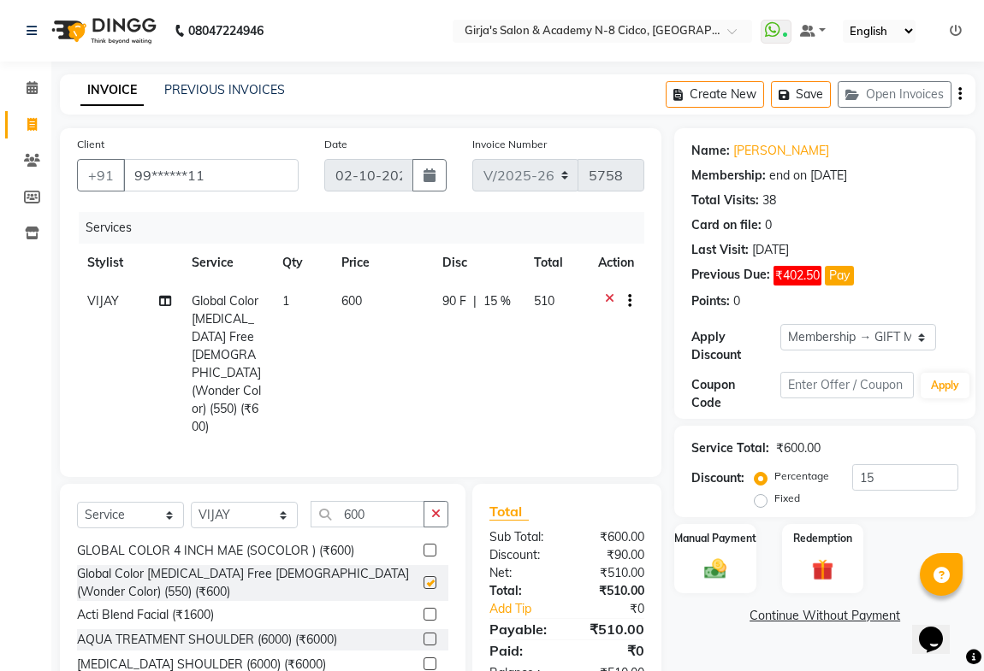
checkbox input "false"
click at [393, 501] on input "600" at bounding box center [367, 514] width 114 height 27
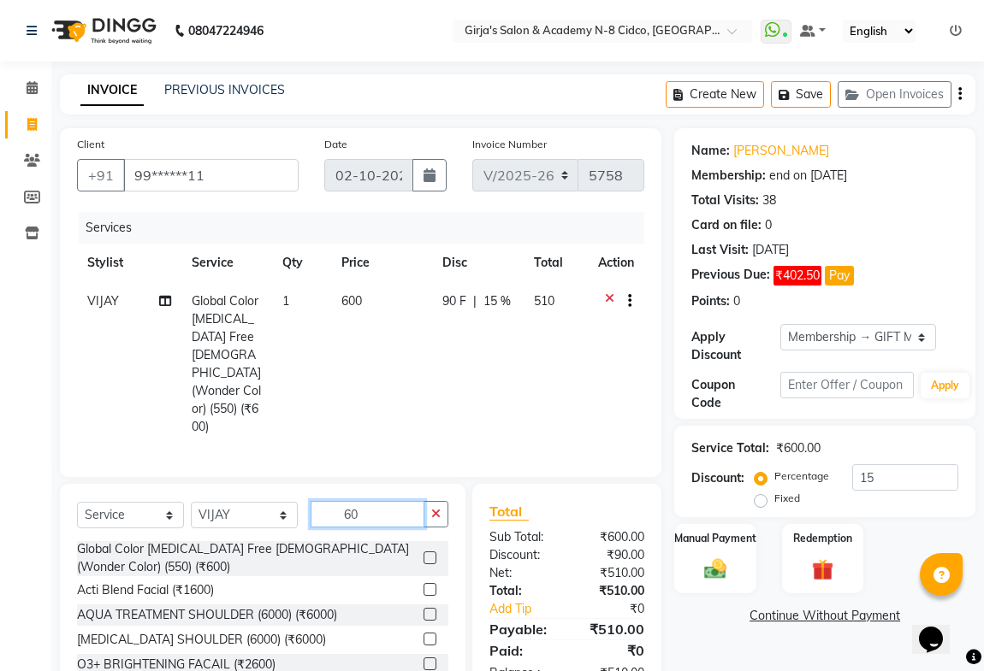
type input "6"
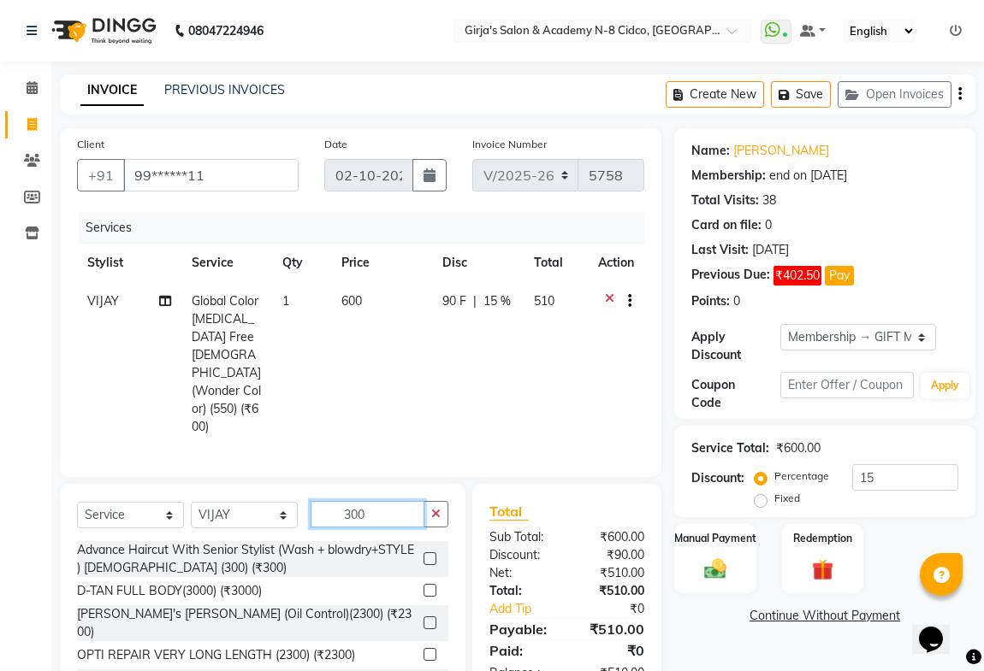
scroll to position [0, 0]
type input "300"
click at [423, 553] on label at bounding box center [429, 559] width 13 height 13
click at [423, 554] on input "checkbox" at bounding box center [428, 559] width 11 height 11
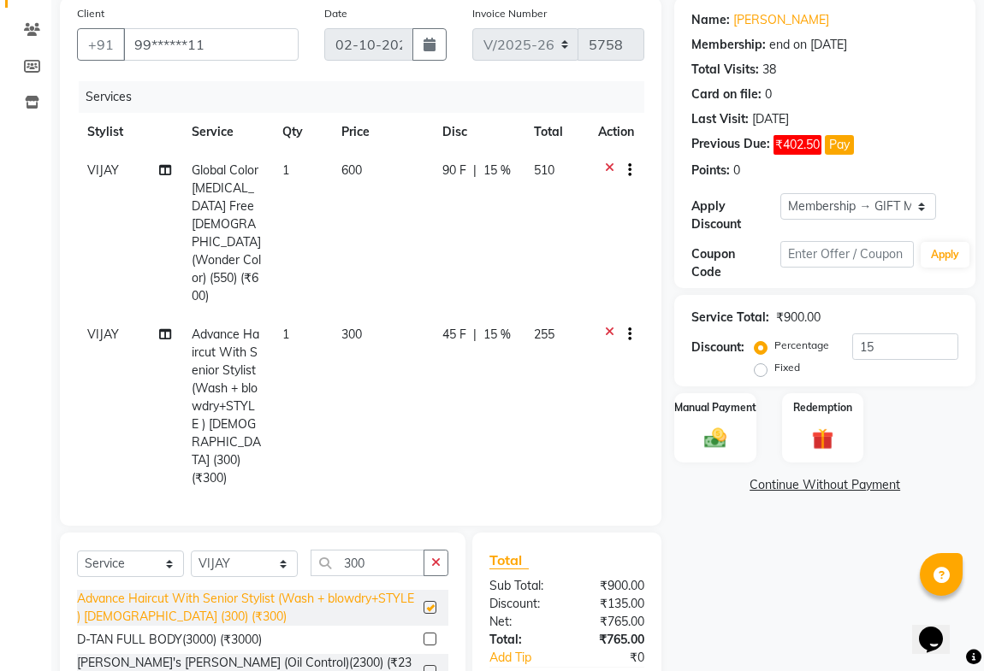
checkbox input "false"
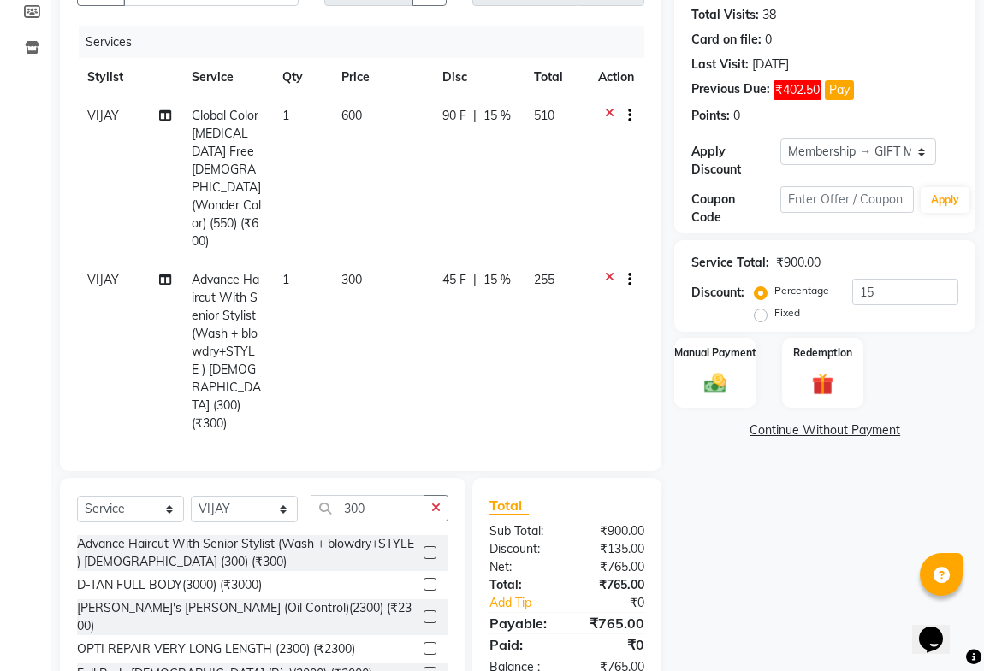
scroll to position [195, 0]
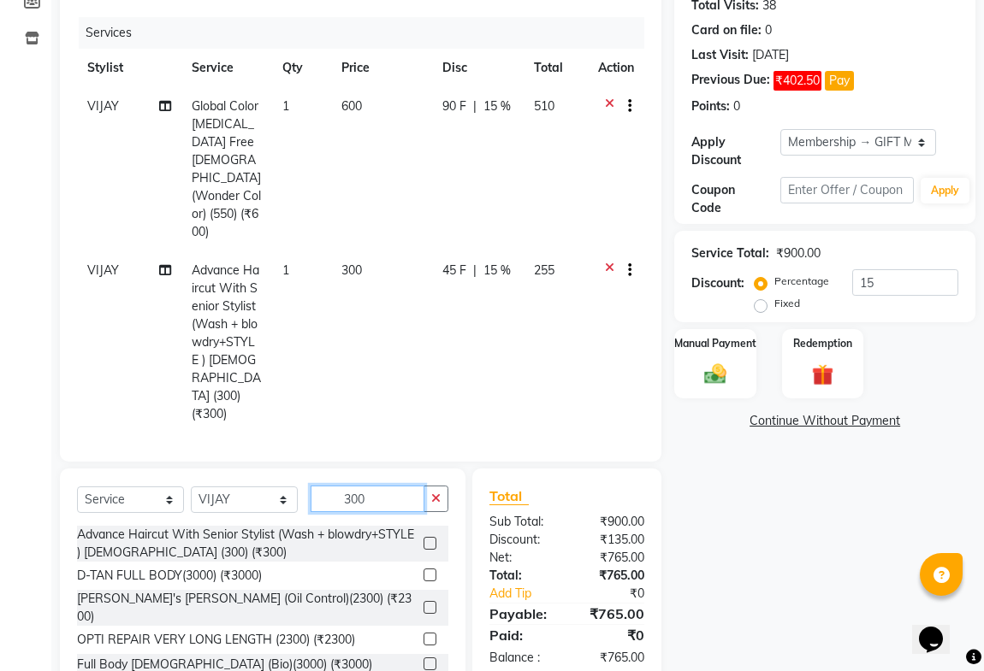
click at [389, 486] on input "300" at bounding box center [367, 499] width 114 height 27
type input "3"
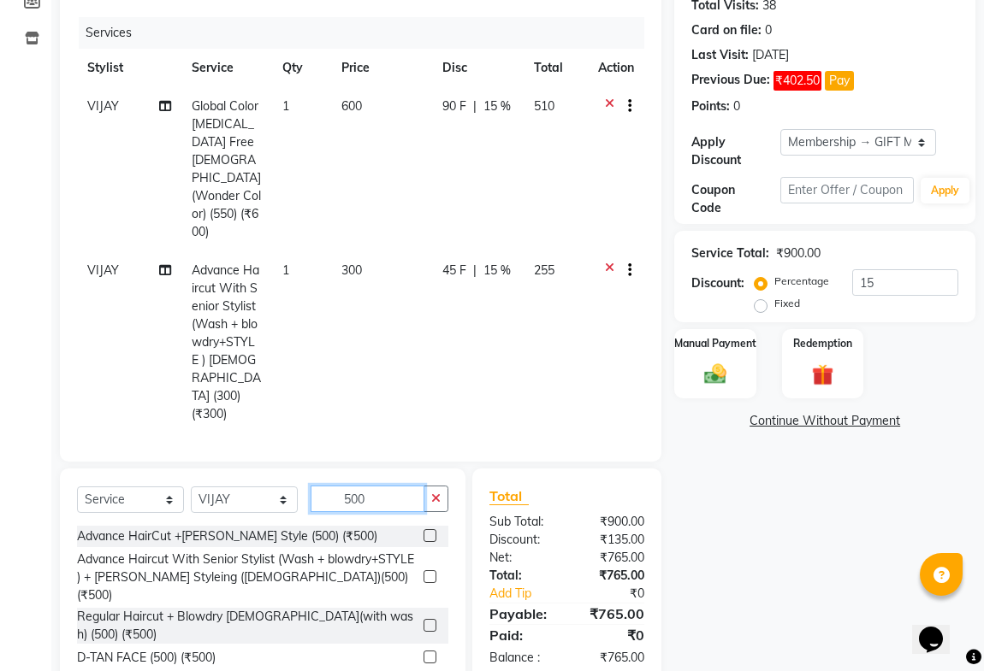
type input "500"
click at [423, 651] on label at bounding box center [429, 657] width 13 height 13
click at [423, 653] on input "checkbox" at bounding box center [428, 658] width 11 height 11
checkbox input "false"
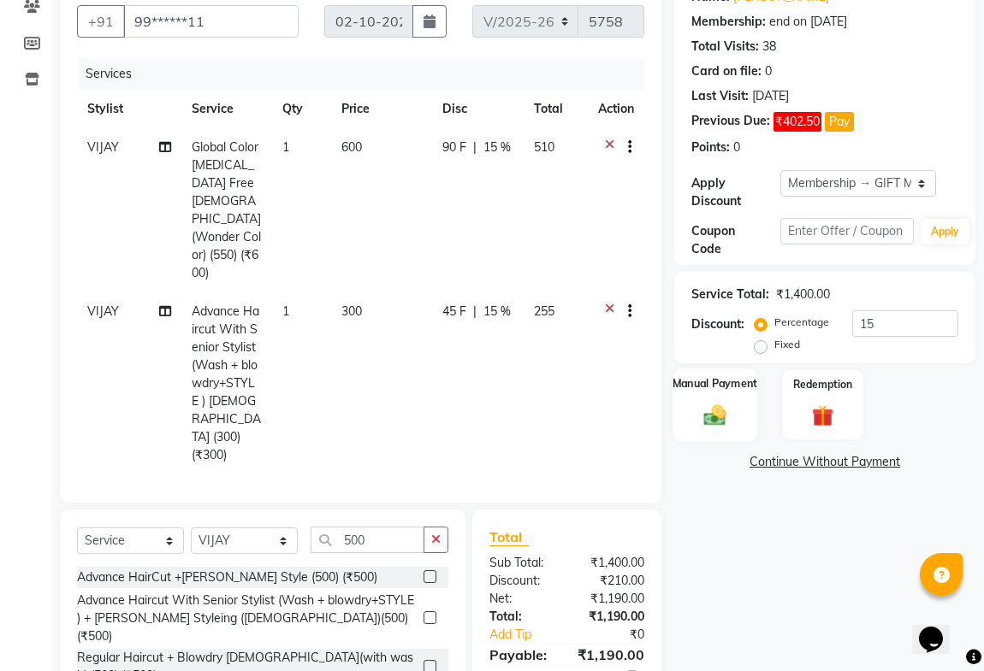
scroll to position [0, 0]
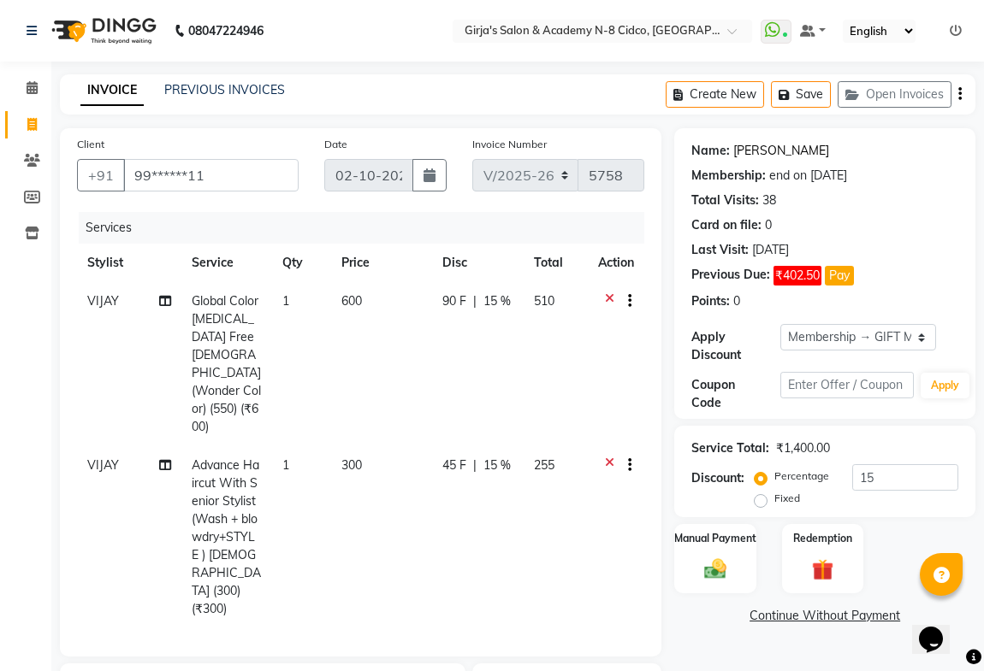
click at [763, 150] on link "[PERSON_NAME]" at bounding box center [781, 151] width 96 height 18
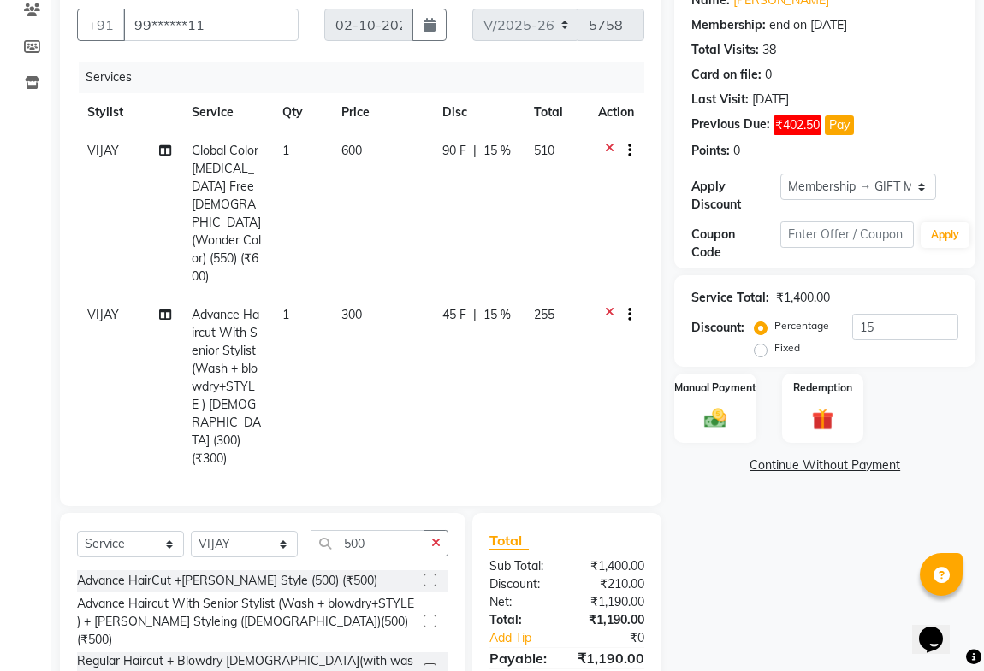
scroll to position [269, 0]
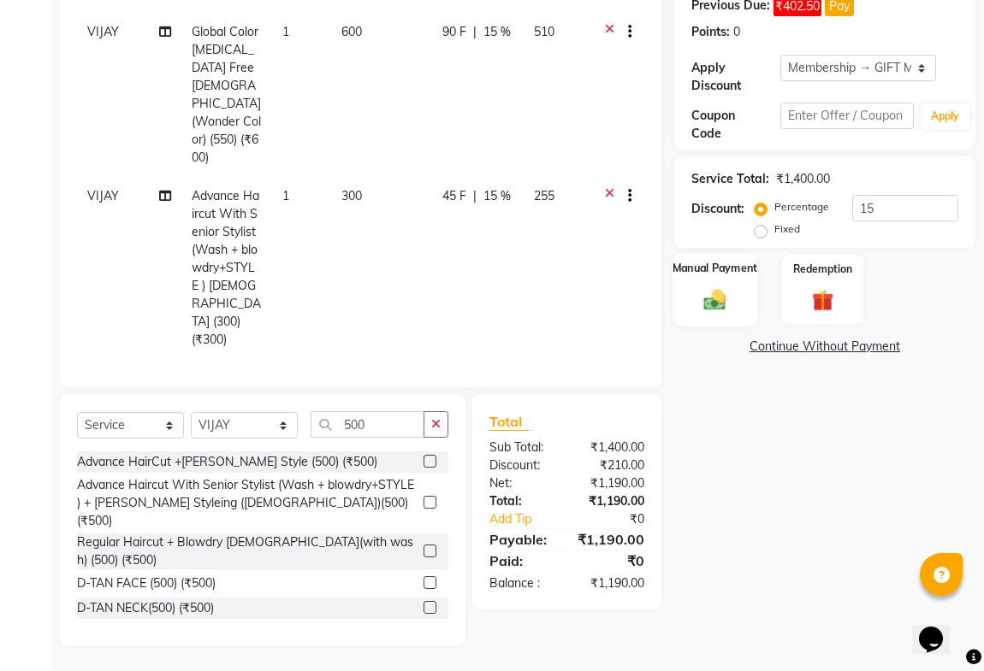
click at [719, 296] on img at bounding box center [714, 300] width 37 height 27
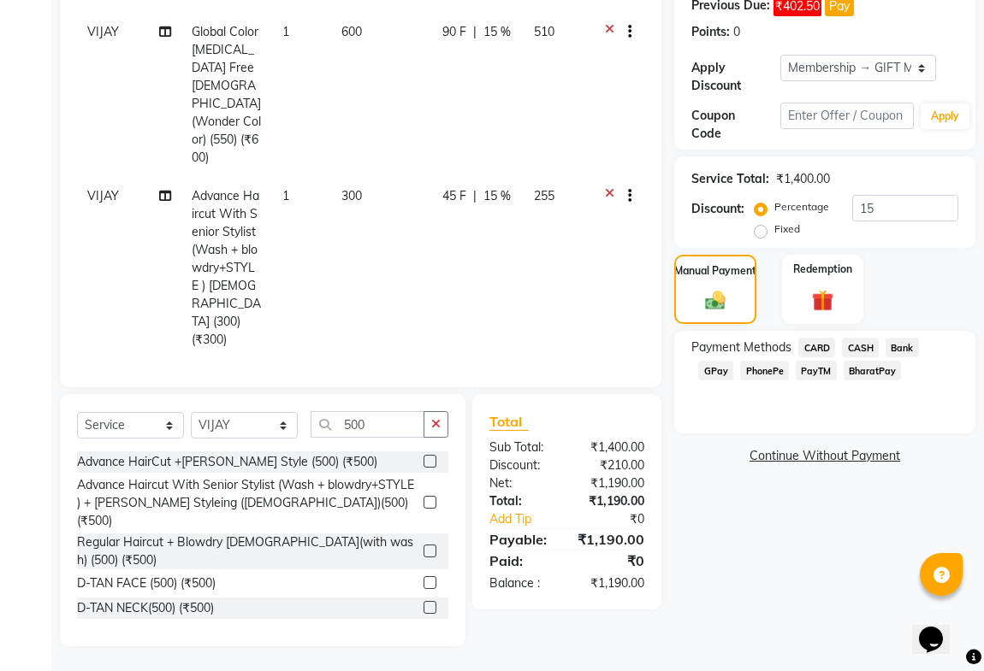
drag, startPoint x: 863, startPoint y: 342, endPoint x: 842, endPoint y: 352, distance: 23.4
click at [863, 342] on span "CASH" at bounding box center [860, 348] width 37 height 20
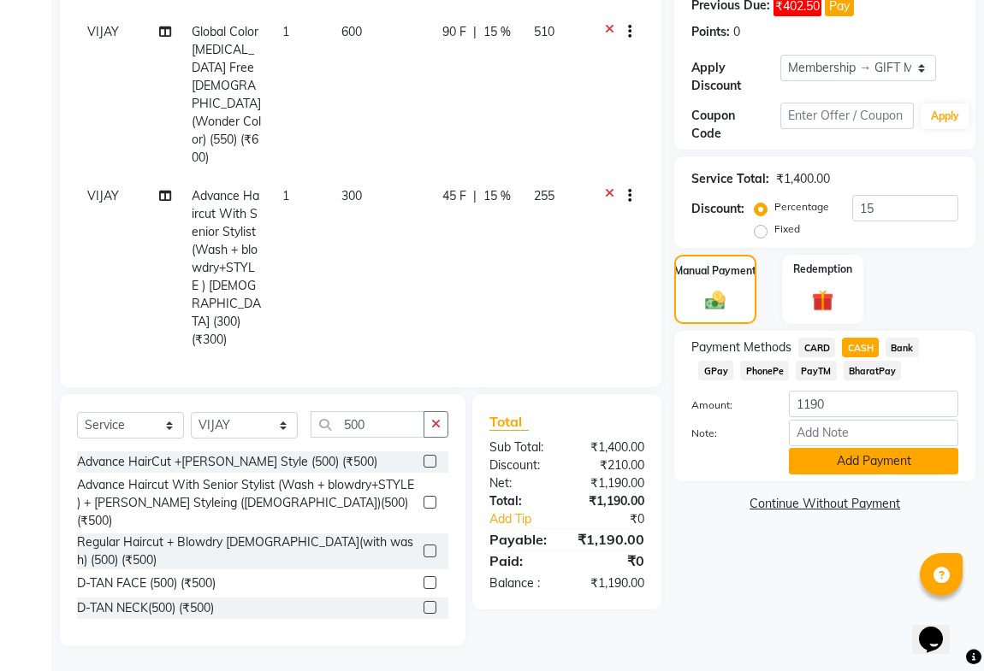
click at [829, 456] on button "Add Payment" at bounding box center [873, 461] width 169 height 27
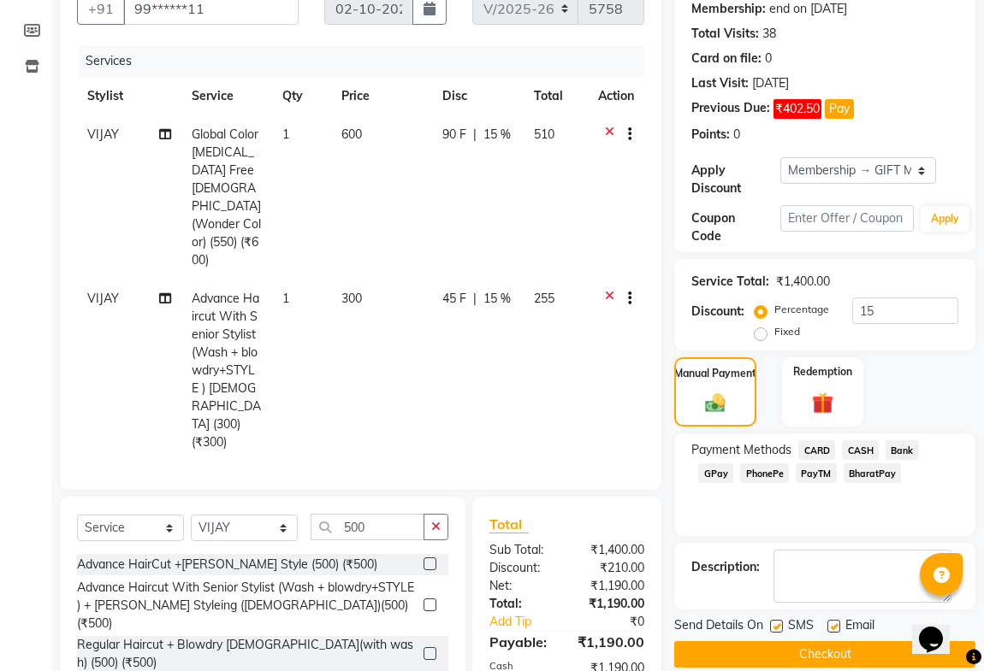
scroll to position [322, 0]
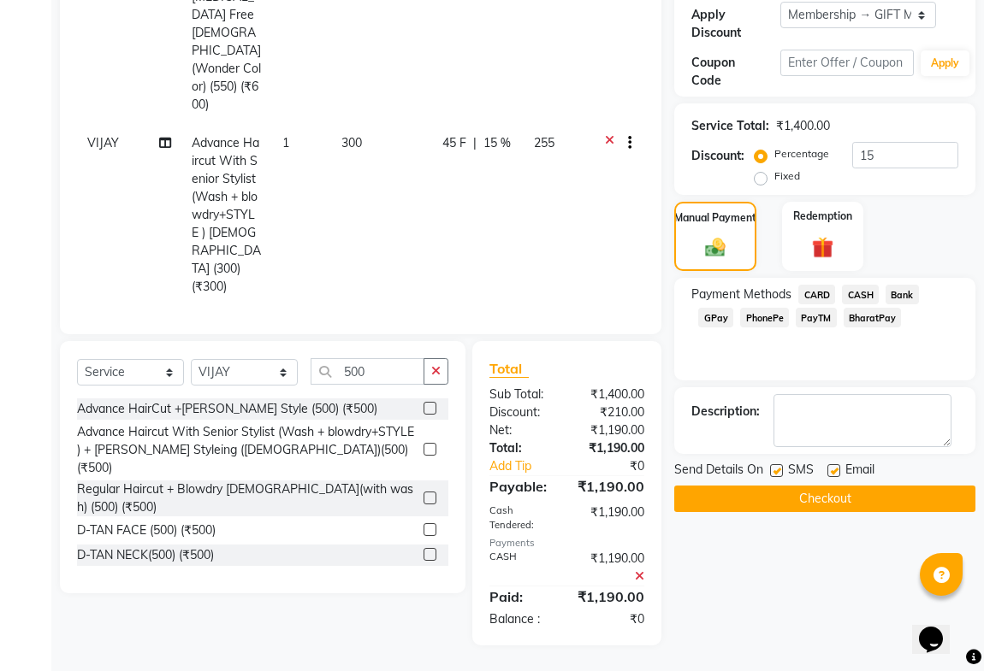
click at [727, 506] on button "Checkout" at bounding box center [824, 499] width 301 height 27
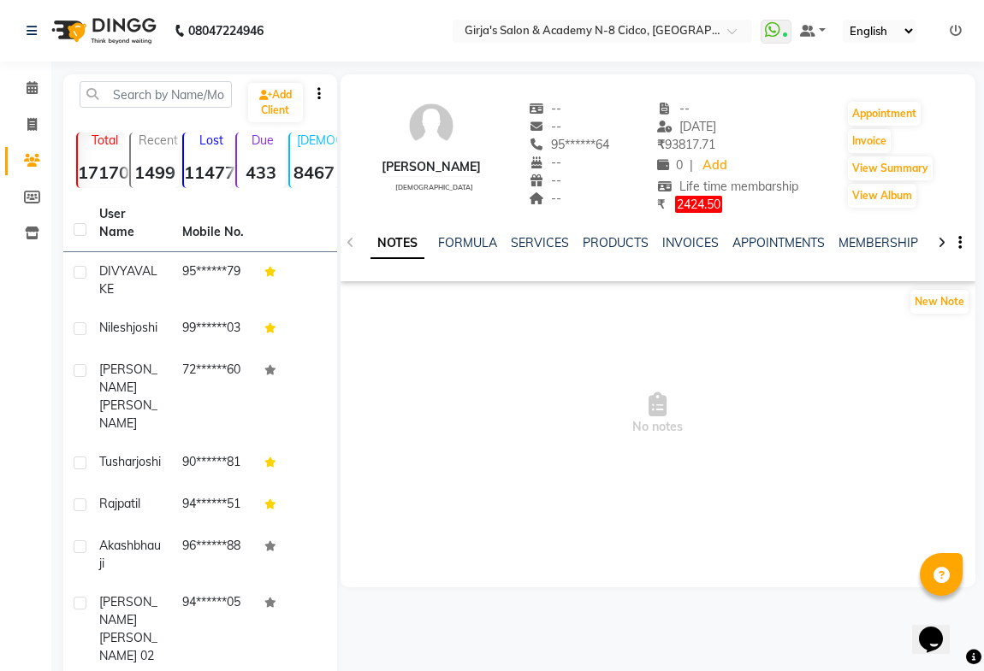
click at [548, 234] on div "SERVICES" at bounding box center [540, 243] width 58 height 18
click at [523, 244] on link "SERVICES" at bounding box center [540, 242] width 58 height 15
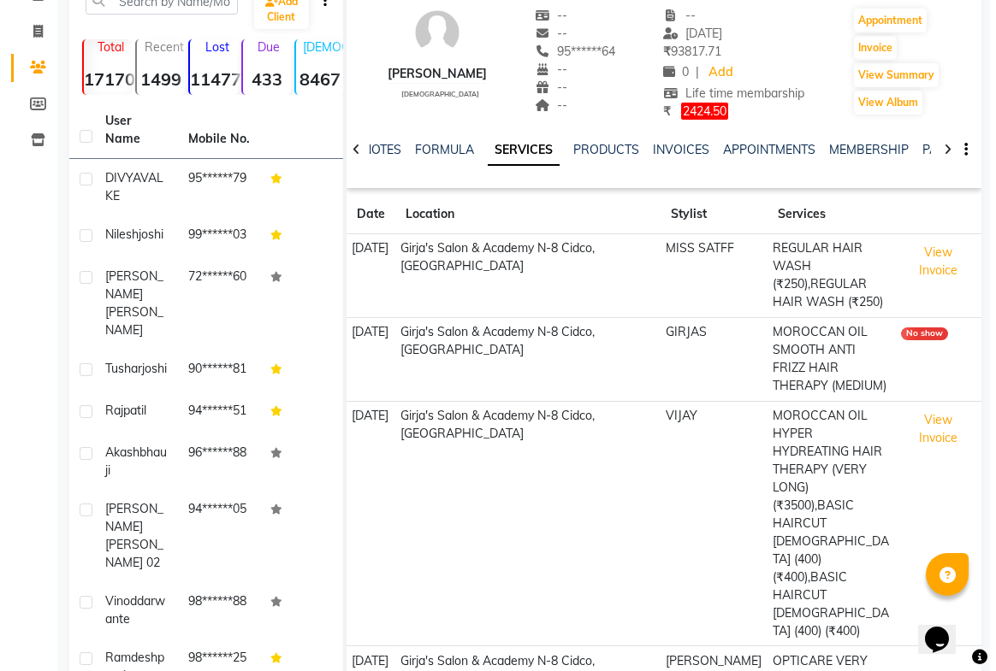
scroll to position [291, 0]
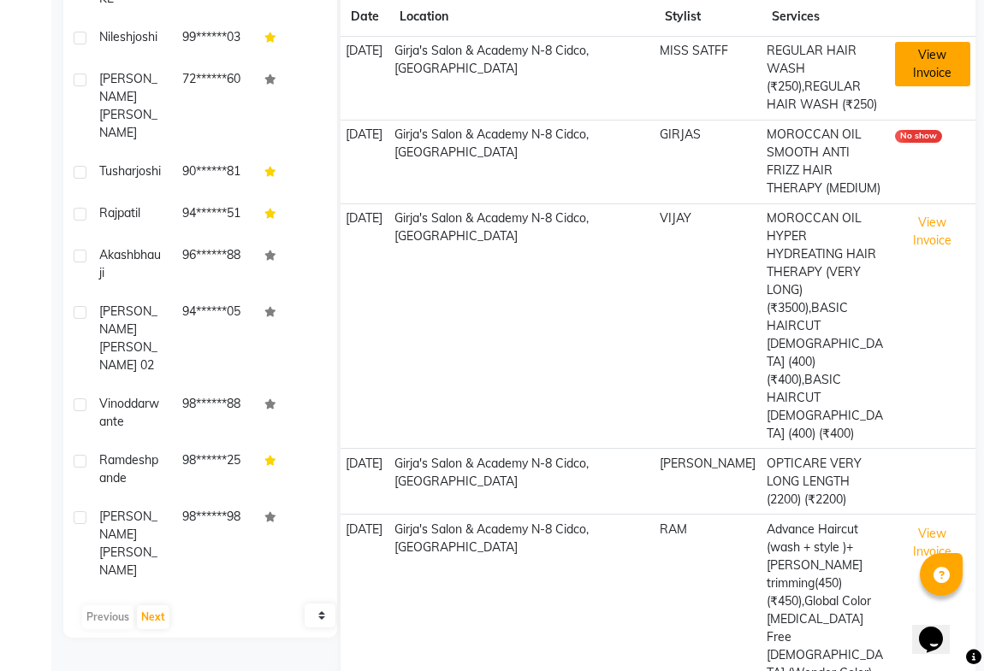
click at [937, 68] on button "View Invoice" at bounding box center [932, 64] width 75 height 44
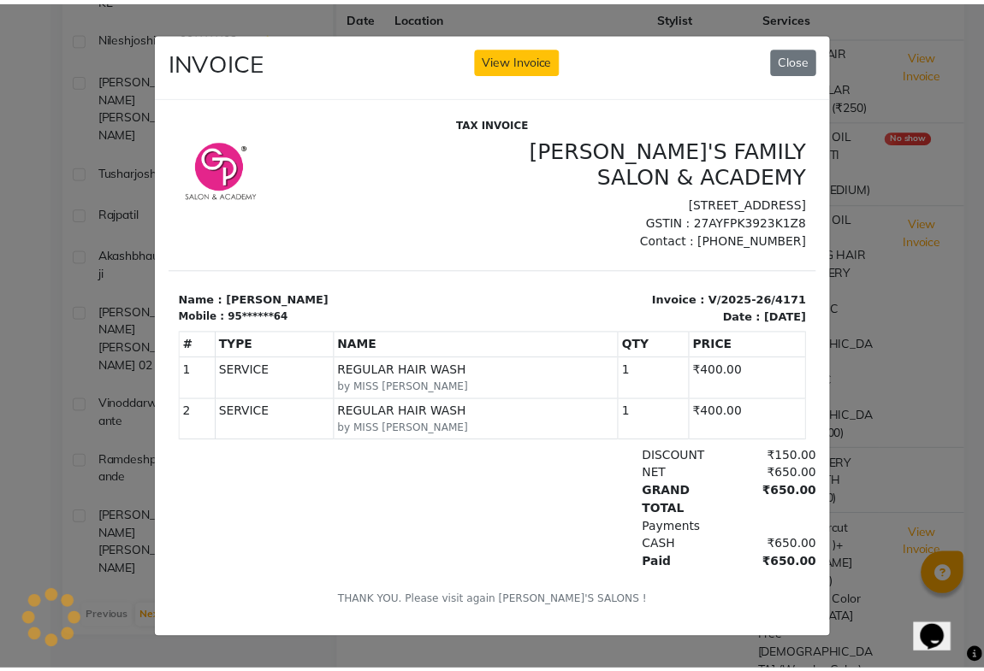
scroll to position [0, 0]
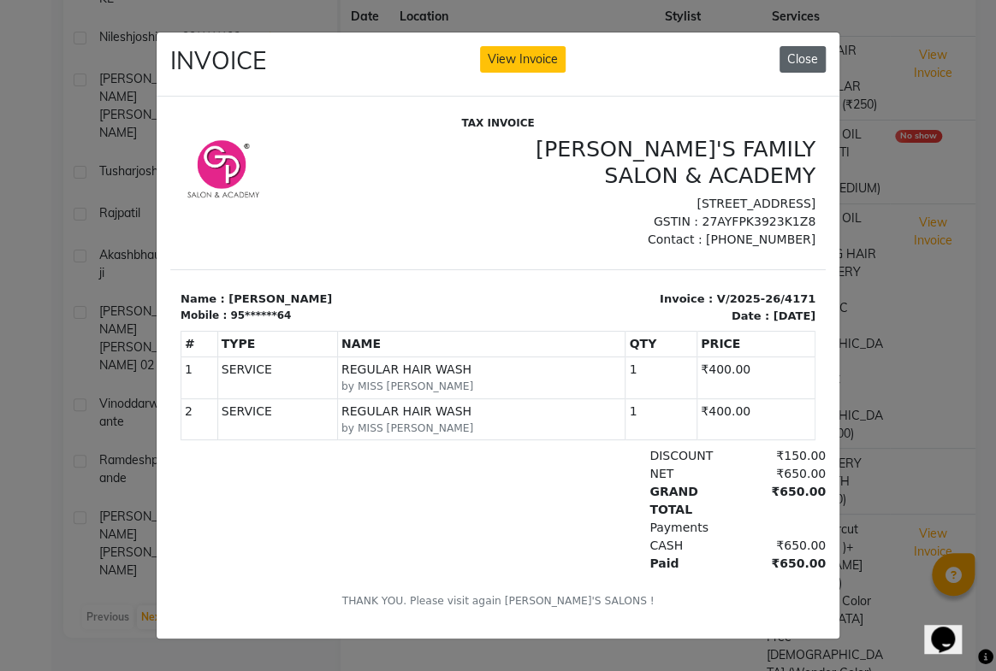
click at [812, 60] on button "Close" at bounding box center [802, 59] width 46 height 27
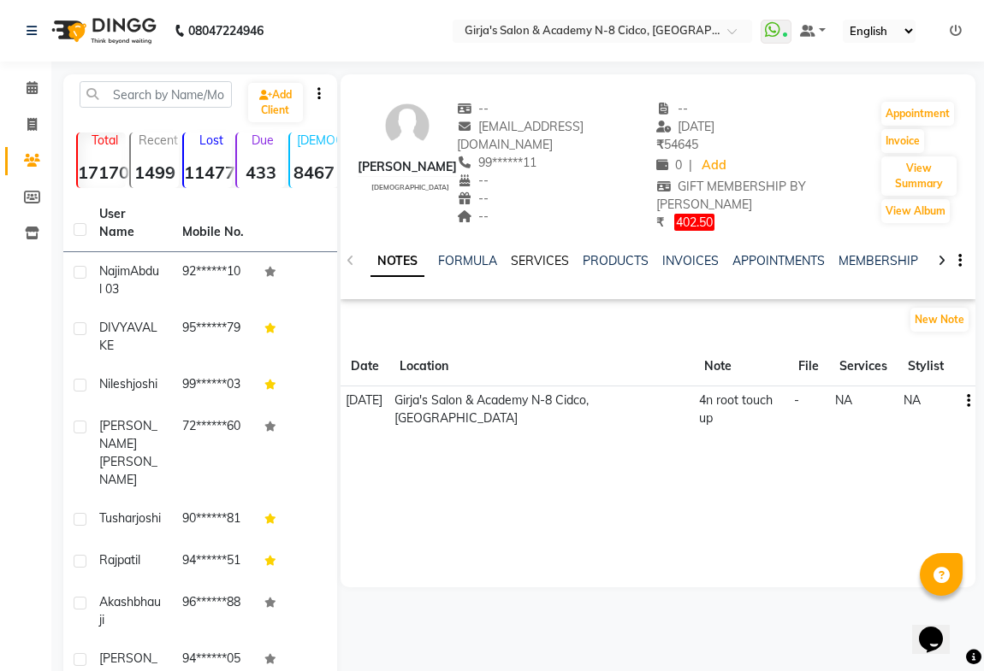
click at [530, 253] on link "SERVICES" at bounding box center [540, 260] width 58 height 15
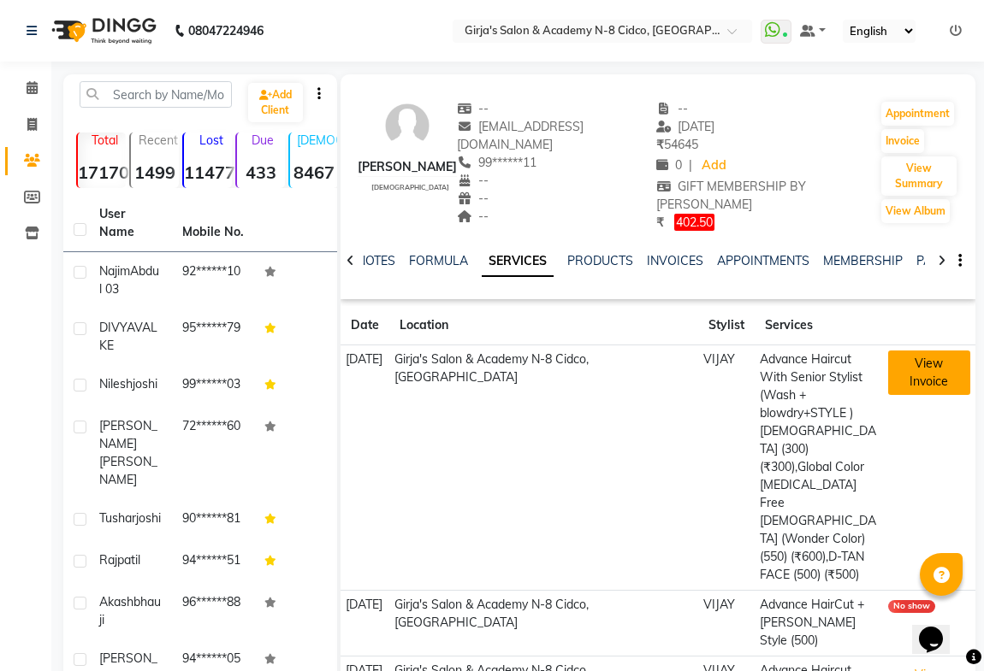
click at [934, 352] on button "View Invoice" at bounding box center [929, 373] width 82 height 44
